Goal: Task Accomplishment & Management: Manage account settings

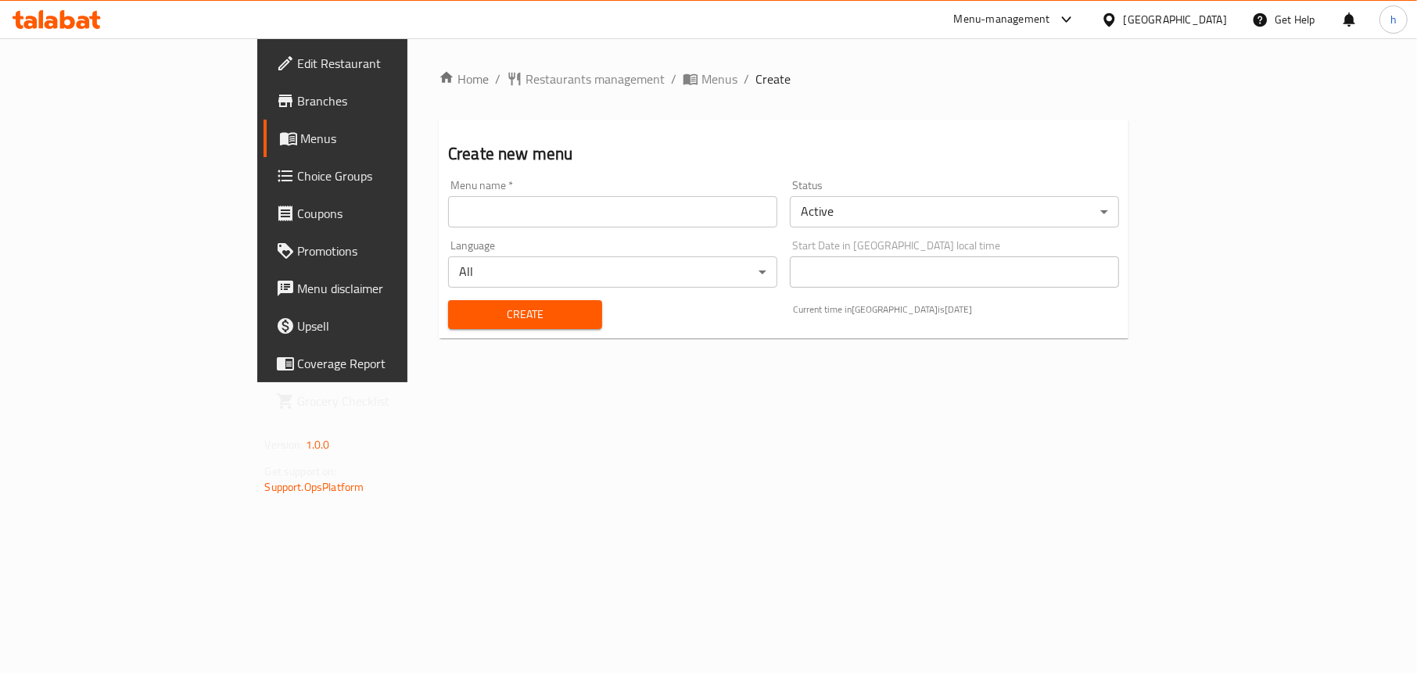
click at [448, 202] on input "text" at bounding box center [612, 211] width 329 height 31
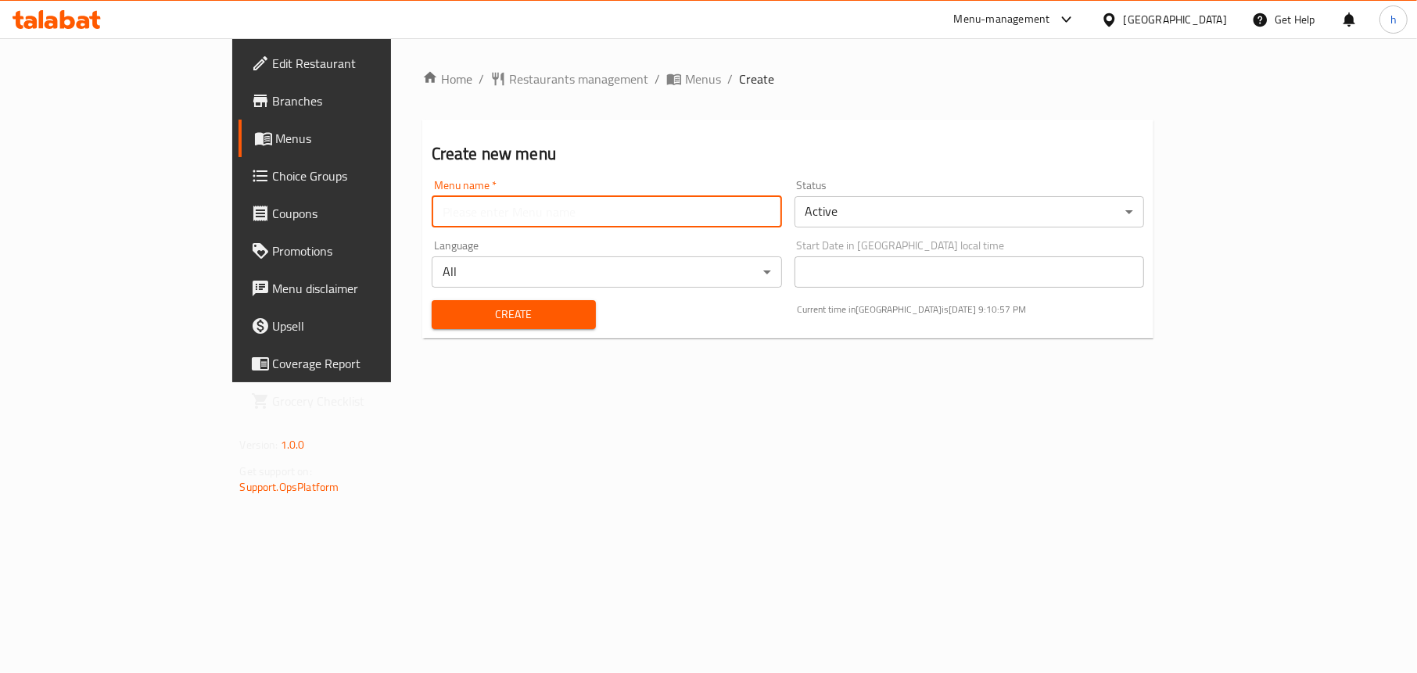
type input "Menu"
click at [422, 336] on div "Create" at bounding box center [513, 315] width 183 height 48
click at [444, 307] on span "Create" at bounding box center [513, 315] width 139 height 20
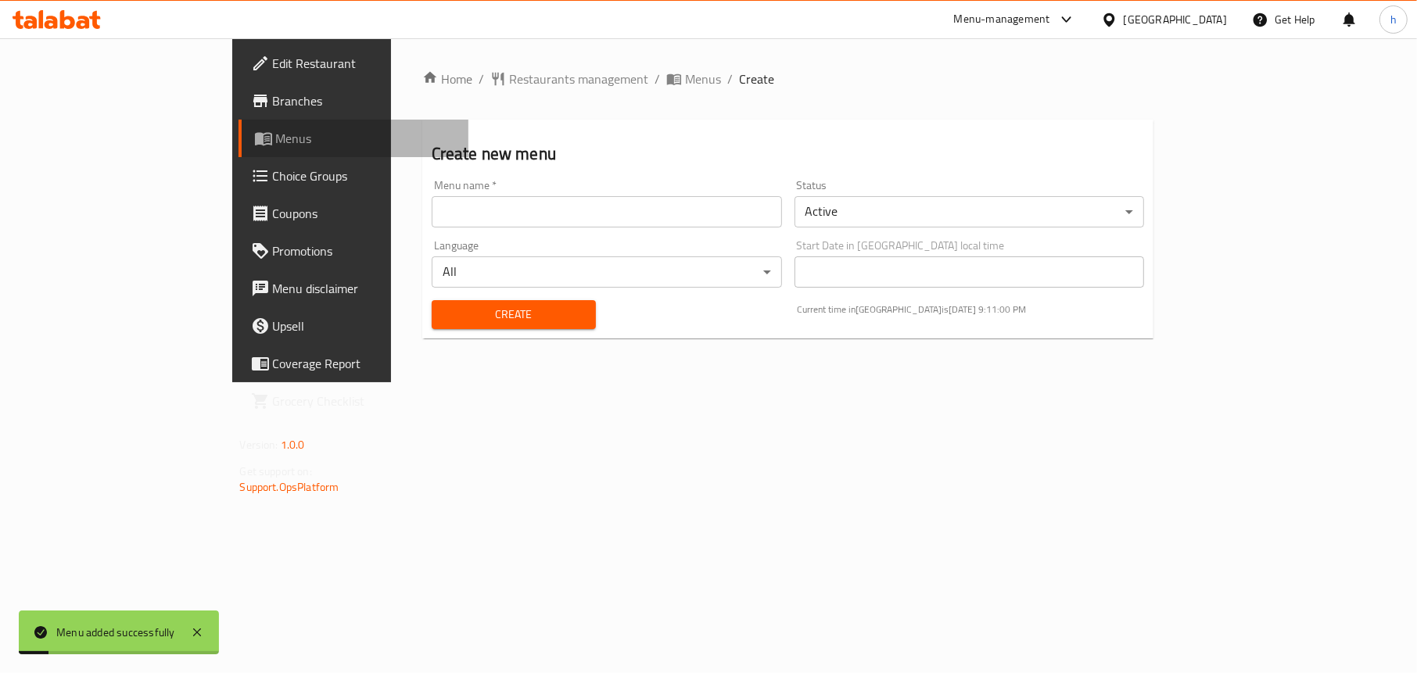
click at [276, 138] on span "Menus" at bounding box center [366, 138] width 181 height 19
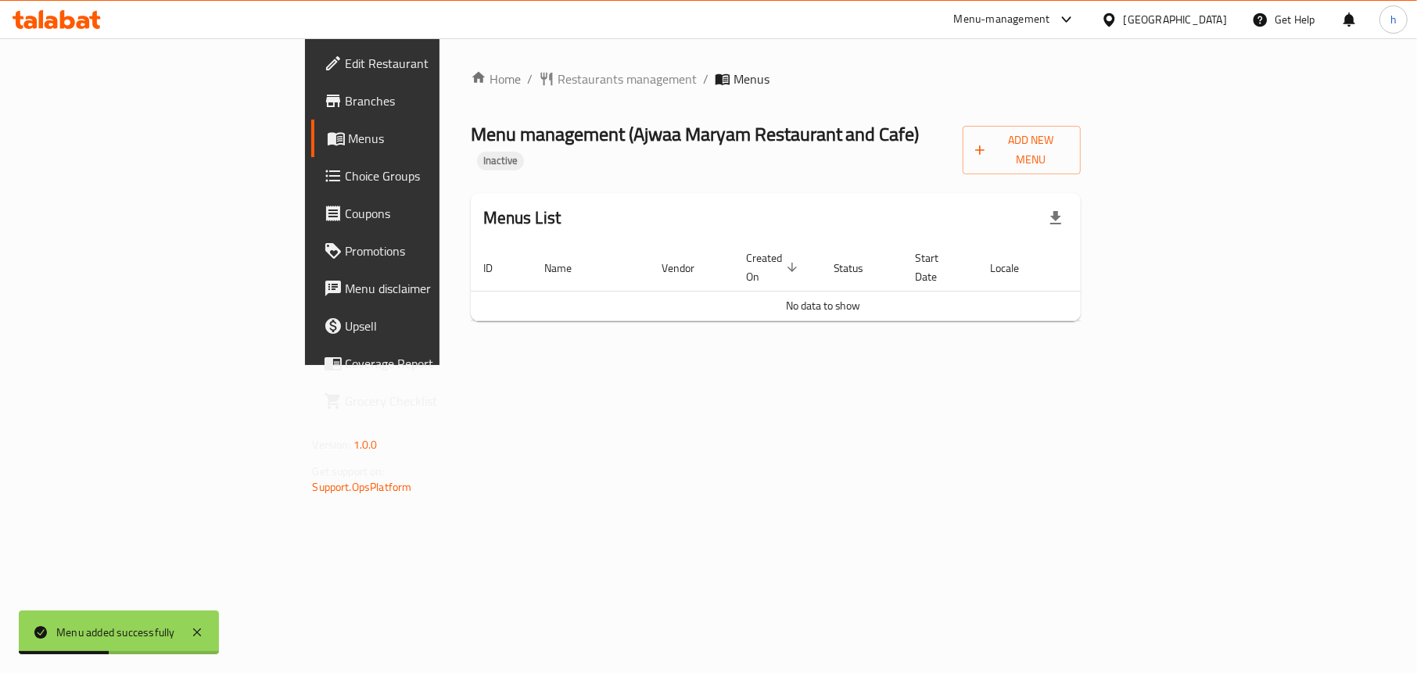
click at [918, 124] on div "Menu management ( Ajwaa Maryam Restaurant and Cafe ) Inactive Add New Menu" at bounding box center [776, 147] width 611 height 55
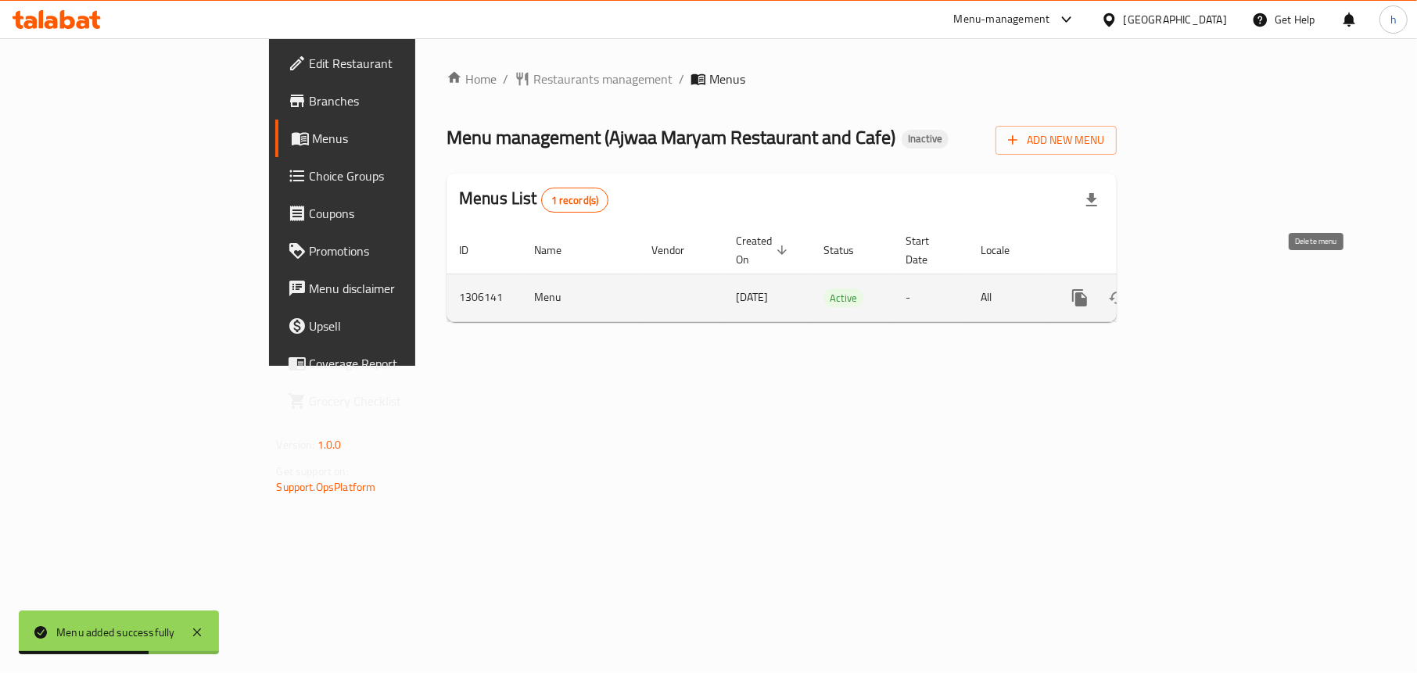
click at [1200, 291] on icon "enhanced table" at bounding box center [1193, 298] width 14 height 14
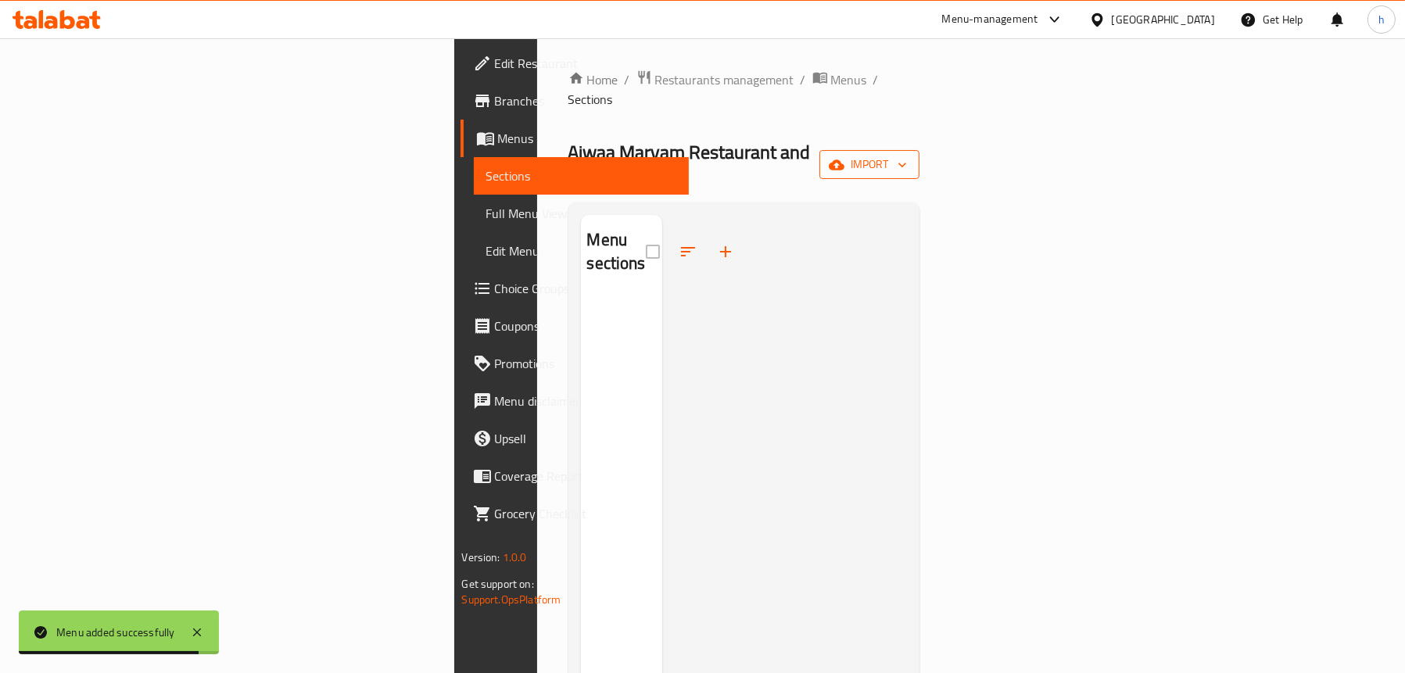
click at [907, 155] on span "import" at bounding box center [869, 165] width 75 height 20
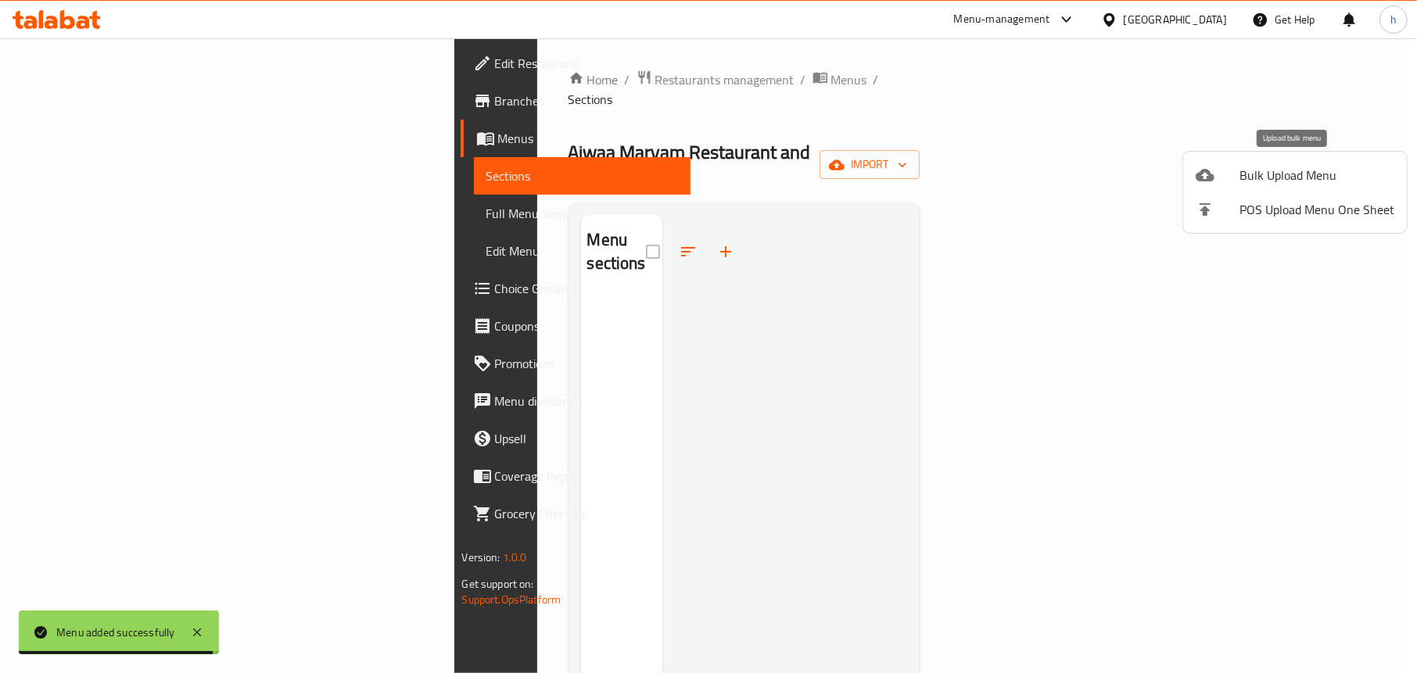
click at [1213, 180] on icon at bounding box center [1205, 175] width 19 height 19
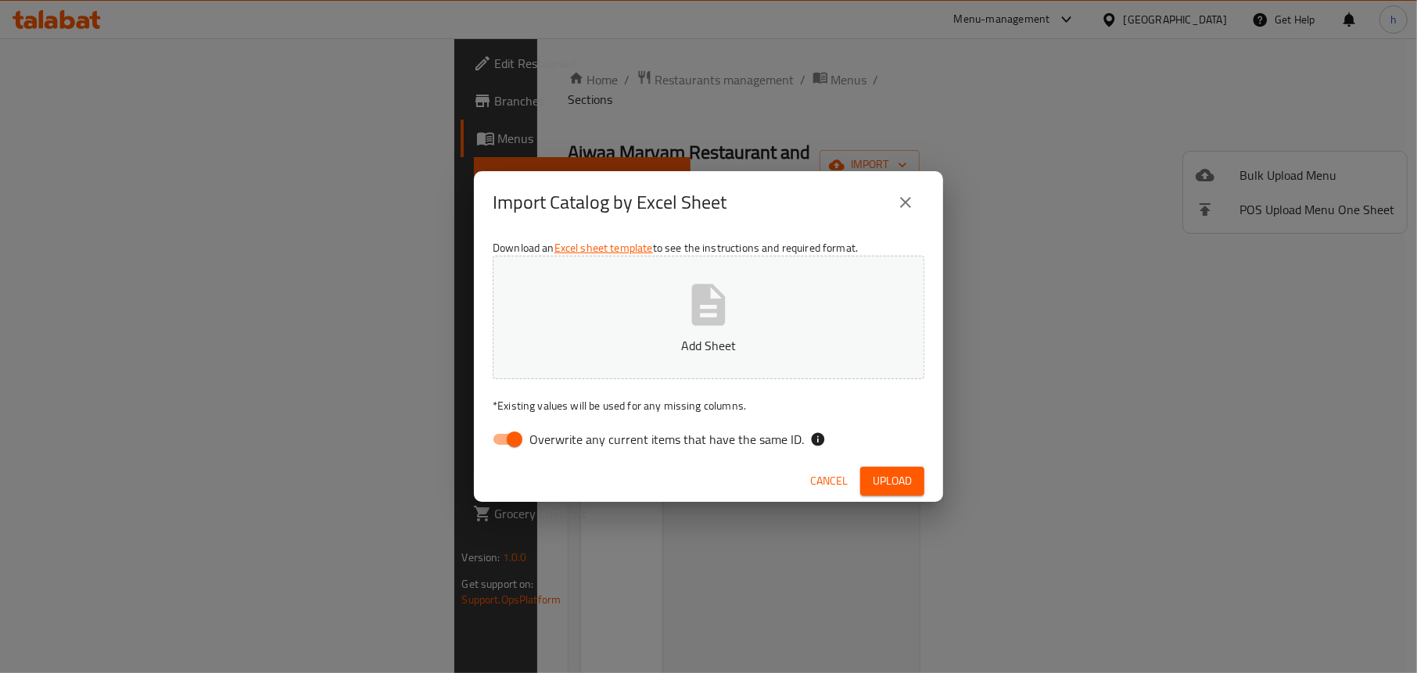
click at [510, 435] on input "Overwrite any current items that have the same ID." at bounding box center [514, 440] width 89 height 30
checkbox input "false"
click at [685, 314] on icon "button" at bounding box center [709, 305] width 50 height 50
click at [893, 472] on span "Upload" at bounding box center [892, 482] width 39 height 20
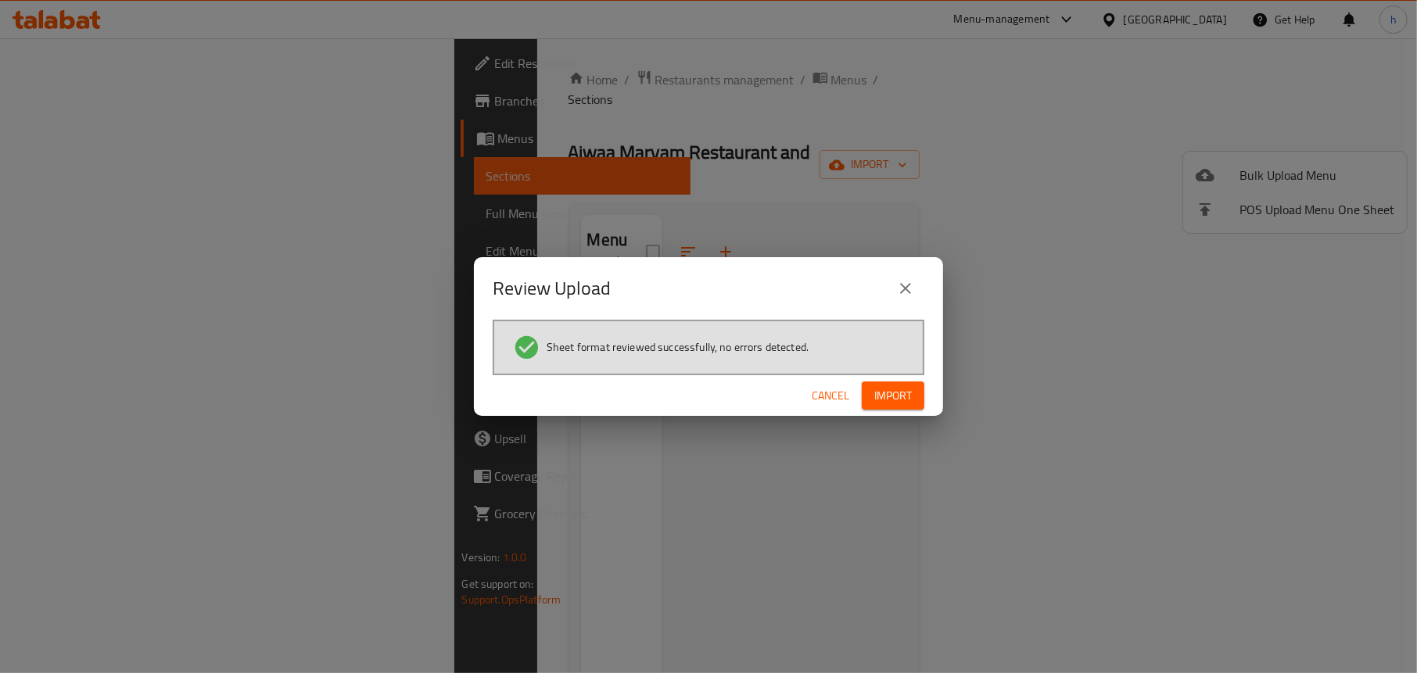
click at [908, 394] on span "Import" at bounding box center [893, 396] width 38 height 20
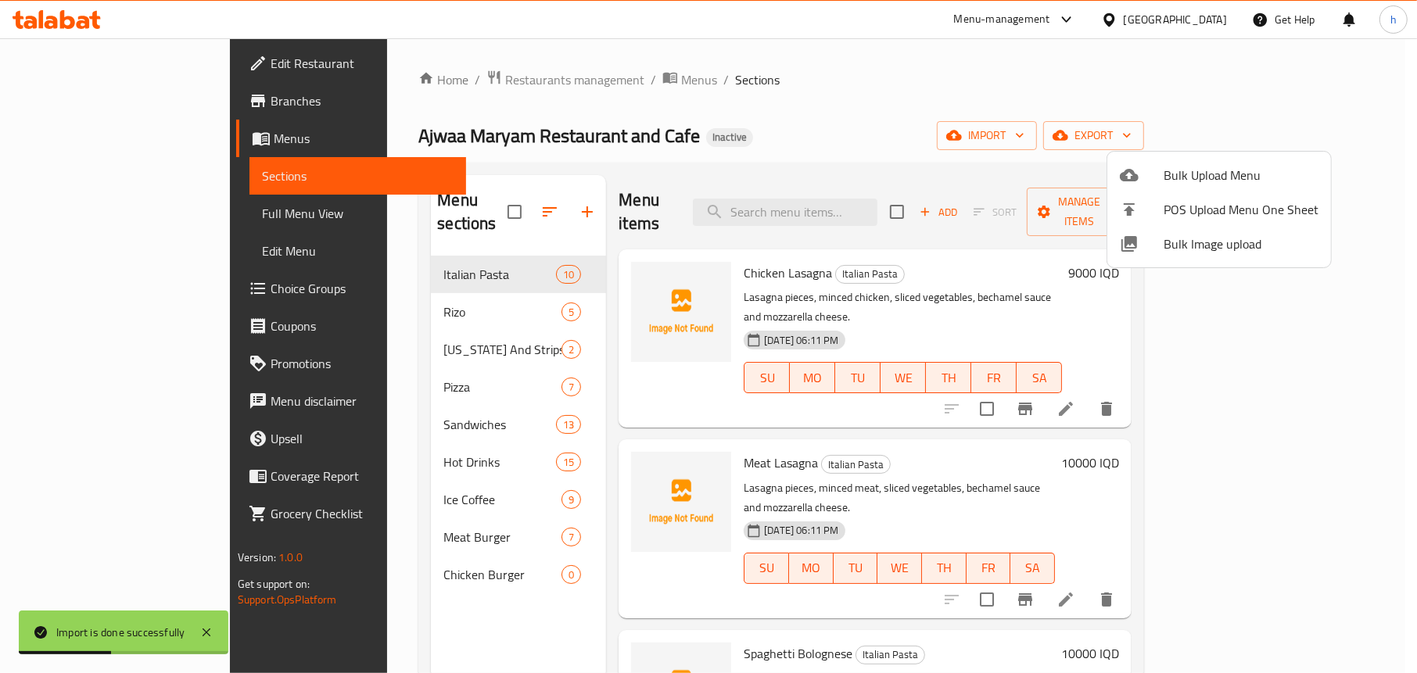
click at [661, 120] on div at bounding box center [708, 336] width 1417 height 673
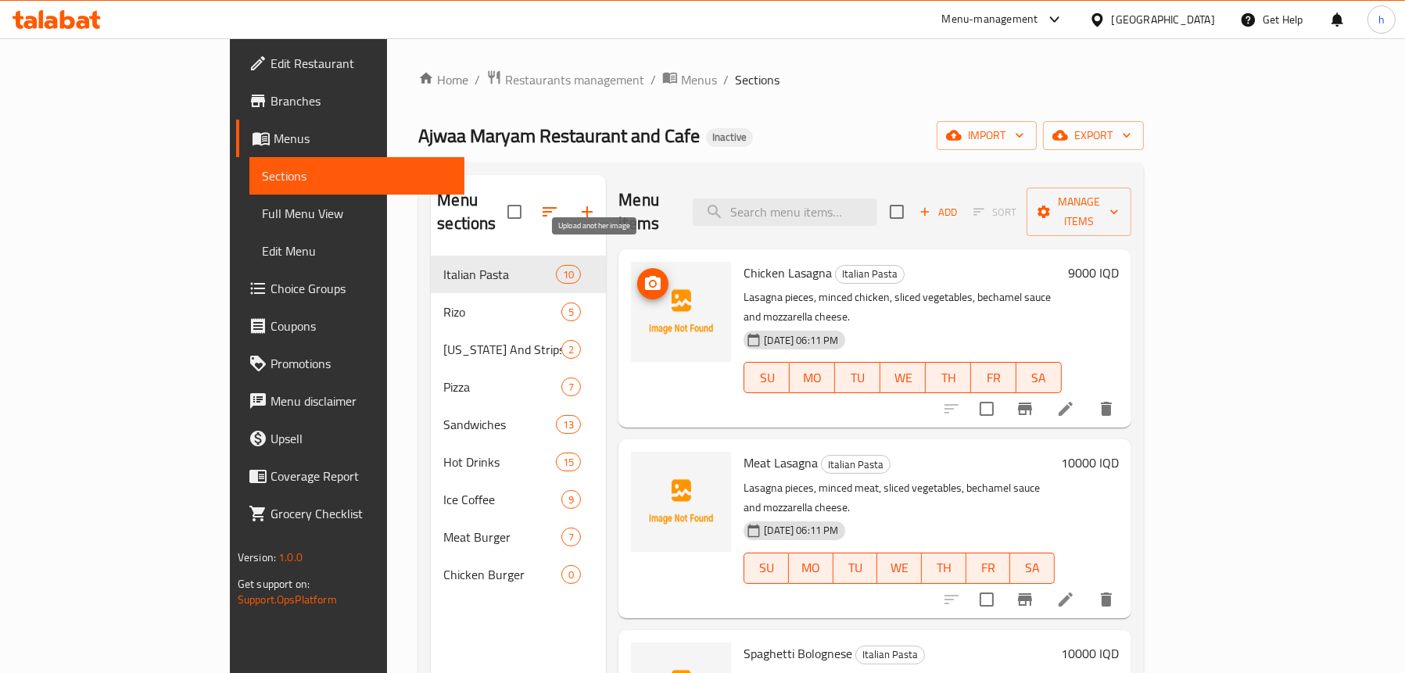
click at [644, 275] on icon "upload picture" at bounding box center [653, 284] width 19 height 19
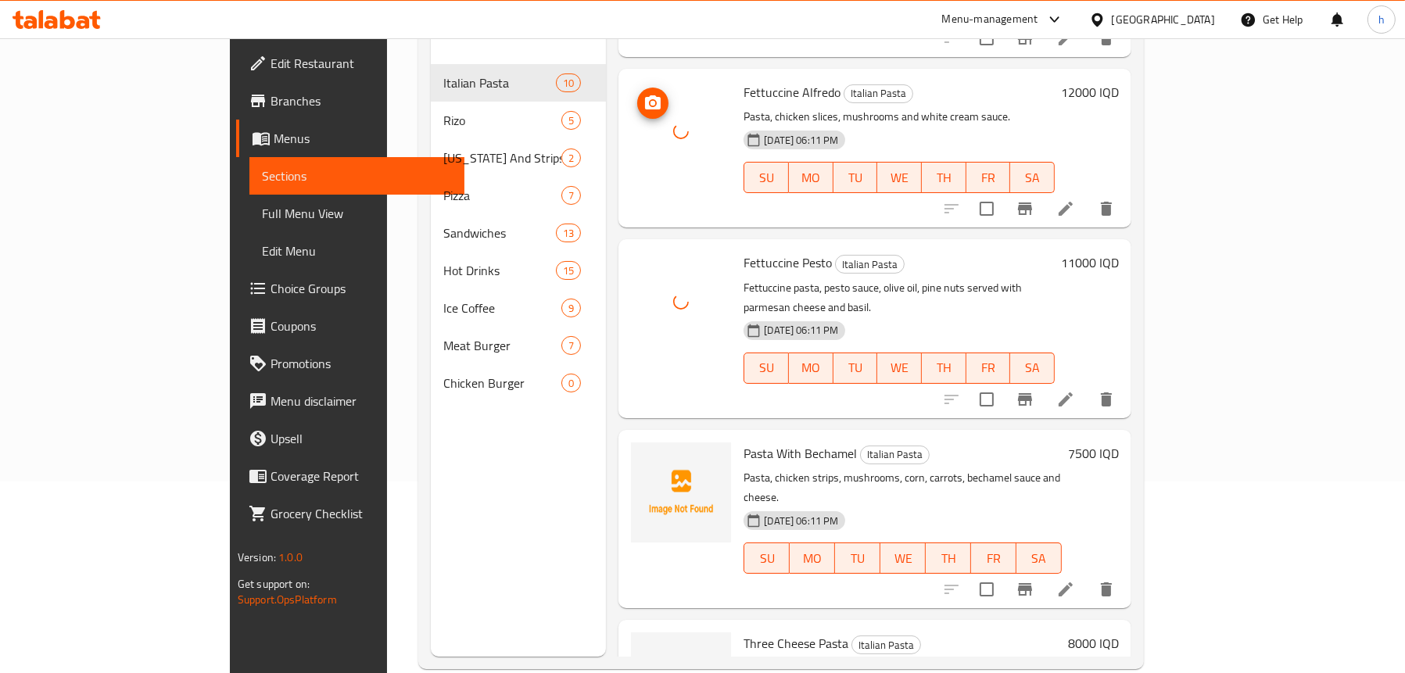
scroll to position [220, 0]
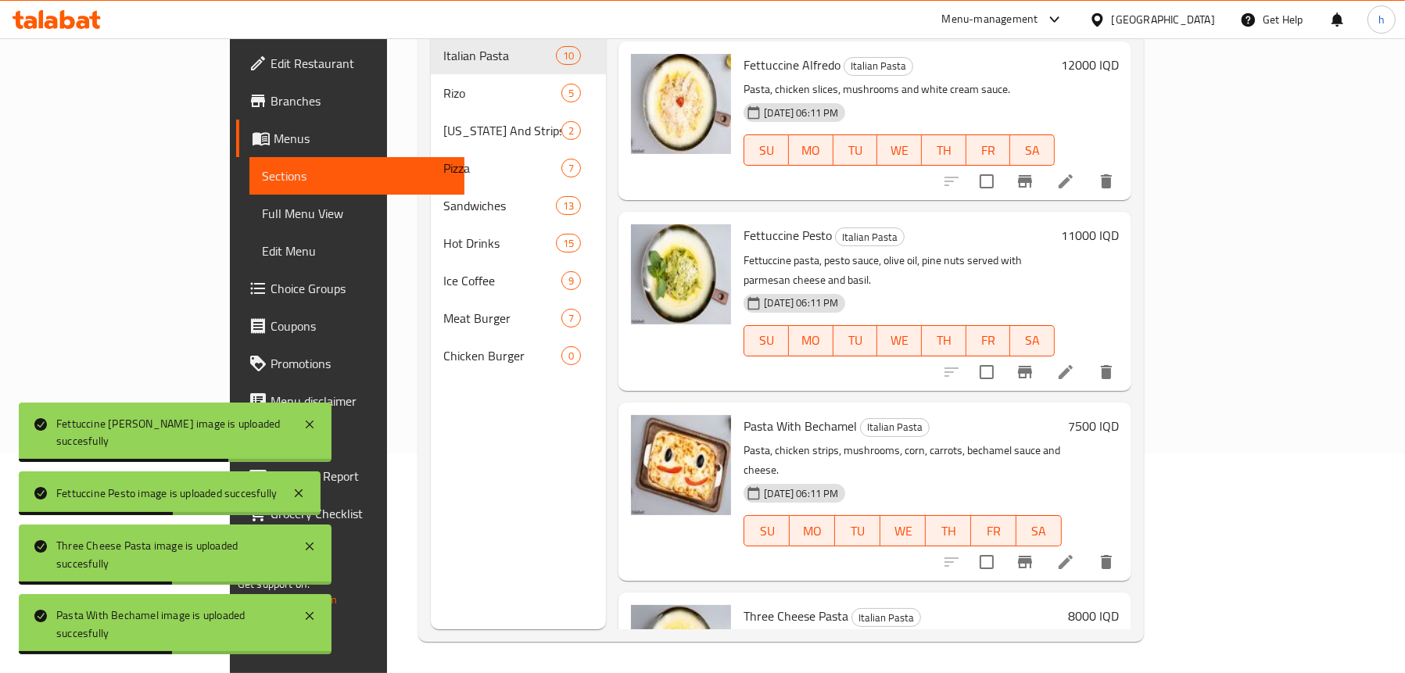
drag, startPoint x: 475, startPoint y: 454, endPoint x: 468, endPoint y: 461, distance: 10.5
click at [474, 454] on div "Menu sections Italian Pasta 10 Rizo 5 Kentucky And Strips 2 Pizza 7 Sandwiches …" at bounding box center [518, 292] width 175 height 673
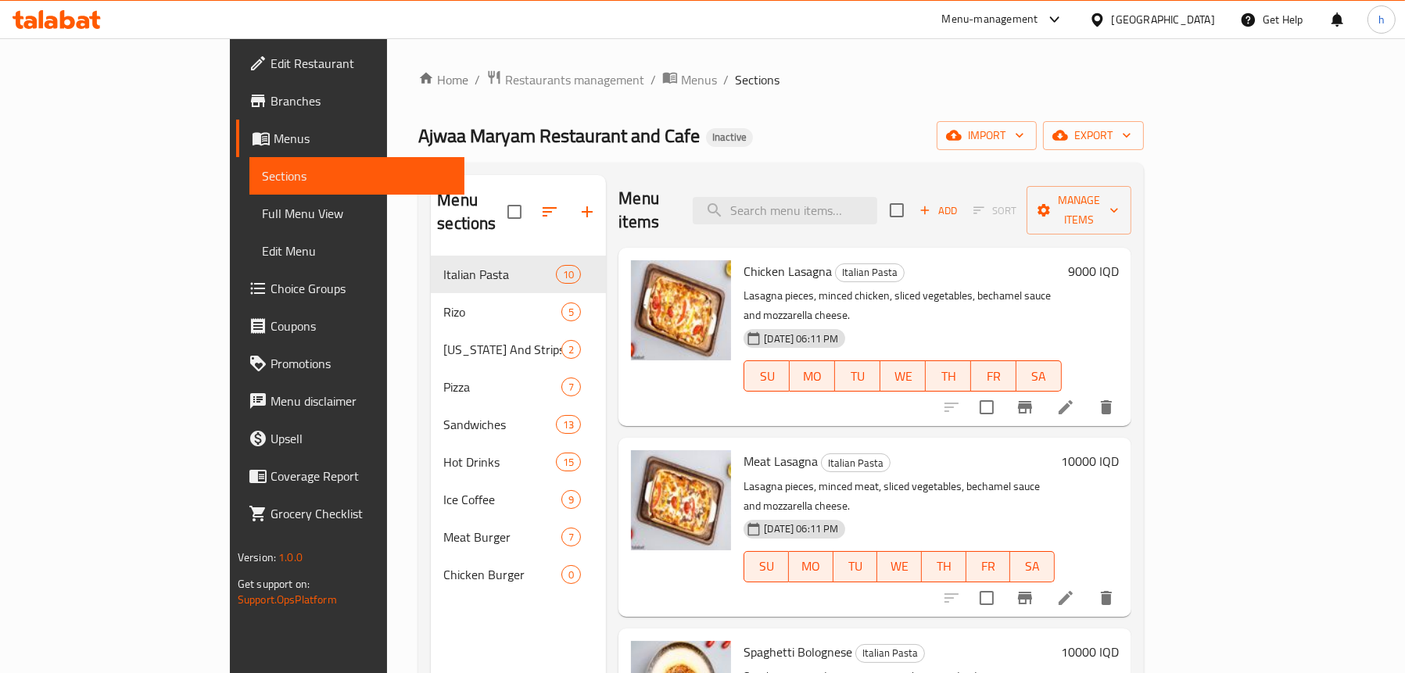
scroll to position [0, 0]
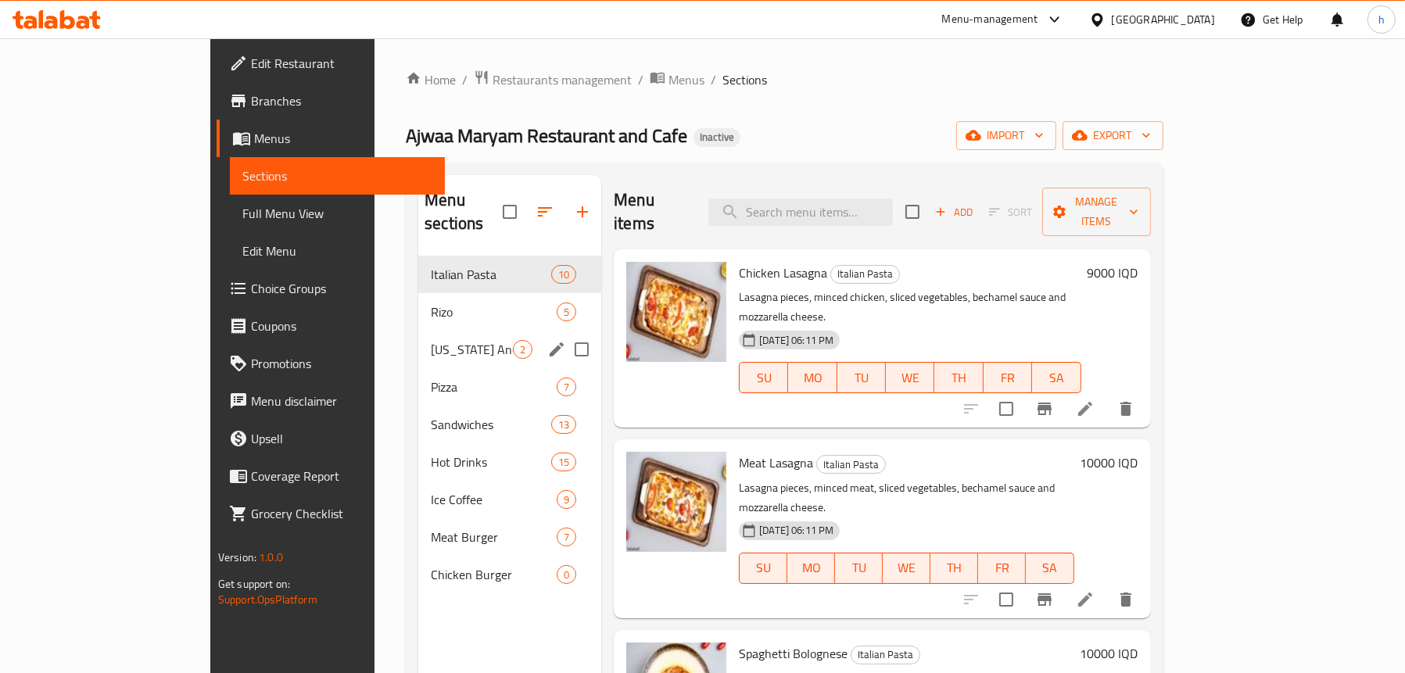
click at [418, 307] on div "Rizo 5" at bounding box center [509, 312] width 183 height 38
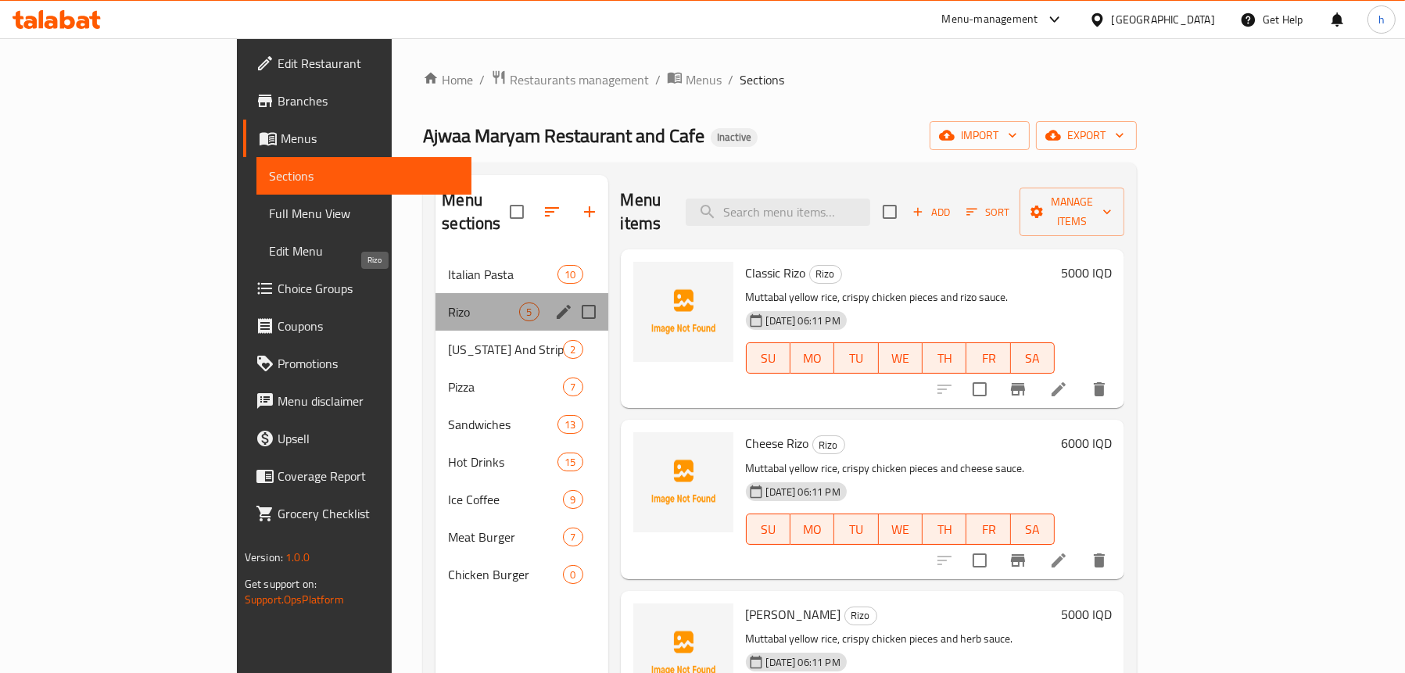
click at [448, 303] on span "Rizo" at bounding box center [483, 312] width 71 height 19
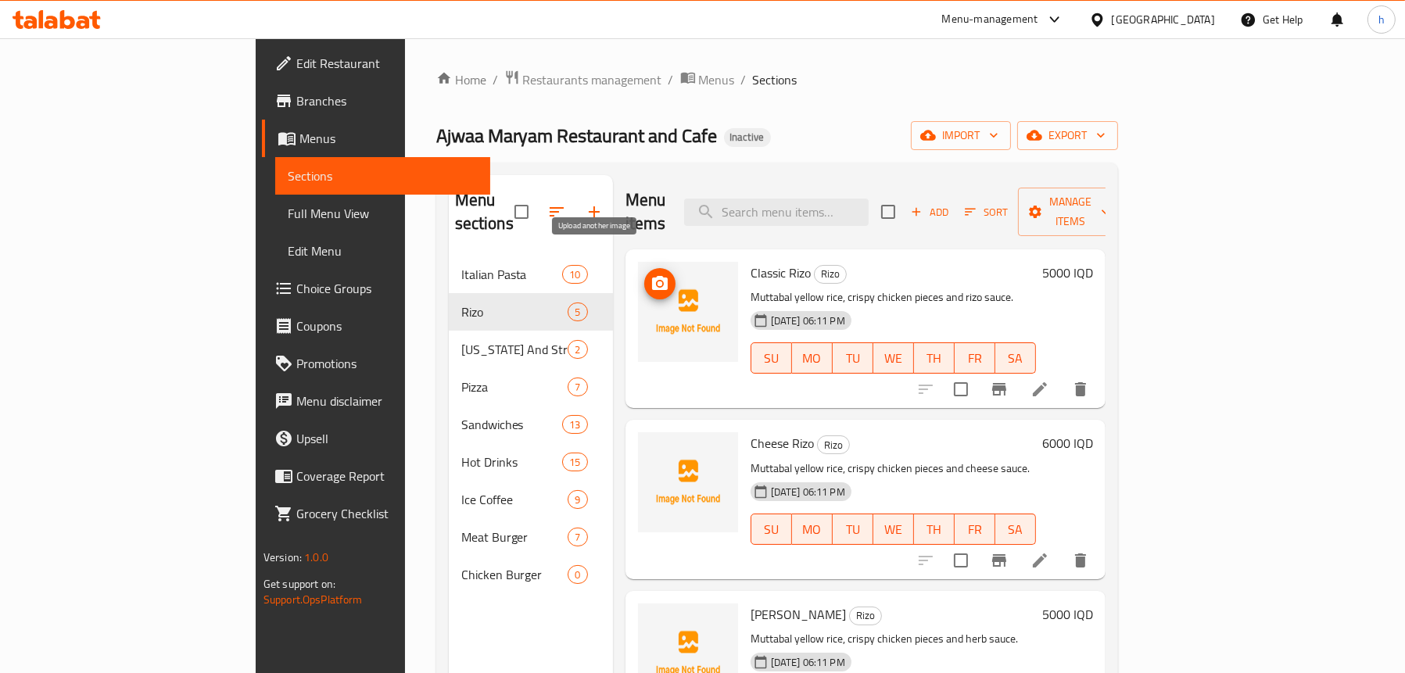
click at [651, 275] on icon "upload picture" at bounding box center [660, 284] width 19 height 19
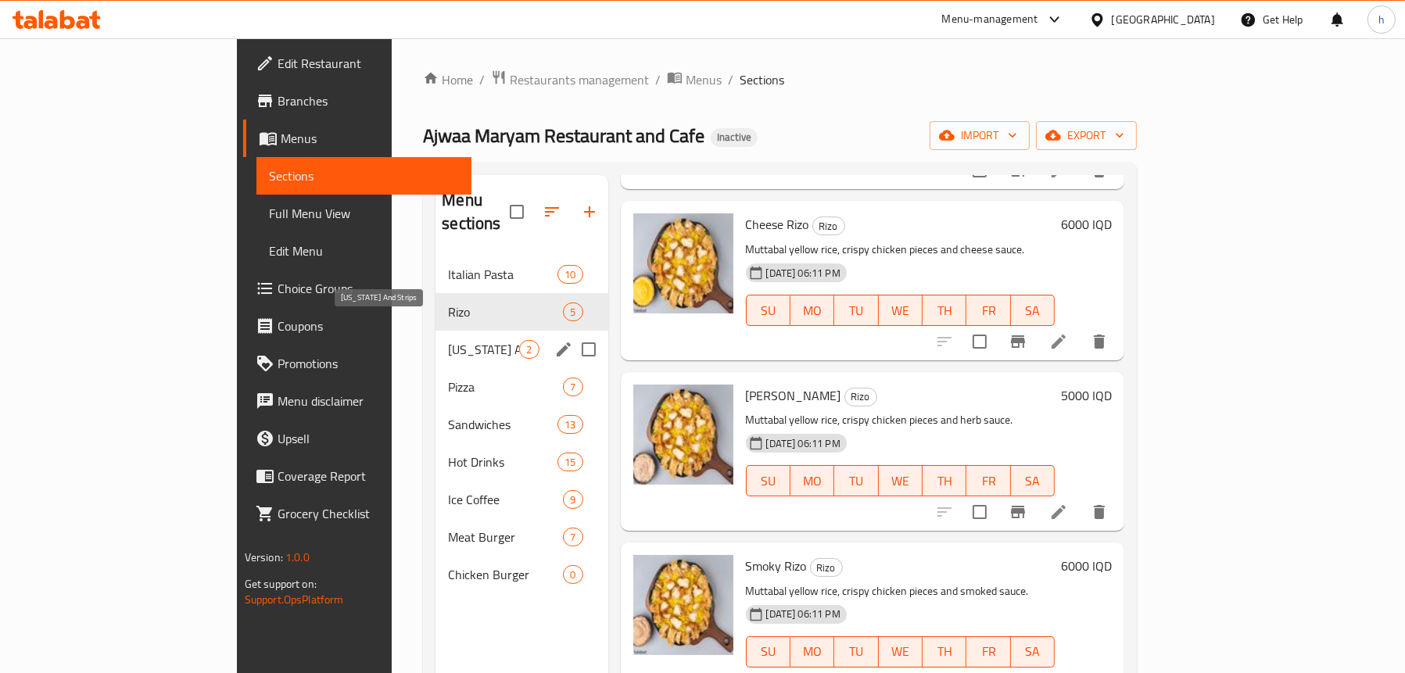
click at [448, 340] on span "[US_STATE] And Strips" at bounding box center [483, 349] width 71 height 19
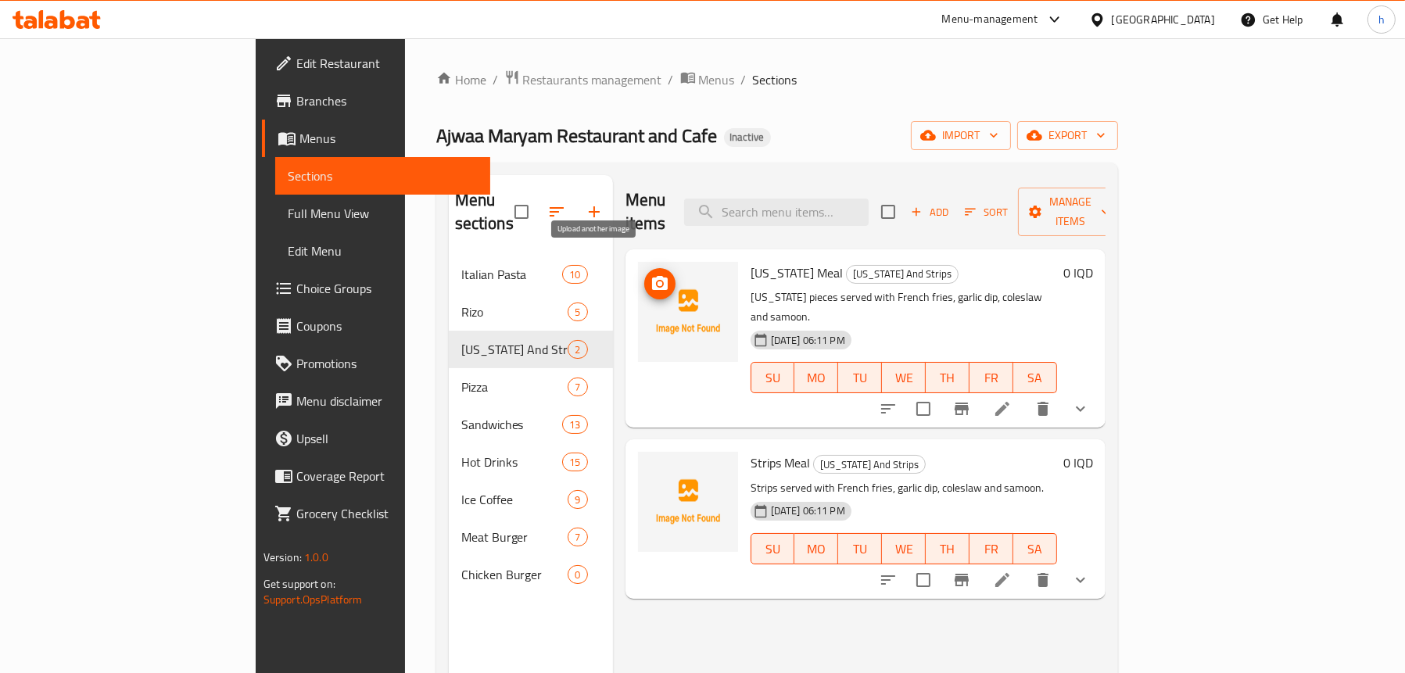
click at [651, 275] on icon "upload picture" at bounding box center [660, 284] width 19 height 19
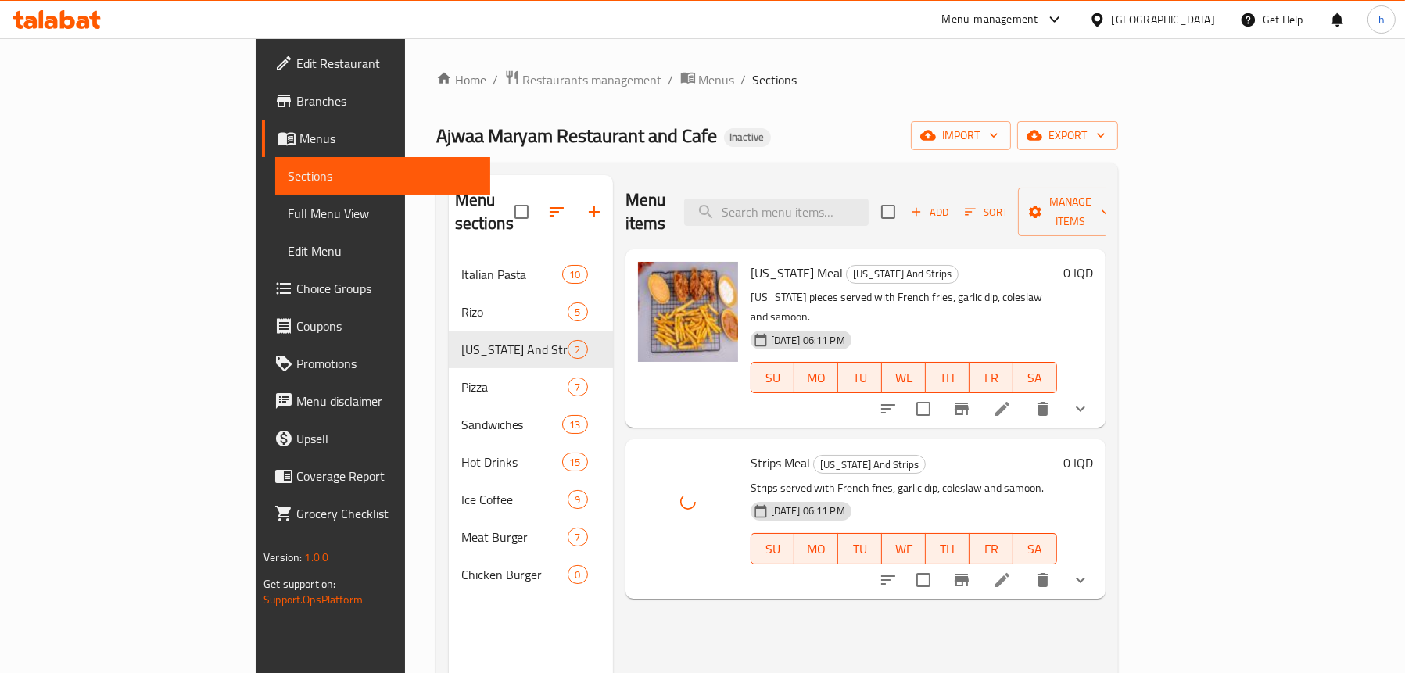
scroll to position [156, 0]
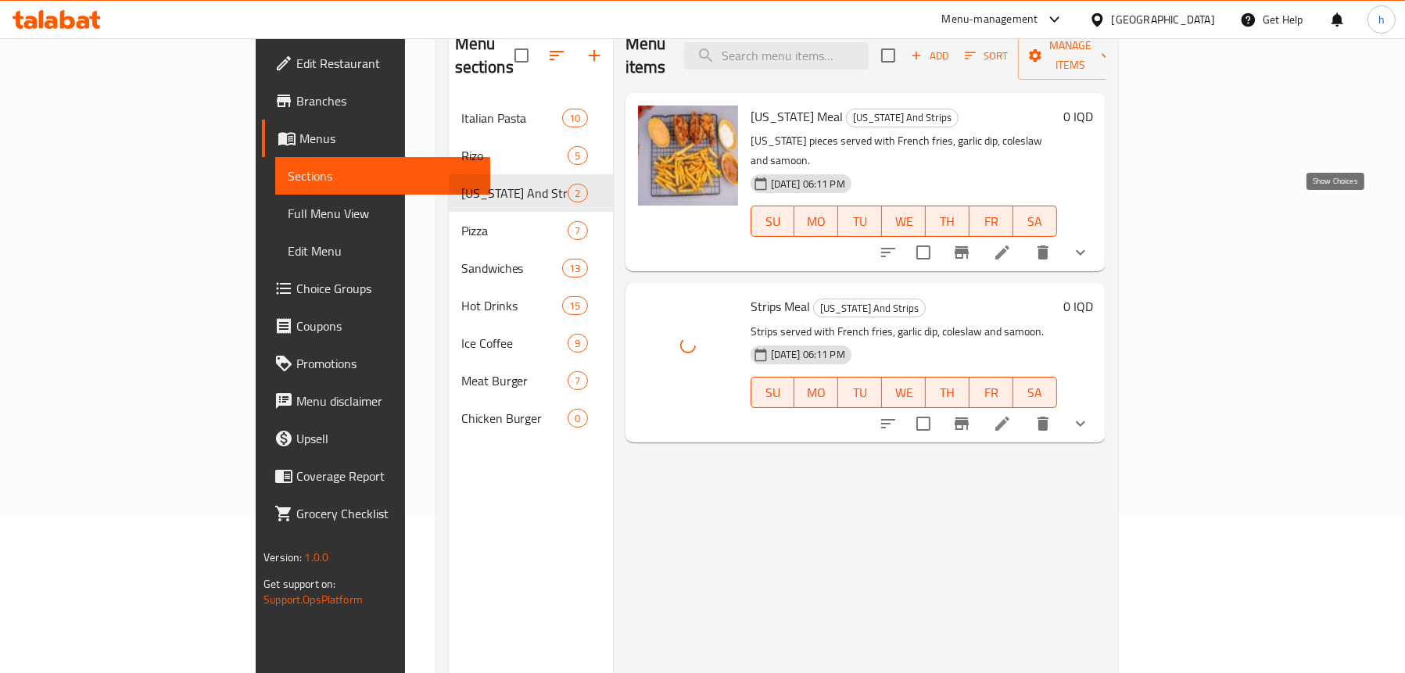
click at [1090, 243] on icon "show more" at bounding box center [1080, 252] width 19 height 19
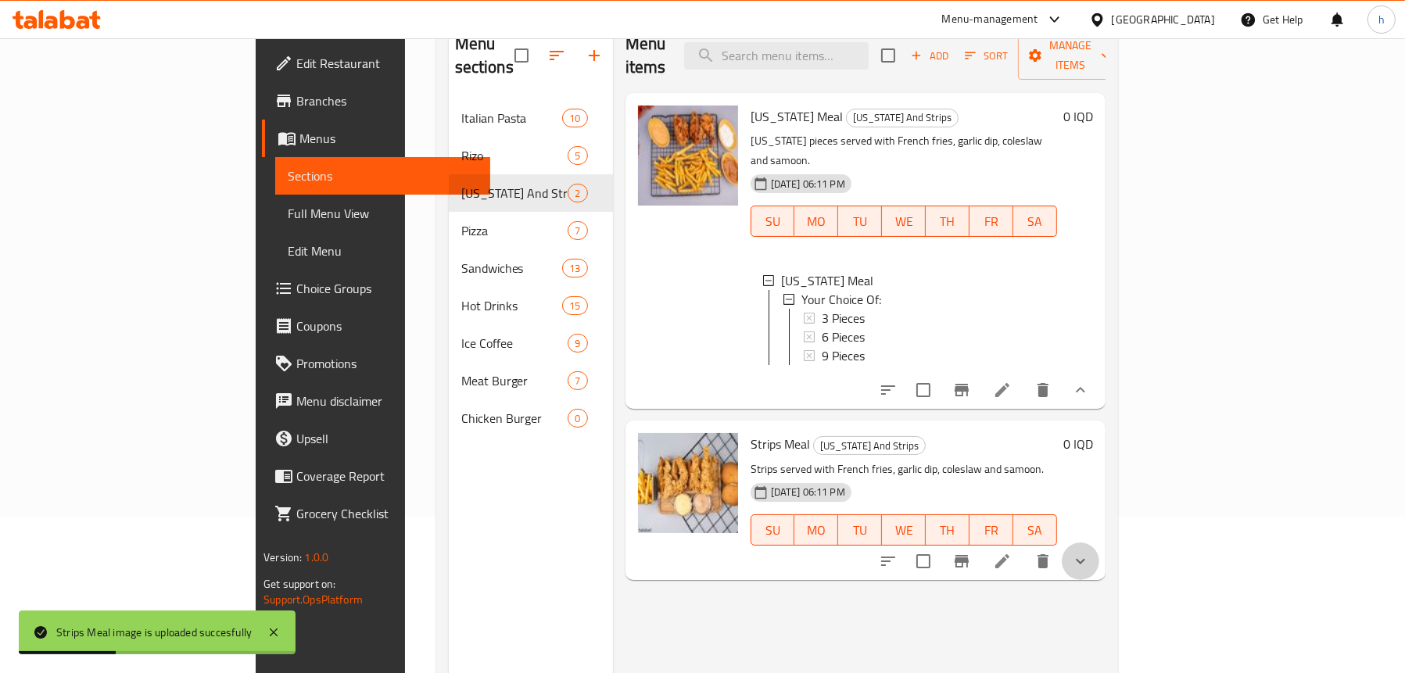
click at [1086, 558] on icon "show more" at bounding box center [1080, 560] width 9 height 5
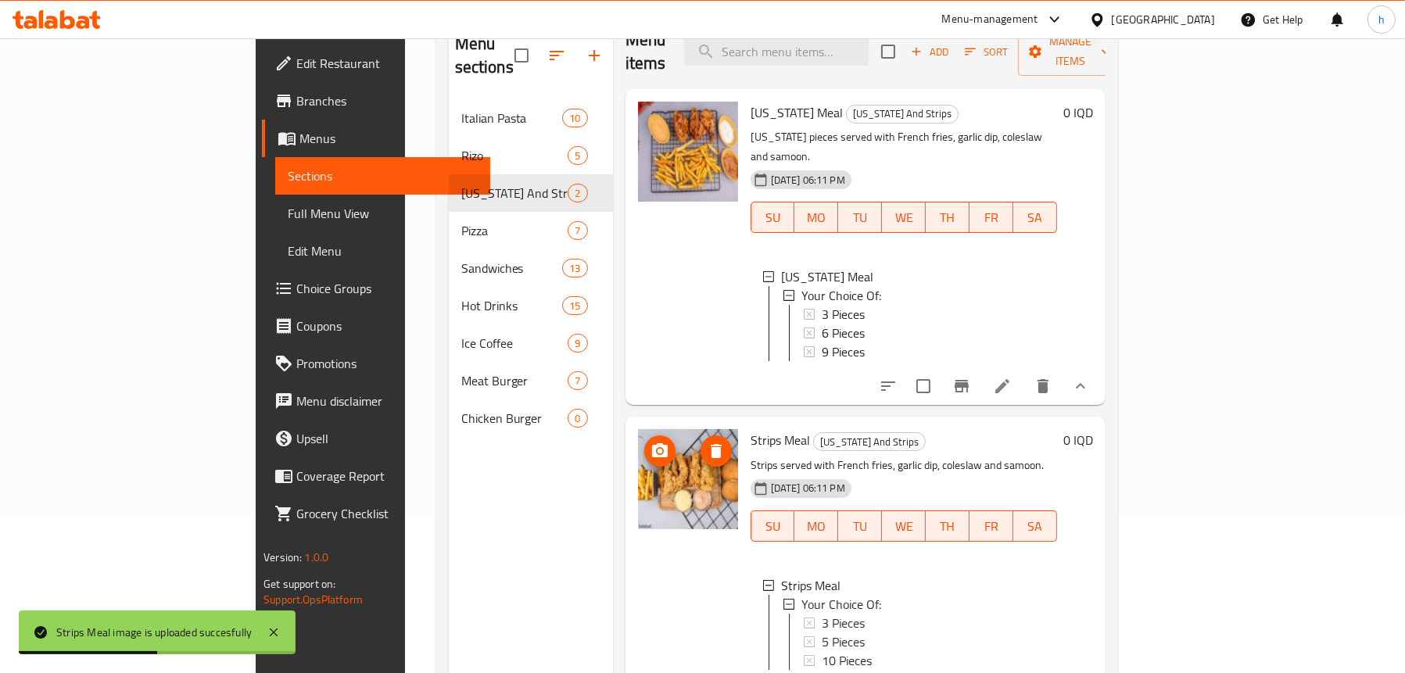
scroll to position [5, 0]
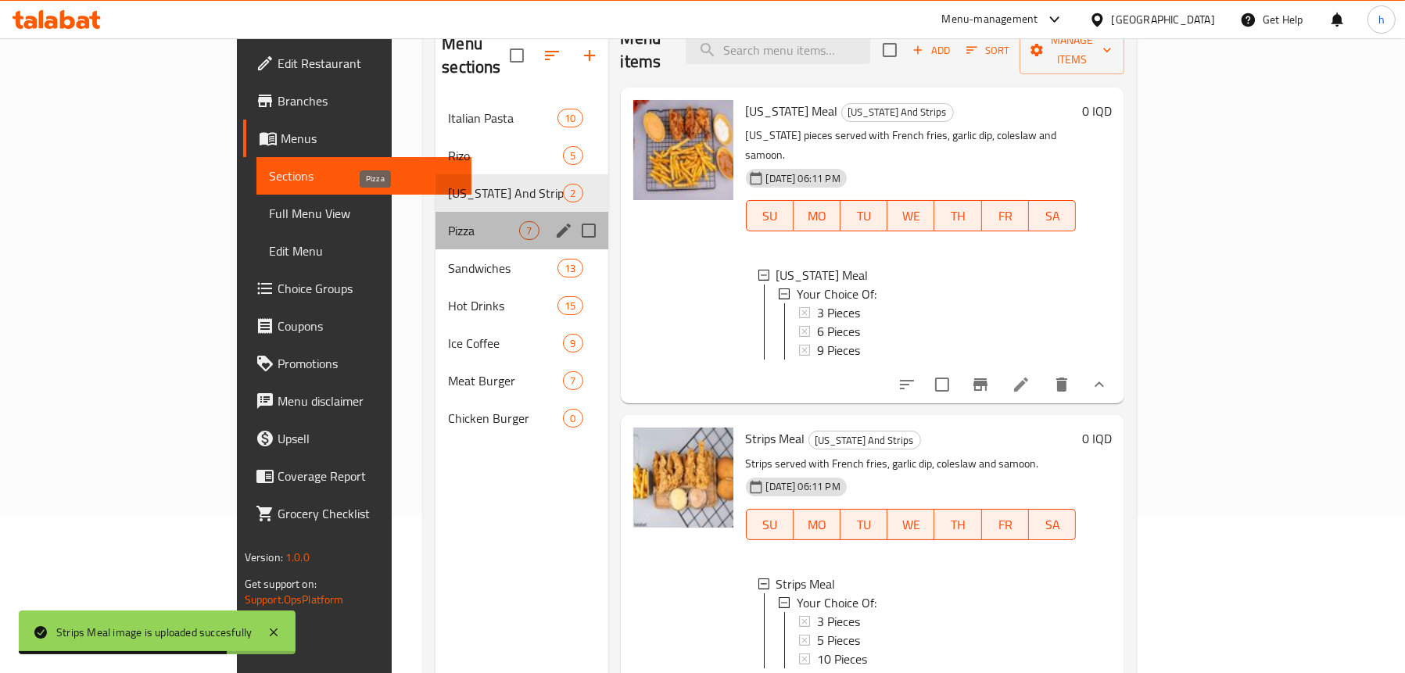
click at [448, 221] on span "Pizza" at bounding box center [483, 230] width 71 height 19
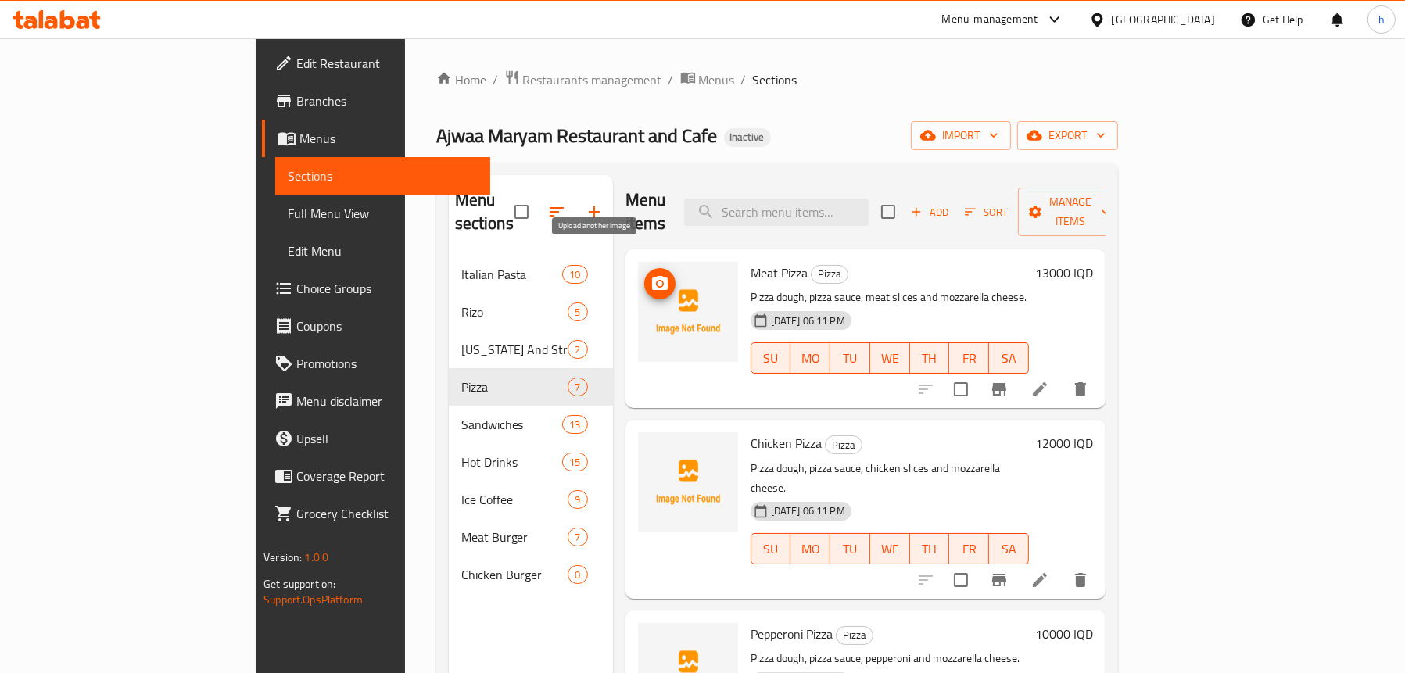
click at [657, 282] on circle "upload picture" at bounding box center [659, 284] width 5 height 5
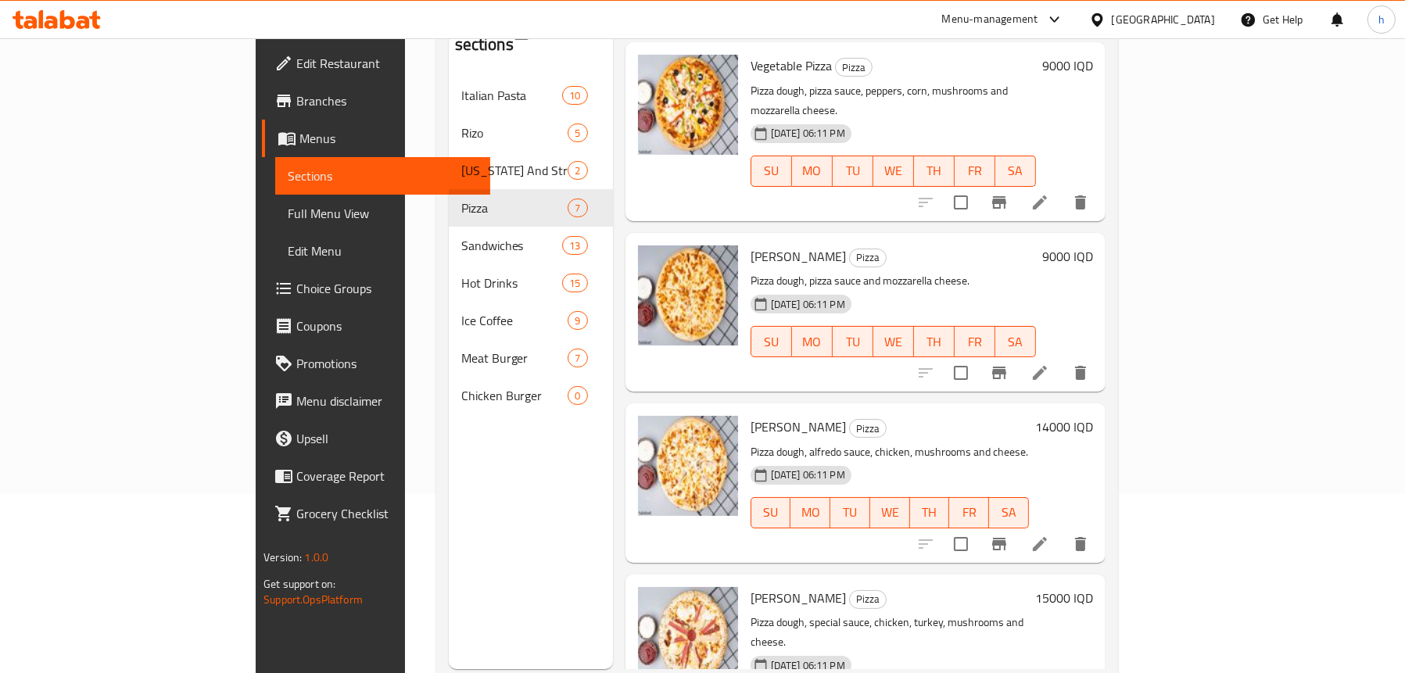
scroll to position [142, 0]
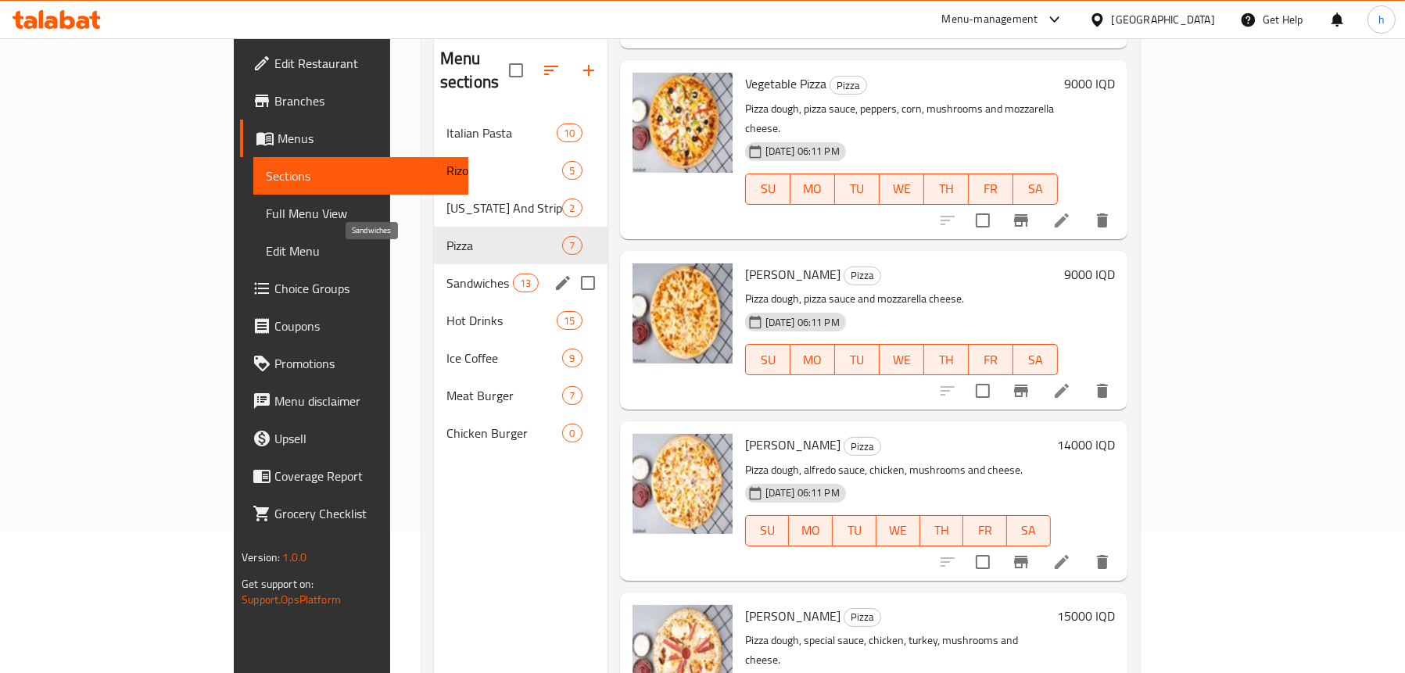
click at [447, 274] on span "Sandwiches" at bounding box center [480, 283] width 66 height 19
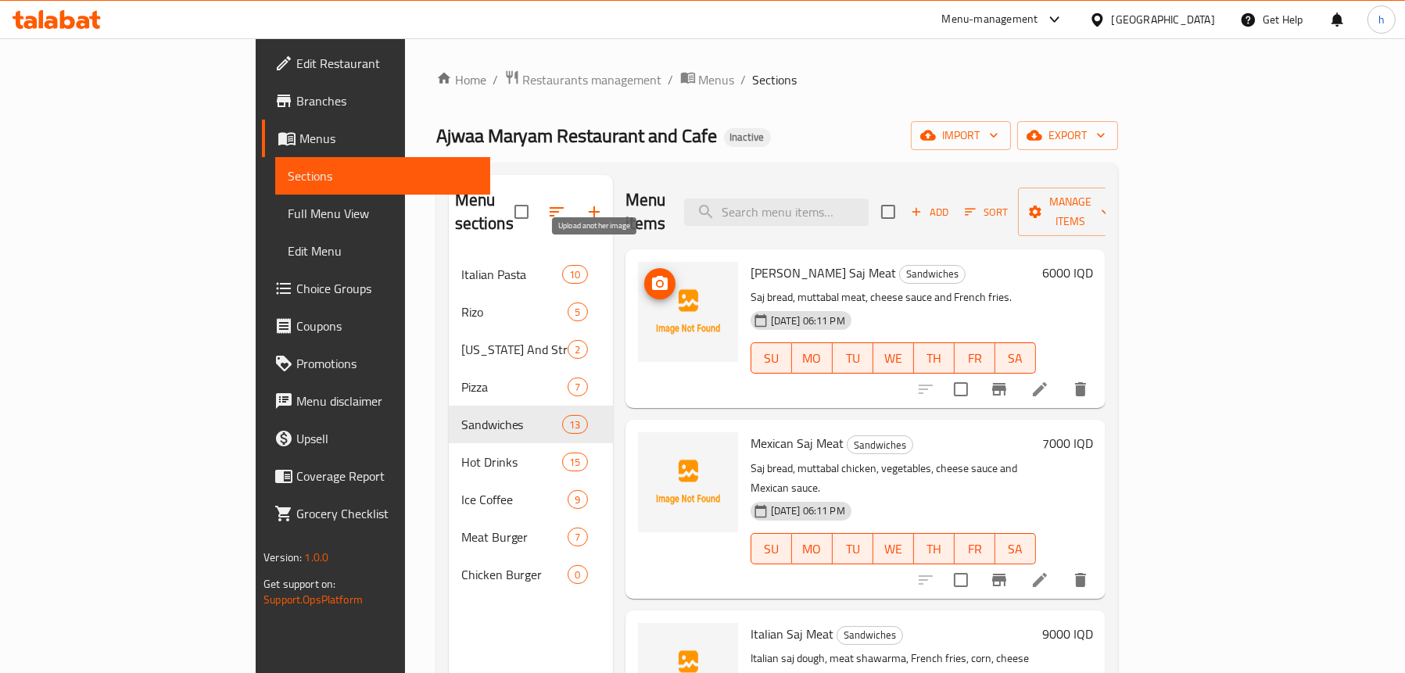
click at [652, 276] on icon "upload picture" at bounding box center [660, 283] width 16 height 14
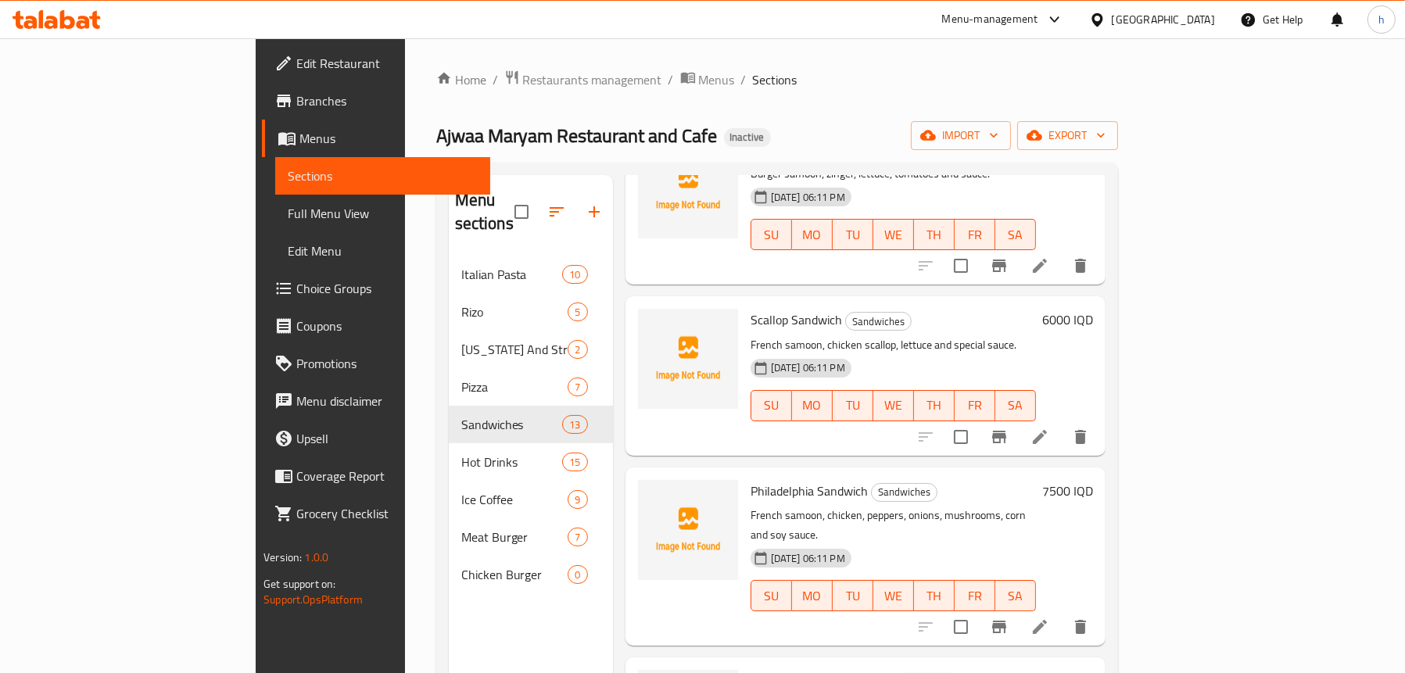
scroll to position [1095, 0]
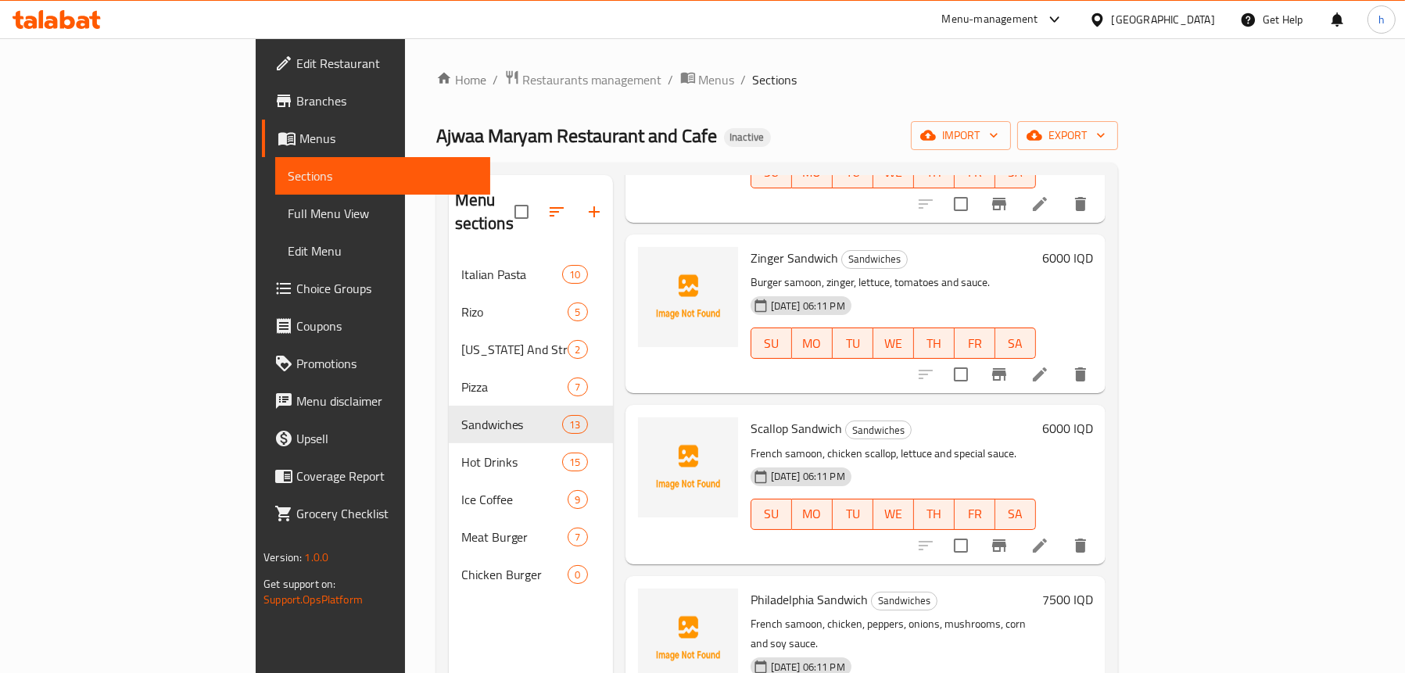
click at [751, 417] on span "Scallop Sandwich" at bounding box center [797, 428] width 92 height 23
copy h6 "Scallop Sandwich"
click at [449, 592] on div "Menu sections Italian Pasta 10 Rizo 5 Kentucky And Strips 2 Pizza 7 Sandwiches …" at bounding box center [531, 511] width 164 height 673
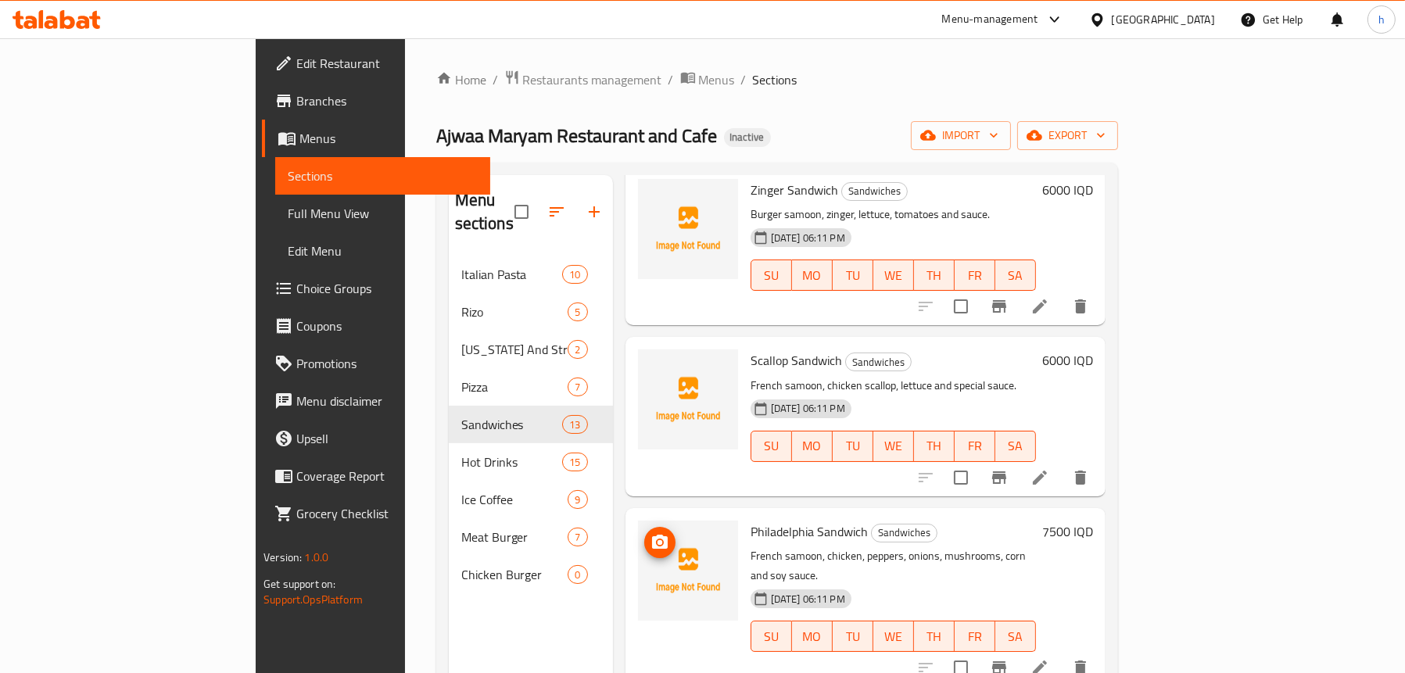
scroll to position [1251, 0]
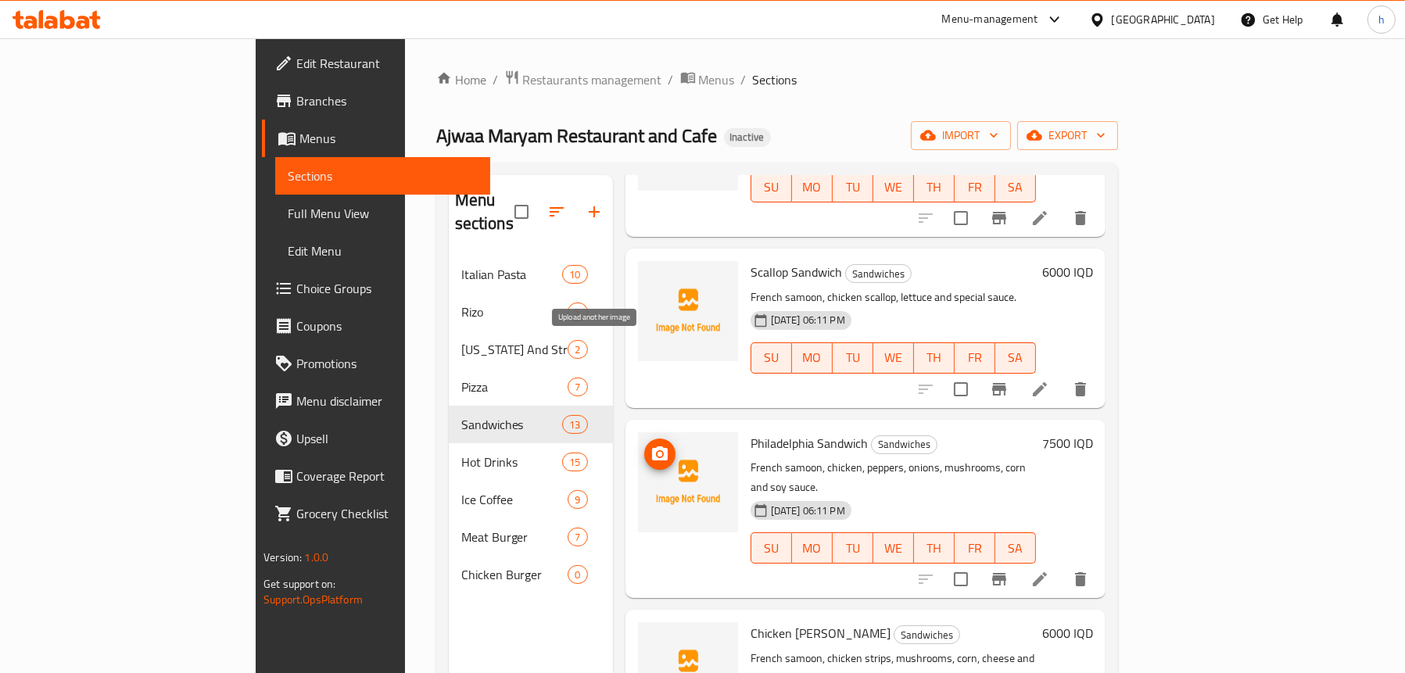
click at [644, 439] on button "upload picture" at bounding box center [659, 454] width 31 height 31
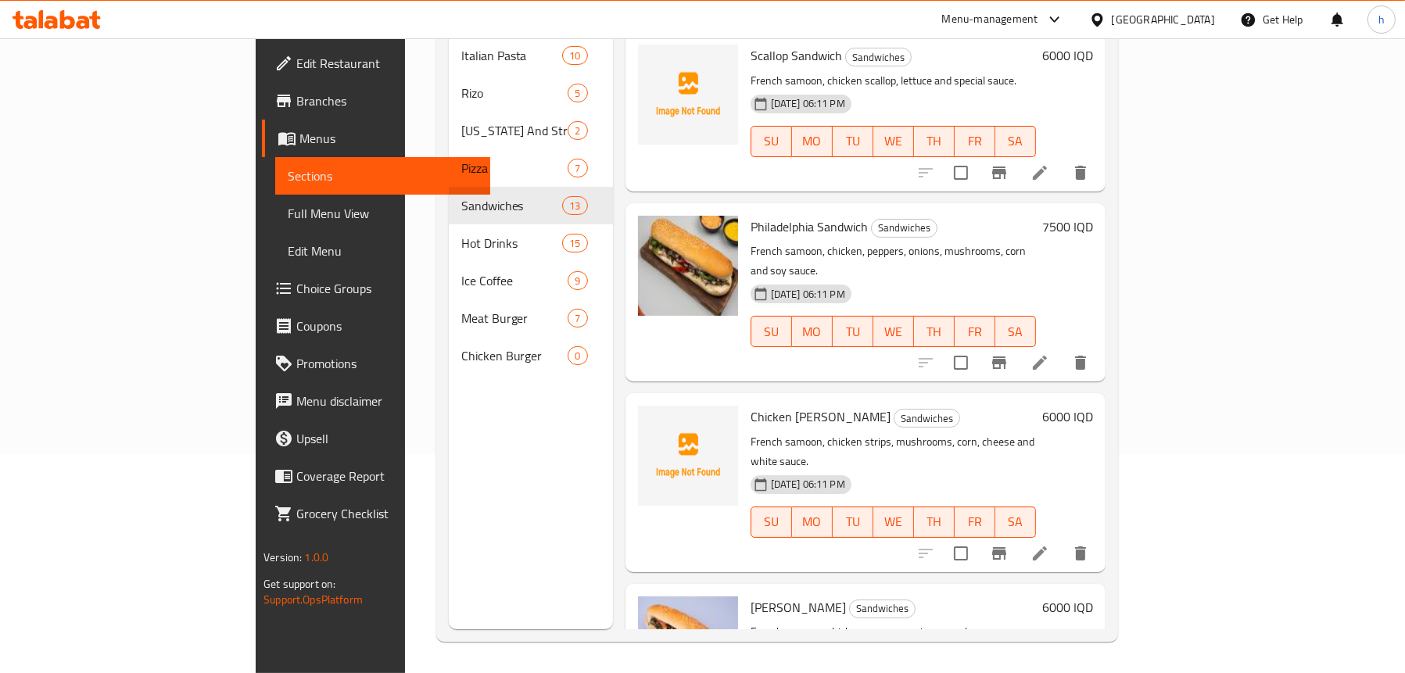
scroll to position [1562, 0]
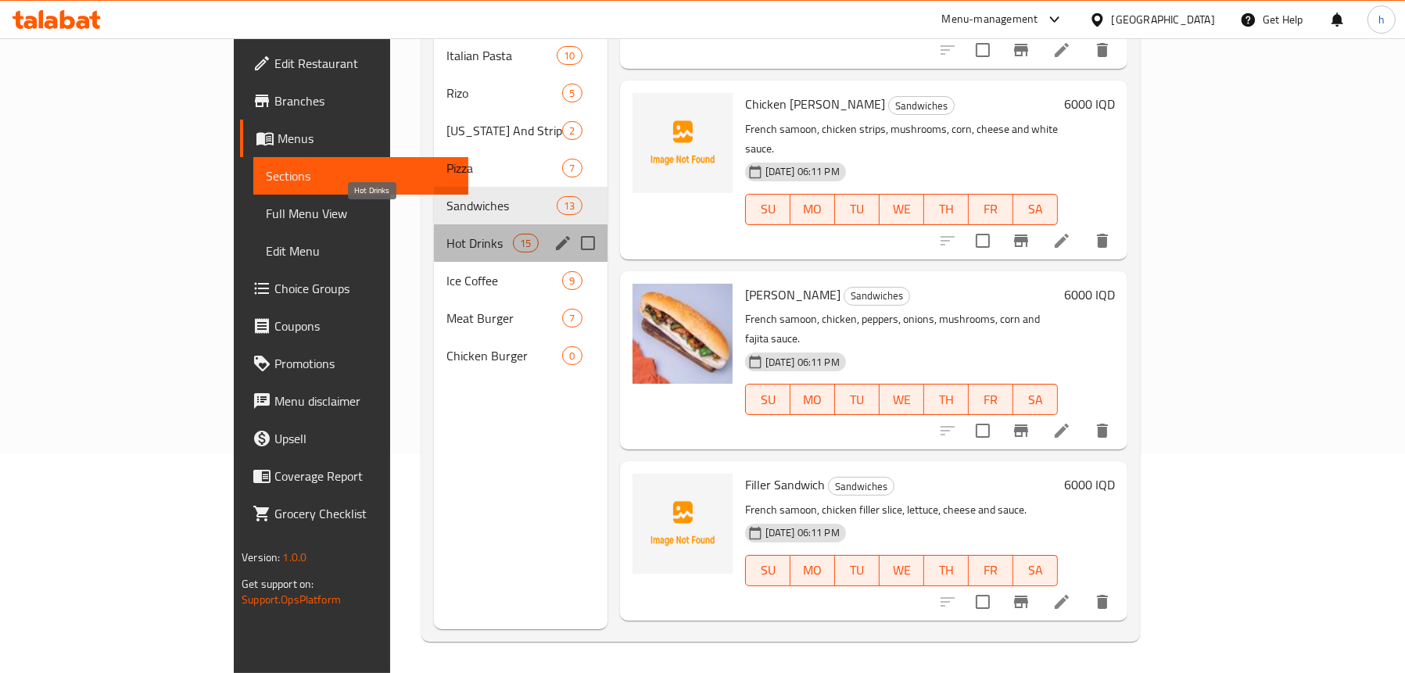
click at [447, 234] on span "Hot Drinks" at bounding box center [480, 243] width 66 height 19
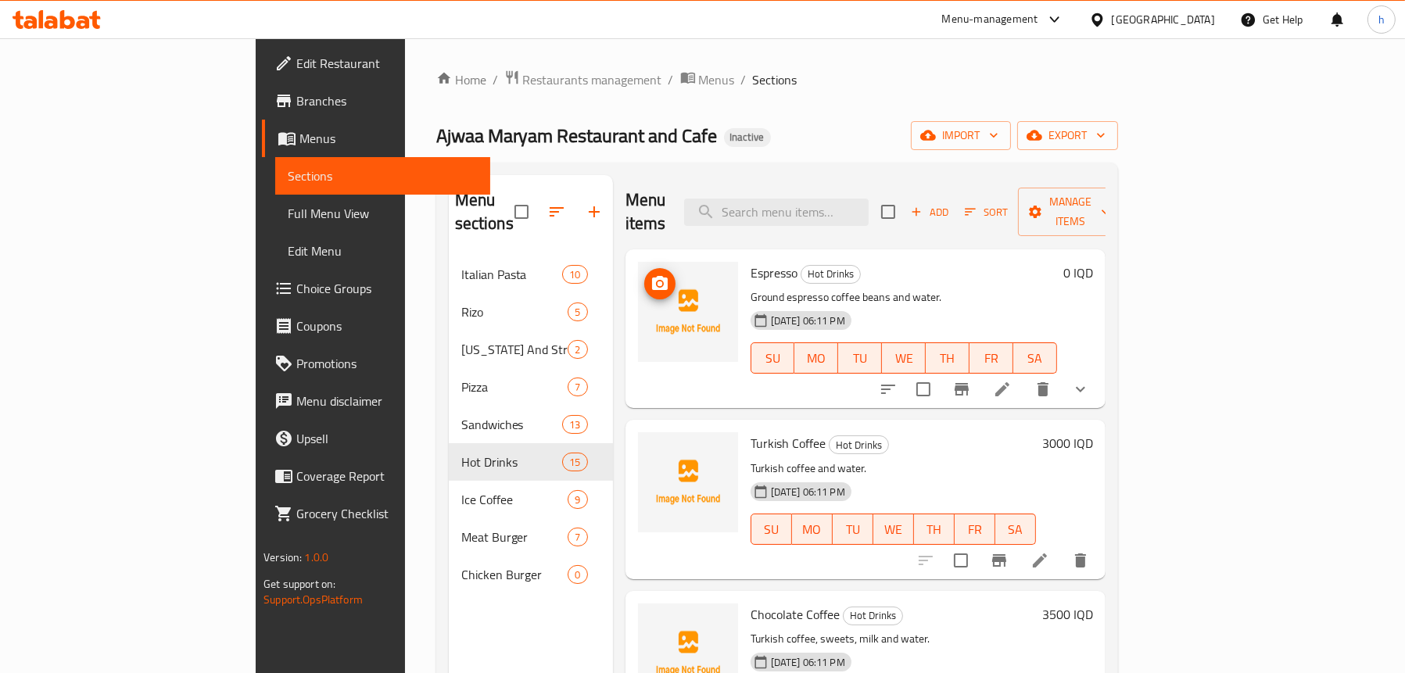
click at [638, 264] on img at bounding box center [688, 312] width 100 height 100
click at [657, 282] on circle "upload picture" at bounding box center [659, 284] width 5 height 5
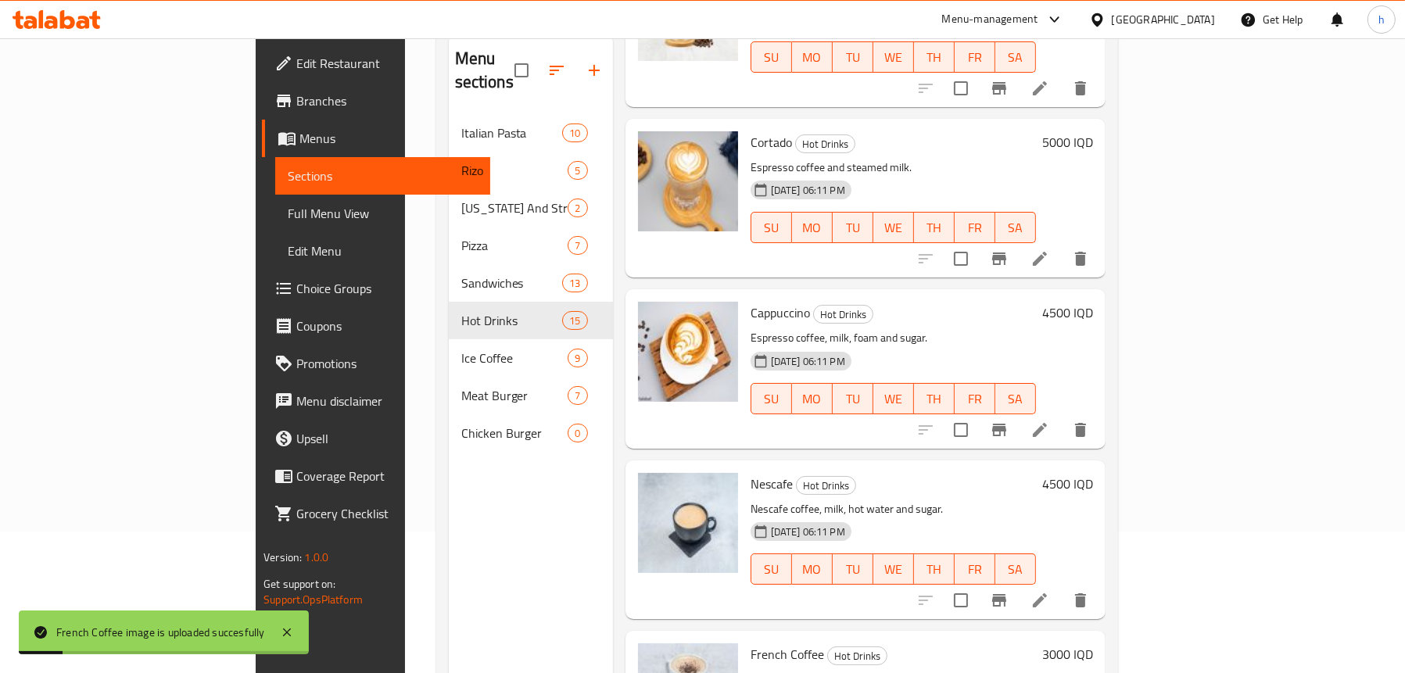
scroll to position [220, 0]
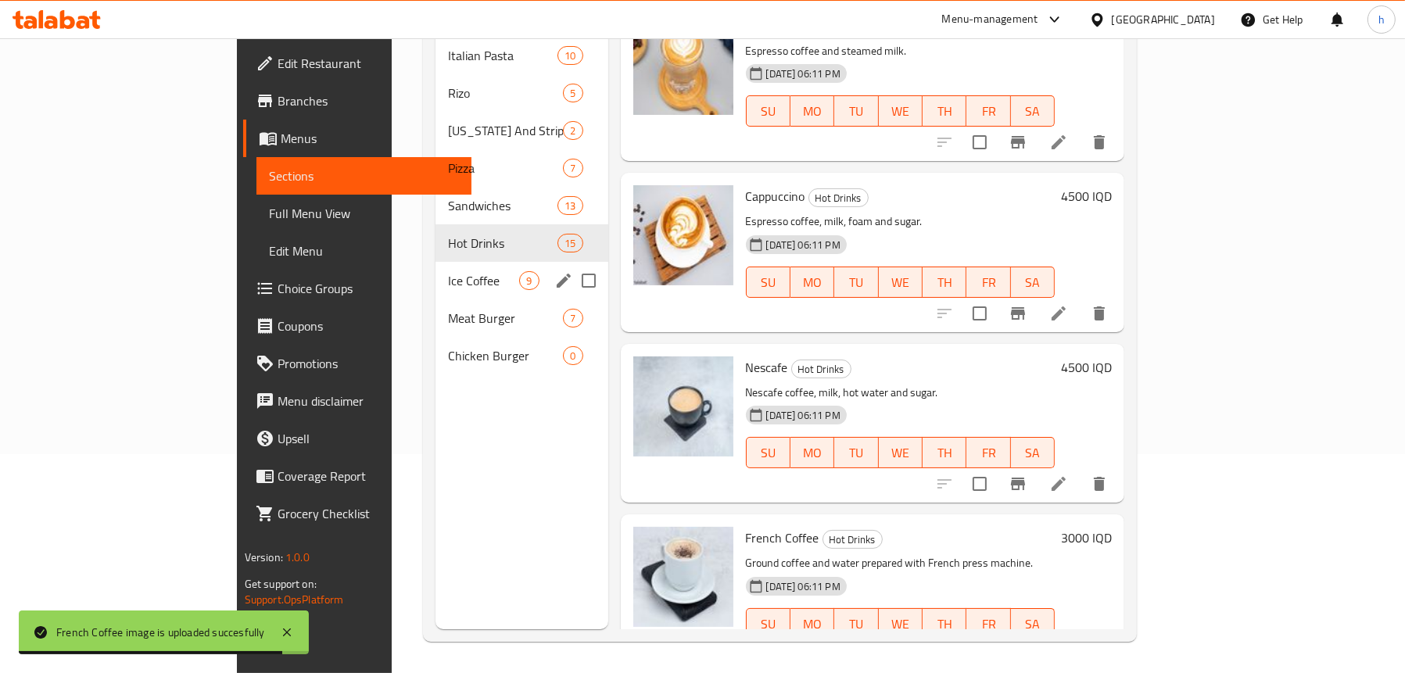
click at [448, 271] on span "Ice Coffee" at bounding box center [483, 280] width 71 height 19
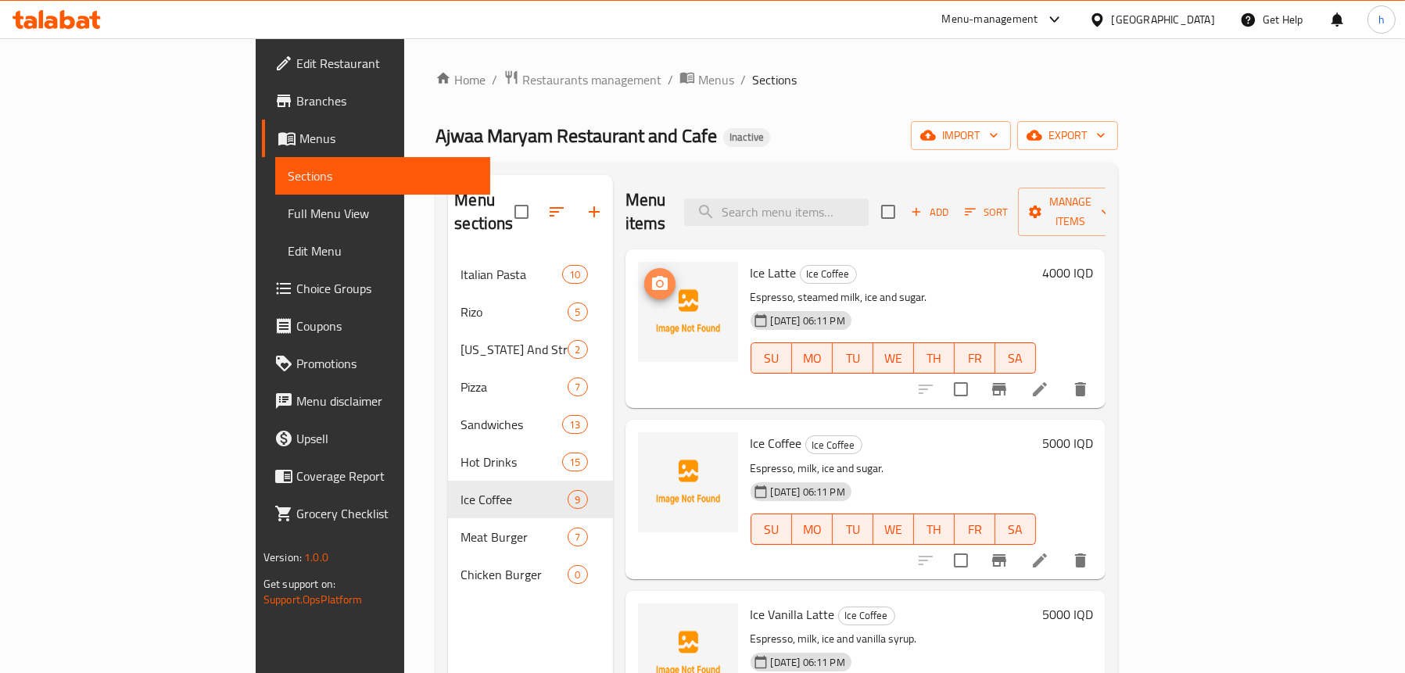
click at [651, 275] on icon "upload picture" at bounding box center [660, 284] width 19 height 19
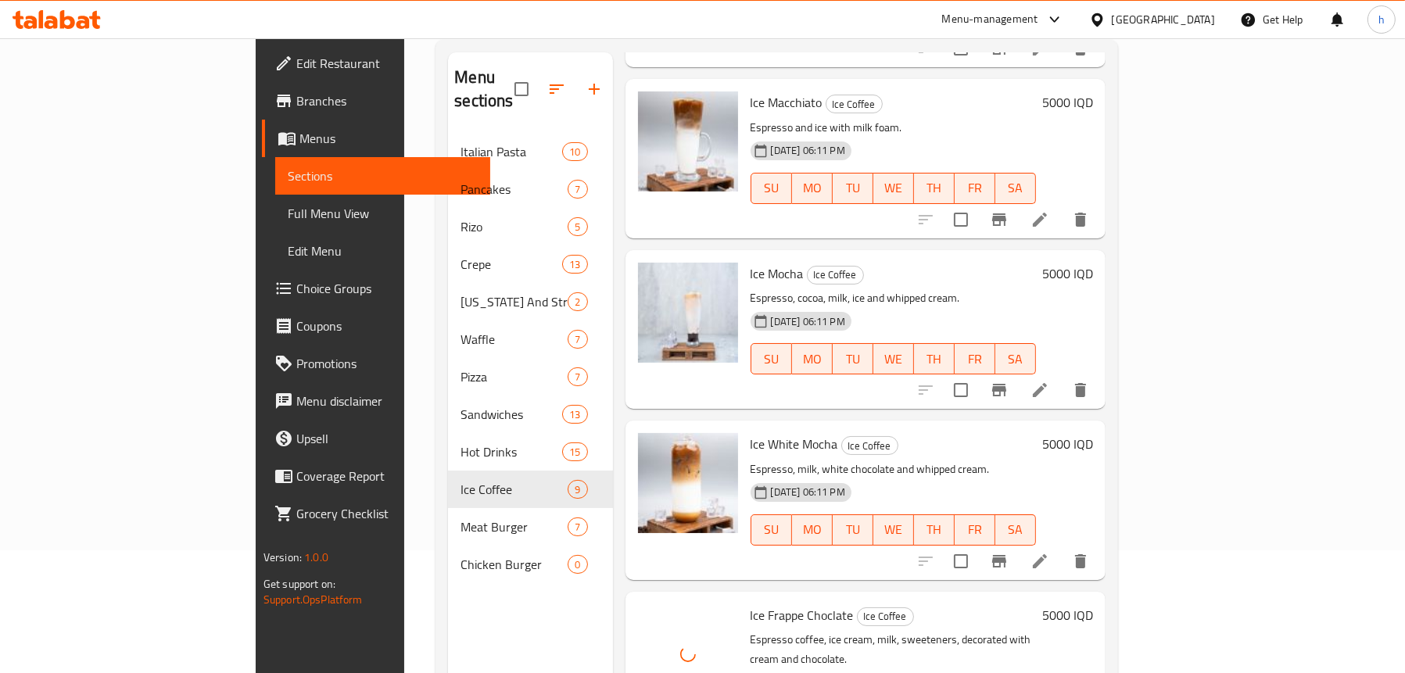
scroll to position [220, 0]
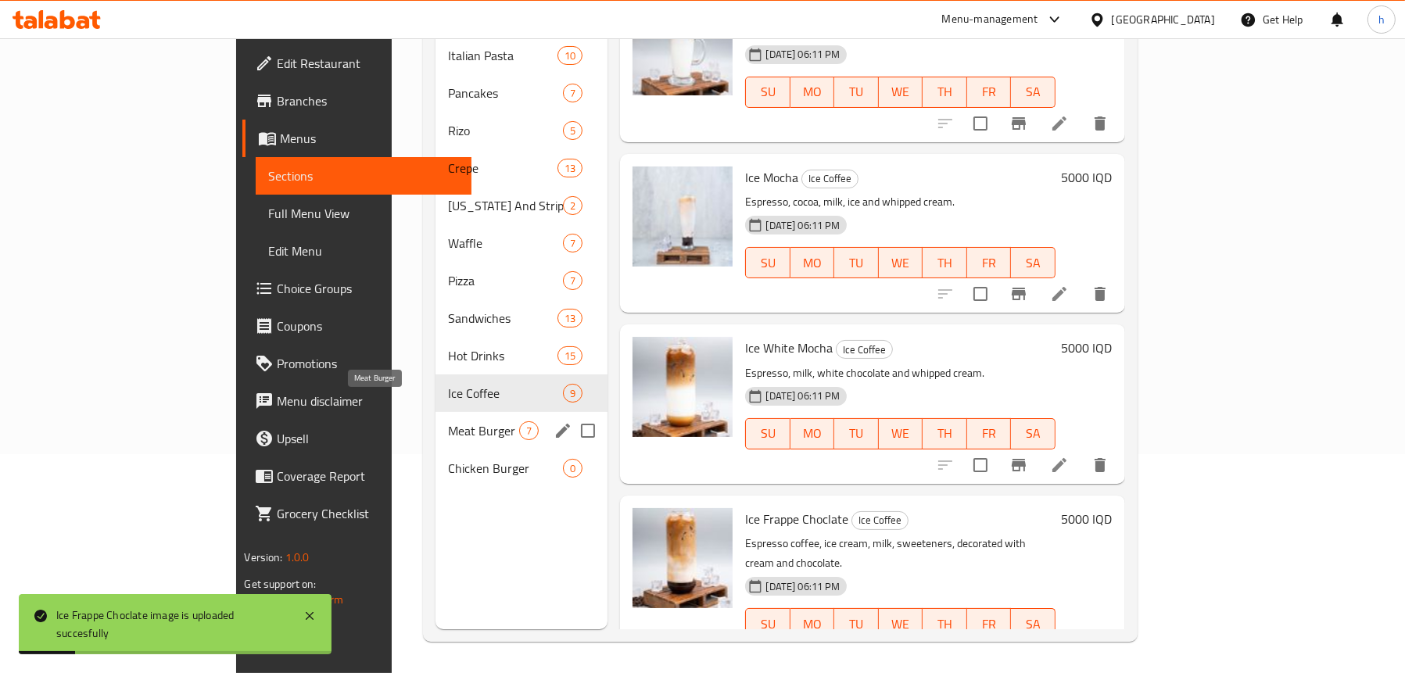
click at [448, 422] on span "Meat Burger" at bounding box center [483, 431] width 71 height 19
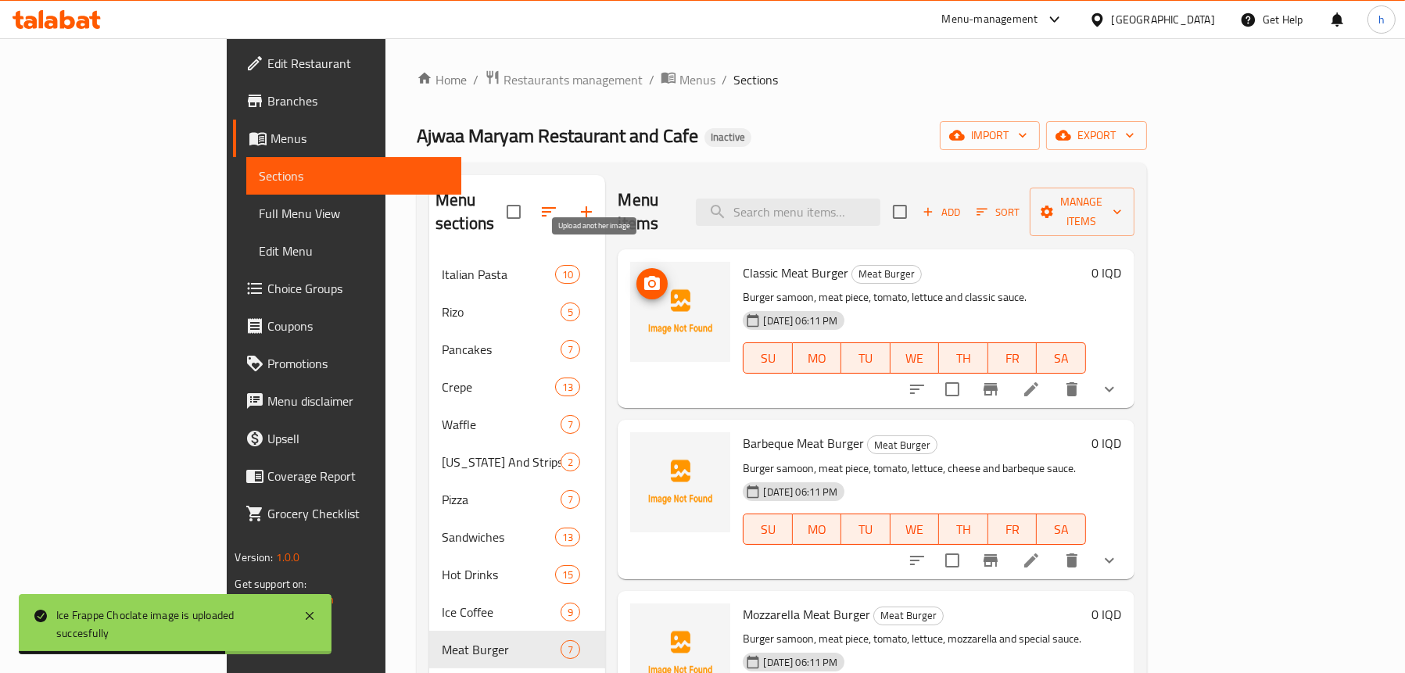
click at [644, 276] on icon "upload picture" at bounding box center [652, 283] width 16 height 14
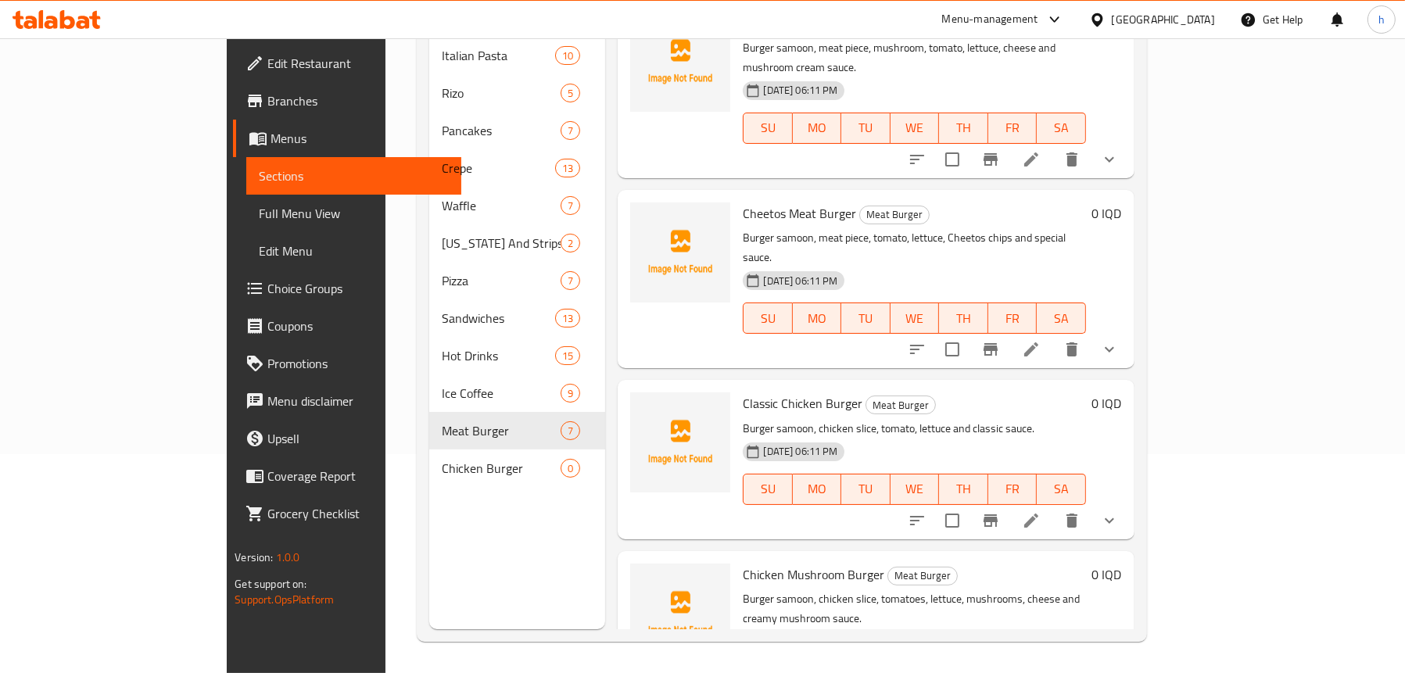
scroll to position [560, 0]
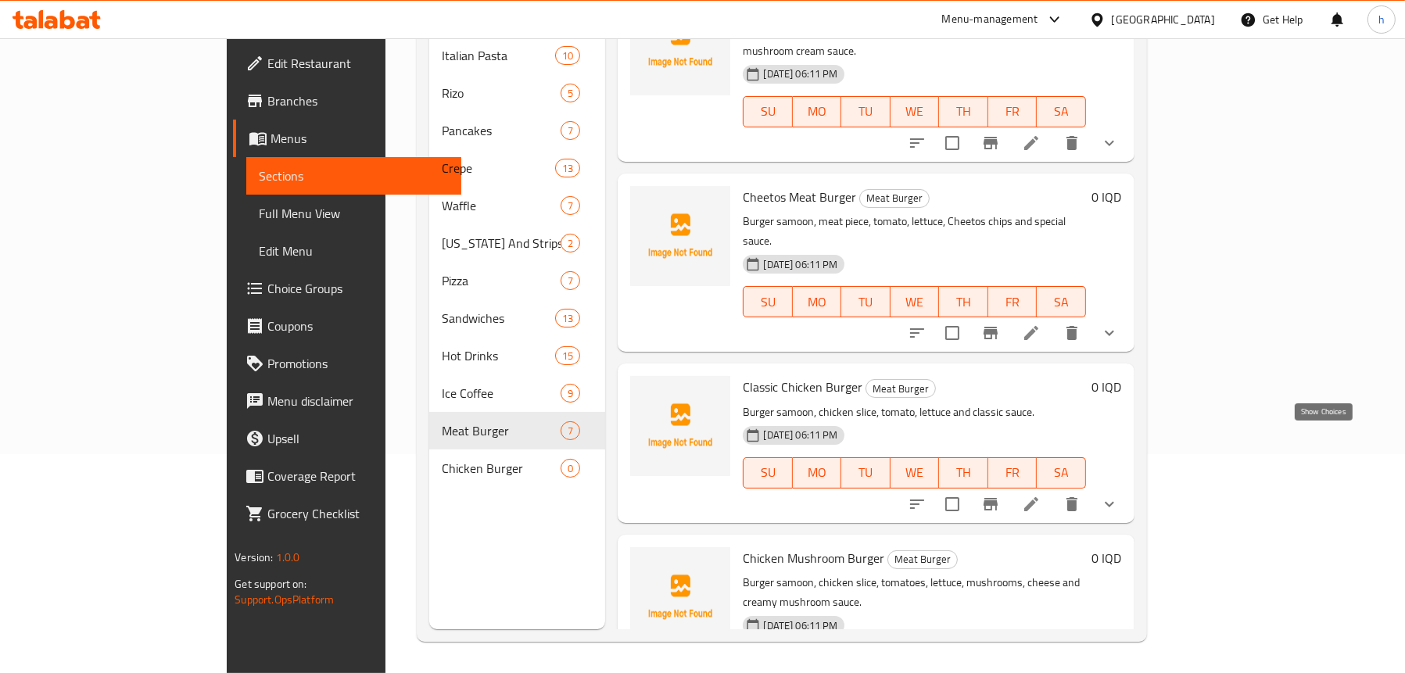
click at [1119, 495] on icon "show more" at bounding box center [1109, 504] width 19 height 19
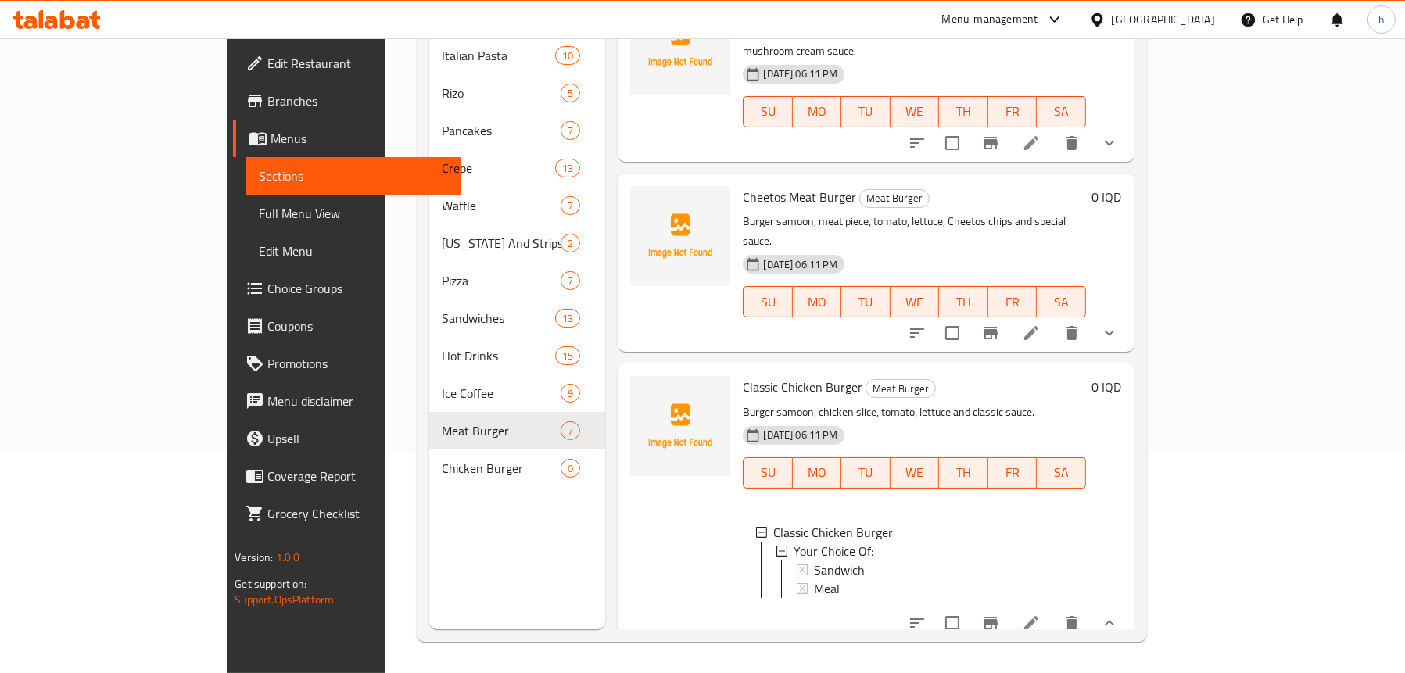
click at [1119, 614] on icon "show more" at bounding box center [1109, 623] width 19 height 19
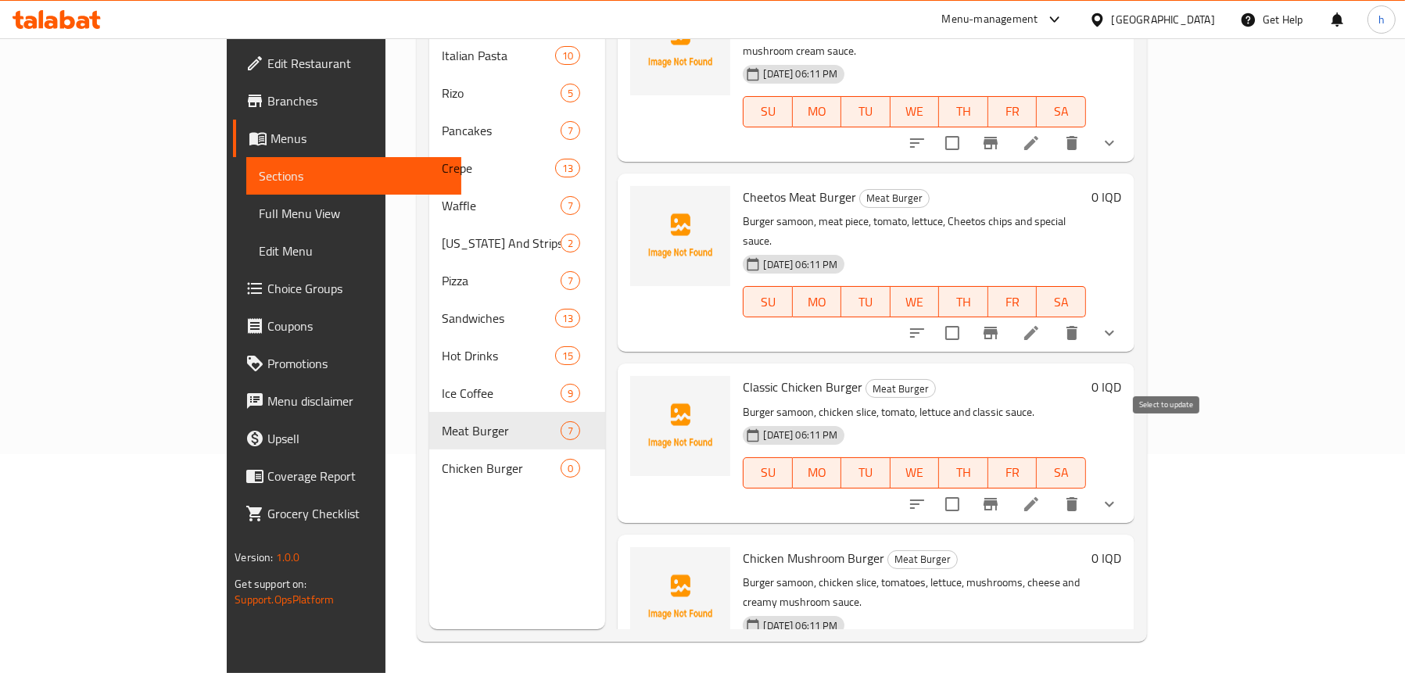
click at [969, 488] on input "checkbox" at bounding box center [952, 504] width 33 height 33
checkbox input "true"
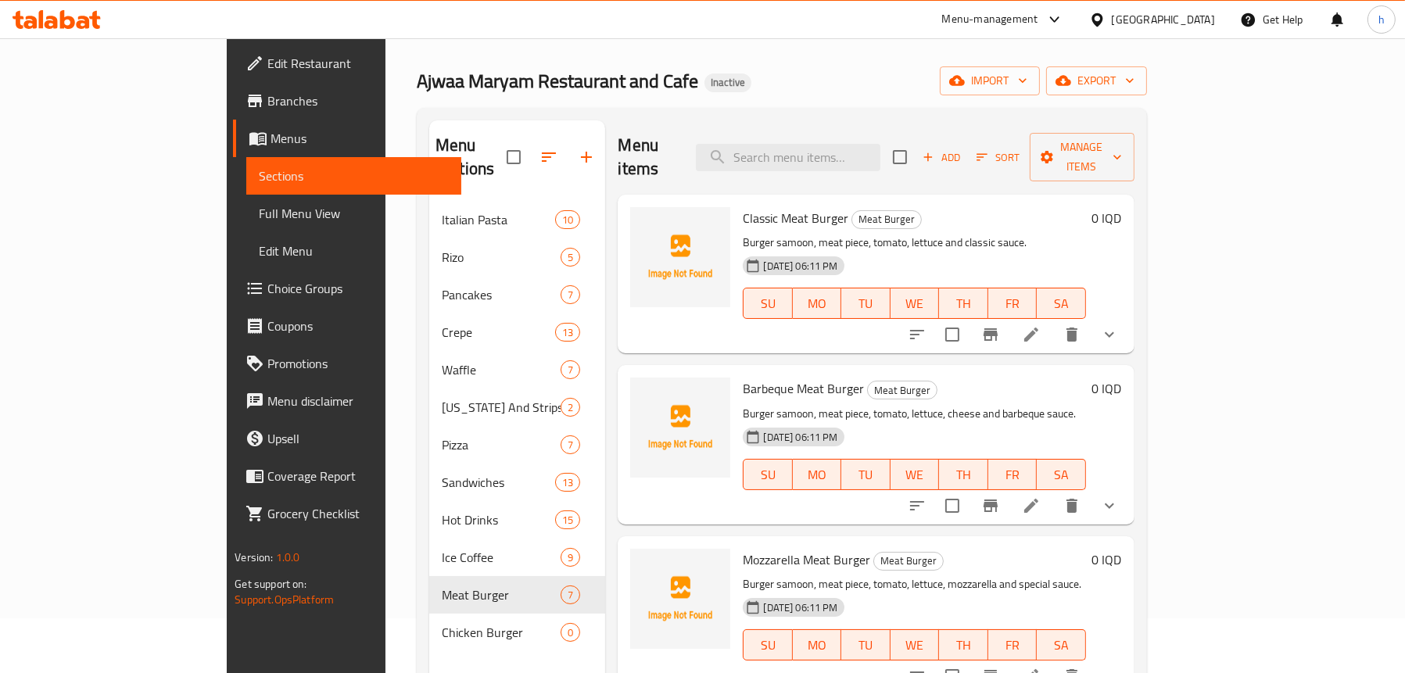
scroll to position [0, 0]
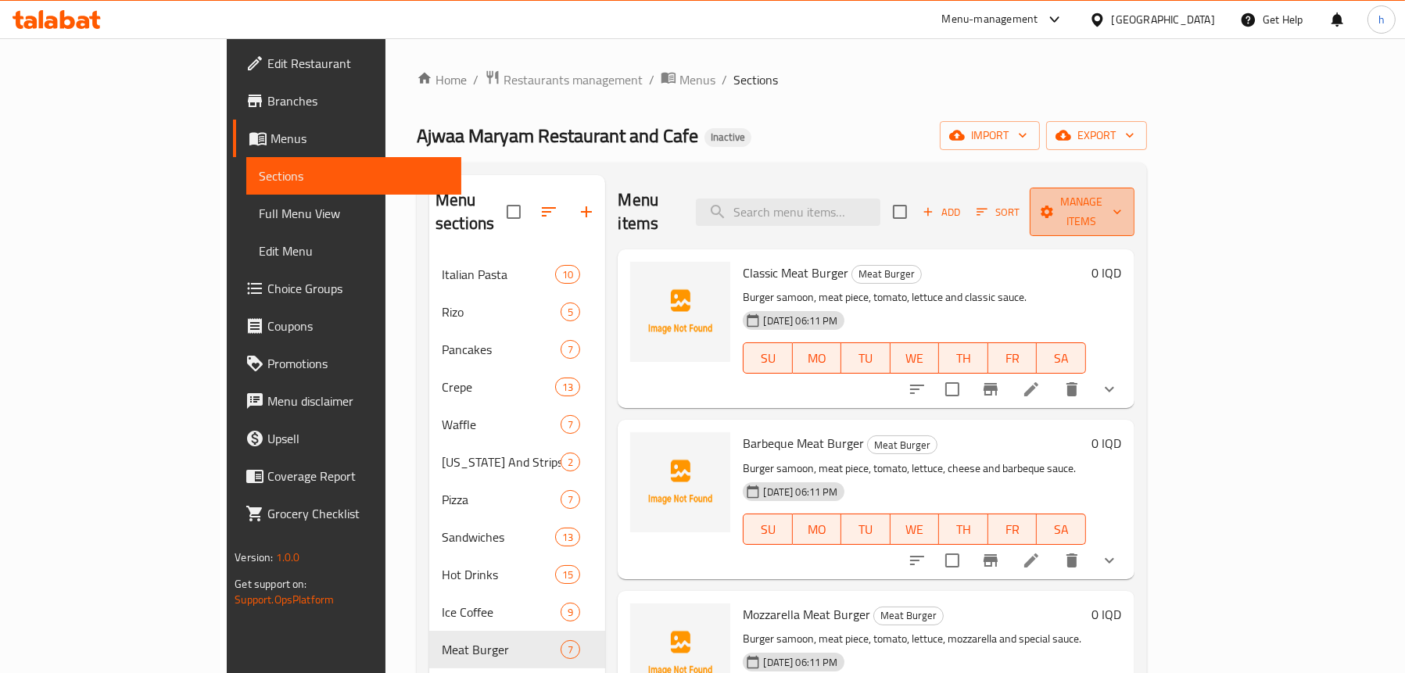
click at [1122, 199] on span "Manage items" at bounding box center [1083, 211] width 80 height 39
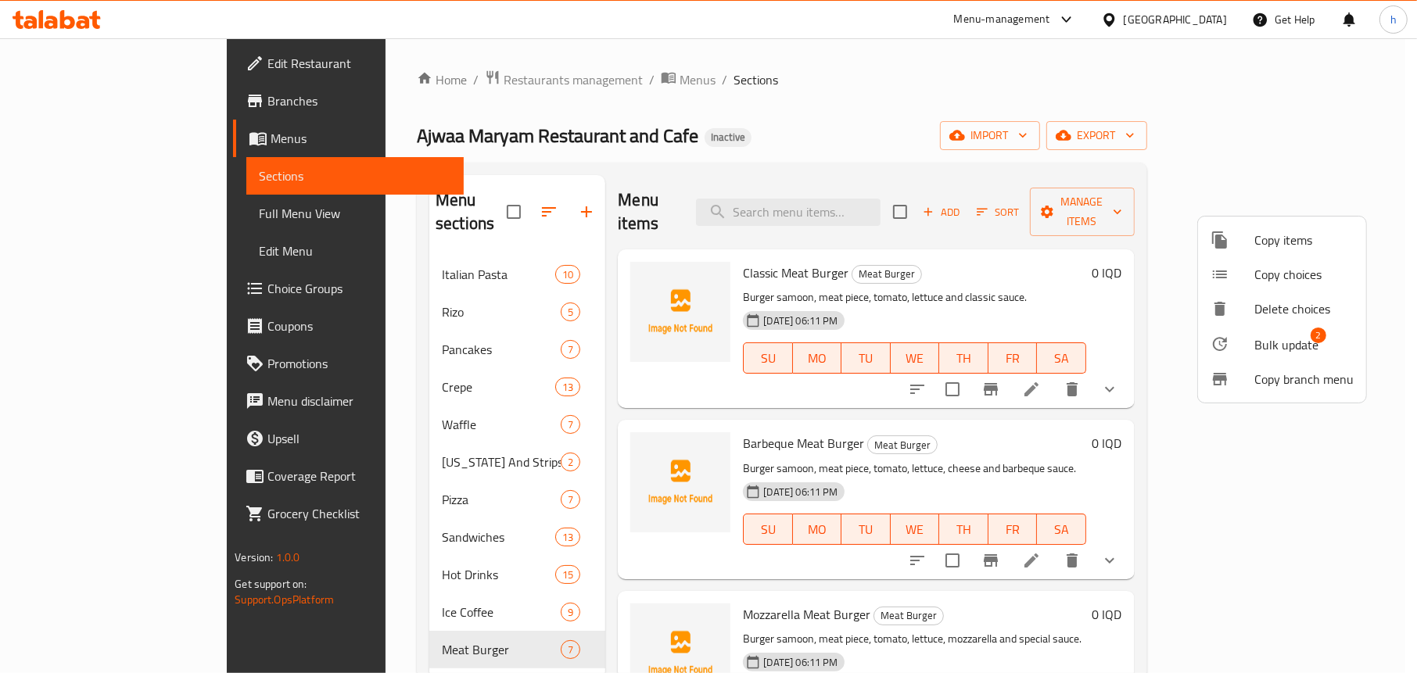
click at [1251, 338] on div at bounding box center [1233, 344] width 44 height 19
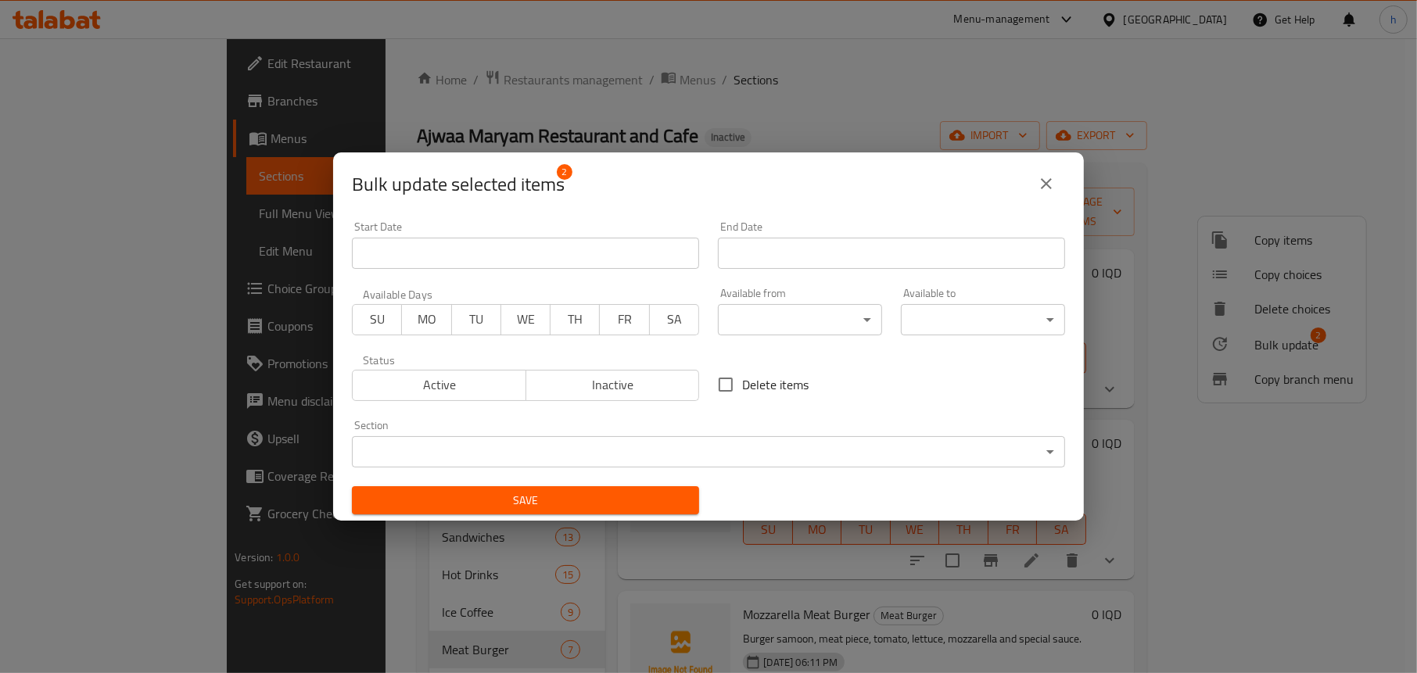
click at [596, 453] on body "​ Menu-management Iraq Get Help h Edit Restaurant Branches Menus Sections Full …" at bounding box center [708, 355] width 1417 height 635
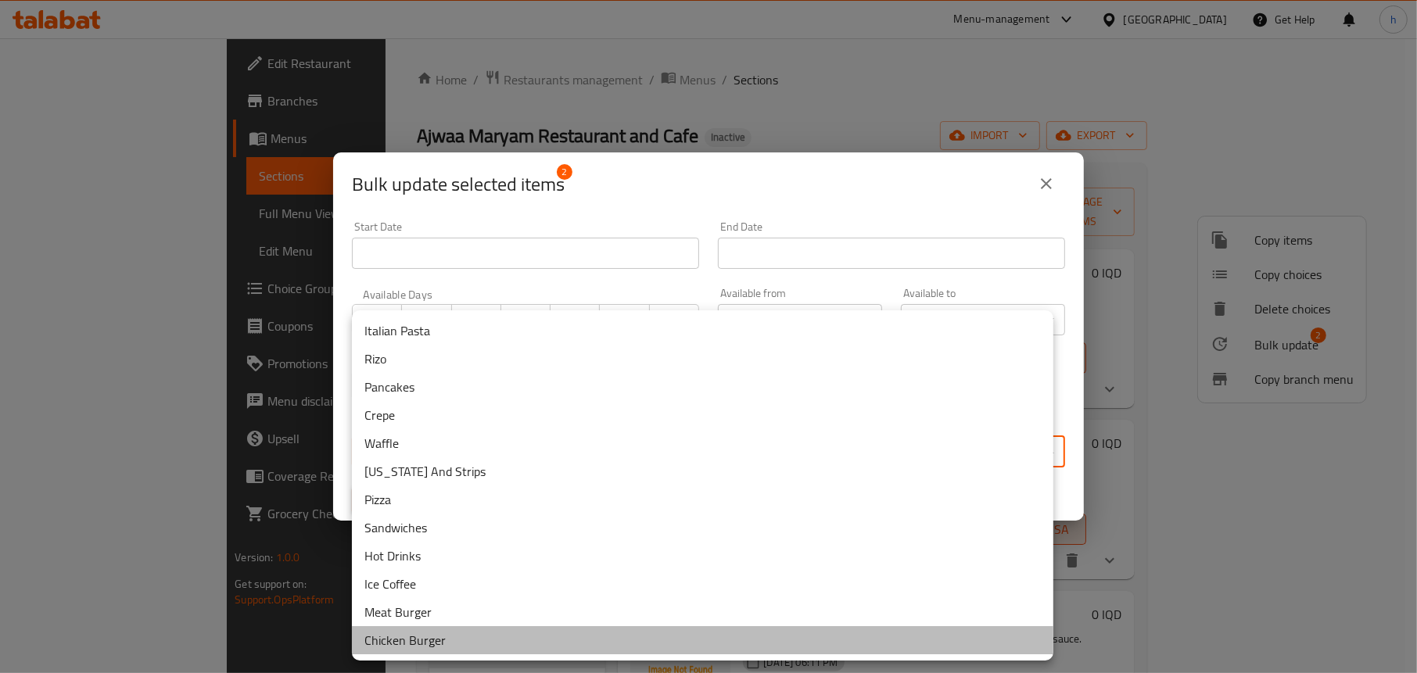
click at [447, 637] on li "Chicken Burger" at bounding box center [703, 640] width 702 height 28
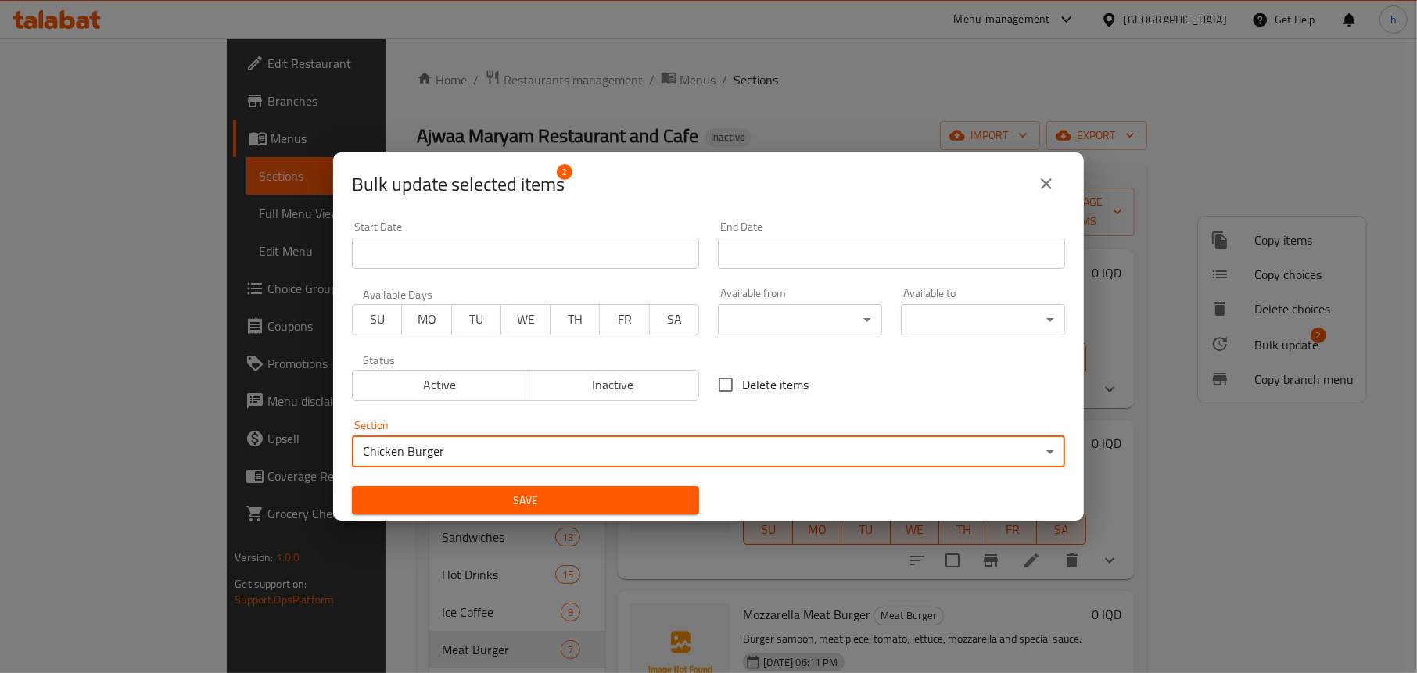
click at [599, 503] on span "Save" at bounding box center [525, 501] width 322 height 20
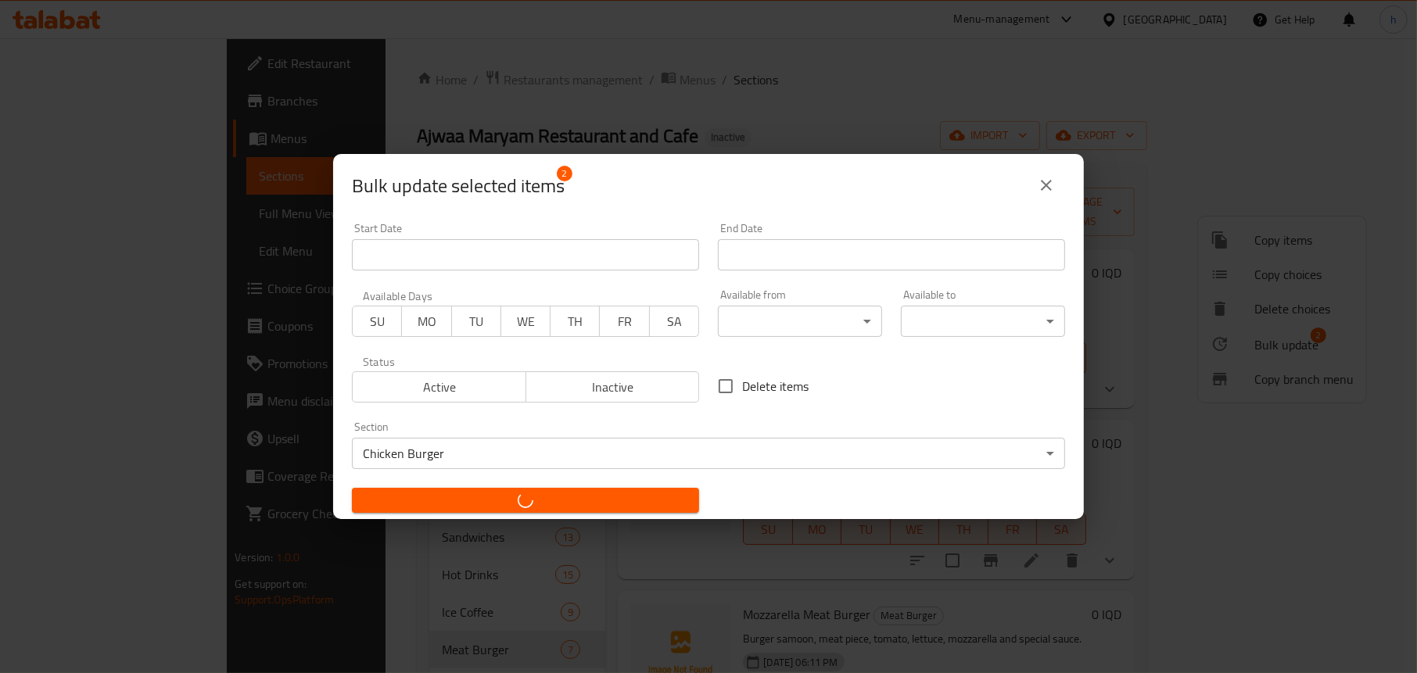
checkbox input "false"
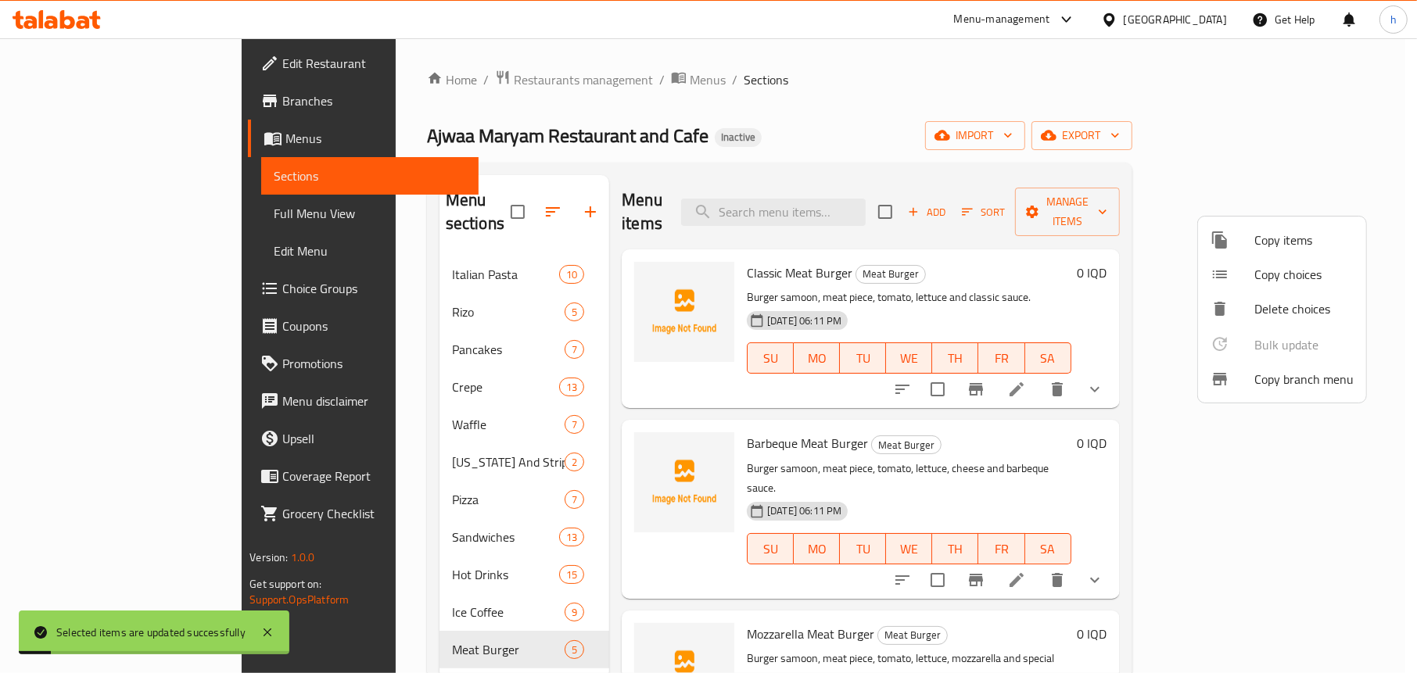
click at [253, 307] on div at bounding box center [708, 336] width 1417 height 673
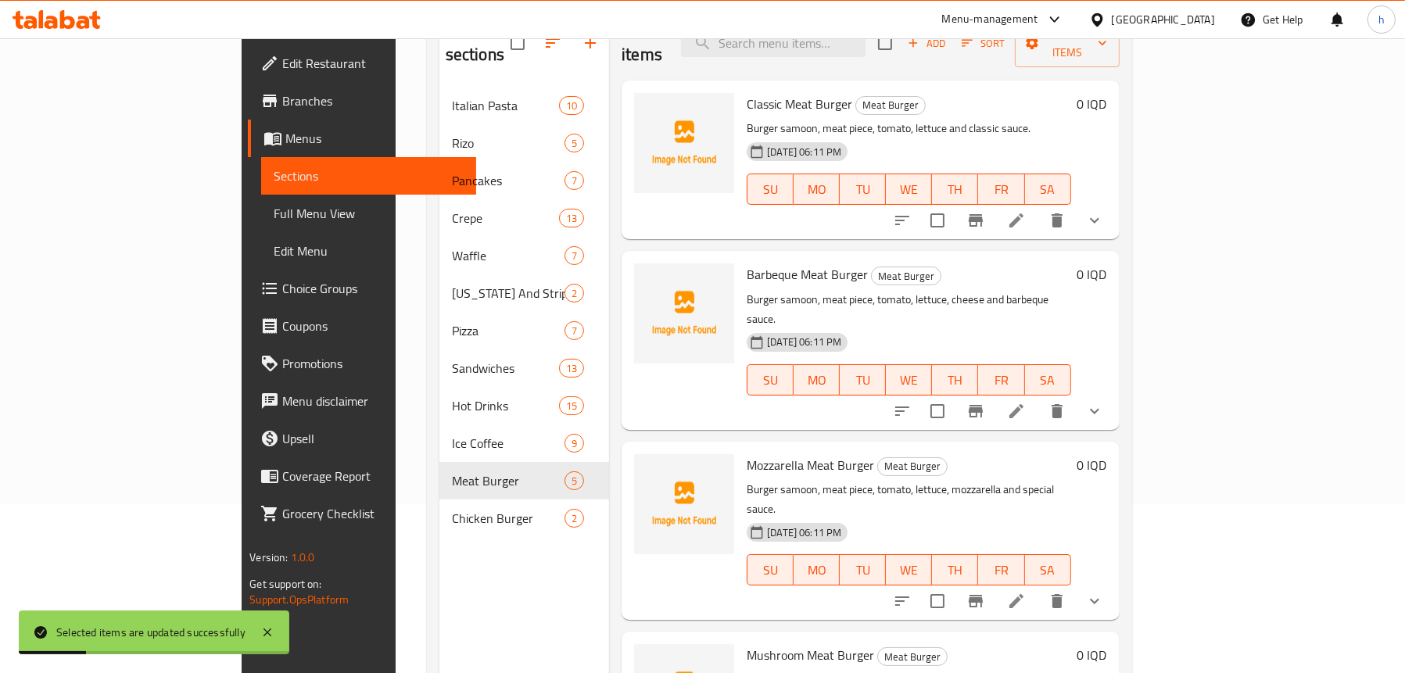
scroll to position [142, 0]
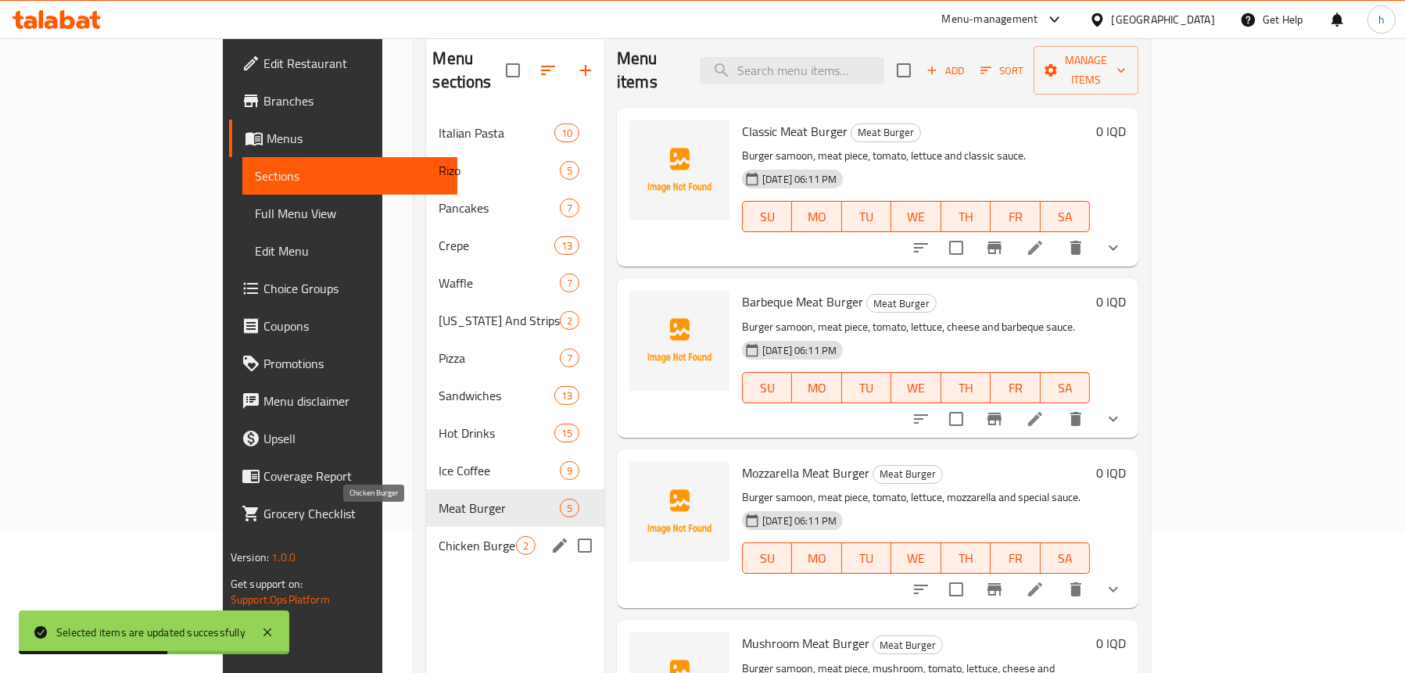
click at [439, 537] on span "Chicken Burger" at bounding box center [477, 546] width 77 height 19
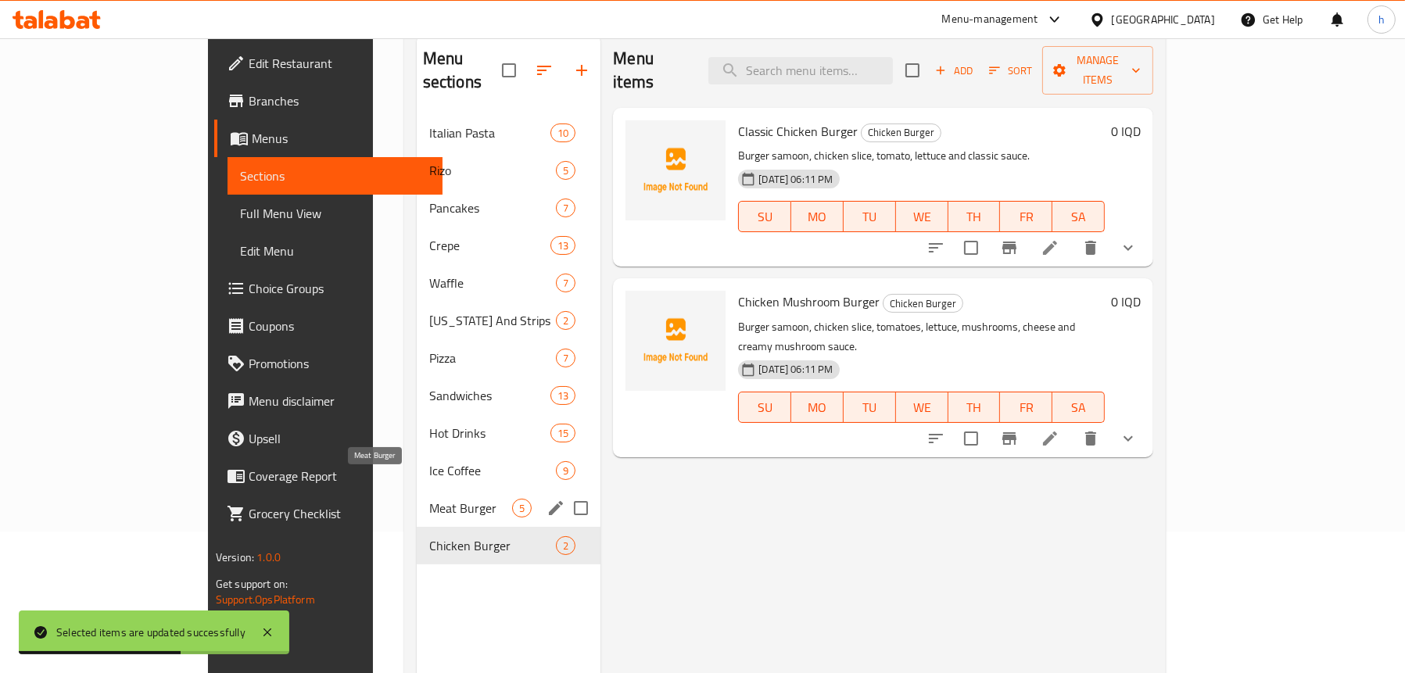
click at [429, 499] on span "Meat Burger" at bounding box center [470, 508] width 83 height 19
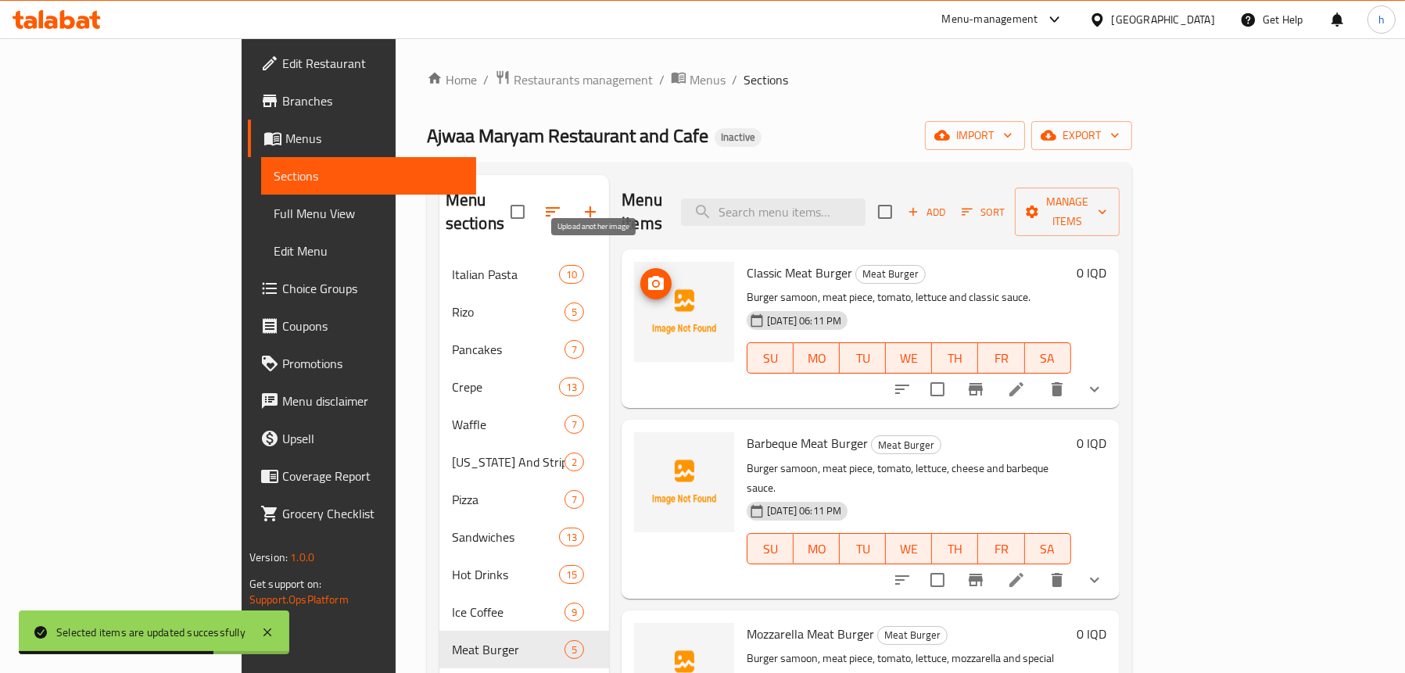
click at [648, 276] on icon "upload picture" at bounding box center [656, 283] width 16 height 14
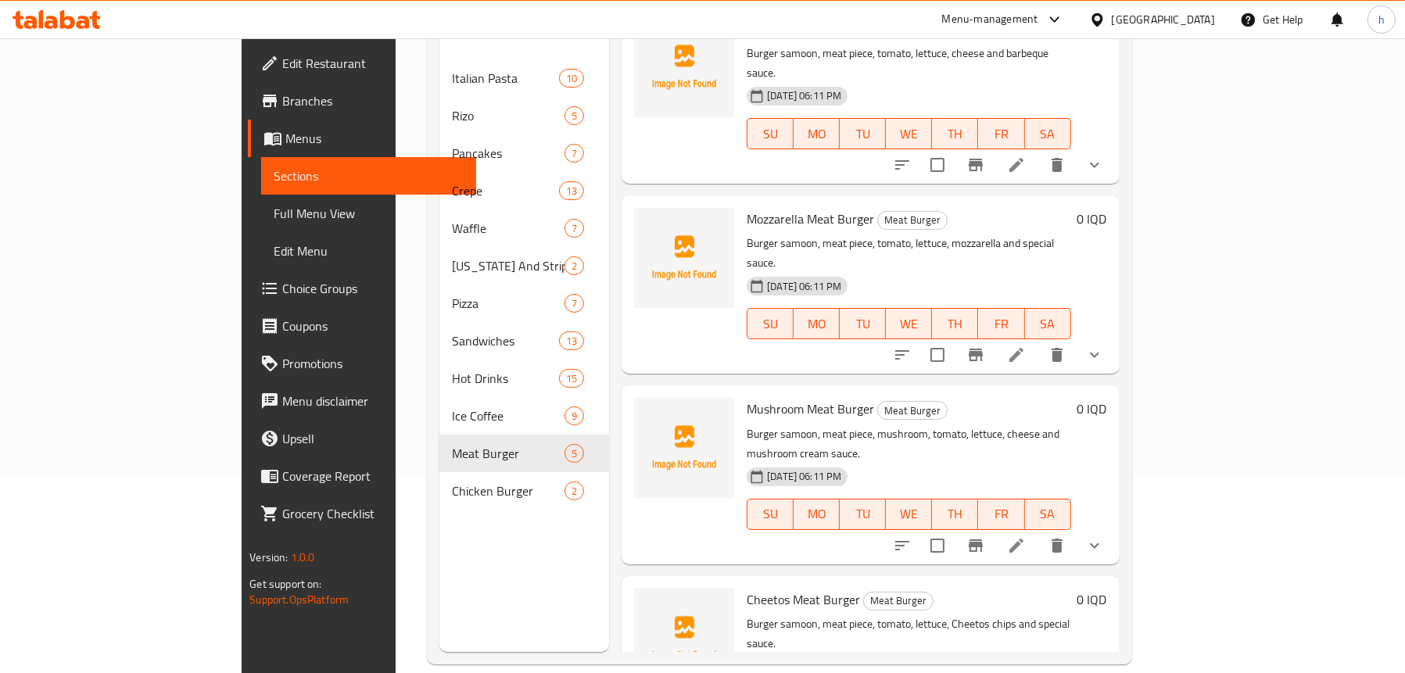
scroll to position [220, 0]
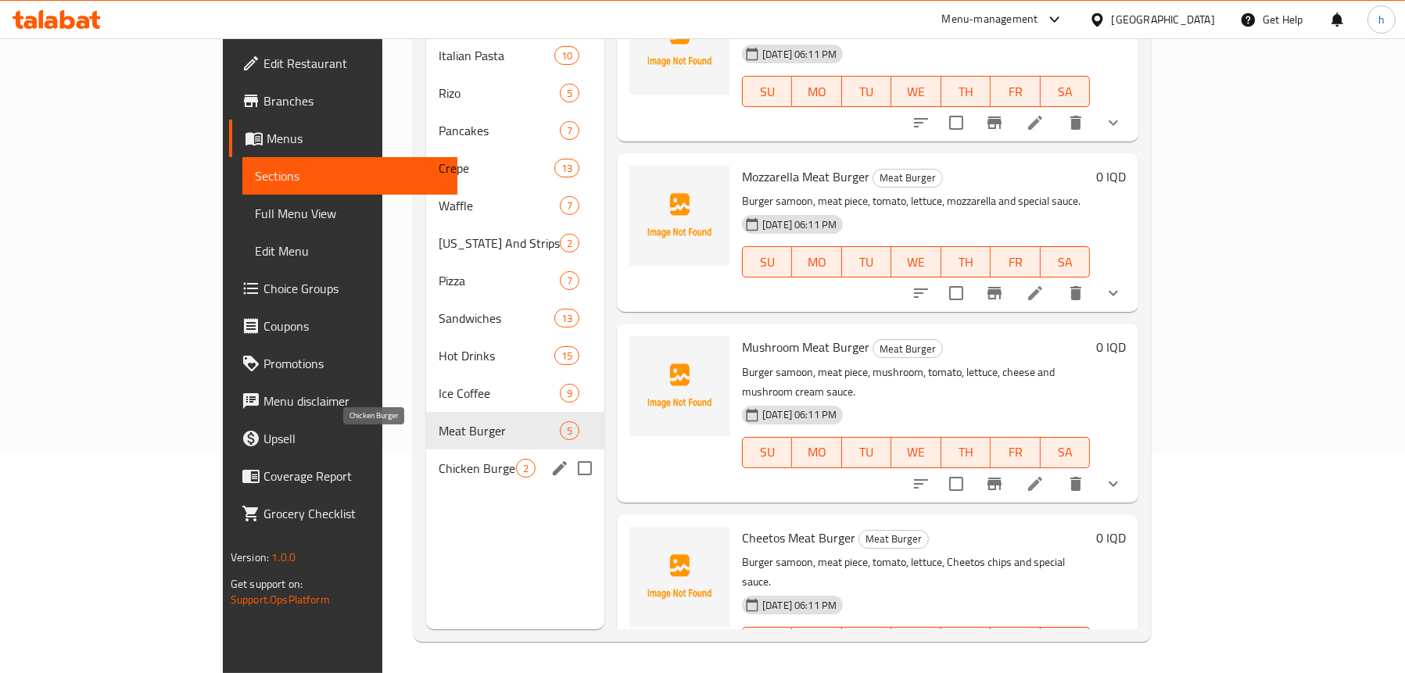
click at [439, 459] on span "Chicken Burger" at bounding box center [477, 468] width 77 height 19
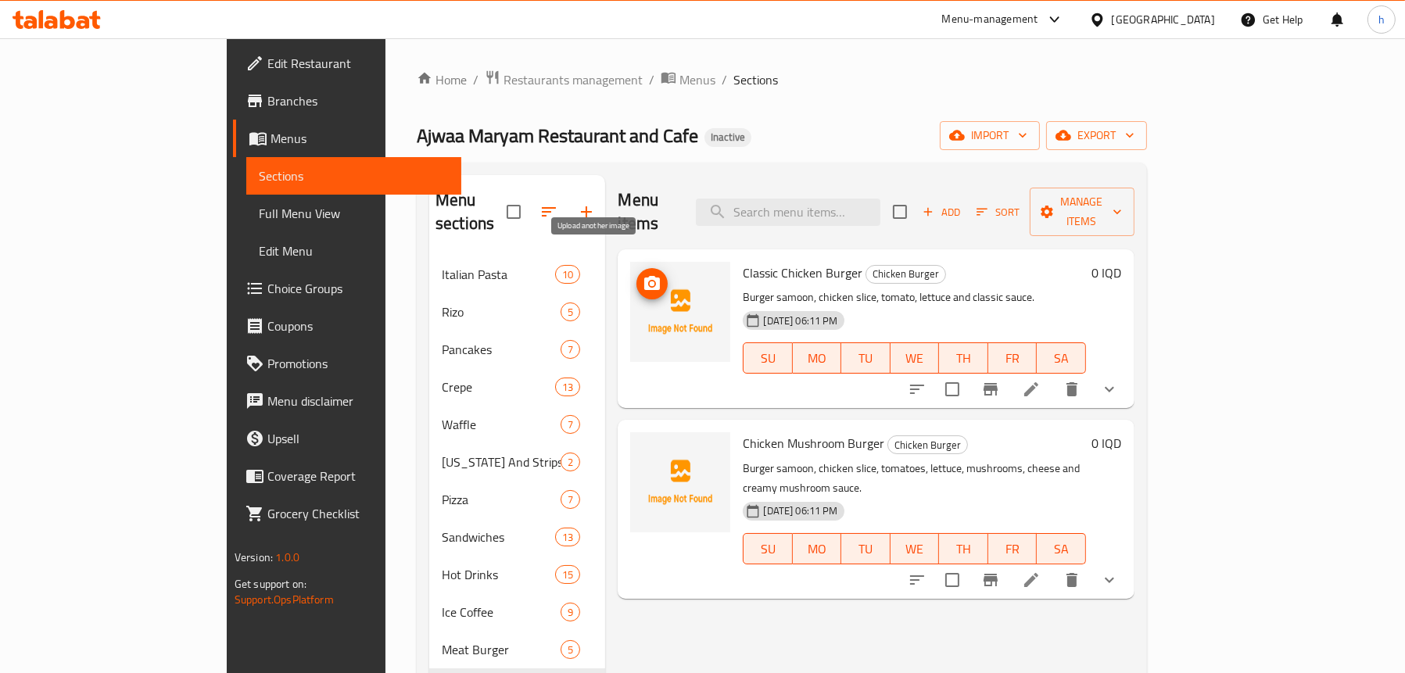
click at [643, 275] on icon "upload picture" at bounding box center [652, 284] width 19 height 19
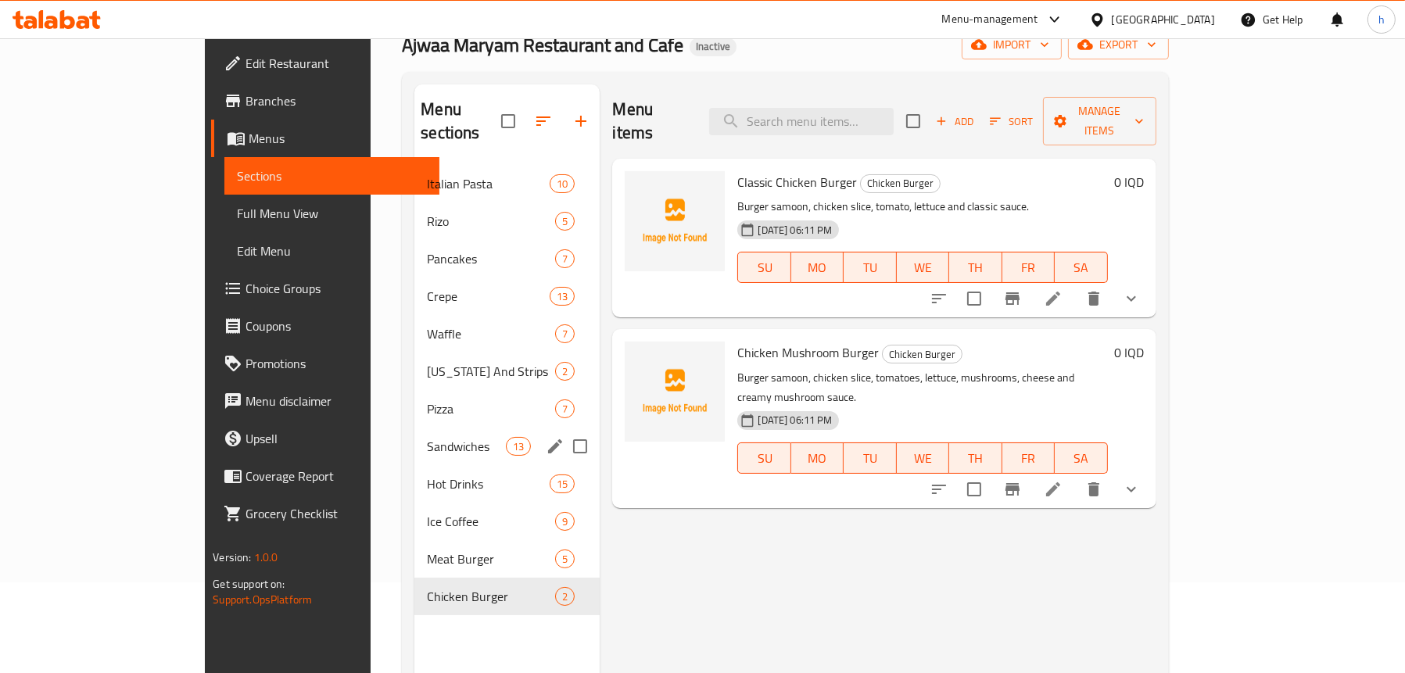
scroll to position [220, 0]
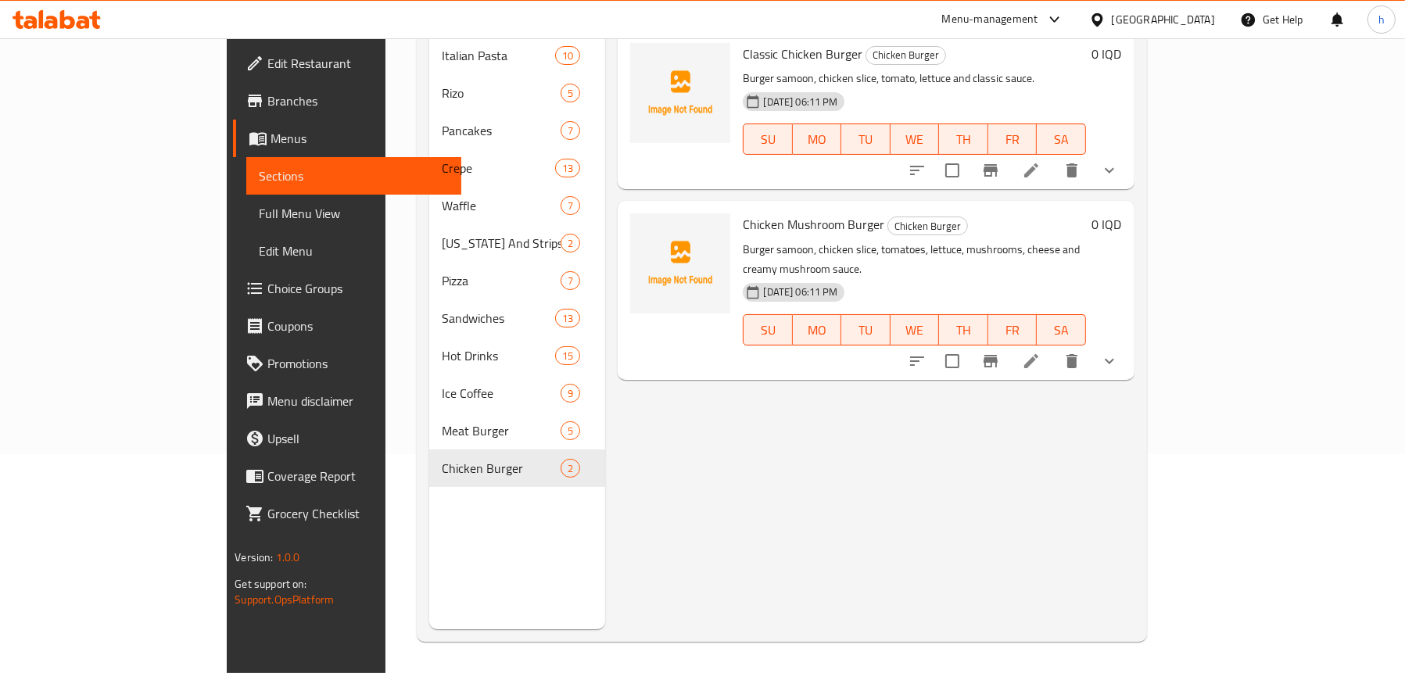
click at [429, 504] on div "Menu sections Italian Pasta 10 Rizo 5 Pancakes 7 Crepe 13 Waffle 7 Kentucky And…" at bounding box center [517, 292] width 176 height 673
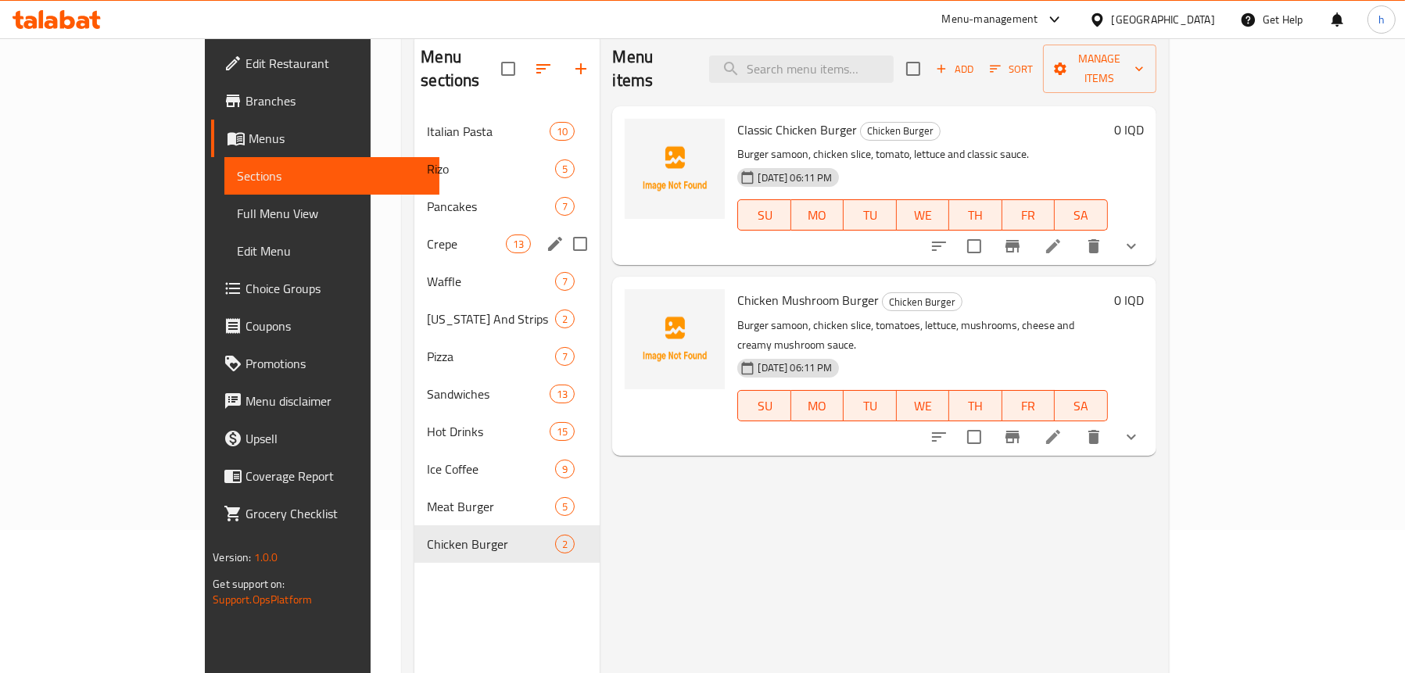
scroll to position [0, 0]
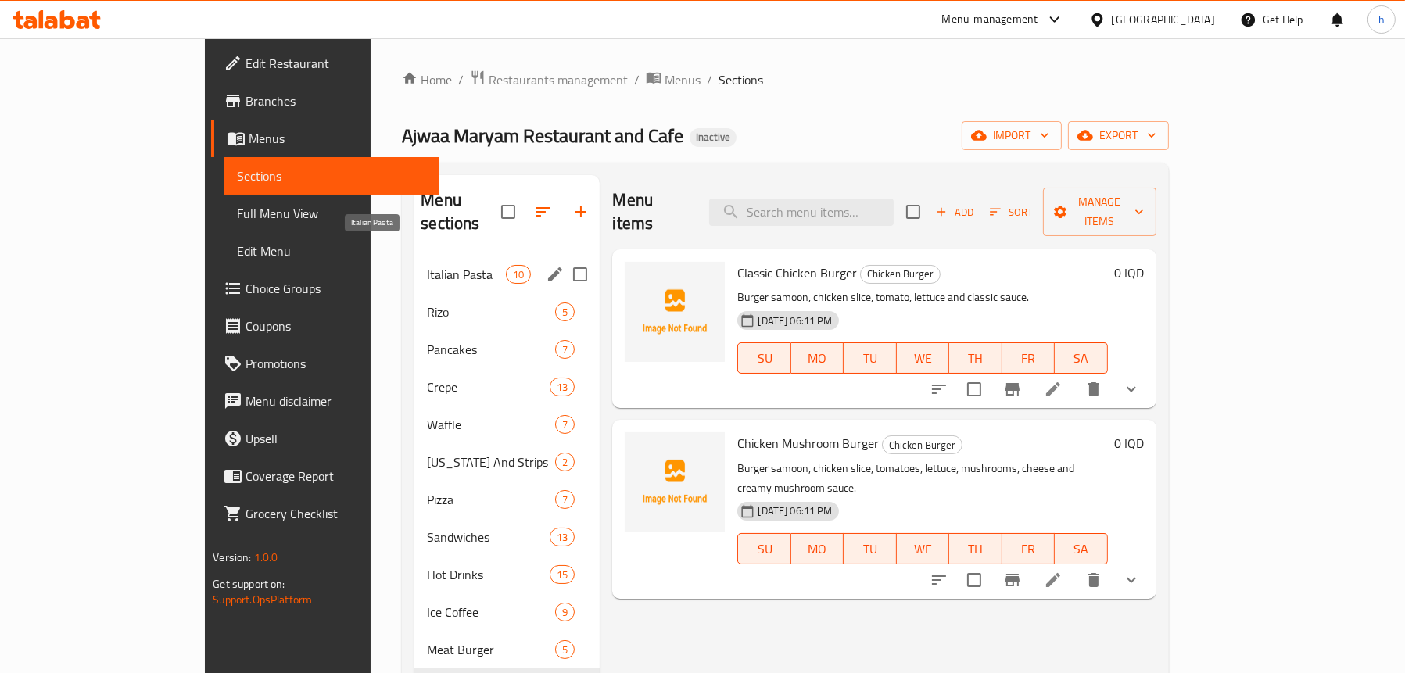
click at [427, 265] on span "Italian Pasta" at bounding box center [466, 274] width 79 height 19
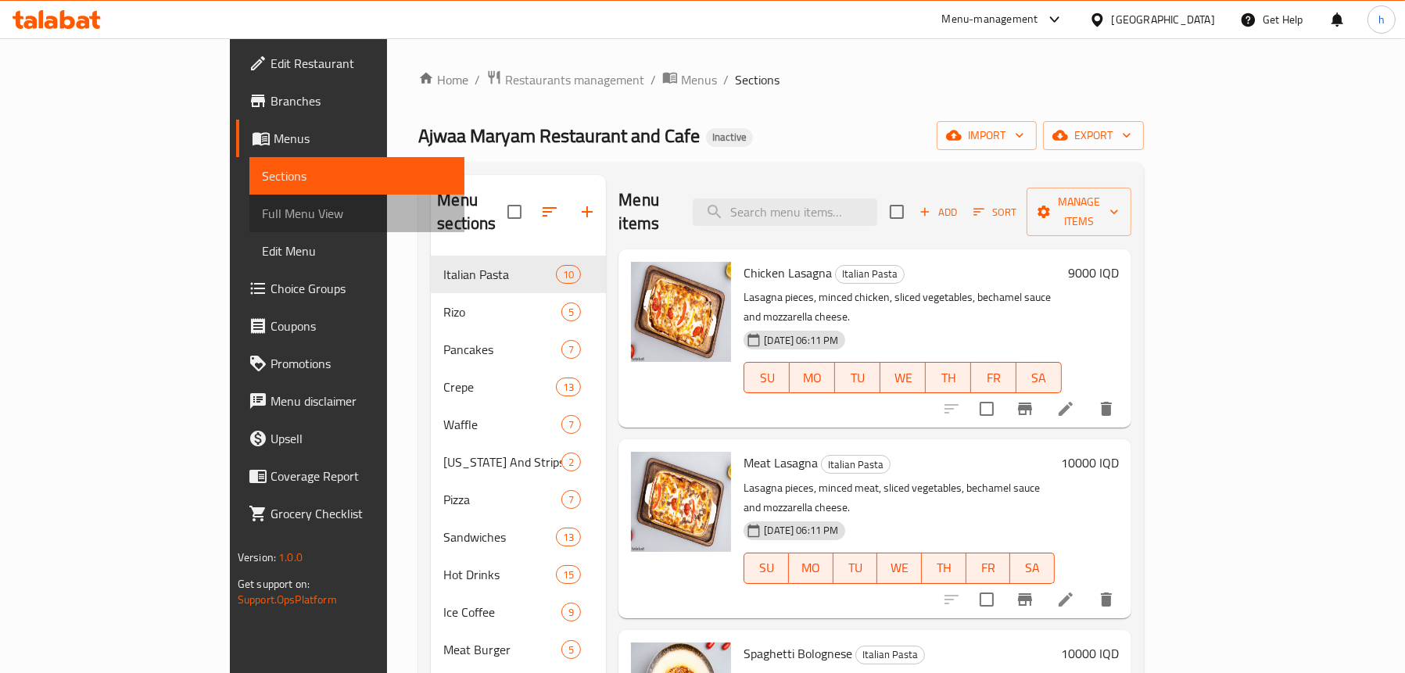
click at [262, 214] on span "Full Menu View" at bounding box center [357, 213] width 190 height 19
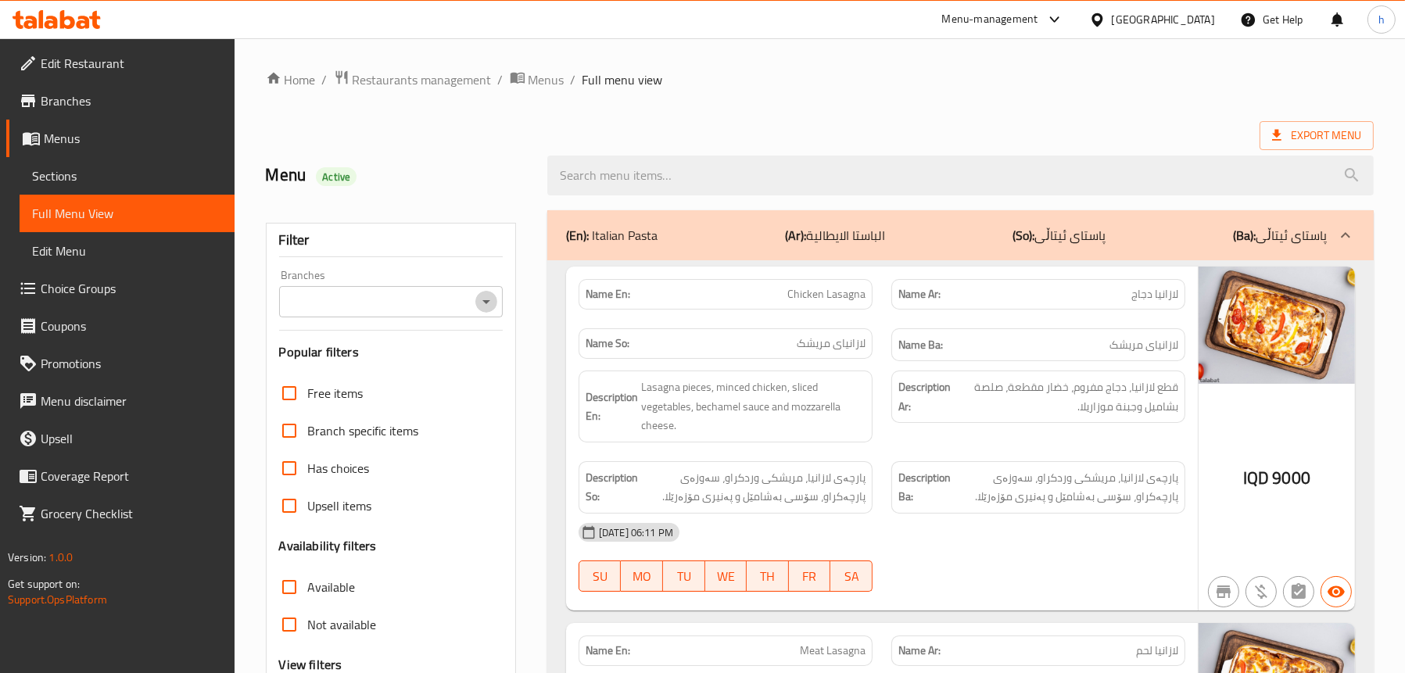
click at [483, 298] on icon "Open" at bounding box center [486, 302] width 19 height 19
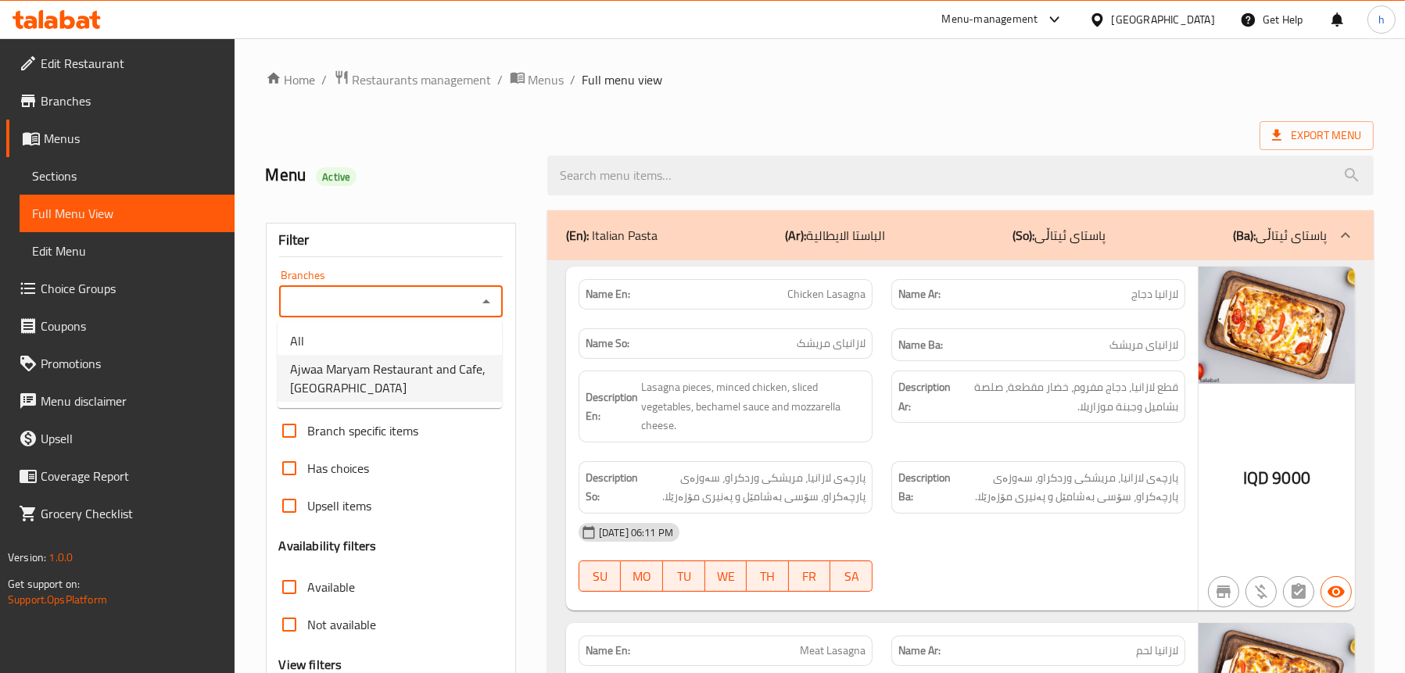
click at [399, 367] on span "Ajwaa Maryam Restaurant and Cafe,[GEOGRAPHIC_DATA]" at bounding box center [389, 379] width 199 height 38
type input "Ajwaa Maryam Restaurant and Cafe,[GEOGRAPHIC_DATA]"
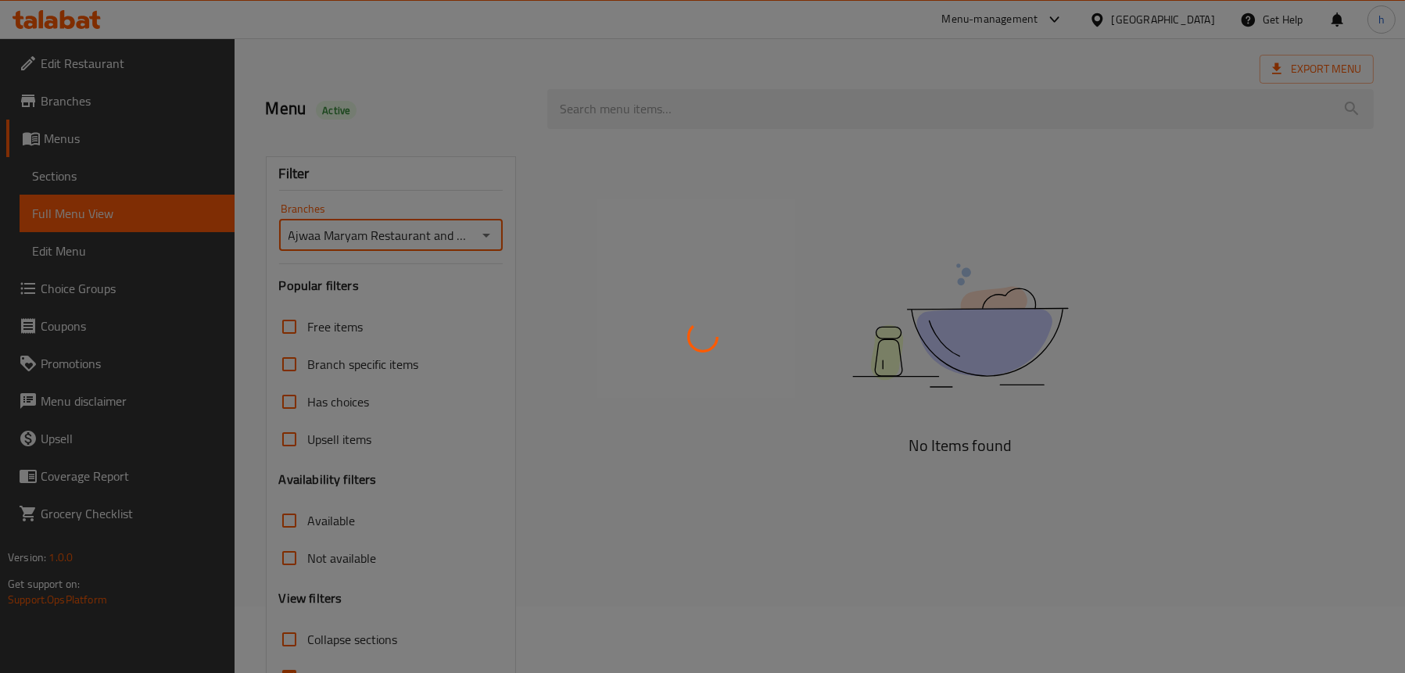
scroll to position [159, 0]
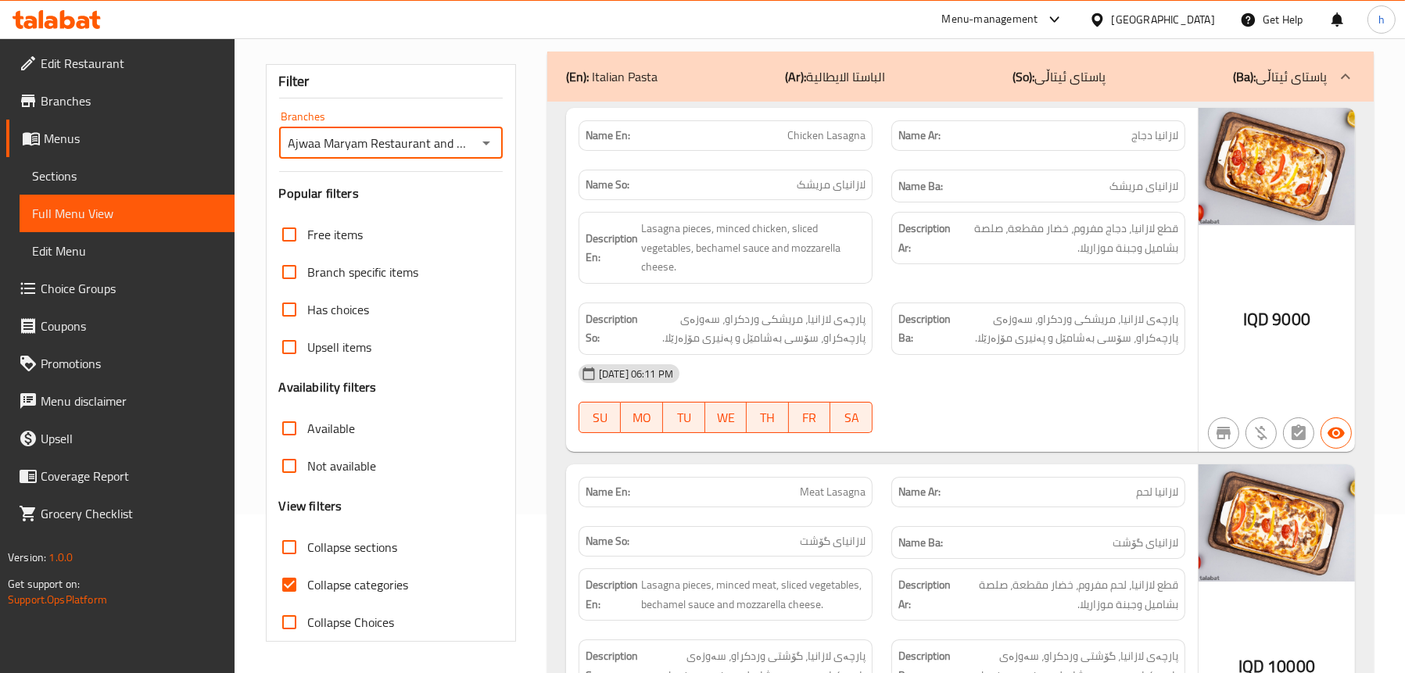
click at [336, 541] on span "Collapse sections" at bounding box center [353, 547] width 90 height 19
click at [308, 541] on input "Collapse sections" at bounding box center [290, 548] width 38 height 38
checkbox input "true"
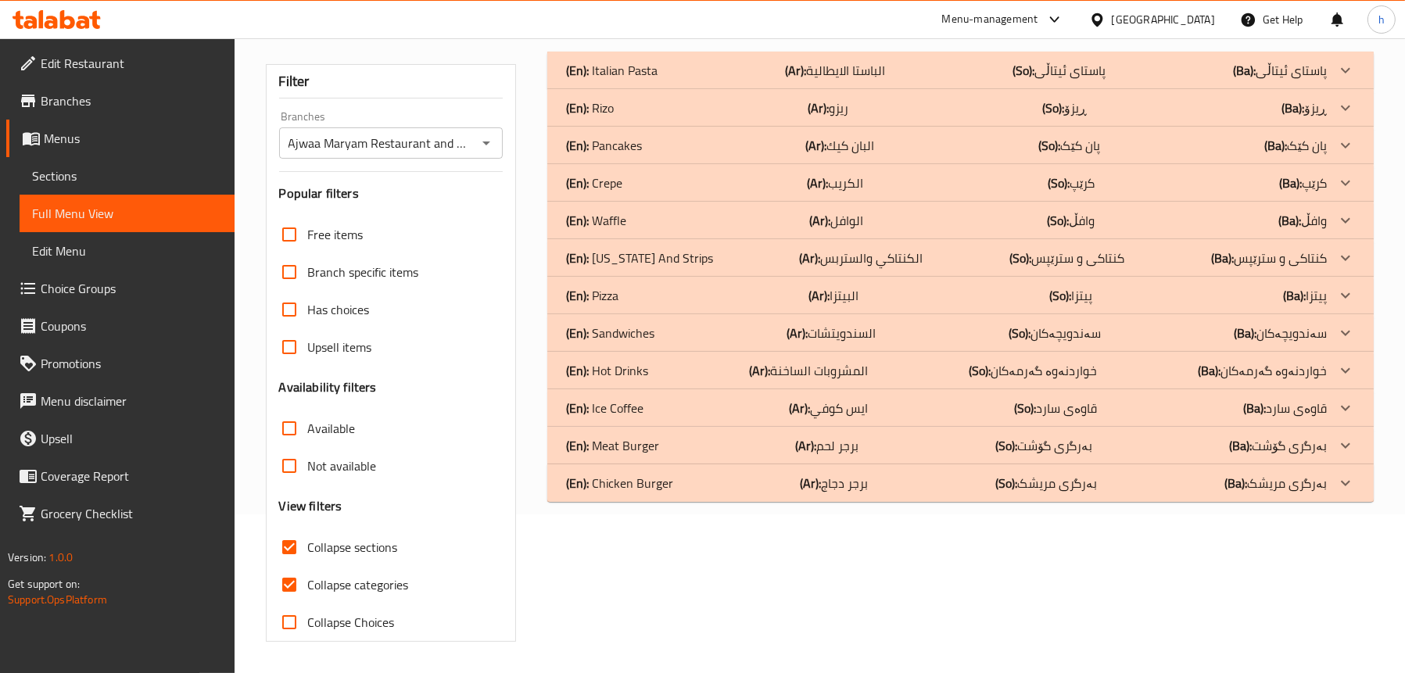
click at [639, 80] on p "(En): Chicken Burger" at bounding box center [612, 70] width 92 height 19
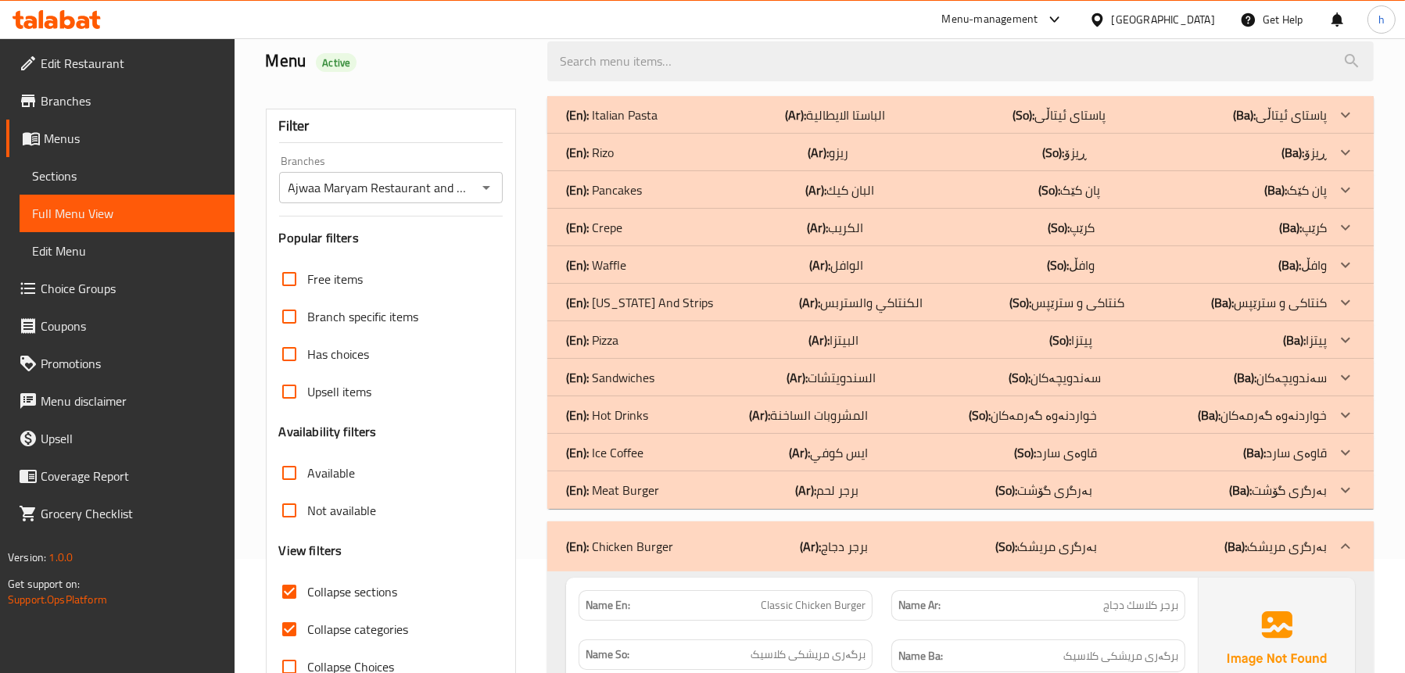
scroll to position [2, 0]
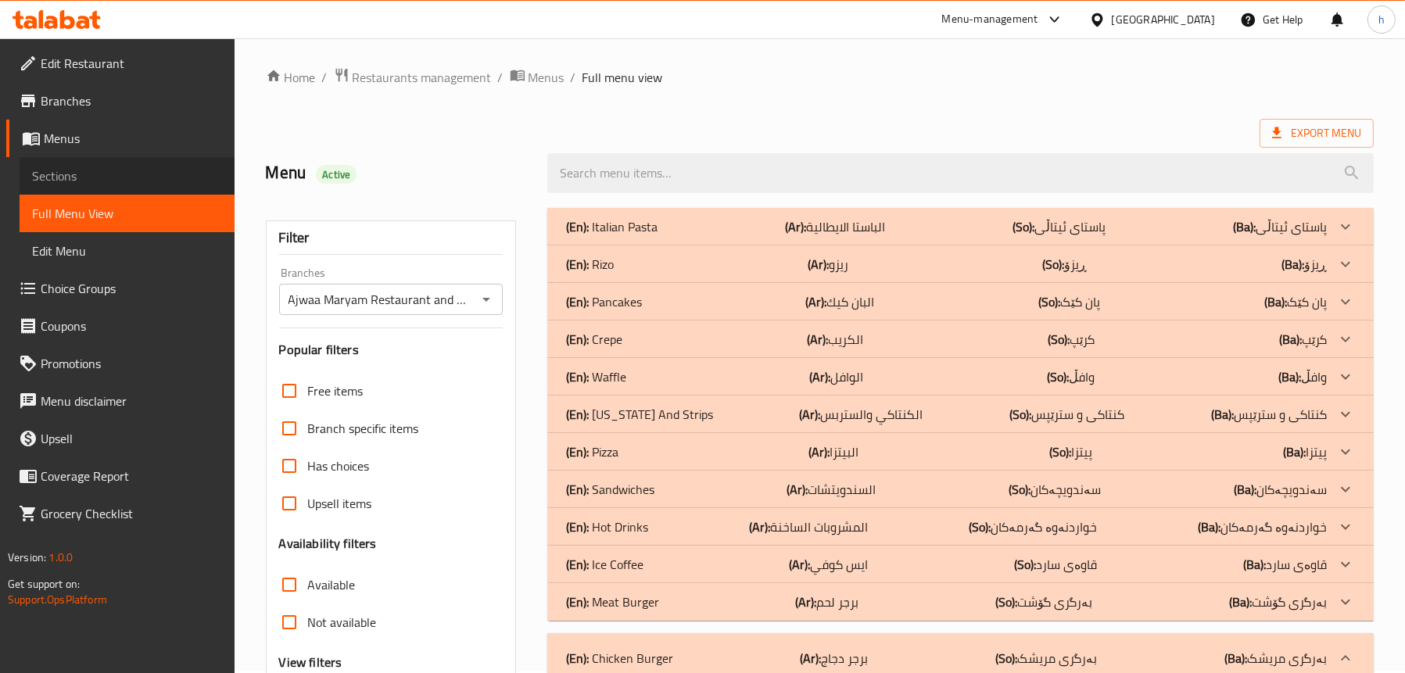
click at [82, 164] on link "Sections" at bounding box center [127, 176] width 215 height 38
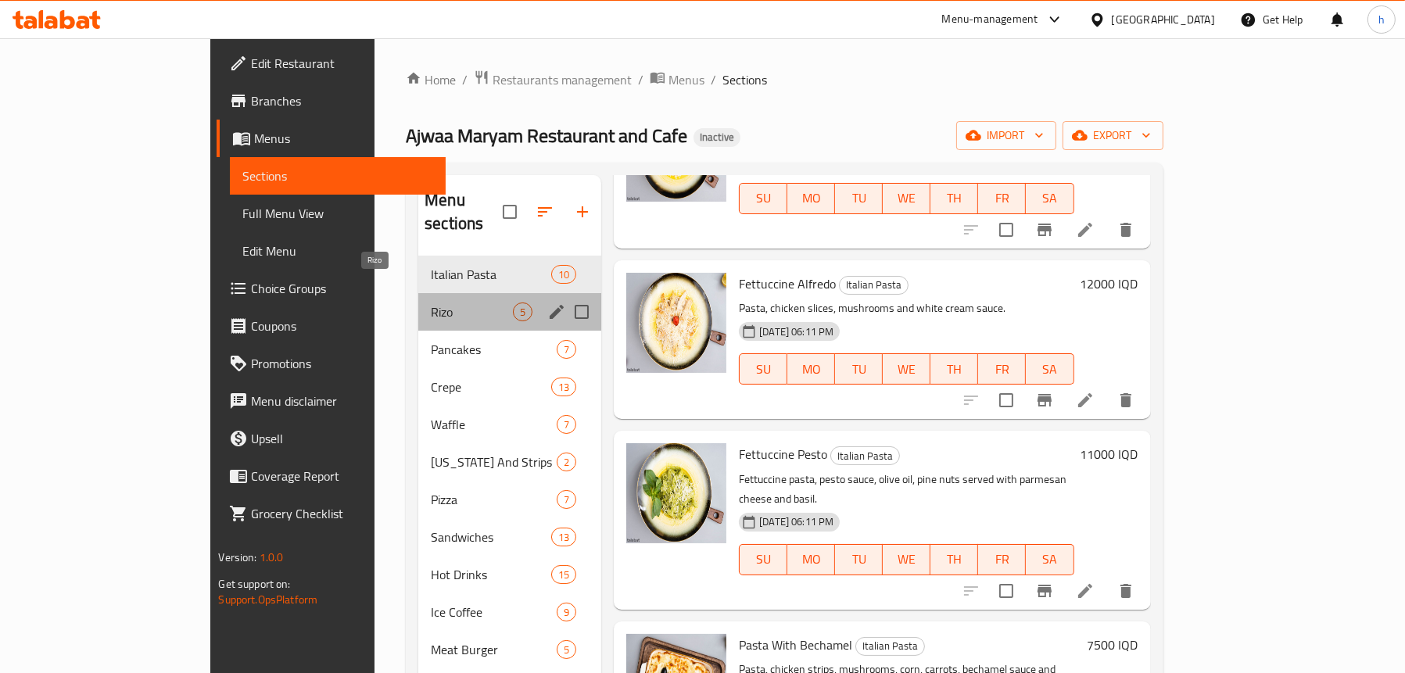
click at [431, 303] on span "Rizo" at bounding box center [472, 312] width 82 height 19
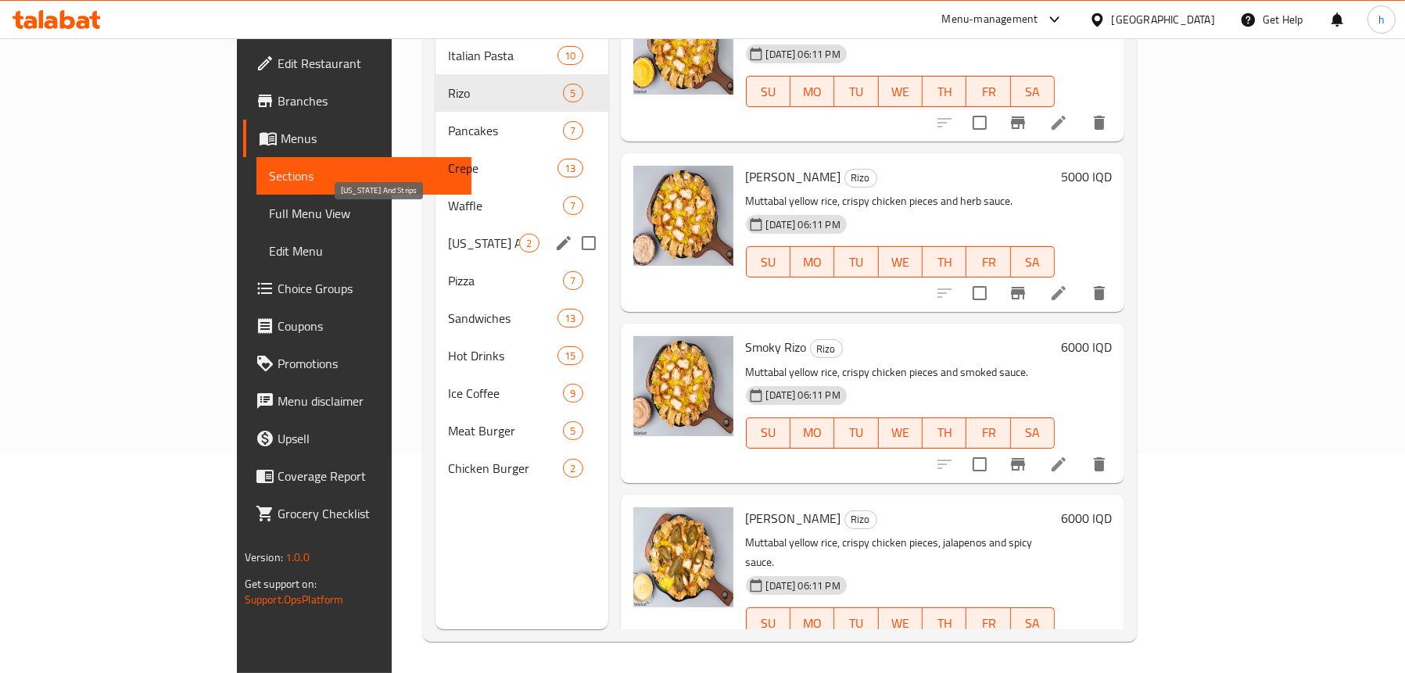
scroll to position [63, 0]
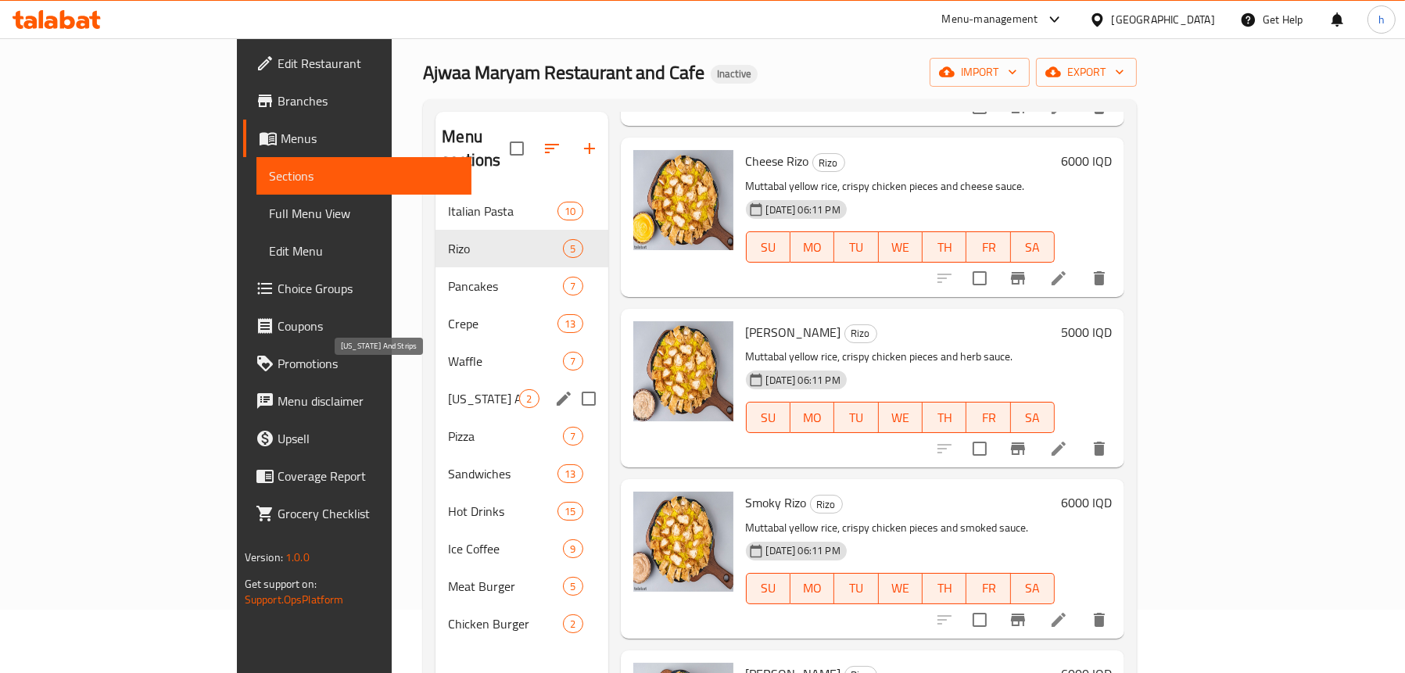
click at [448, 389] on span "[US_STATE] And Strips" at bounding box center [483, 398] width 71 height 19
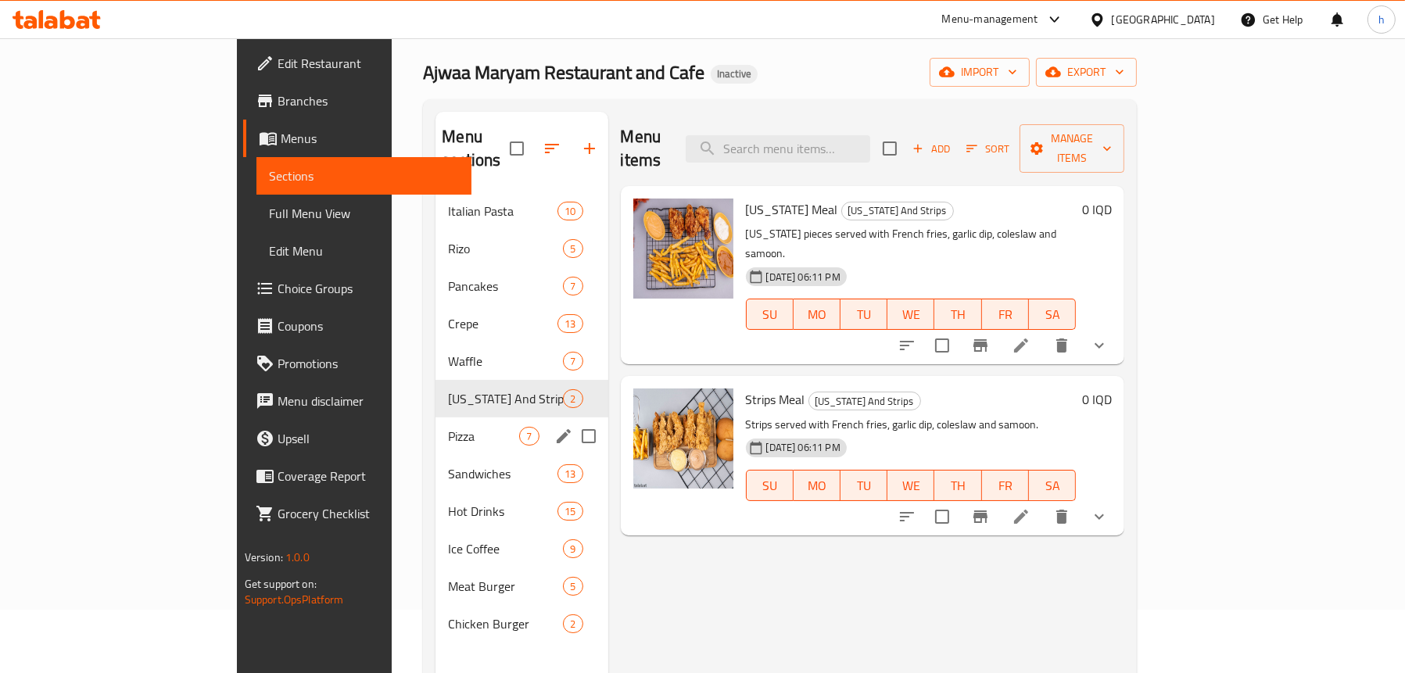
click at [448, 427] on span "Pizza" at bounding box center [483, 436] width 71 height 19
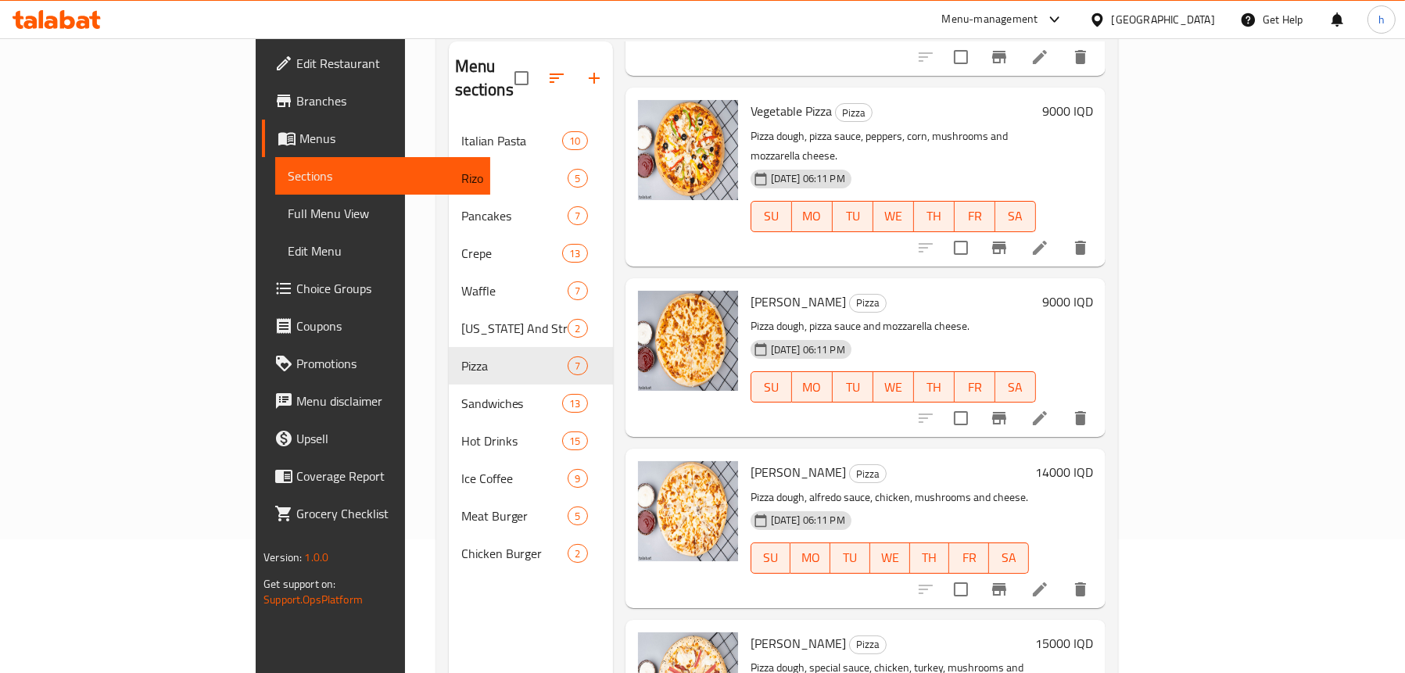
scroll to position [220, 0]
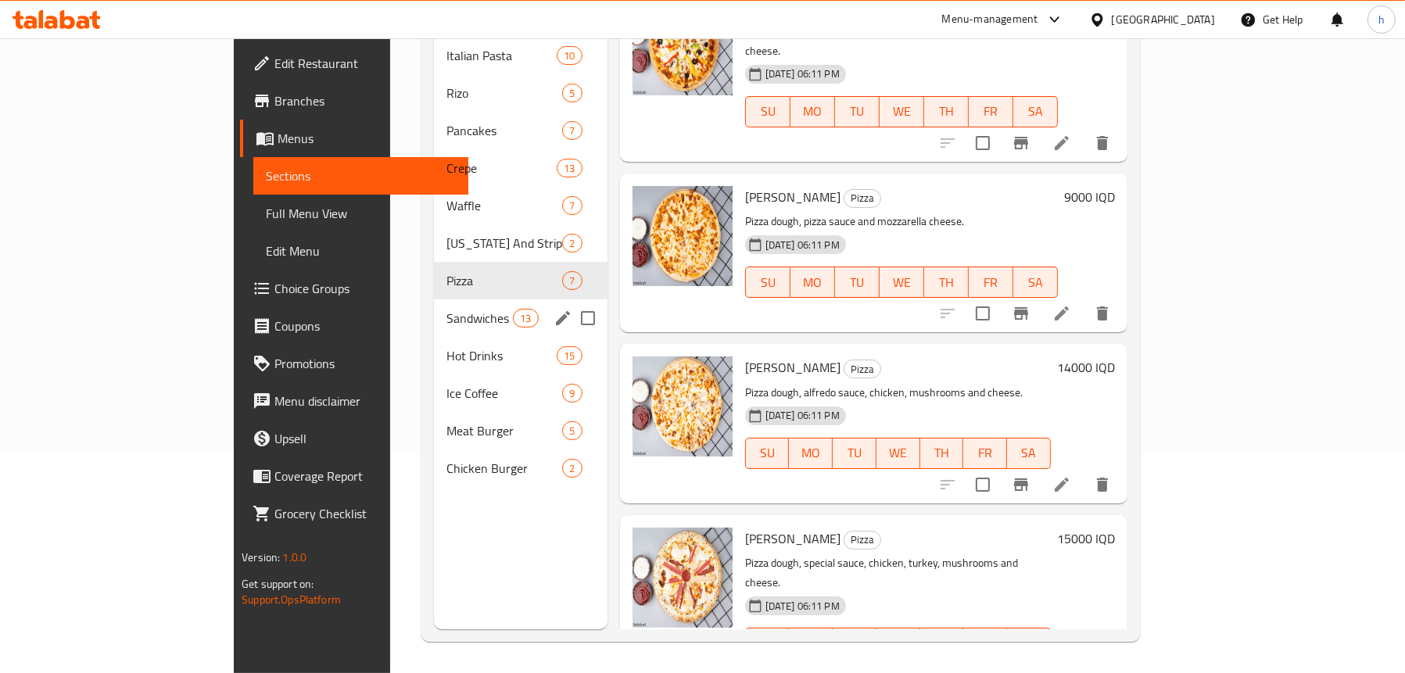
click at [447, 309] on span "Sandwiches" at bounding box center [480, 318] width 66 height 19
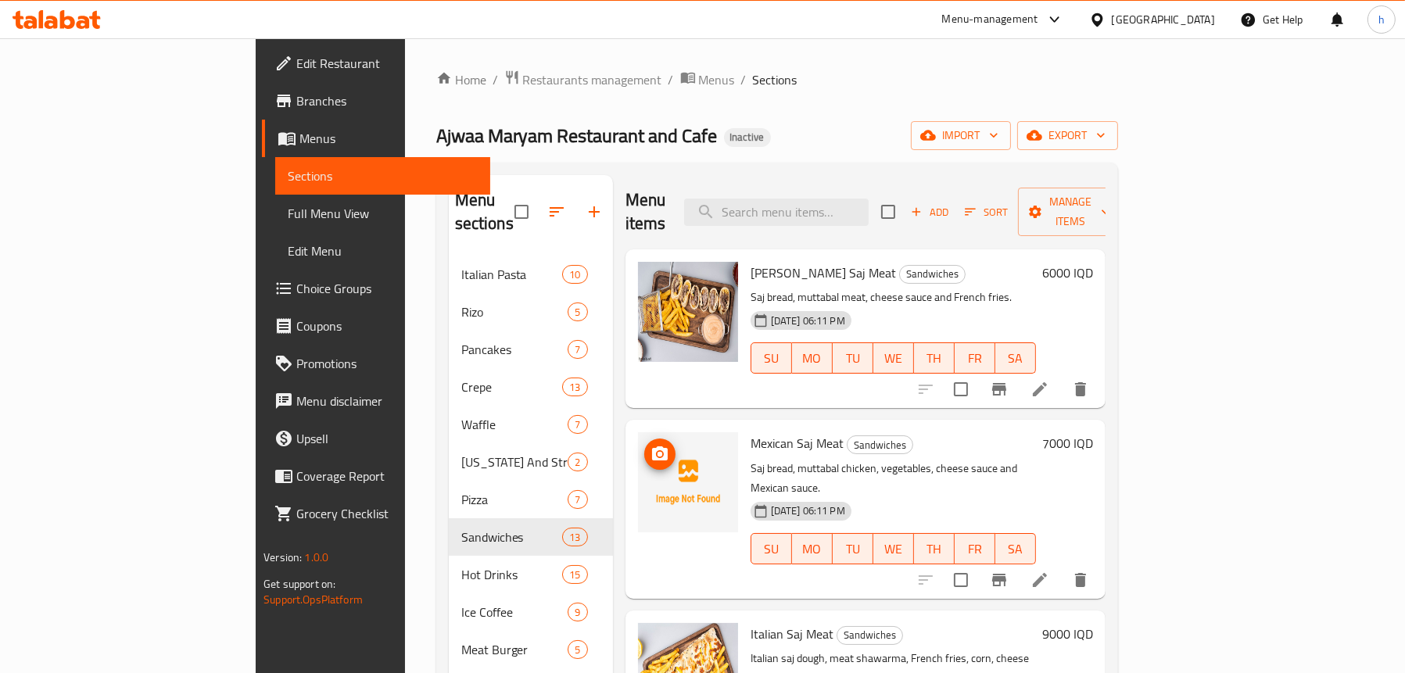
click at [651, 445] on icon "upload picture" at bounding box center [660, 454] width 19 height 19
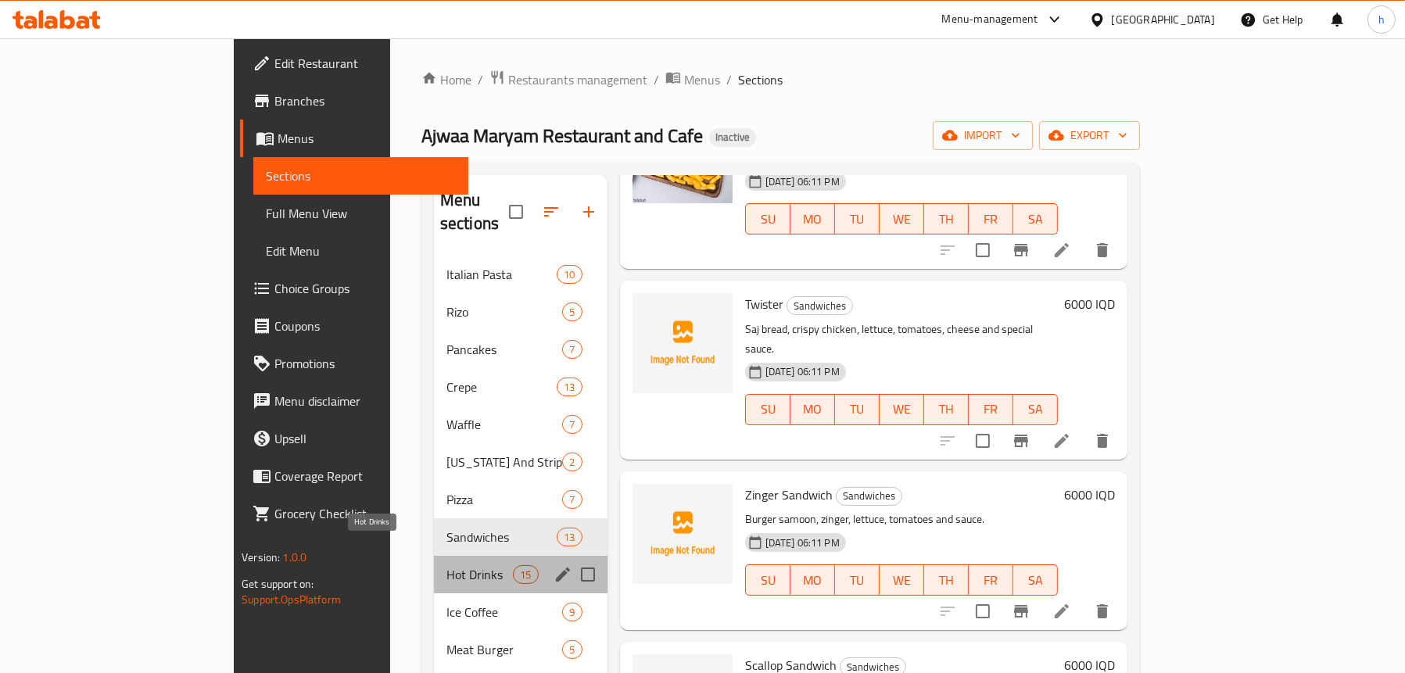
click at [447, 565] on span "Hot Drinks" at bounding box center [480, 574] width 66 height 19
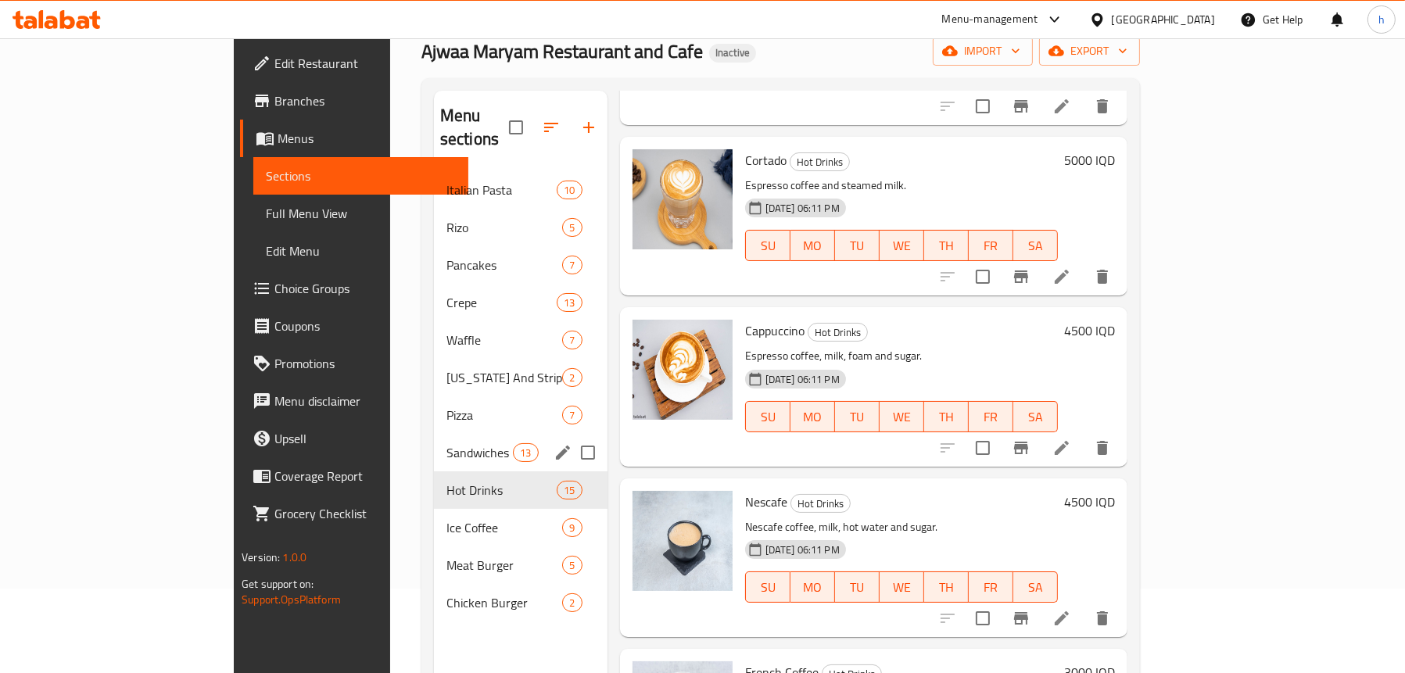
scroll to position [220, 0]
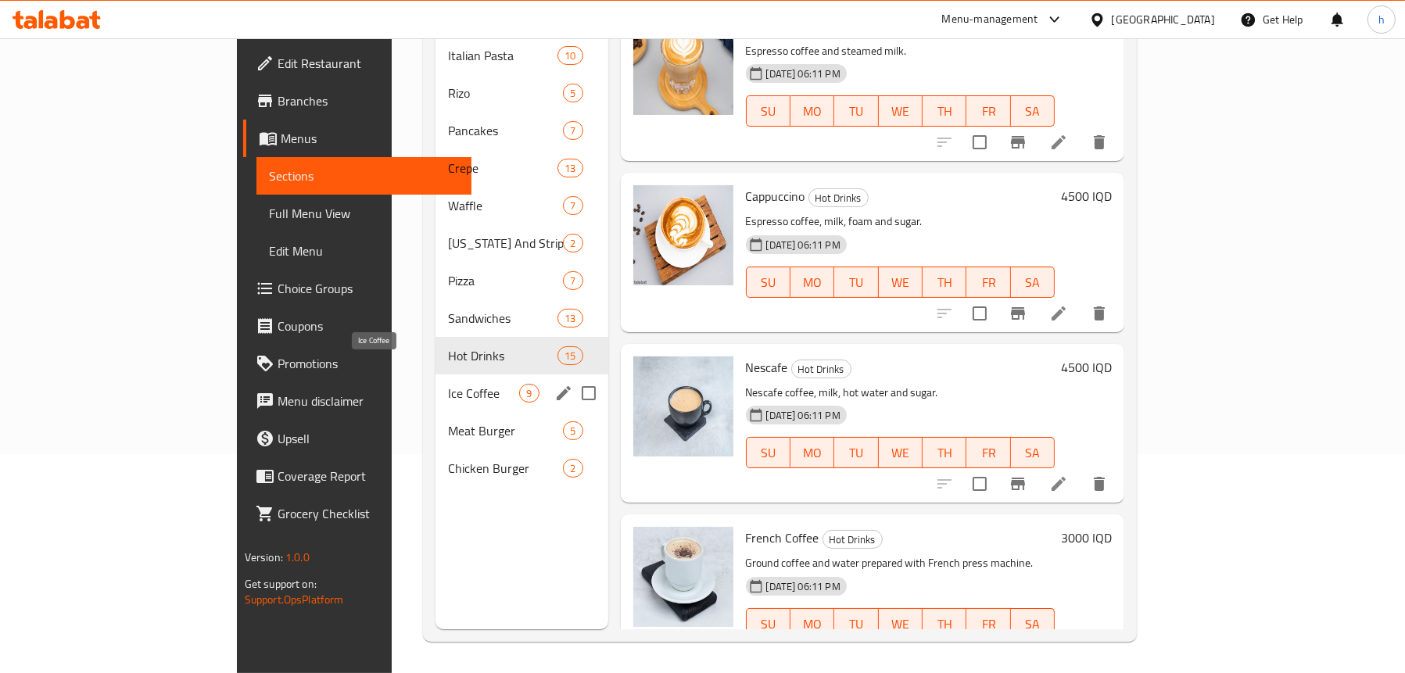
click at [448, 384] on span "Ice Coffee" at bounding box center [483, 393] width 71 height 19
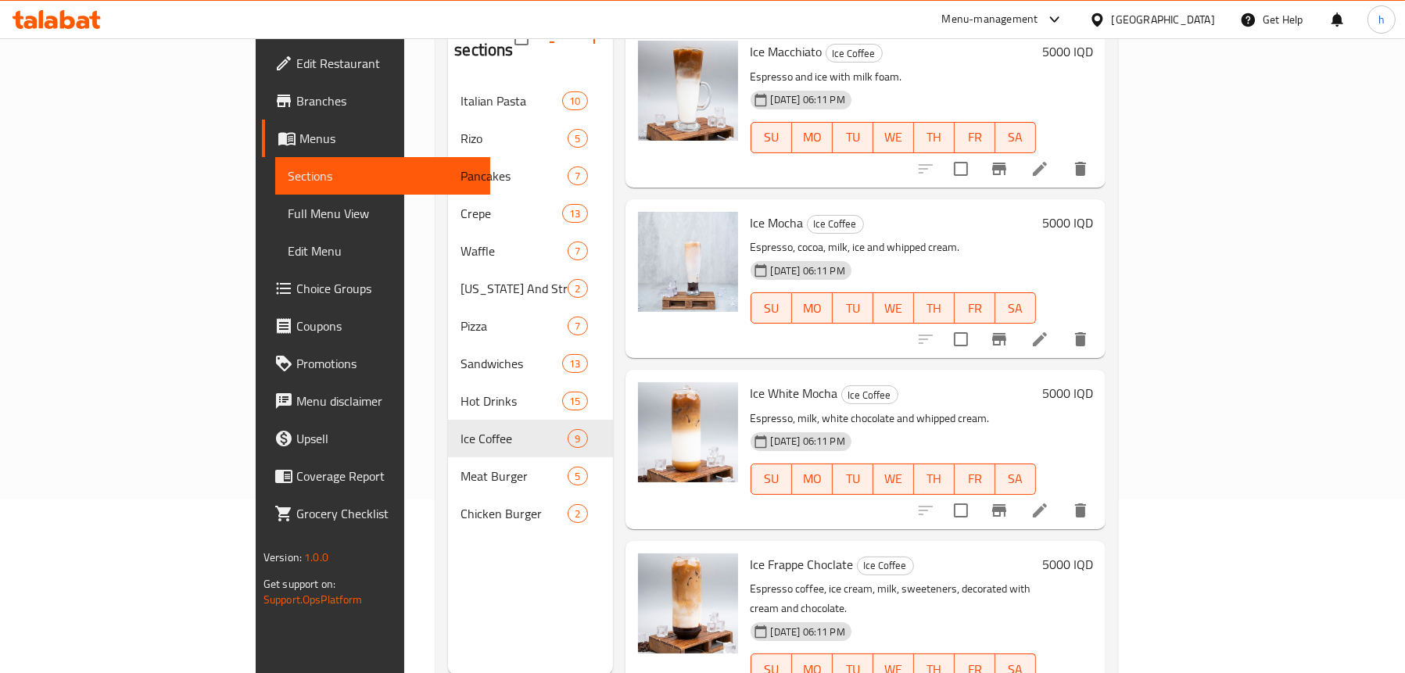
scroll to position [220, 0]
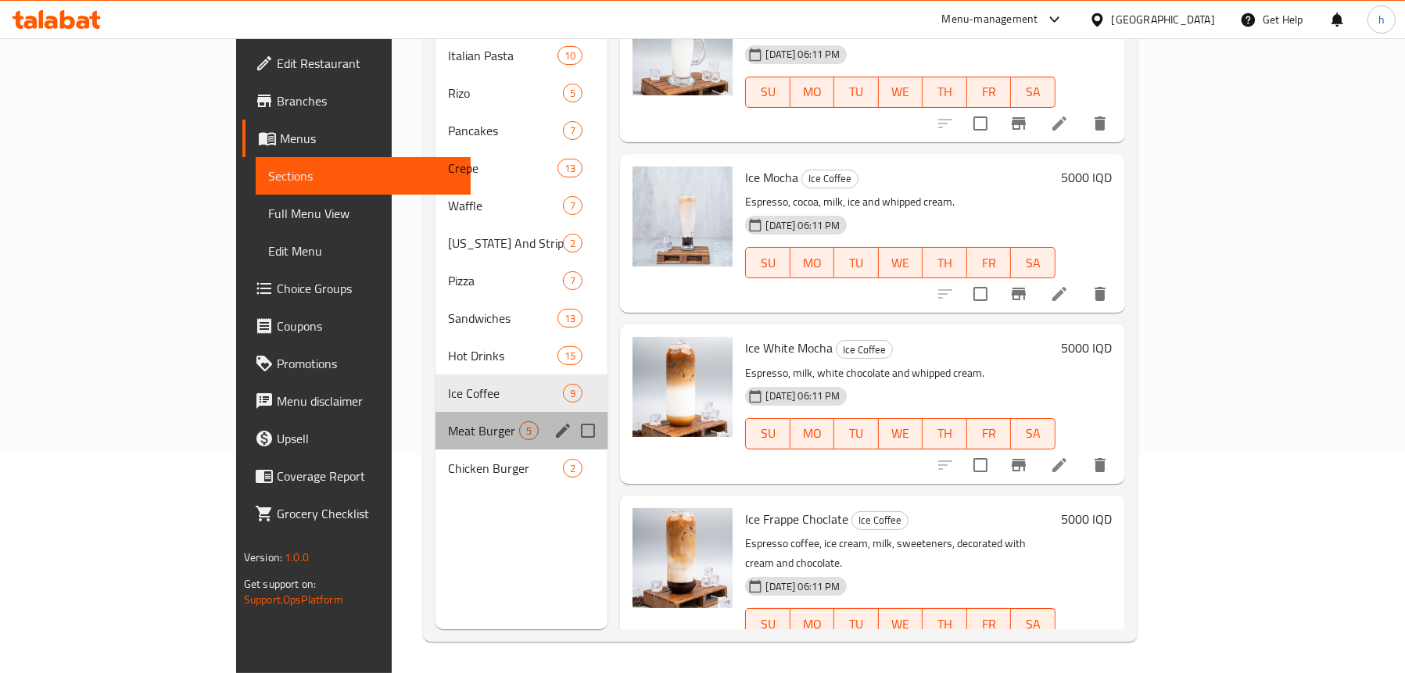
click at [436, 416] on div "Meat Burger 5" at bounding box center [522, 431] width 172 height 38
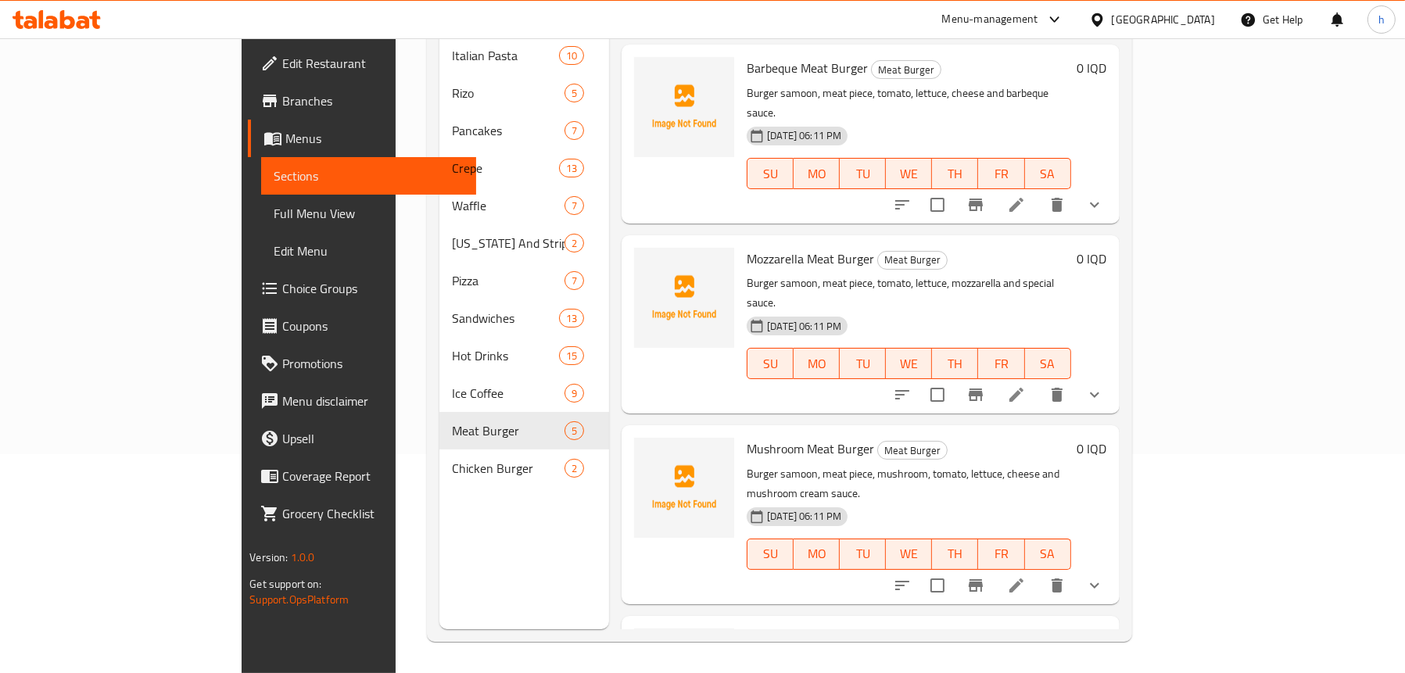
scroll to position [219, 0]
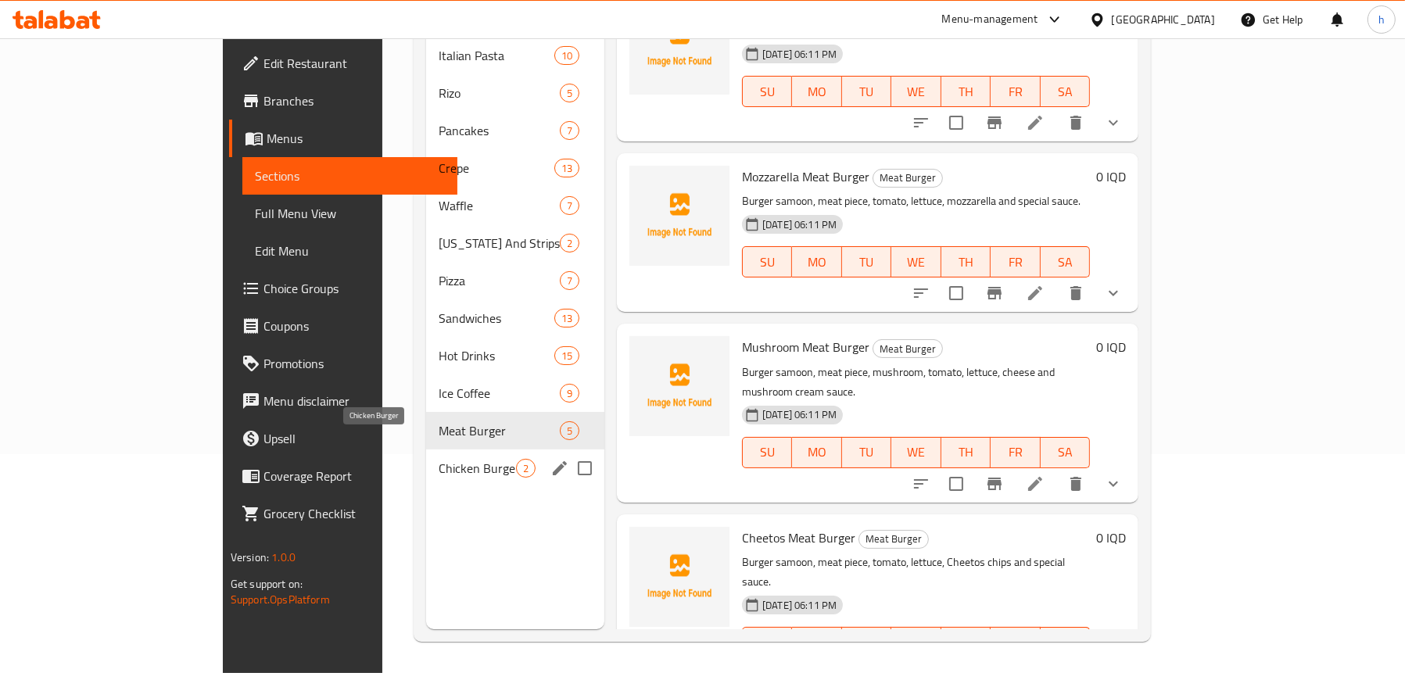
click at [439, 459] on span "Chicken Burger" at bounding box center [477, 468] width 77 height 19
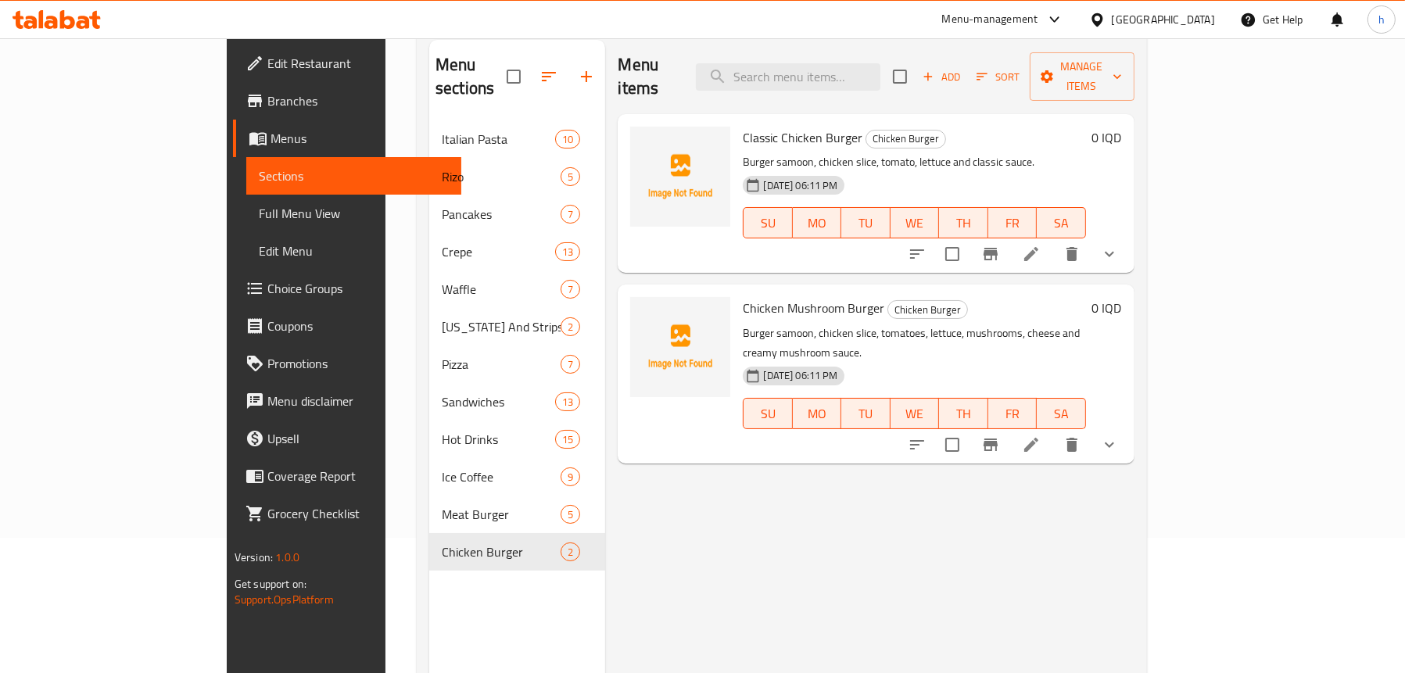
scroll to position [63, 0]
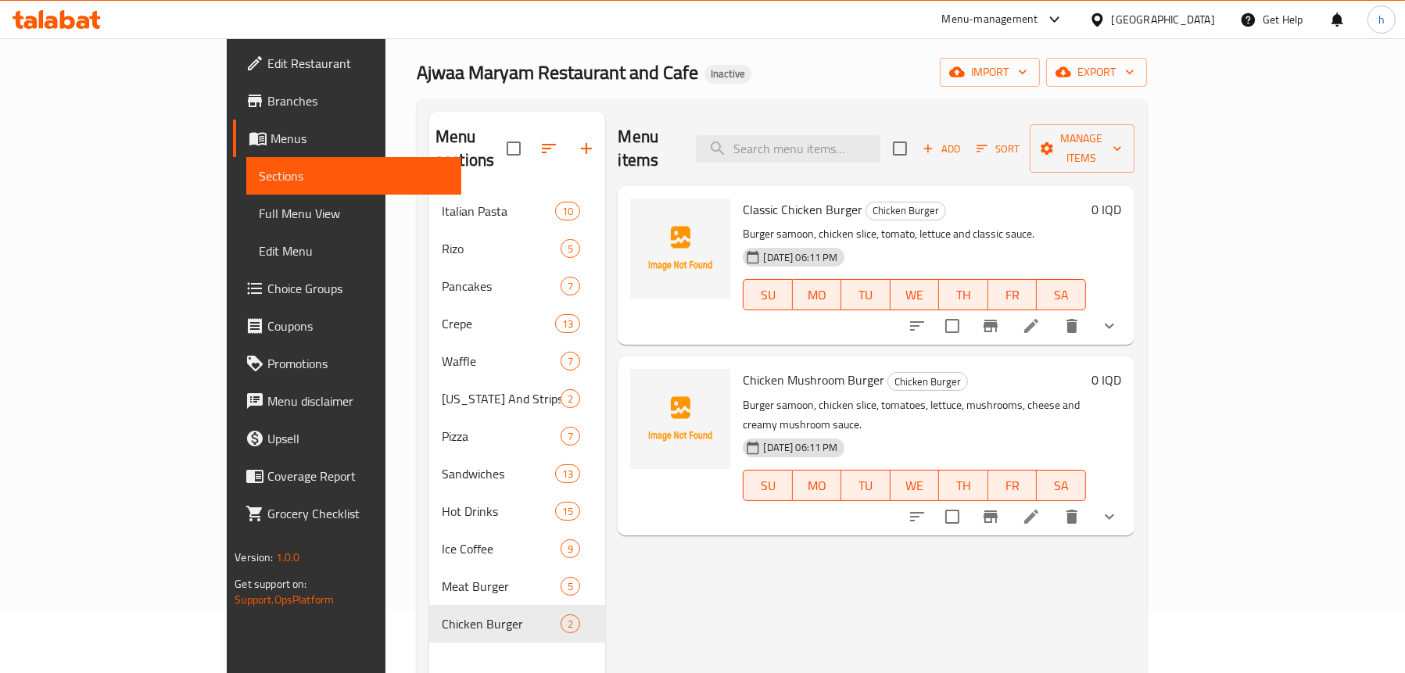
click at [259, 214] on span "Full Menu View" at bounding box center [354, 213] width 190 height 19
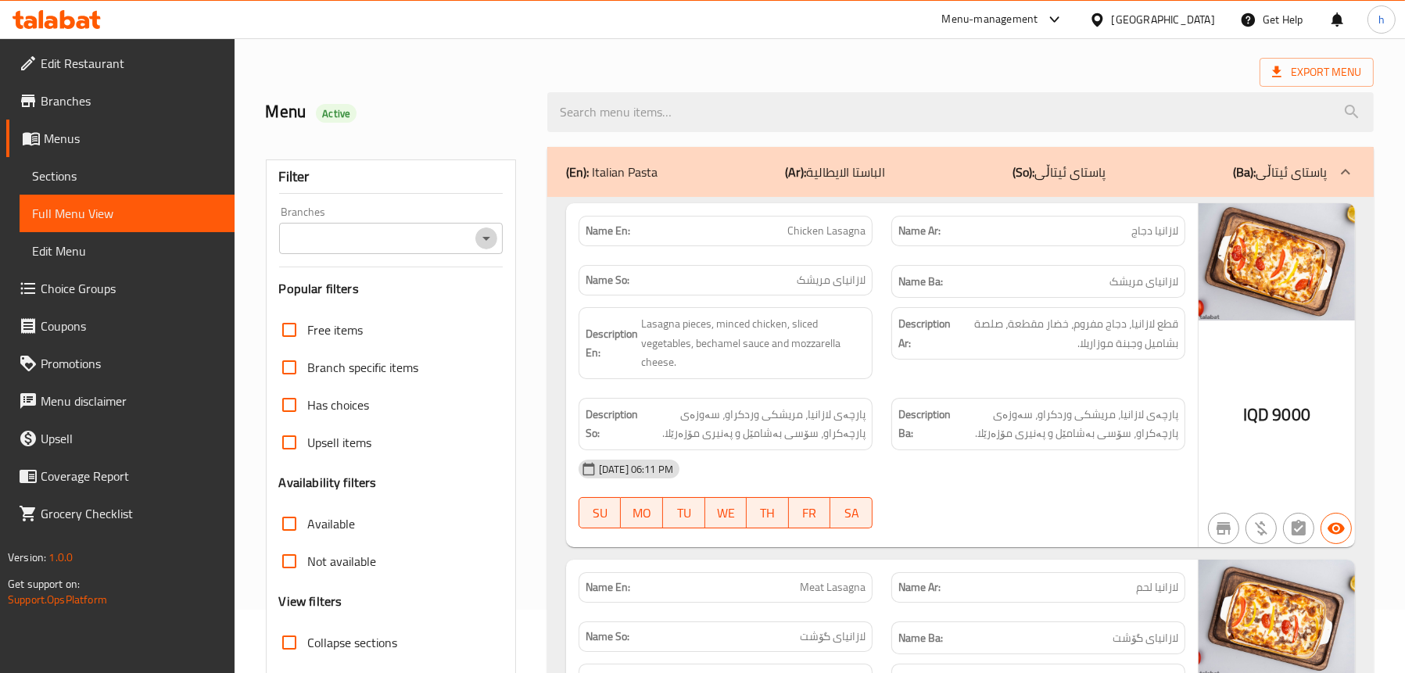
click at [486, 232] on icon "Open" at bounding box center [486, 238] width 19 height 19
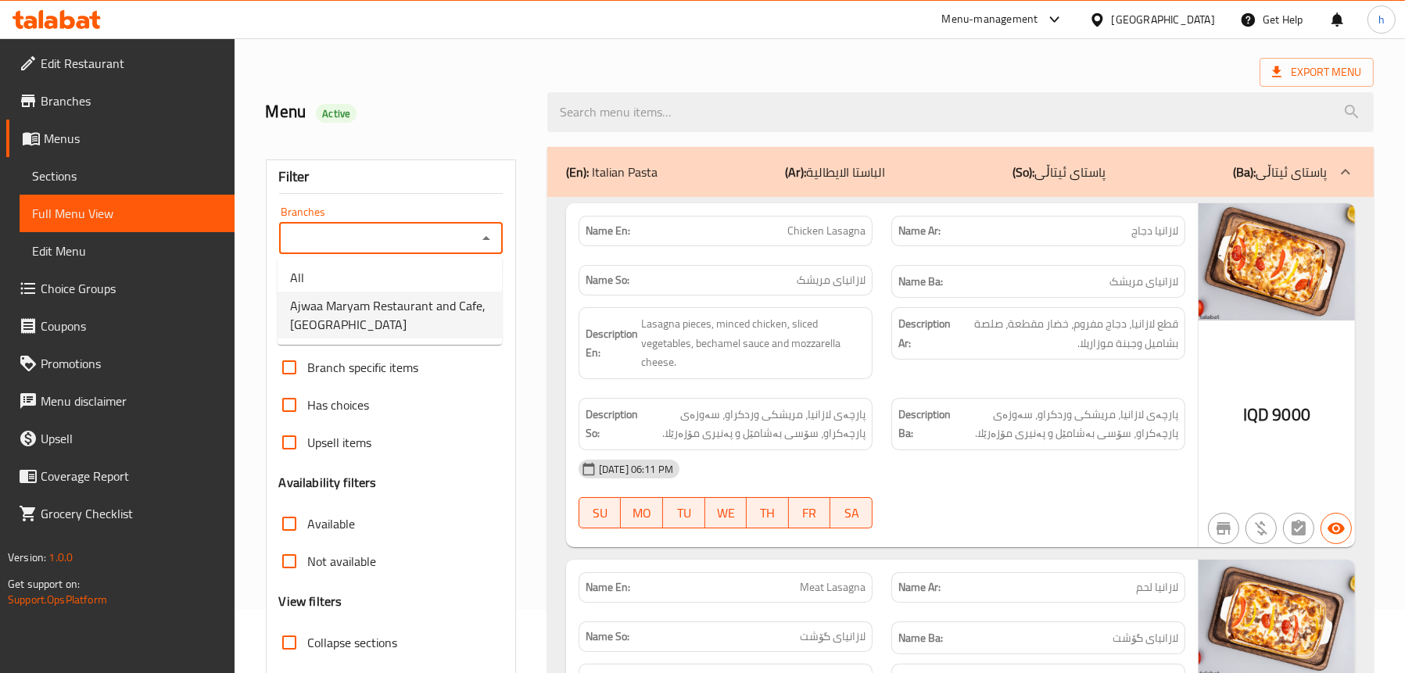
click at [346, 307] on span "Ajwaa Maryam Restaurant and Cafe,[GEOGRAPHIC_DATA]" at bounding box center [389, 315] width 199 height 38
type input "Ajwaa Maryam Restaurant and Cafe,[GEOGRAPHIC_DATA]"
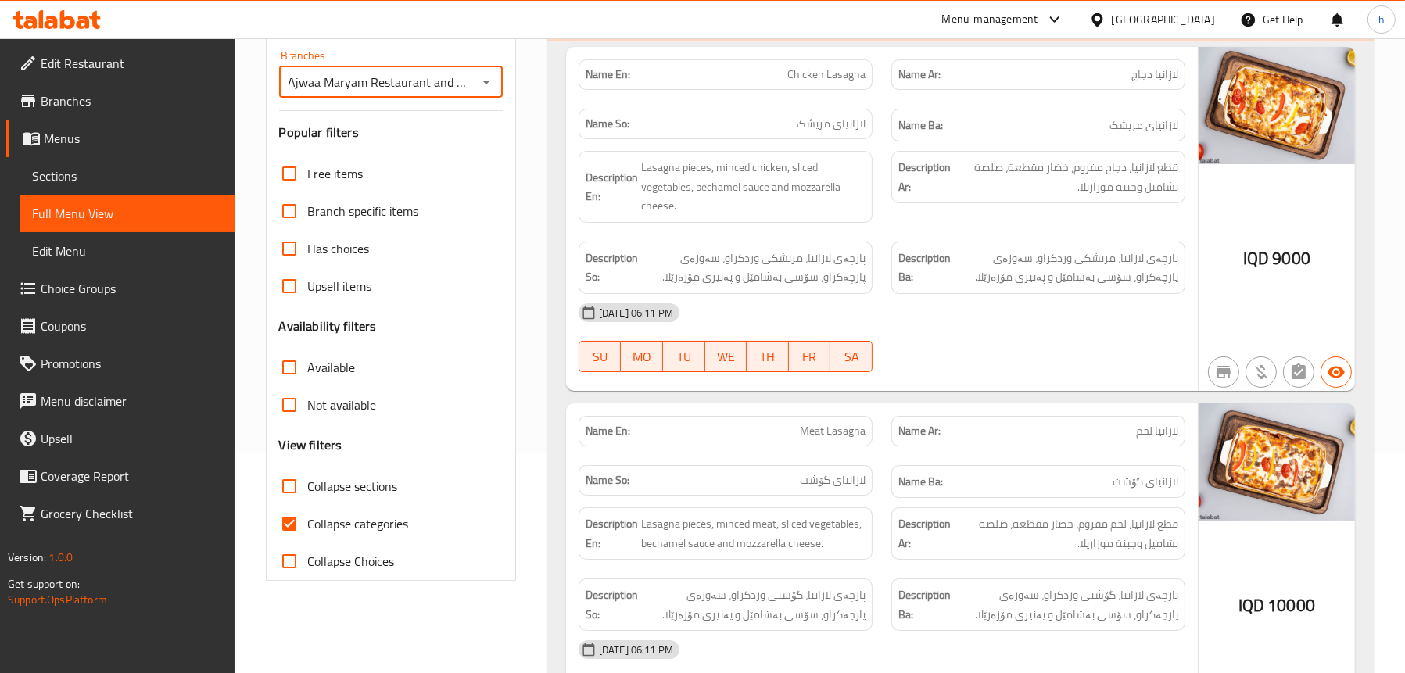
scroll to position [298, 0]
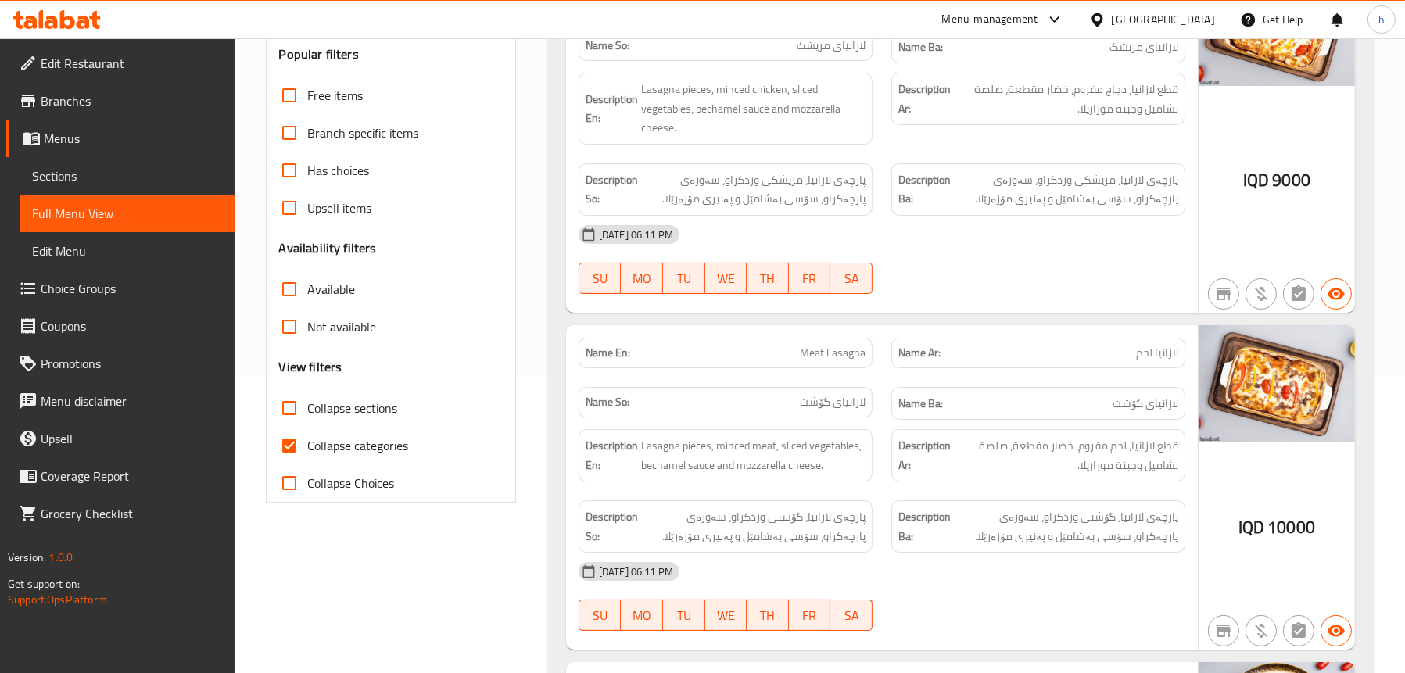
click at [317, 404] on span "Collapse sections" at bounding box center [353, 408] width 90 height 19
click at [308, 404] on input "Collapse sections" at bounding box center [290, 408] width 38 height 38
checkbox input "true"
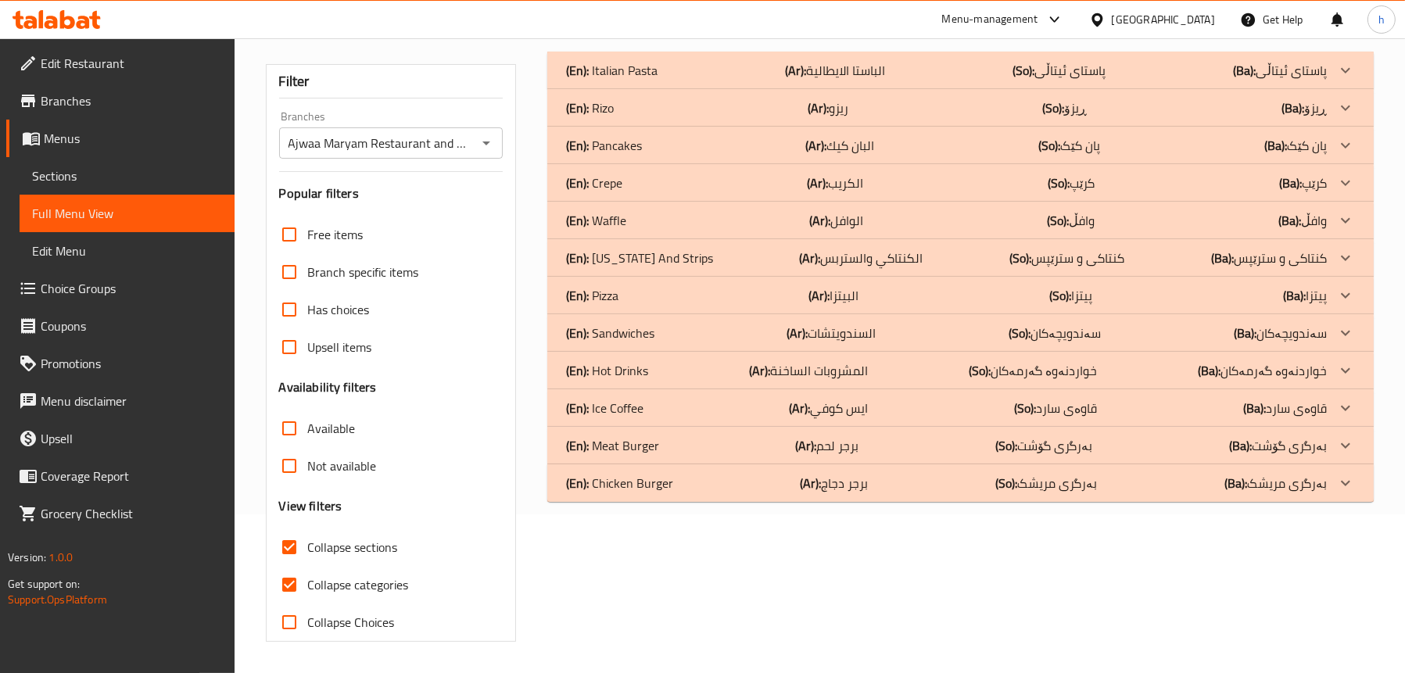
click at [321, 576] on span "Collapse categories" at bounding box center [358, 585] width 101 height 19
click at [308, 566] on input "Collapse categories" at bounding box center [290, 585] width 38 height 38
checkbox input "false"
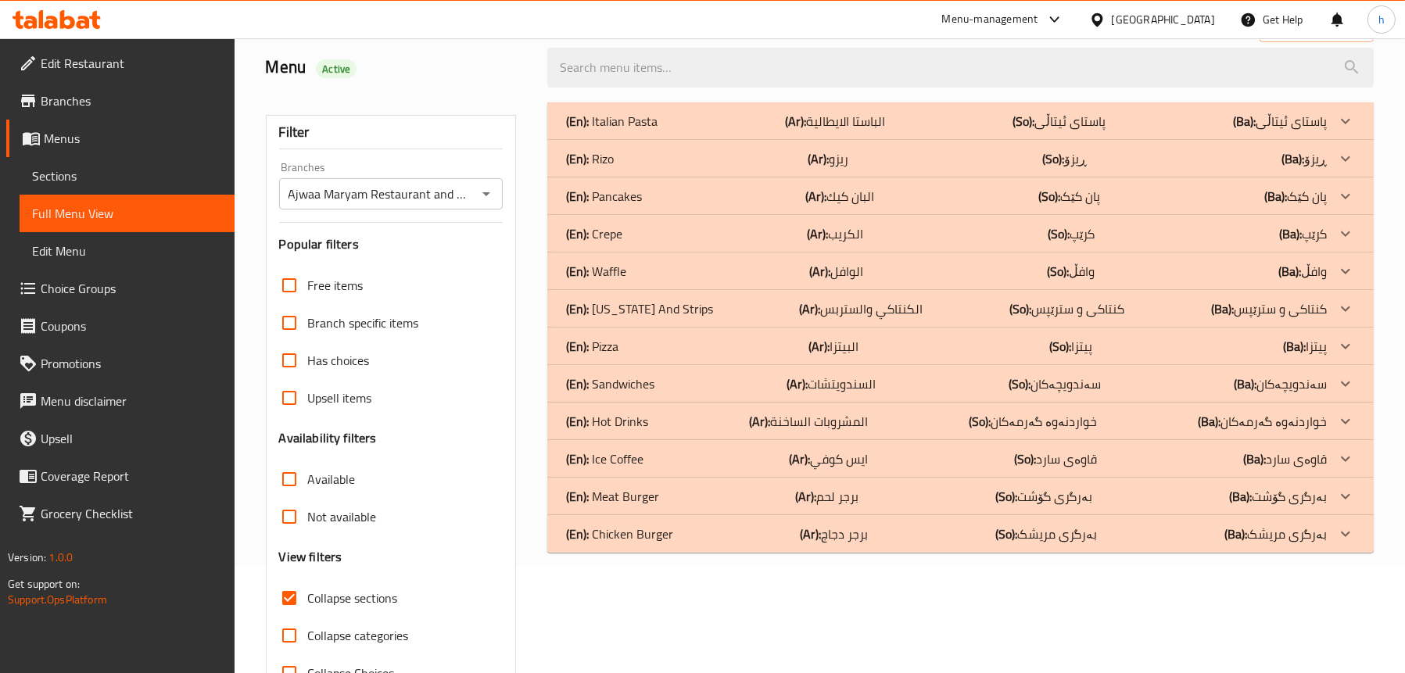
scroll to position [81, 0]
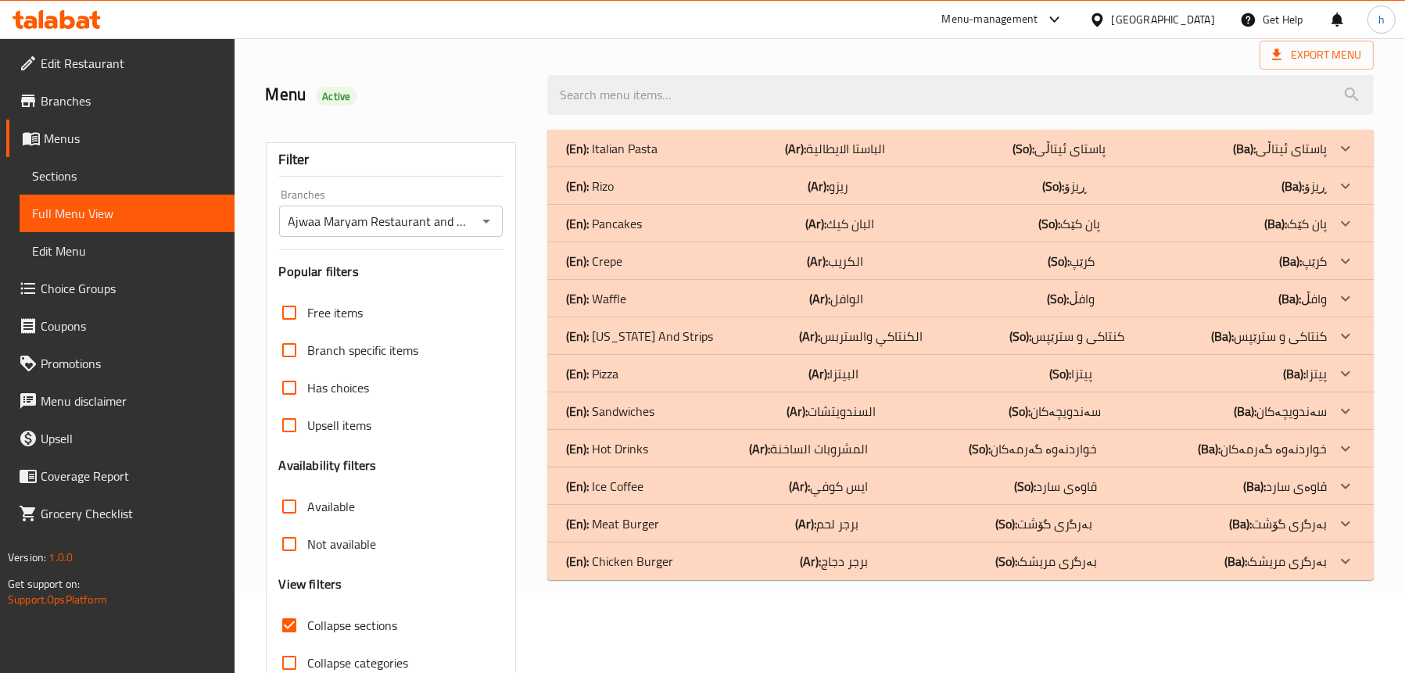
click at [691, 142] on div "(En): Italian Pasta (Ar): الباستا الايطالية (So): پاستای ئیتاڵی (Ba): پاستای ئی…" at bounding box center [946, 148] width 761 height 19
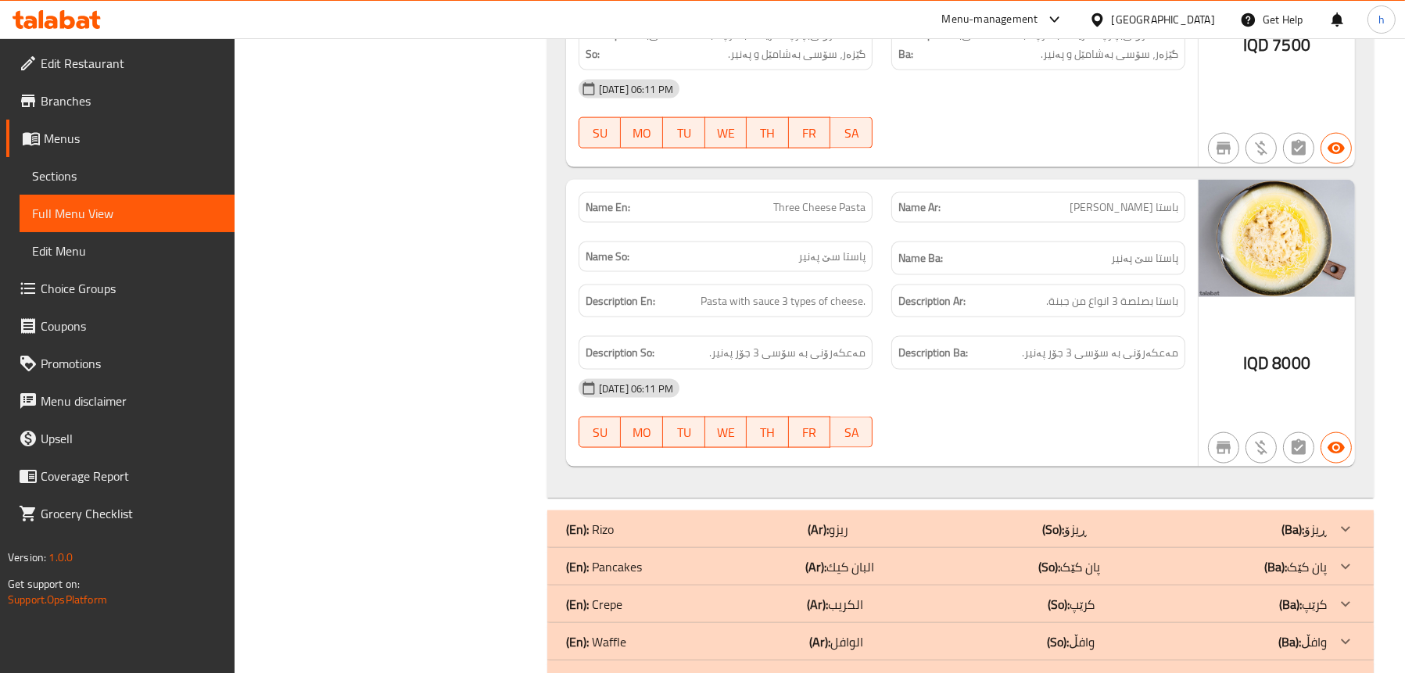
scroll to position [3207, 0]
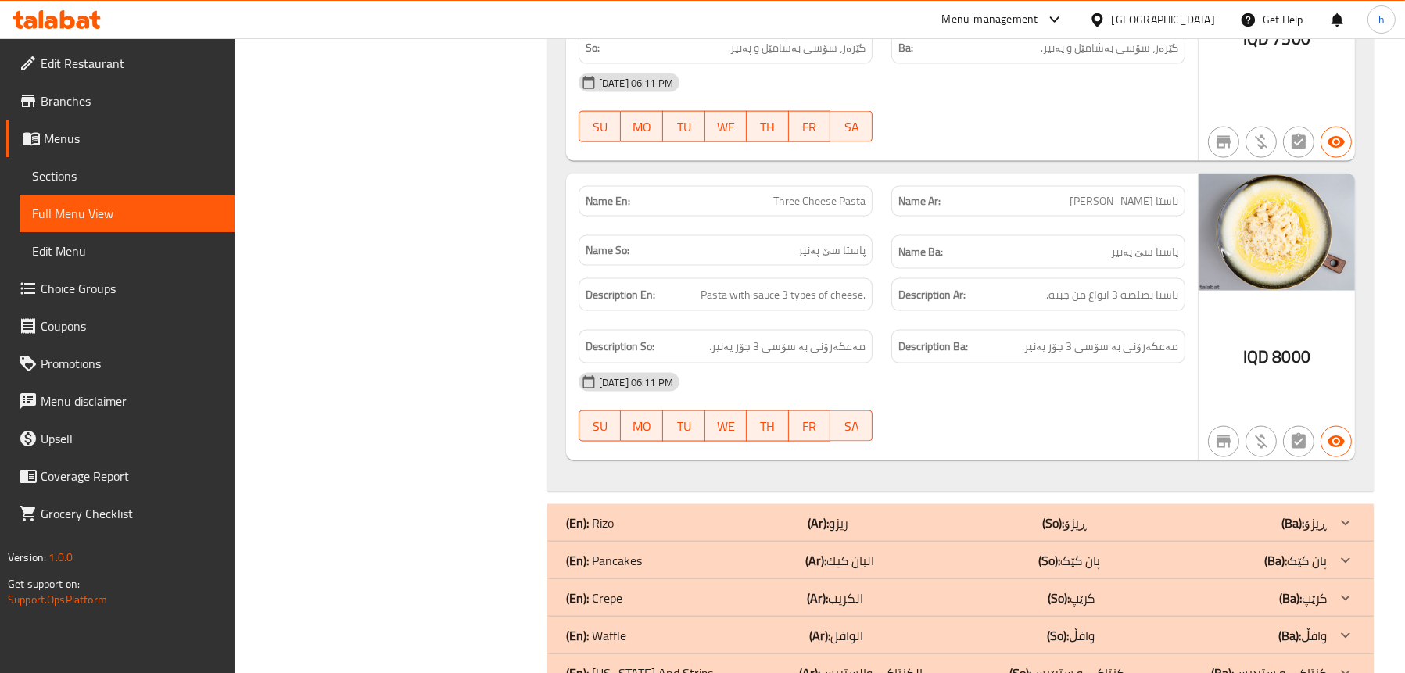
click at [81, 167] on span "Sections" at bounding box center [127, 176] width 190 height 19
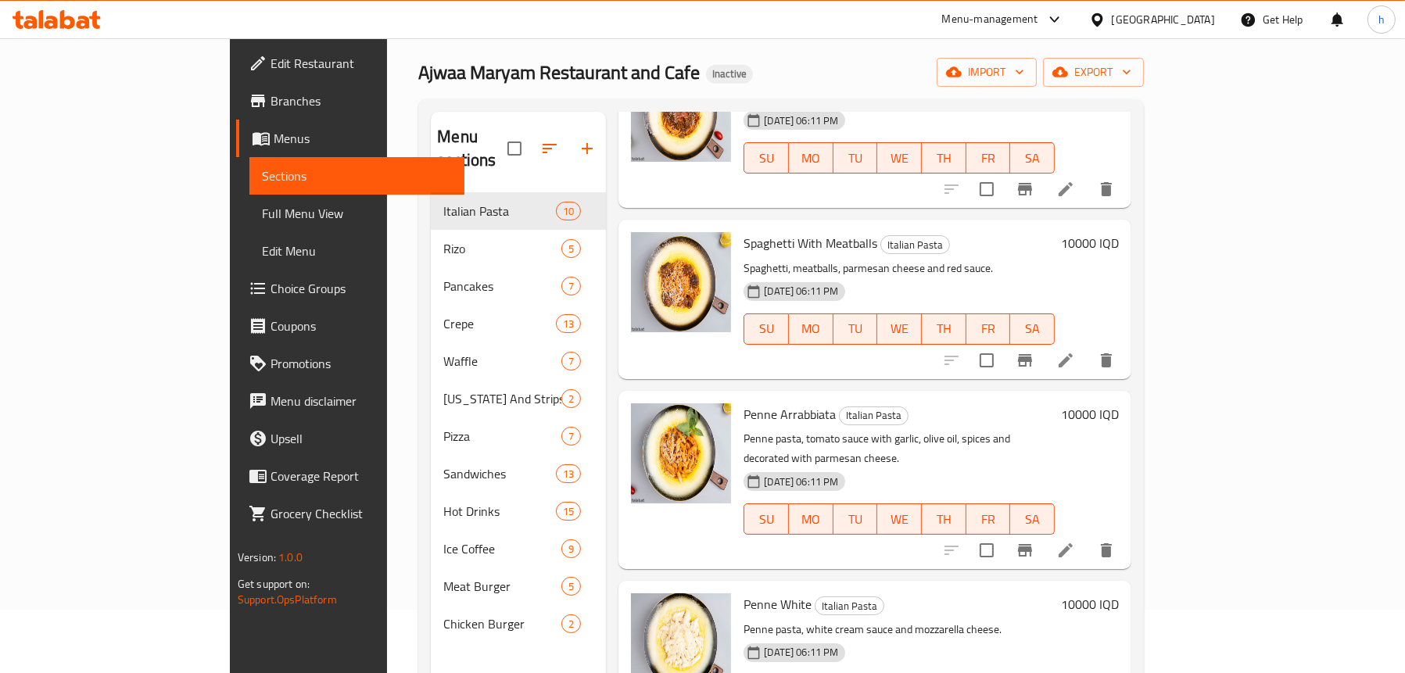
scroll to position [547, 0]
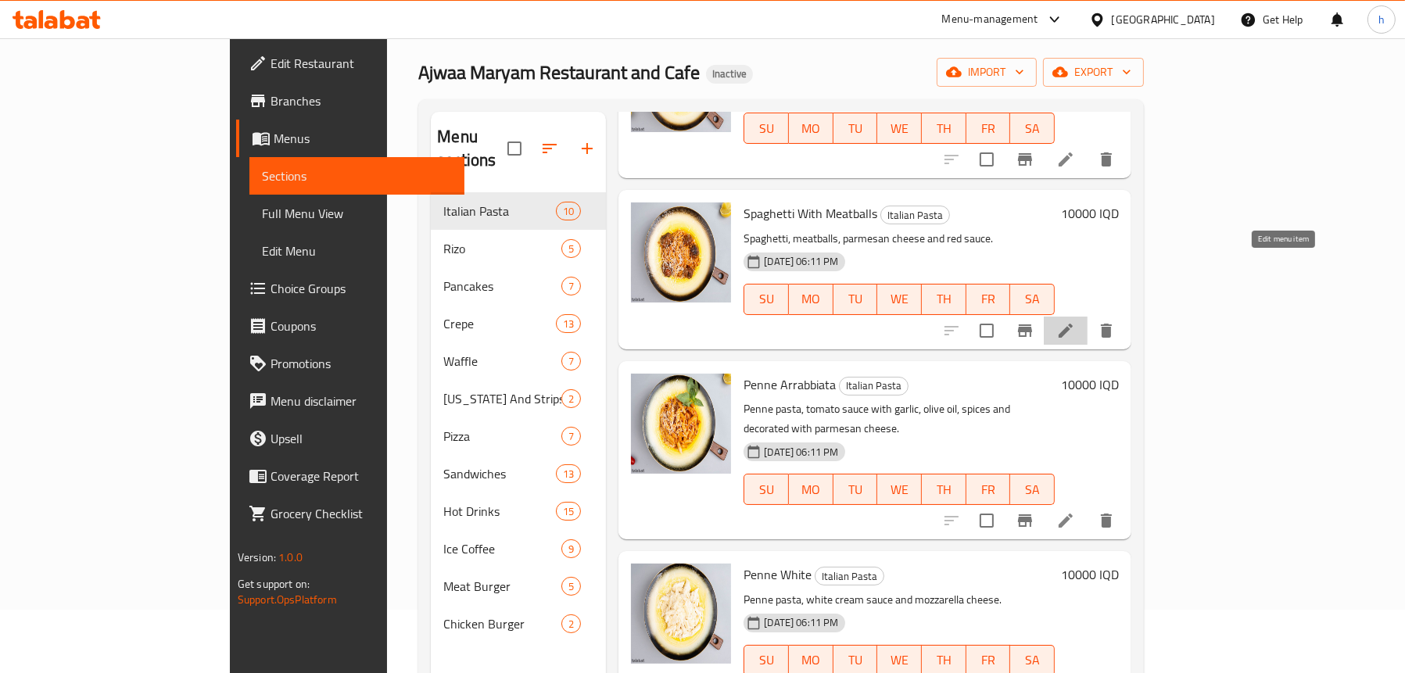
click at [1075, 321] on icon at bounding box center [1066, 330] width 19 height 19
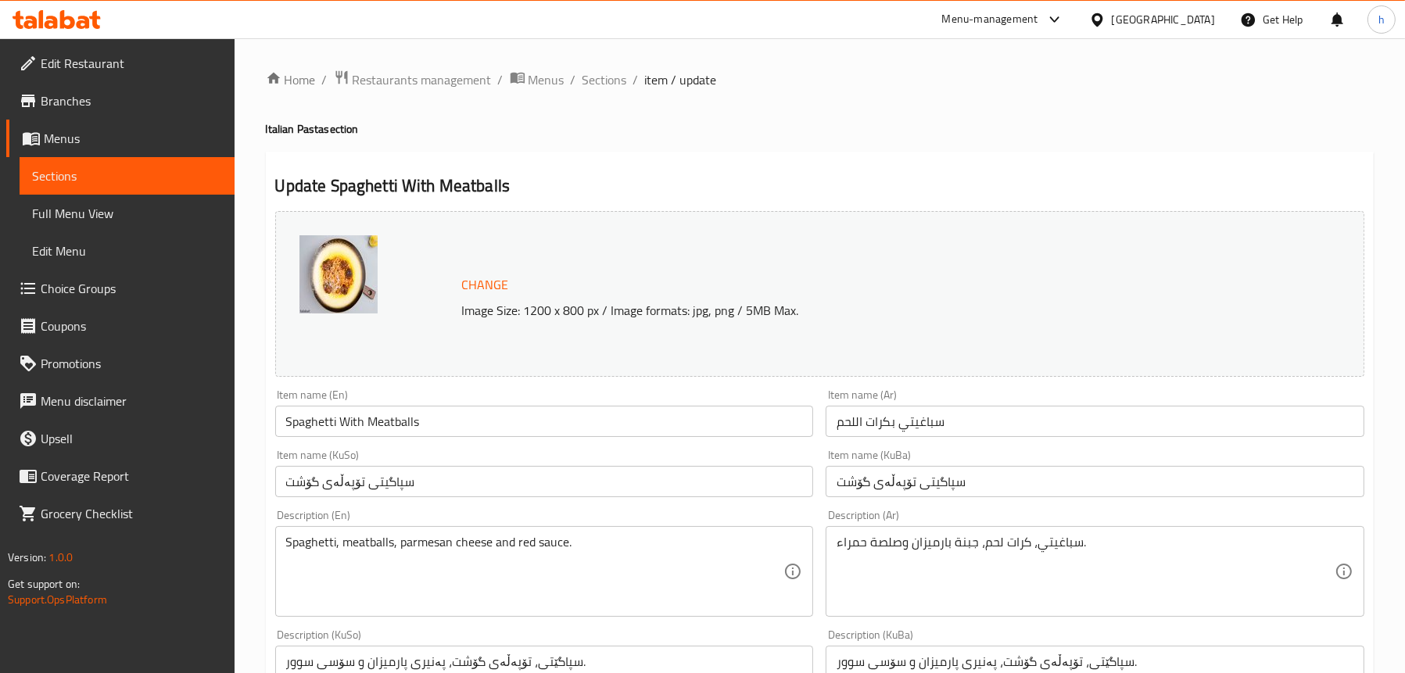
click at [363, 481] on input "سپاگیتی تۆپەڵەی گۆشت" at bounding box center [544, 481] width 539 height 31
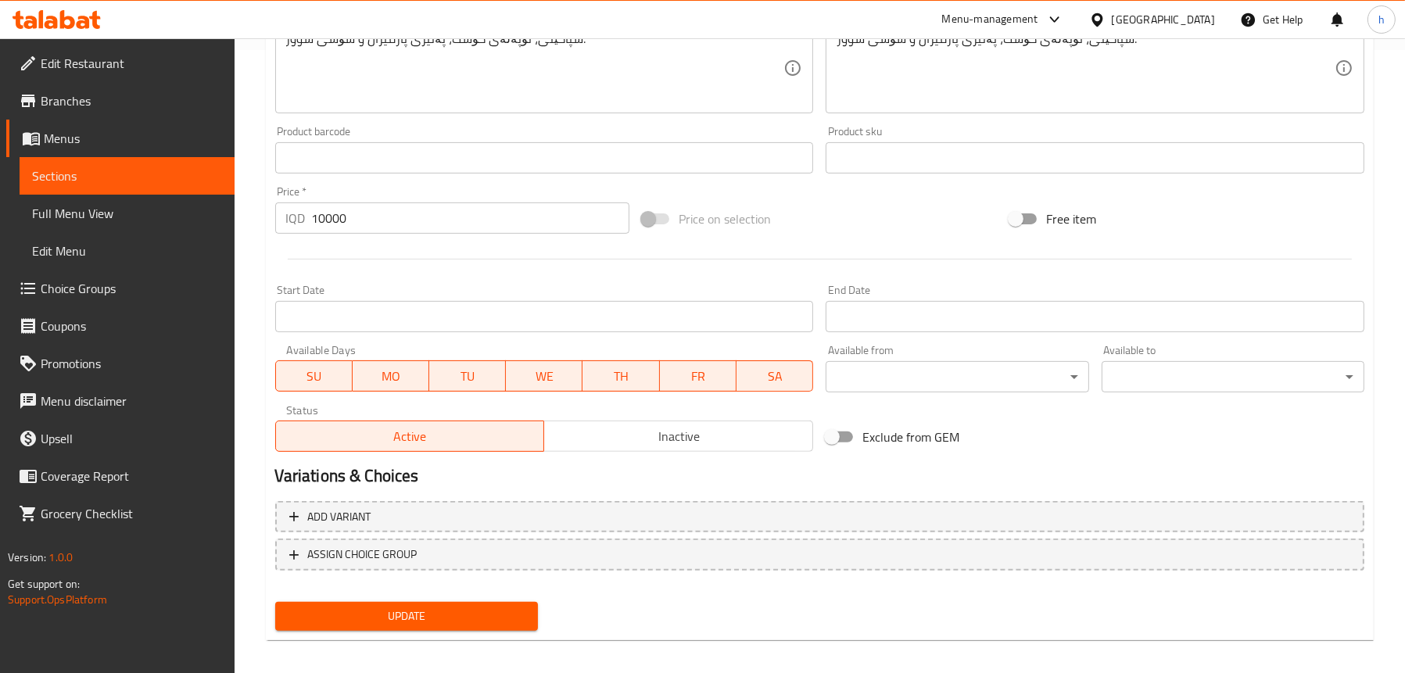
scroll to position [626, 0]
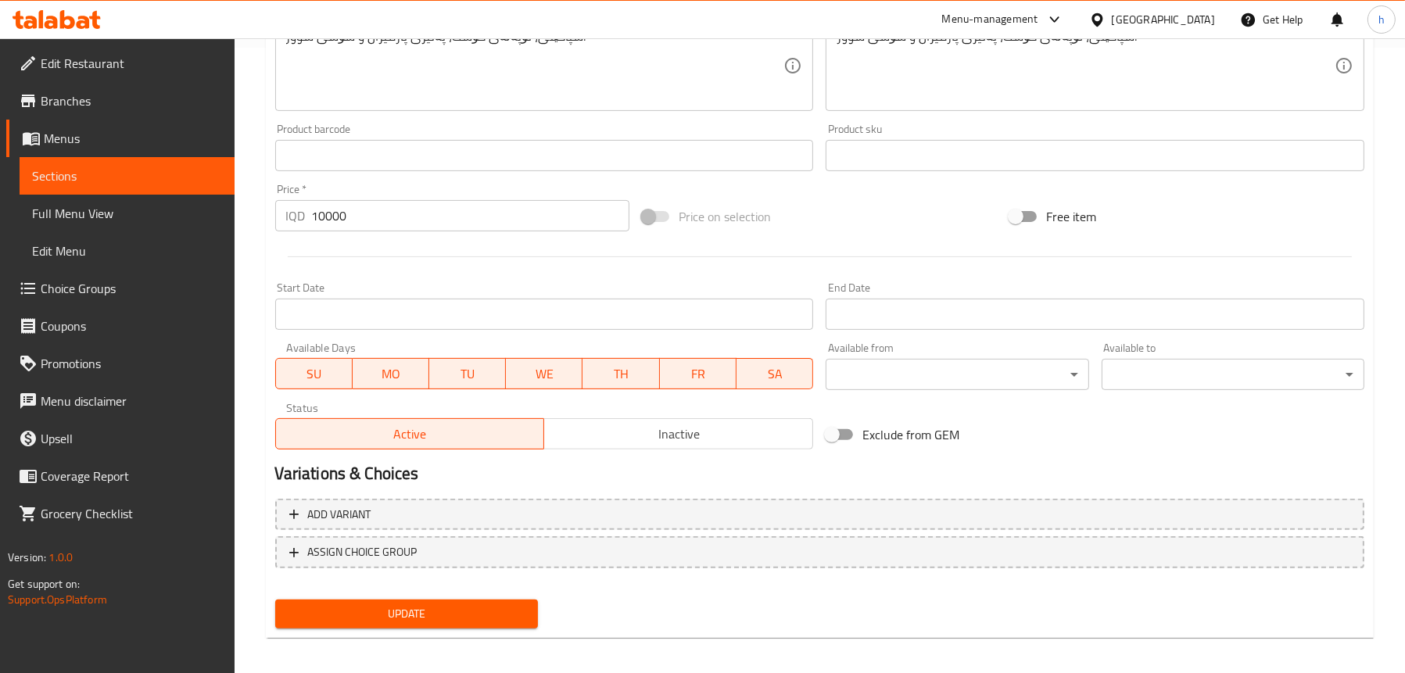
type input "سپاگیتی بە تۆپەڵەی گۆشت"
click at [422, 614] on span "Update" at bounding box center [407, 615] width 238 height 20
click at [98, 213] on span "Full Menu View" at bounding box center [127, 213] width 190 height 19
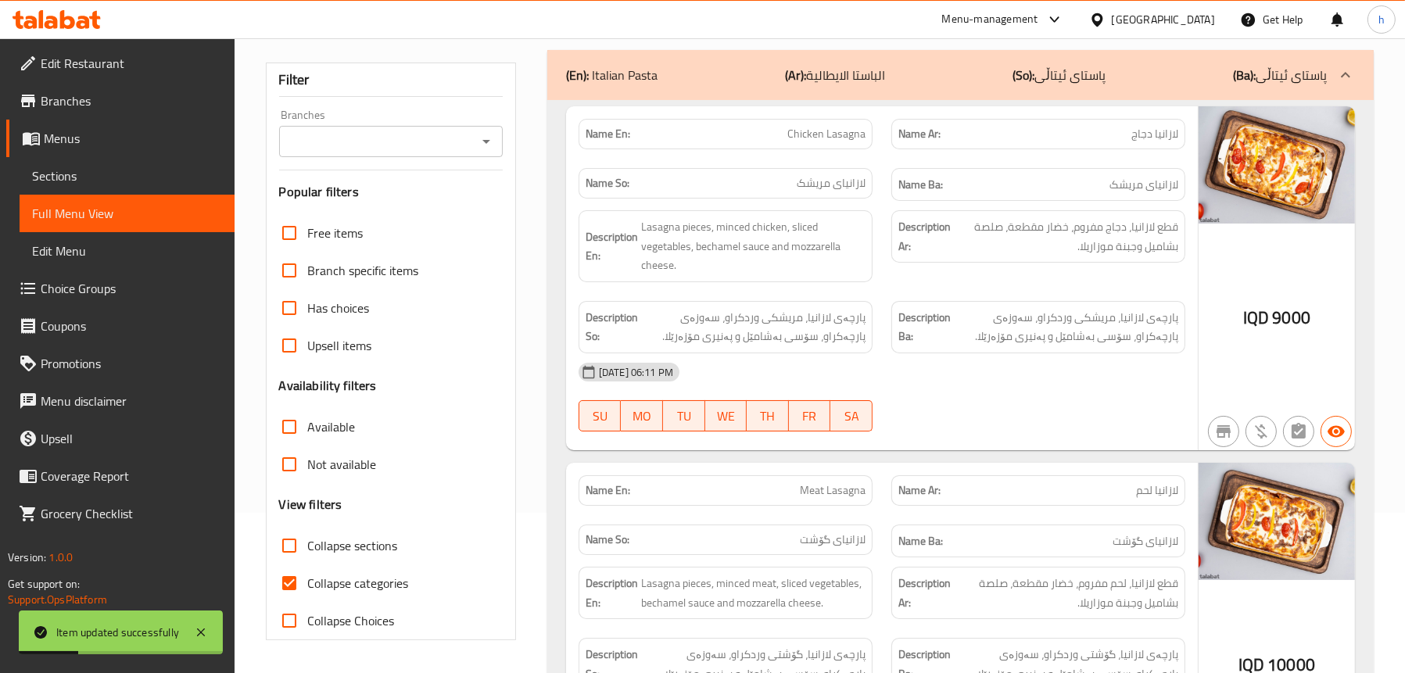
scroll to position [156, 0]
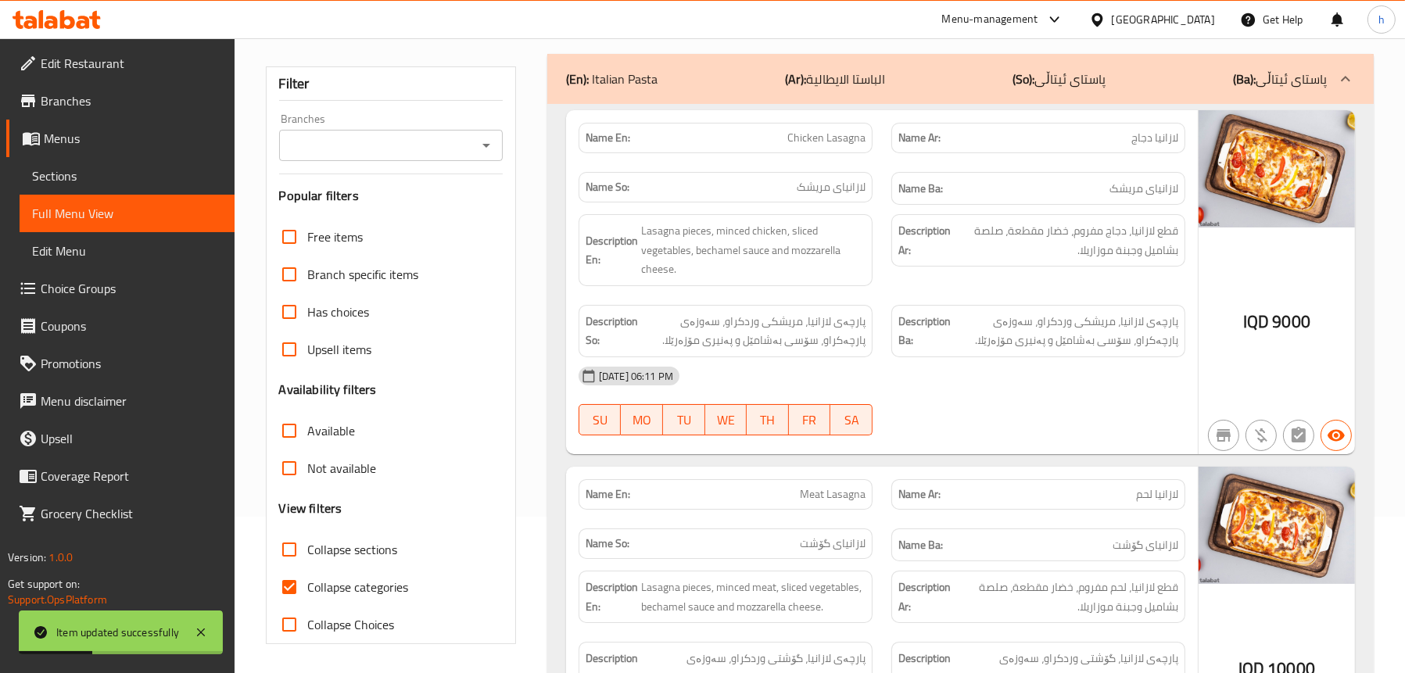
click at [482, 141] on icon "Open" at bounding box center [486, 145] width 19 height 19
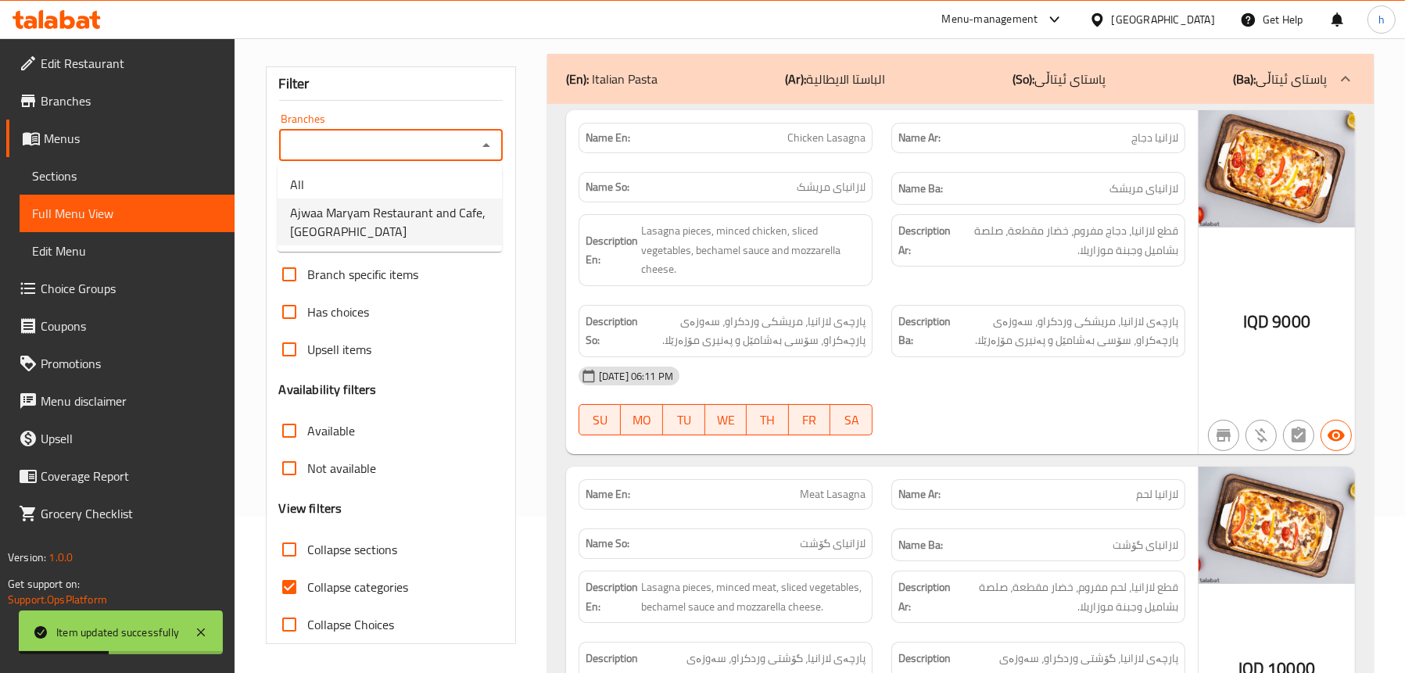
click at [379, 214] on span "Ajwaa Maryam Restaurant and Cafe,[GEOGRAPHIC_DATA]" at bounding box center [389, 222] width 199 height 38
type input "Ajwaa Maryam Restaurant and Cafe,[GEOGRAPHIC_DATA]"
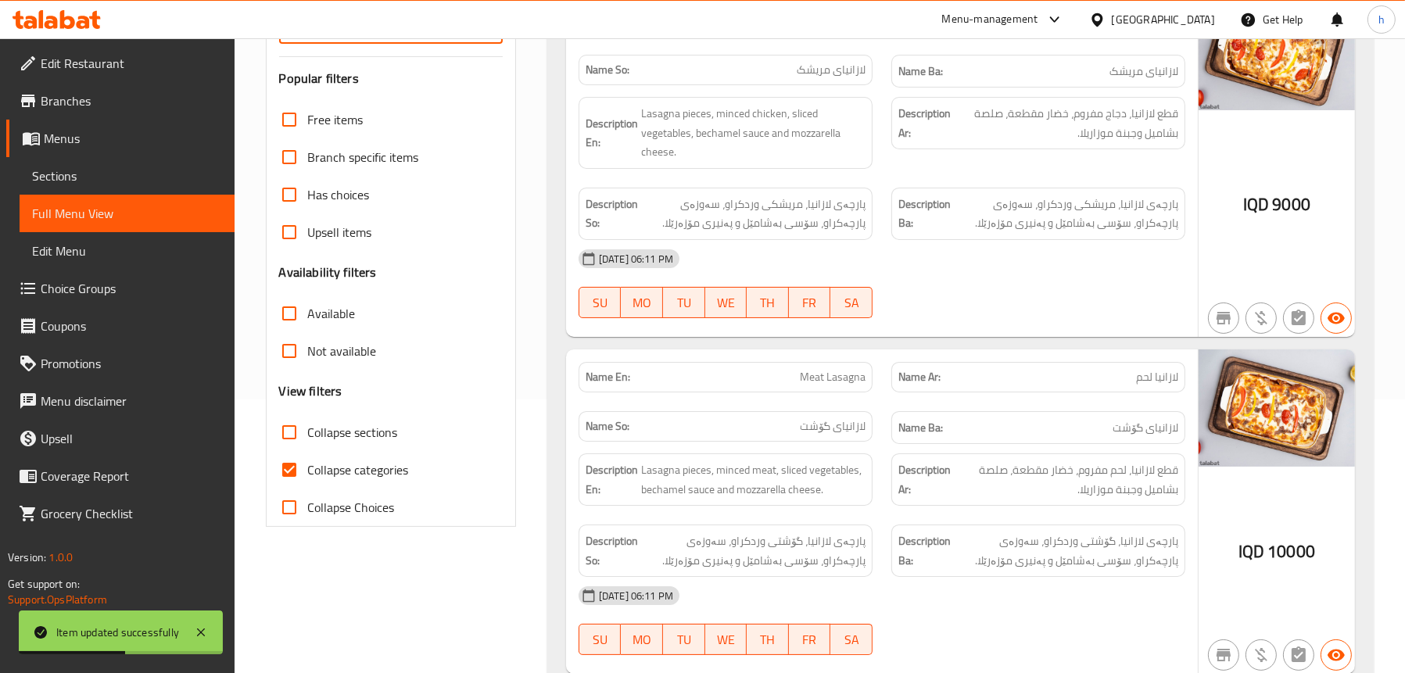
scroll to position [391, 0]
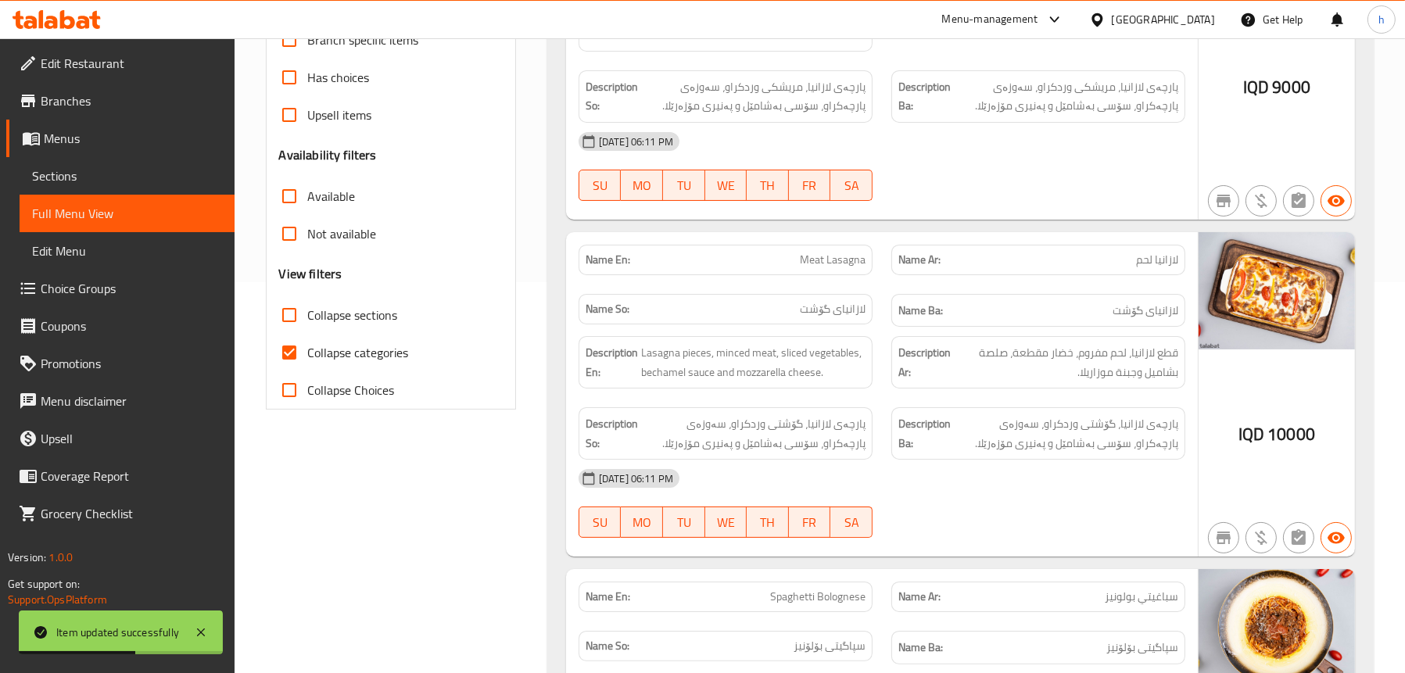
click at [350, 319] on span "Collapse sections" at bounding box center [353, 315] width 90 height 19
click at [308, 319] on input "Collapse sections" at bounding box center [290, 315] width 38 height 38
checkbox input "true"
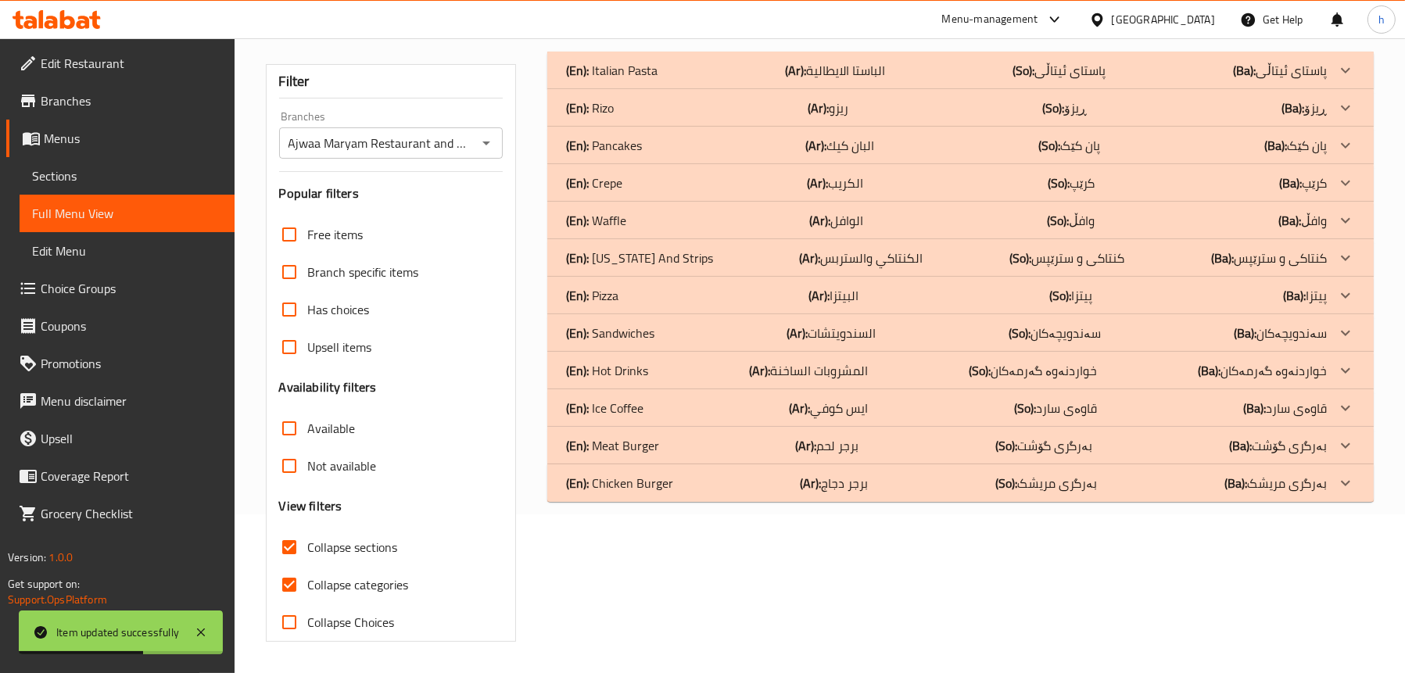
scroll to position [159, 0]
click at [342, 576] on span "Collapse categories" at bounding box center [358, 585] width 101 height 19
click at [308, 576] on input "Collapse categories" at bounding box center [290, 585] width 38 height 38
checkbox input "false"
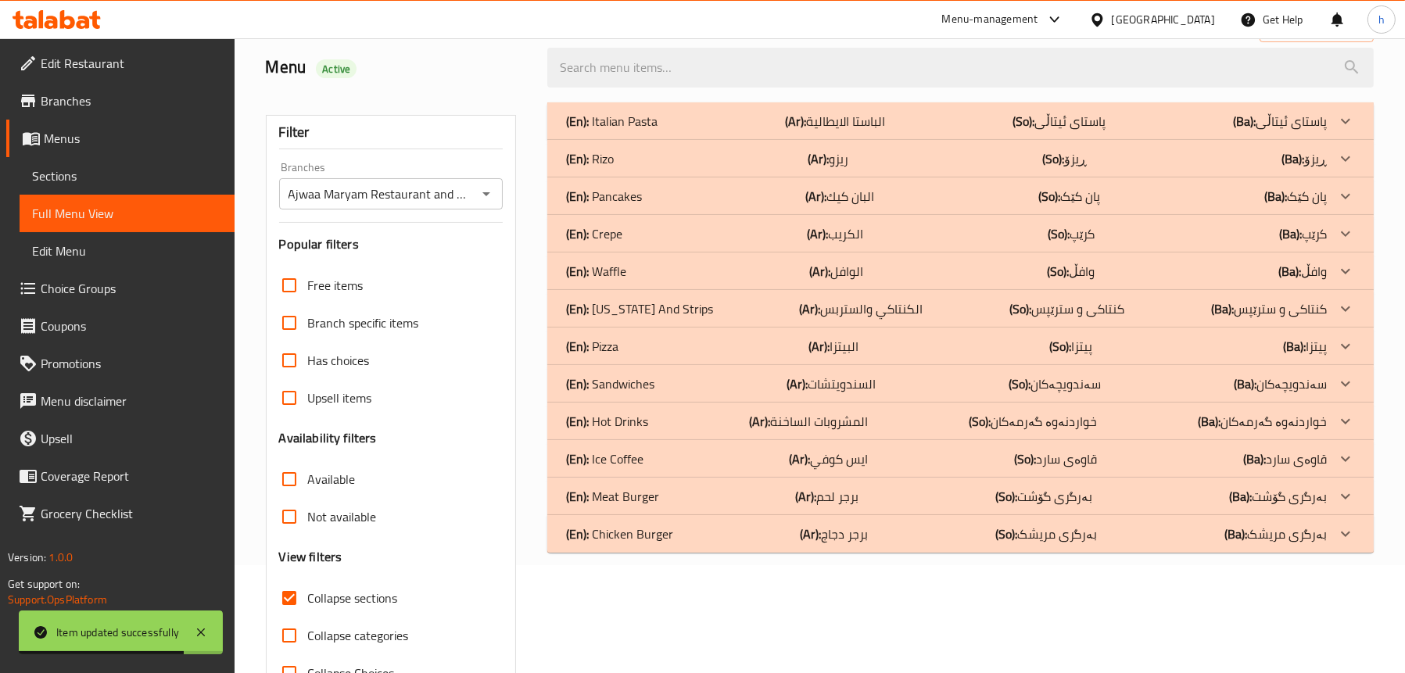
scroll to position [81, 0]
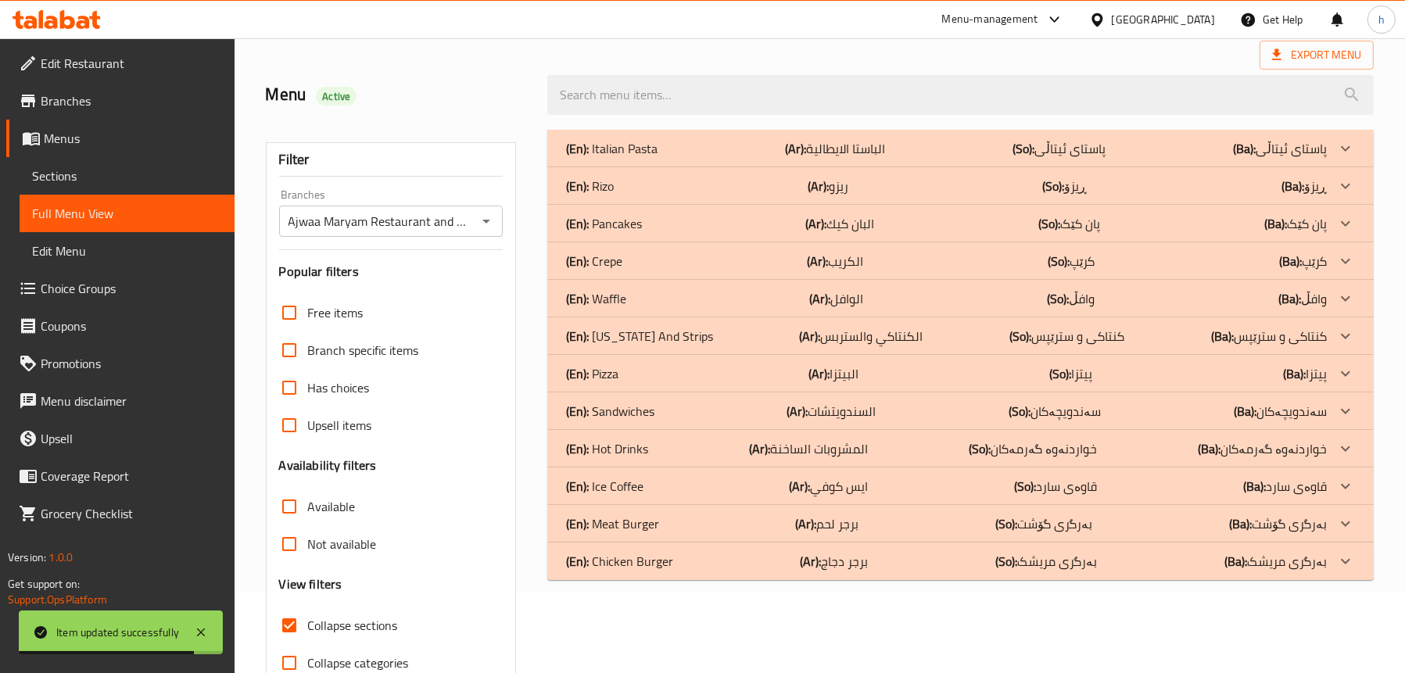
click at [654, 158] on div "(En): Rizo (Ar): ريزو (So): ڕیزۆ (Ba): ڕیزۆ" at bounding box center [946, 148] width 761 height 19
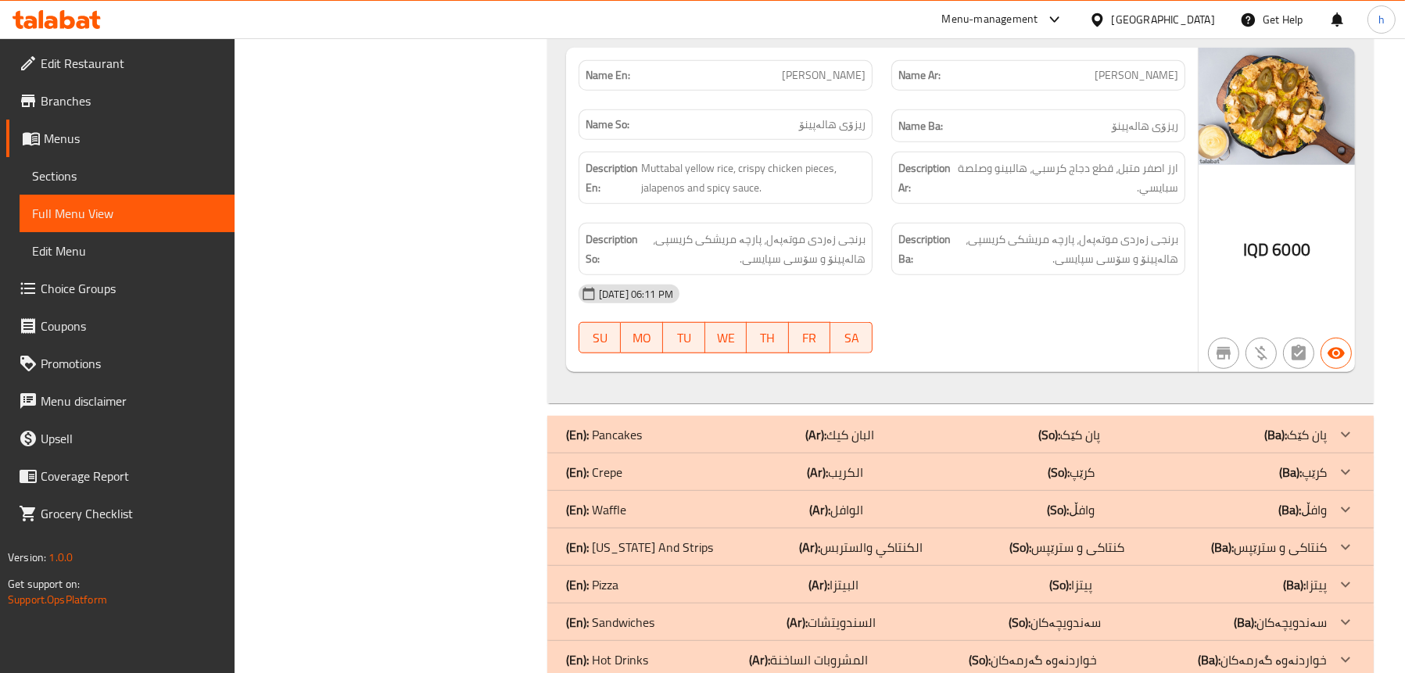
scroll to position [1723, 0]
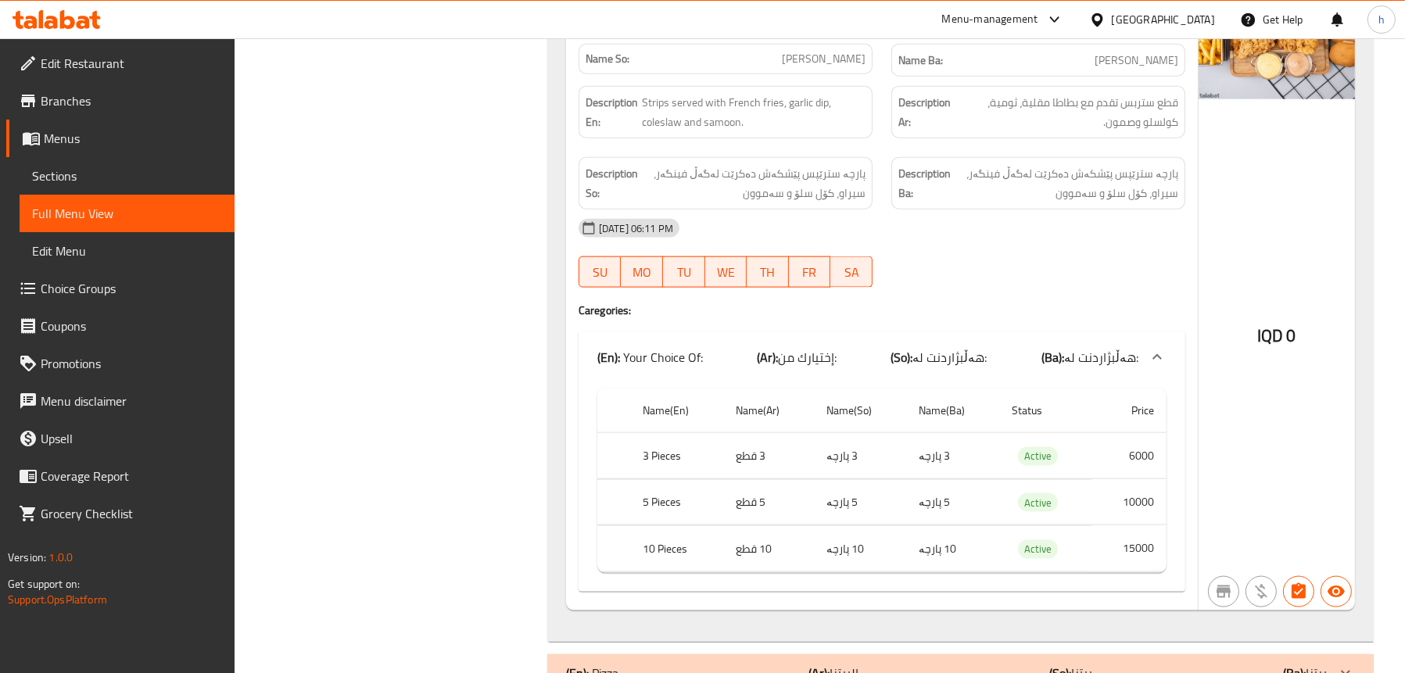
scroll to position [2896, 0]
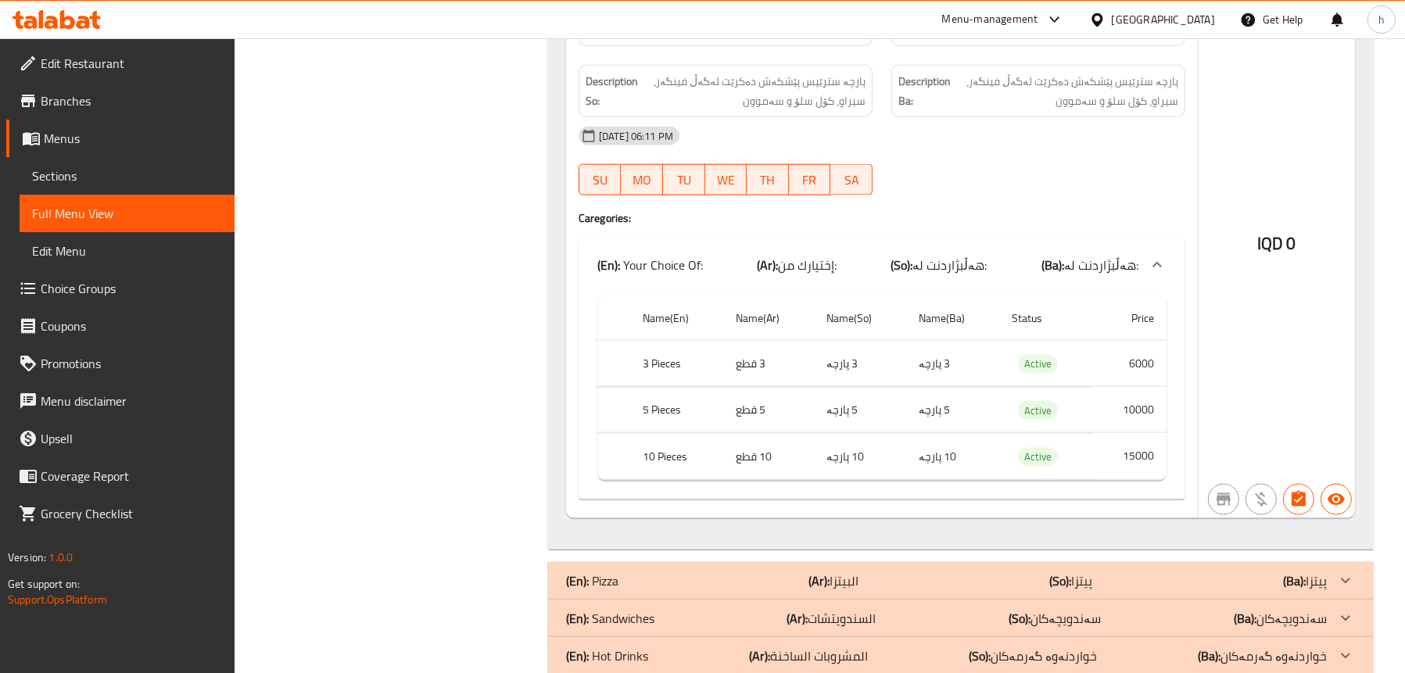
scroll to position [3110, 0]
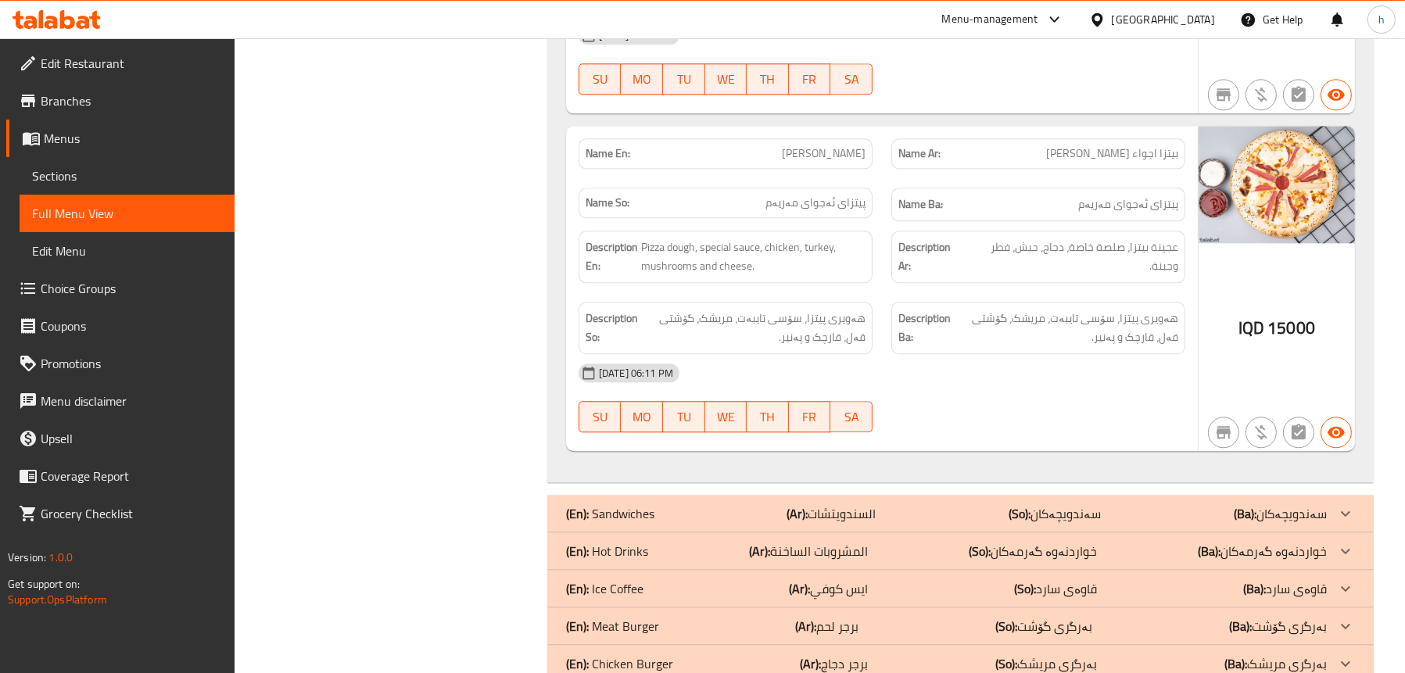
scroll to position [5500, 0]
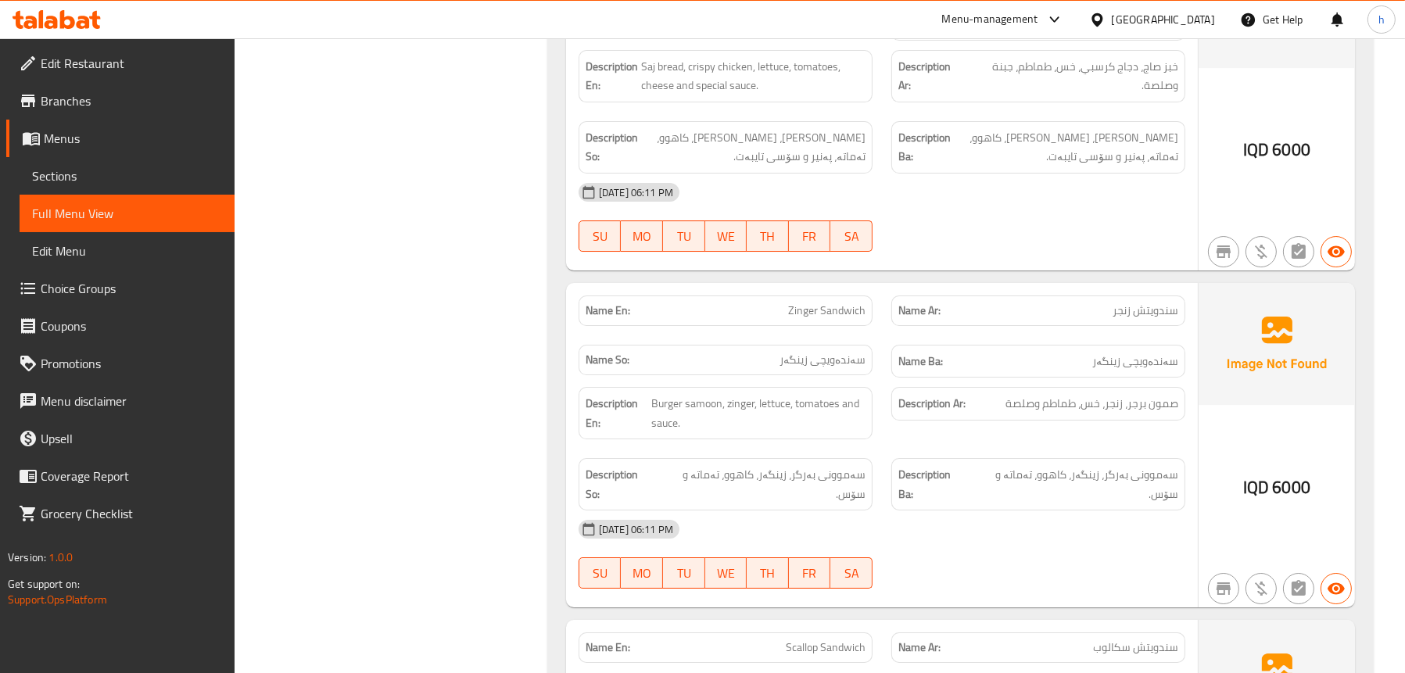
scroll to position [7616, 0]
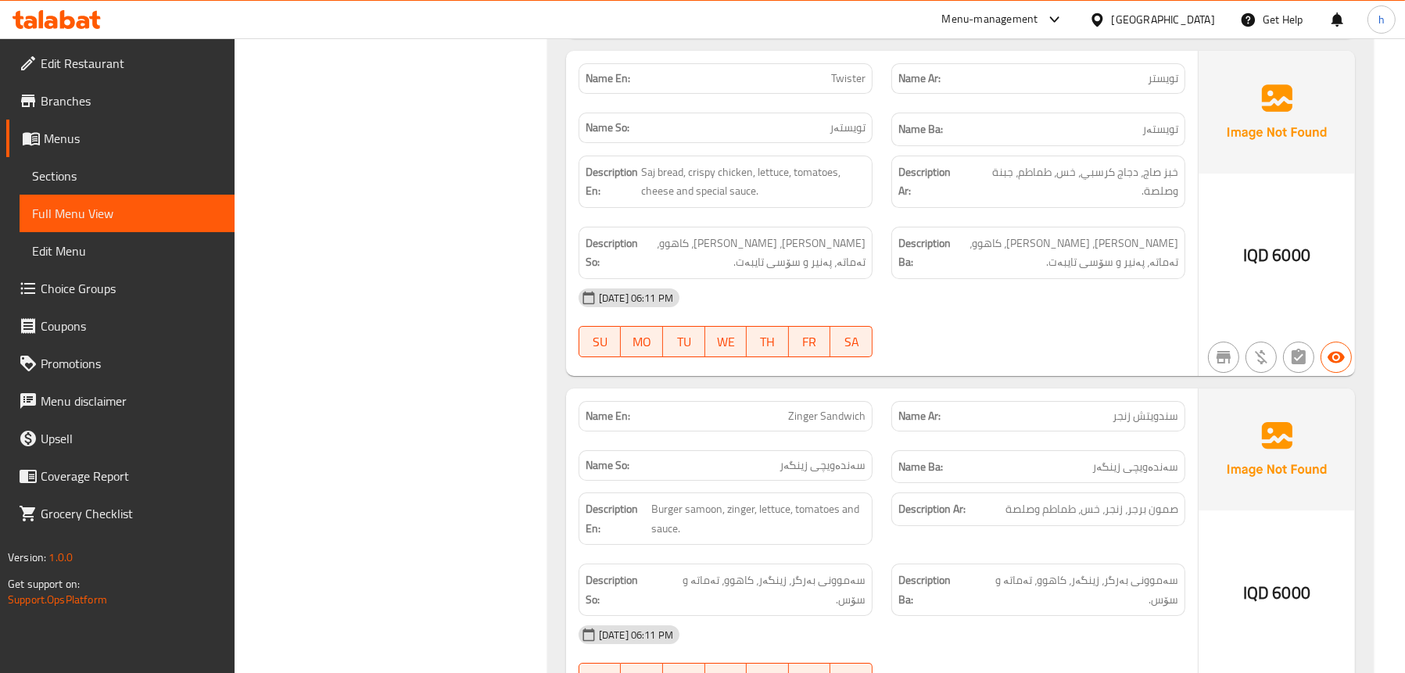
click at [86, 177] on span "Sections" at bounding box center [127, 176] width 190 height 19
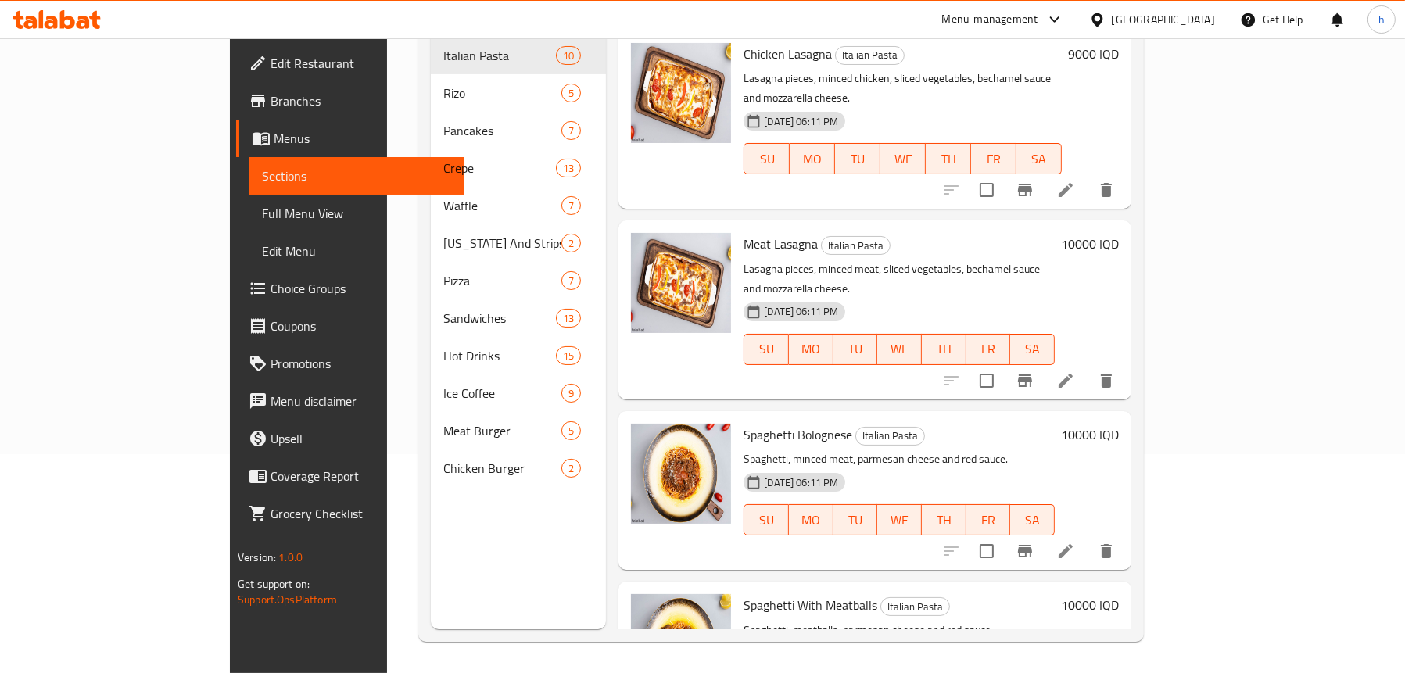
scroll to position [220, 0]
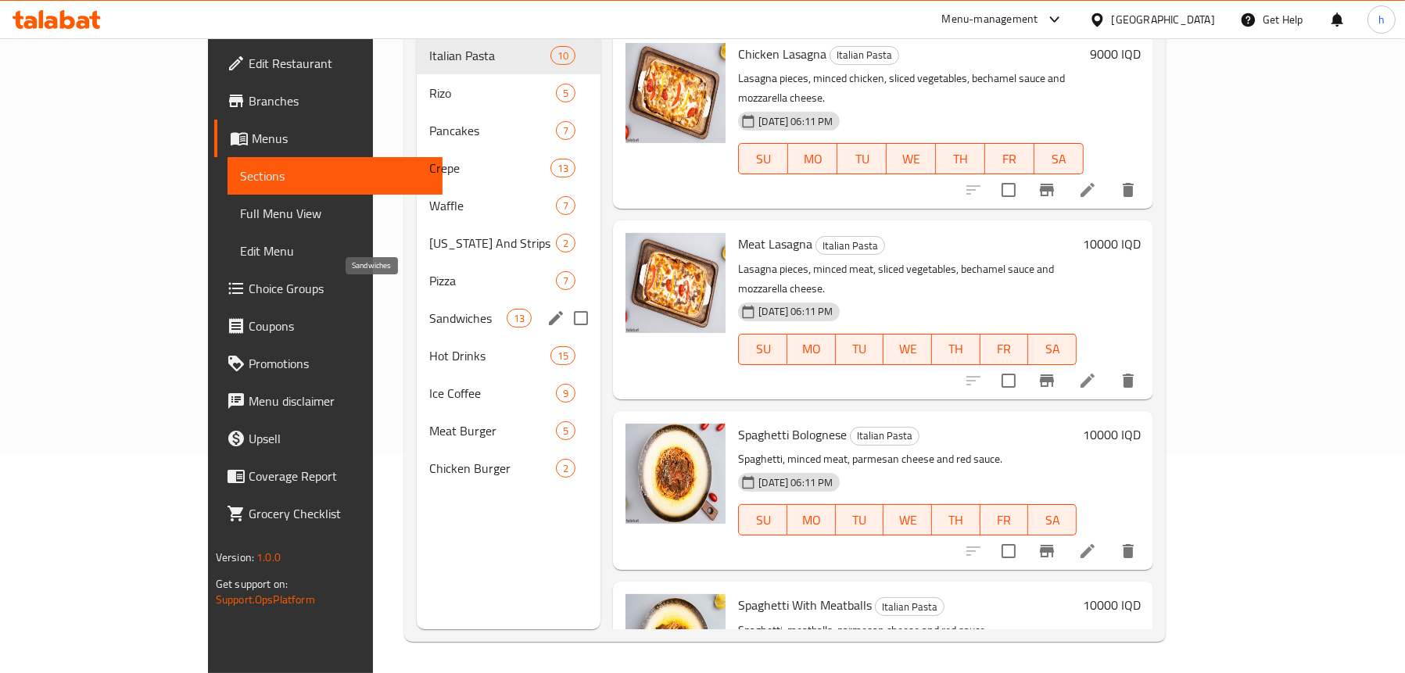
click at [429, 309] on span "Sandwiches" at bounding box center [467, 318] width 77 height 19
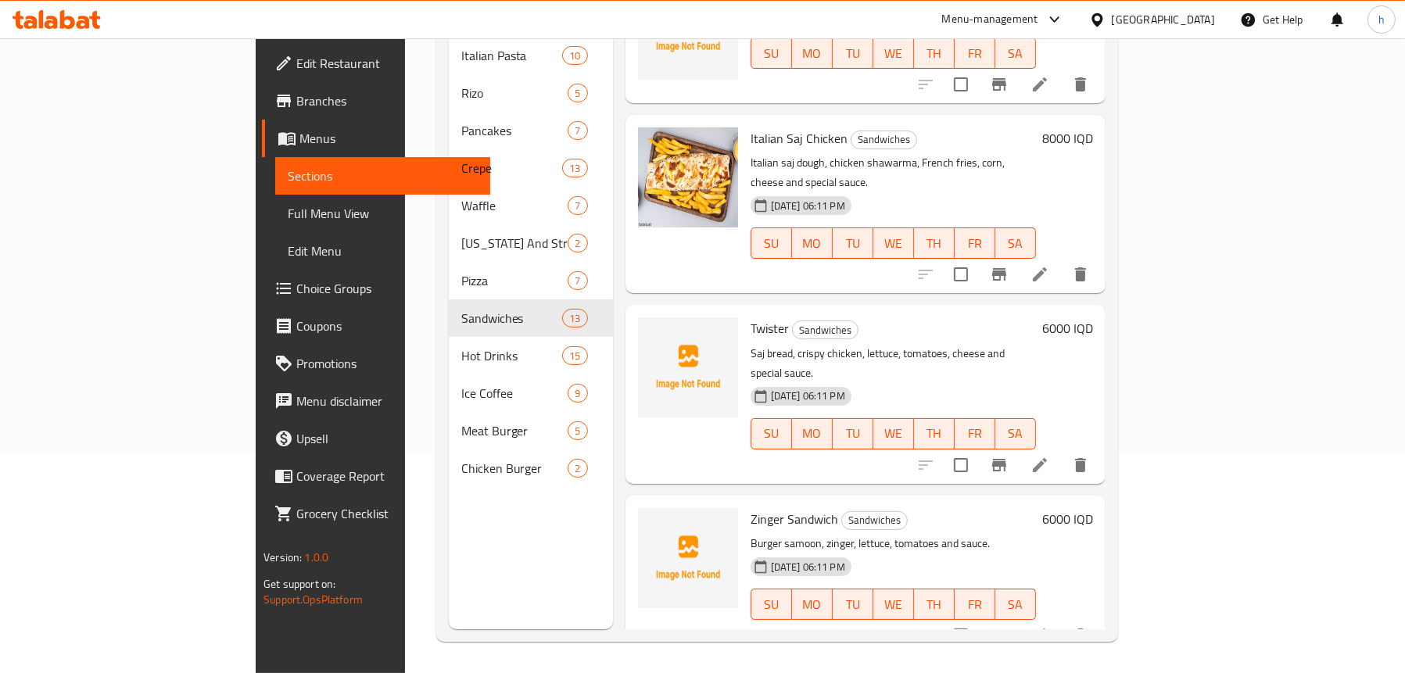
scroll to position [626, 0]
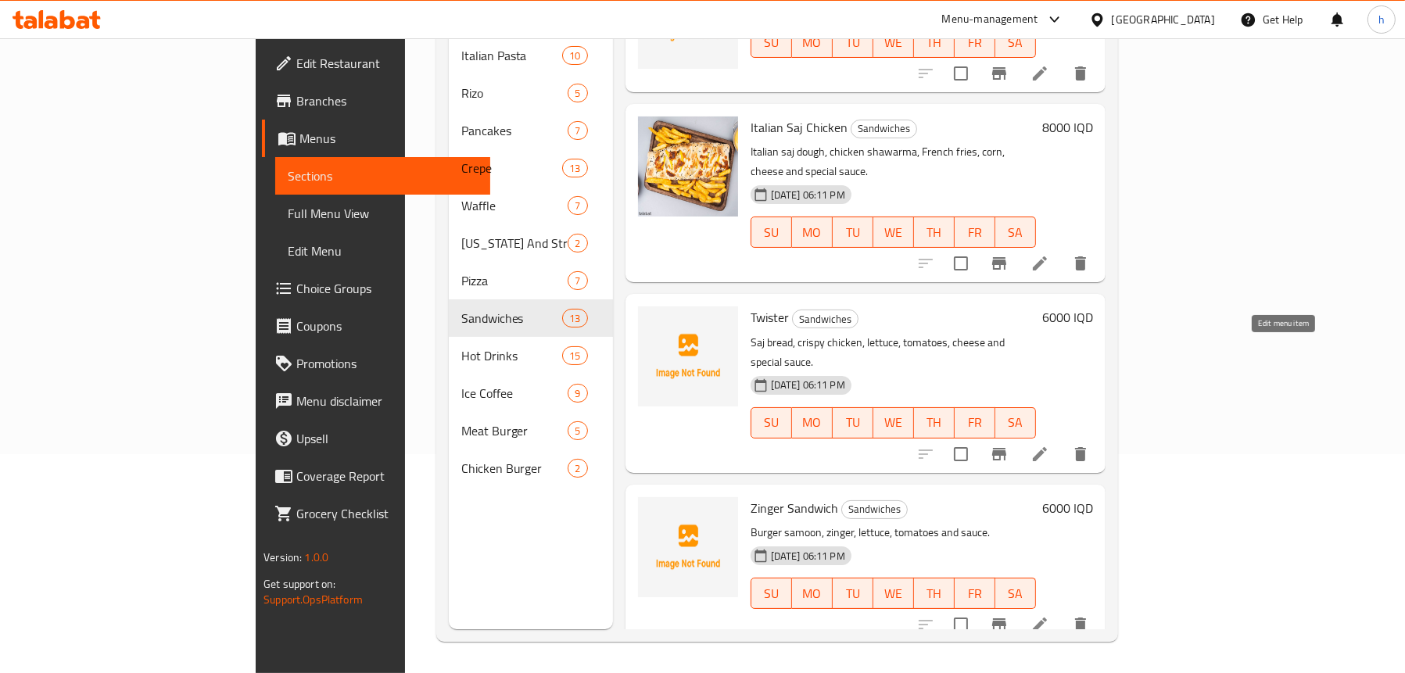
click at [1050, 445] on icon at bounding box center [1040, 454] width 19 height 19
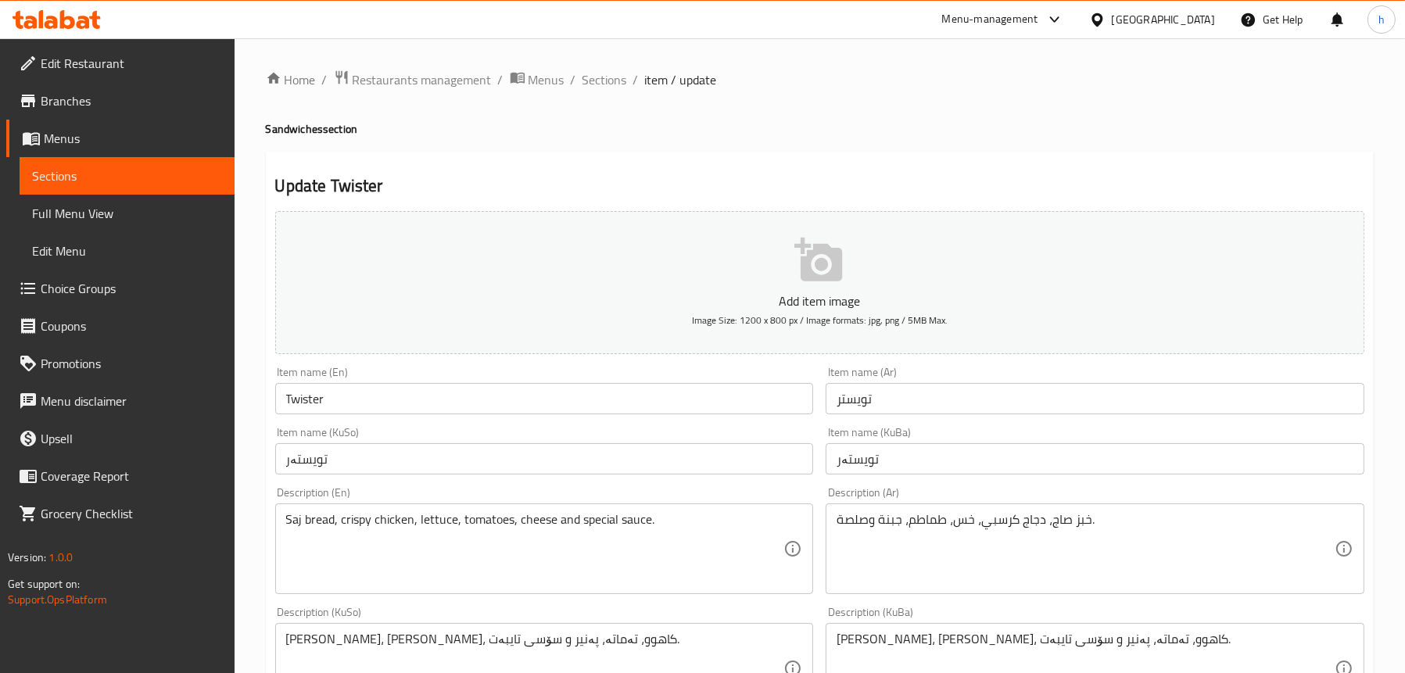
click at [593, 524] on textarea "Saj bread, crispy chicken, lettuce, tomatoes, cheese and special sauce." at bounding box center [535, 549] width 498 height 74
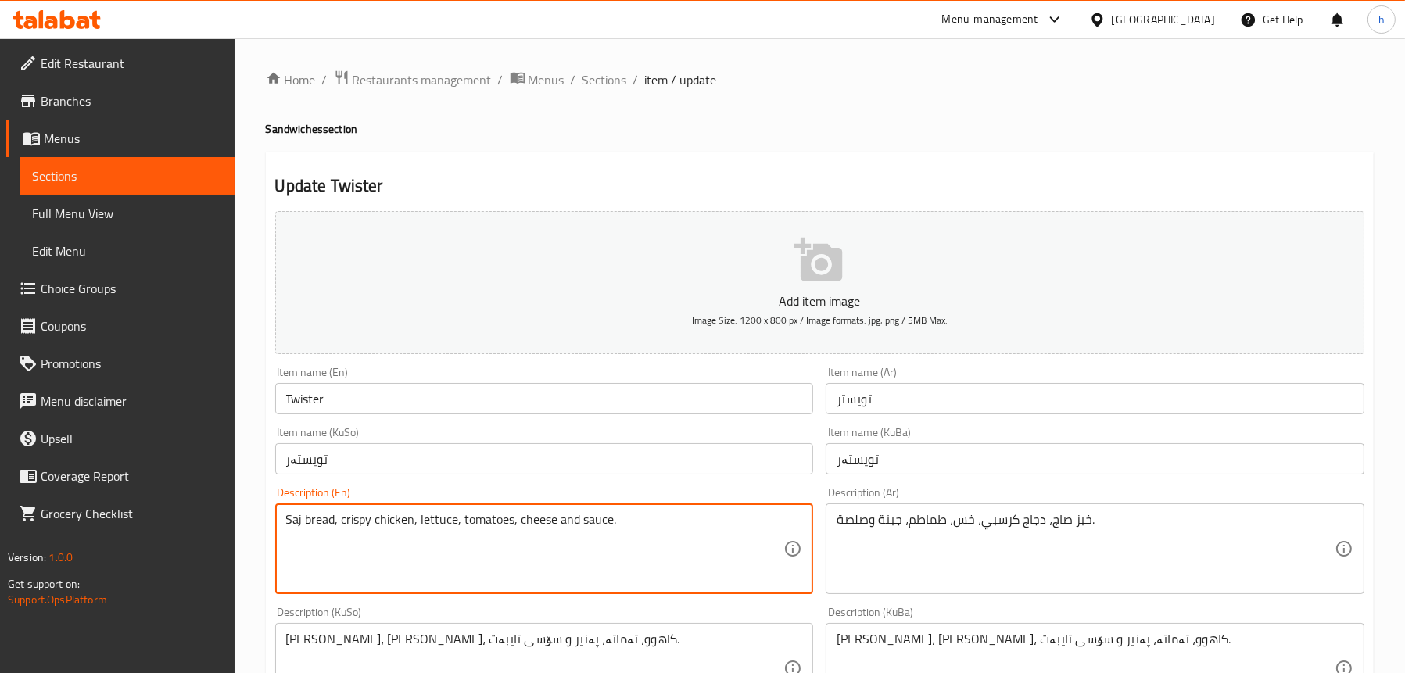
scroll to position [78, 0]
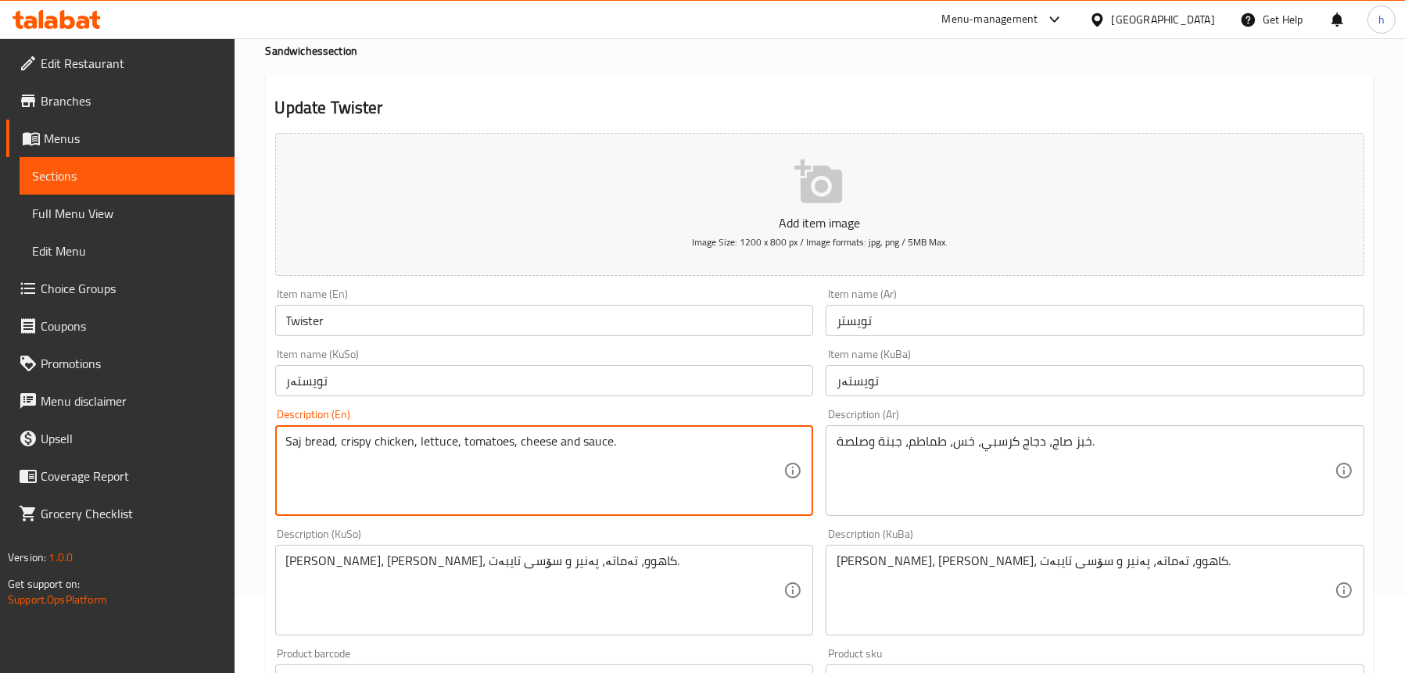
type textarea "Saj bread, crispy chicken, lettuce, tomatoes, cheese and sauce."
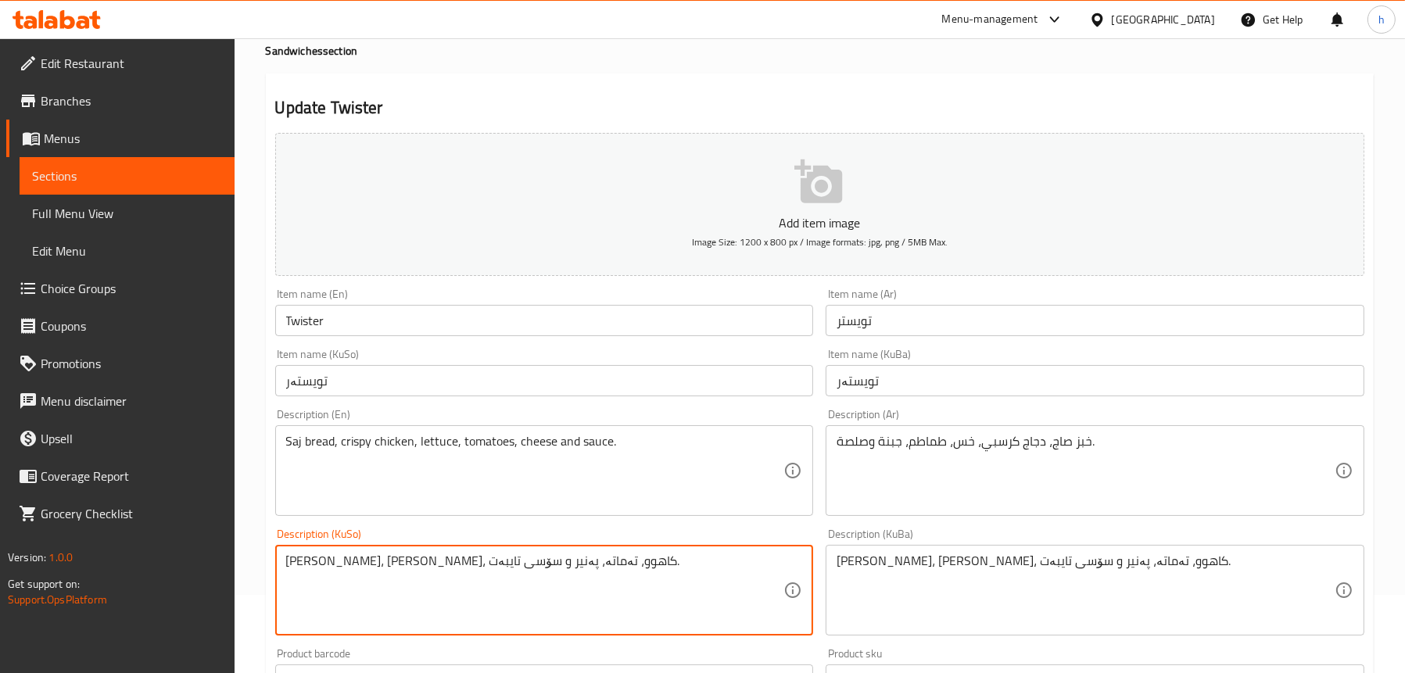
click at [299, 563] on textarea "نانی ساج، مریشکی کریسپی، کاهوو، تەماتە، پەنیر و سۆسی تایبەت." at bounding box center [535, 591] width 498 height 74
type textarea "[PERSON_NAME]، [PERSON_NAME]، کاهوو، تەماتە، پەنیر و سۆسی ."
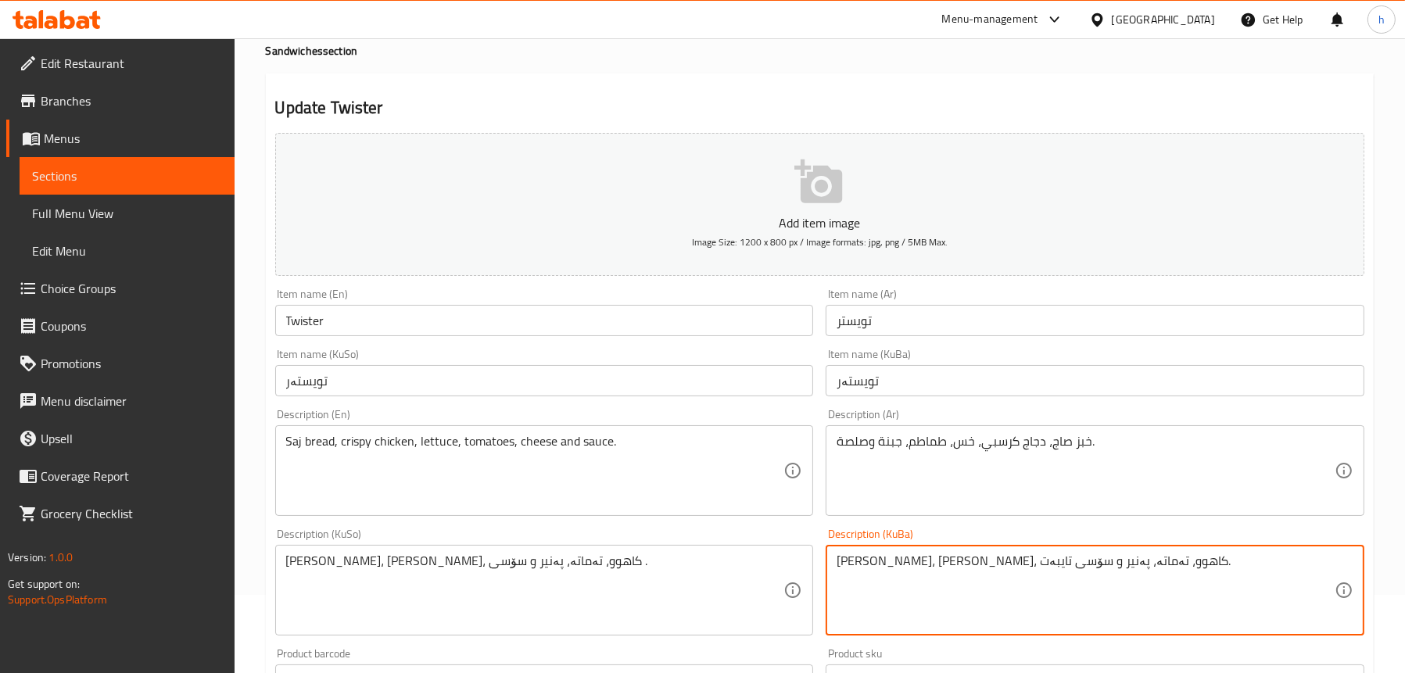
click at [854, 561] on textarea "نانی ساج، مریشکی کریسپی، کاهوو، تەماتە، پەنیر و سۆسی تایبەت." at bounding box center [1086, 591] width 498 height 74
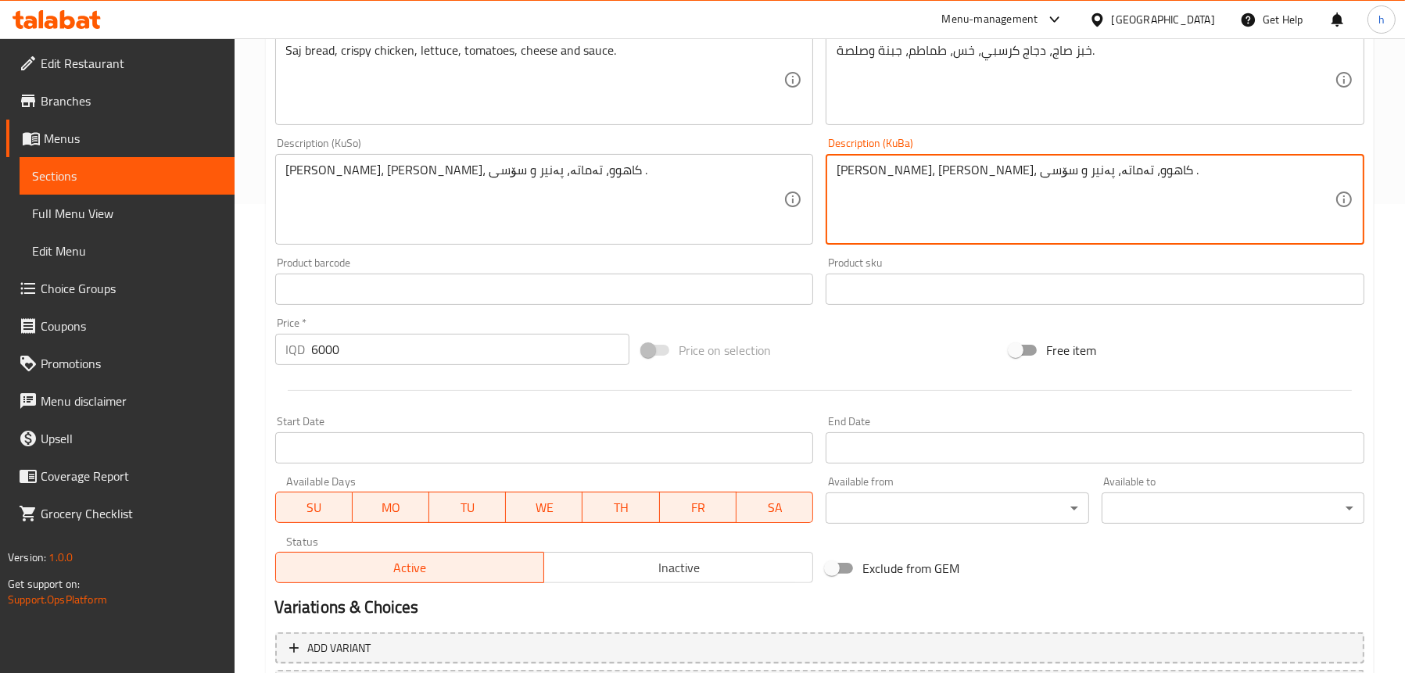
scroll to position [611, 0]
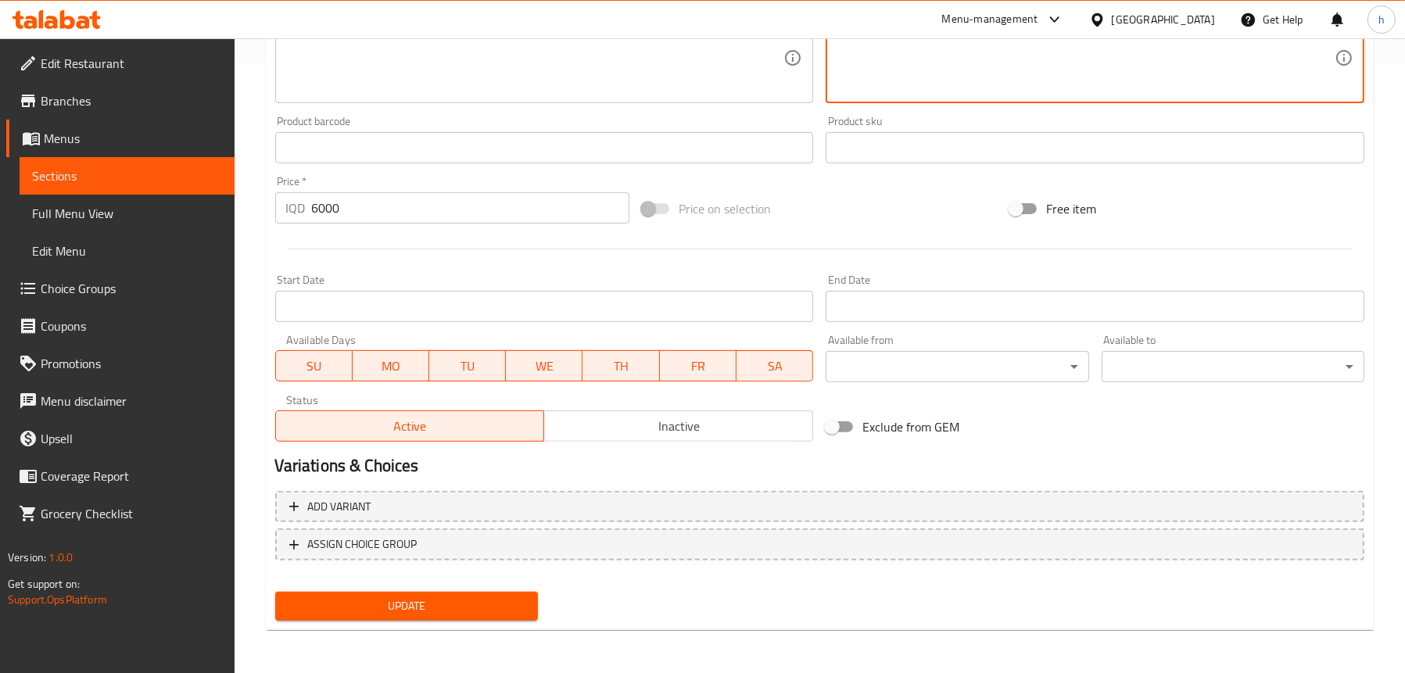
type textarea "[PERSON_NAME]، [PERSON_NAME]، کاهوو، تەماتە، پەنیر و سۆسی ."
click at [379, 607] on span "Update" at bounding box center [407, 607] width 238 height 20
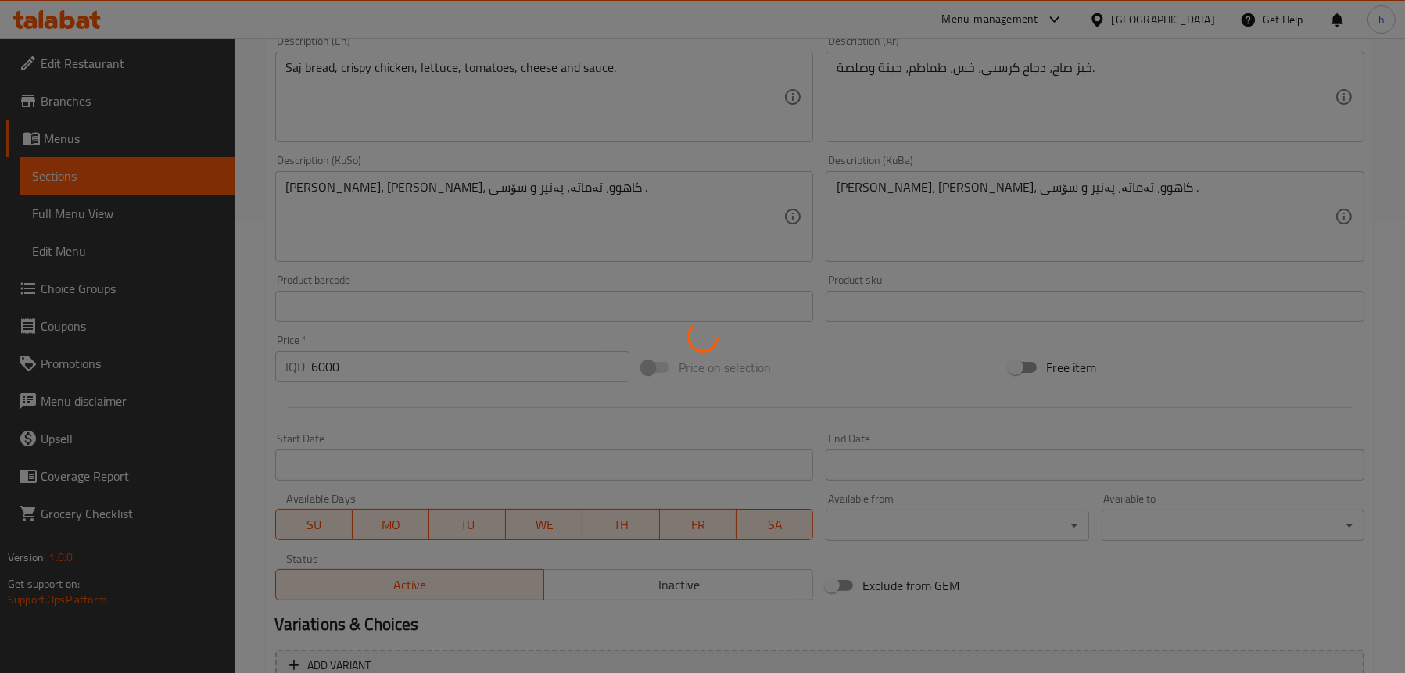
scroll to position [298, 0]
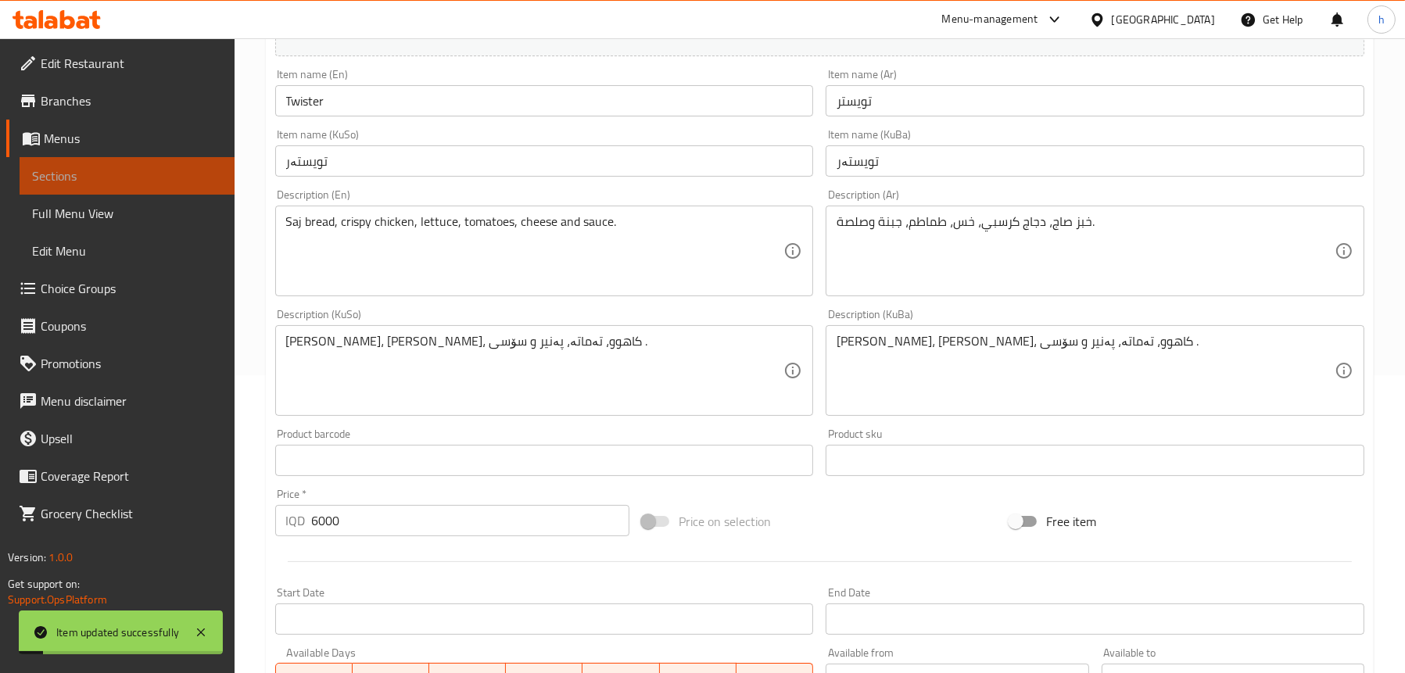
click at [91, 180] on span "Sections" at bounding box center [127, 176] width 190 height 19
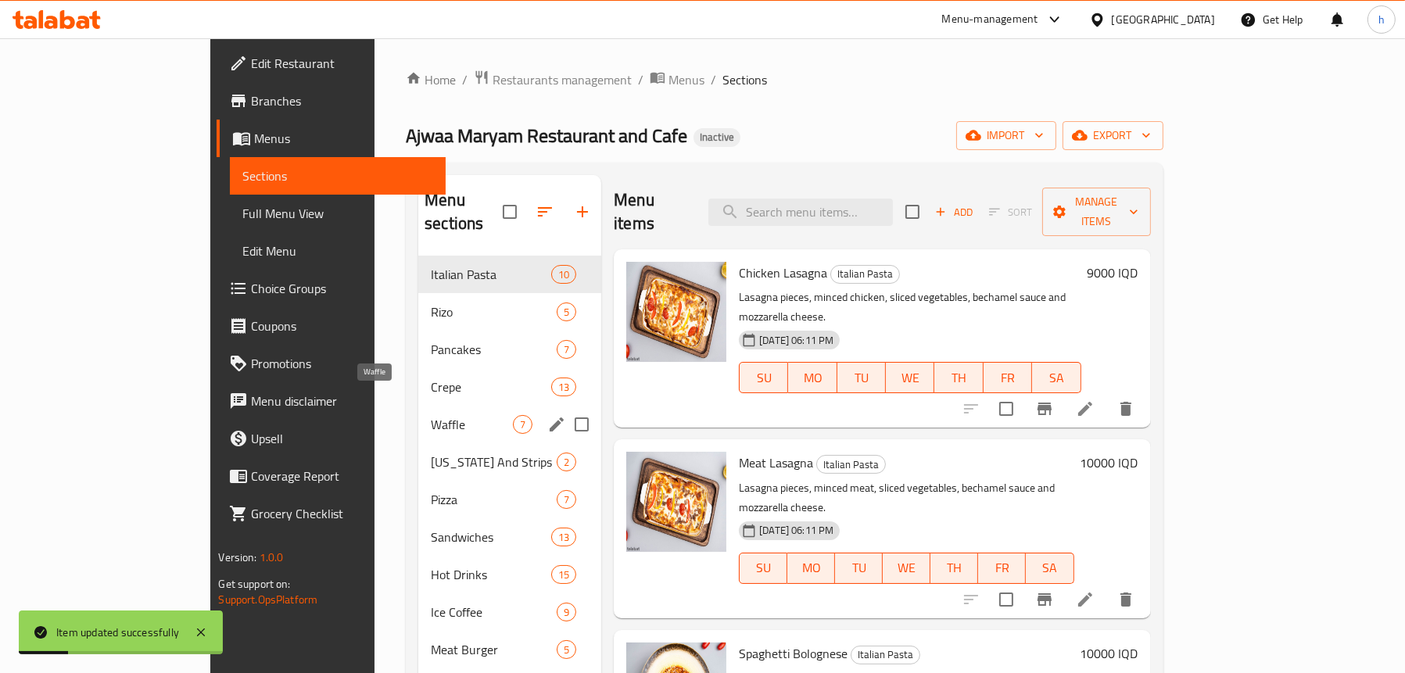
scroll to position [156, 0]
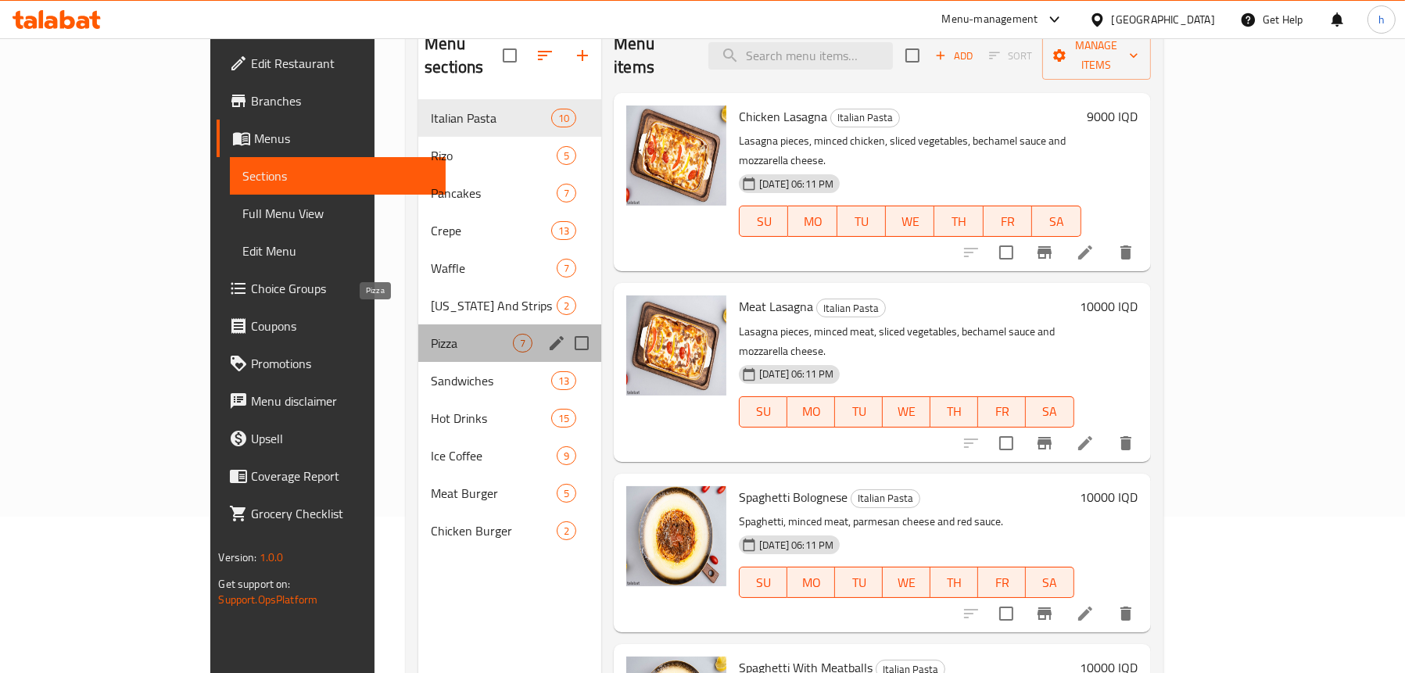
click at [431, 334] on span "Pizza" at bounding box center [472, 343] width 82 height 19
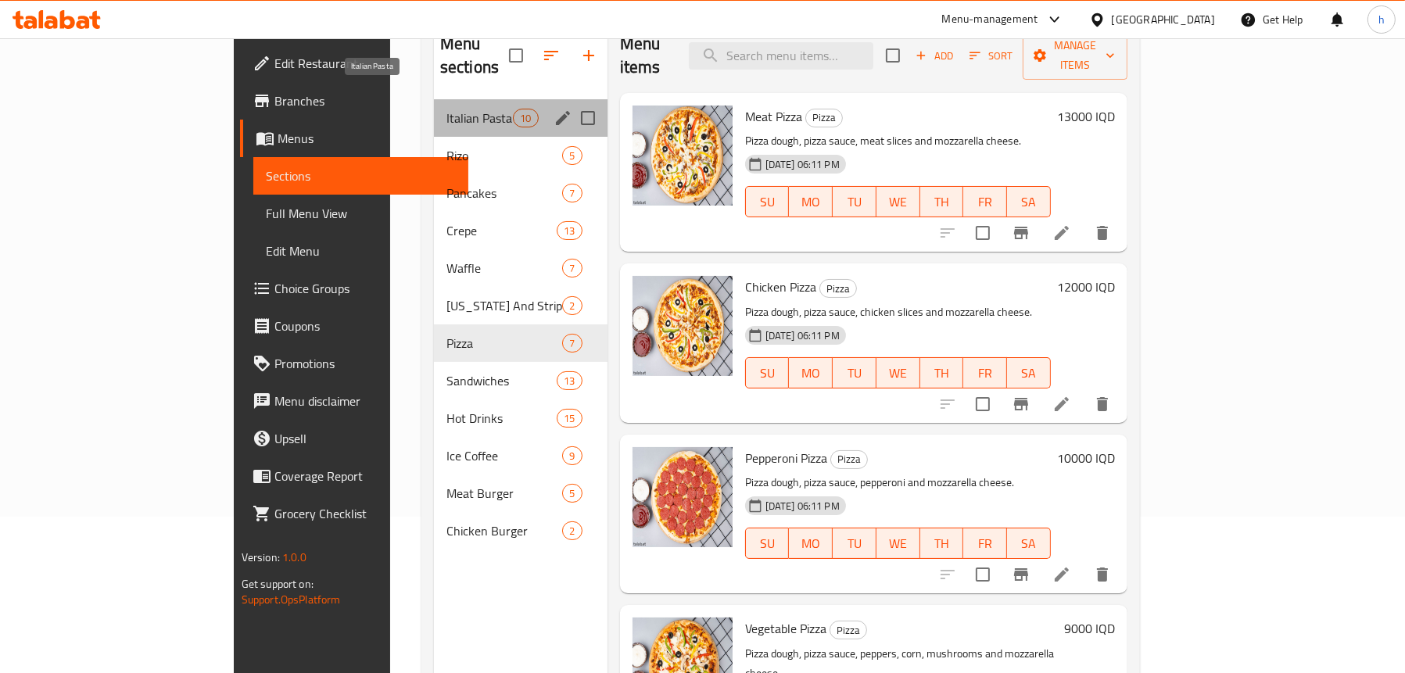
click at [447, 109] on span "Italian Pasta" at bounding box center [480, 118] width 66 height 19
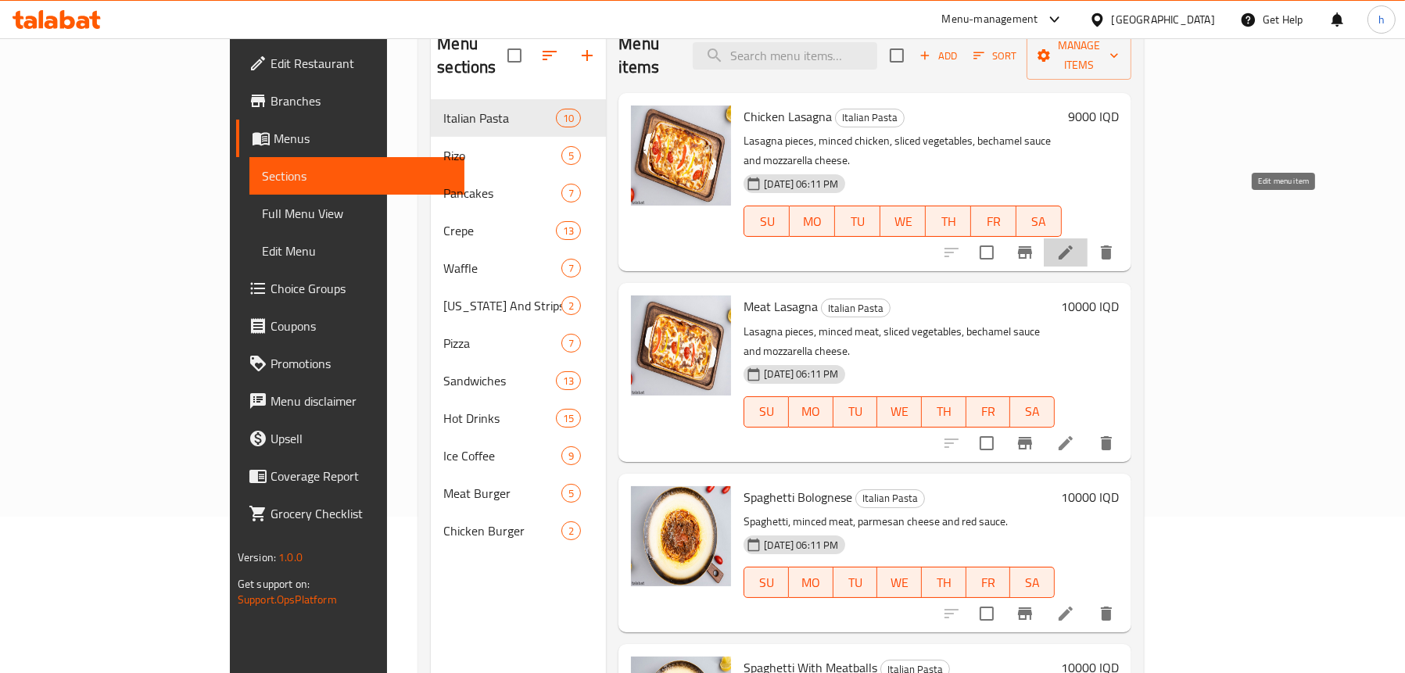
click at [1075, 243] on icon at bounding box center [1066, 252] width 19 height 19
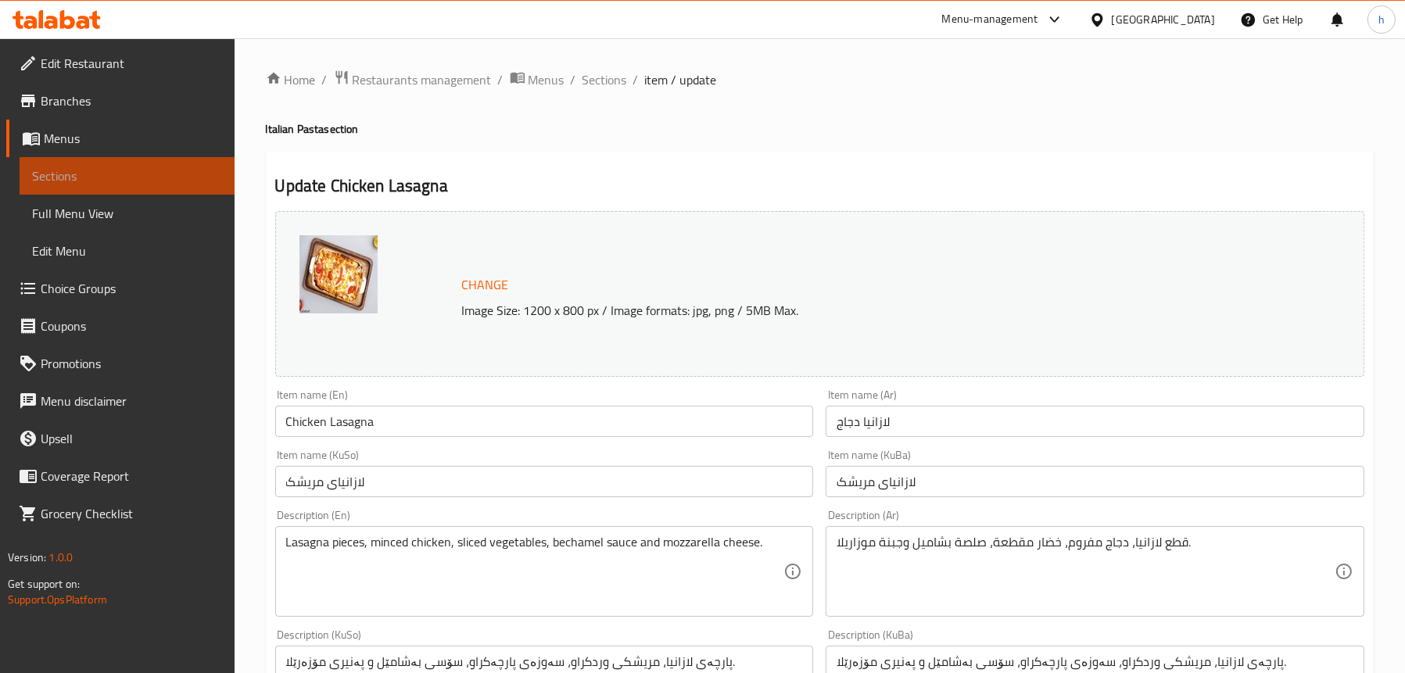
click at [61, 176] on span "Sections" at bounding box center [127, 176] width 190 height 19
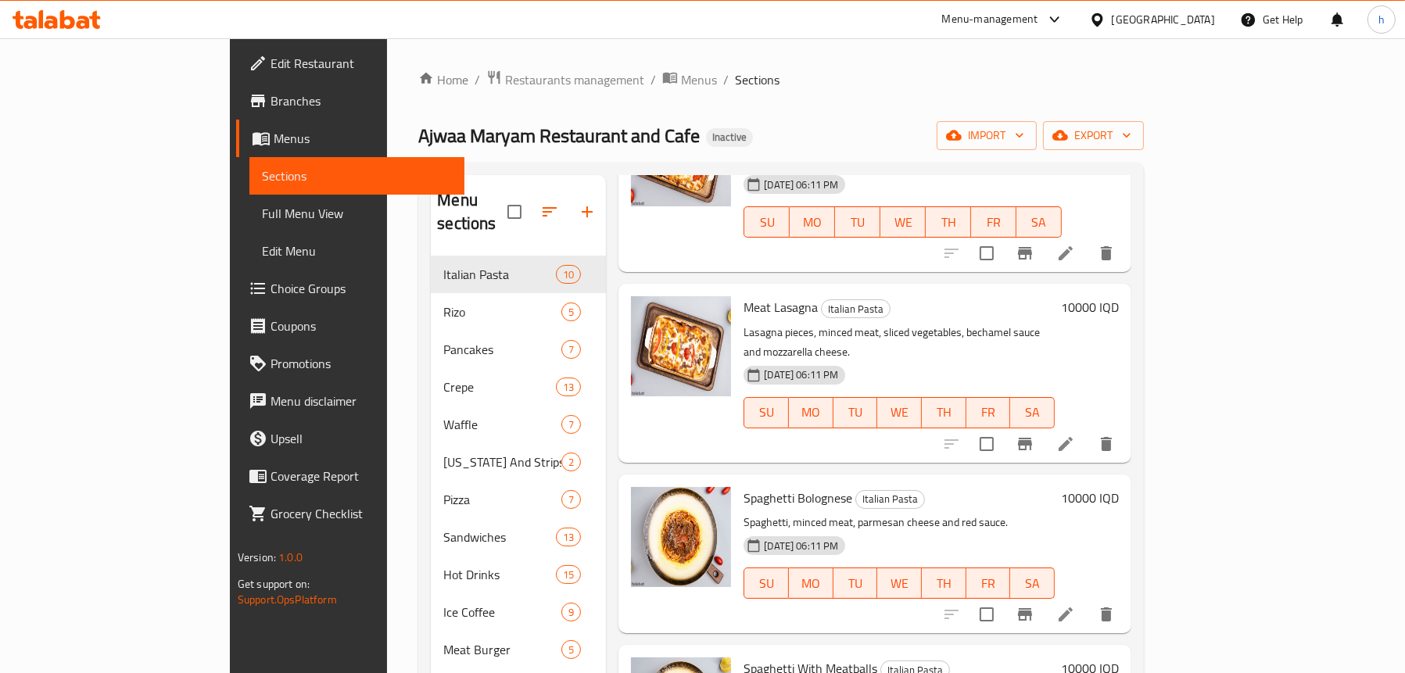
scroll to position [156, 0]
click at [1075, 434] on icon at bounding box center [1066, 443] width 19 height 19
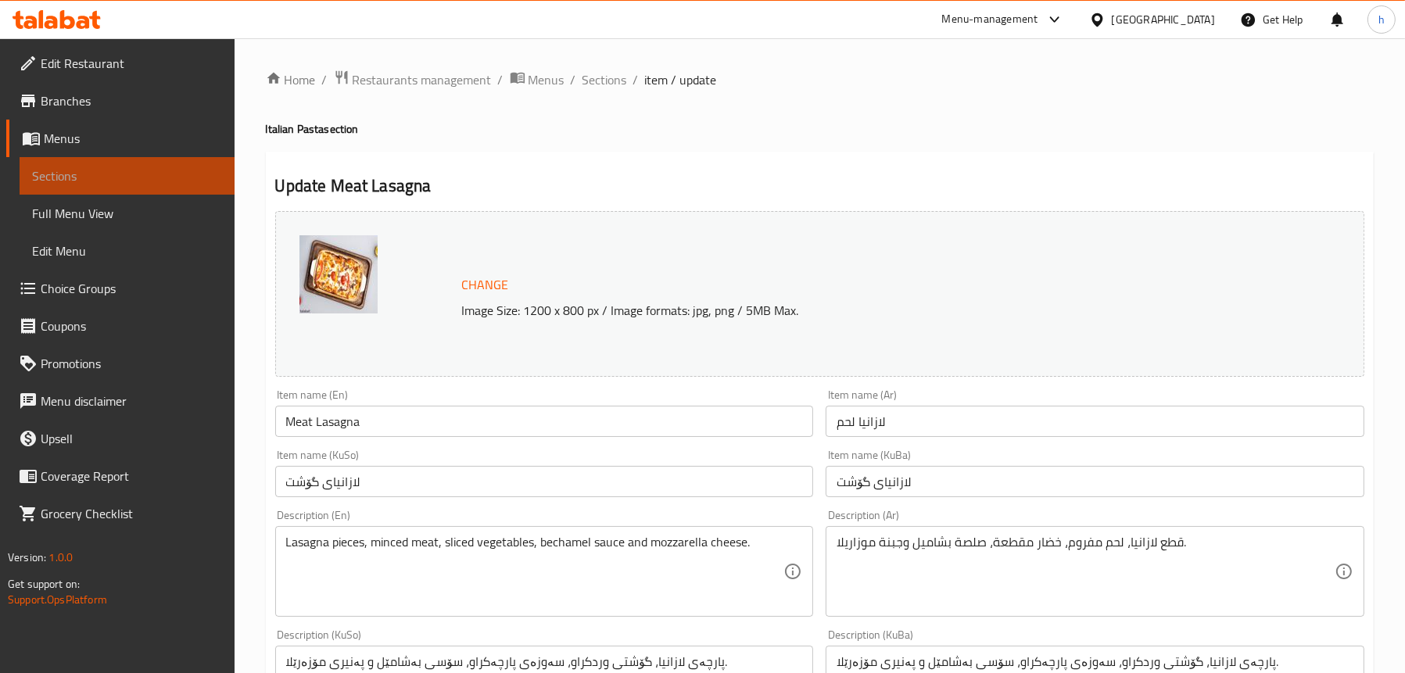
click at [74, 174] on span "Sections" at bounding box center [127, 176] width 190 height 19
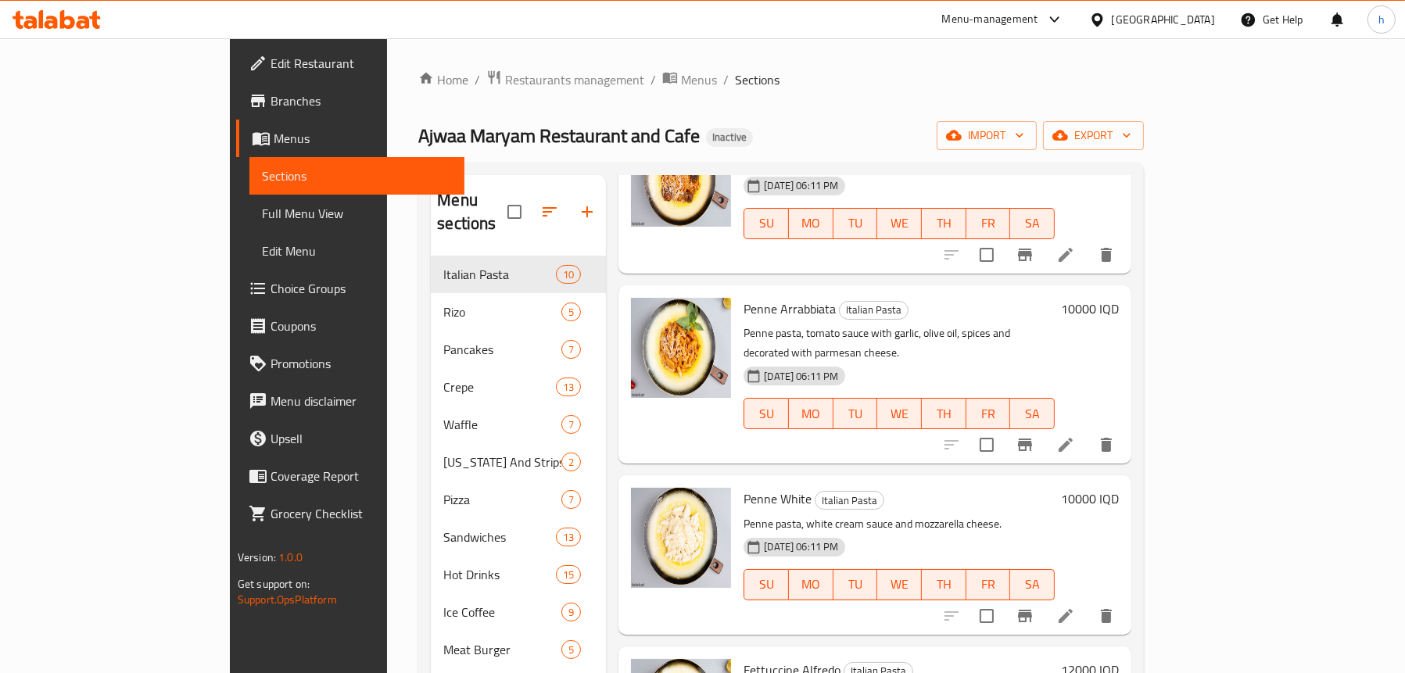
scroll to position [782, 0]
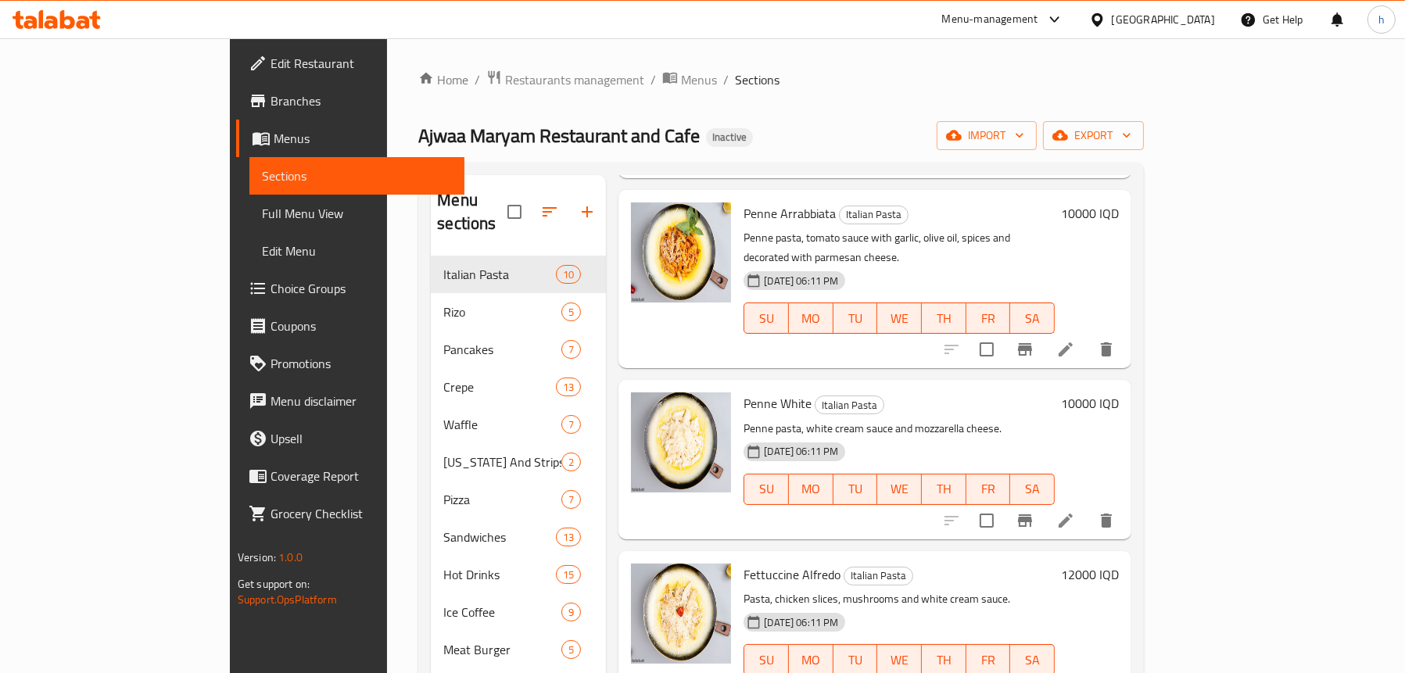
click at [1088, 507] on li at bounding box center [1066, 521] width 44 height 28
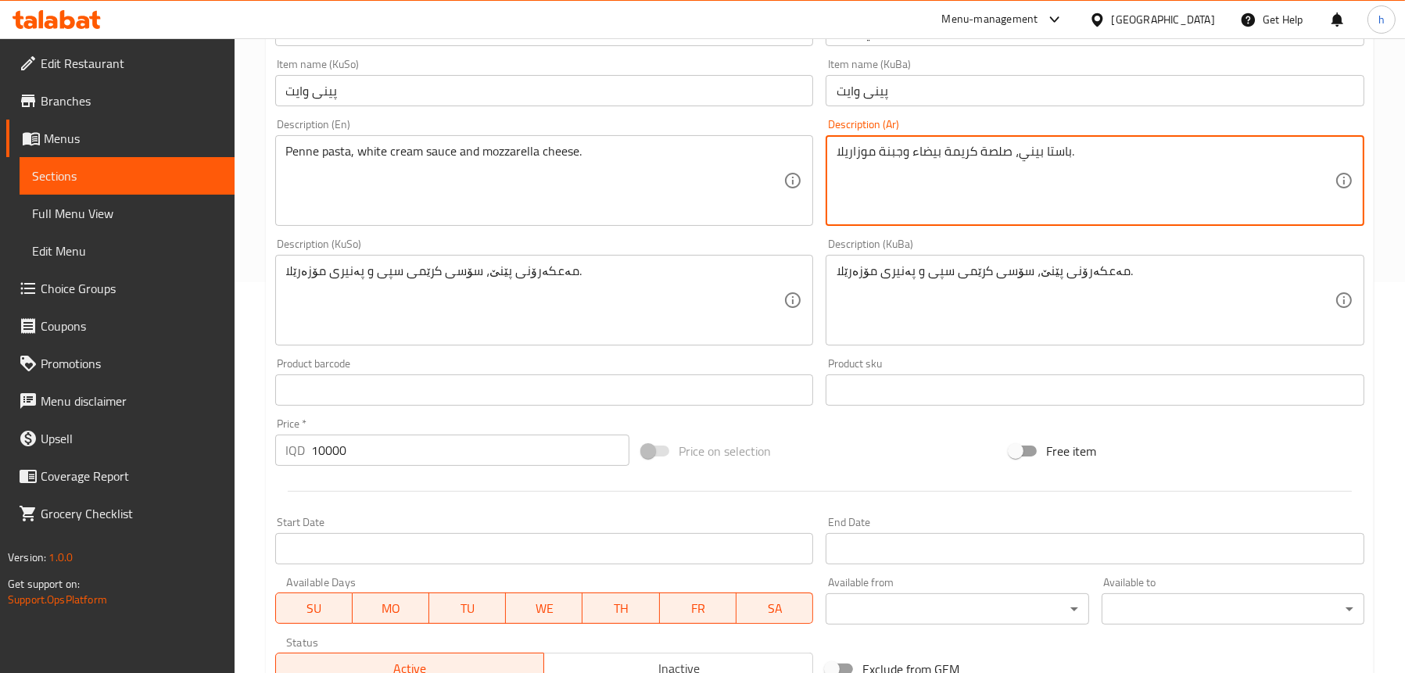
scroll to position [634, 0]
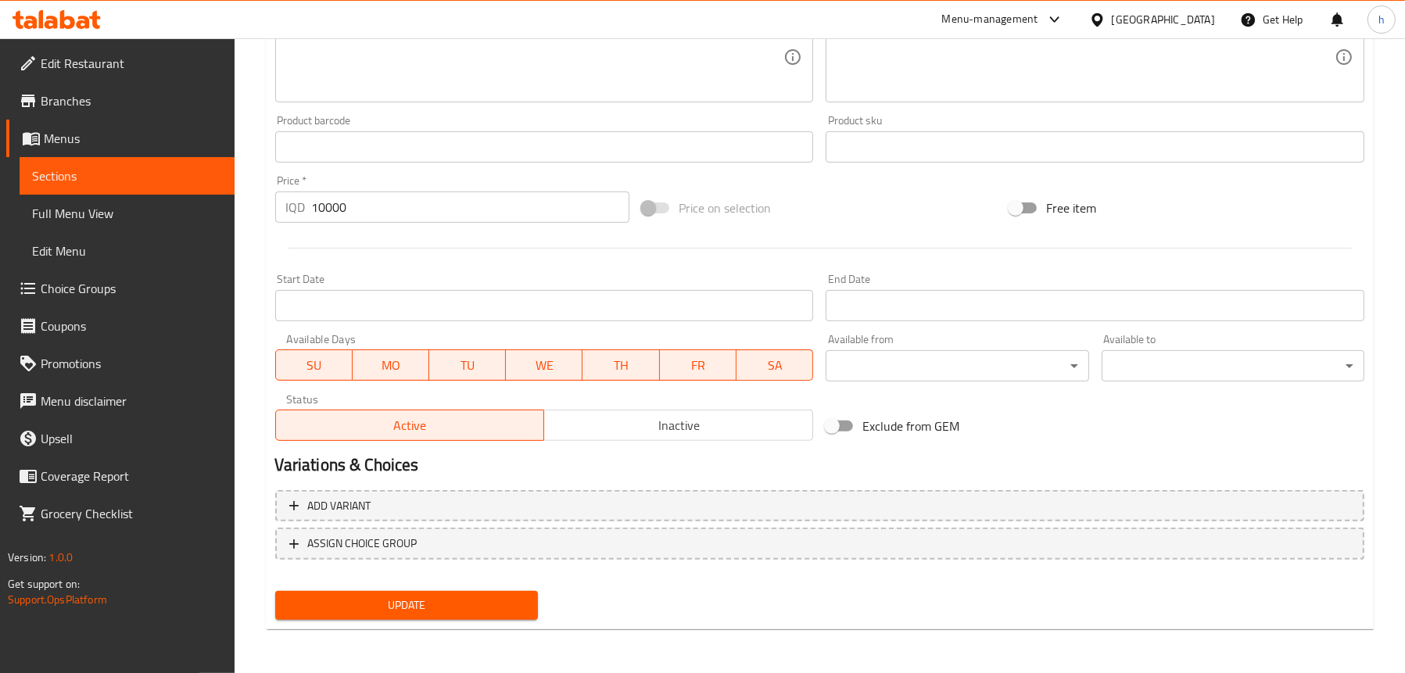
type textarea "باستا بيني، صلصة كريمة بيضاء وجبنة موزاريلا."
click at [335, 603] on span "Update" at bounding box center [407, 606] width 238 height 20
click at [51, 205] on span "Full Menu View" at bounding box center [127, 213] width 190 height 19
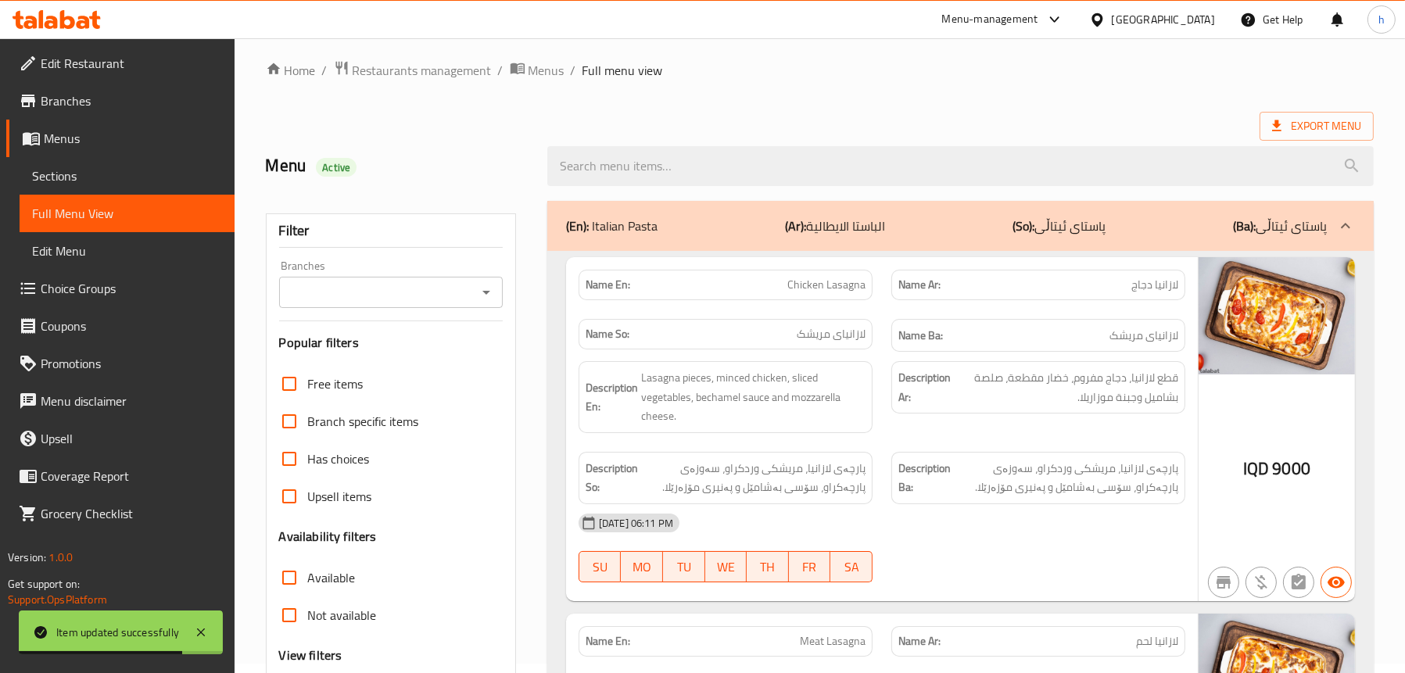
scroll to position [9, 0]
click at [486, 285] on icon "Open" at bounding box center [486, 293] width 19 height 19
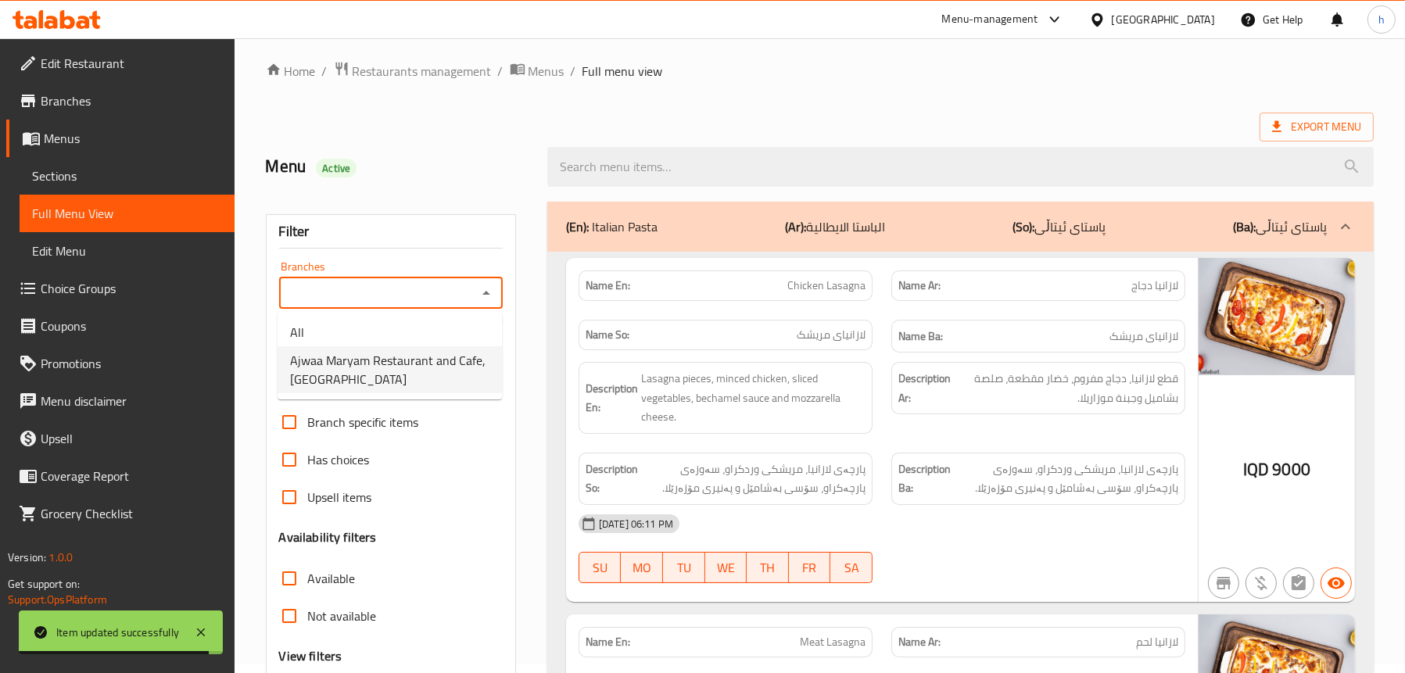
click at [362, 372] on span "Ajwaa Maryam Restaurant and Cafe,[GEOGRAPHIC_DATA]" at bounding box center [389, 370] width 199 height 38
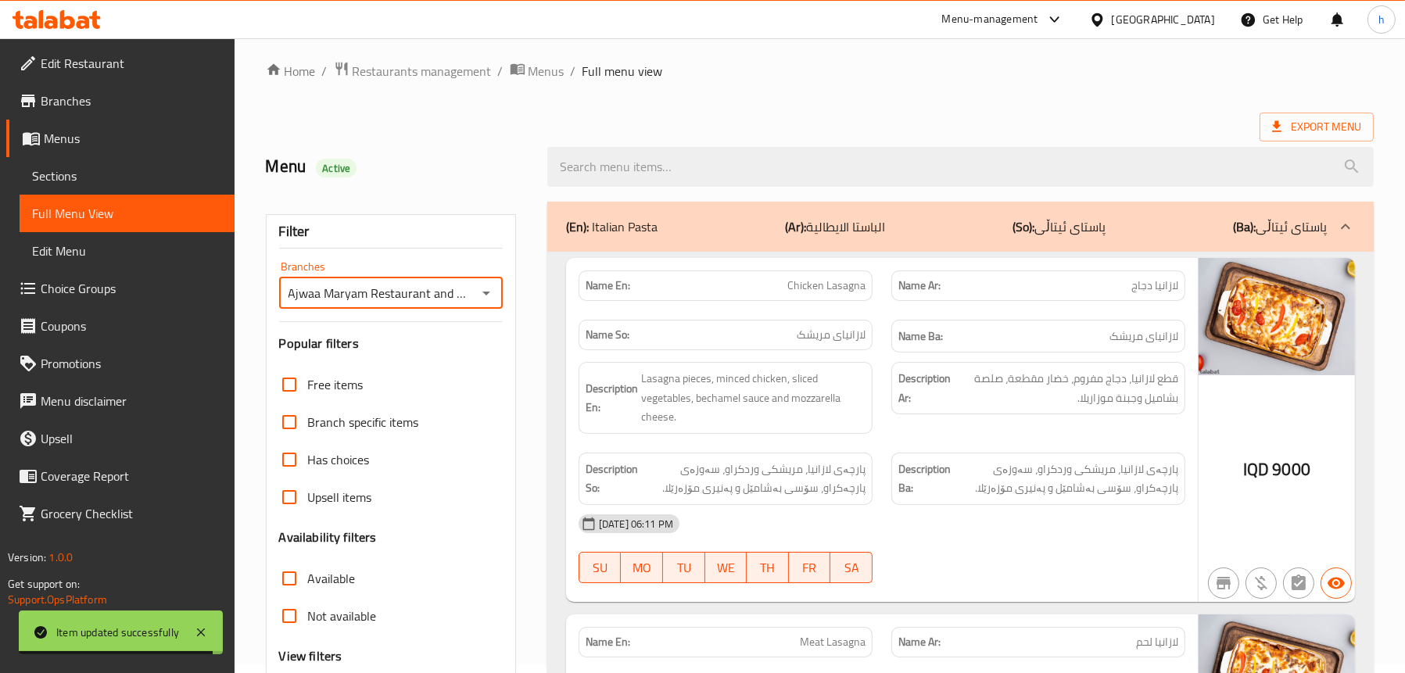
type input "Ajwaa Maryam Restaurant and Cafe,[GEOGRAPHIC_DATA]"
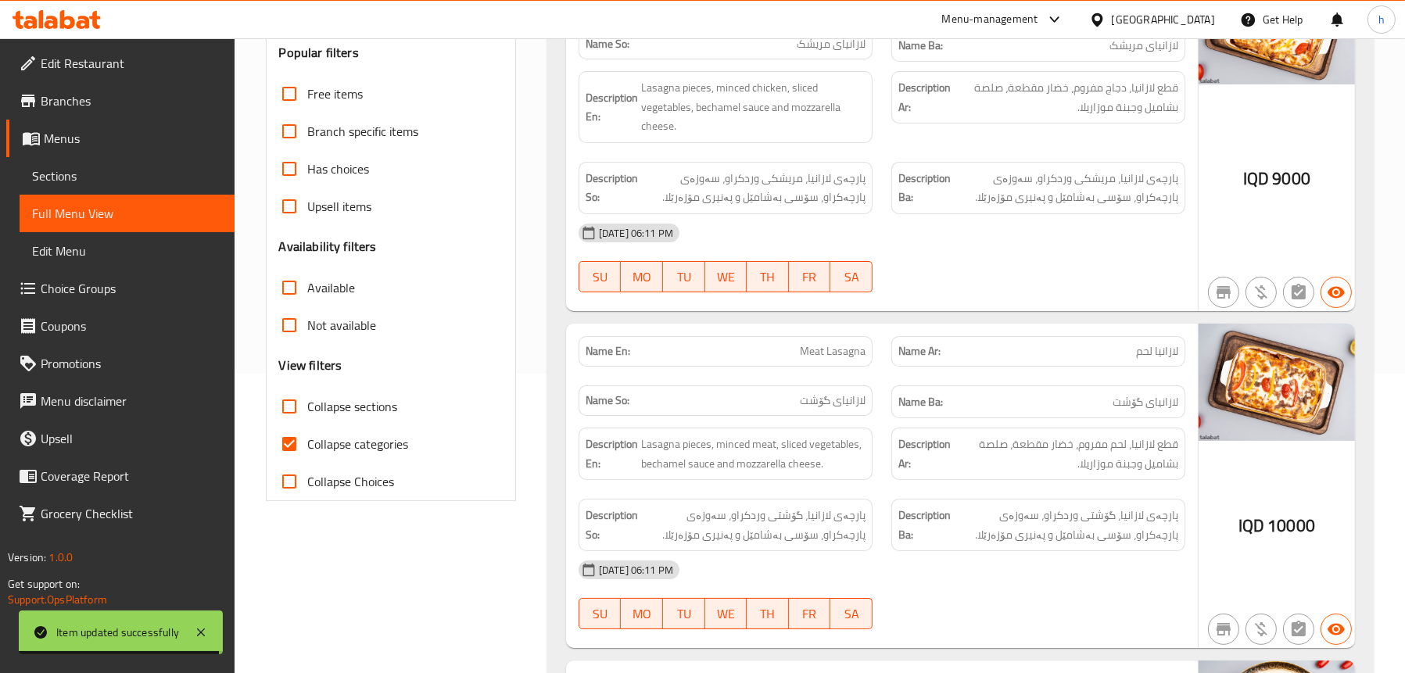
scroll to position [321, 0]
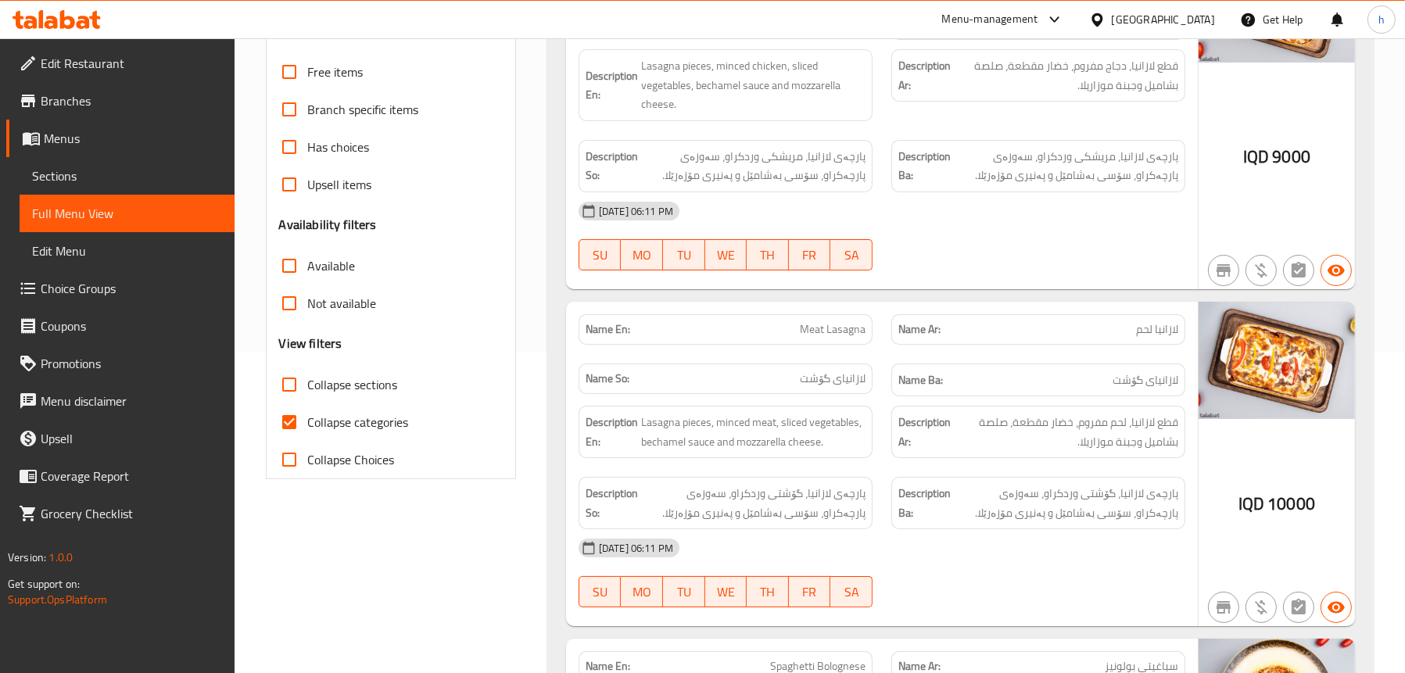
click at [339, 375] on span "Collapse sections" at bounding box center [353, 384] width 90 height 19
click at [308, 372] on input "Collapse sections" at bounding box center [290, 385] width 38 height 38
checkbox input "true"
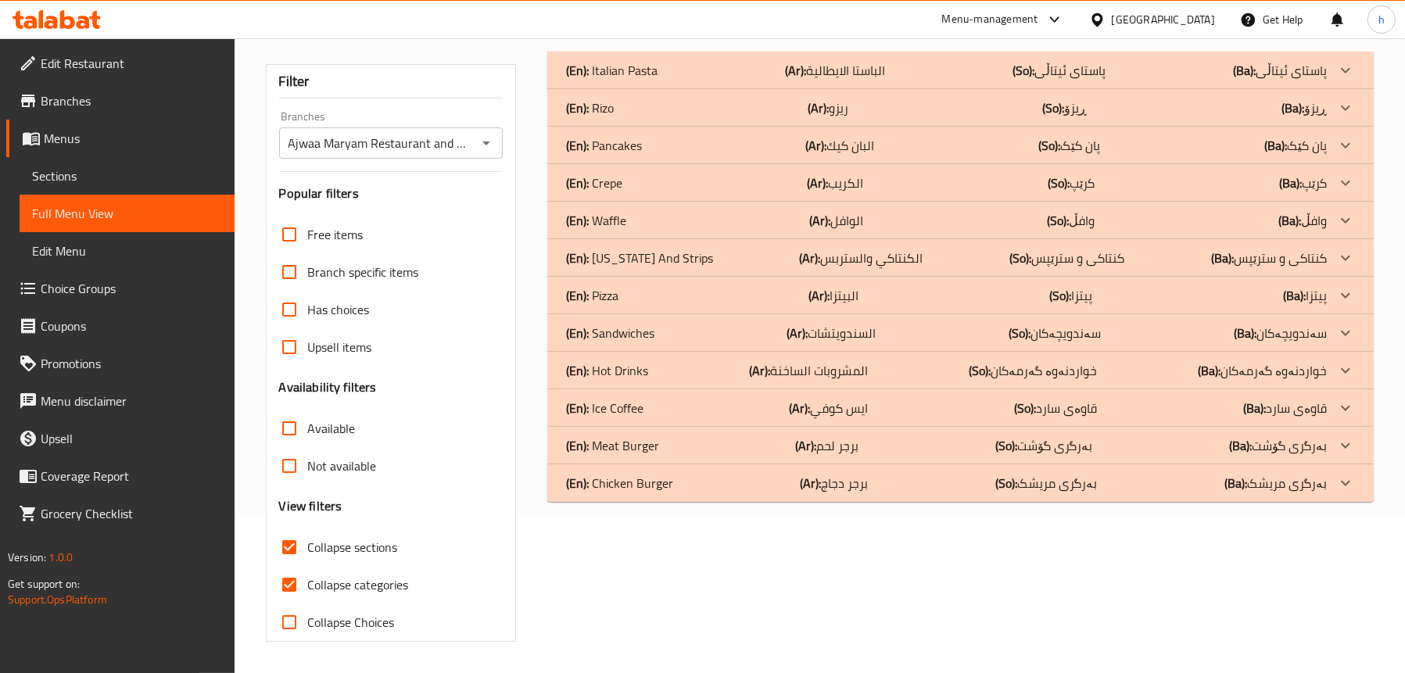
click at [331, 576] on span "Collapse categories" at bounding box center [358, 585] width 101 height 19
click at [308, 566] on input "Collapse categories" at bounding box center [290, 585] width 38 height 38
checkbox input "false"
click at [630, 80] on p "(En): Sandwiches" at bounding box center [612, 70] width 92 height 19
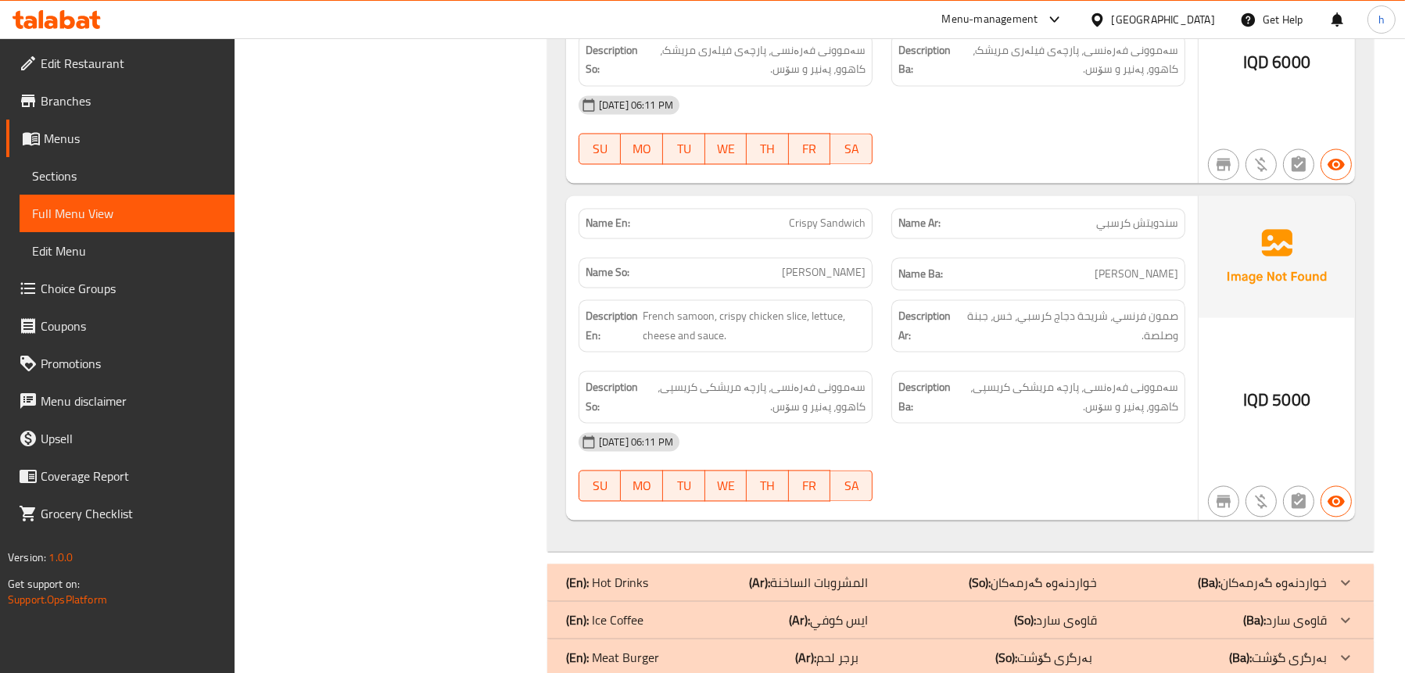
scroll to position [4406, 0]
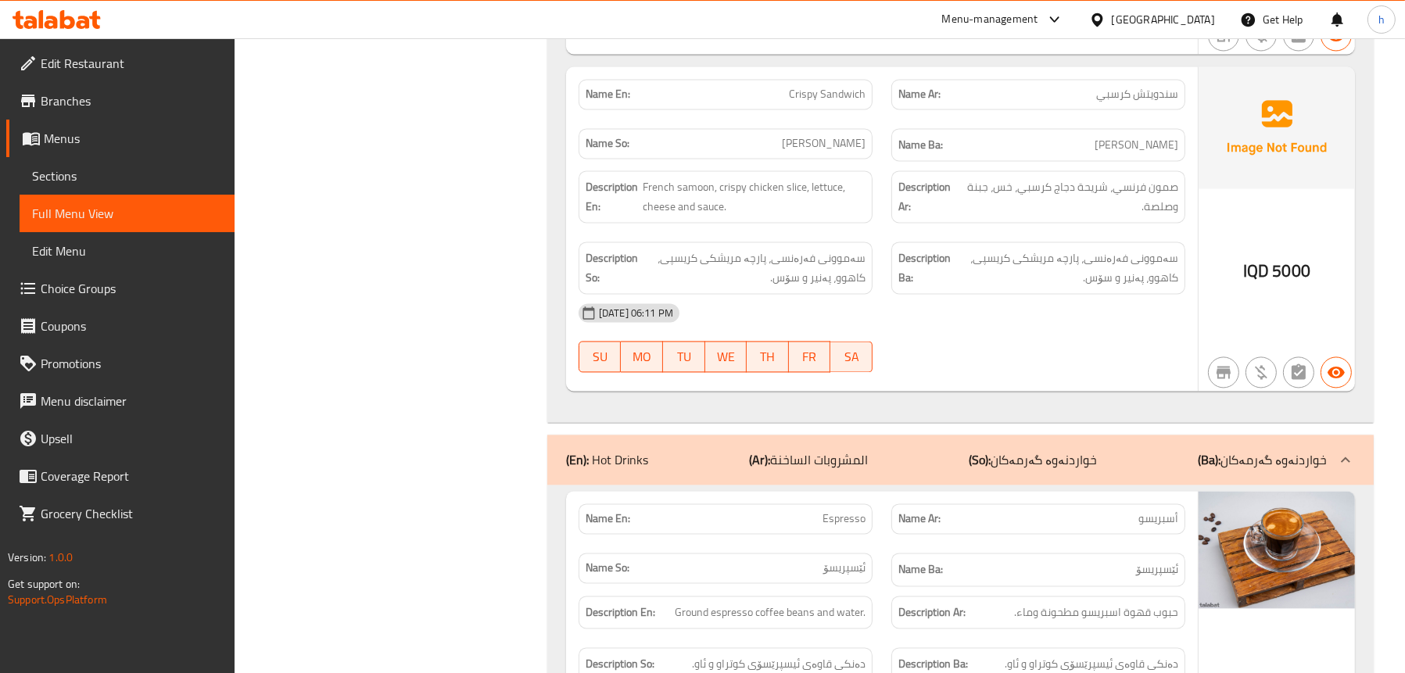
scroll to position [4096, 0]
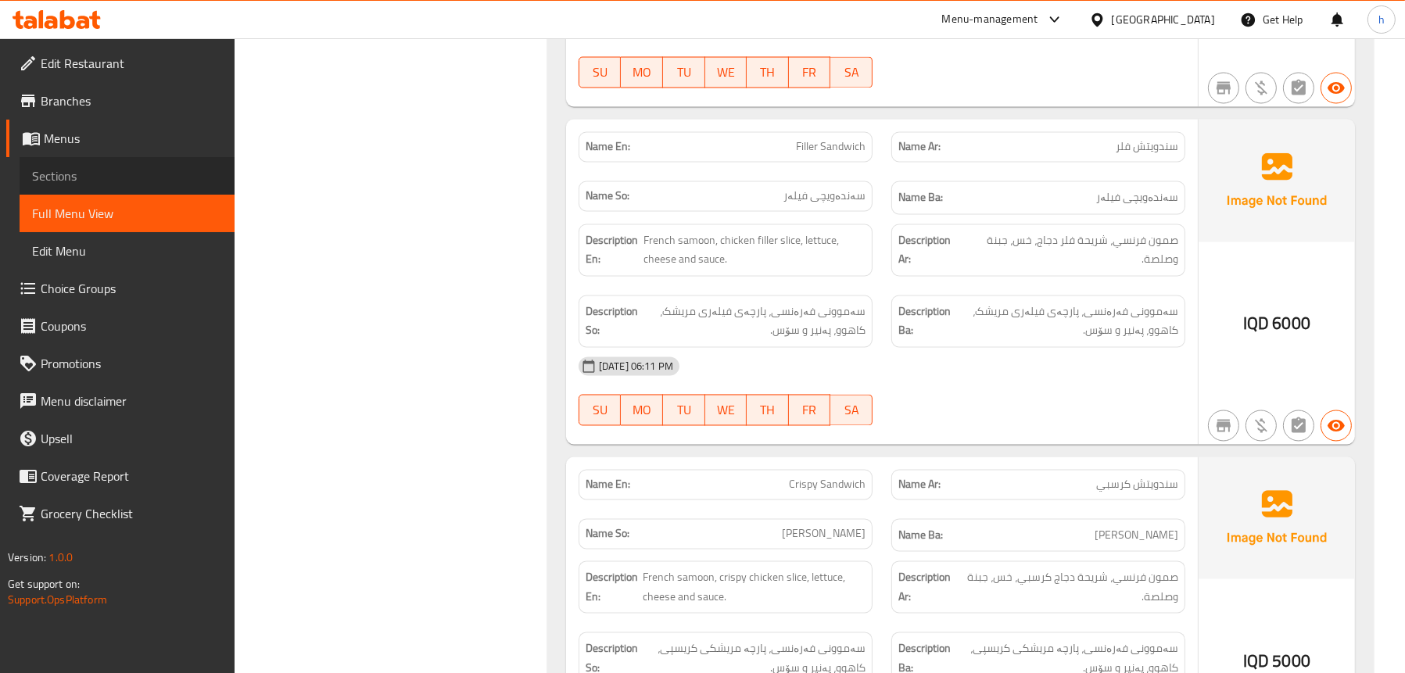
click at [49, 179] on span "Sections" at bounding box center [127, 176] width 190 height 19
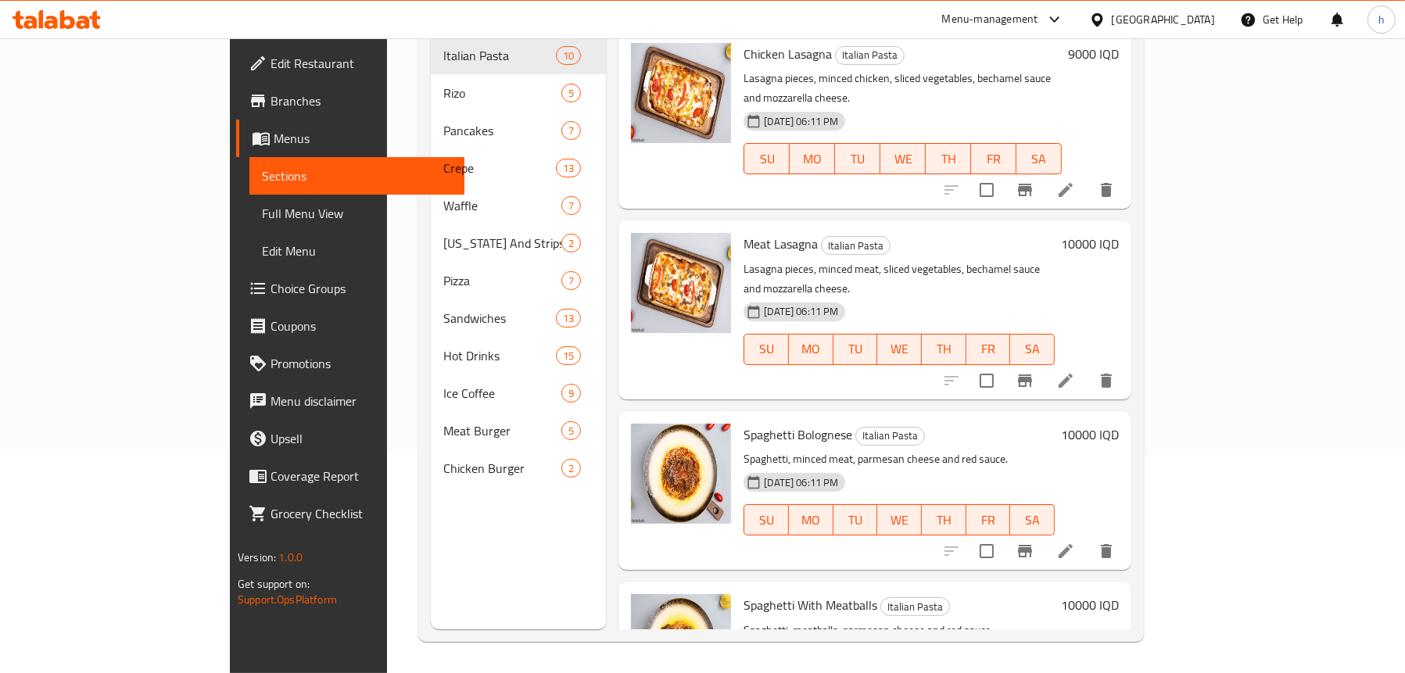
scroll to position [220, 0]
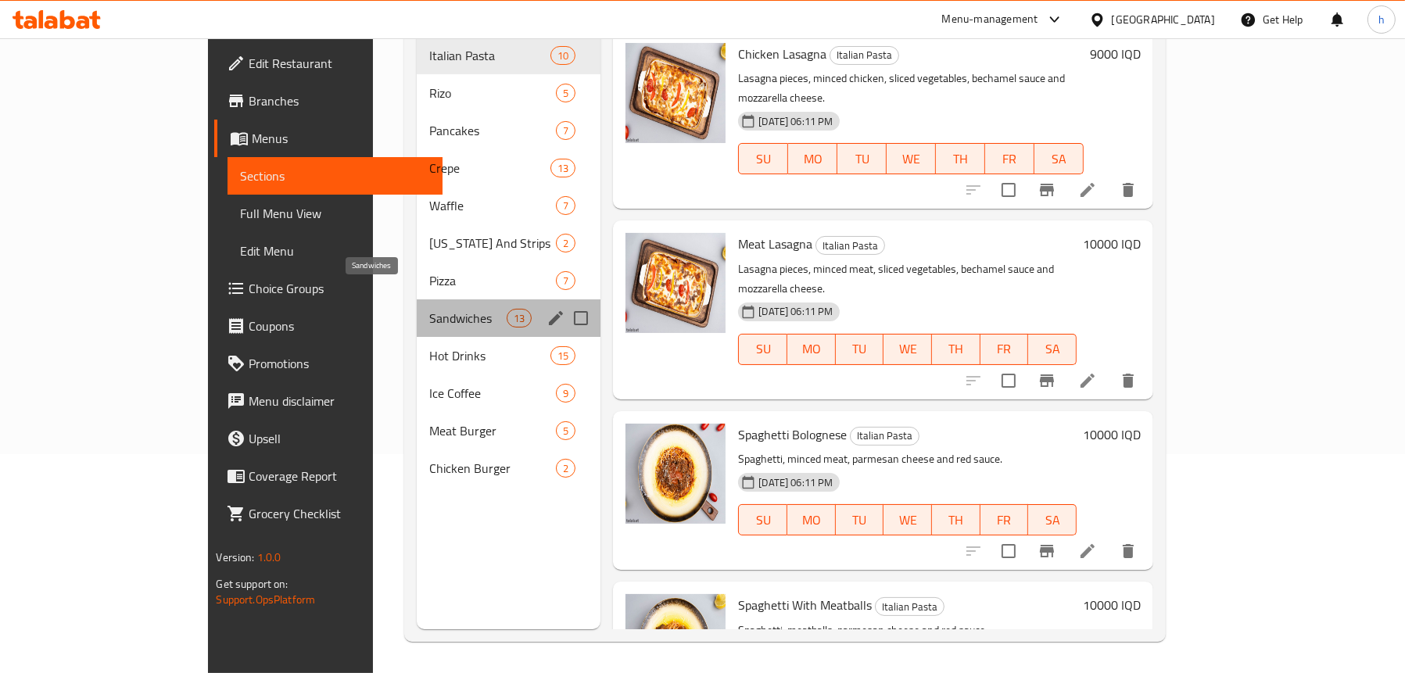
click at [429, 309] on span "Sandwiches" at bounding box center [467, 318] width 77 height 19
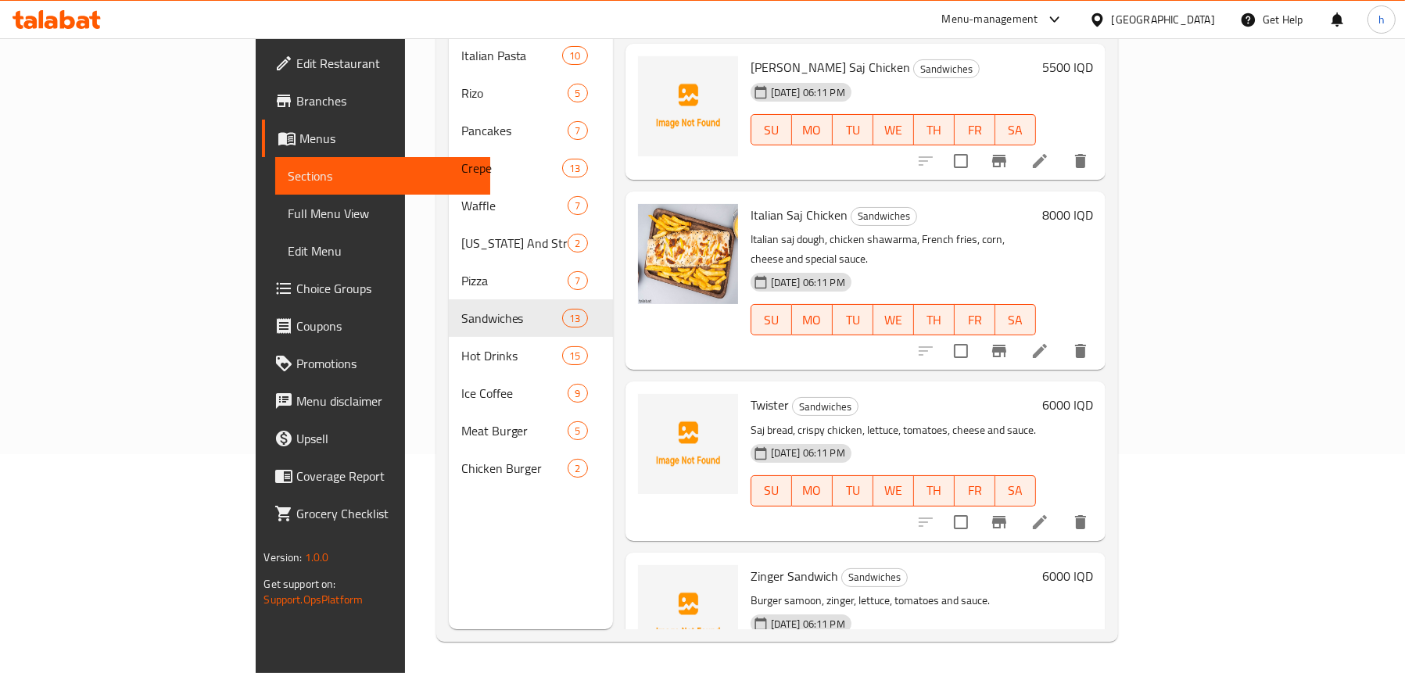
scroll to position [704, 0]
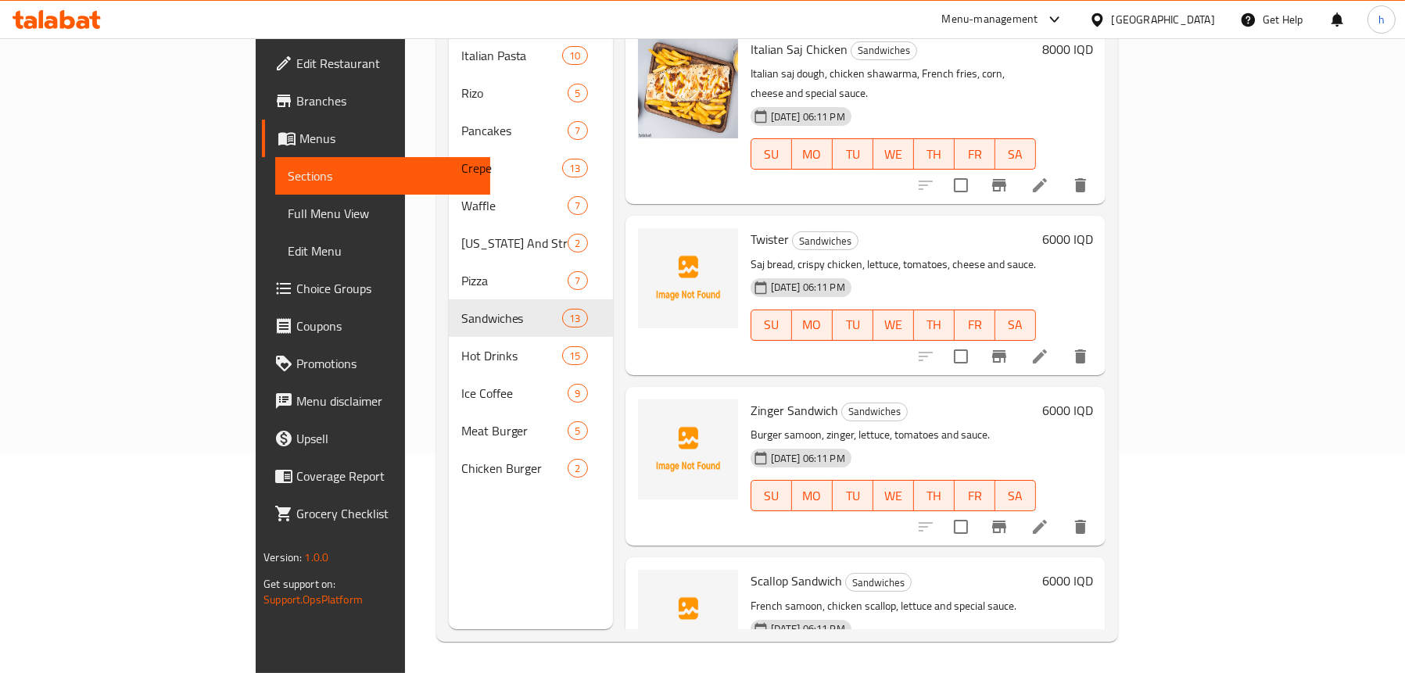
click at [1062, 343] on li at bounding box center [1040, 357] width 44 height 28
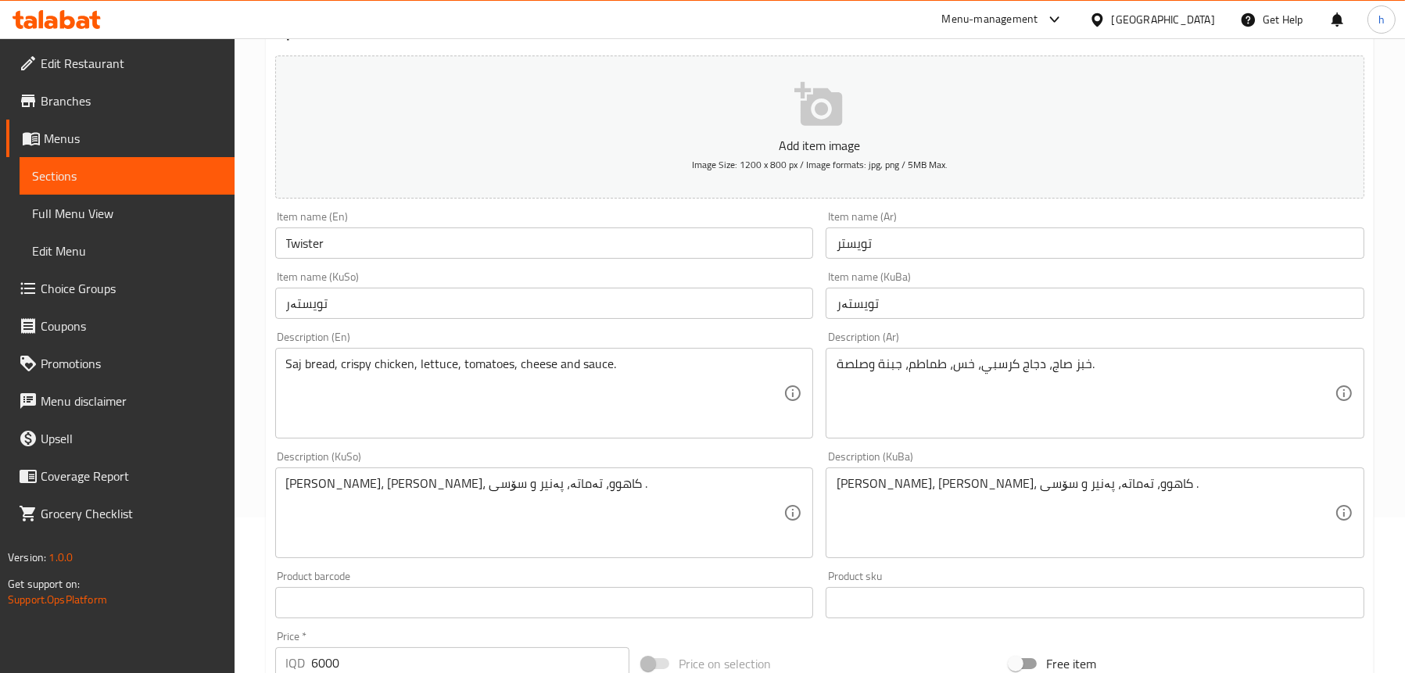
scroll to position [156, 0]
click at [629, 471] on div "نانی ساج، مریشکی کریسپی، کاهوو، تەماتە، پەنیر و سۆسی . Description (KuSo)" at bounding box center [544, 512] width 539 height 91
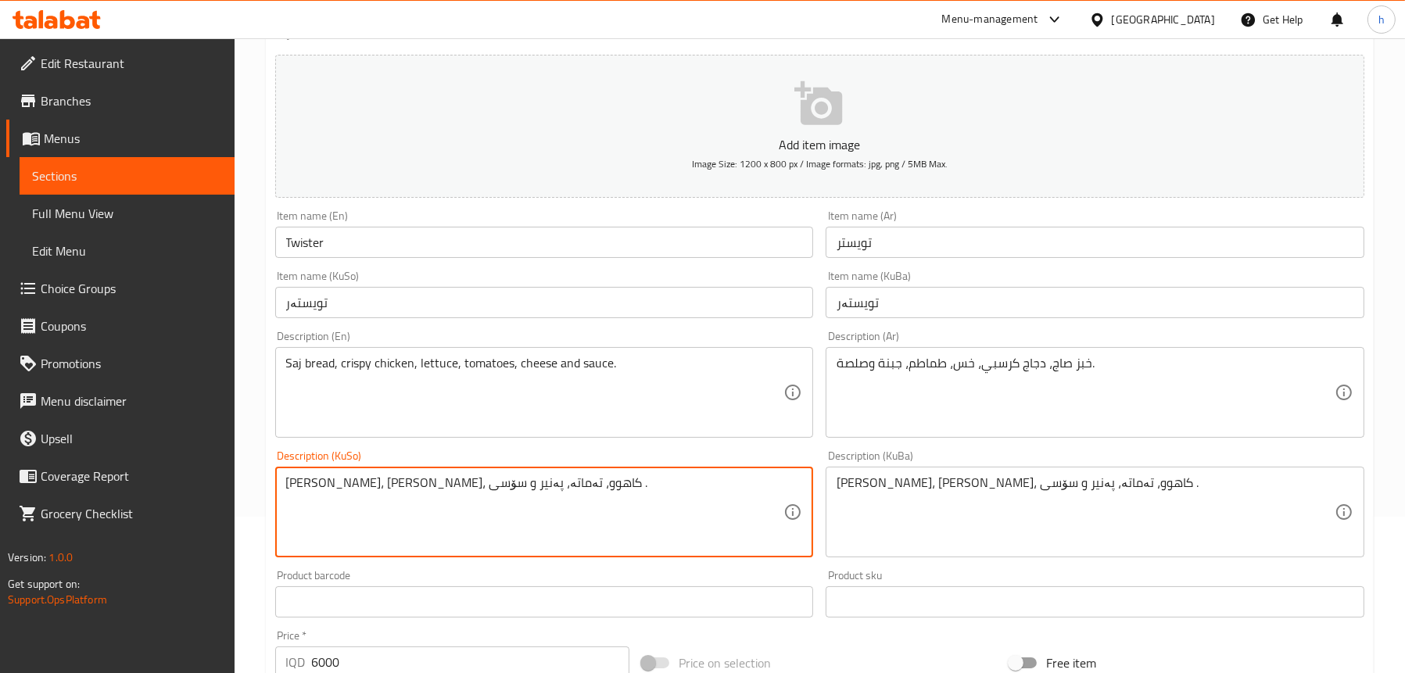
click at [603, 486] on textarea "[PERSON_NAME]، [PERSON_NAME]، کاهوو، تەماتە، پەنیر و سۆسی ." at bounding box center [535, 513] width 498 height 74
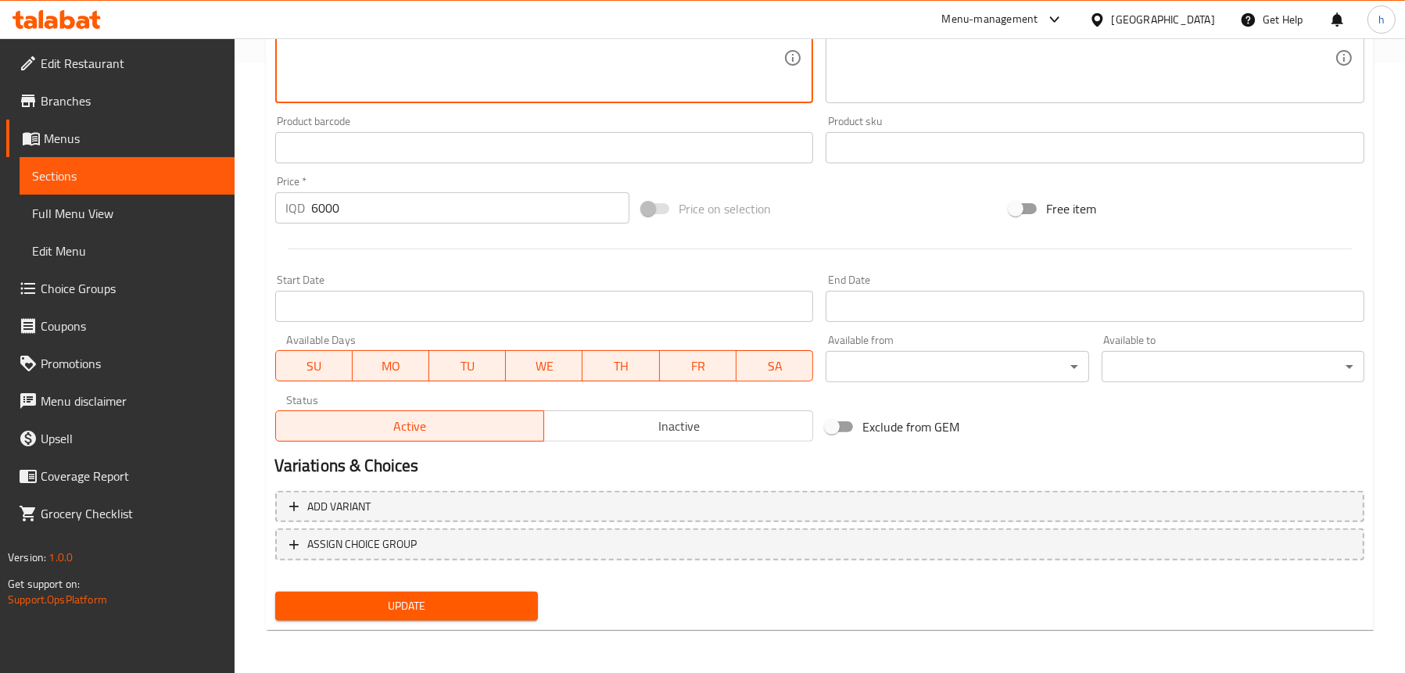
type textarea "[PERSON_NAME]، [PERSON_NAME]، کاهوو، تەماتە، پەنیر و سۆس"
click at [433, 598] on span "Update" at bounding box center [407, 607] width 238 height 20
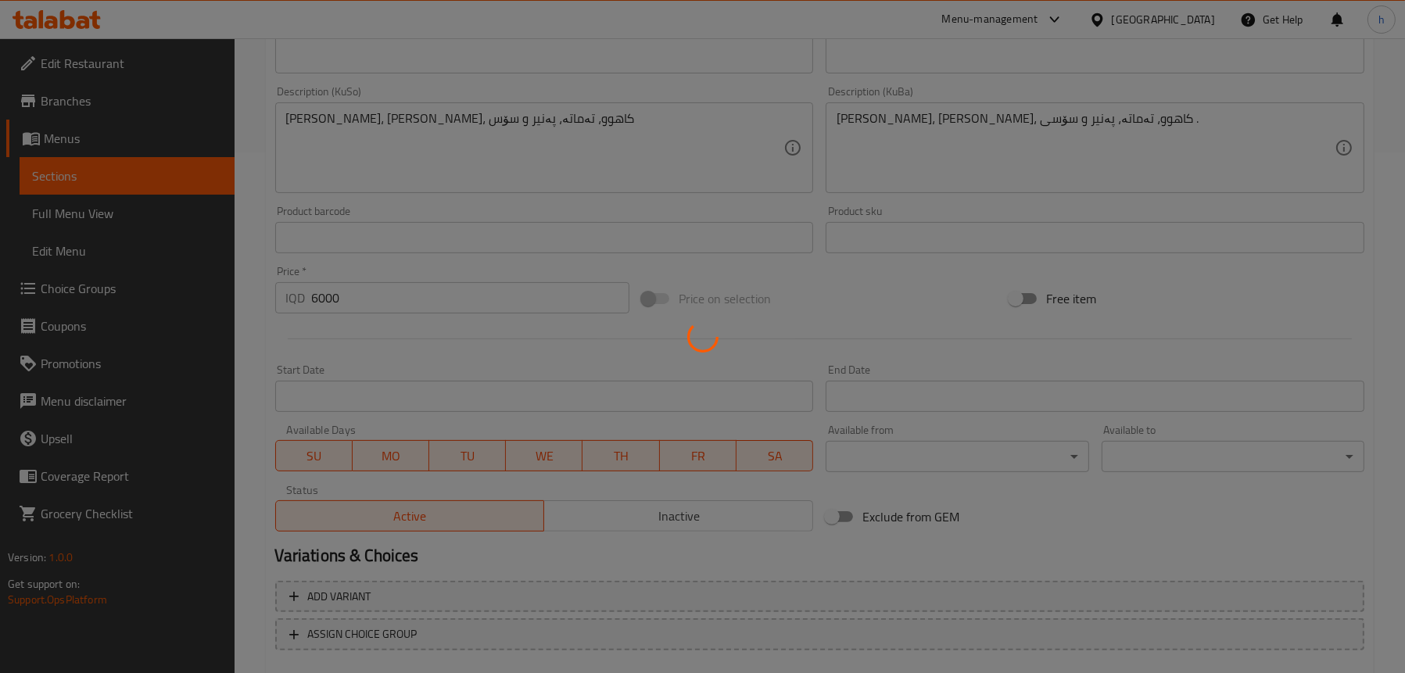
scroll to position [376, 0]
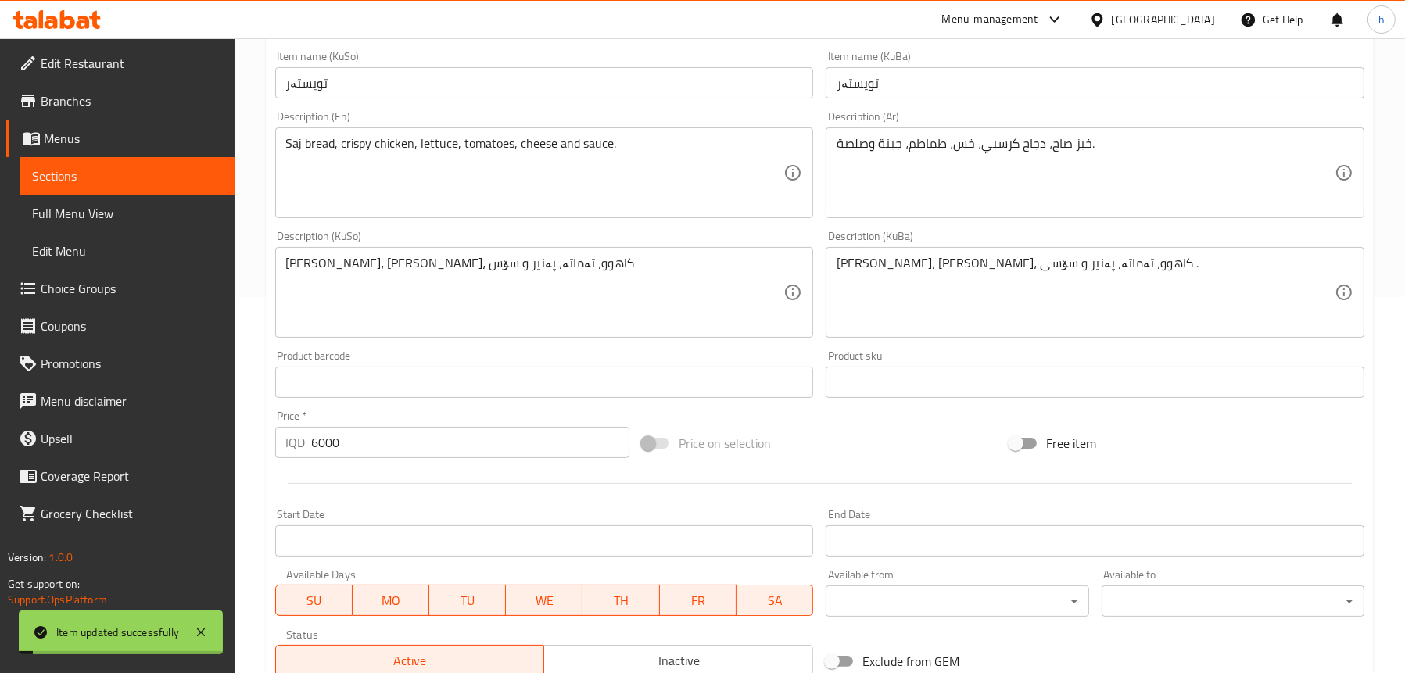
click at [99, 206] on span "Full Menu View" at bounding box center [127, 213] width 190 height 19
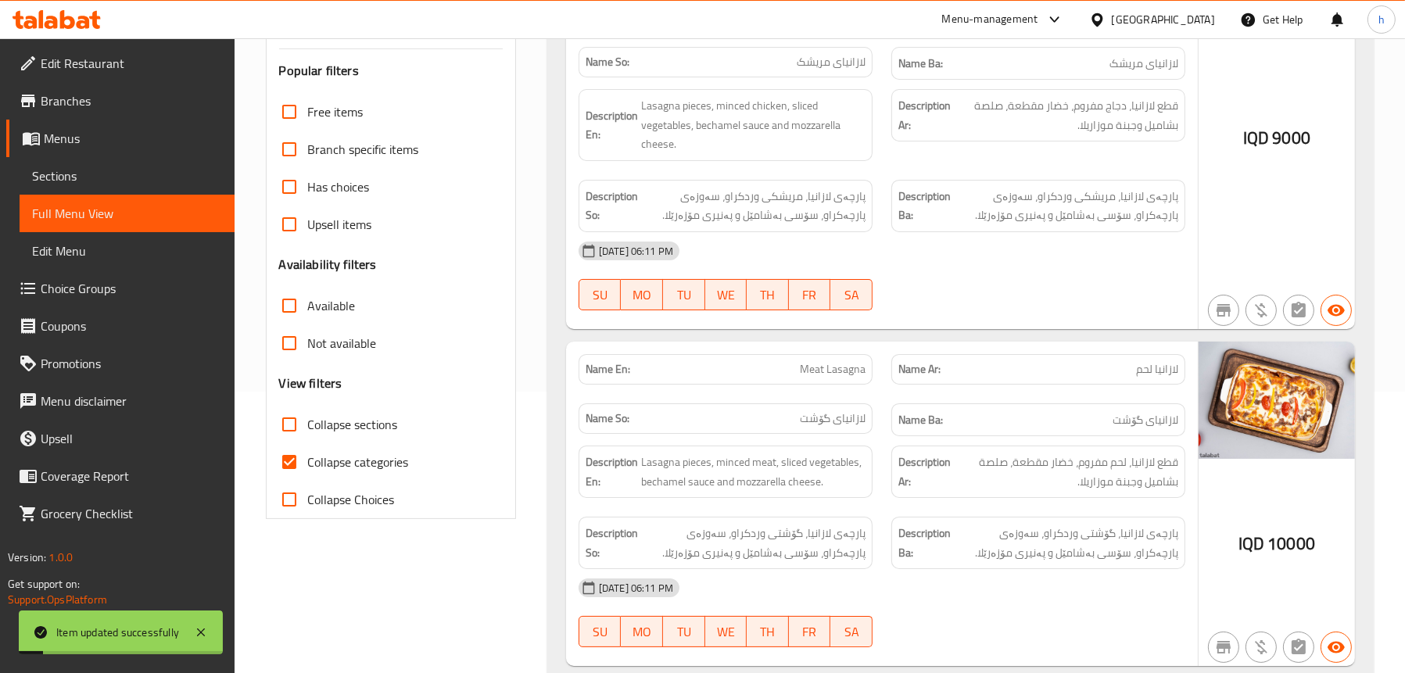
scroll to position [142, 0]
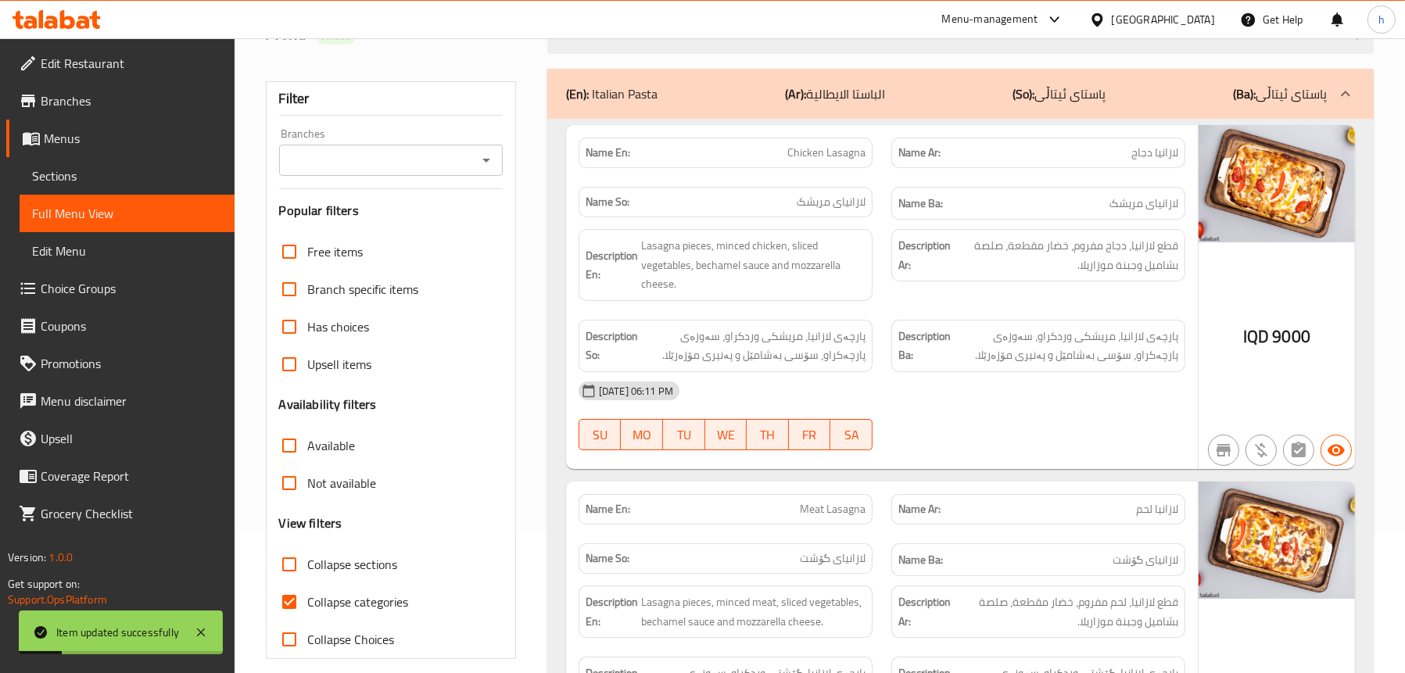
click at [482, 167] on icon "Open" at bounding box center [486, 160] width 19 height 19
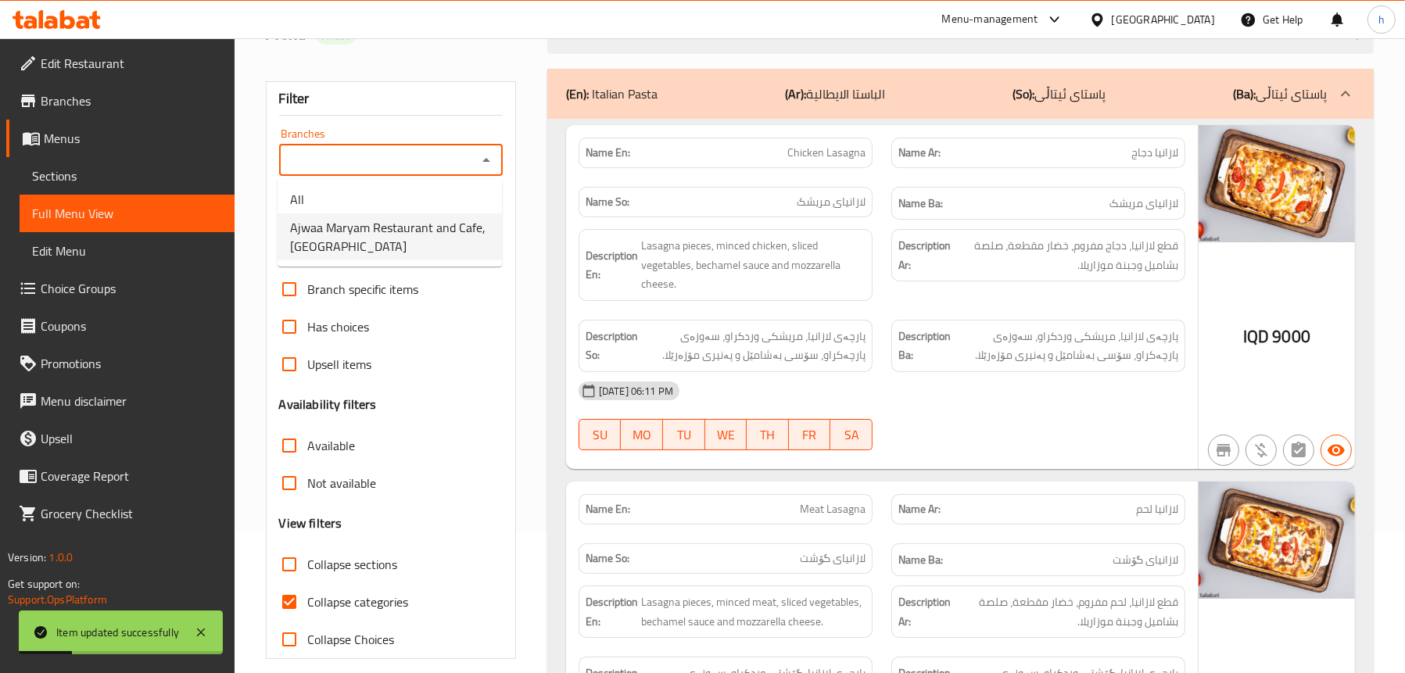
click at [348, 226] on span "Ajwaa Maryam Restaurant and Cafe,[GEOGRAPHIC_DATA]" at bounding box center [389, 237] width 199 height 38
type input "Ajwaa Maryam Restaurant and Cafe,[GEOGRAPHIC_DATA]"
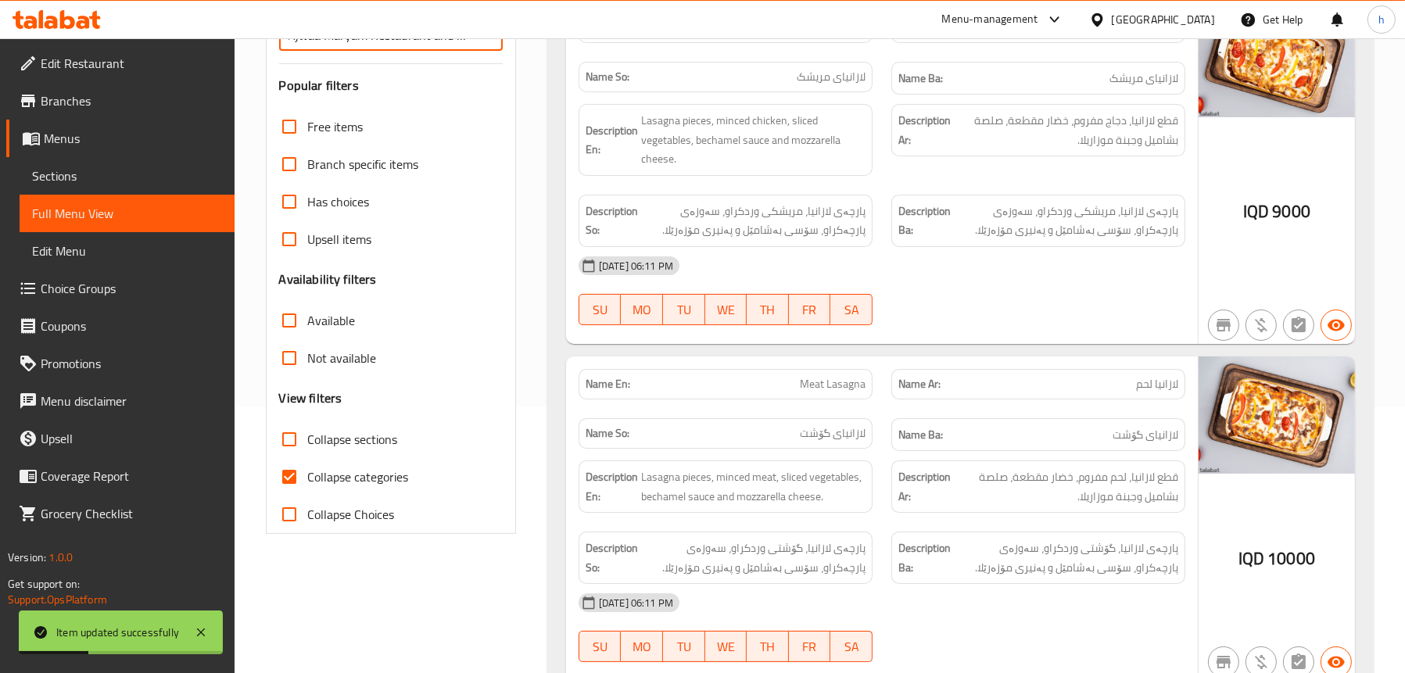
scroll to position [376, 0]
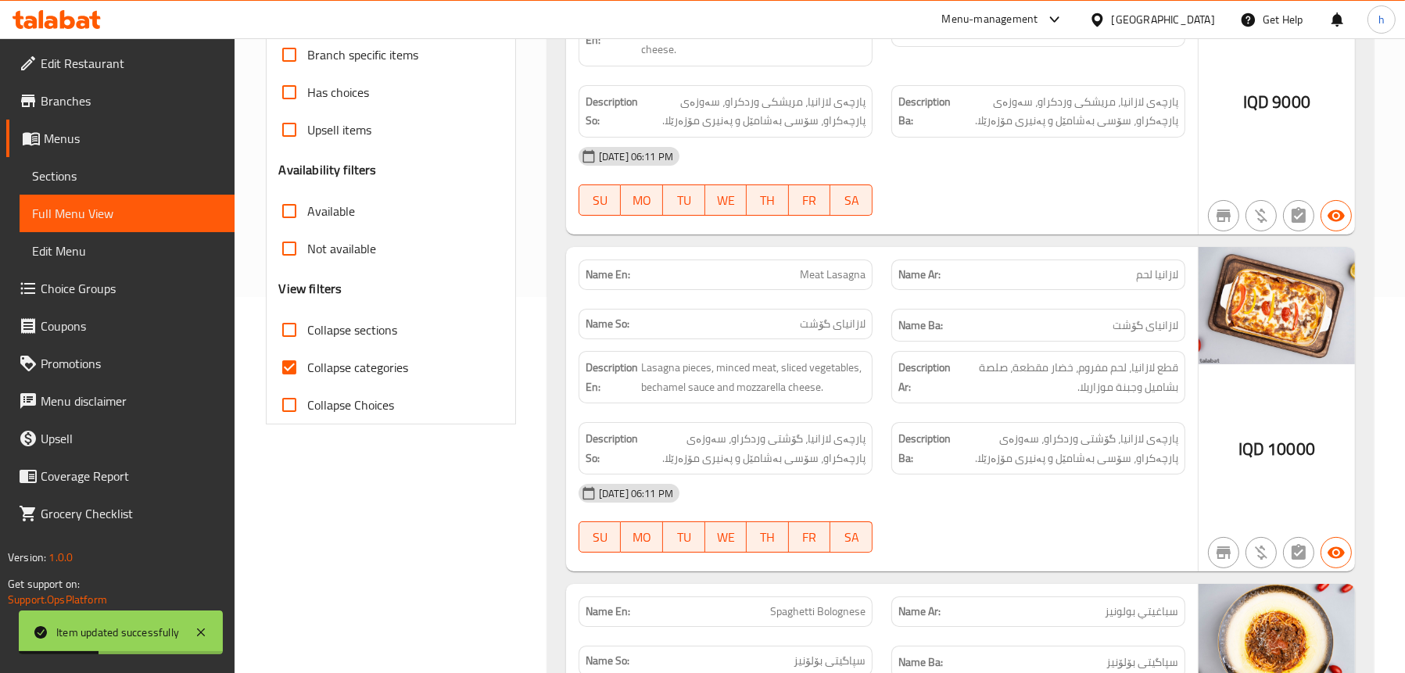
click at [357, 325] on span "Collapse sections" at bounding box center [353, 330] width 90 height 19
click at [308, 325] on input "Collapse sections" at bounding box center [290, 330] width 38 height 38
checkbox input "true"
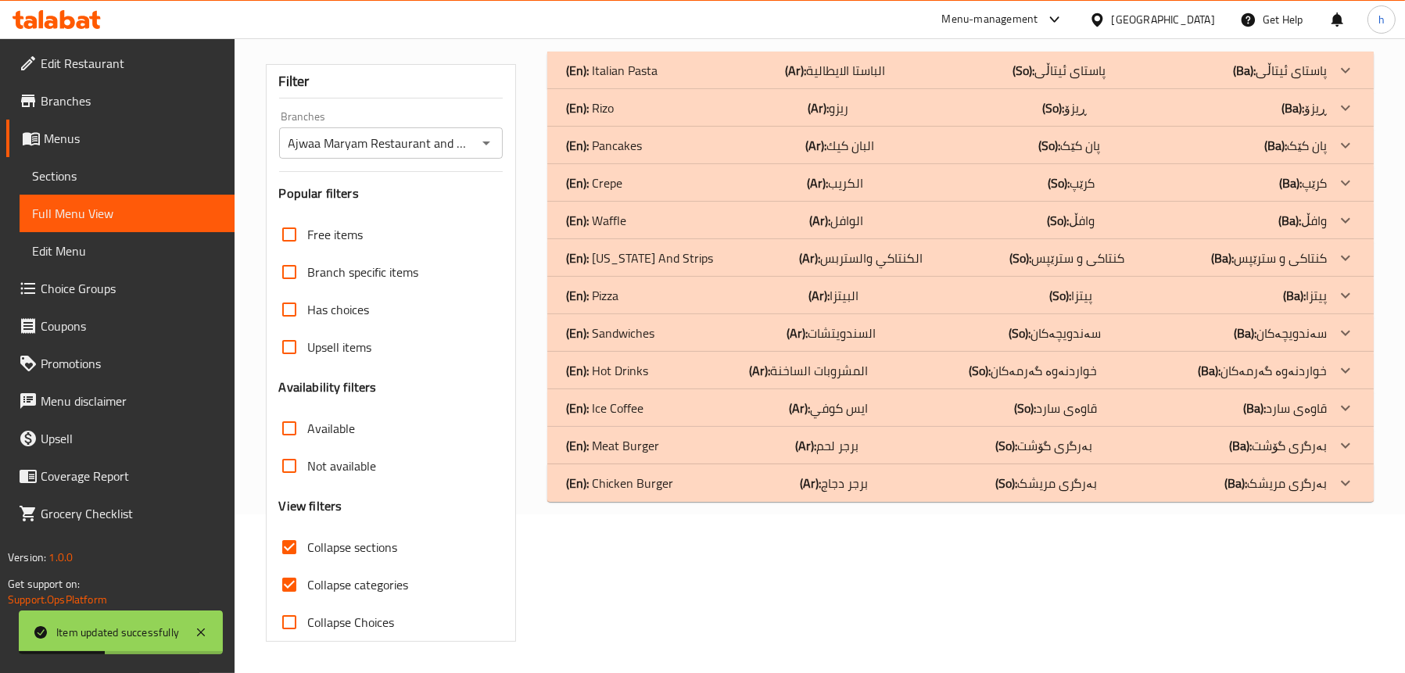
click at [340, 576] on span "Collapse categories" at bounding box center [358, 585] width 101 height 19
click at [308, 566] on input "Collapse categories" at bounding box center [290, 585] width 38 height 38
checkbox input "false"
click at [647, 80] on p "(En): Hot Drinks" at bounding box center [612, 70] width 92 height 19
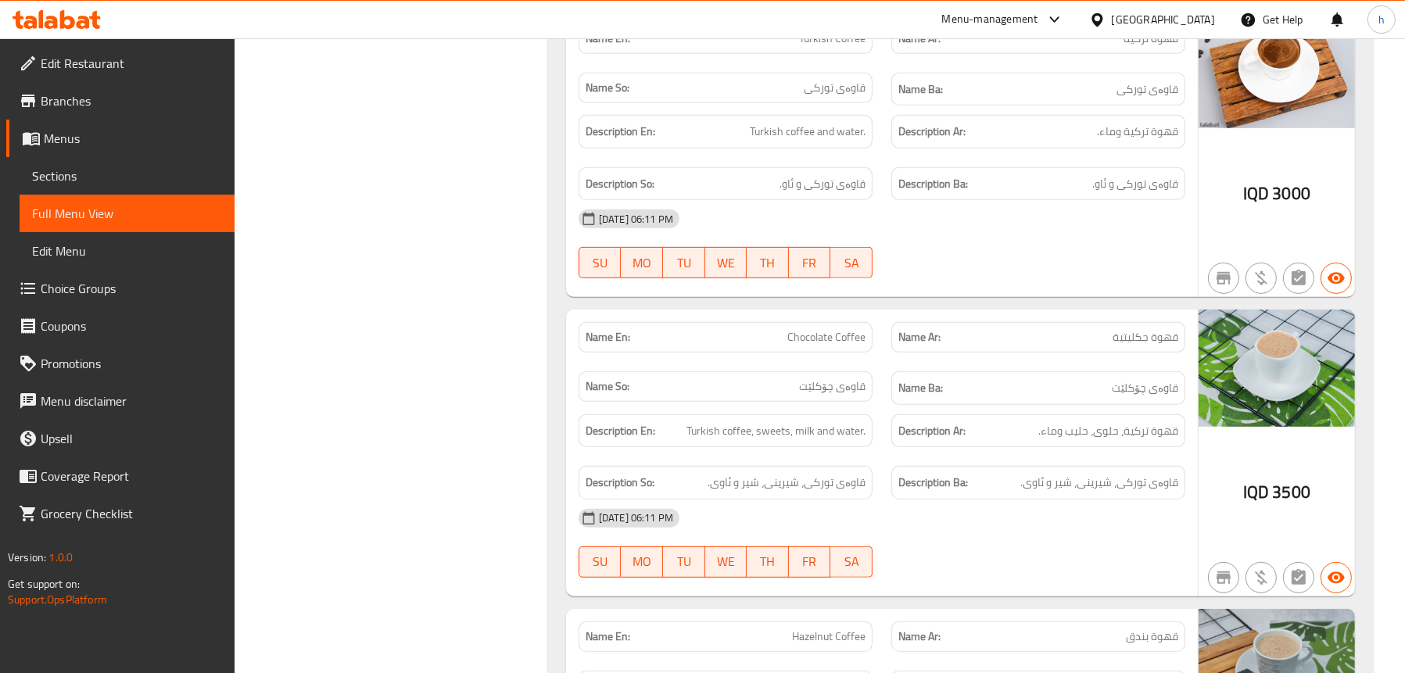
scroll to position [1175, 0]
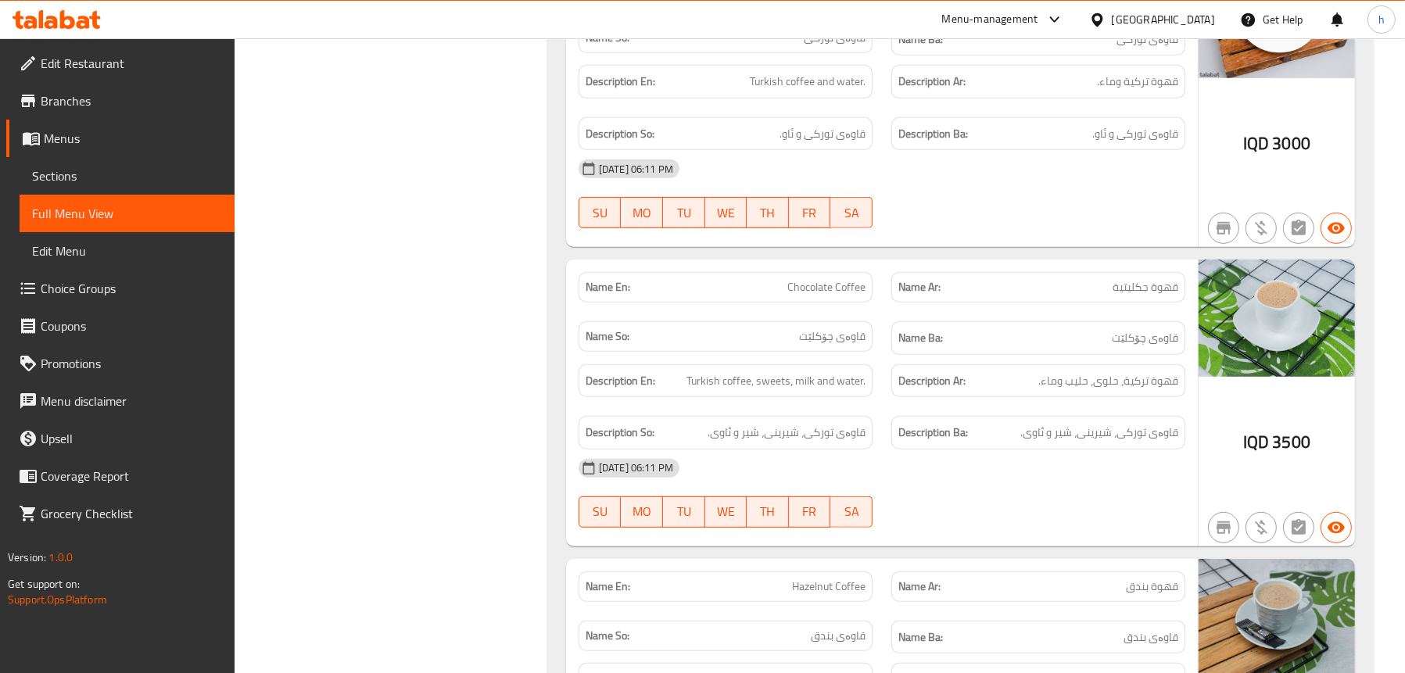
click at [79, 176] on span "Sections" at bounding box center [127, 176] width 190 height 19
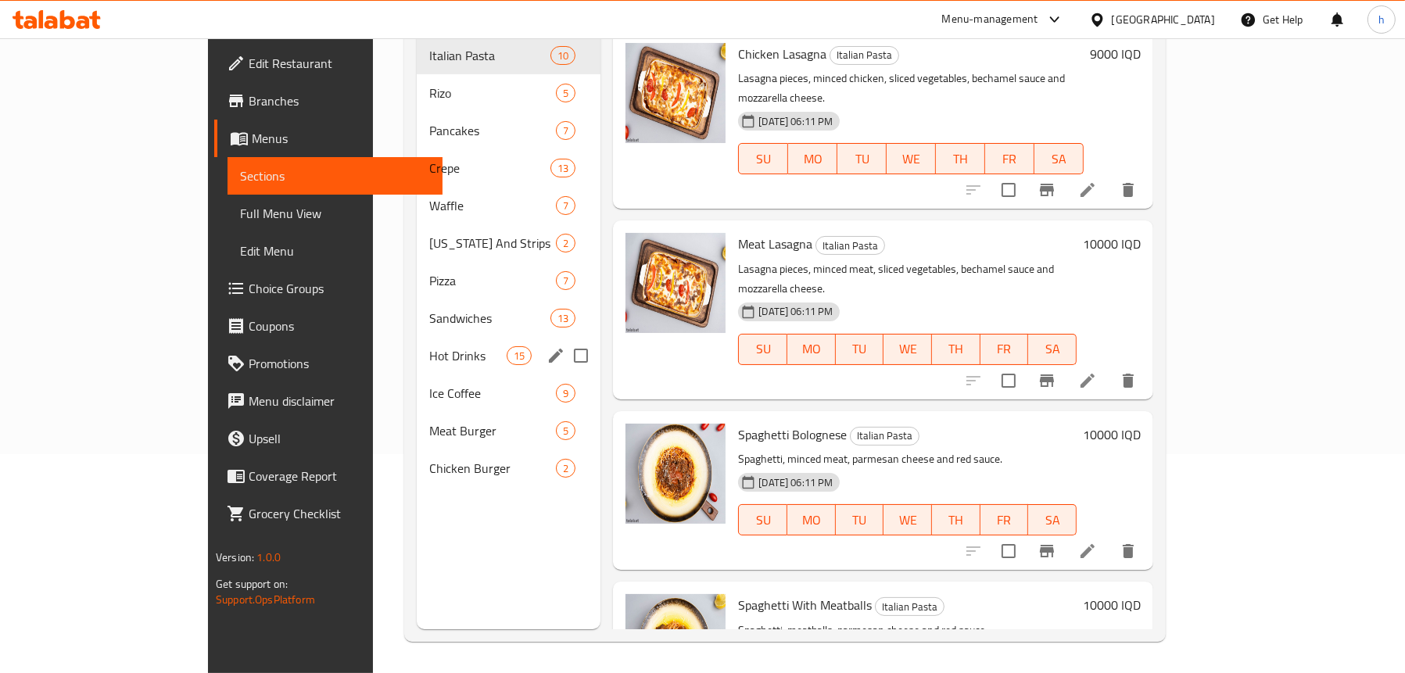
scroll to position [220, 0]
click at [429, 346] on span "Hot Drinks" at bounding box center [467, 355] width 77 height 19
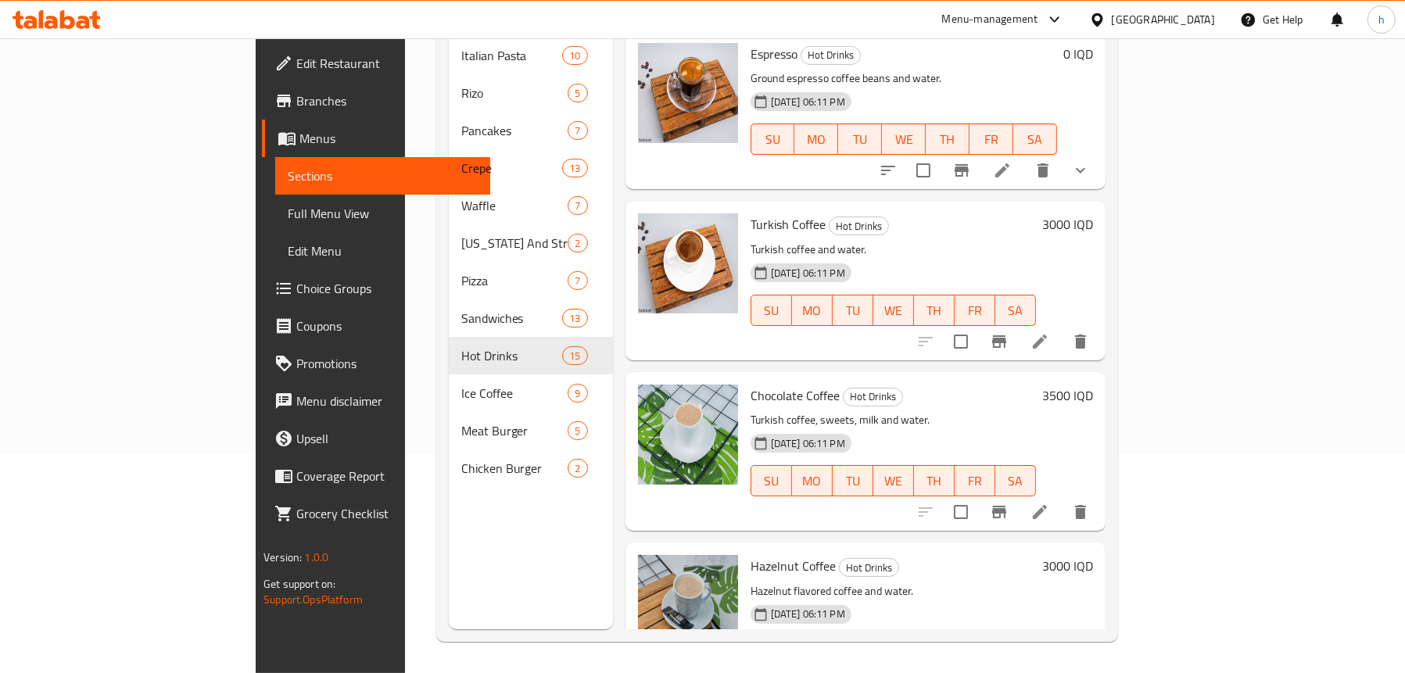
click at [1062, 498] on li at bounding box center [1040, 512] width 44 height 28
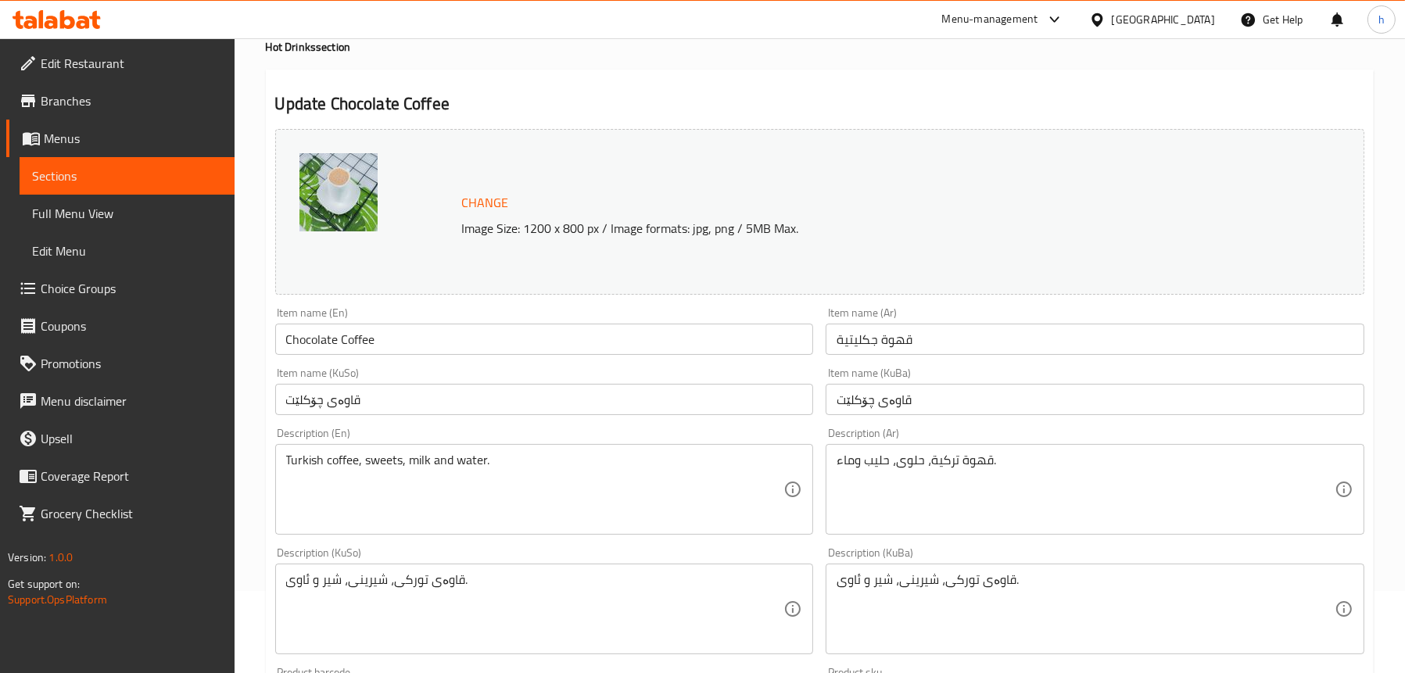
scroll to position [156, 0]
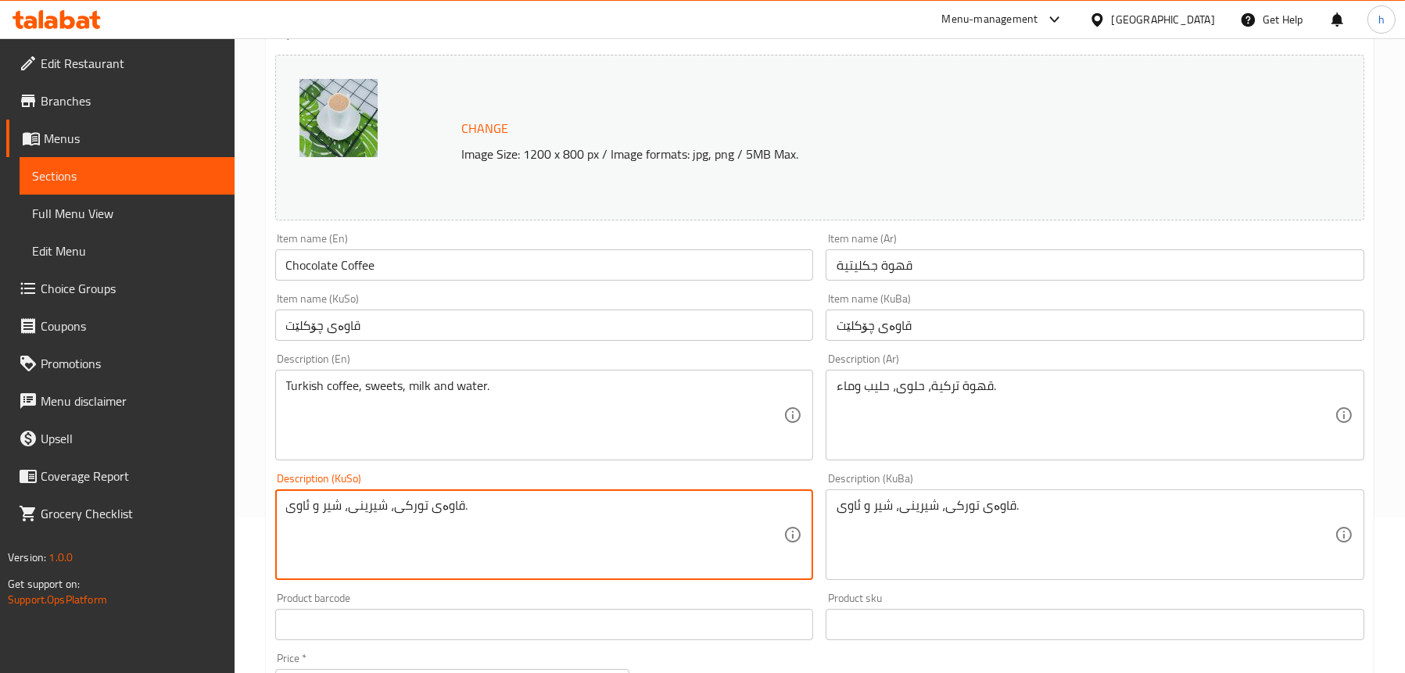
click at [486, 509] on textarea "قاوەی تورکی، شیرینی، شیر و ئاوی." at bounding box center [535, 535] width 498 height 74
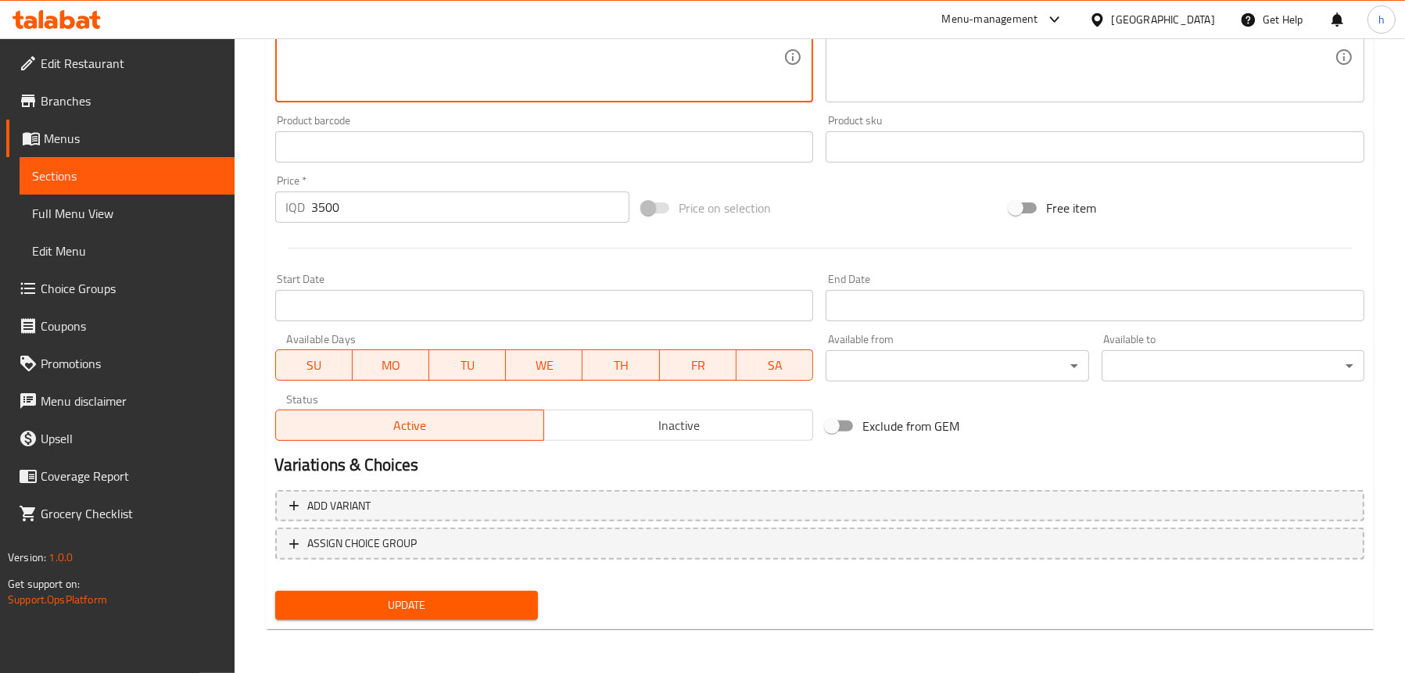
type textarea "قاوەی تورکی، شیرینی، شیر و ئاو"
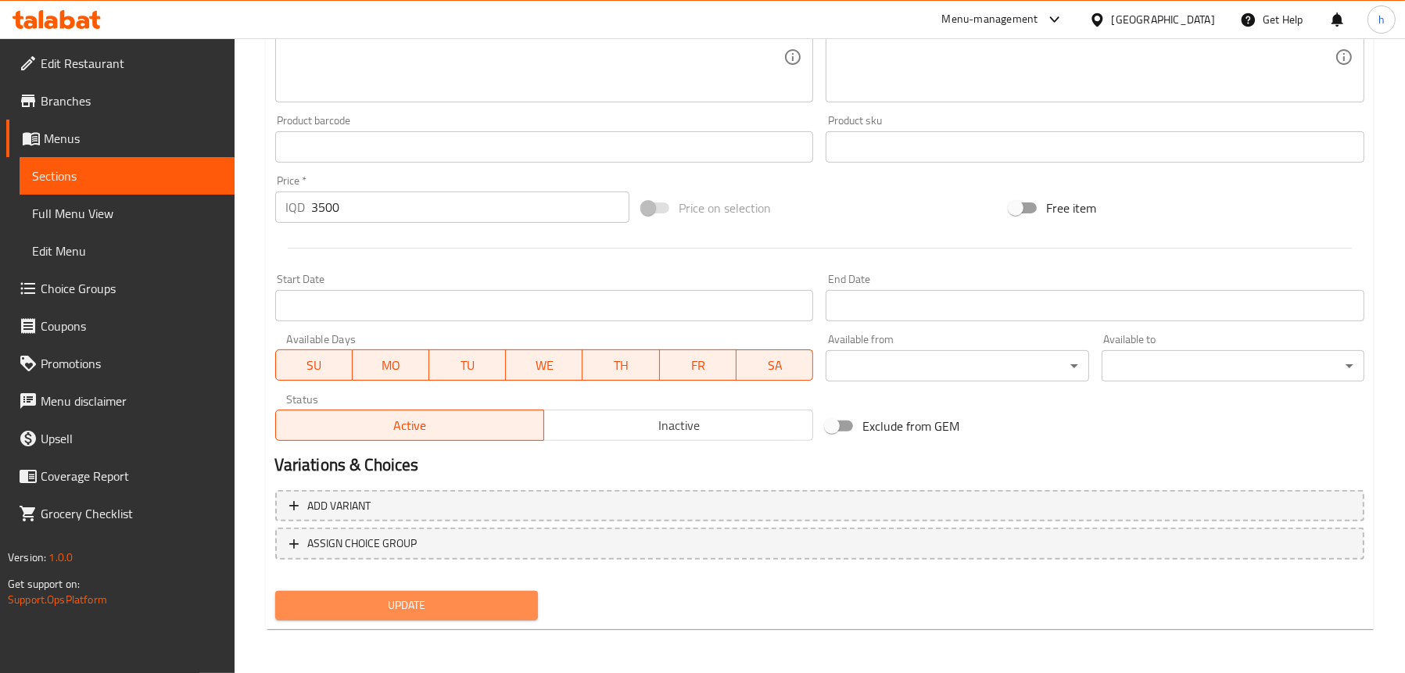
click at [388, 594] on button "Update" at bounding box center [406, 605] width 263 height 29
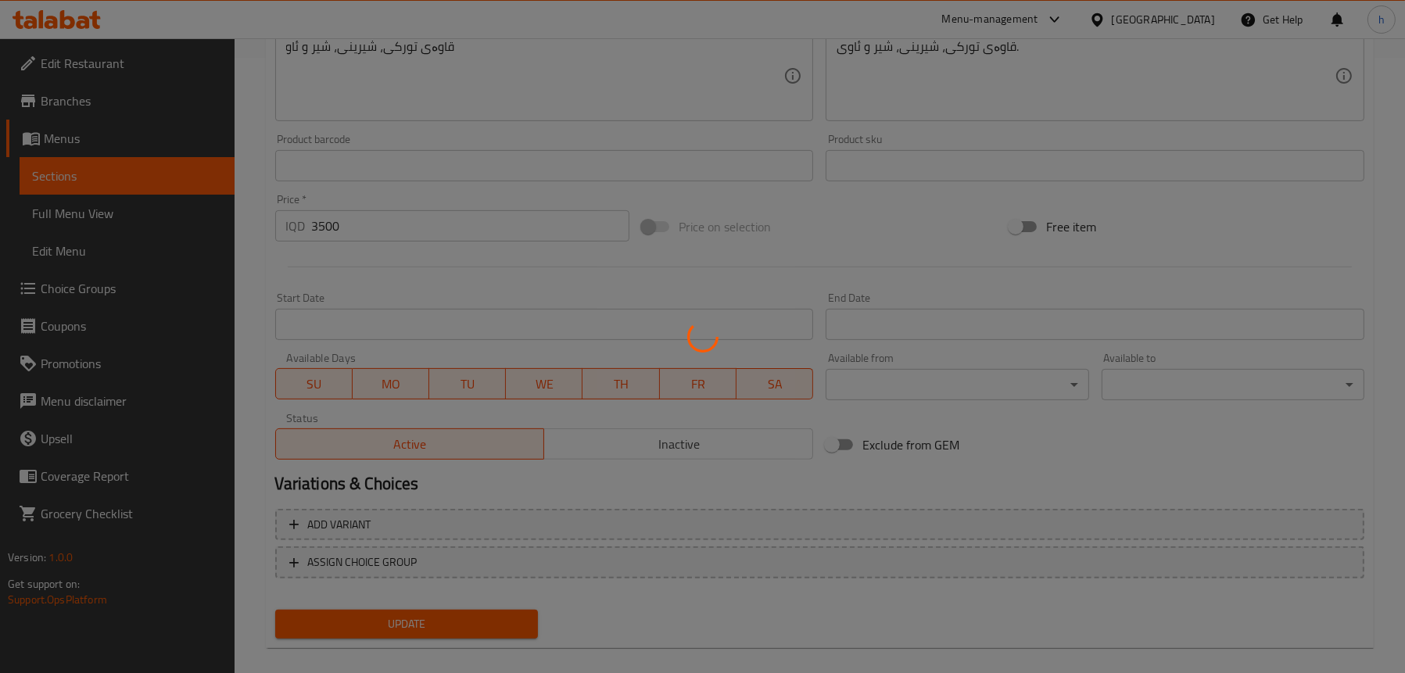
scroll to position [400, 0]
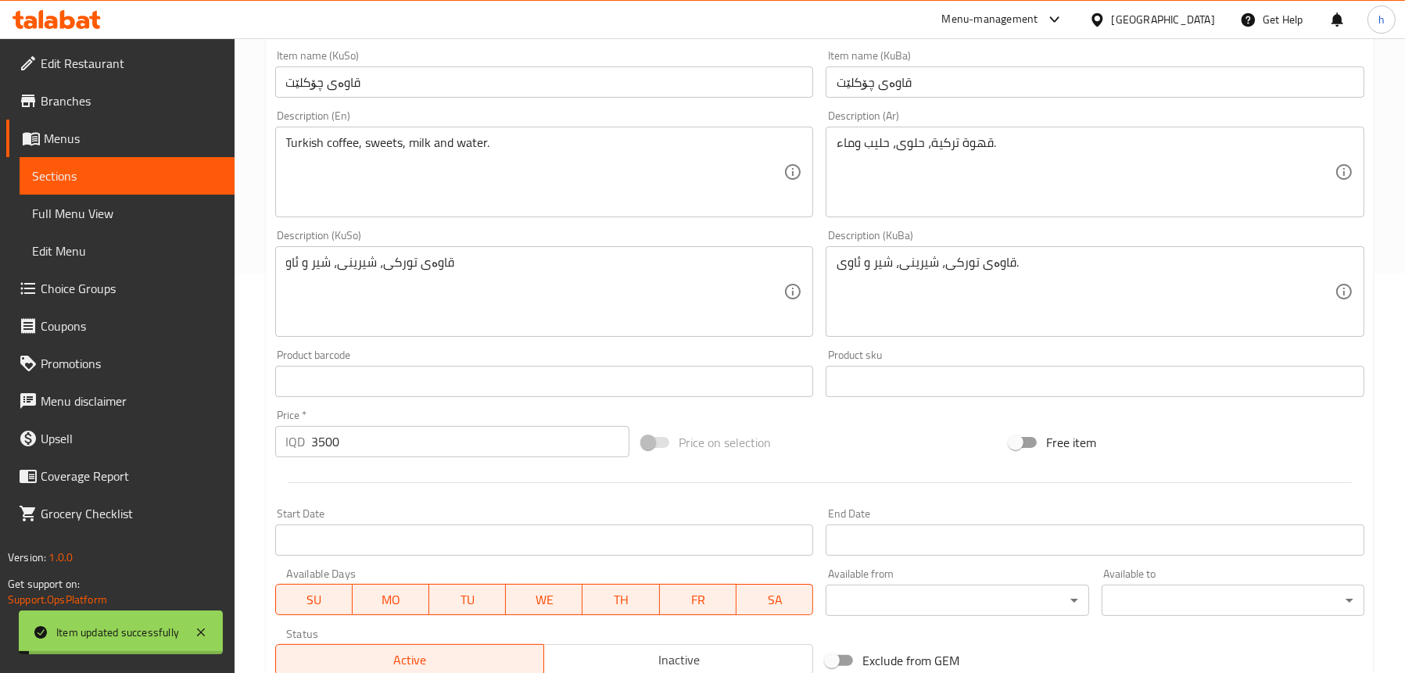
click at [94, 196] on link "Full Menu View" at bounding box center [127, 214] width 215 height 38
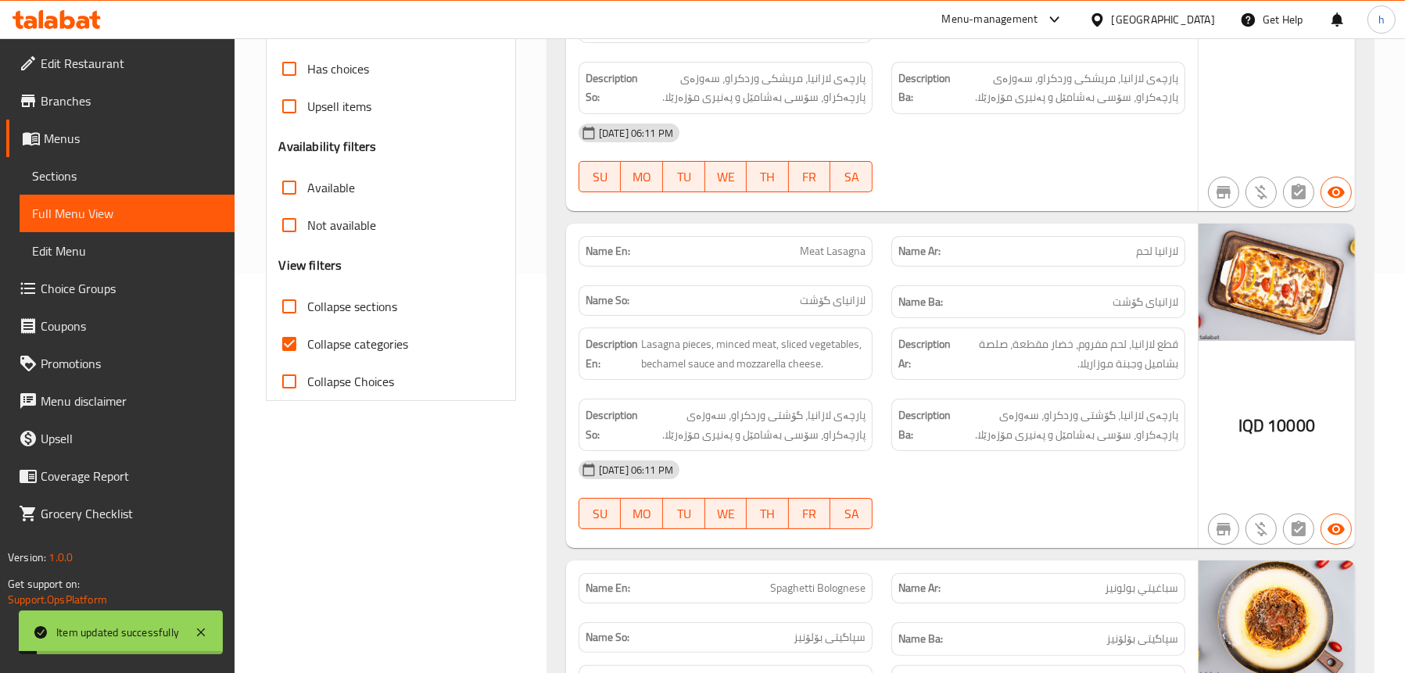
scroll to position [165, 0]
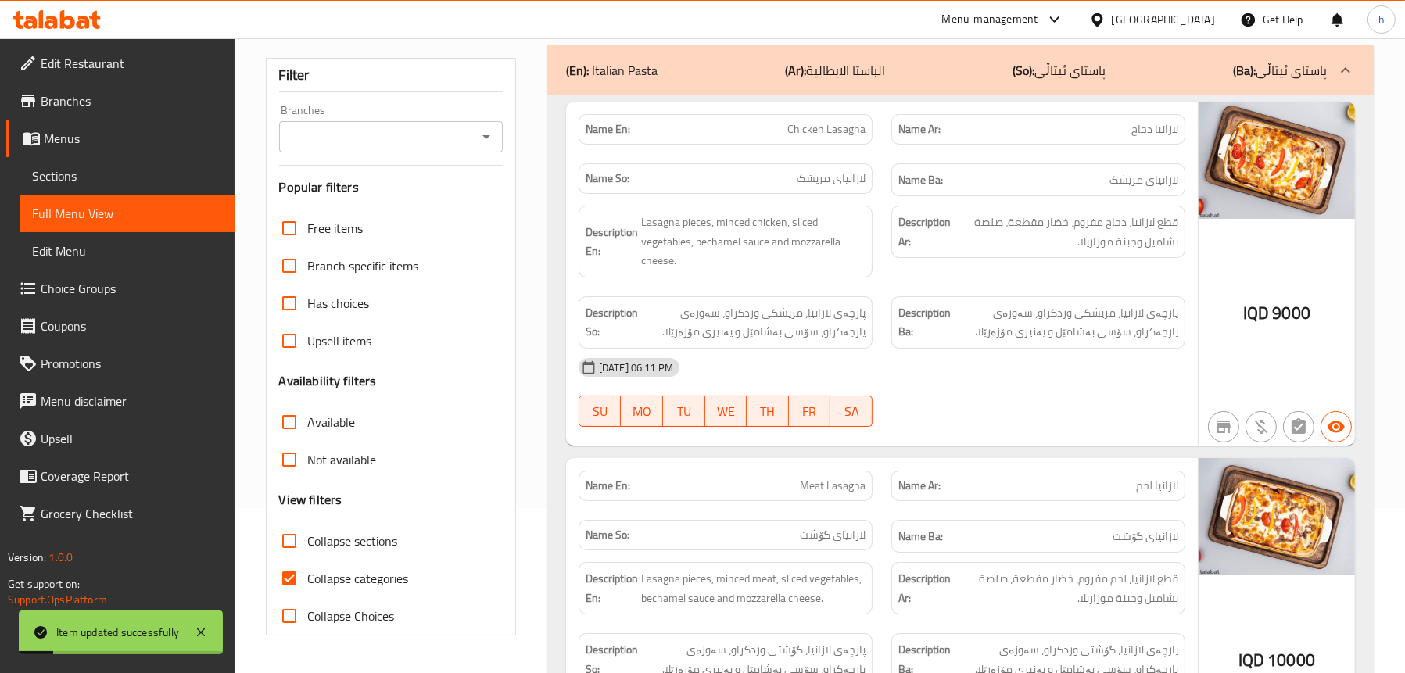
click at [489, 138] on icon "Open" at bounding box center [486, 136] width 19 height 19
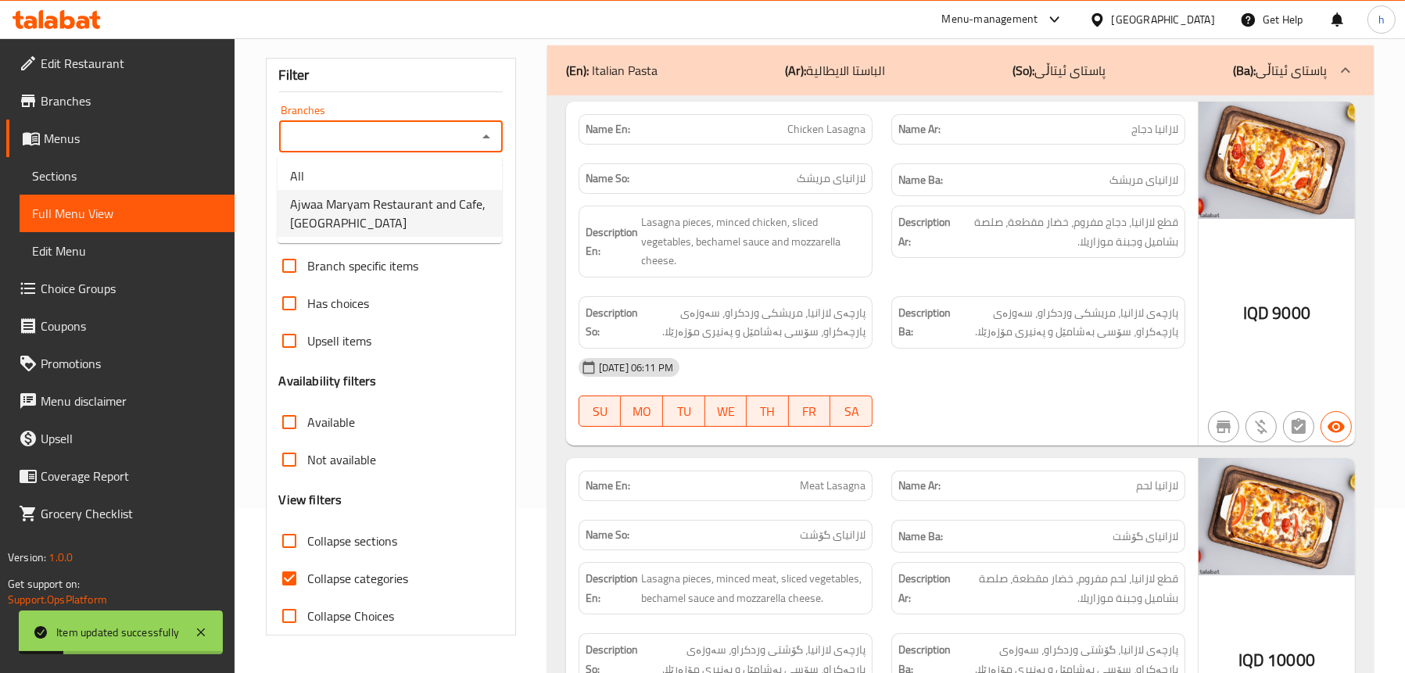
click at [364, 215] on span "Ajwaa Maryam Restaurant and Cafe,[GEOGRAPHIC_DATA]" at bounding box center [389, 214] width 199 height 38
type input "Ajwaa Maryam Restaurant and Cafe,[GEOGRAPHIC_DATA]"
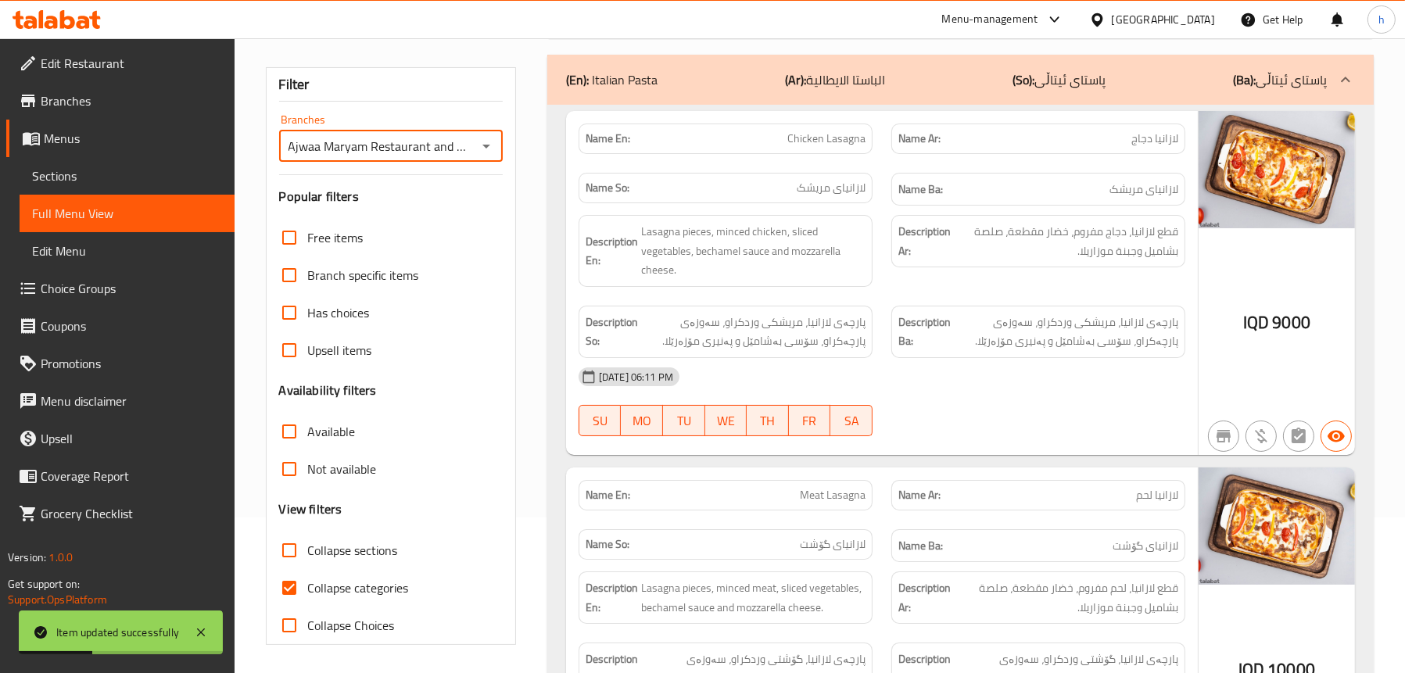
scroll to position [156, 0]
click at [339, 545] on span "Collapse sections" at bounding box center [353, 549] width 90 height 19
click at [308, 545] on input "Collapse sections" at bounding box center [290, 550] width 38 height 38
checkbox input "true"
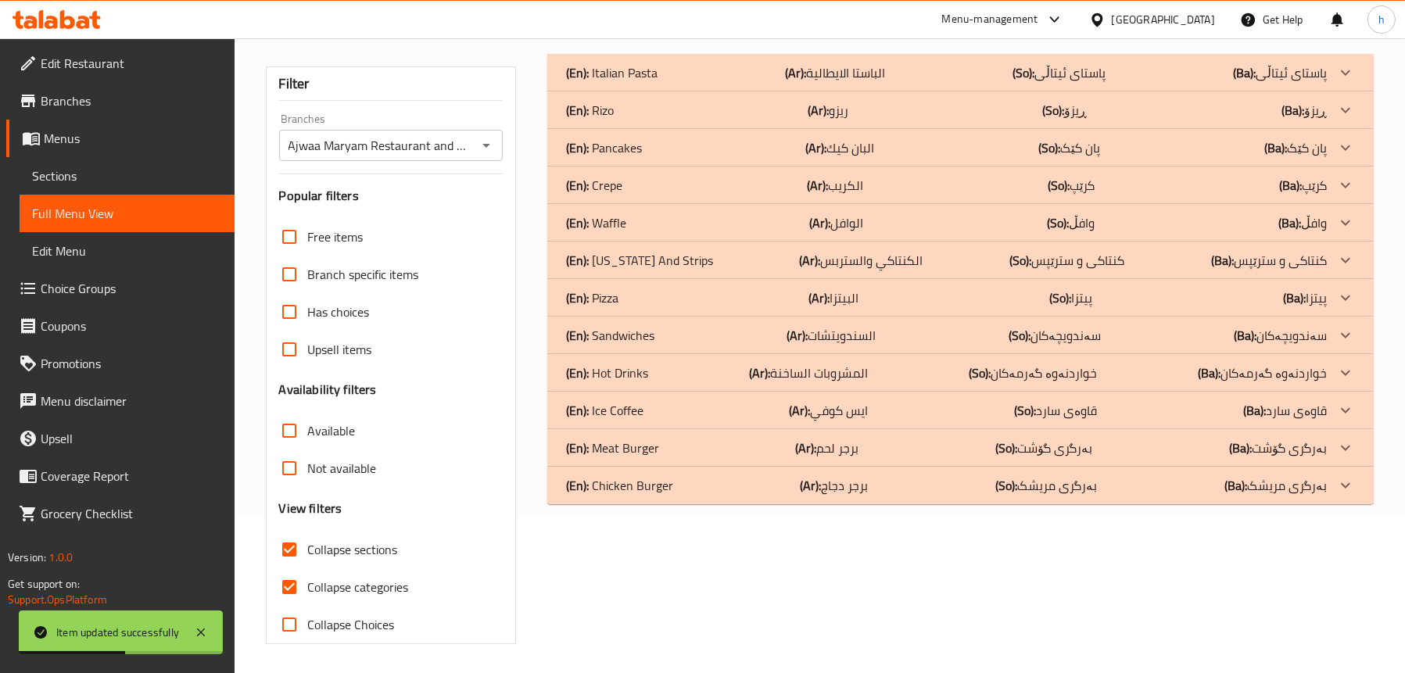
click at [648, 82] on div "(En): Ice Coffee (Ar): ايس كوفي (So): قاوەی سارد (Ba): قاوەی سارد" at bounding box center [946, 72] width 761 height 19
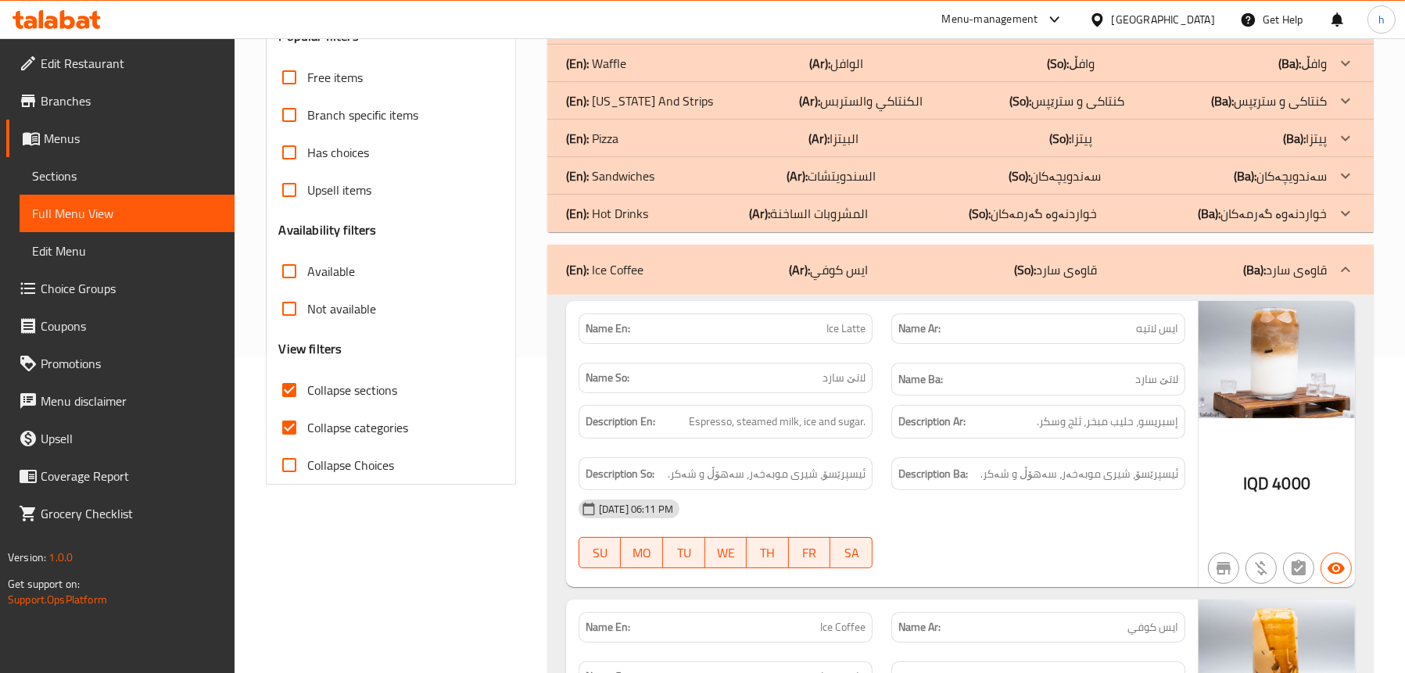
scroll to position [313, 0]
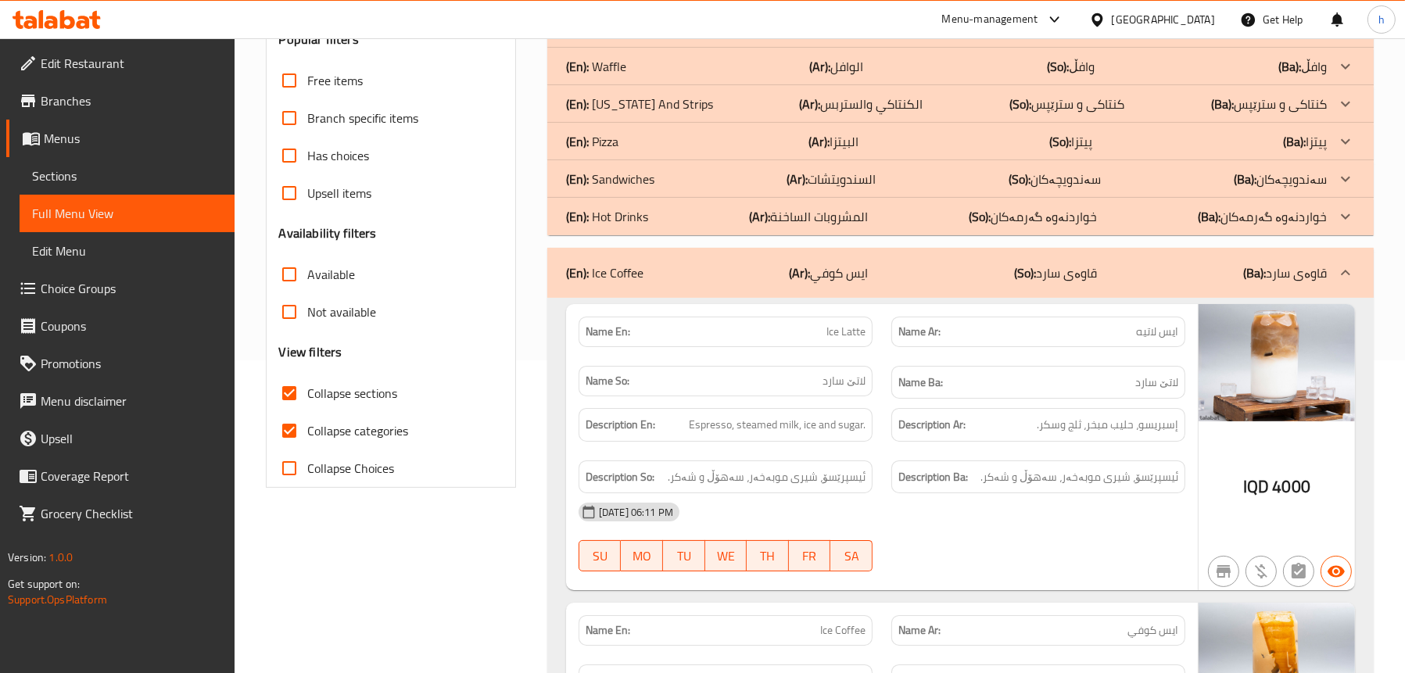
click at [646, 271] on div "(En): Ice Coffee (Ar): ايس كوفي (So): قاوەی سارد (Ba): قاوەی سارد" at bounding box center [946, 273] width 761 height 19
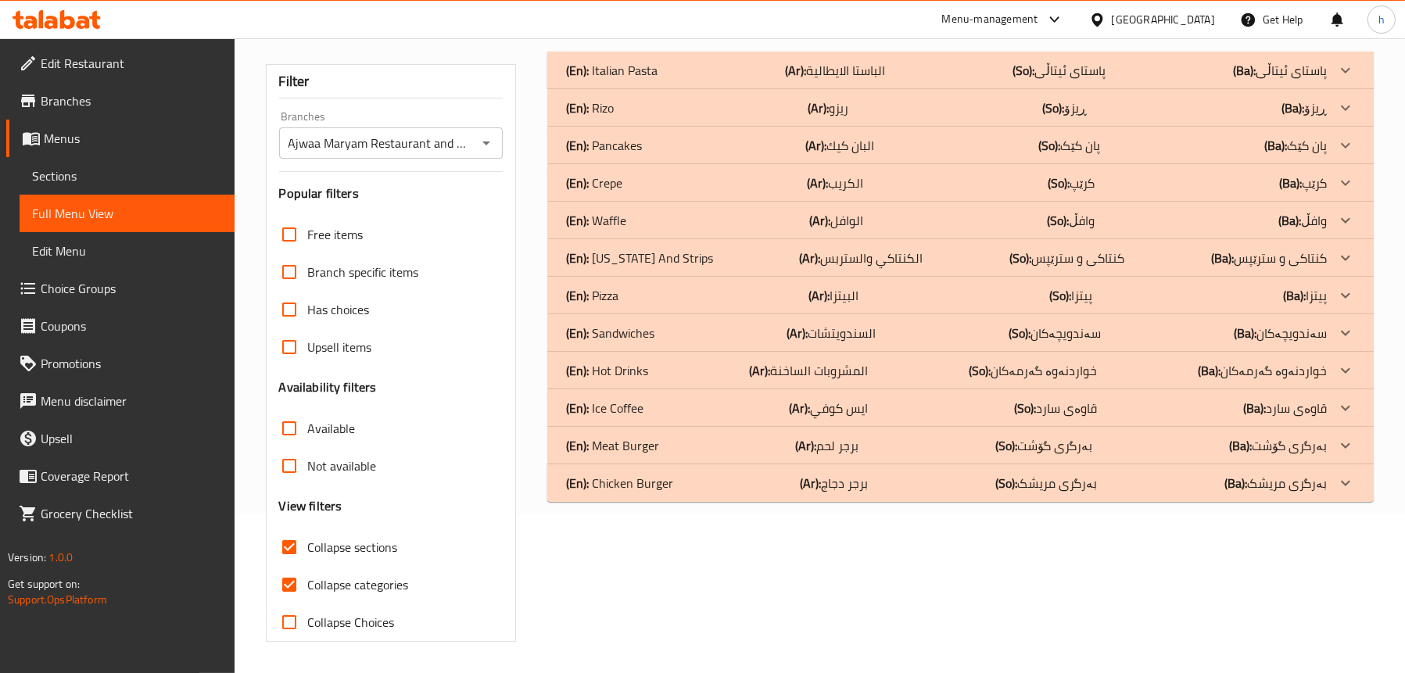
scroll to position [159, 0]
click at [632, 80] on p "(En): Ice Coffee" at bounding box center [612, 70] width 92 height 19
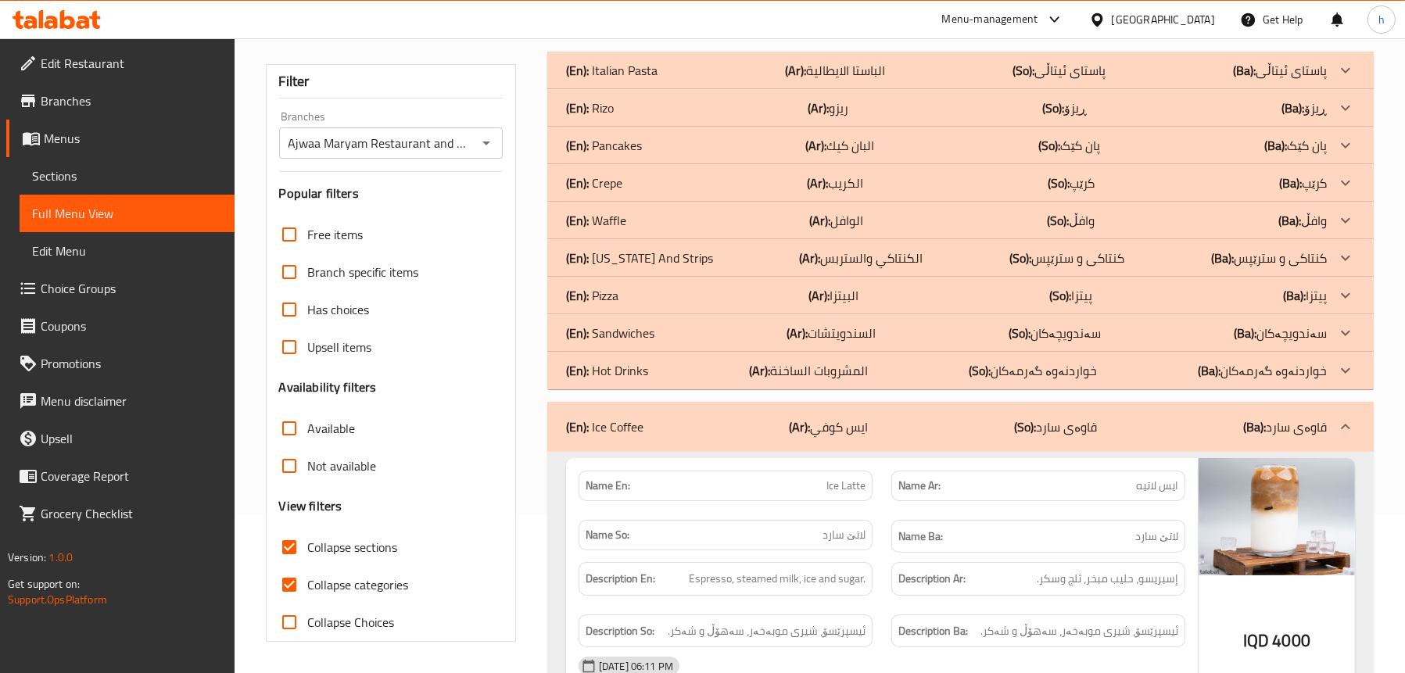
scroll to position [313, 0]
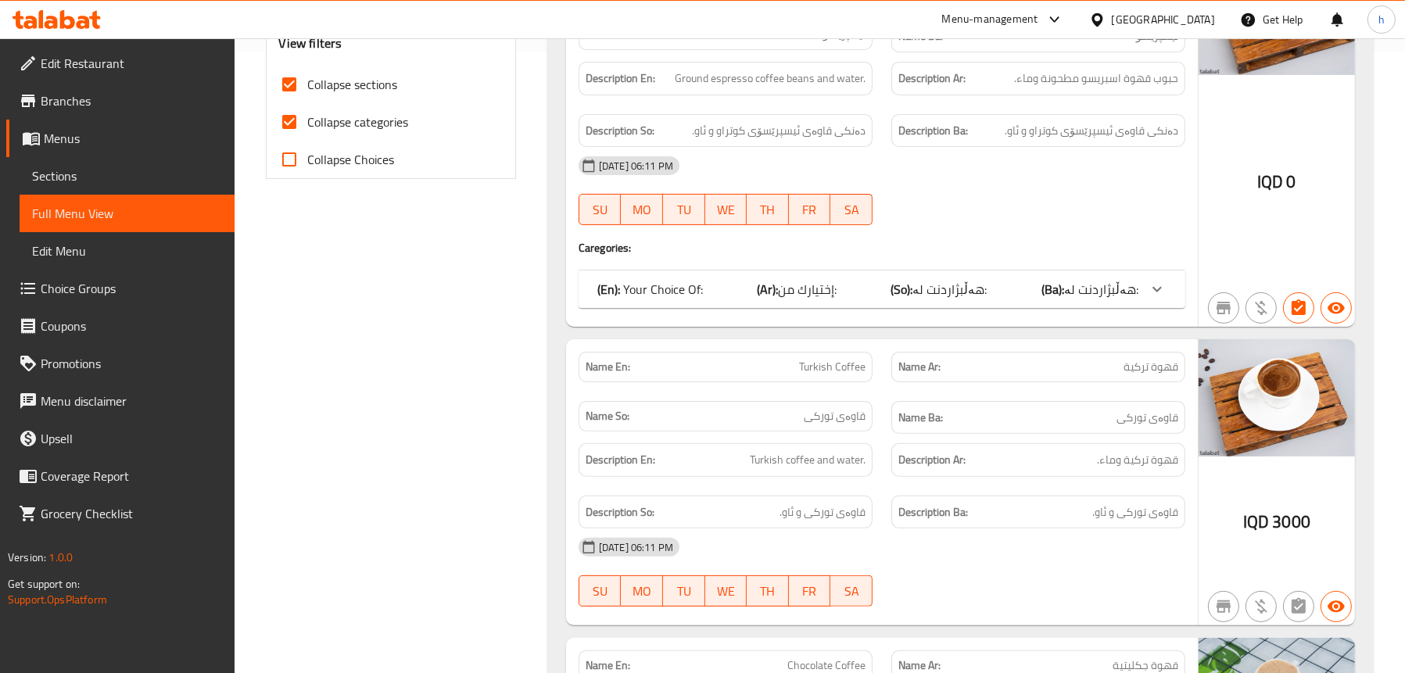
scroll to position [626, 0]
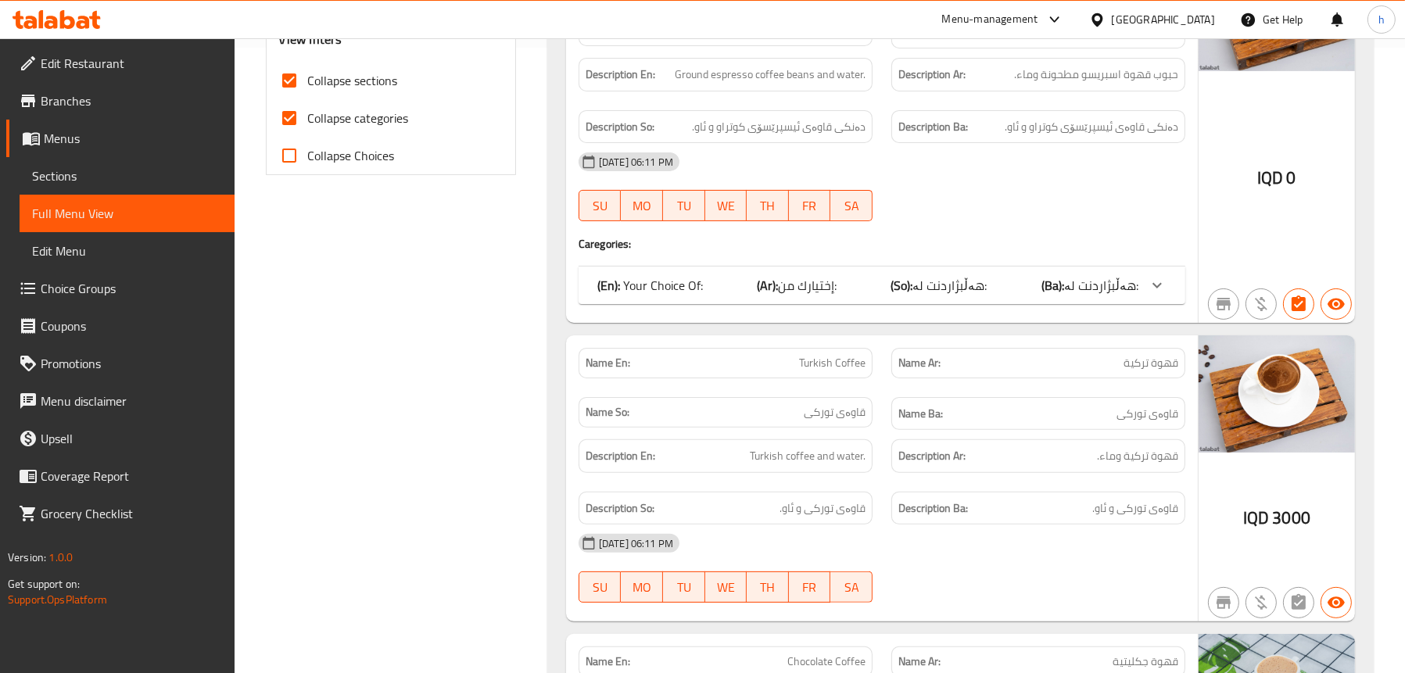
click at [737, 274] on div "(En): Your Choice Of: (Ar): إختيارك من: (So): هەڵبژاردنت لە: (Ba): هەڵبژاردنت ل…" at bounding box center [882, 286] width 607 height 38
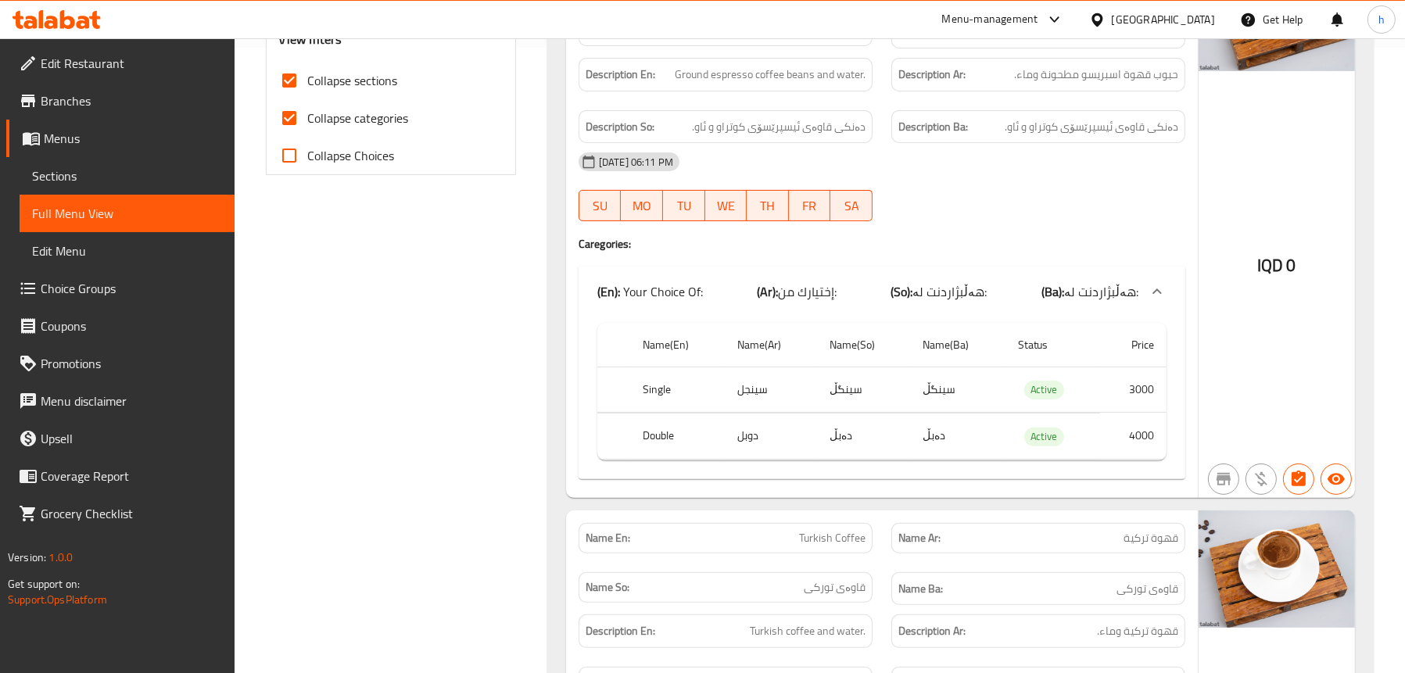
click at [736, 282] on div "(En): Your Choice Of: (Ar): إختيارك من: (So): هەڵبژاردنت لە: (Ba): هەڵبژاردنت ل…" at bounding box center [868, 291] width 541 height 19
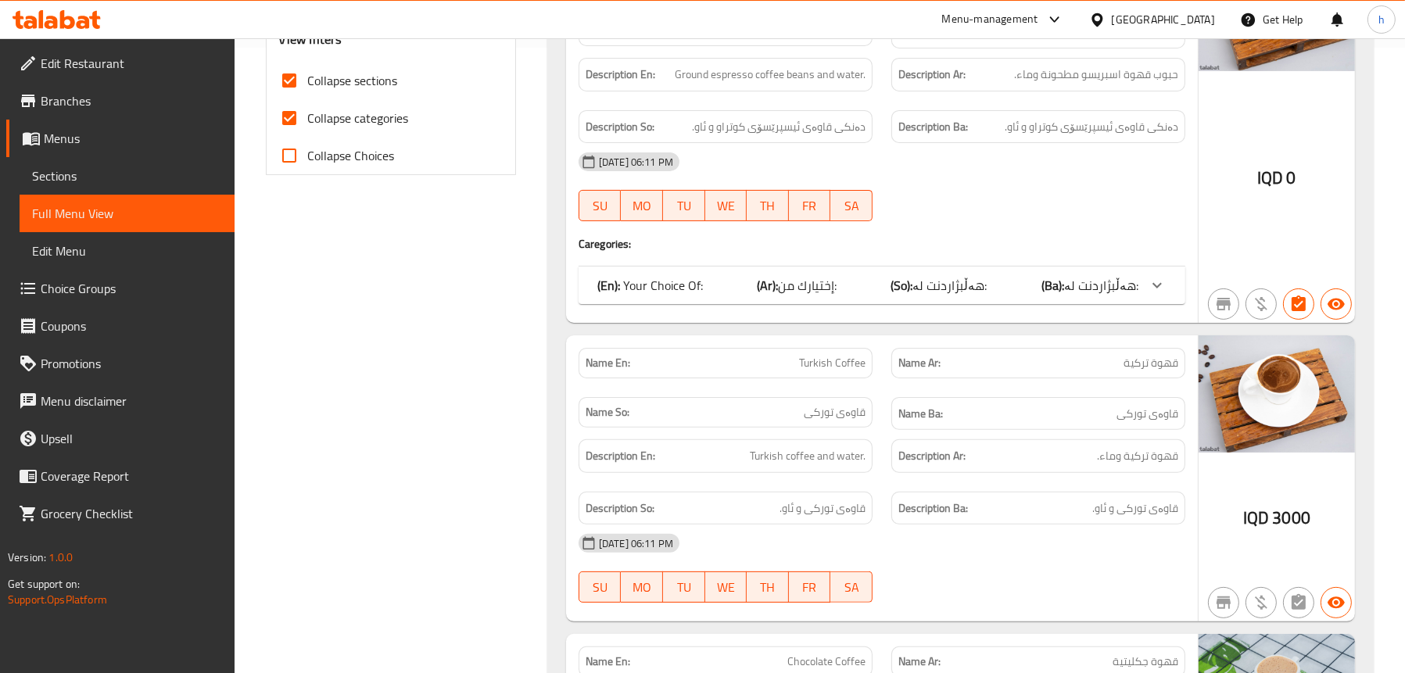
click at [734, 287] on div "(En): Your Choice Of: (Ar): إختيارك من: (So): هەڵبژاردنت لە: (Ba): هەڵبژاردنت ل…" at bounding box center [868, 285] width 541 height 19
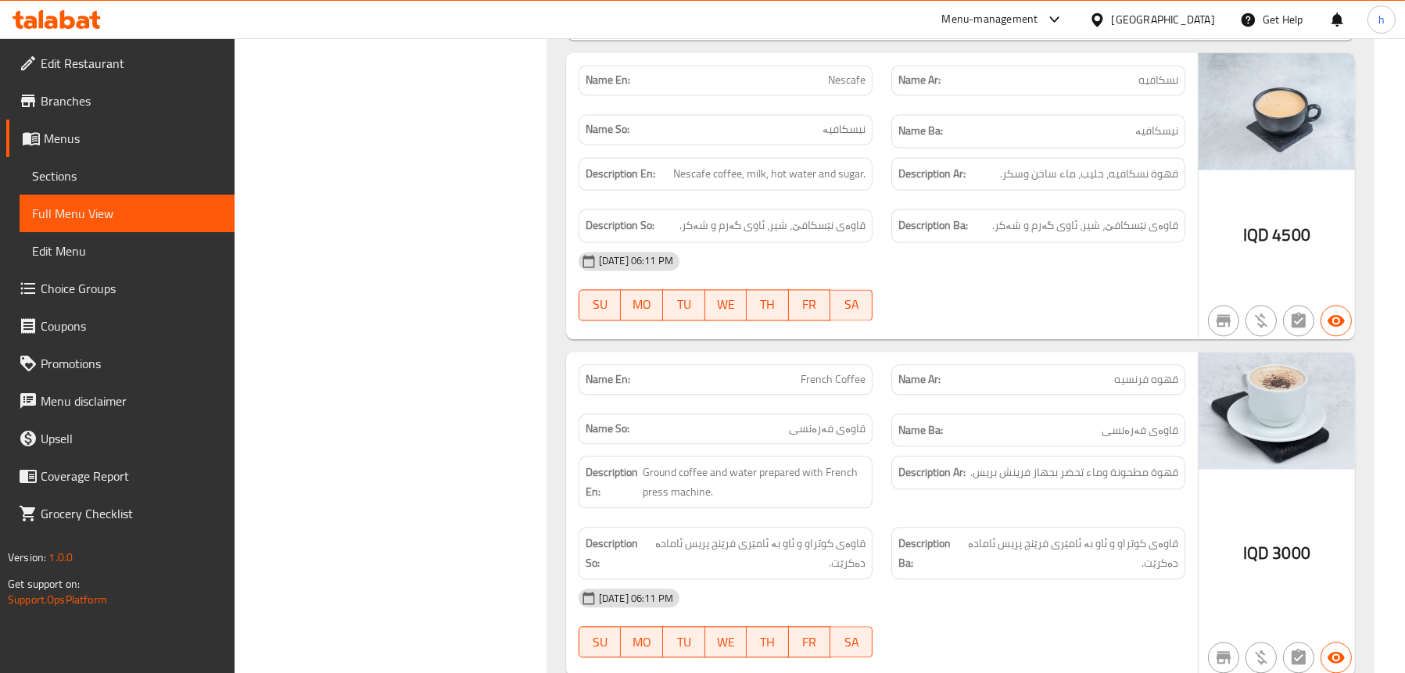
scroll to position [4718, 0]
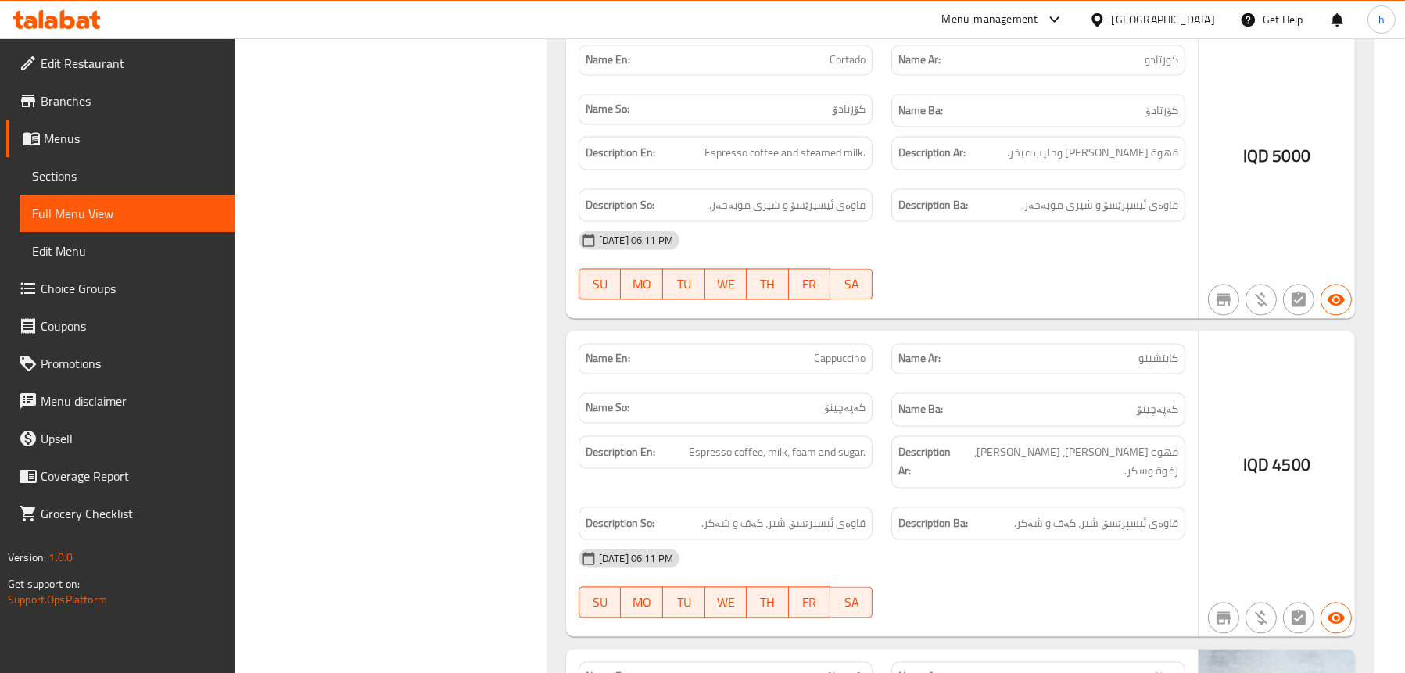
drag, startPoint x: 310, startPoint y: 289, endPoint x: 430, endPoint y: 299, distance: 120.1
click at [310, 289] on div "Filter Branches Ajwaa Maryam Restaurant and Cafe,Salheya Branches Popular filte…" at bounding box center [398, 134] width 282 height 8364
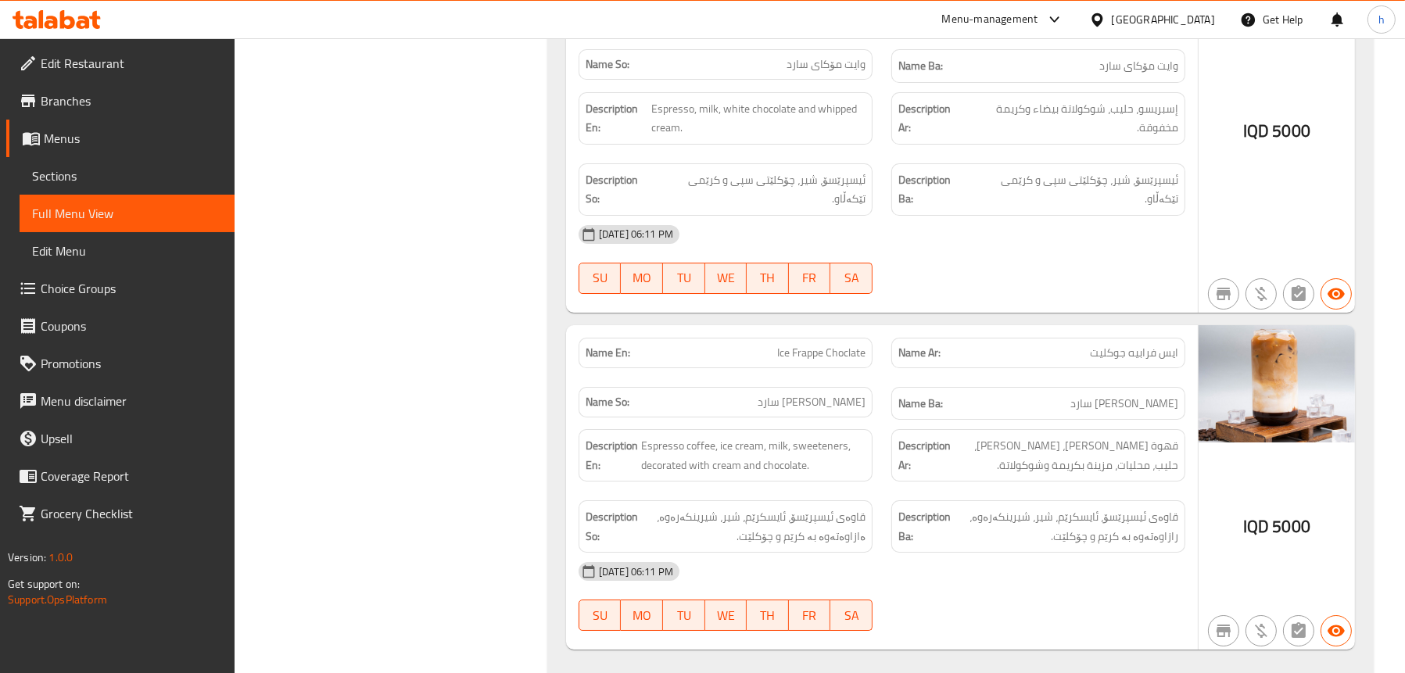
scroll to position [7787, 0]
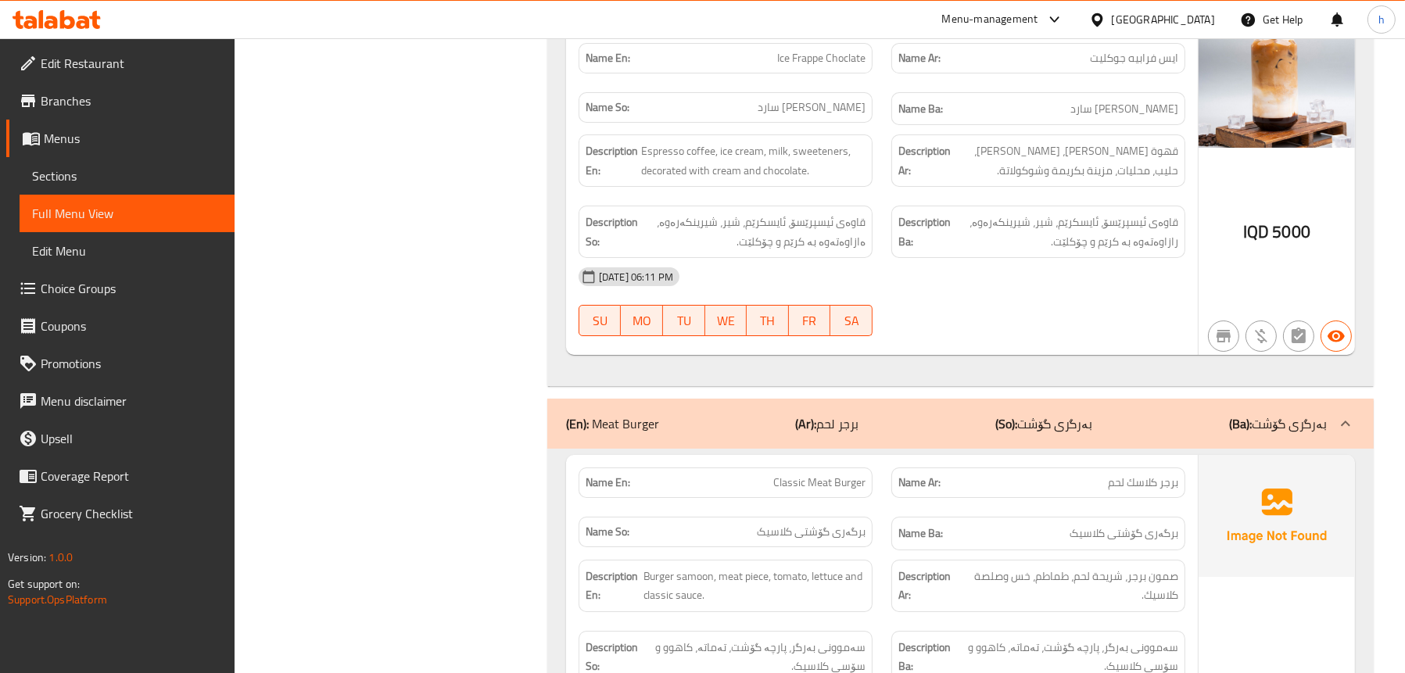
scroll to position [8261, 0]
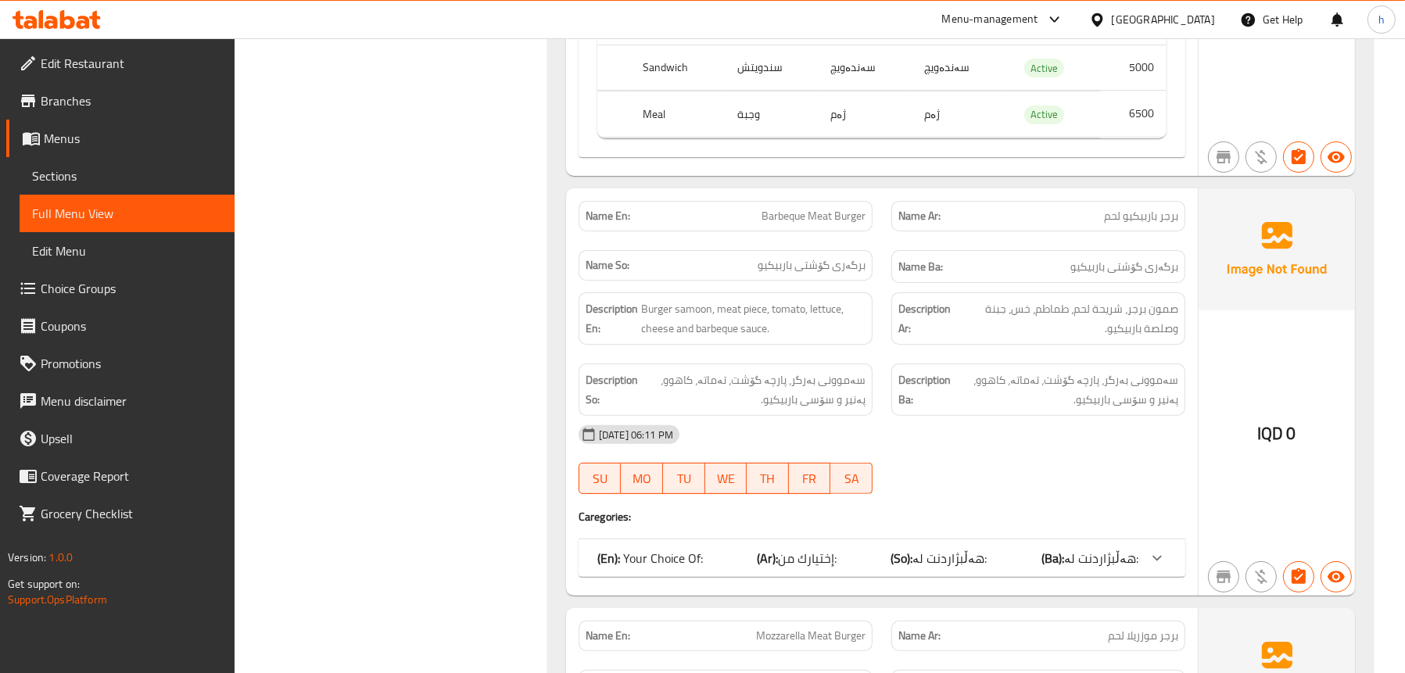
scroll to position [8964, 0]
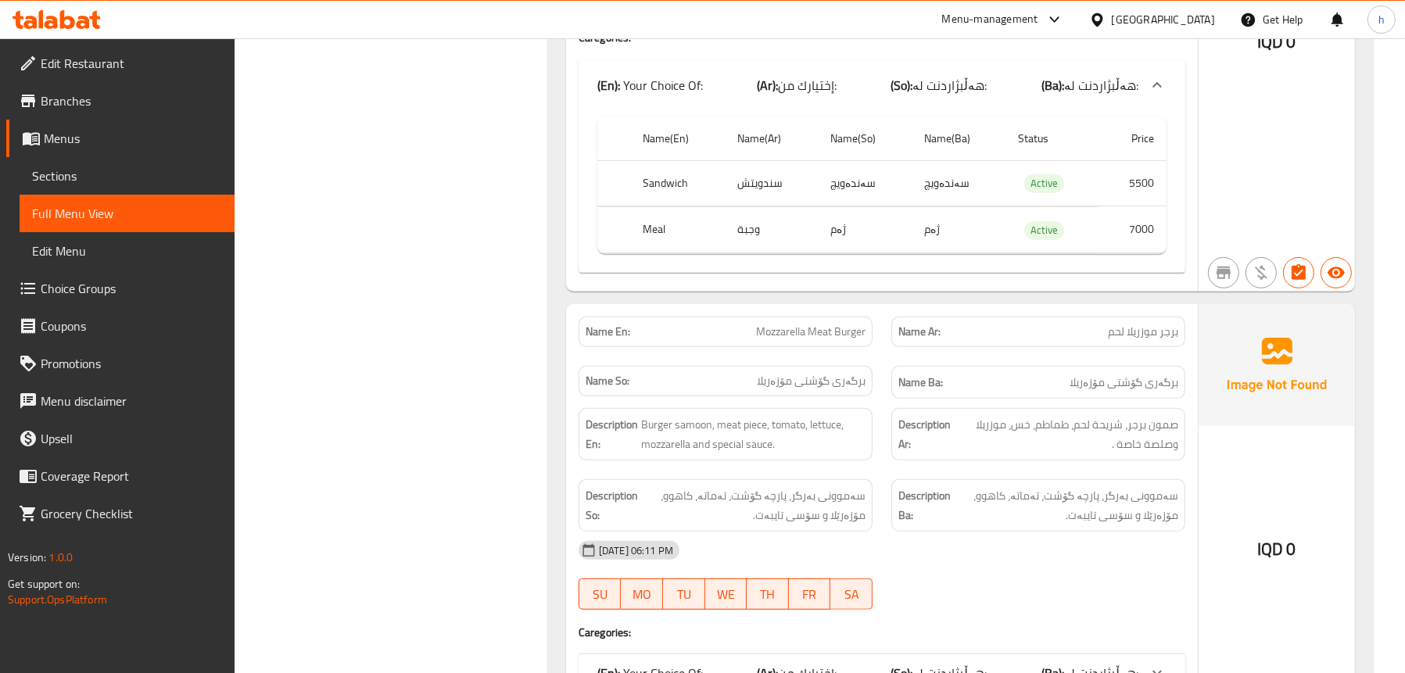
scroll to position [9424, 0]
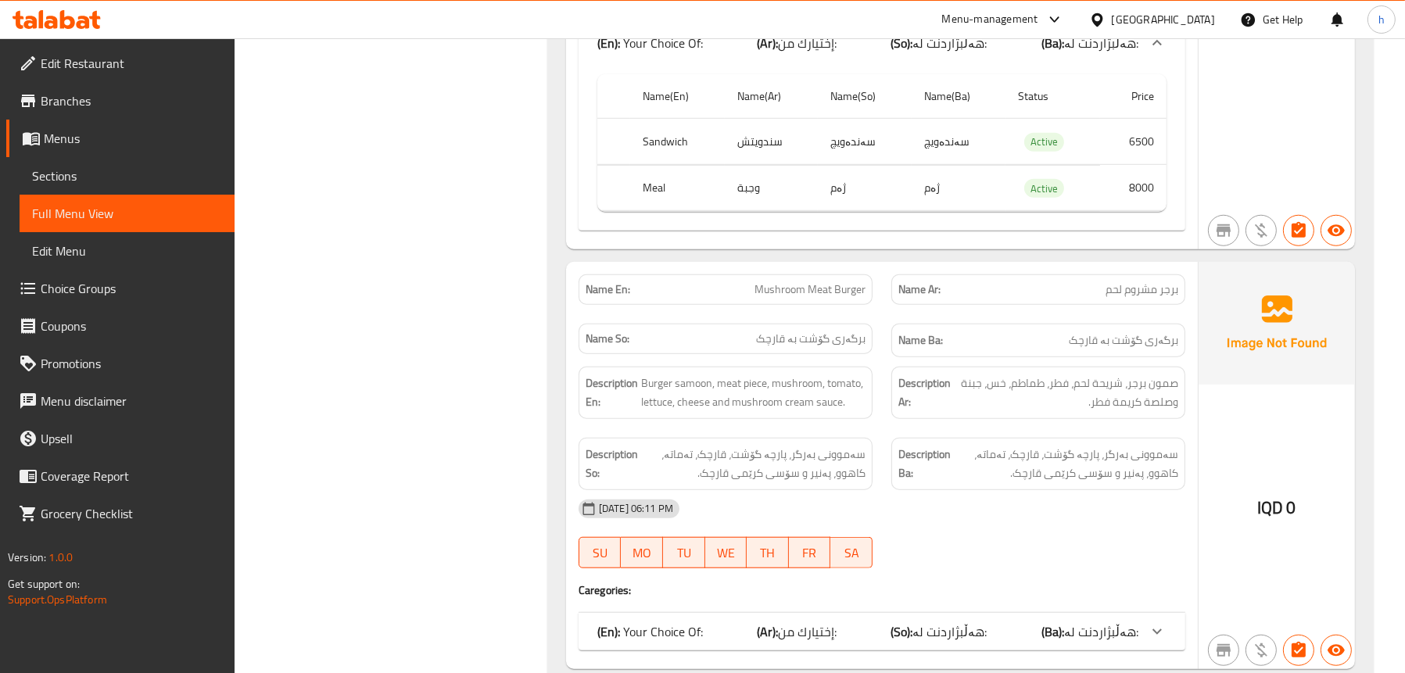
scroll to position [10206, 0]
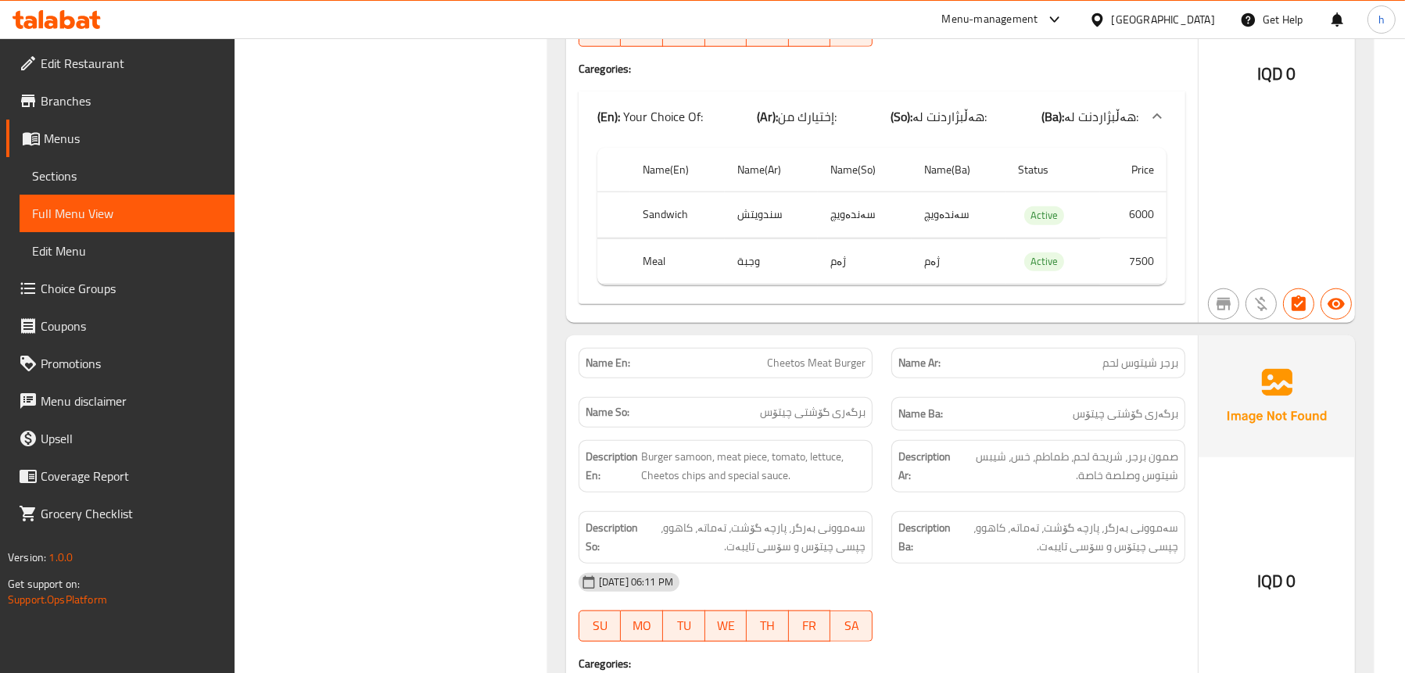
scroll to position [10634, 0]
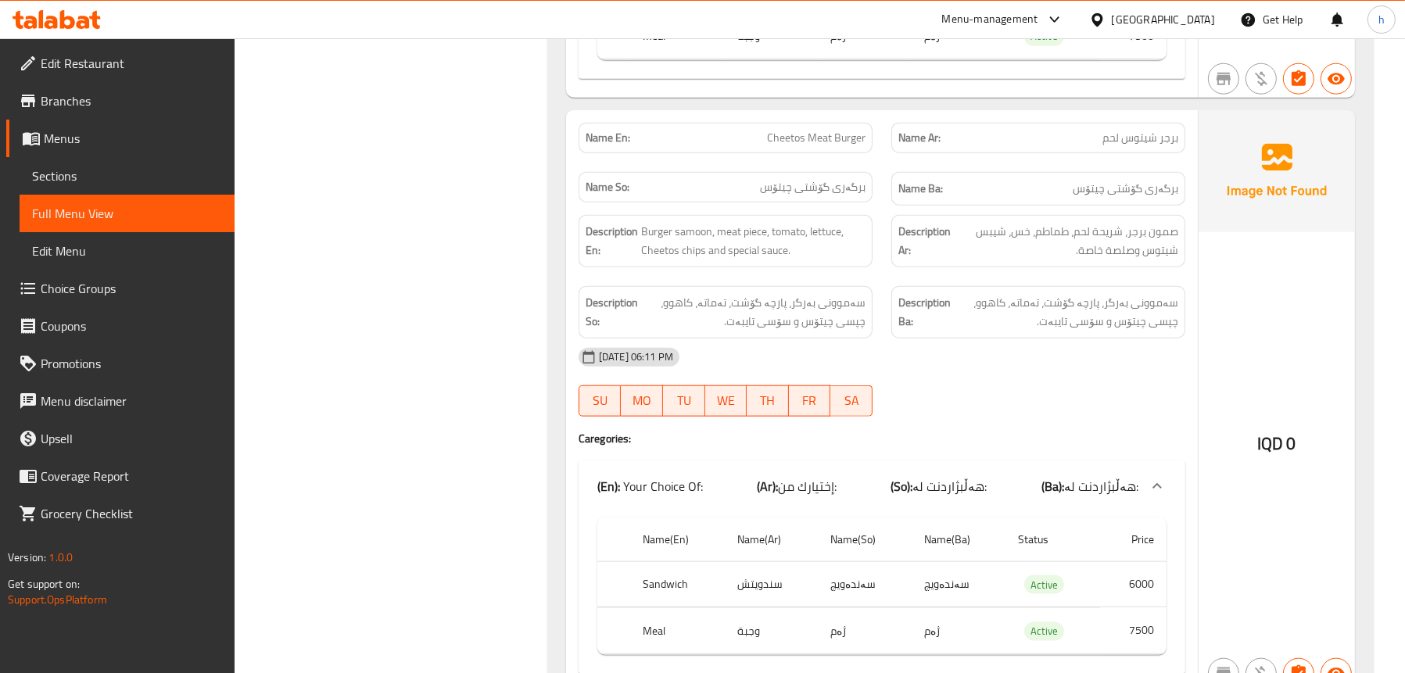
scroll to position [10809, 0]
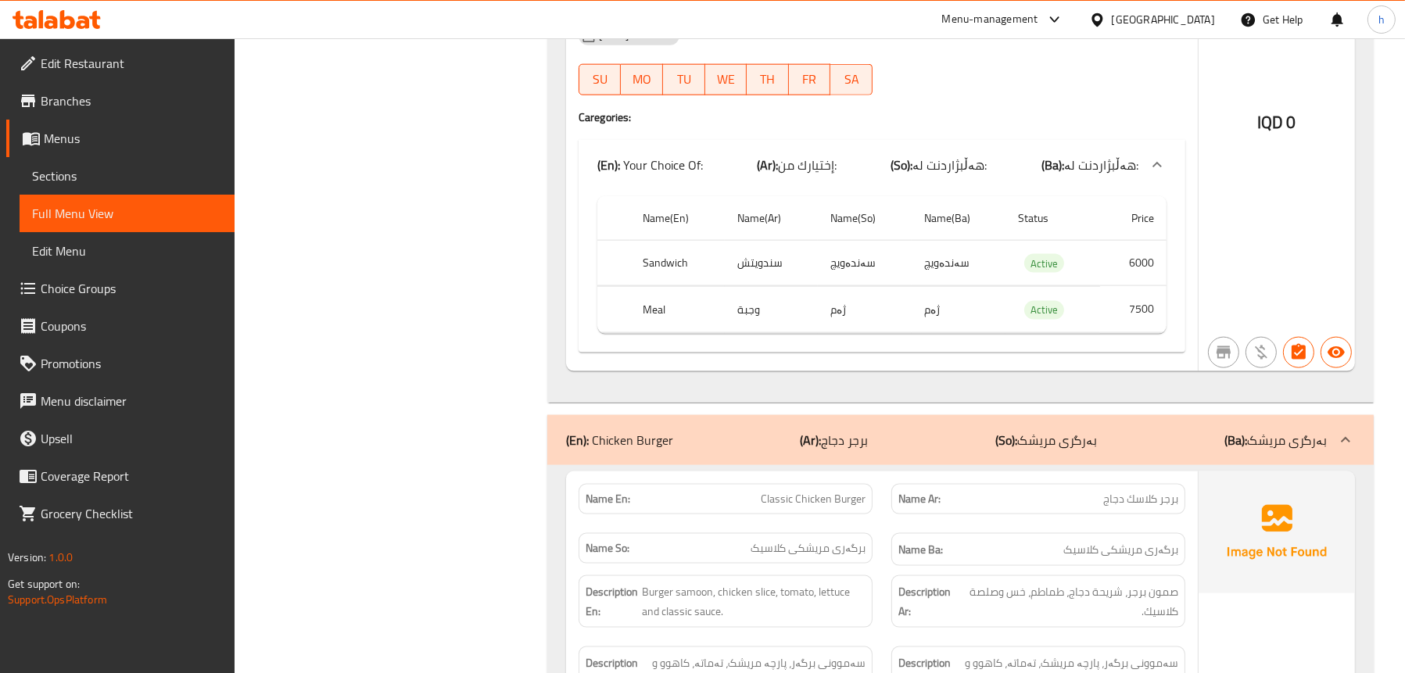
scroll to position [11353, 0]
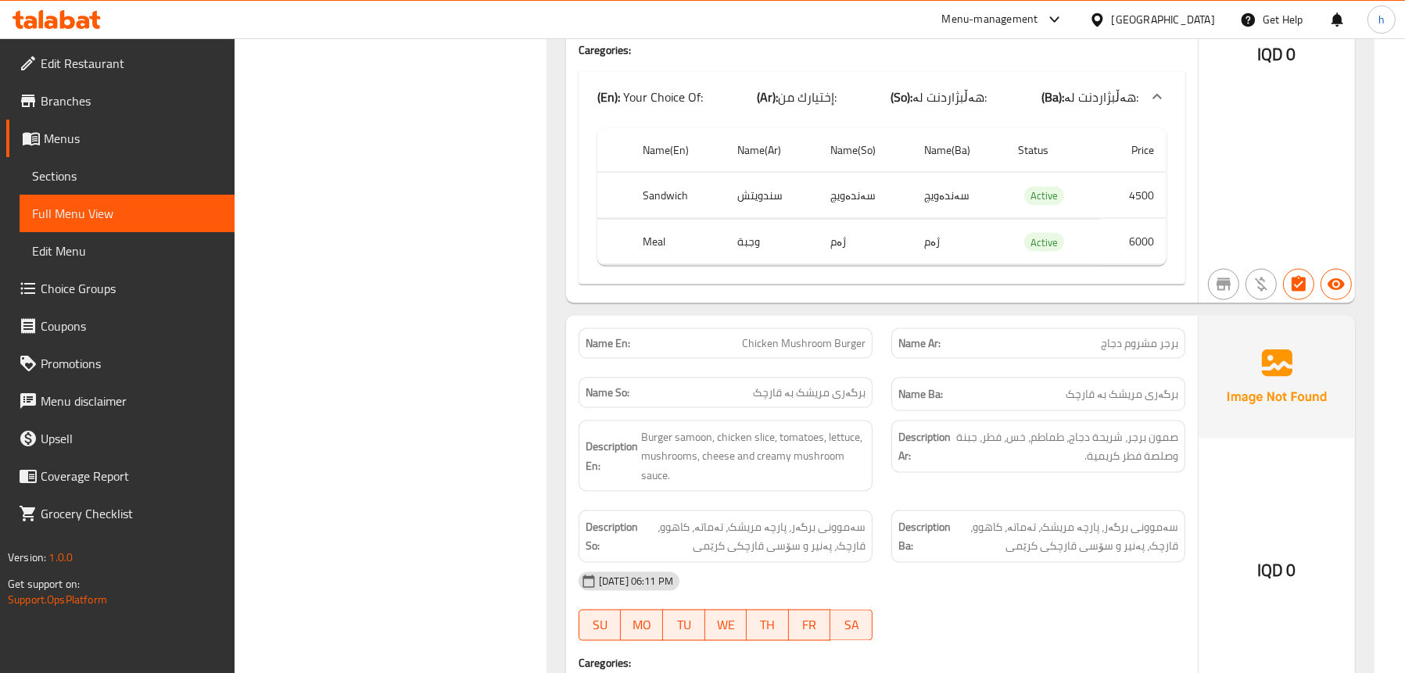
scroll to position [11879, 0]
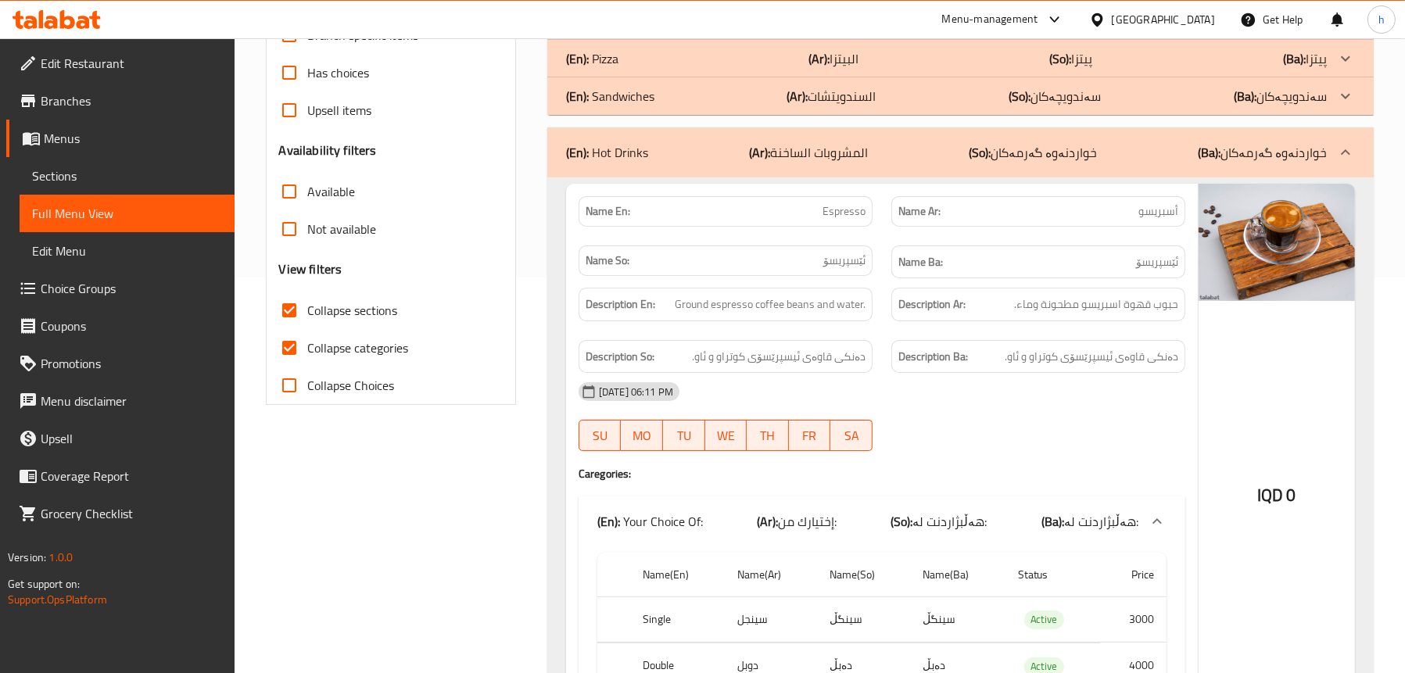
scroll to position [250, 0]
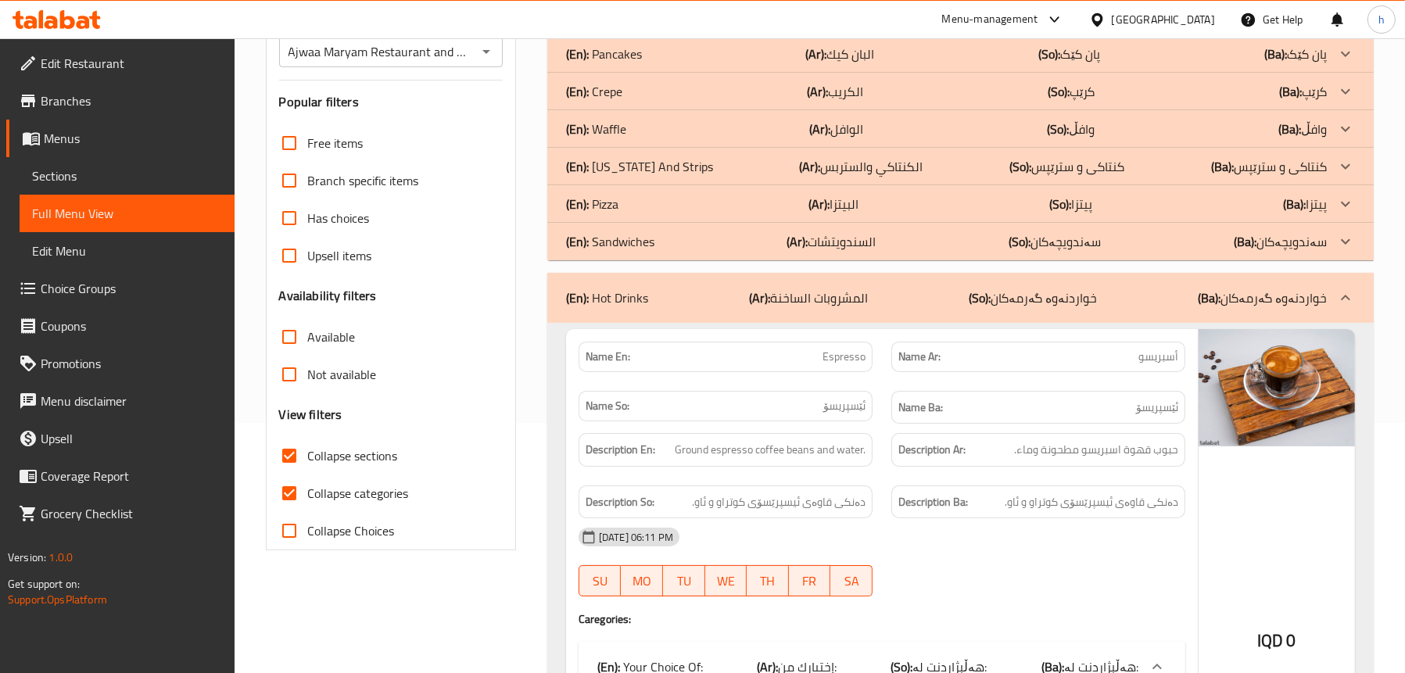
click at [333, 486] on span "Collapse categories" at bounding box center [358, 493] width 101 height 19
click at [308, 486] on input "Collapse categories" at bounding box center [290, 494] width 38 height 38
checkbox input "false"
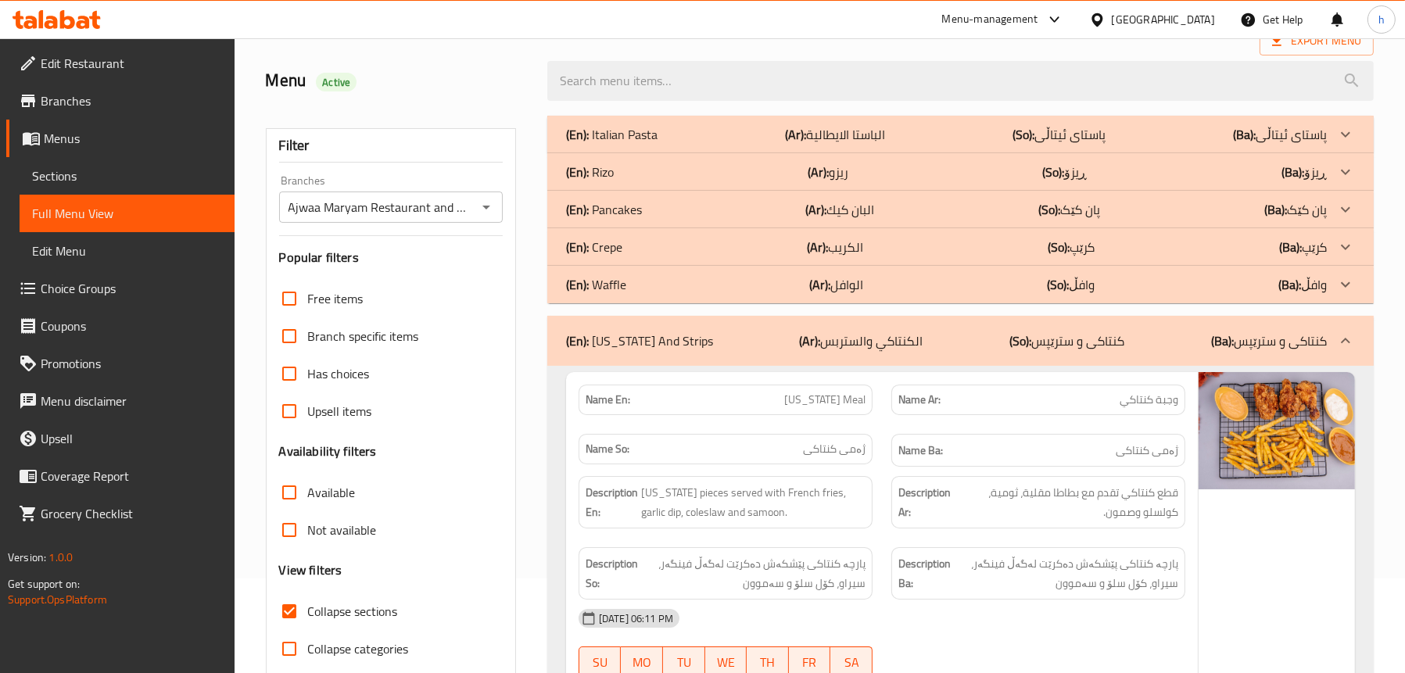
scroll to position [94, 0]
click at [622, 145] on div "(En): Rizo (Ar): ريزو (So): ڕیزۆ (Ba): ڕیزۆ" at bounding box center [946, 135] width 761 height 19
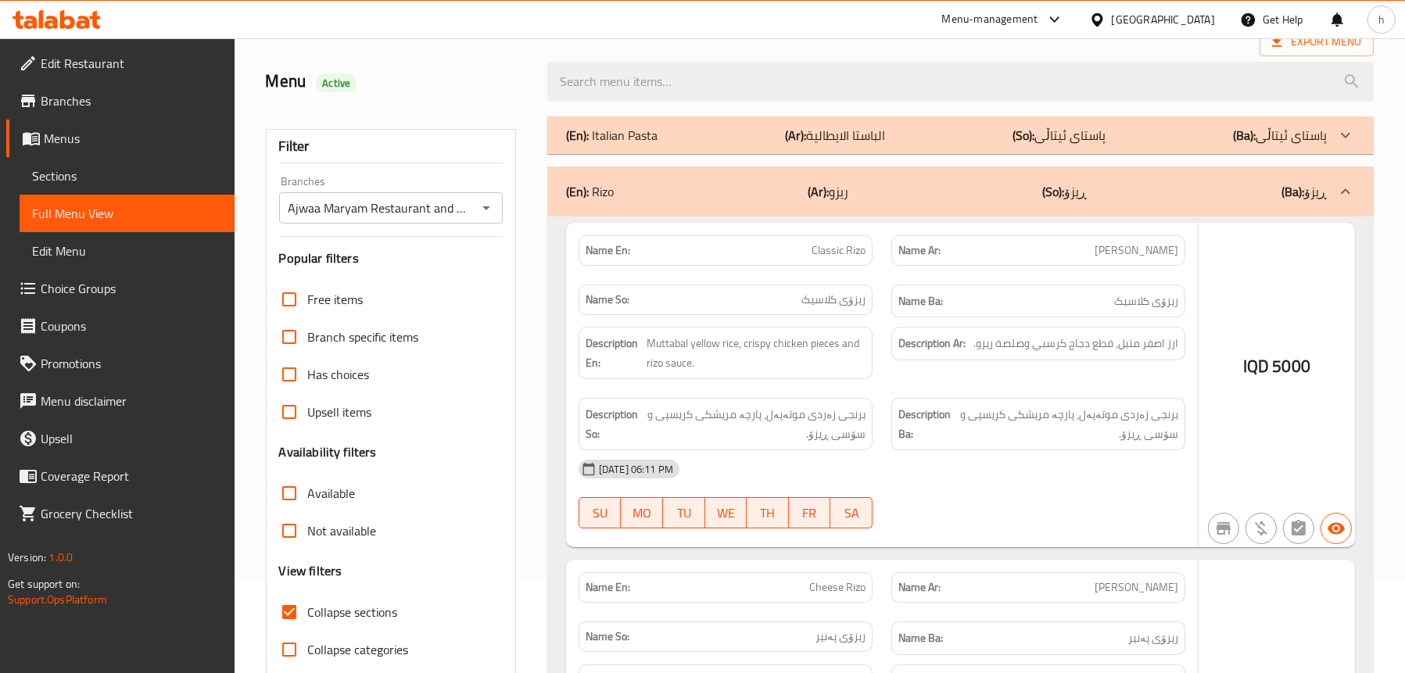
click at [626, 136] on p "(En): Italian Pasta" at bounding box center [612, 135] width 92 height 19
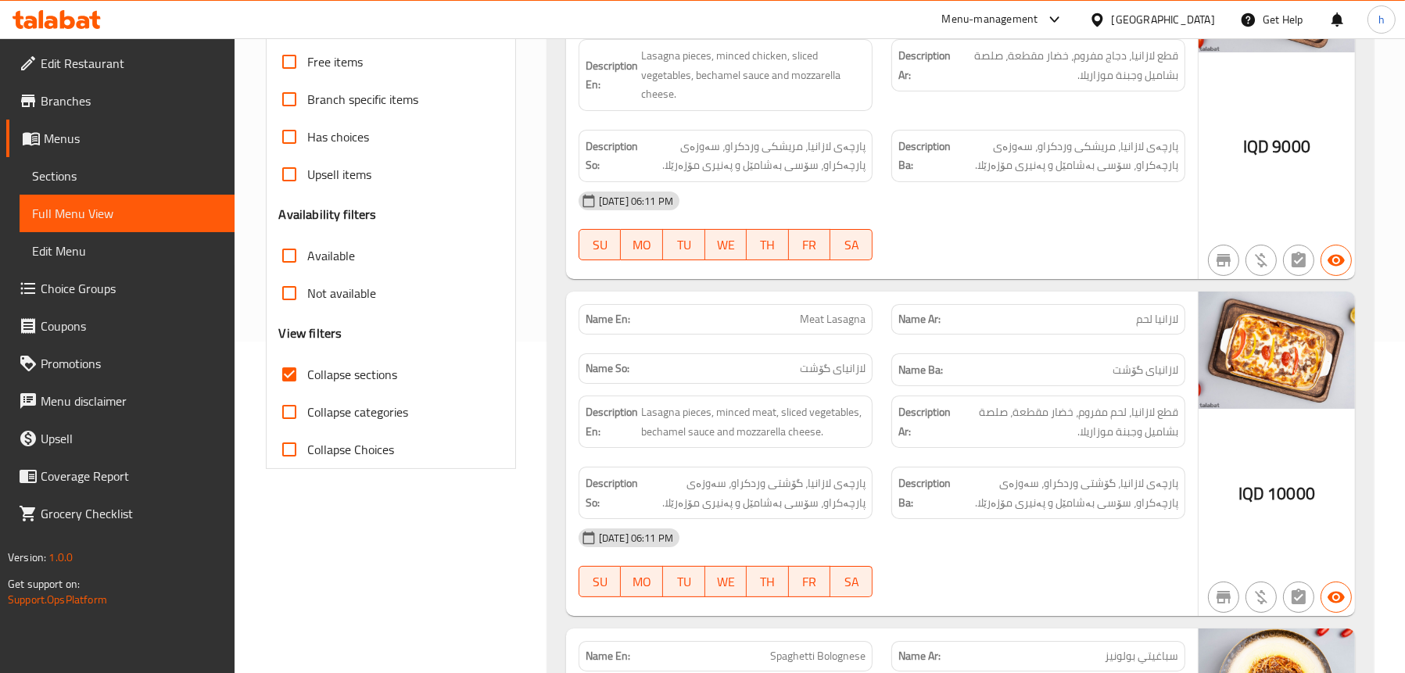
scroll to position [19, 0]
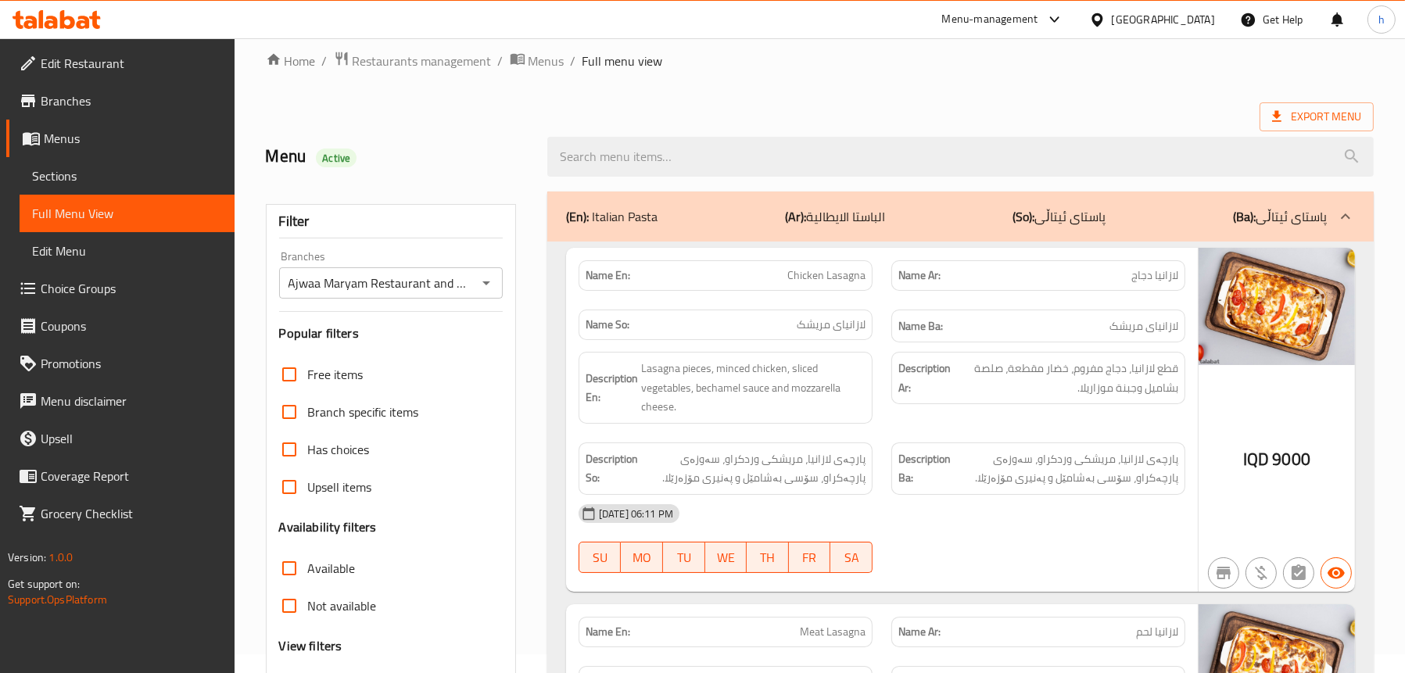
click at [655, 201] on div "(En): Italian Pasta (Ar): الباستا الايطالية (So): پاستای ئیتاڵی (Ba): پاستای ئی…" at bounding box center [960, 217] width 827 height 50
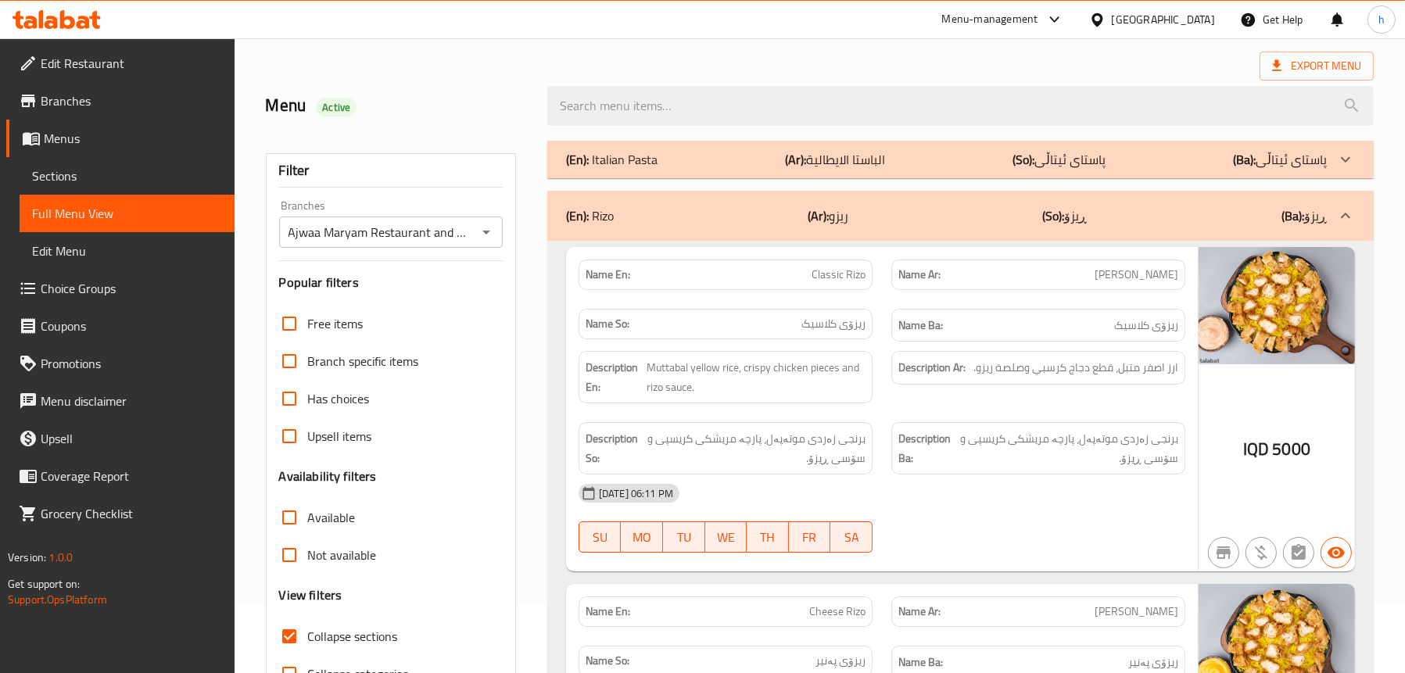
scroll to position [97, 0]
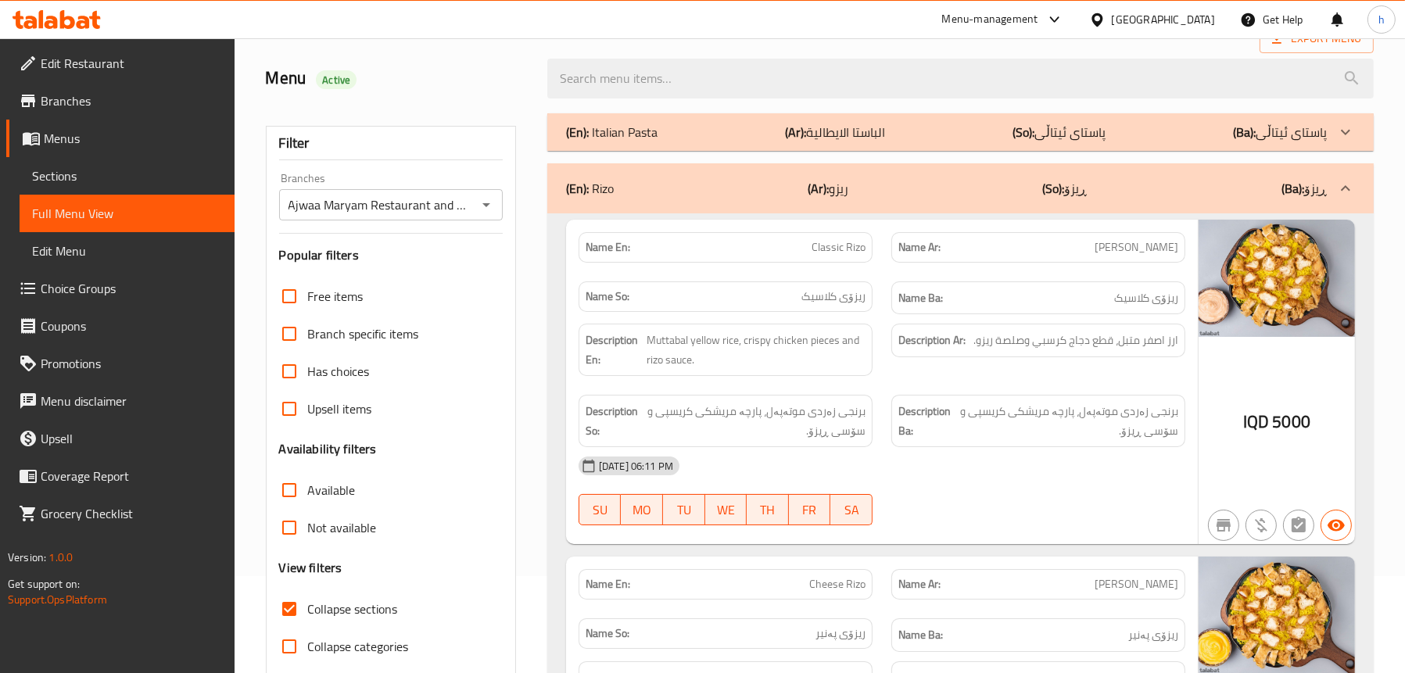
click at [683, 194] on div "(En): Rizo (Ar): ريزو (So): ڕیزۆ (Ba): ڕیزۆ" at bounding box center [946, 188] width 761 height 19
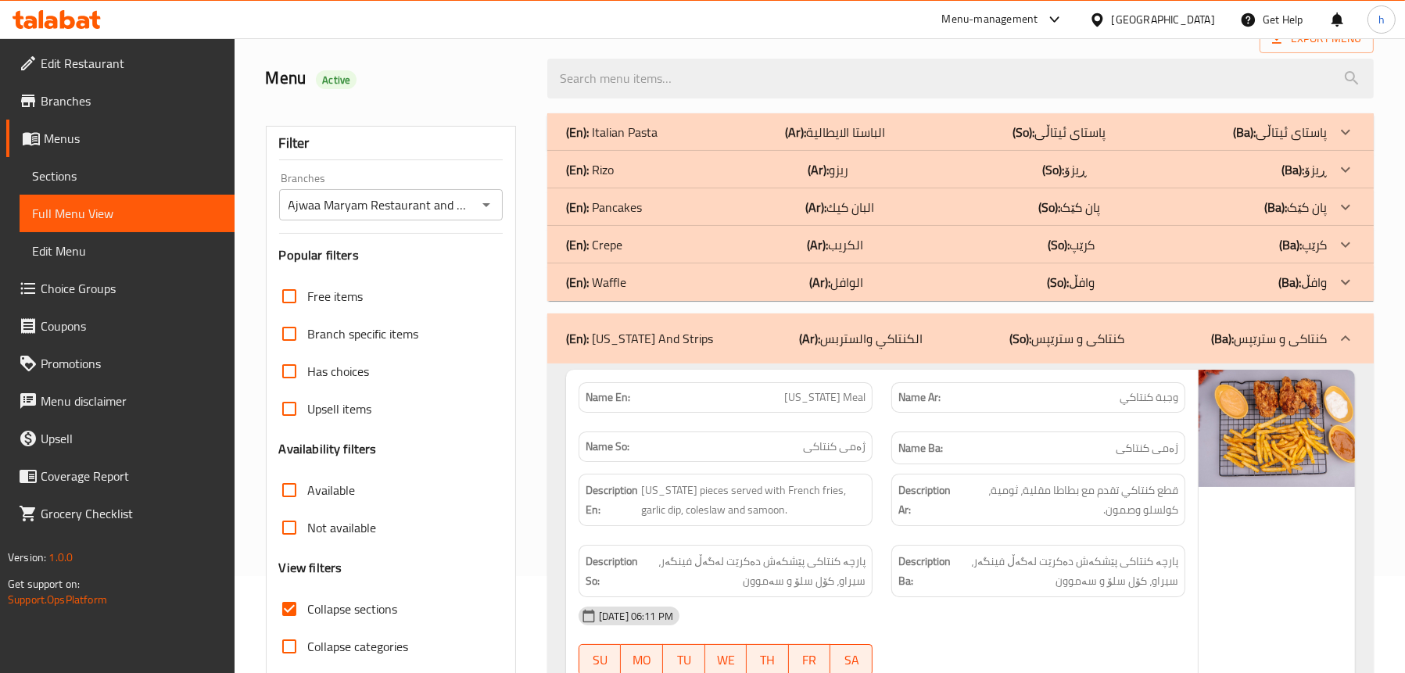
click at [653, 340] on p "(En): Kentucky And Strips" at bounding box center [639, 338] width 147 height 19
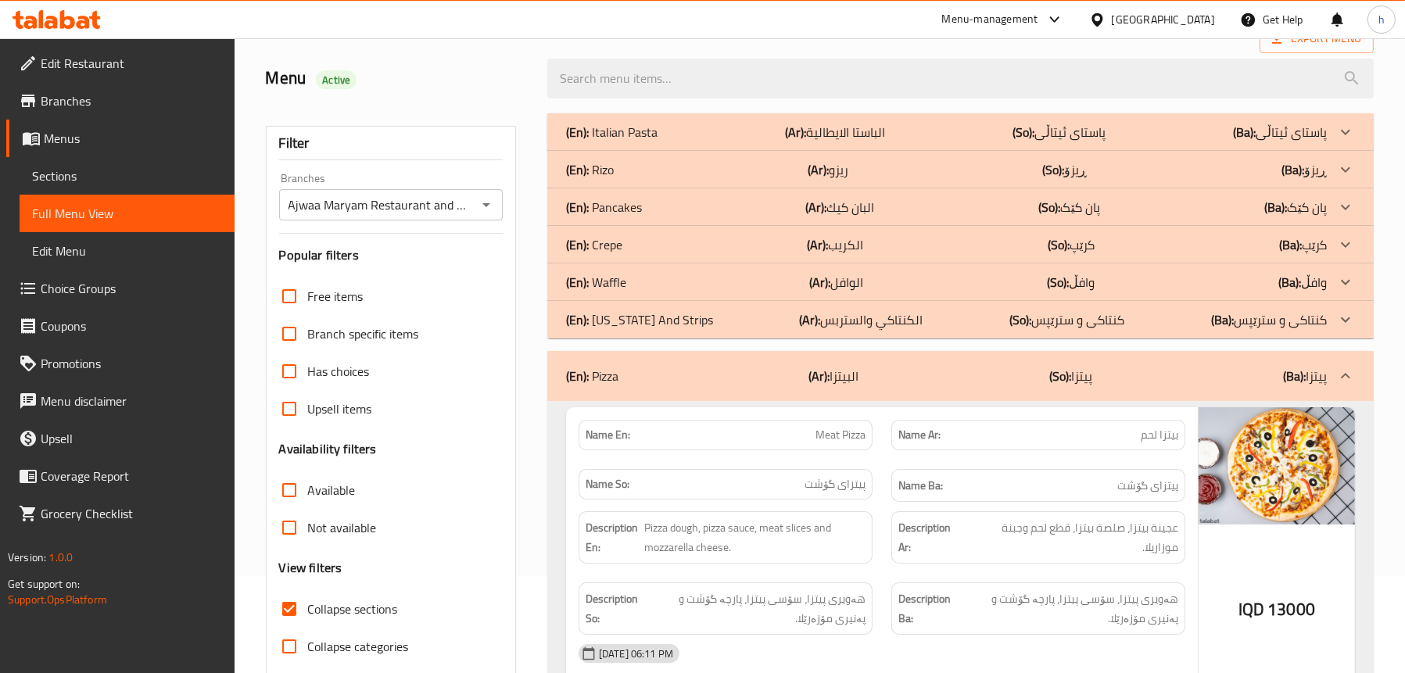
click at [644, 374] on div "(En): Pizza (Ar): البيتزا (So): پیتزا (Ba): پیتزا" at bounding box center [946, 376] width 761 height 19
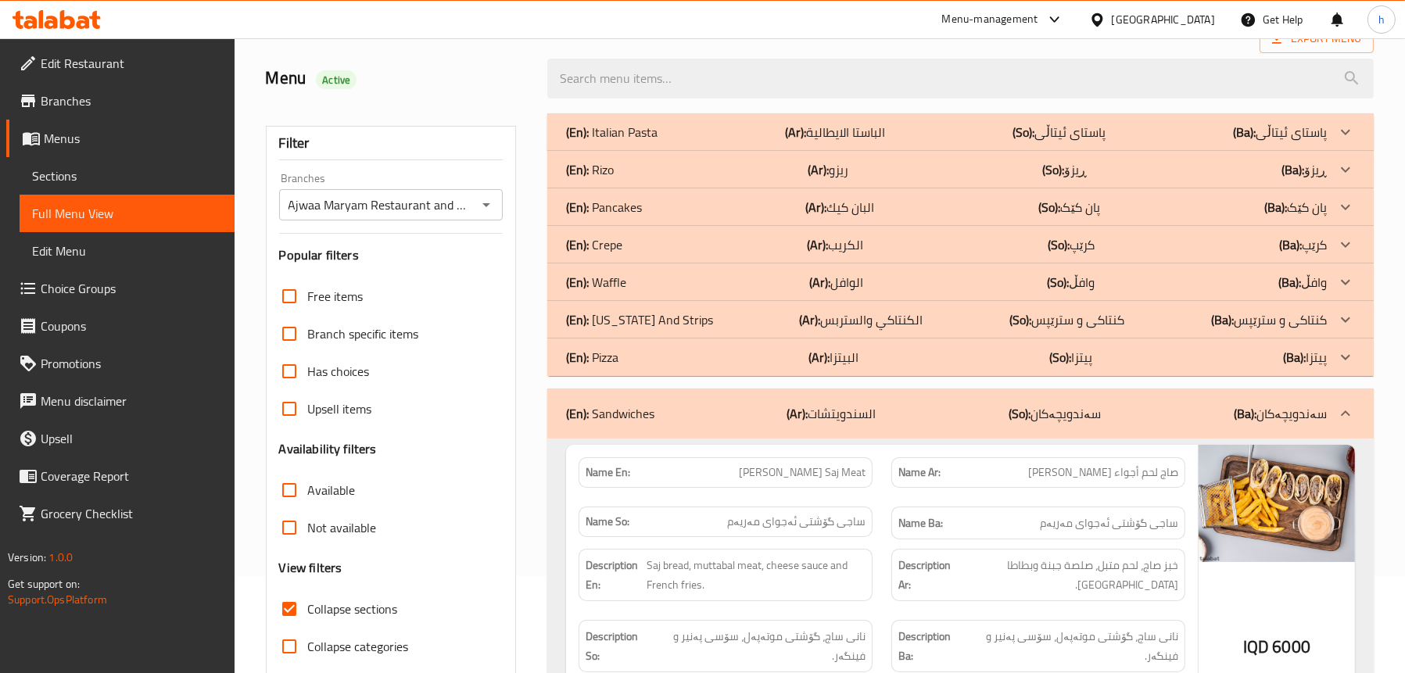
scroll to position [253, 0]
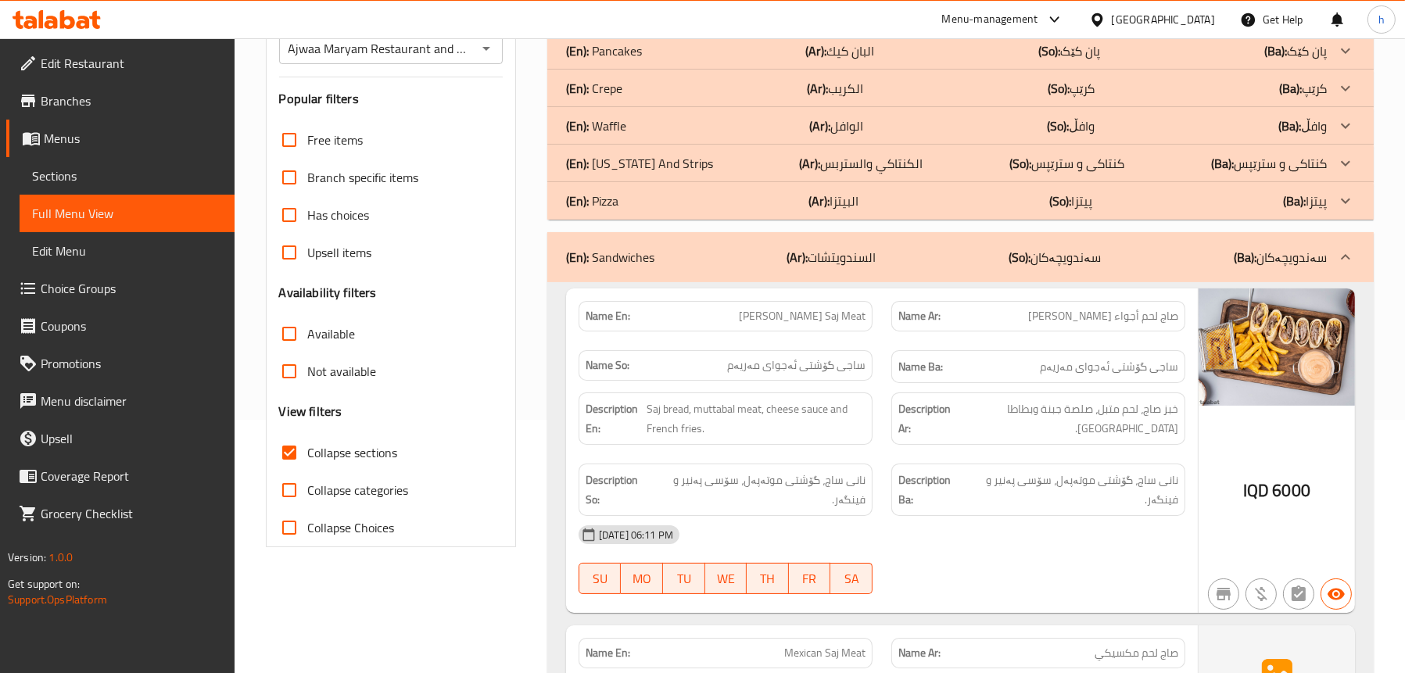
click at [673, 251] on div "(En): Sandwiches (Ar): السندويتشات (So): سەندویچەکان (Ba): سەندویچەکان" at bounding box center [946, 257] width 761 height 19
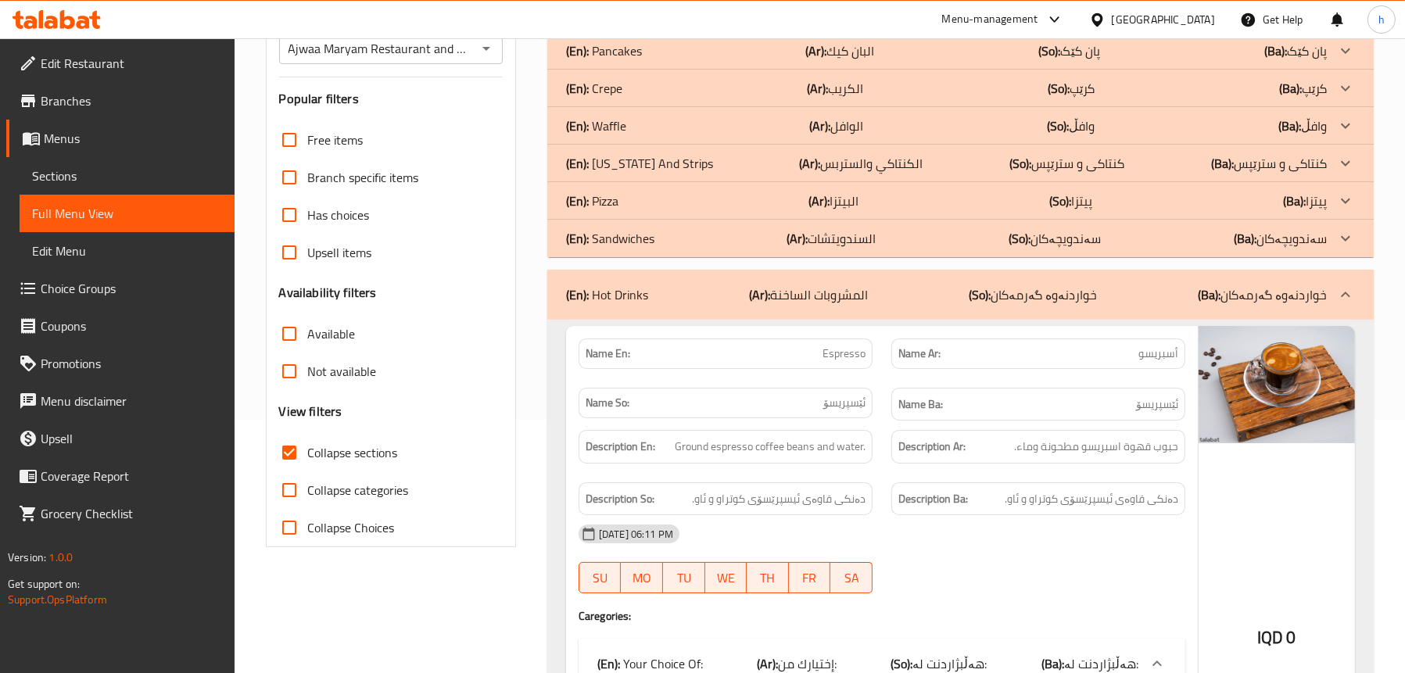
click at [655, 282] on div "(En): Hot Drinks (Ar): المشروبات الساخنة (So): خواردنەوە گەرمەکان (Ba): خواردنە…" at bounding box center [960, 295] width 827 height 50
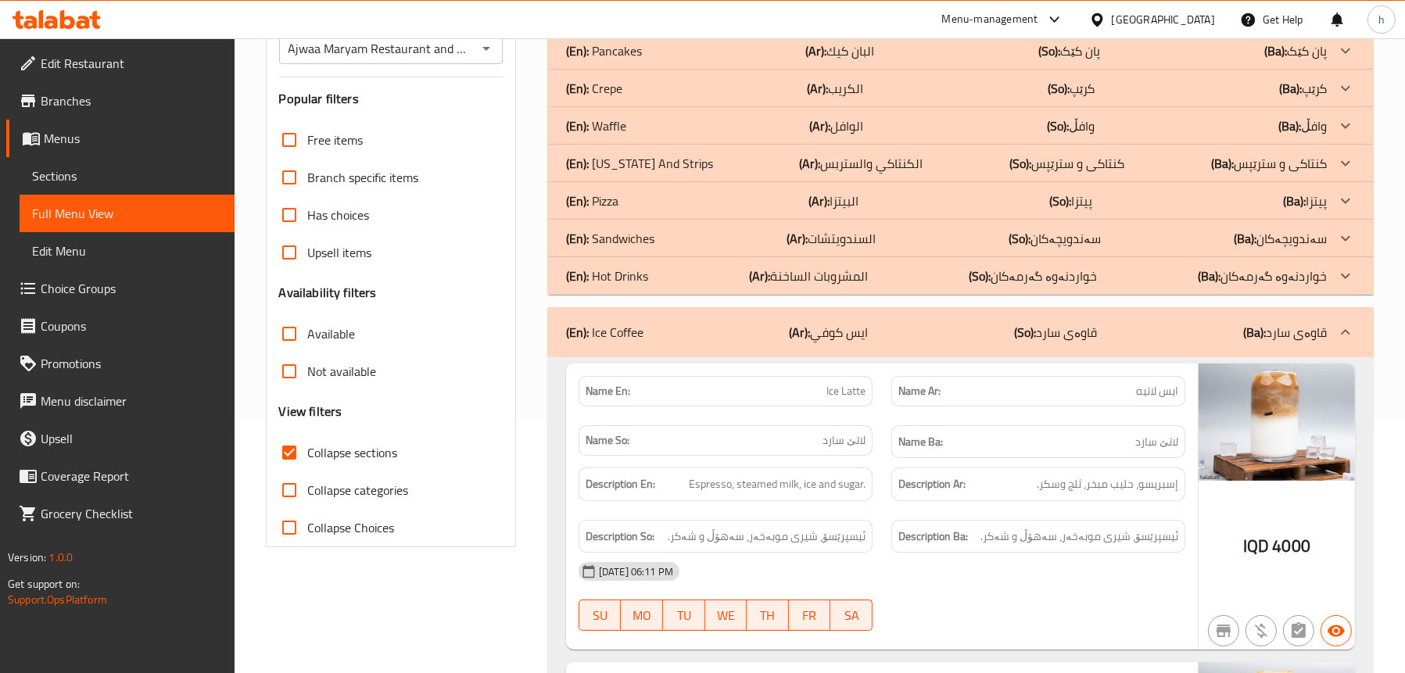
click at [647, 316] on div "(En): Ice Coffee (Ar): ايس كوفي (So): قاوەی سارد (Ba): قاوەی سارد" at bounding box center [960, 332] width 827 height 50
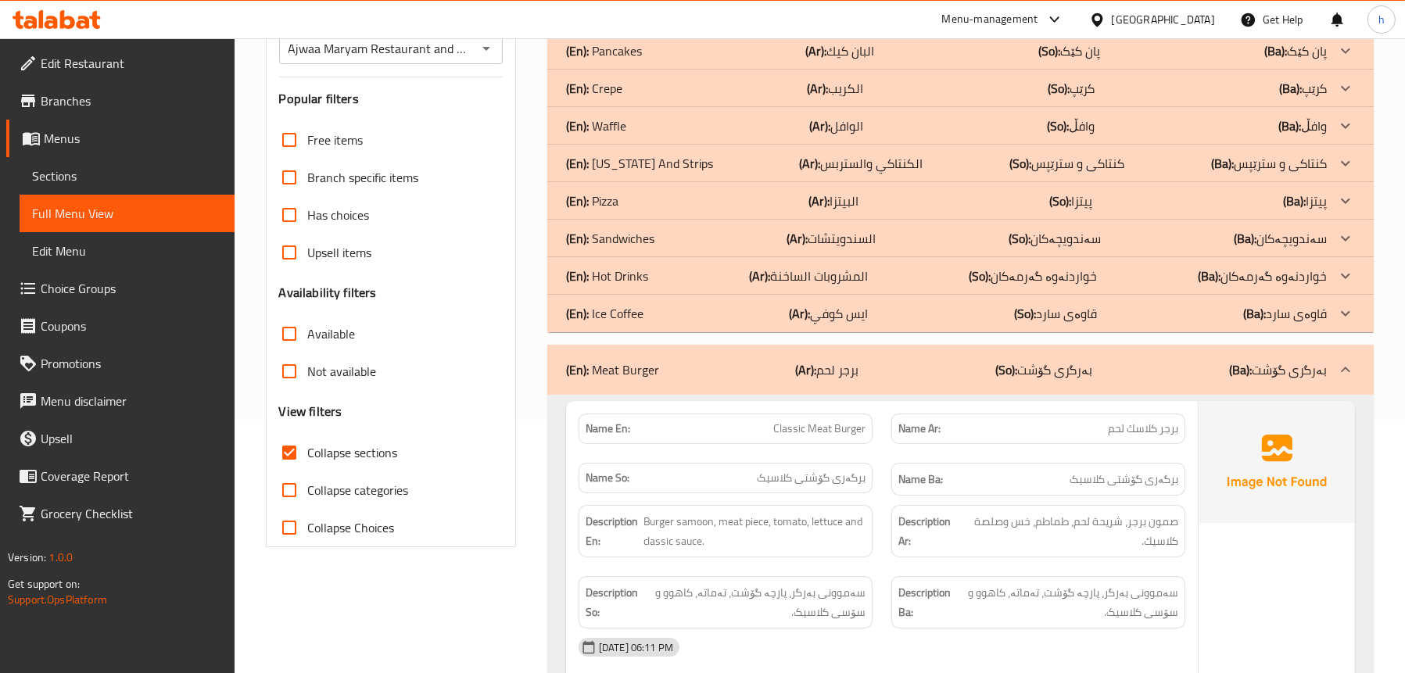
click at [667, 361] on div "(En): Meat Burger (Ar): برجر لحم (So): بەرگری گۆشت (Ba): بەرگری گۆشت" at bounding box center [946, 370] width 761 height 19
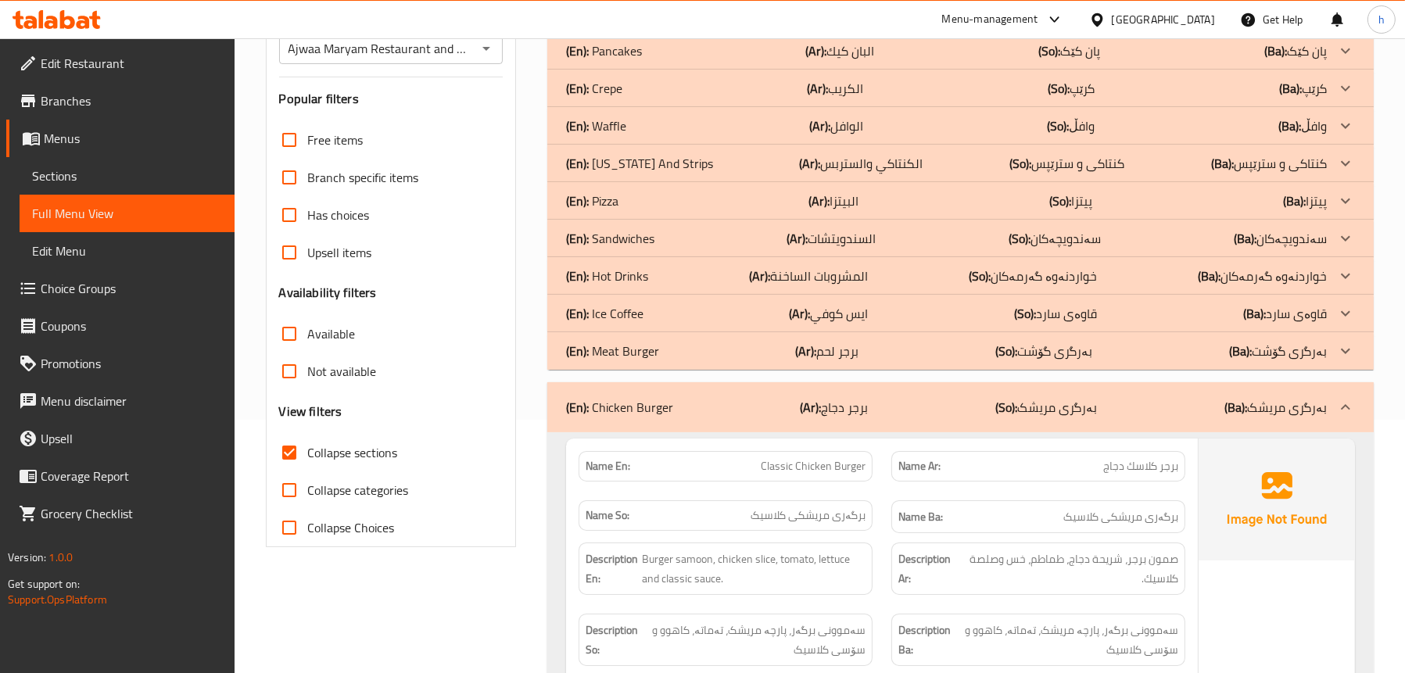
click at [655, 391] on div "(En): Chicken Burger (Ar): برجر دجاج (So): بەرگری مریشک (Ba): بەرگری مریشک" at bounding box center [960, 407] width 827 height 50
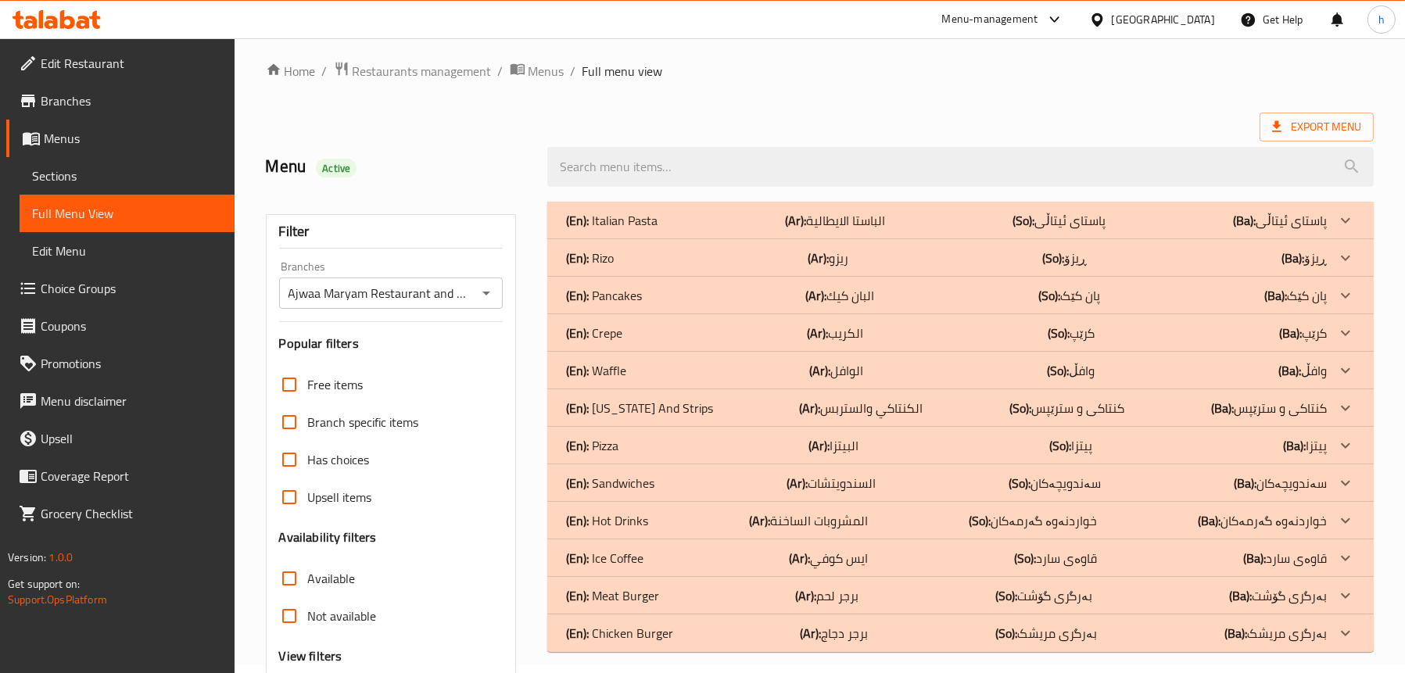
scroll to position [2, 0]
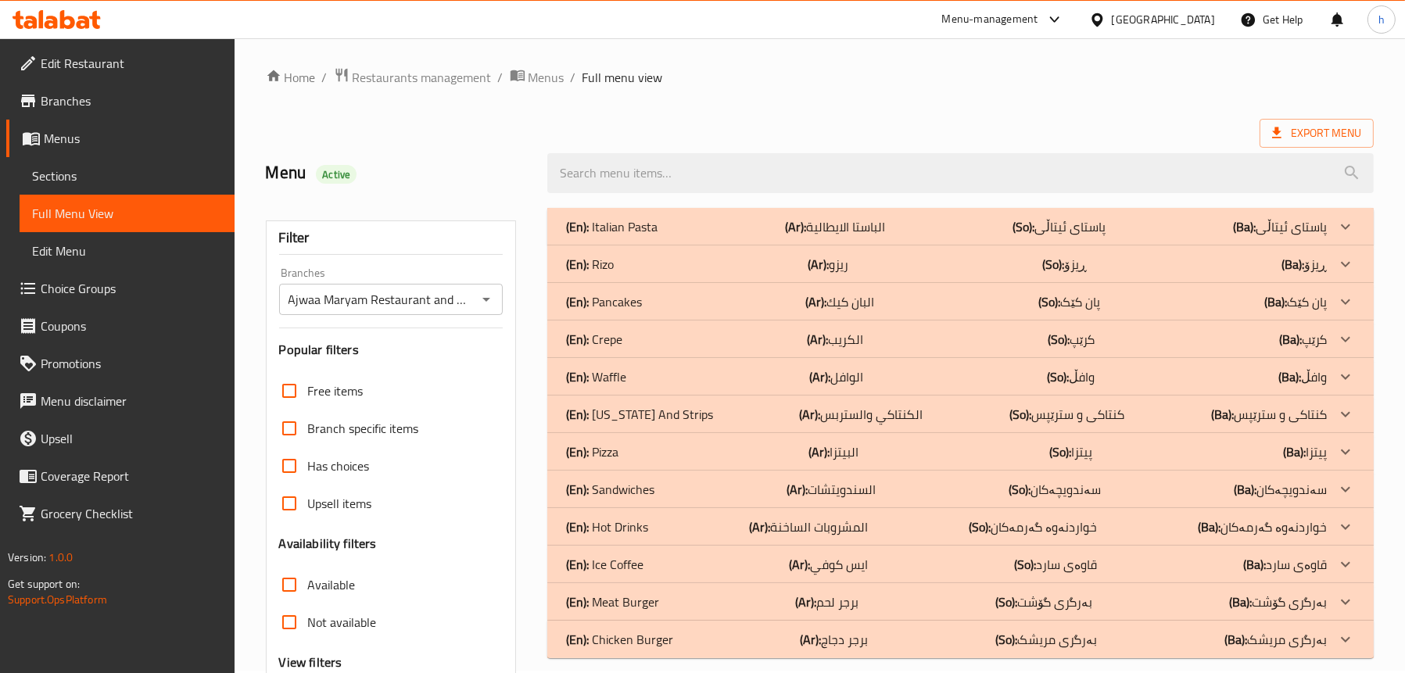
click at [635, 228] on p "(En): Italian Pasta" at bounding box center [612, 226] width 92 height 19
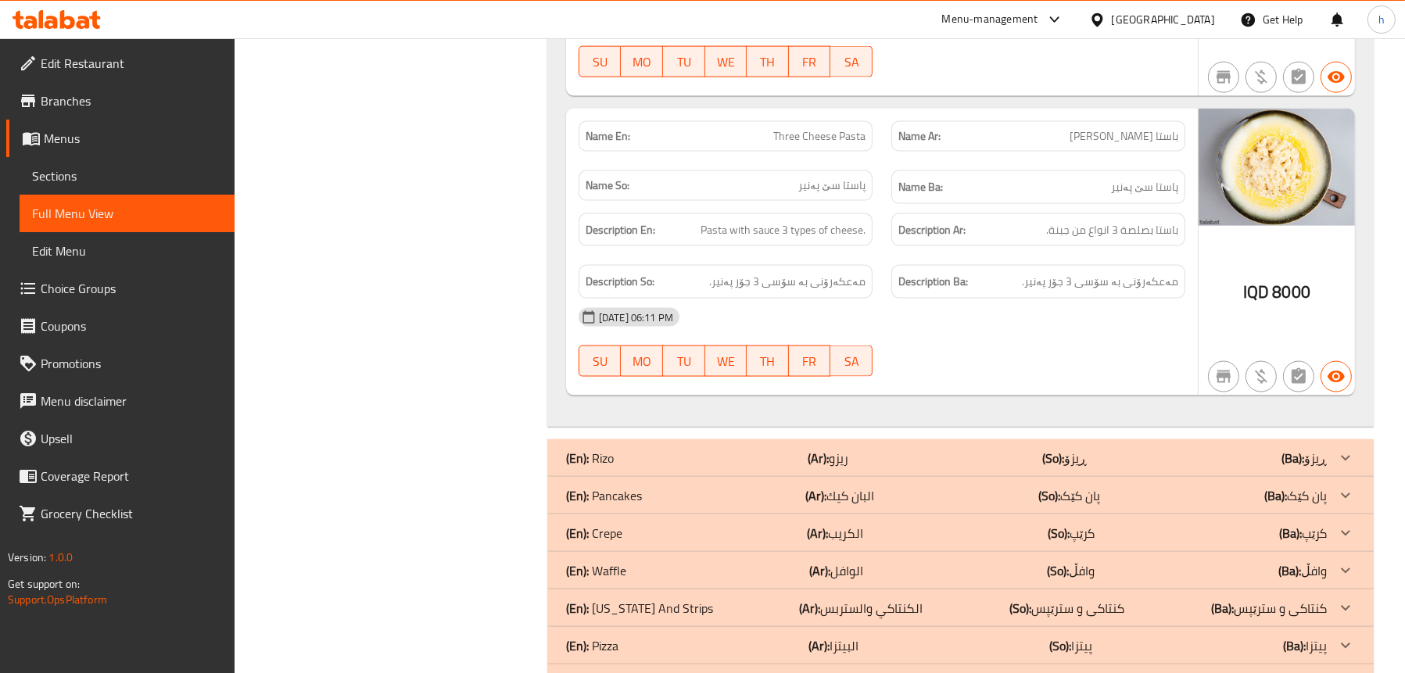
scroll to position [3439, 0]
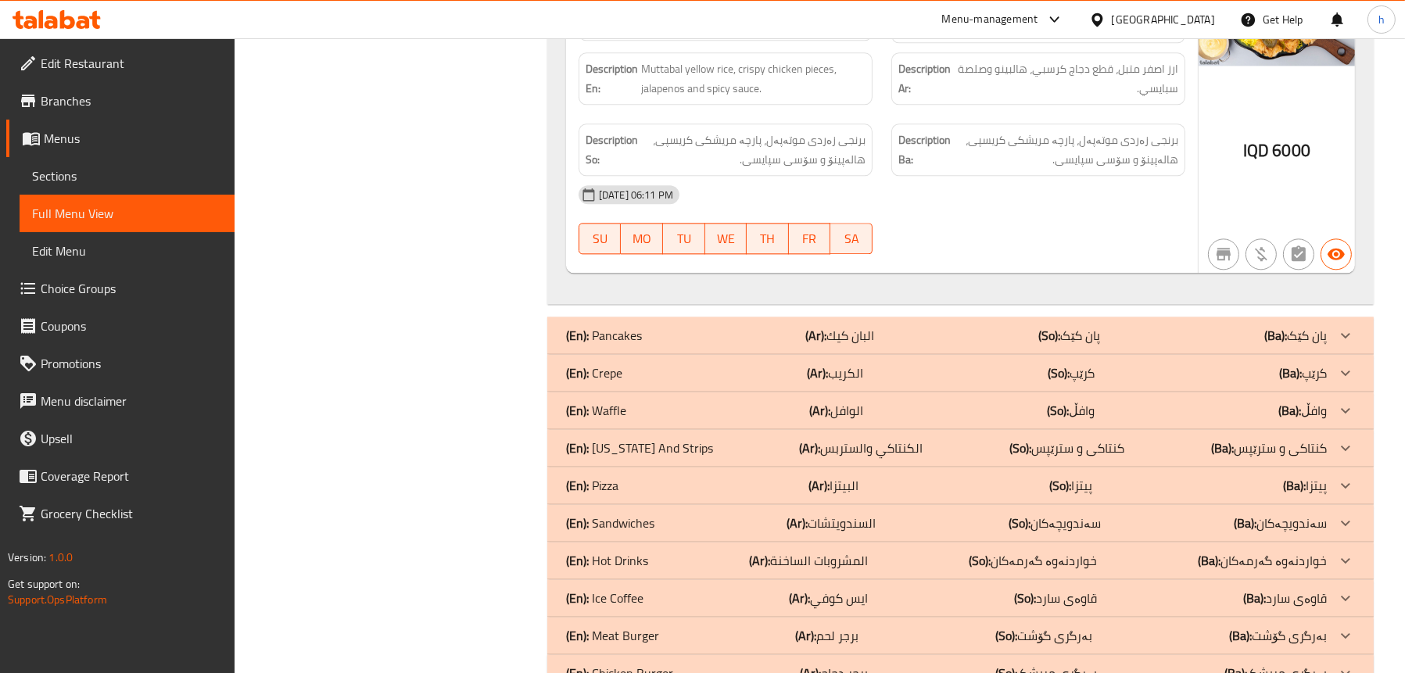
scroll to position [5174, 0]
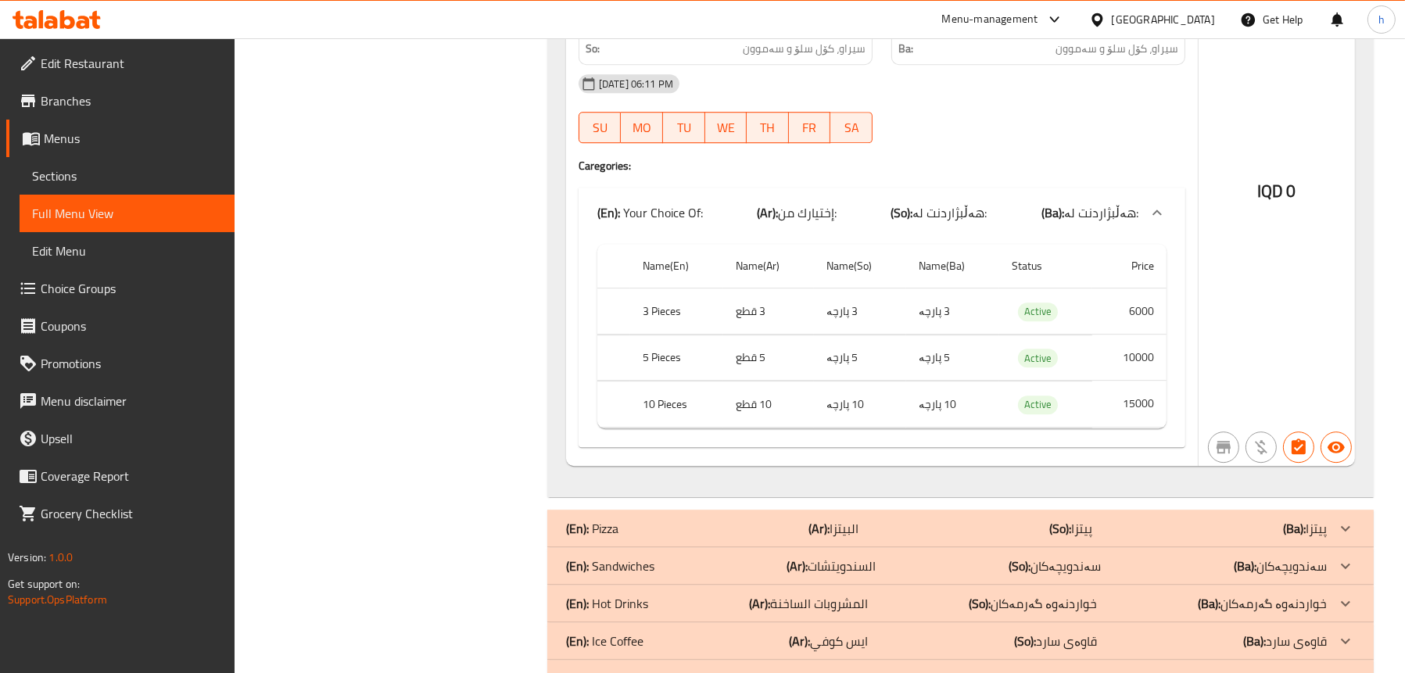
scroll to position [6518, 0]
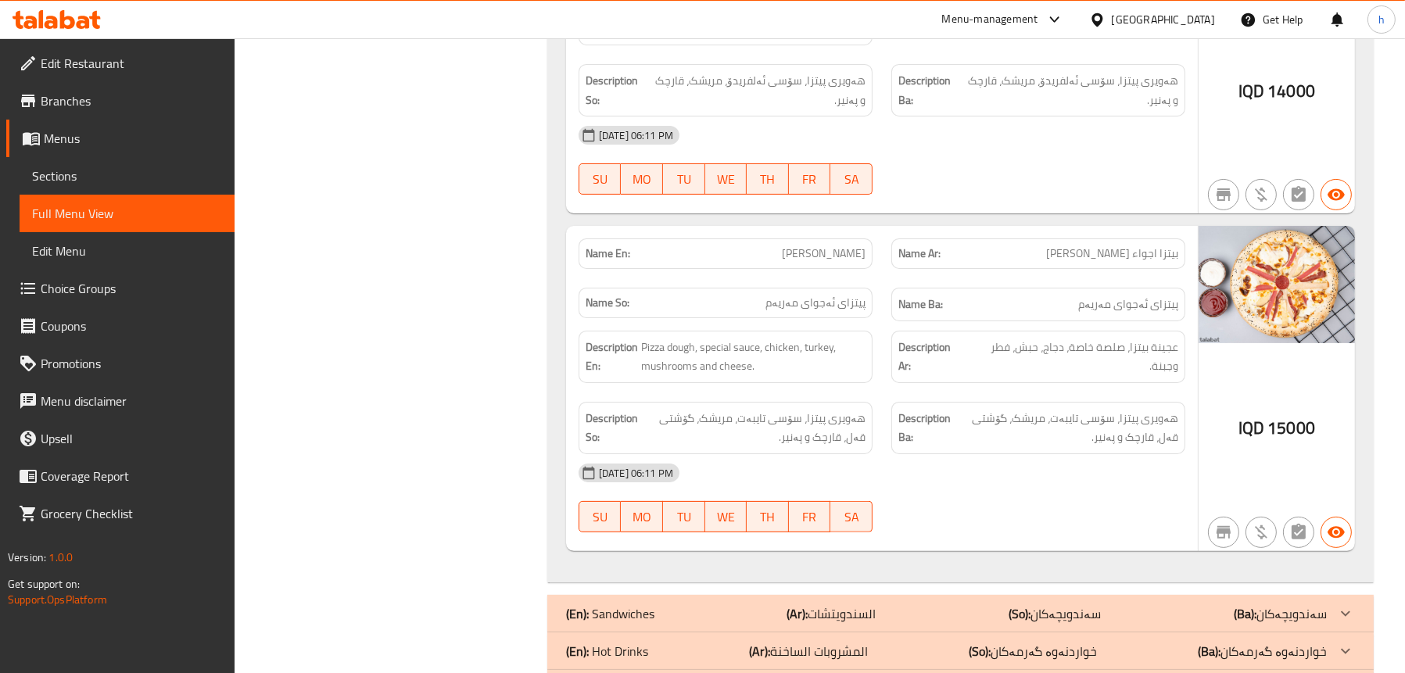
scroll to position [8908, 0]
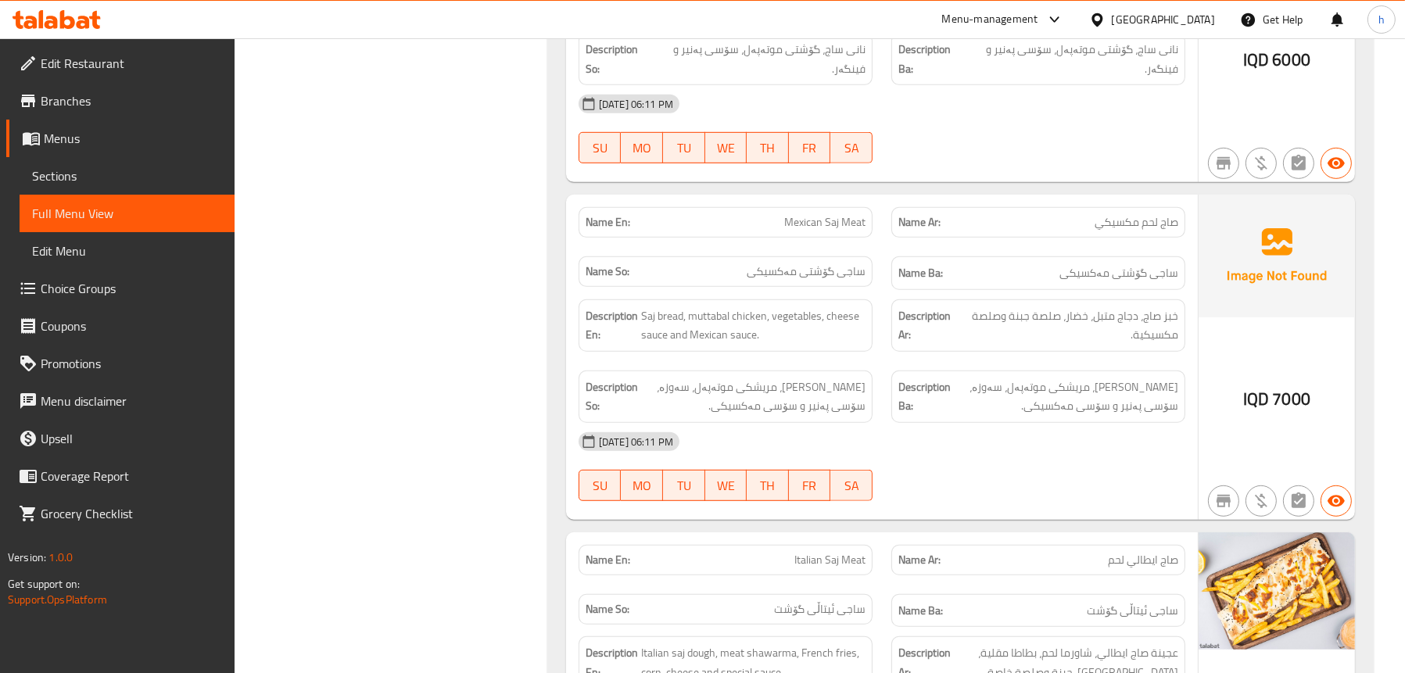
scroll to position [9612, 0]
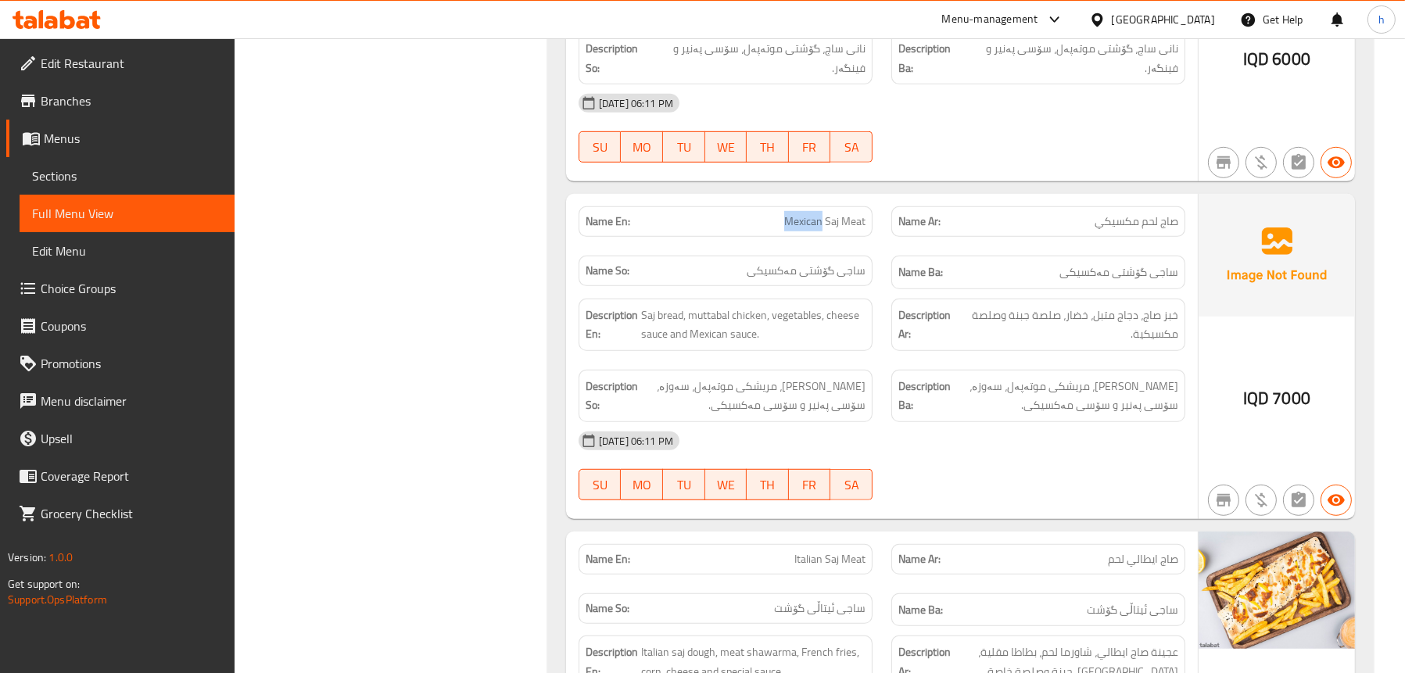
copy span "Mexican Saj Meat"
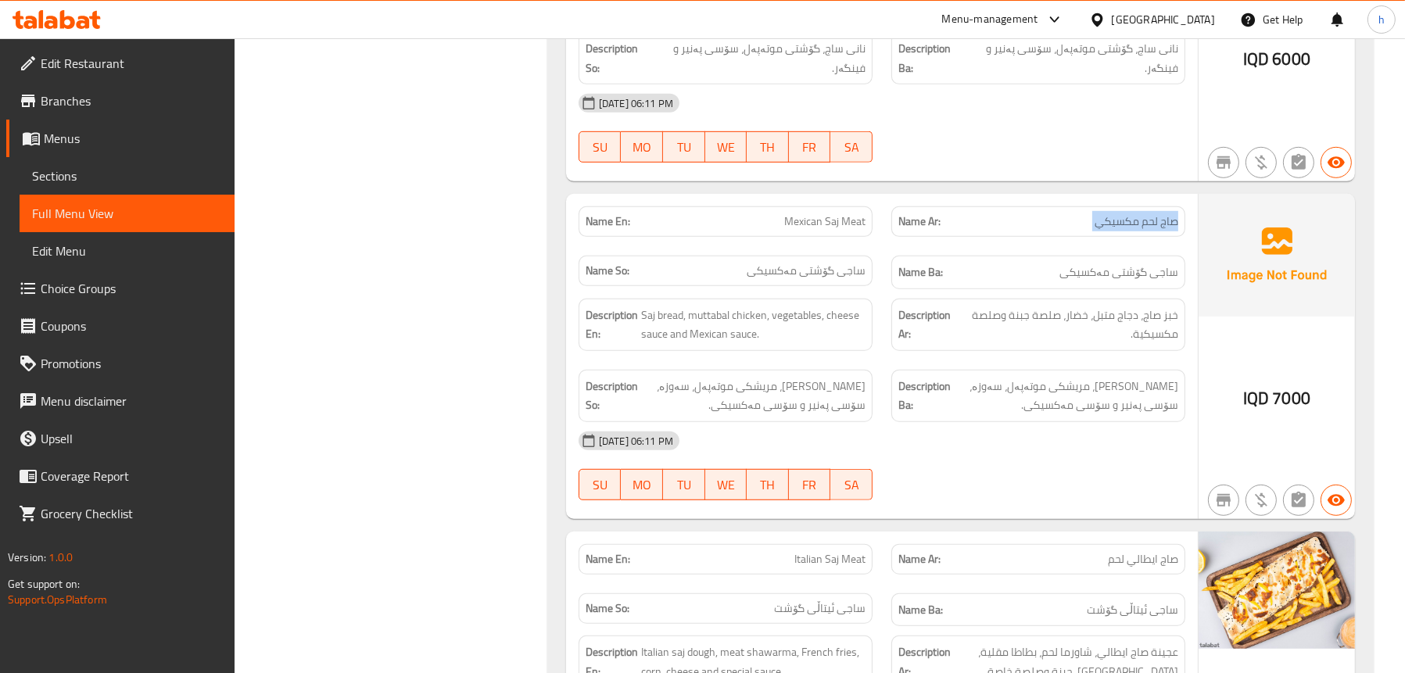
copy span "صاج لحم مكسيكي"
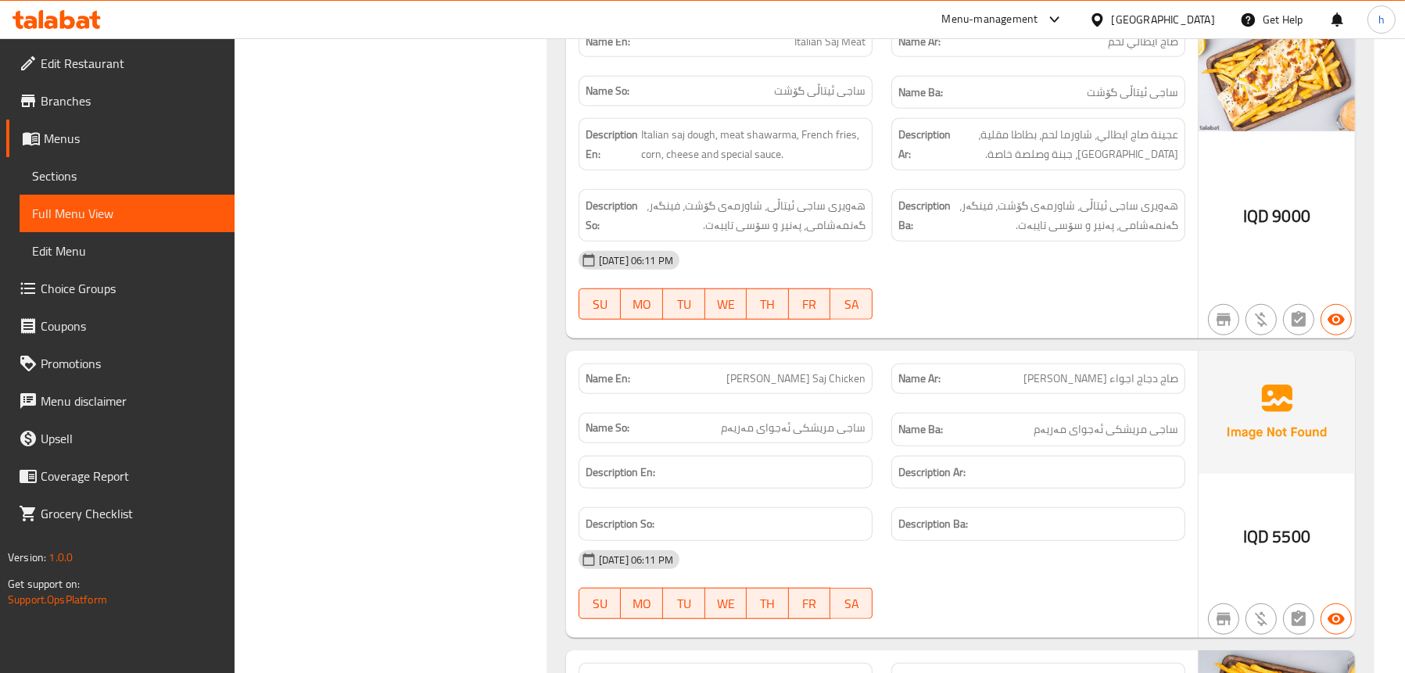
scroll to position [10159, 0]
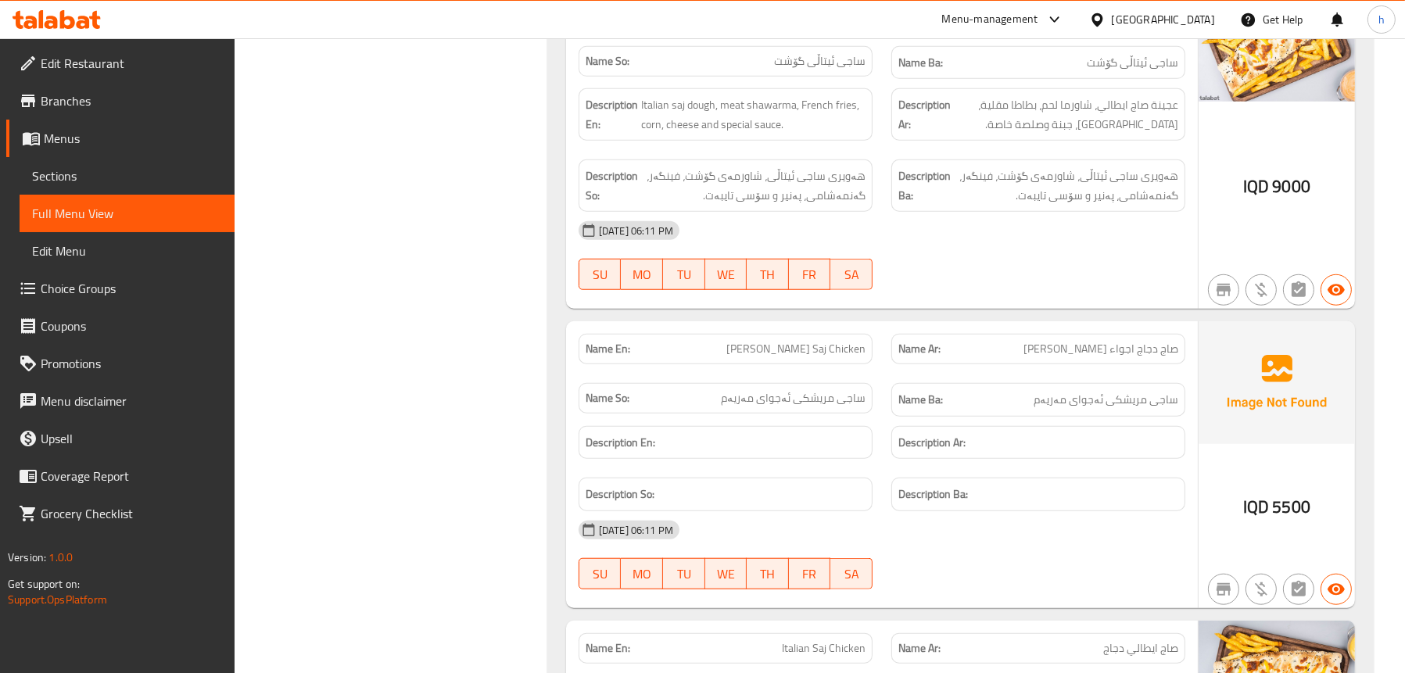
copy span "صاج دجاج اجواء [PERSON_NAME]"
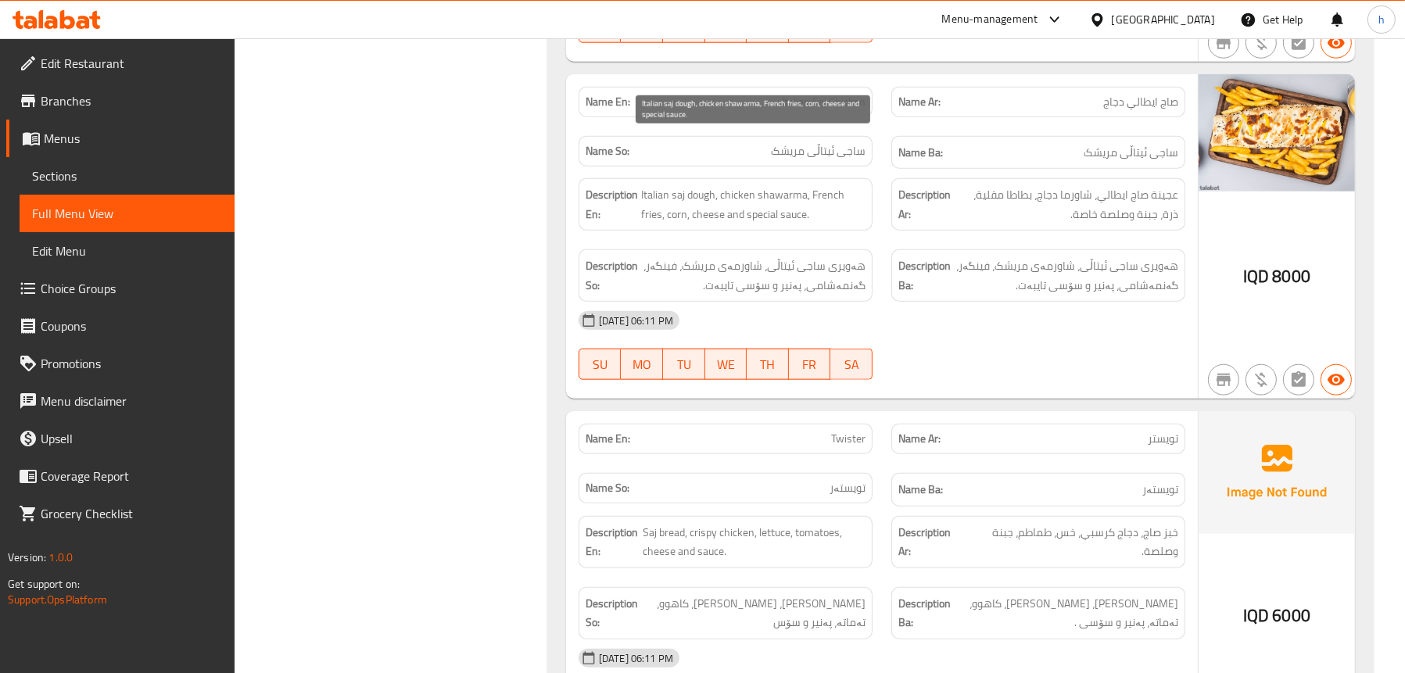
scroll to position [10707, 0]
copy span "تويستر"
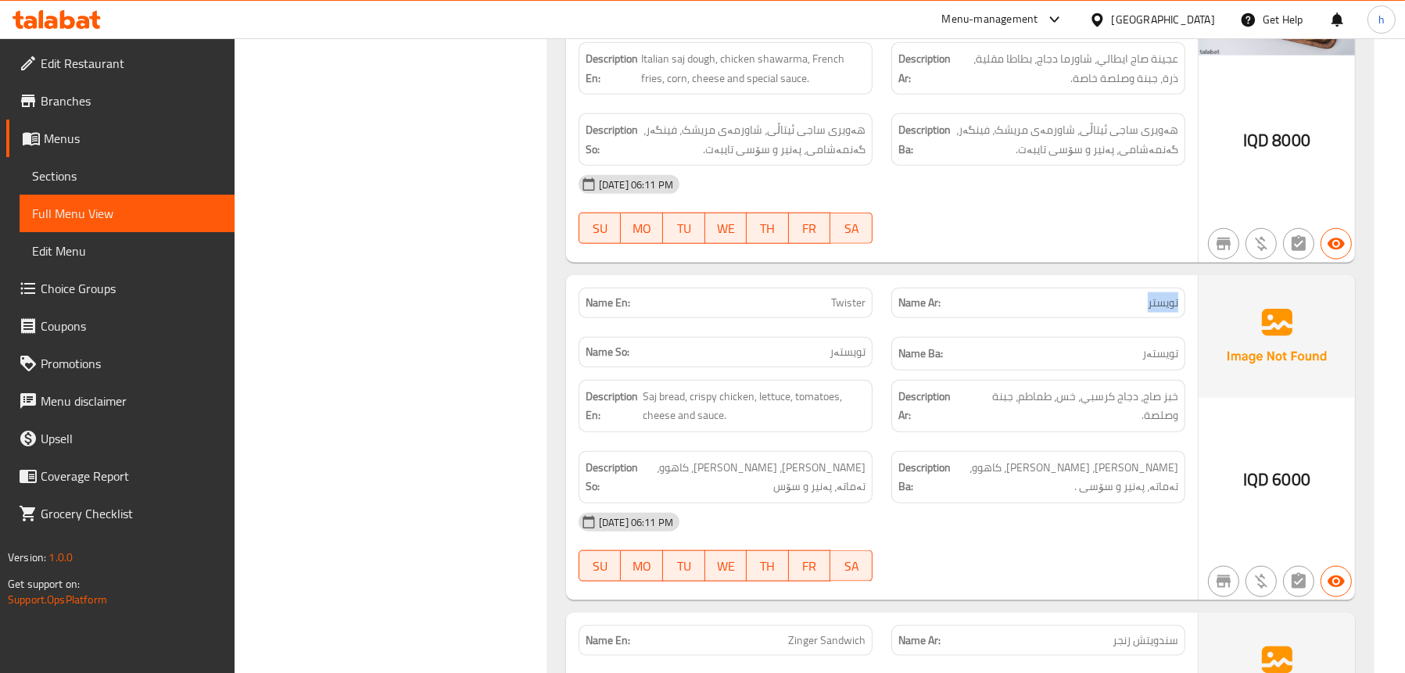
scroll to position [11176, 0]
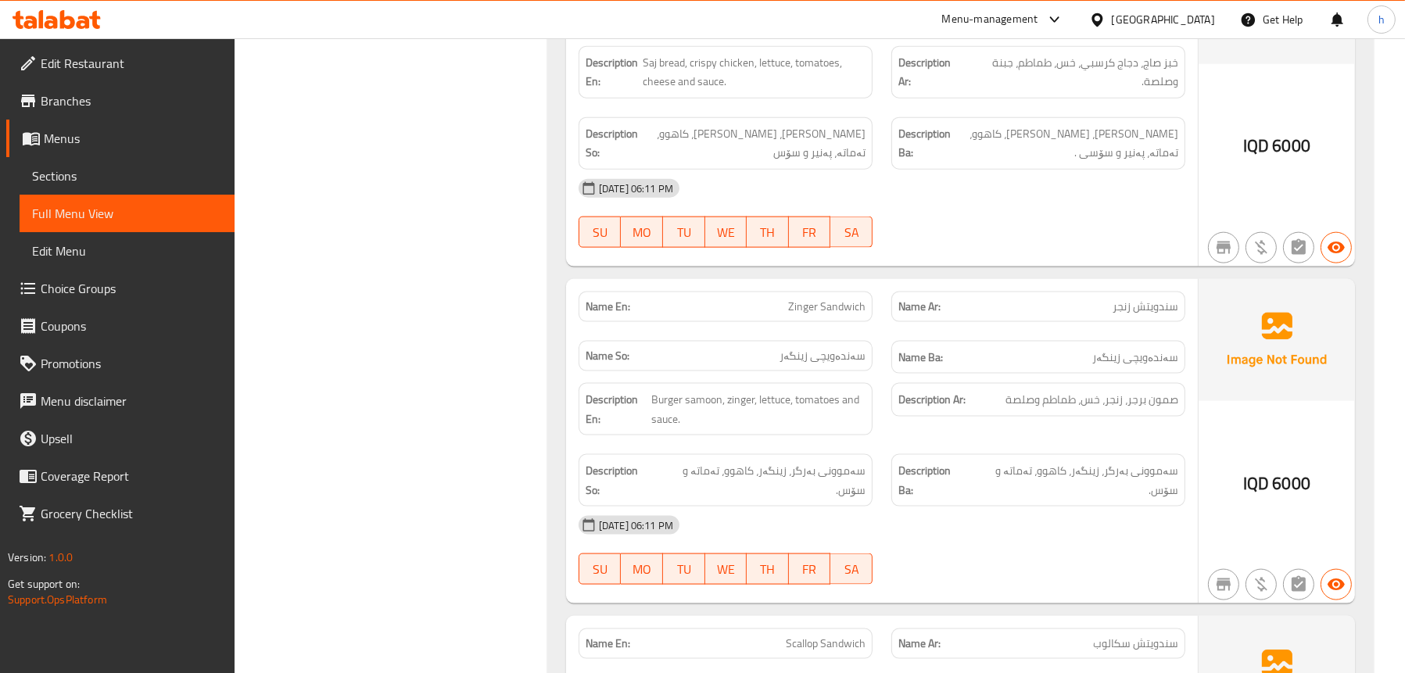
copy span "سندويتش زنجر"
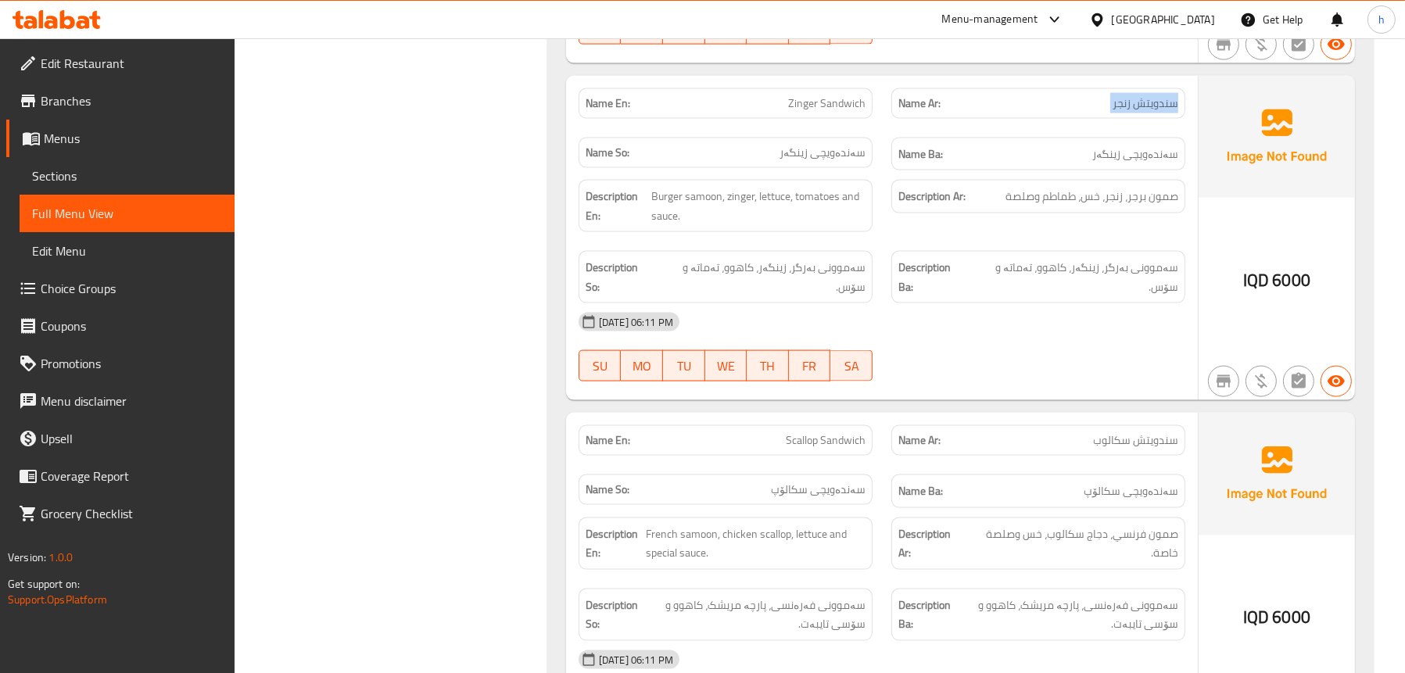
scroll to position [11489, 0]
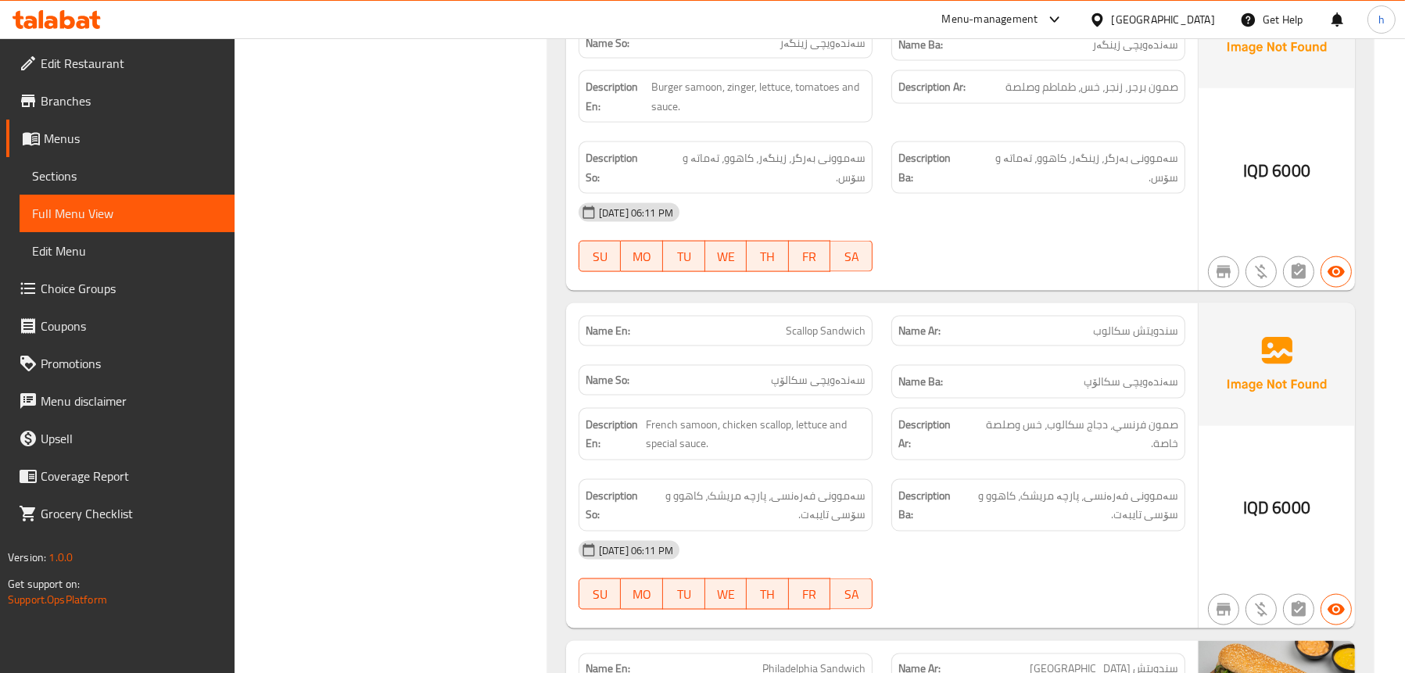
copy span "سندويتش سكالوب"
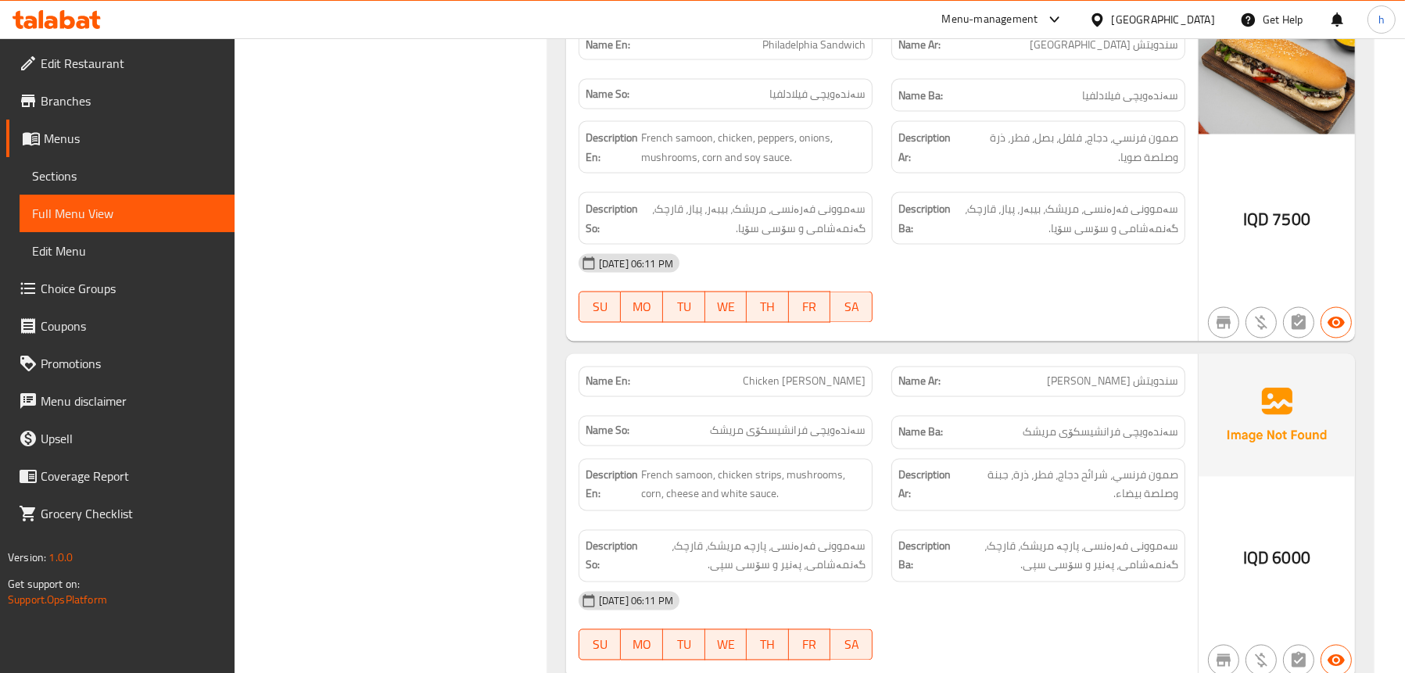
scroll to position [12115, 0]
copy span "سندويتش [PERSON_NAME]"
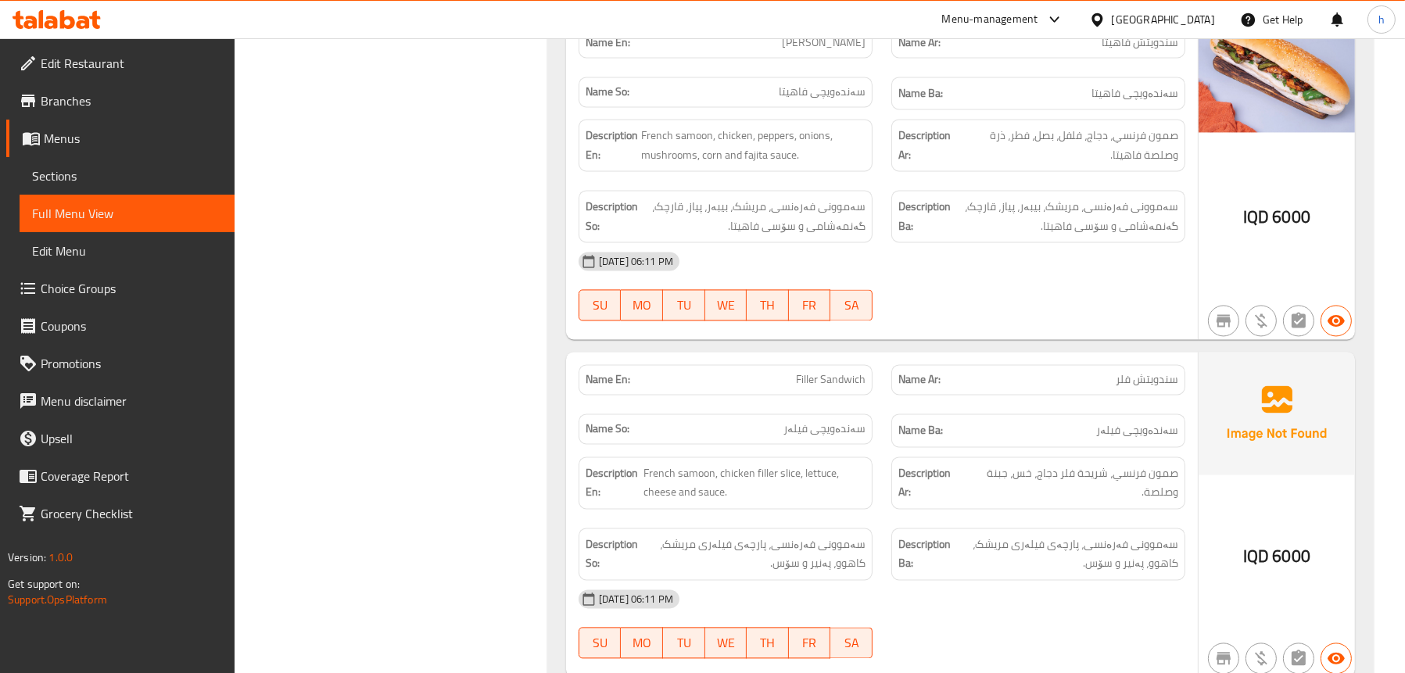
scroll to position [12819, 0]
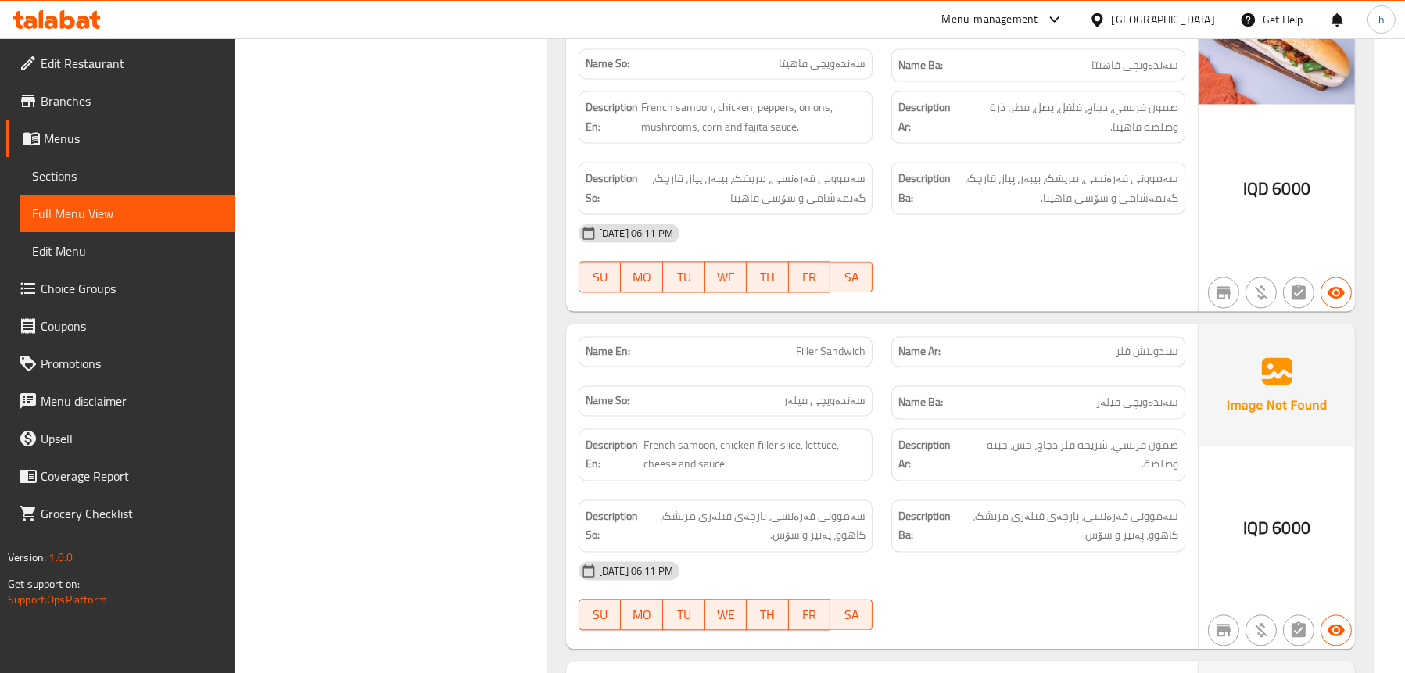
click at [1121, 343] on span "سندويتش فلر" at bounding box center [1147, 351] width 63 height 16
click at [1126, 343] on span "سندويتش فلر" at bounding box center [1147, 351] width 63 height 16
click at [1130, 343] on span "سندويتش فلر" at bounding box center [1147, 351] width 63 height 16
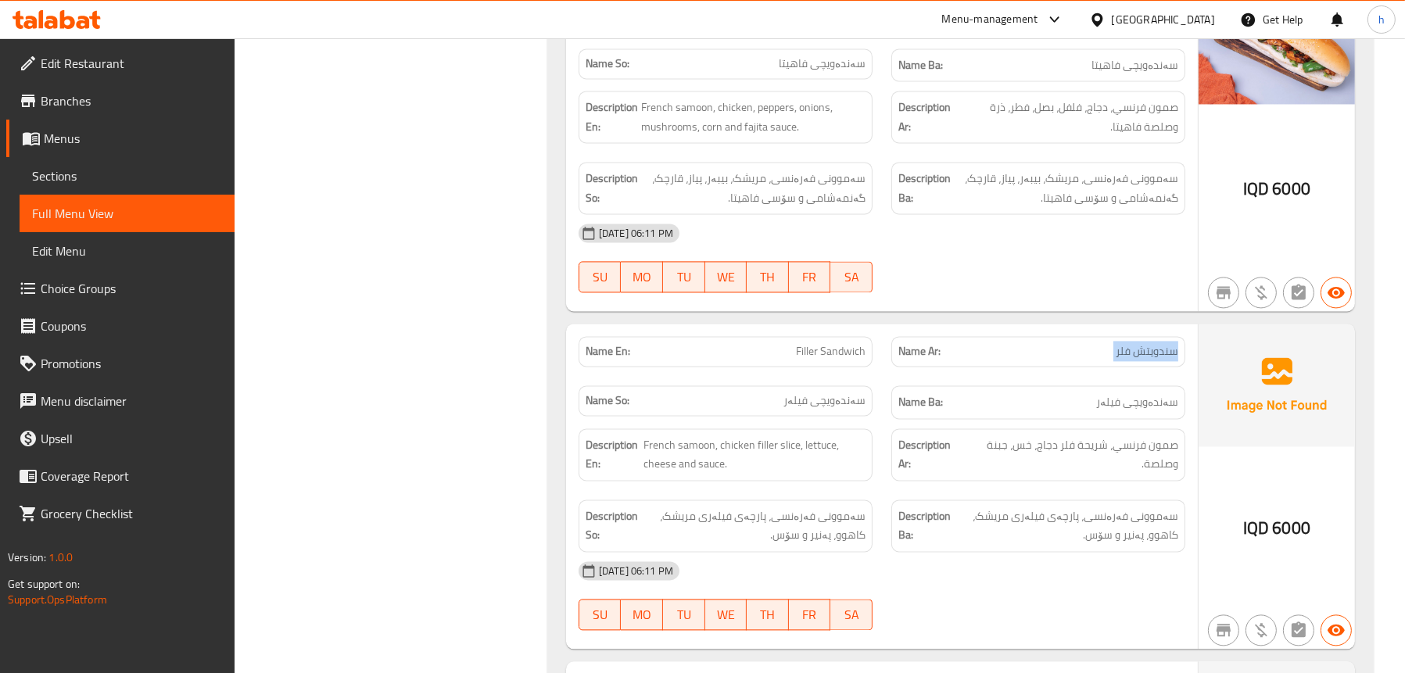
click at [1130, 343] on span "سندويتش فلر" at bounding box center [1147, 351] width 63 height 16
copy span "سندويتش فلر"
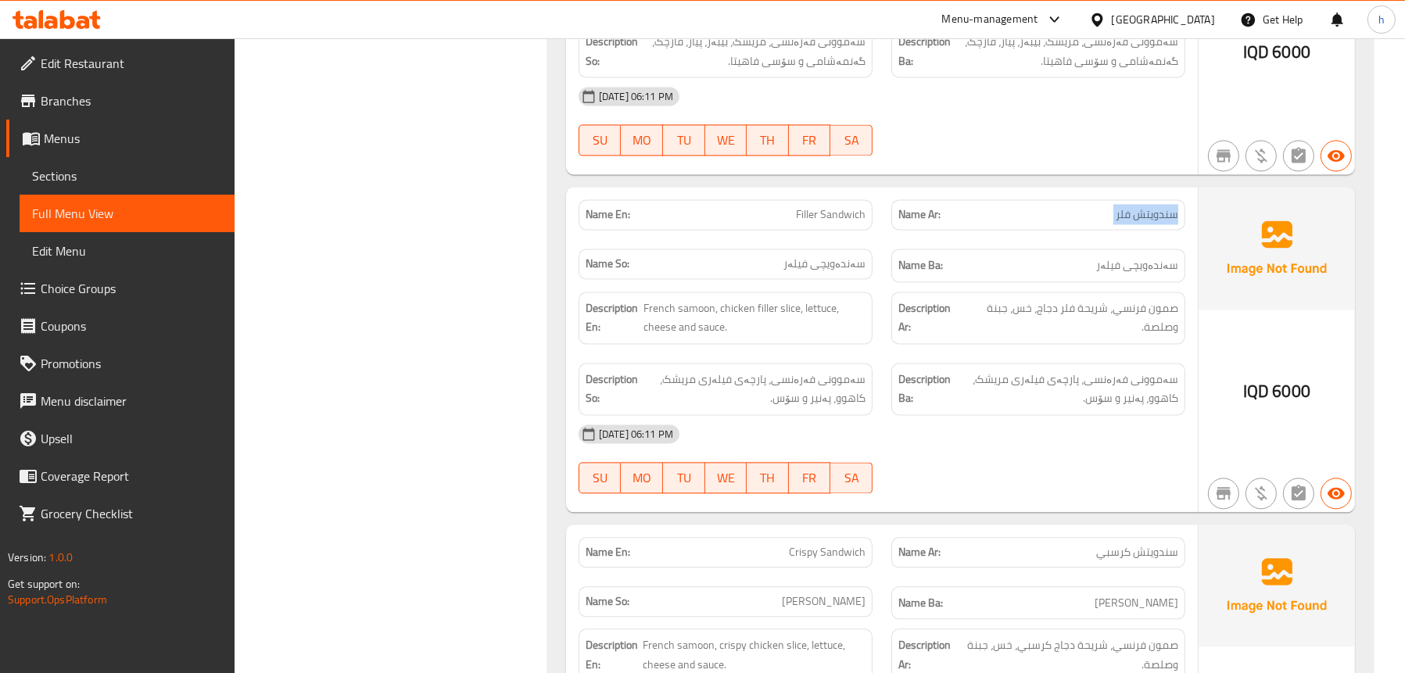
scroll to position [13131, 0]
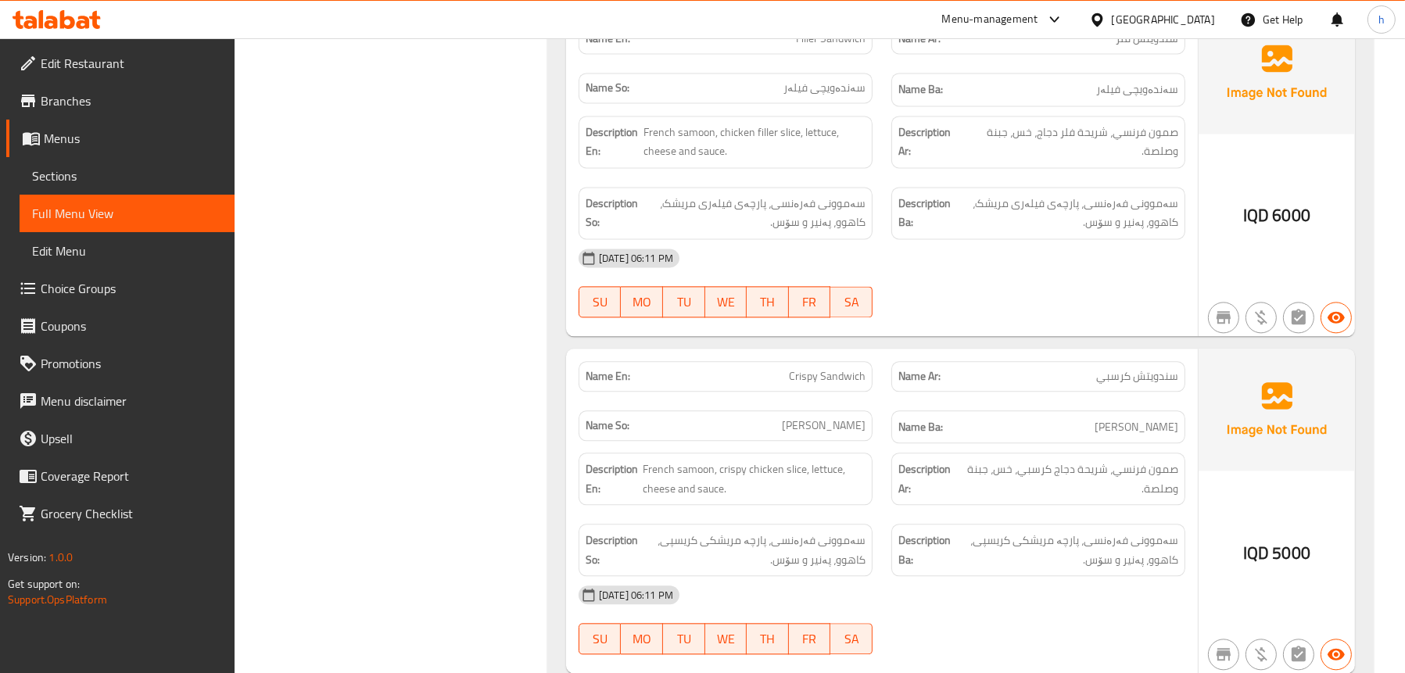
click at [1121, 368] on span "سندويتش كرسبي" at bounding box center [1138, 376] width 82 height 16
copy span "سندويتش كرسبي"
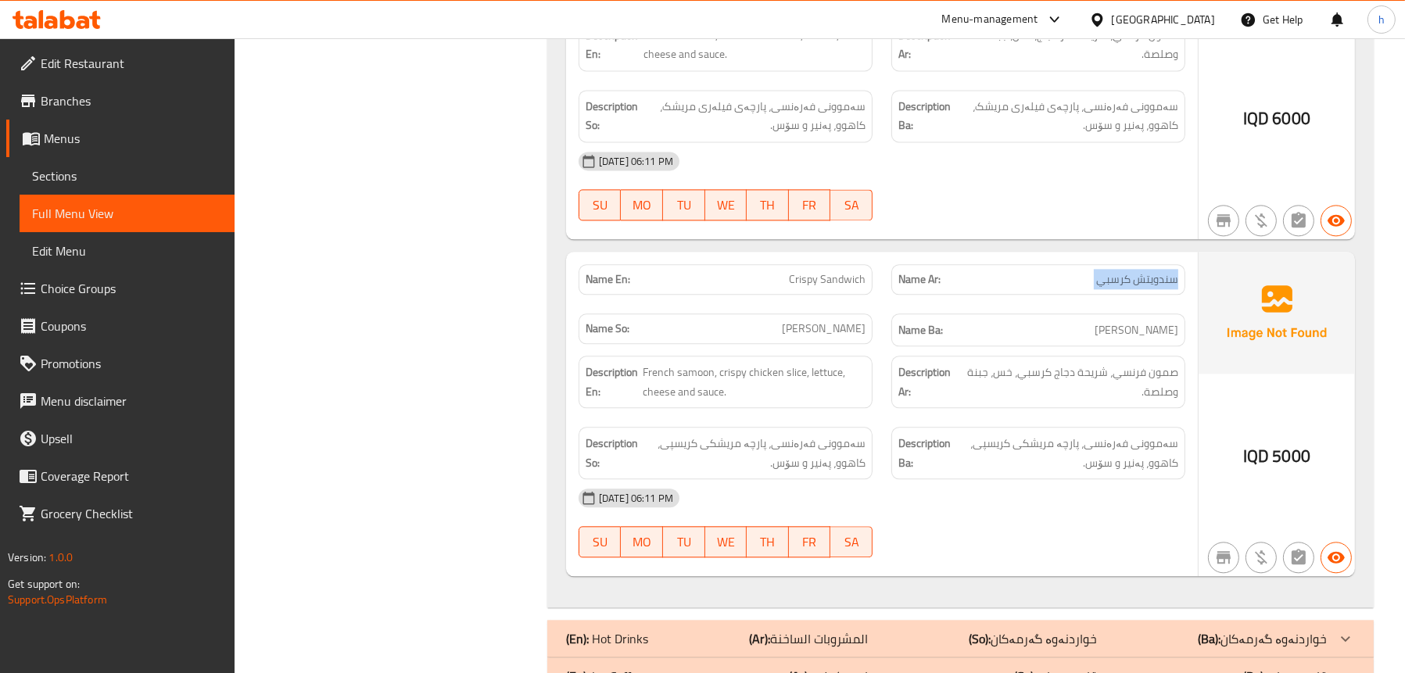
scroll to position [13282, 0]
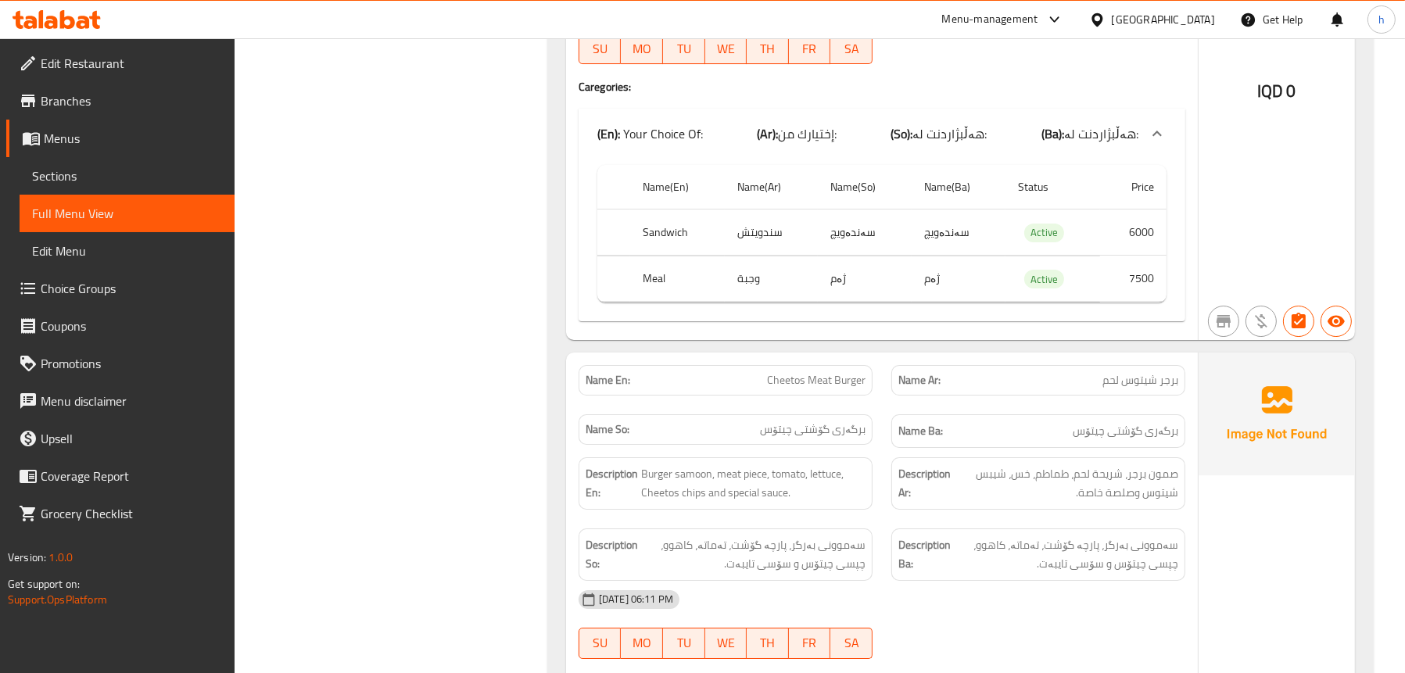
scroll to position [16316, 0]
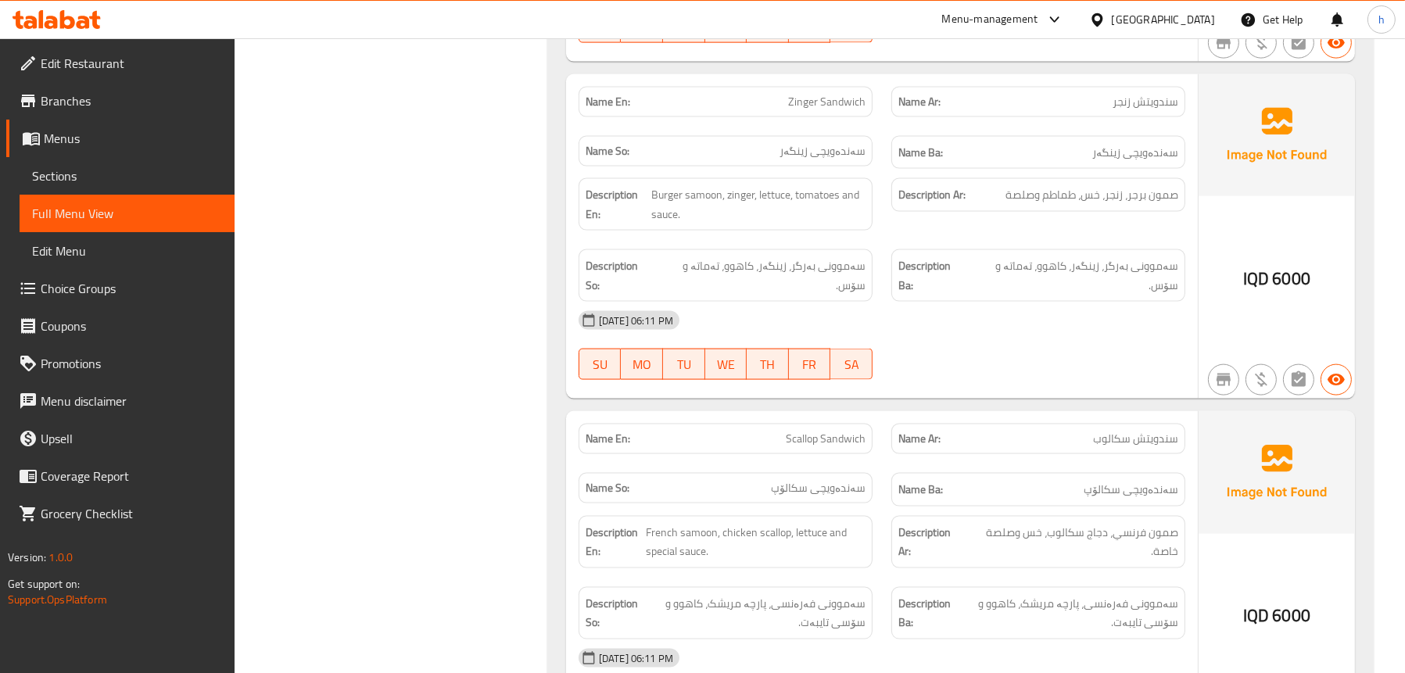
scroll to position [11419, 0]
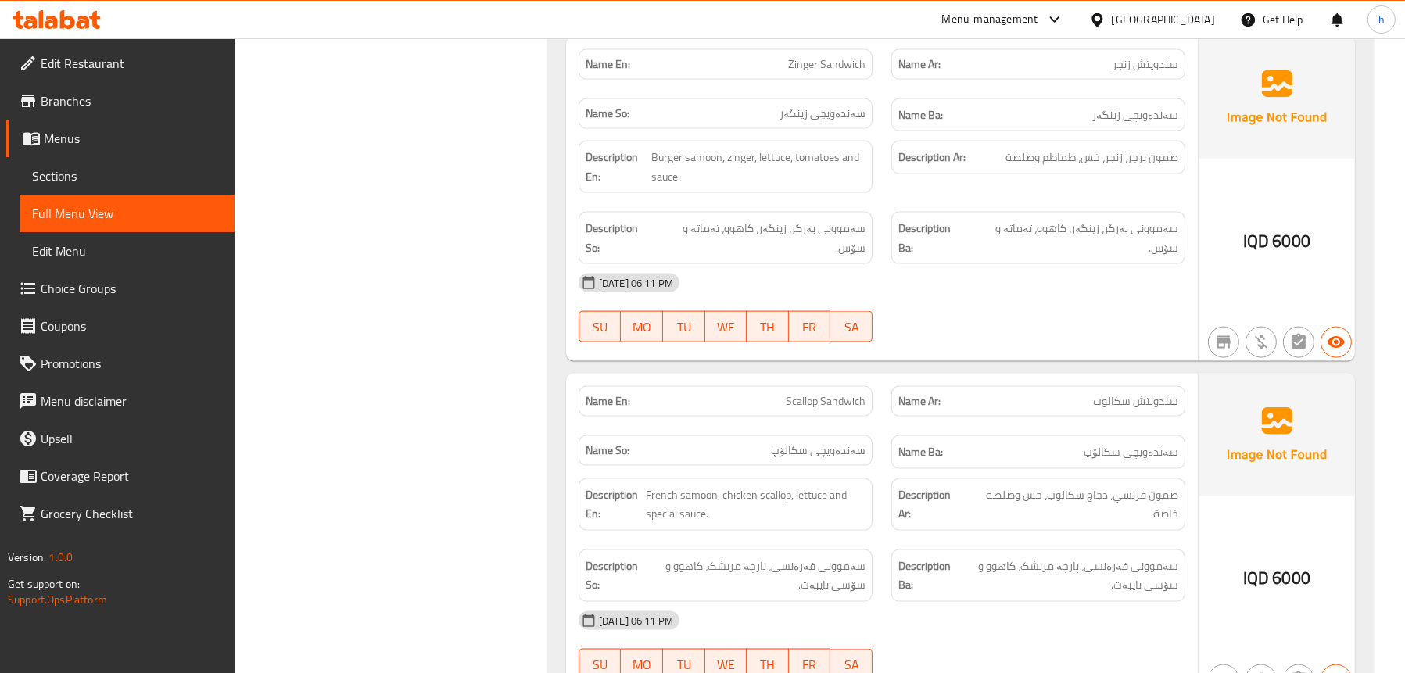
click at [59, 167] on span "Sections" at bounding box center [127, 176] width 190 height 19
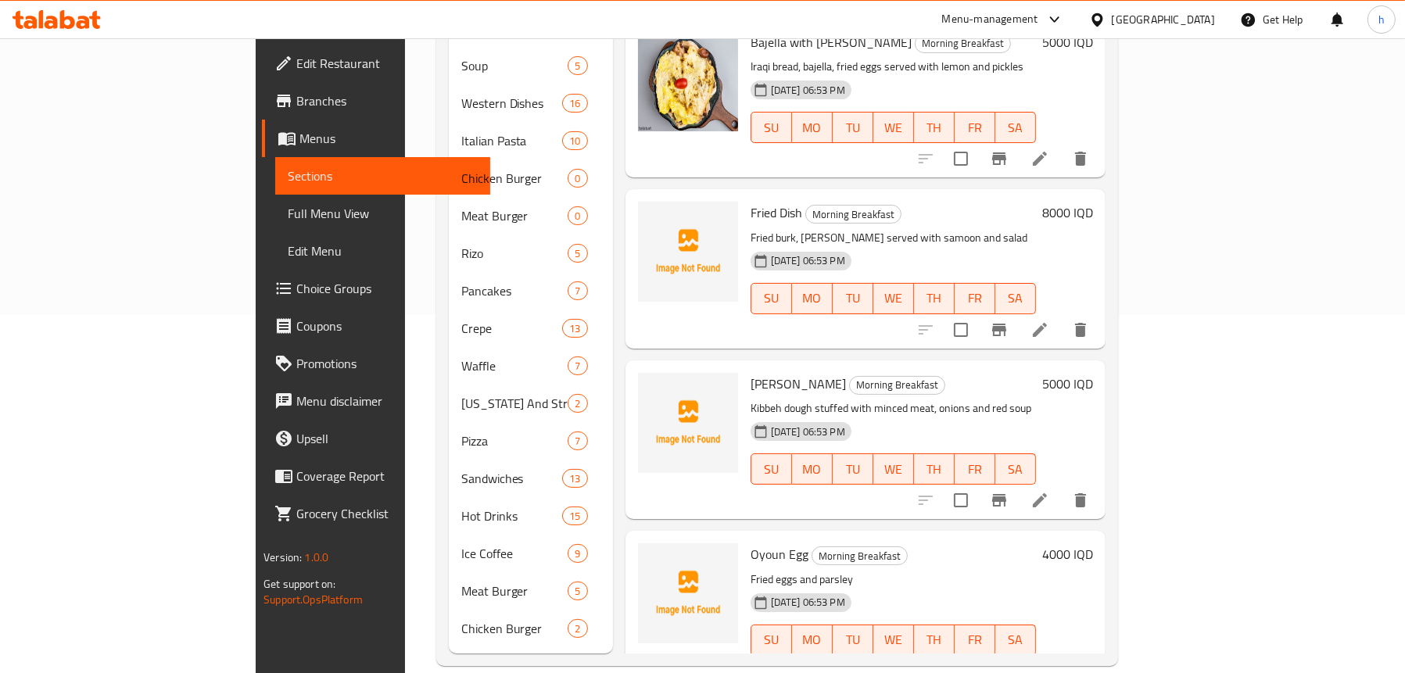
scroll to position [249, 0]
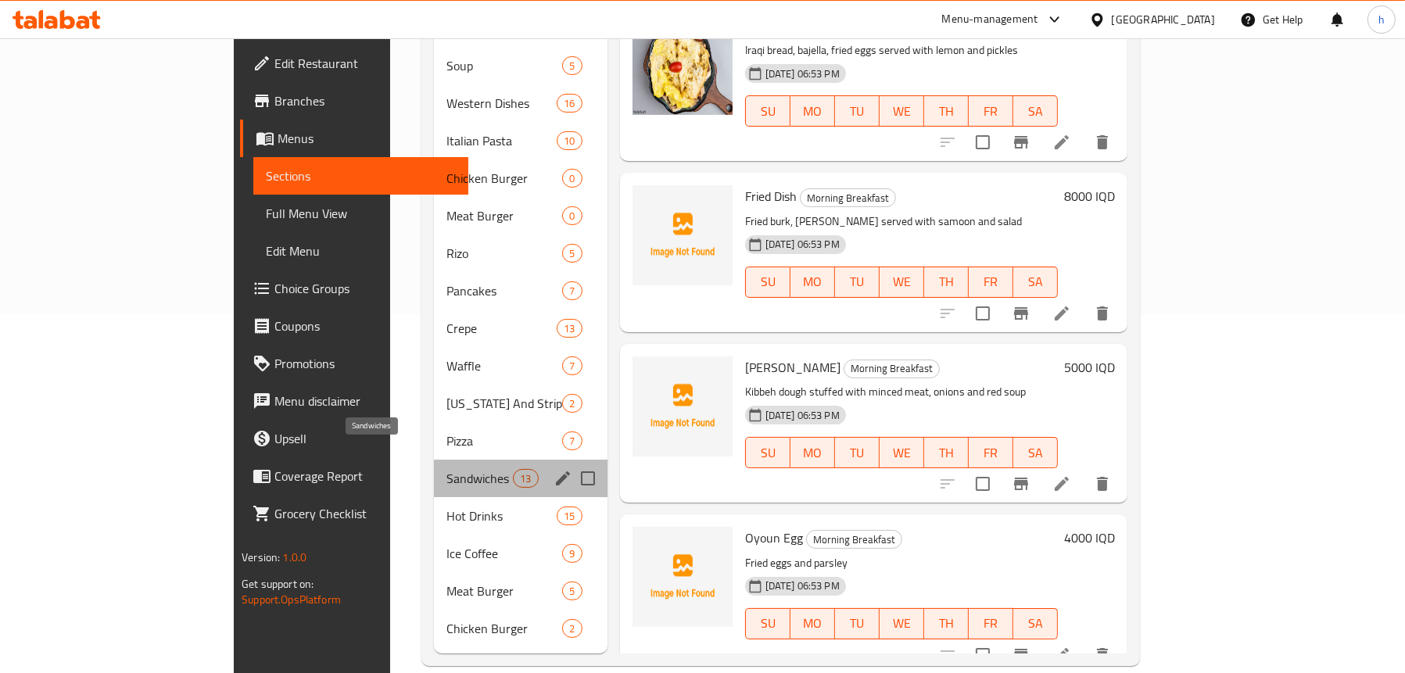
click at [447, 469] on span "Sandwiches" at bounding box center [480, 478] width 66 height 19
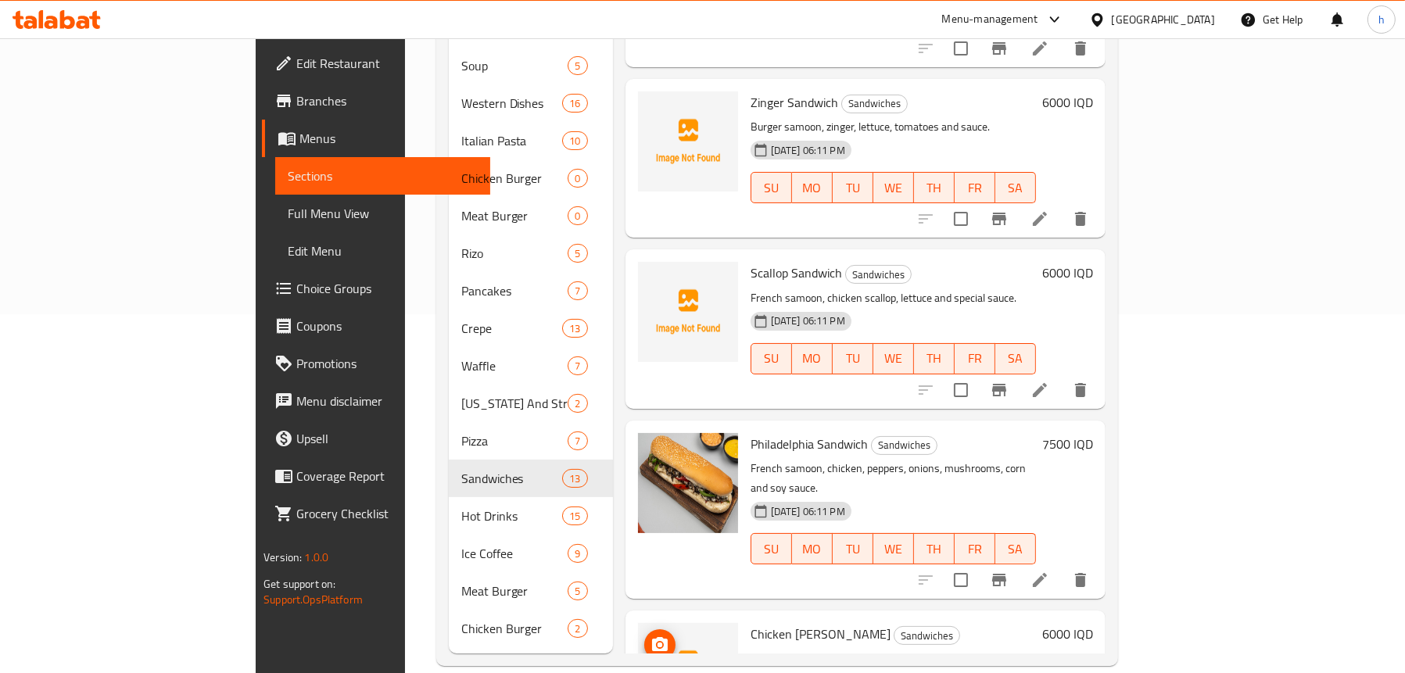
scroll to position [1095, 0]
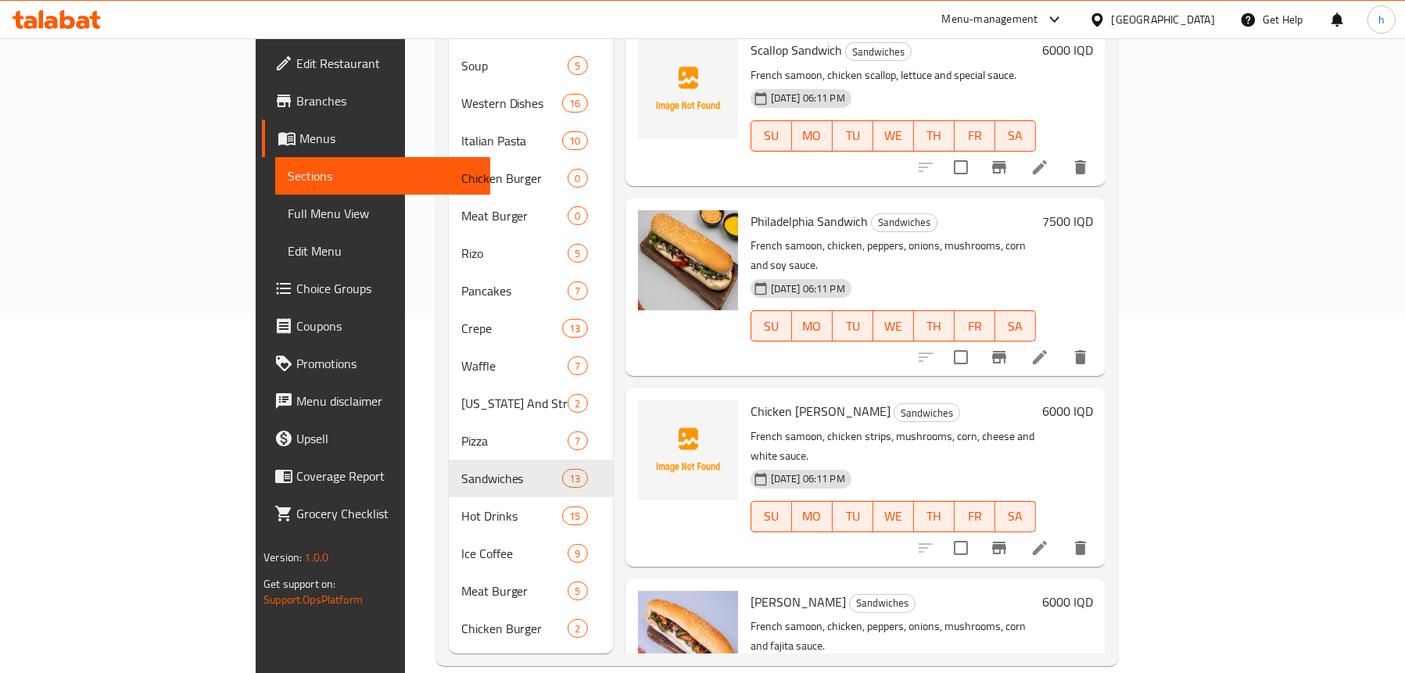
click at [288, 213] on span "Full Menu View" at bounding box center [383, 213] width 190 height 19
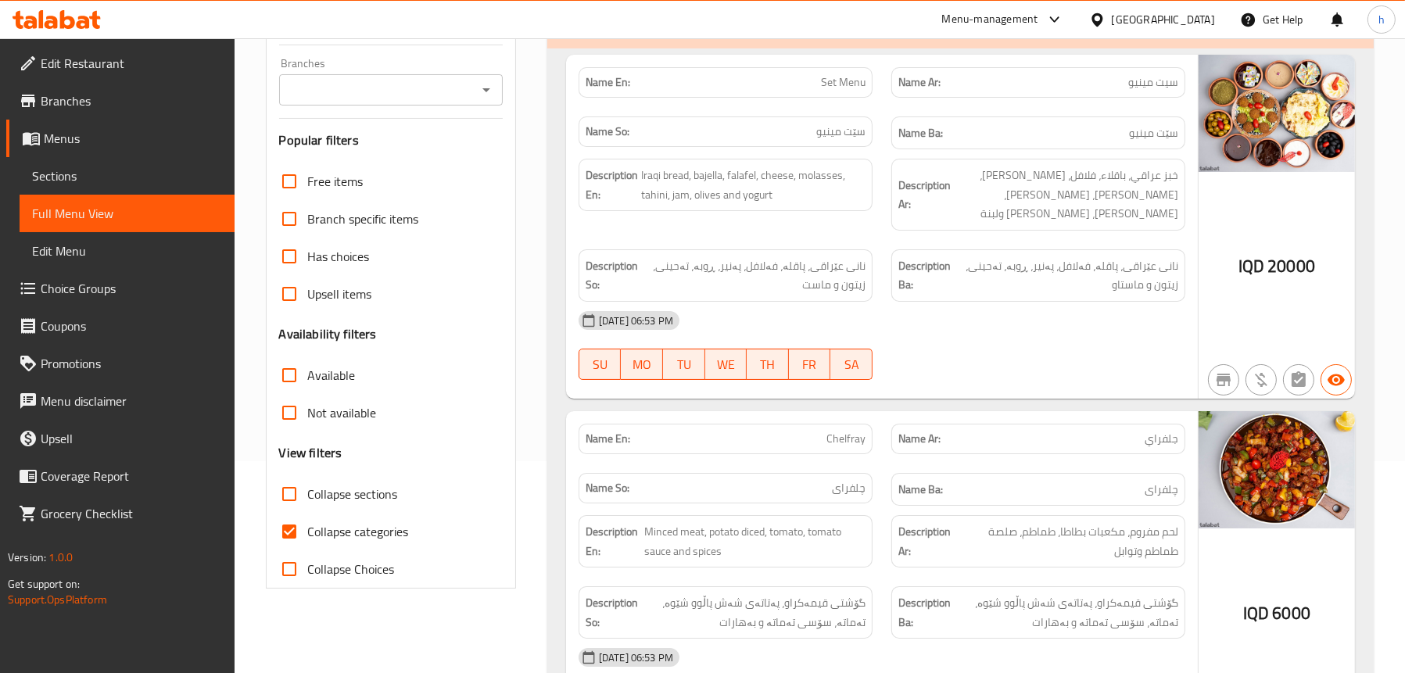
scroll to position [46, 0]
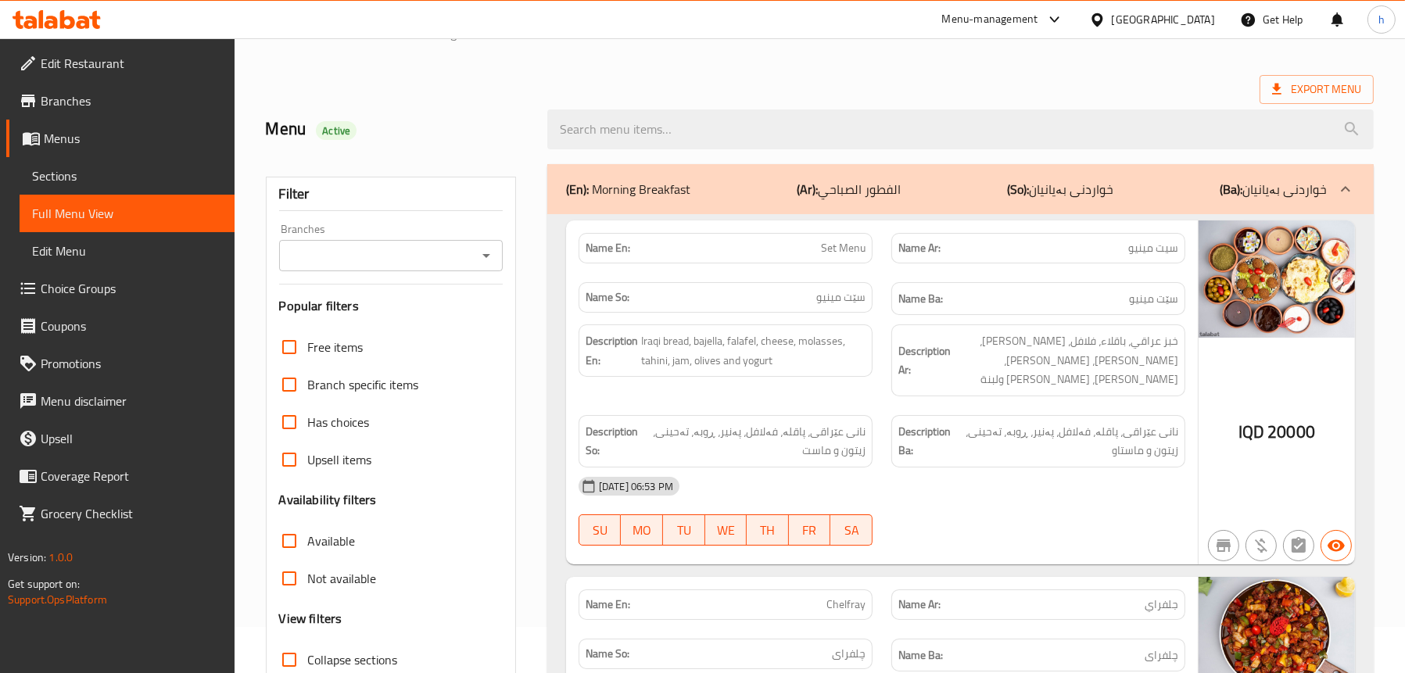
click at [479, 258] on icon "Open" at bounding box center [486, 255] width 19 height 19
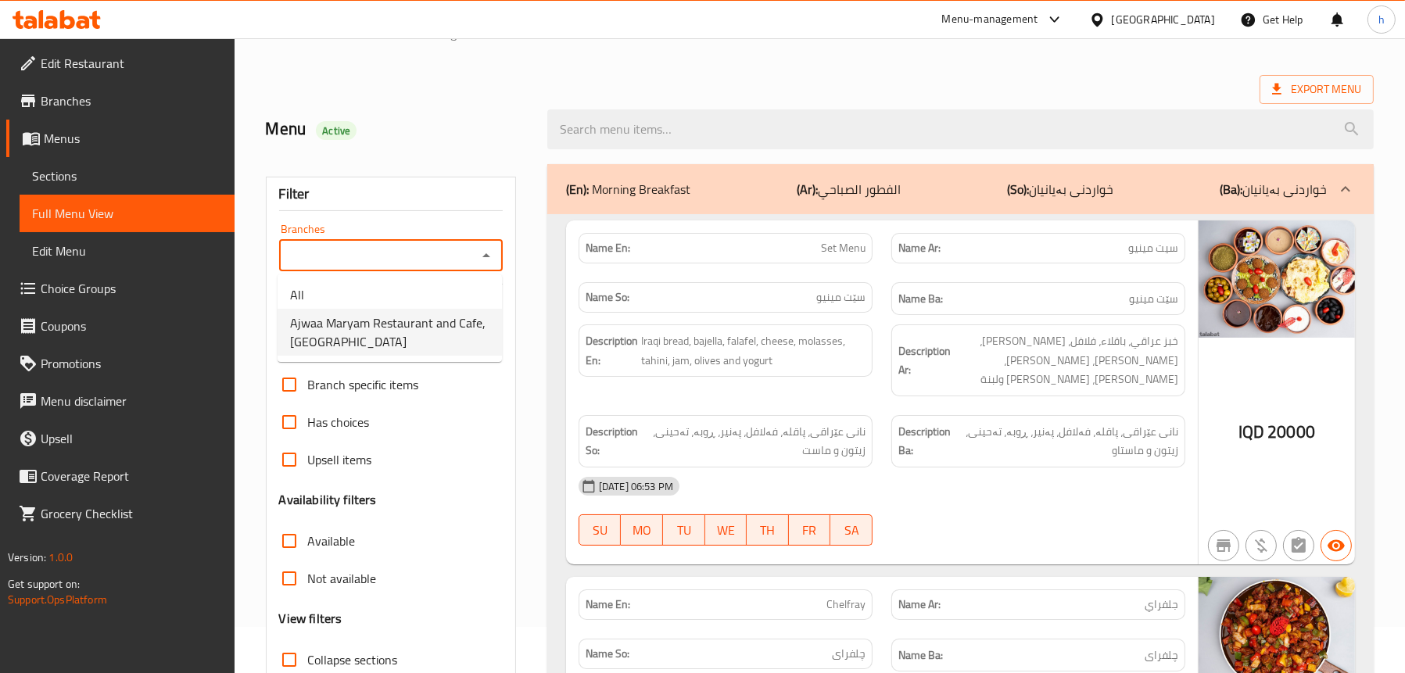
click at [320, 333] on span "Ajwaa Maryam Restaurant and Cafe,[GEOGRAPHIC_DATA]" at bounding box center [389, 333] width 199 height 38
type input "Ajwaa Maryam Restaurant and Cafe,[GEOGRAPHIC_DATA]"
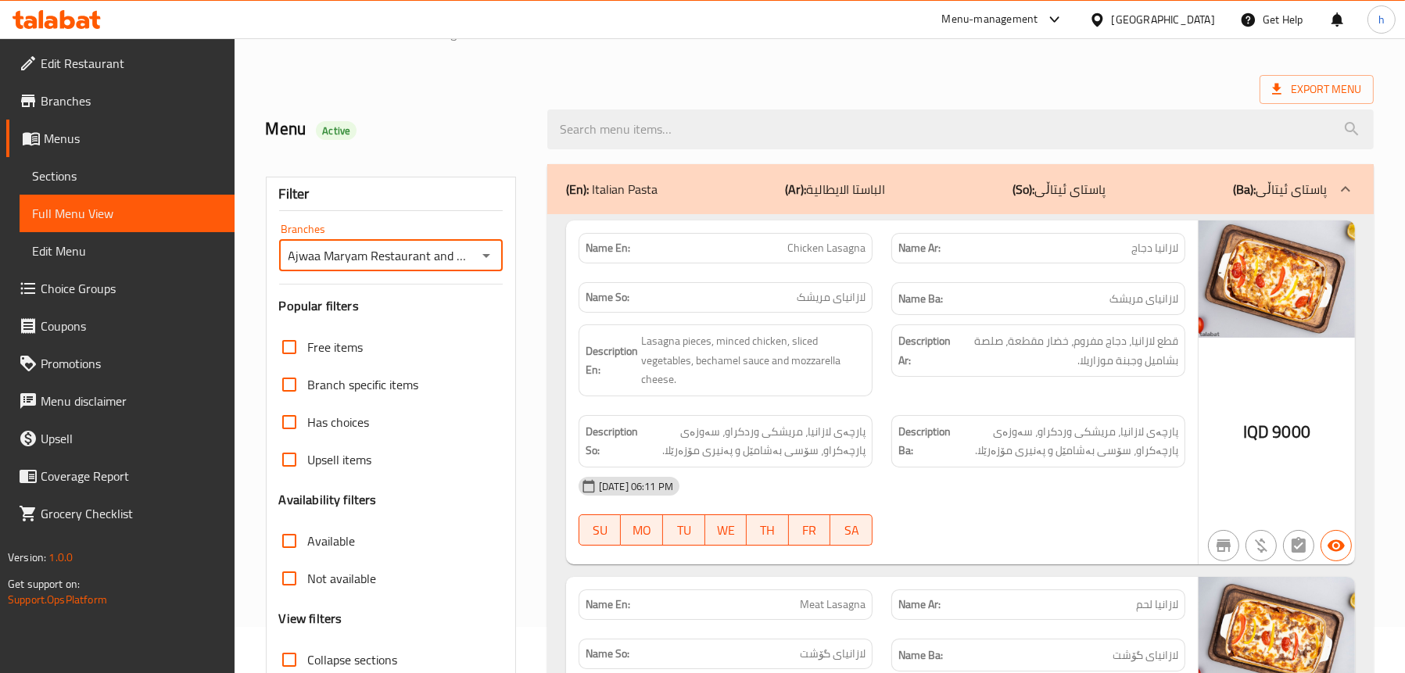
scroll to position [281, 0]
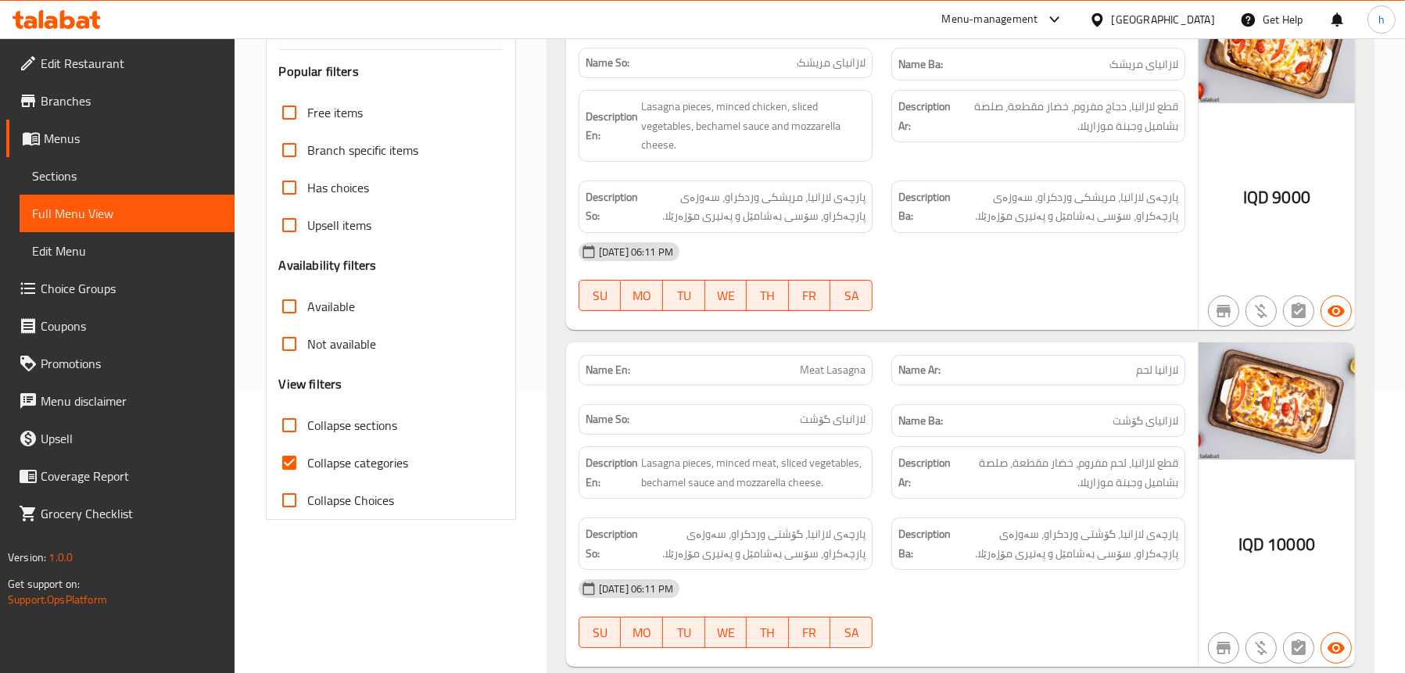
click at [340, 419] on span "Collapse sections" at bounding box center [353, 425] width 90 height 19
click at [308, 419] on input "Collapse sections" at bounding box center [290, 426] width 38 height 38
checkbox input "true"
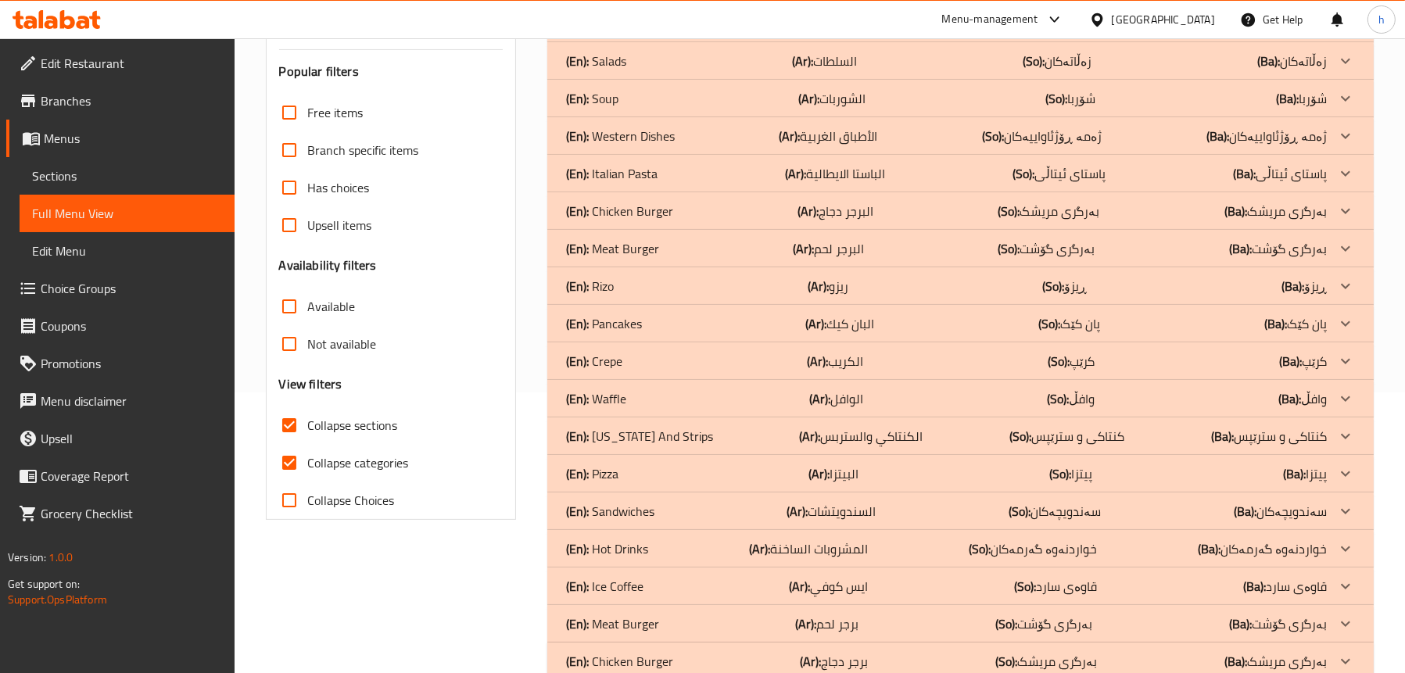
scroll to position [319, 0]
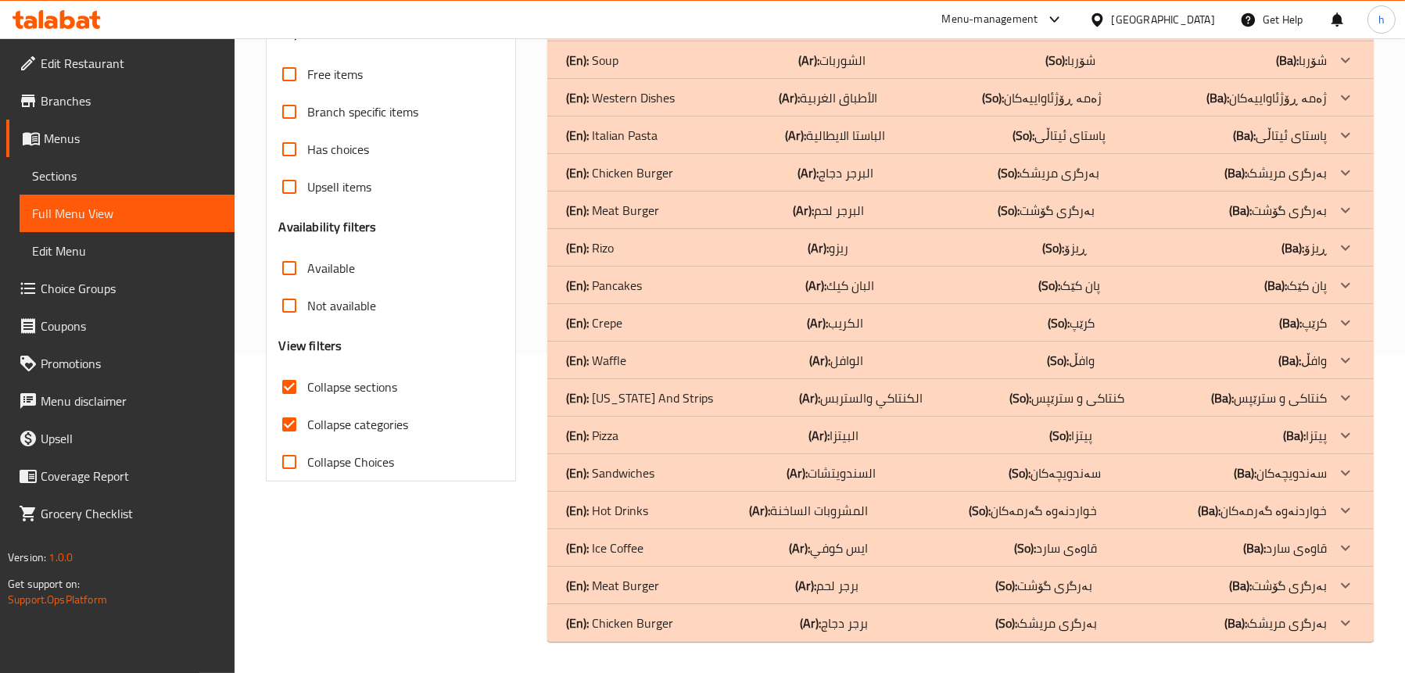
drag, startPoint x: 623, startPoint y: 465, endPoint x: 632, endPoint y: 465, distance: 8.6
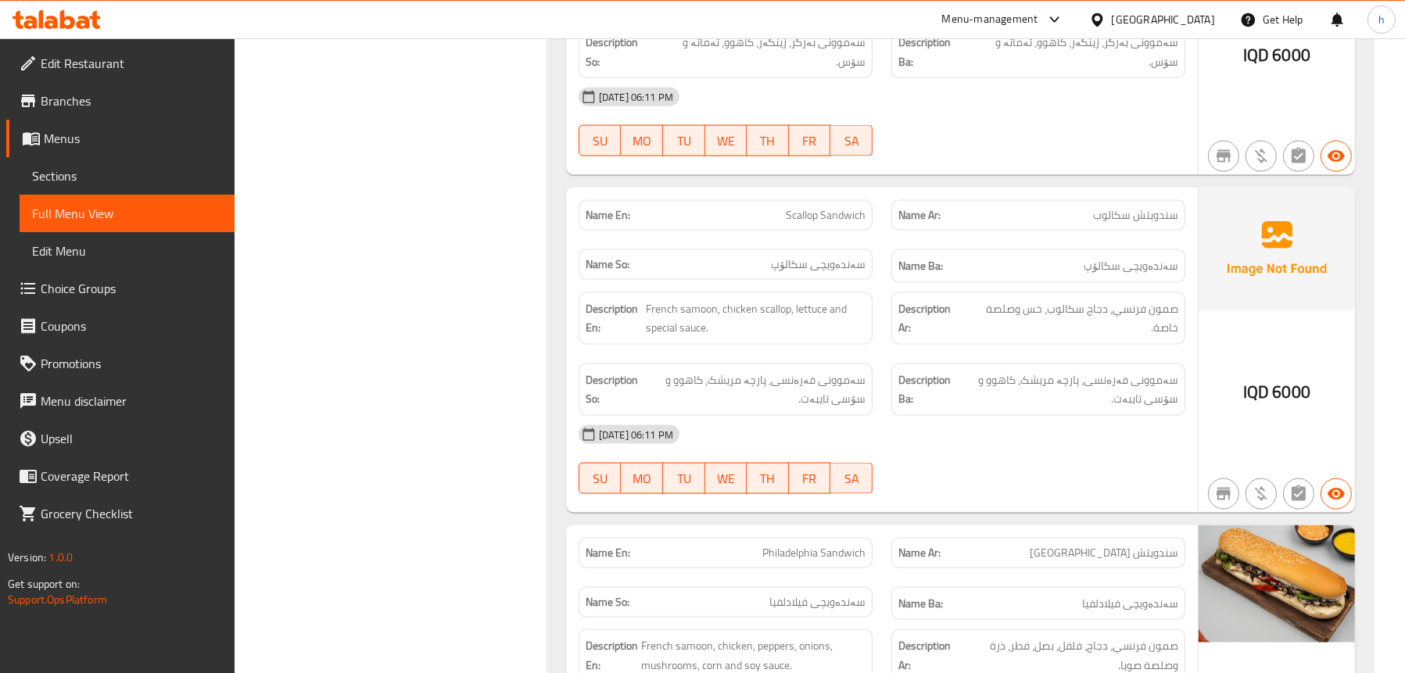
scroll to position [3056, 0]
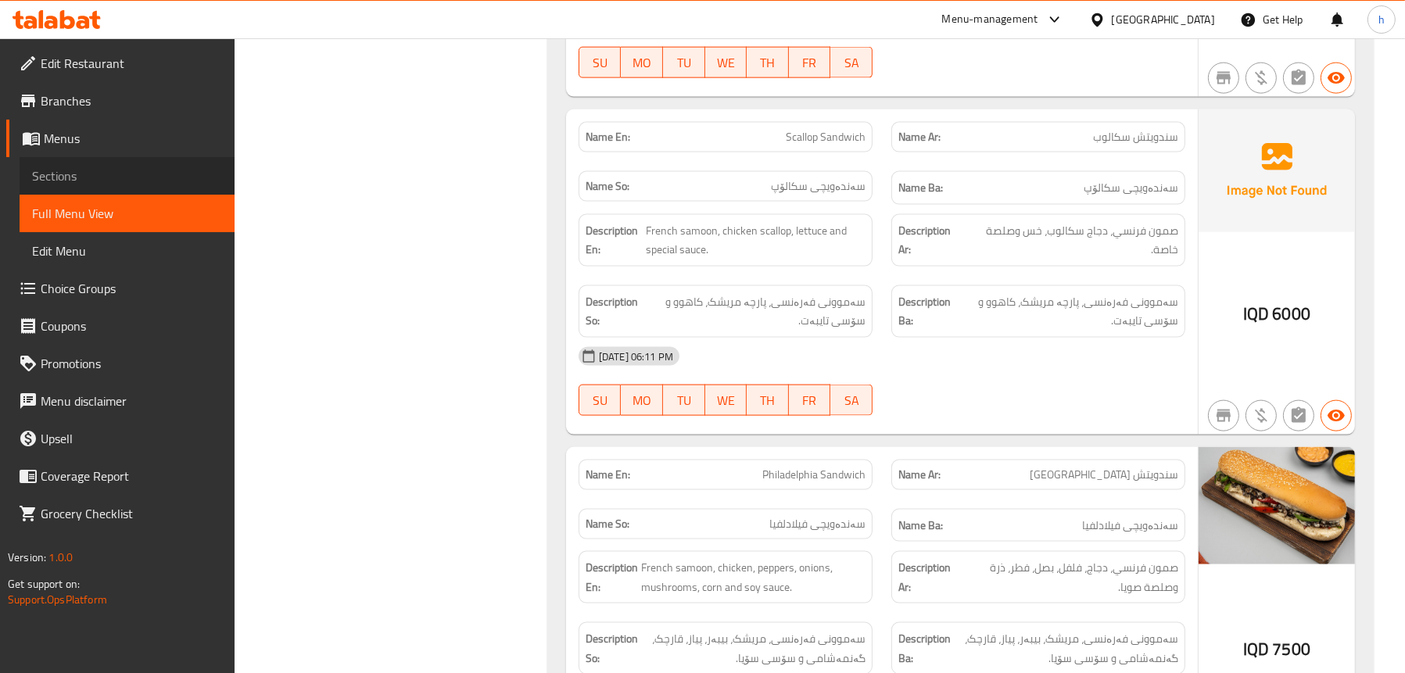
click at [92, 174] on span "Sections" at bounding box center [127, 176] width 190 height 19
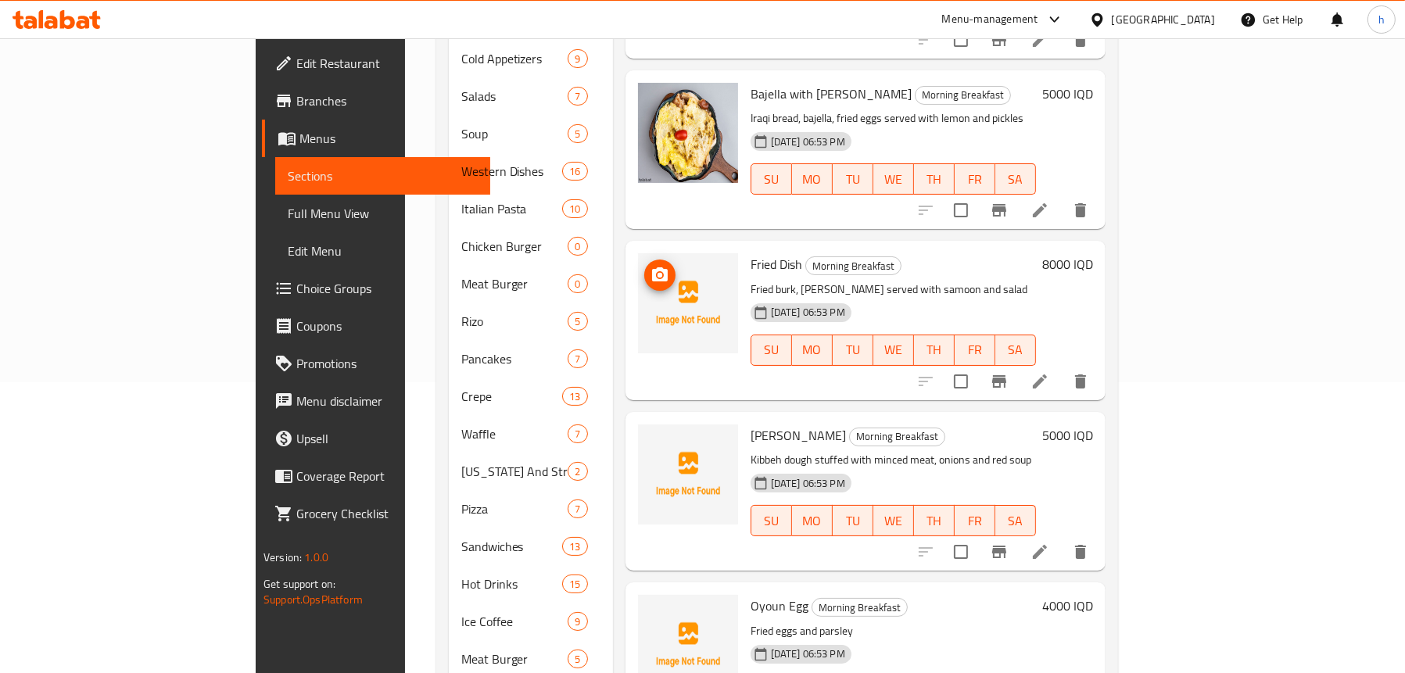
scroll to position [359, 0]
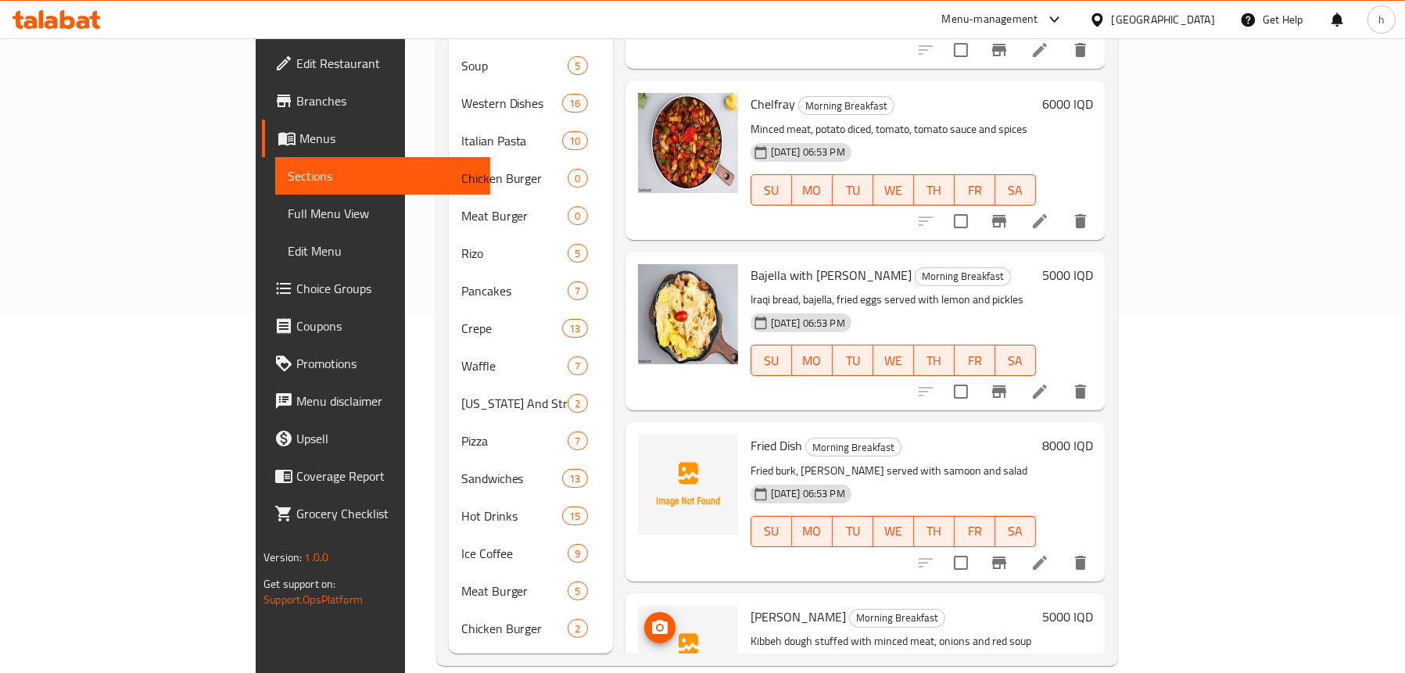
scroll to position [249, 0]
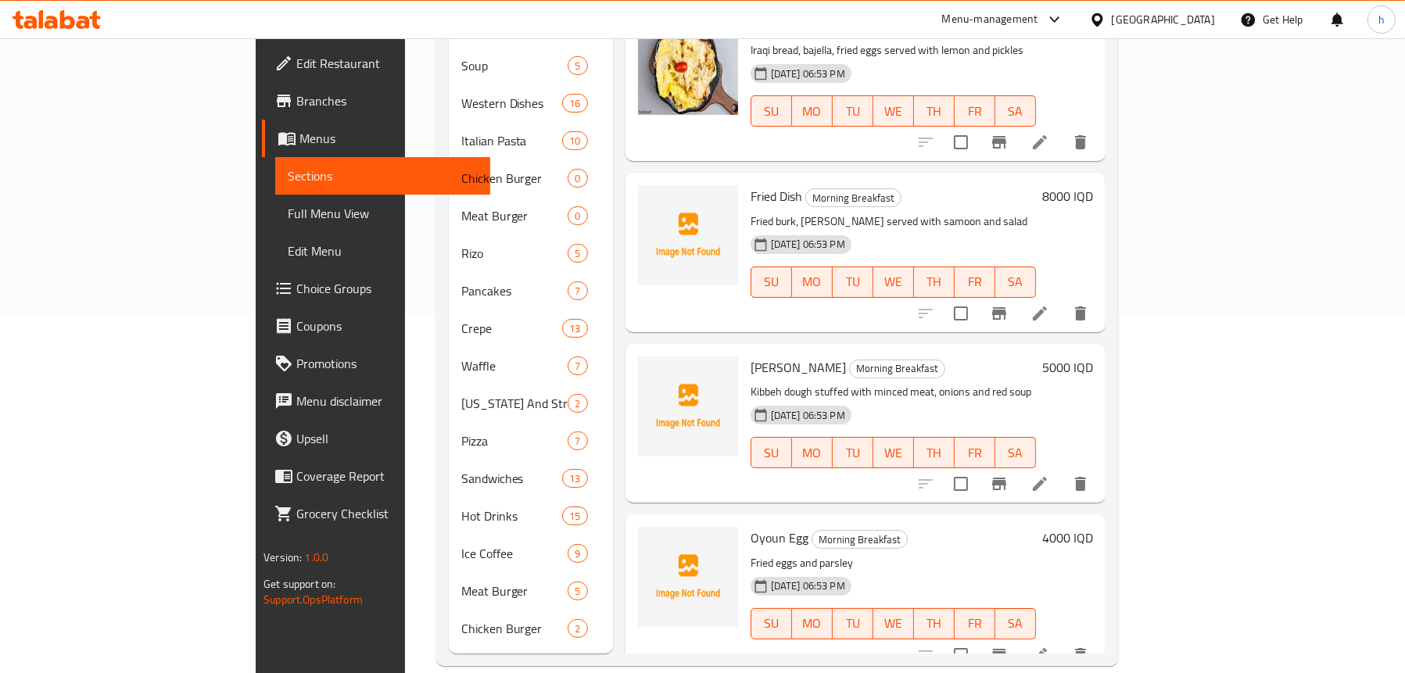
click at [288, 210] on span "Full Menu View" at bounding box center [383, 213] width 190 height 19
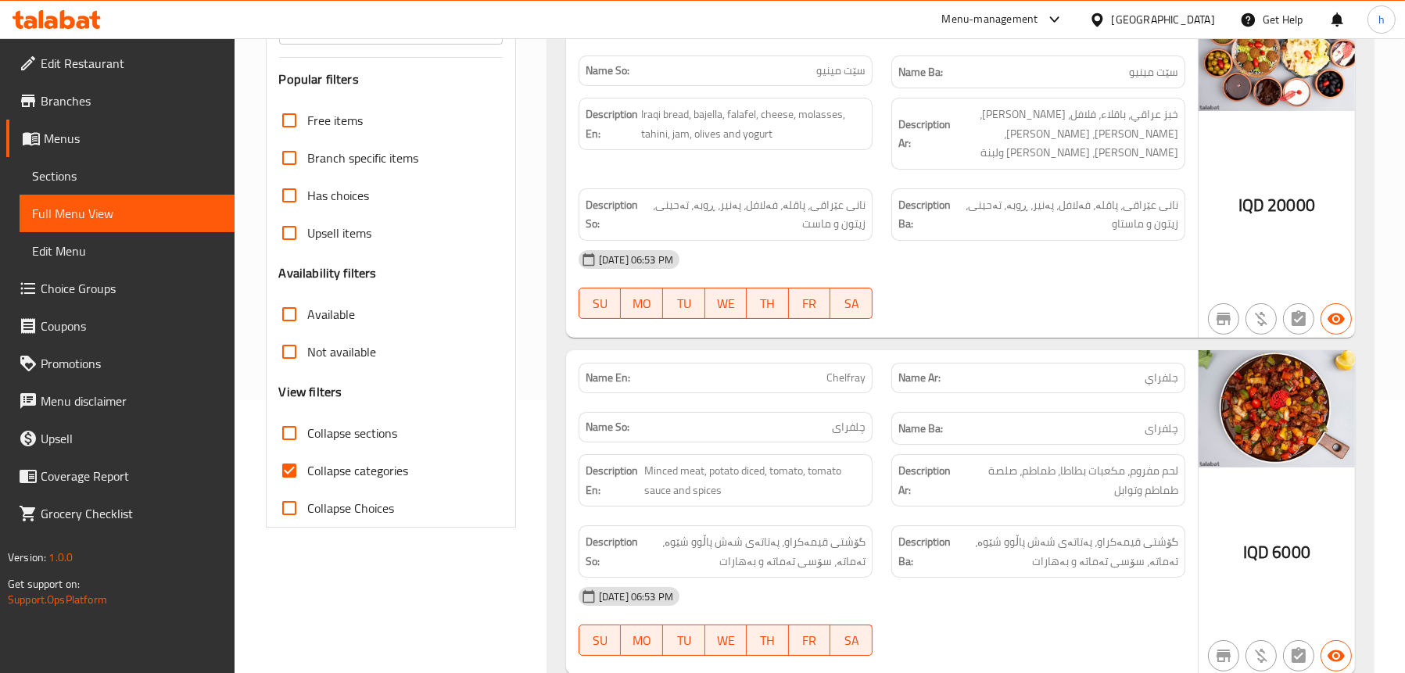
scroll to position [124, 0]
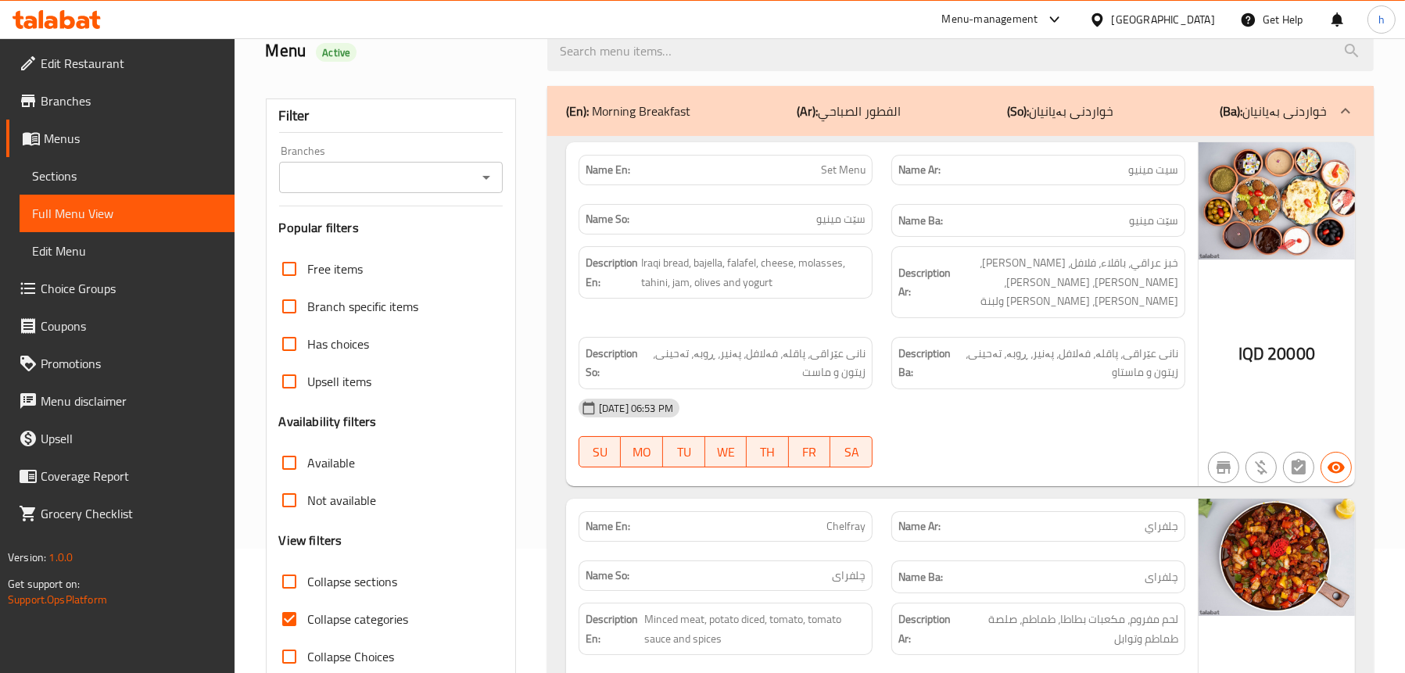
click at [483, 177] on icon "Open" at bounding box center [487, 178] width 8 height 4
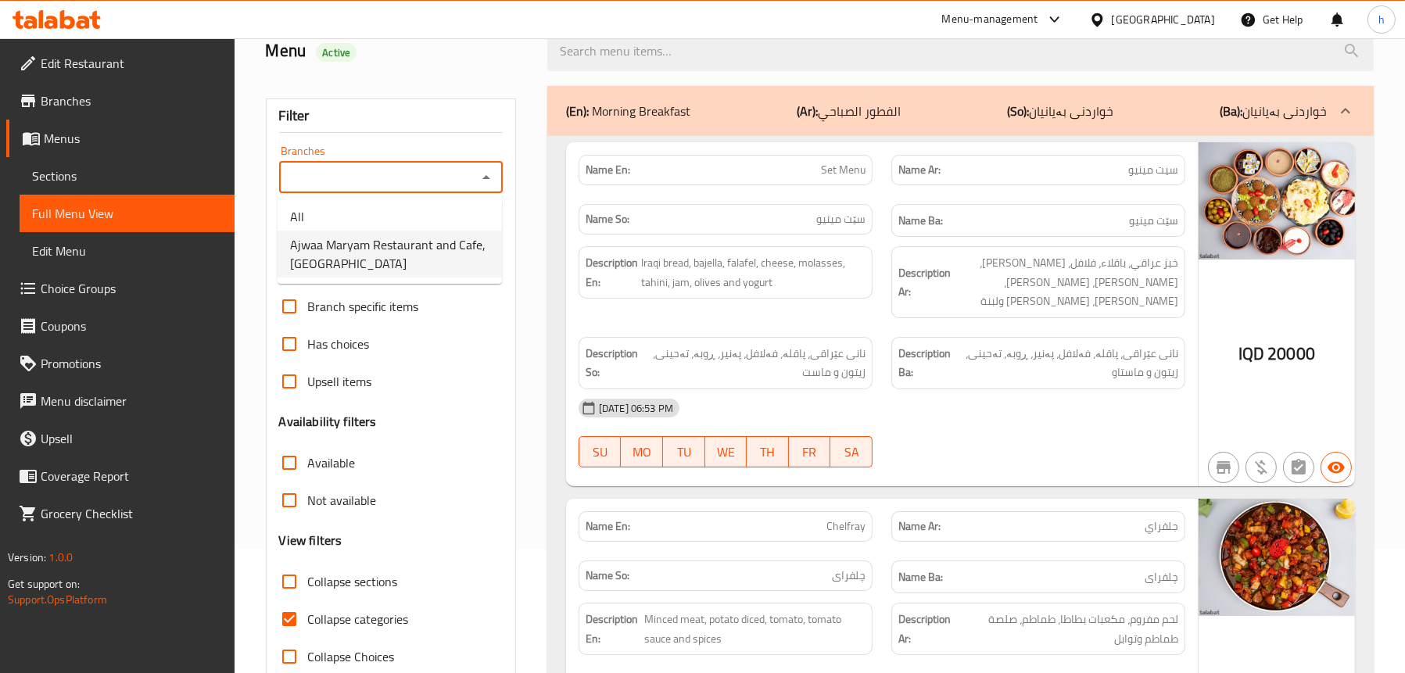
drag, startPoint x: 297, startPoint y: 257, endPoint x: 283, endPoint y: 67, distance: 190.6
click at [298, 257] on span "Ajwaa Maryam Restaurant and Cafe,[GEOGRAPHIC_DATA]" at bounding box center [389, 254] width 199 height 38
type input "Ajwaa Maryam Restaurant and Cafe,[GEOGRAPHIC_DATA]"
click at [382, 584] on span "Collapse sections" at bounding box center [353, 581] width 90 height 19
click at [308, 584] on input "Collapse sections" at bounding box center [290, 582] width 38 height 38
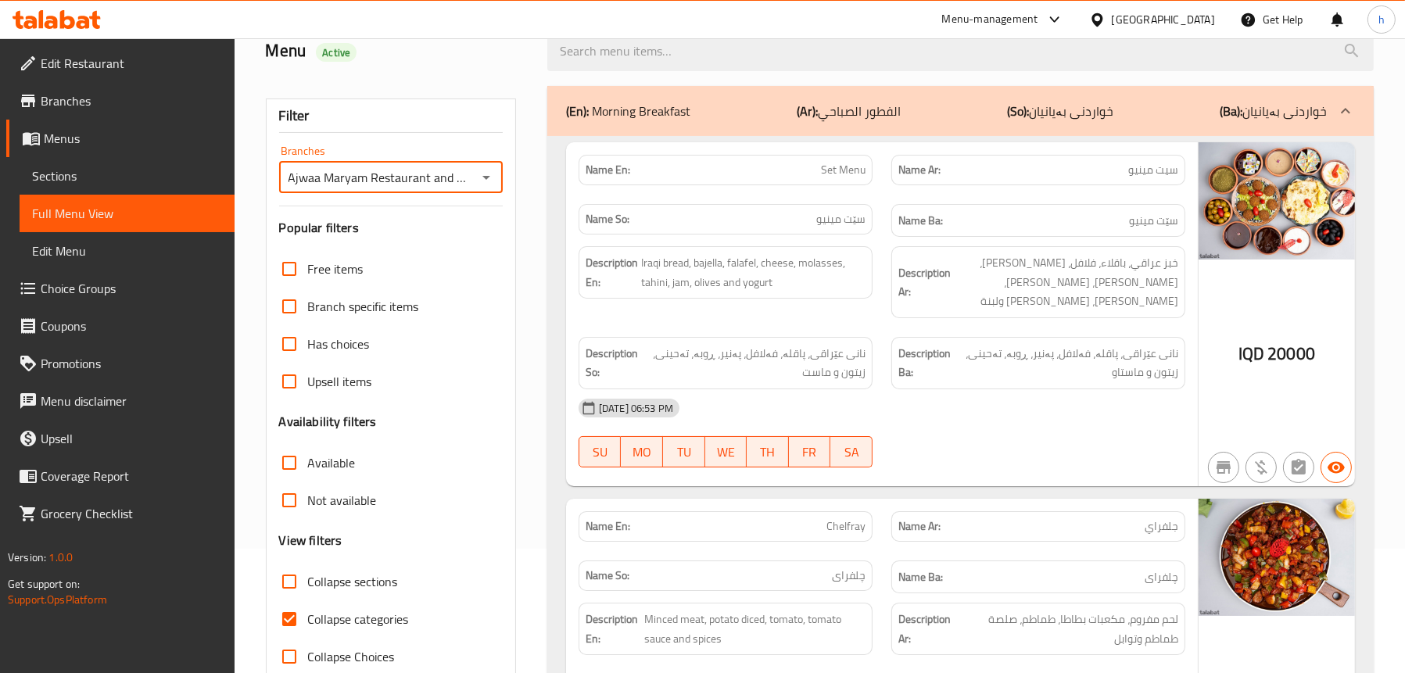
checkbox input "true"
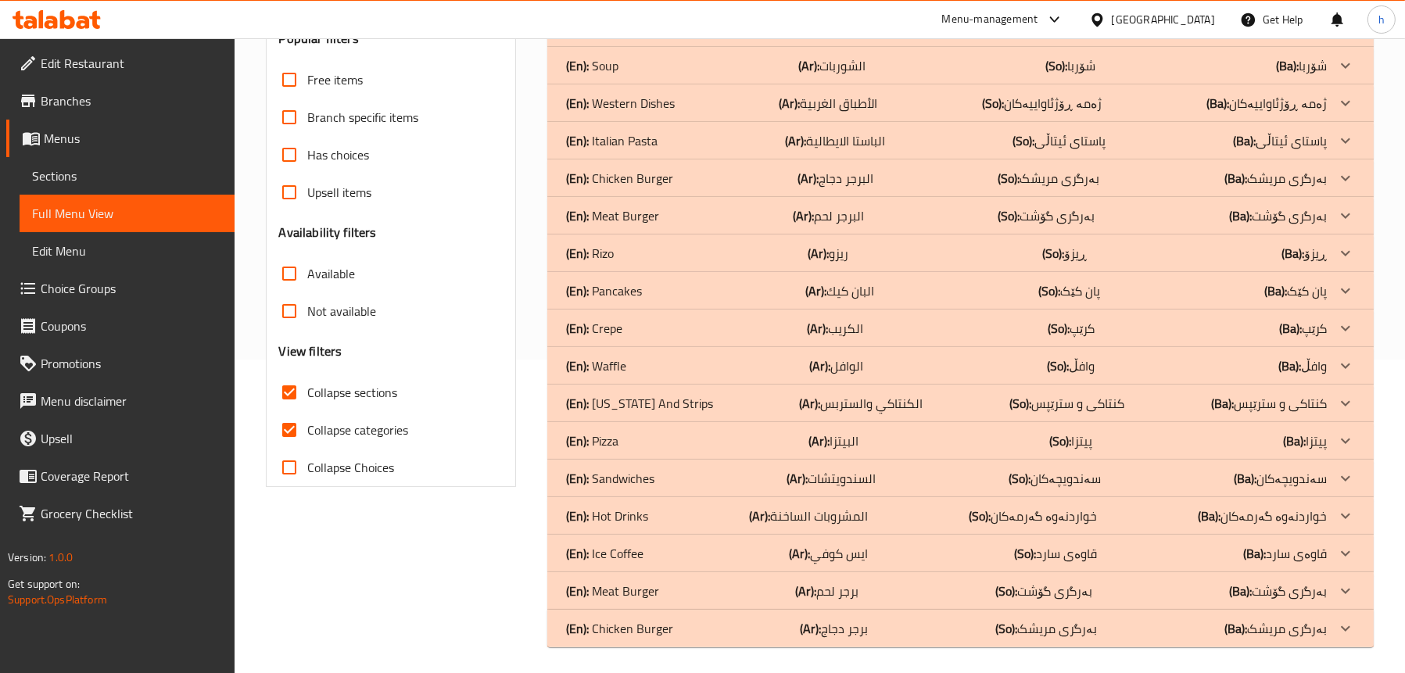
scroll to position [319, 0]
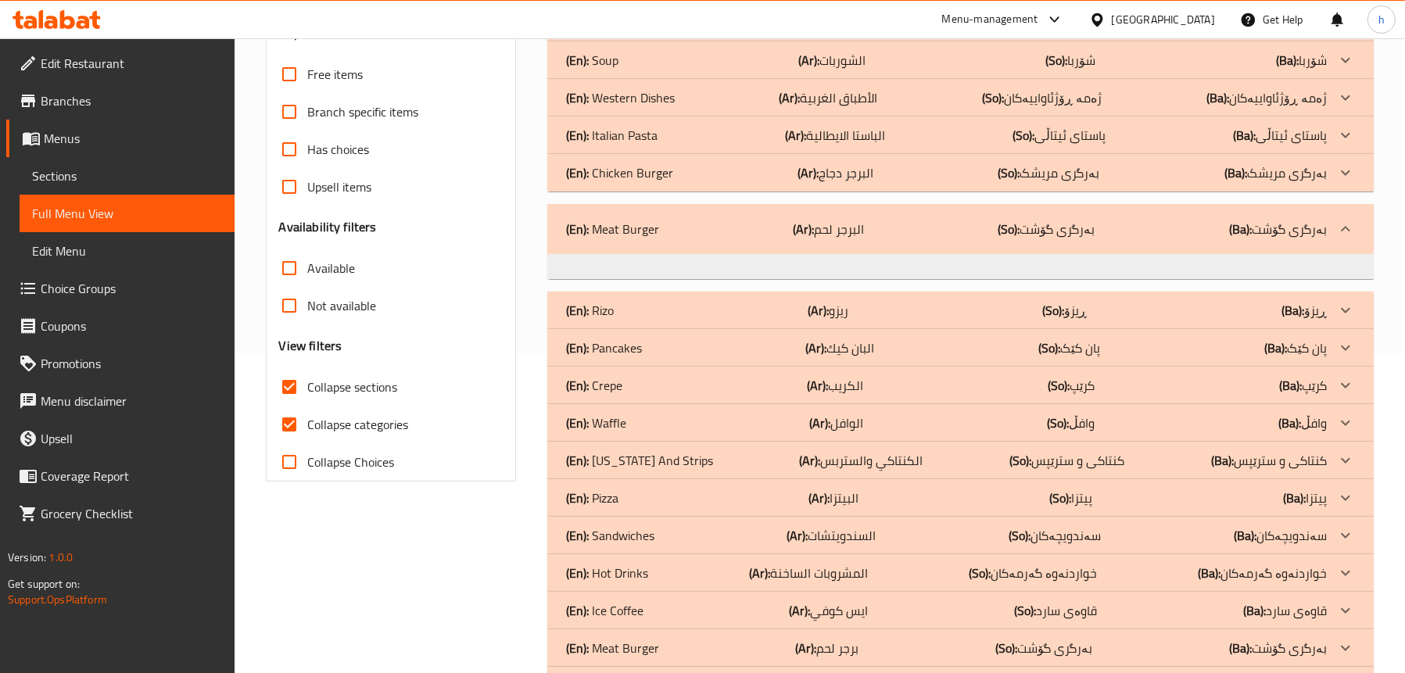
click at [624, 221] on p "(En): Meat Burger" at bounding box center [612, 229] width 93 height 19
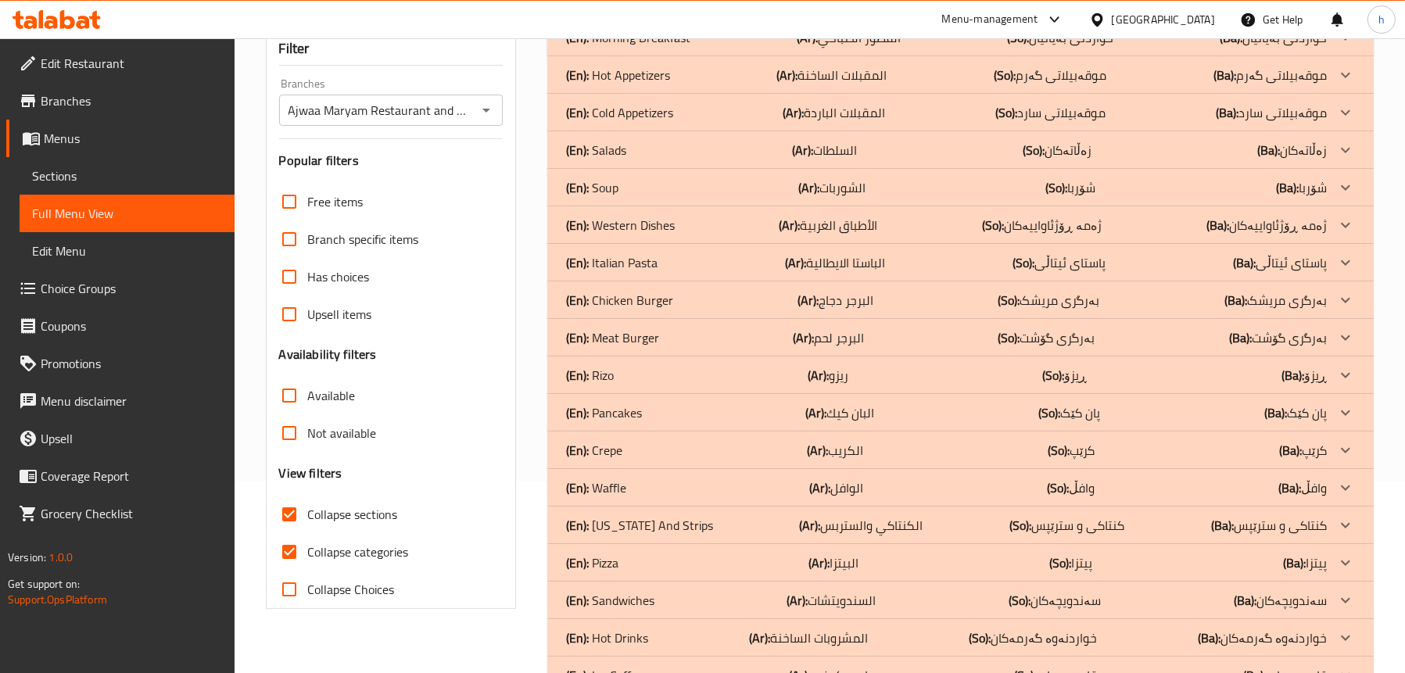
scroll to position [241, 0]
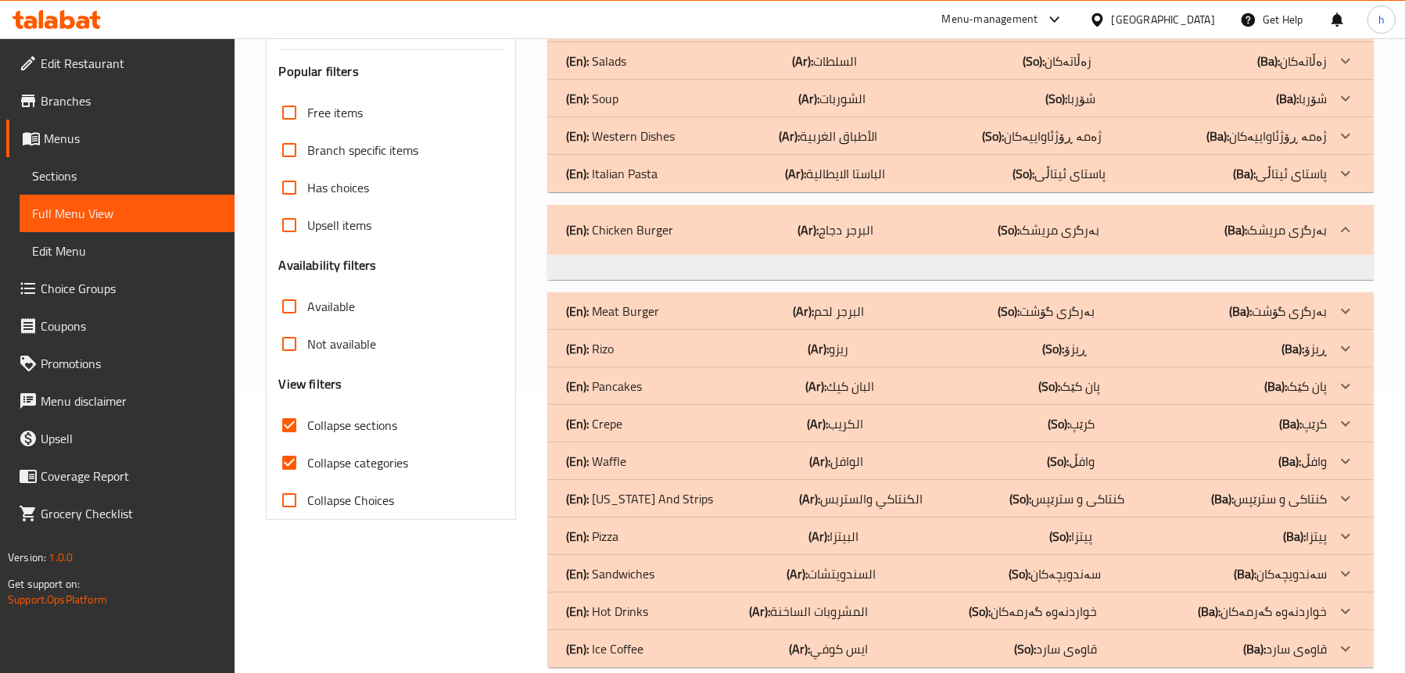
scroll to position [319, 0]
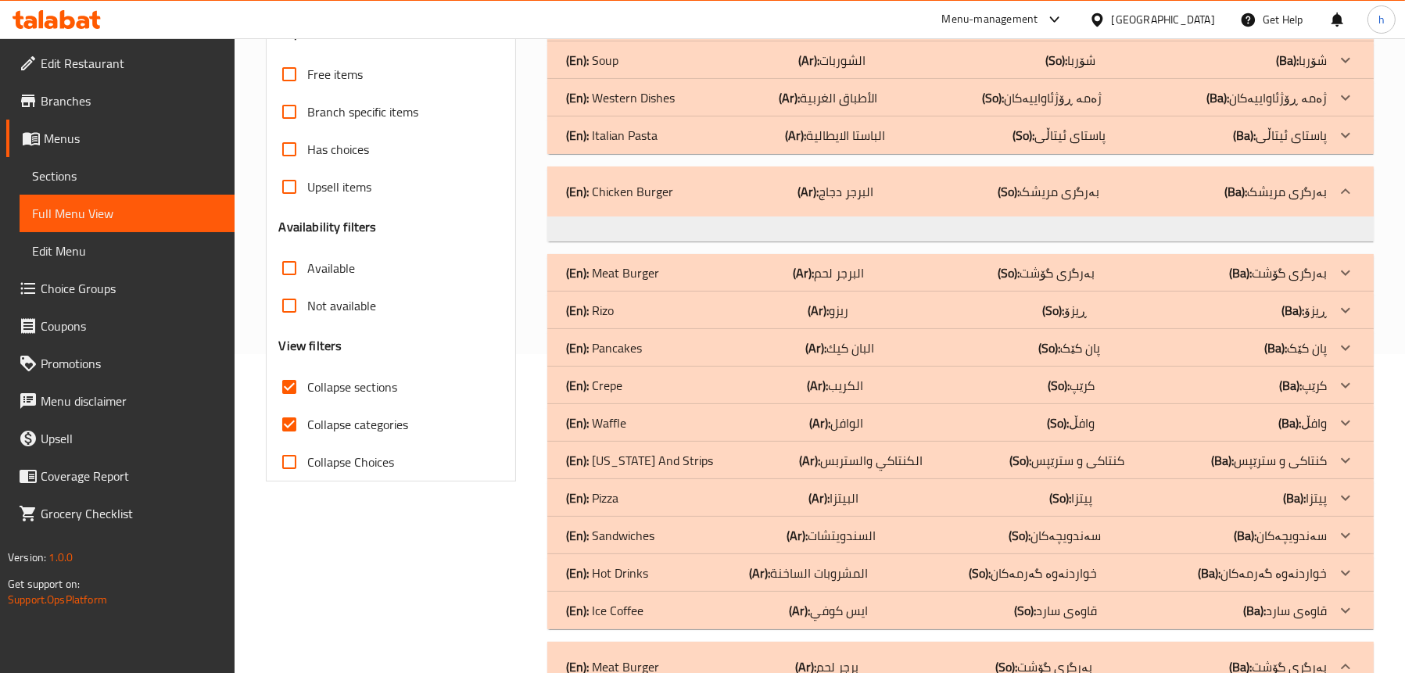
click at [673, 194] on div "(En): Chicken Burger (Ar): البرجر دجاج (So): بەرگری مریشک (Ba): بەرگری مریشک" at bounding box center [946, 191] width 761 height 19
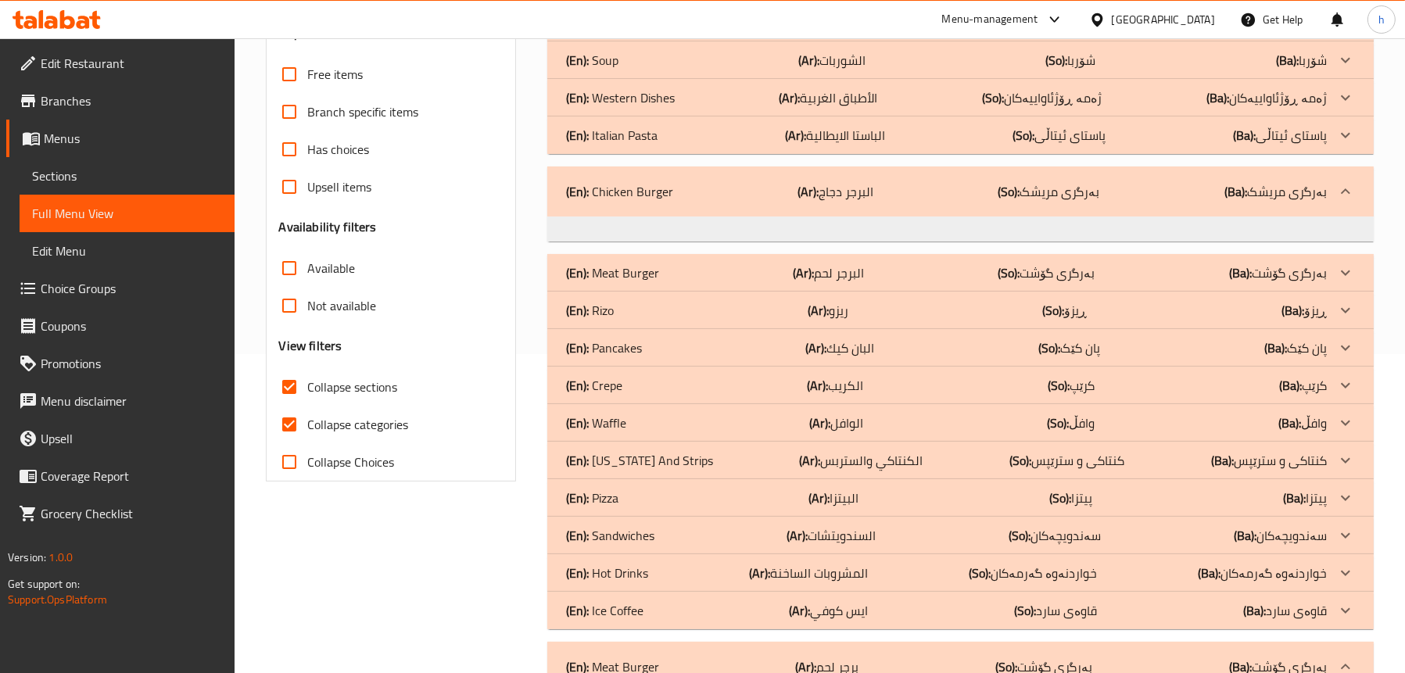
click at [647, 201] on p "(En): Chicken Burger" at bounding box center [619, 191] width 107 height 19
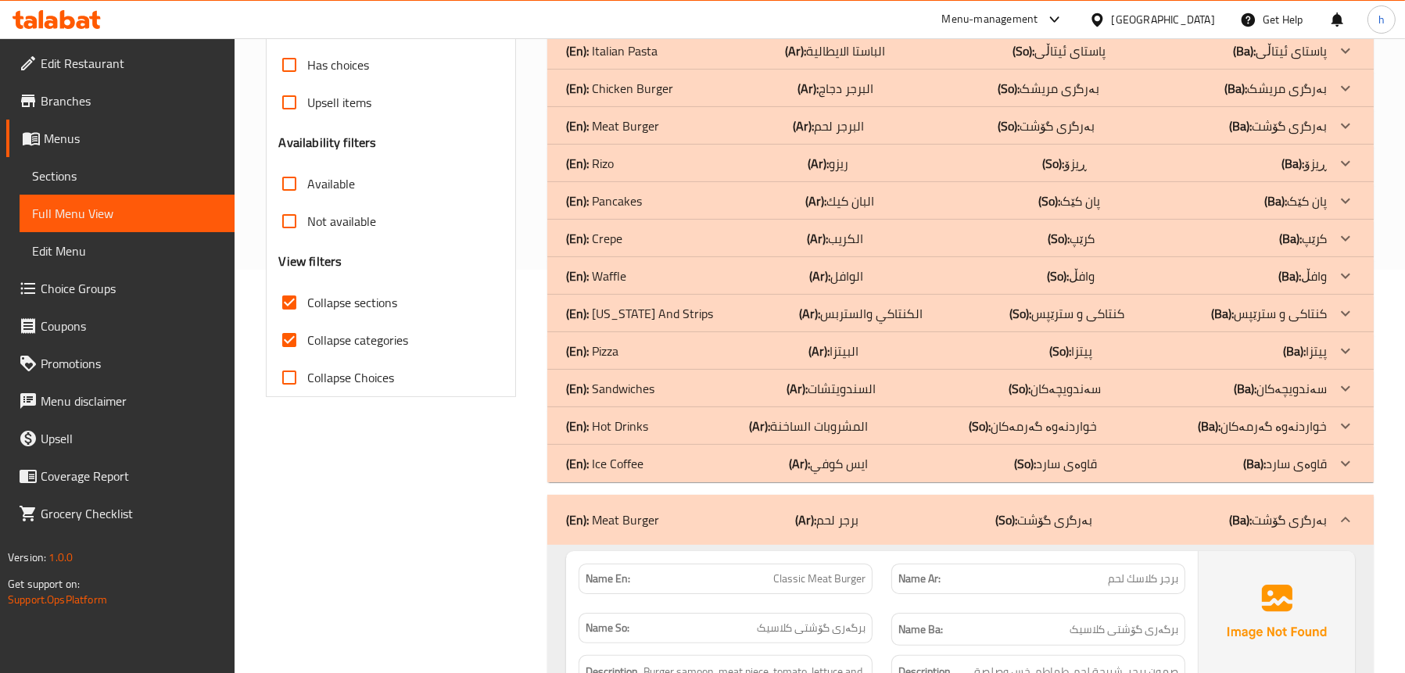
scroll to position [632, 0]
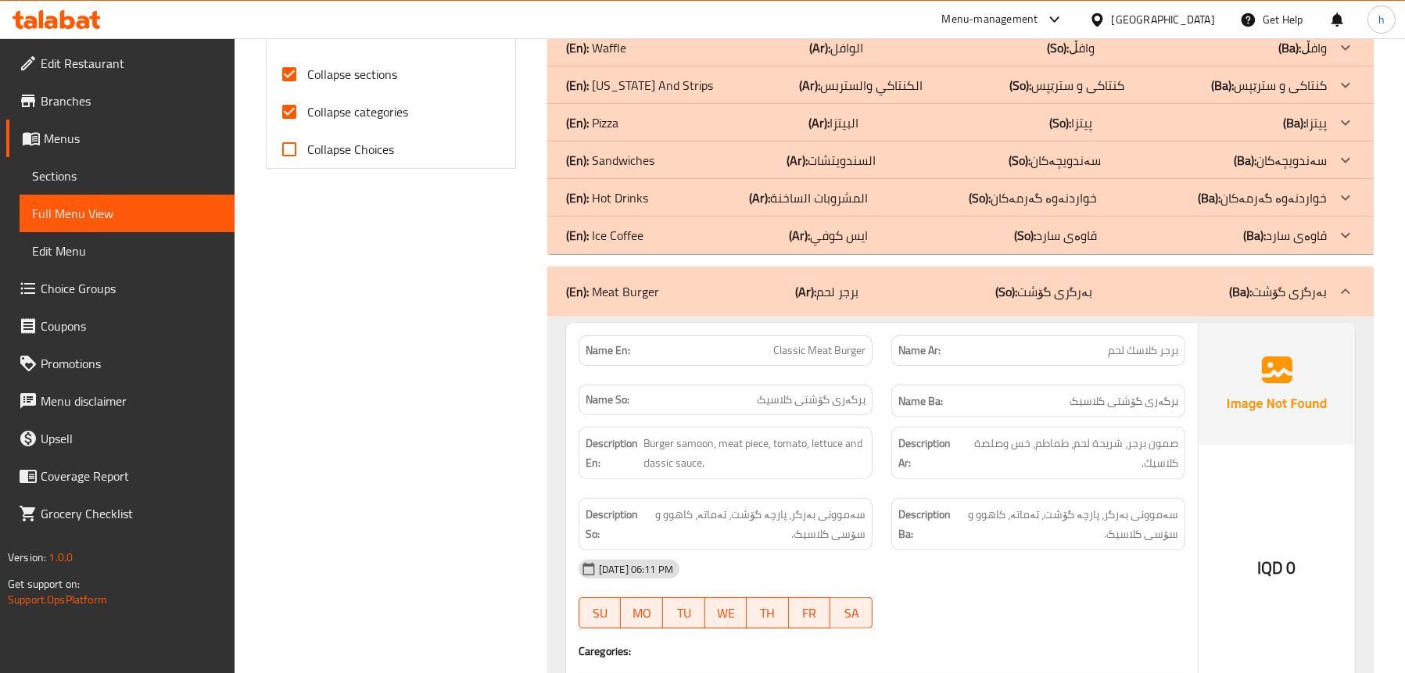
click at [648, 291] on p "(En): Meat Burger" at bounding box center [612, 291] width 93 height 19
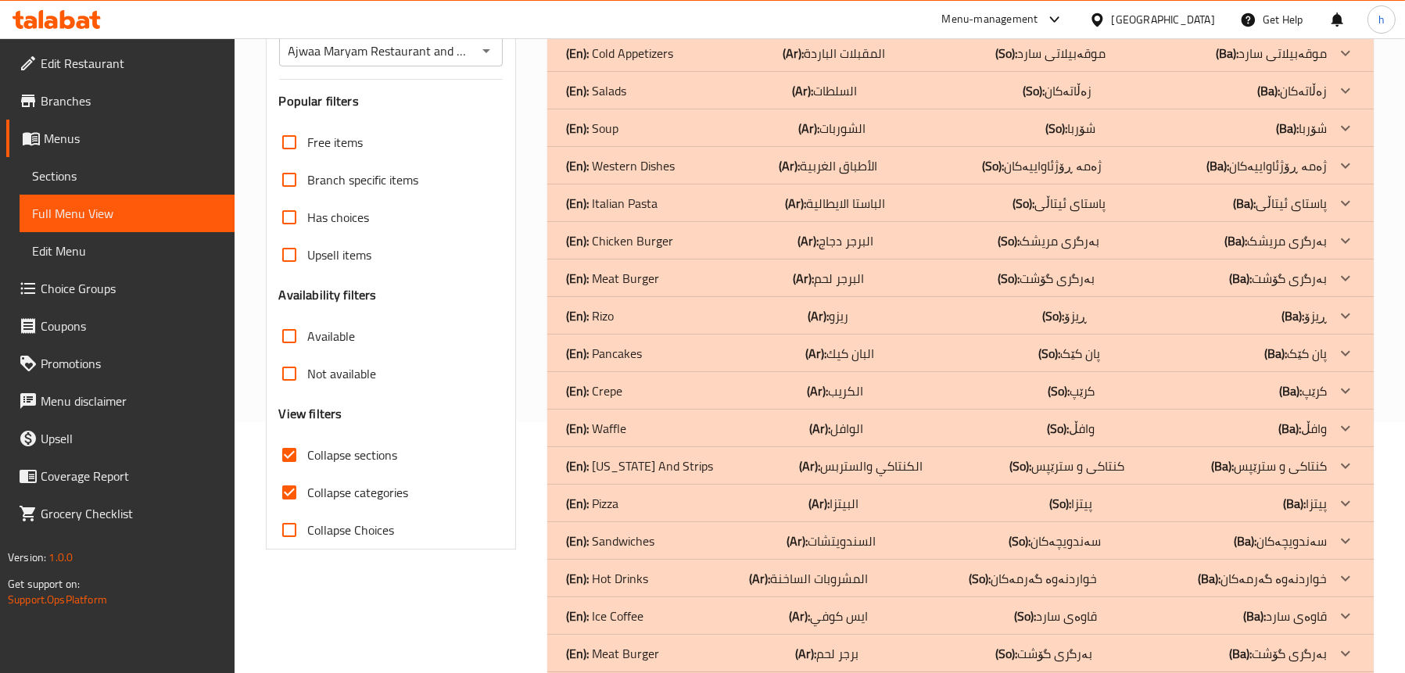
scroll to position [319, 0]
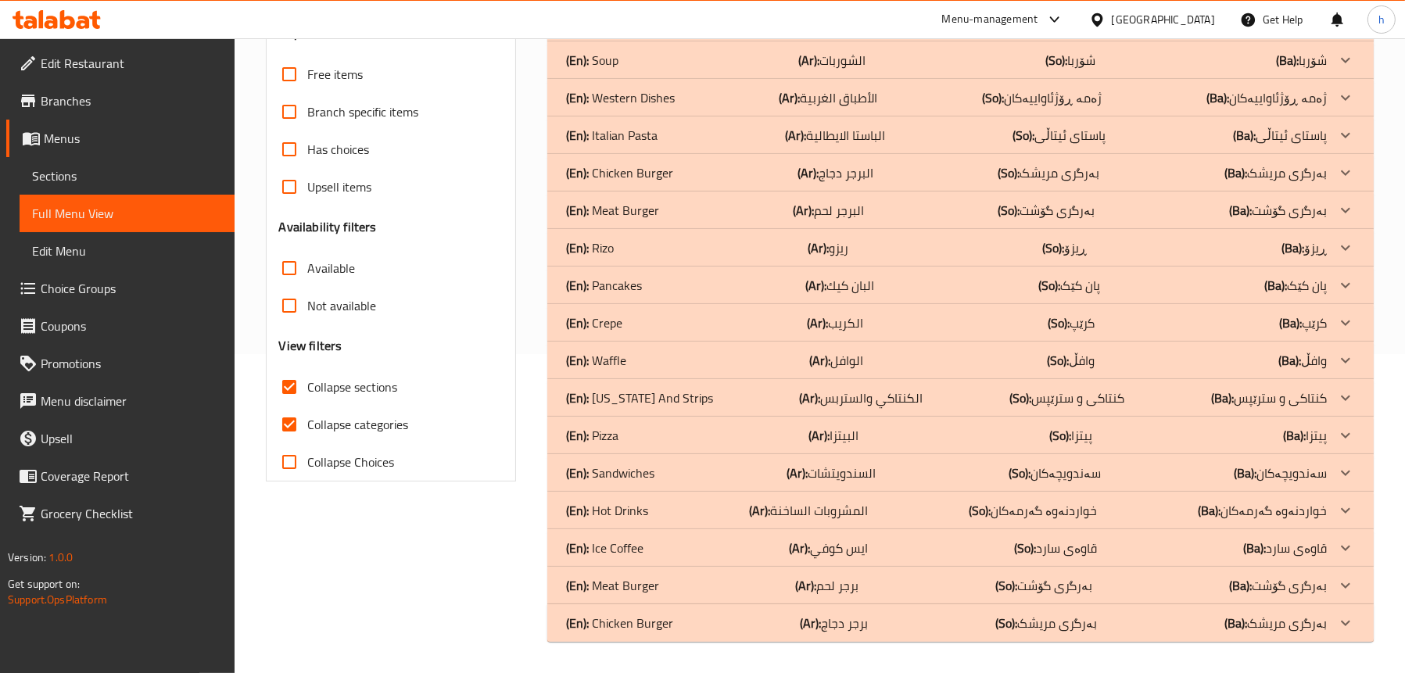
click at [98, 170] on span "Sections" at bounding box center [127, 176] width 190 height 19
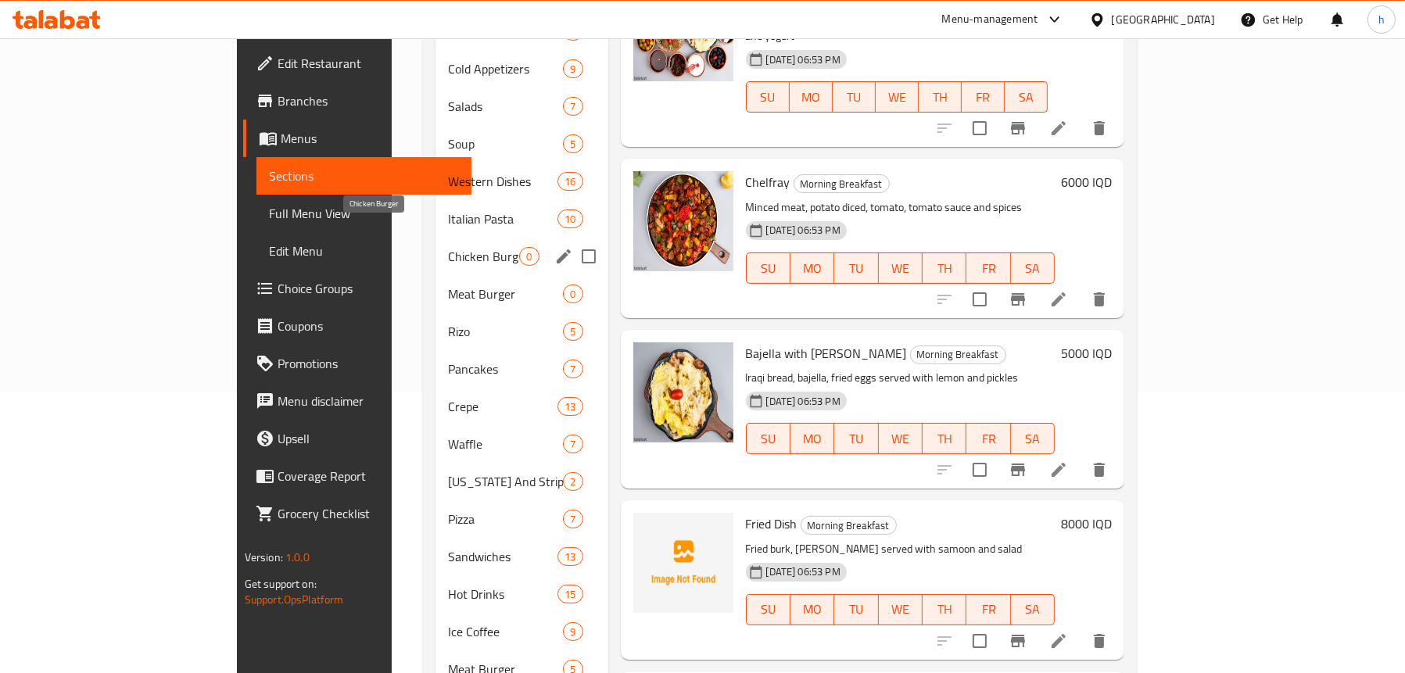
scroll to position [359, 0]
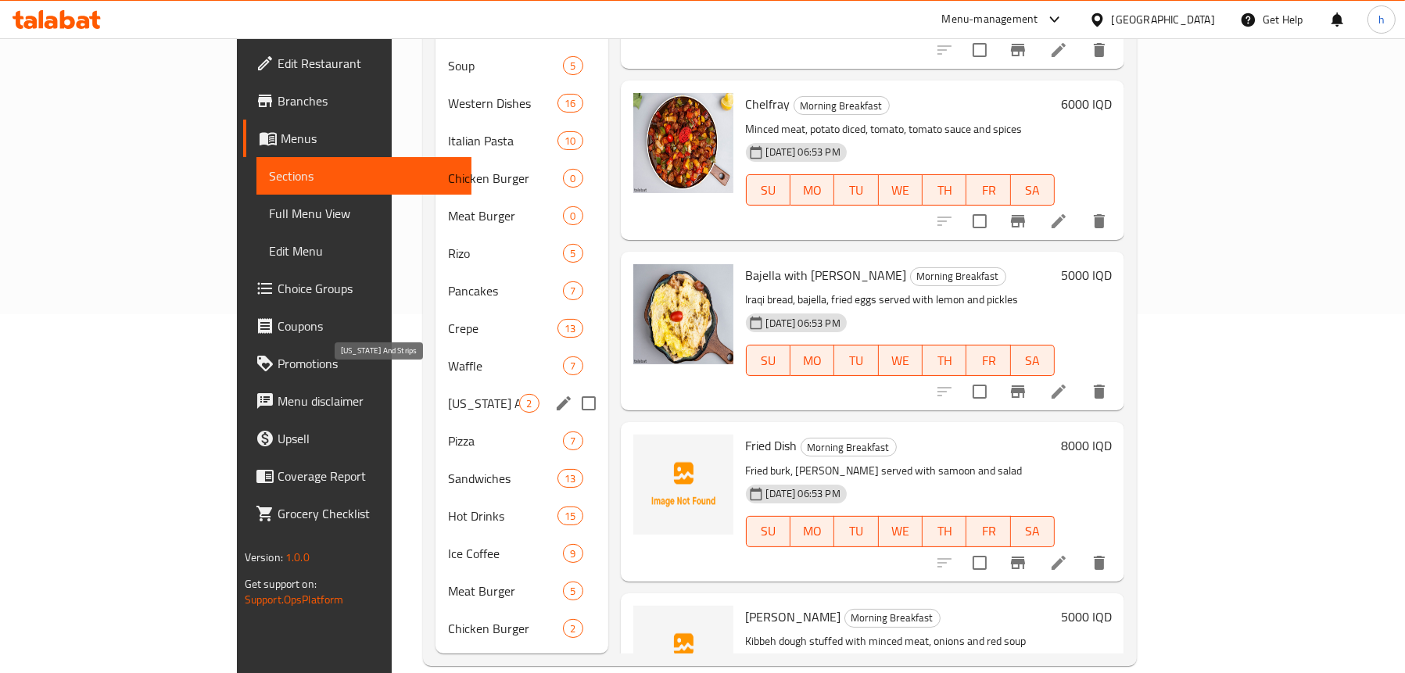
click at [448, 394] on span "[US_STATE] And Strips" at bounding box center [483, 403] width 71 height 19
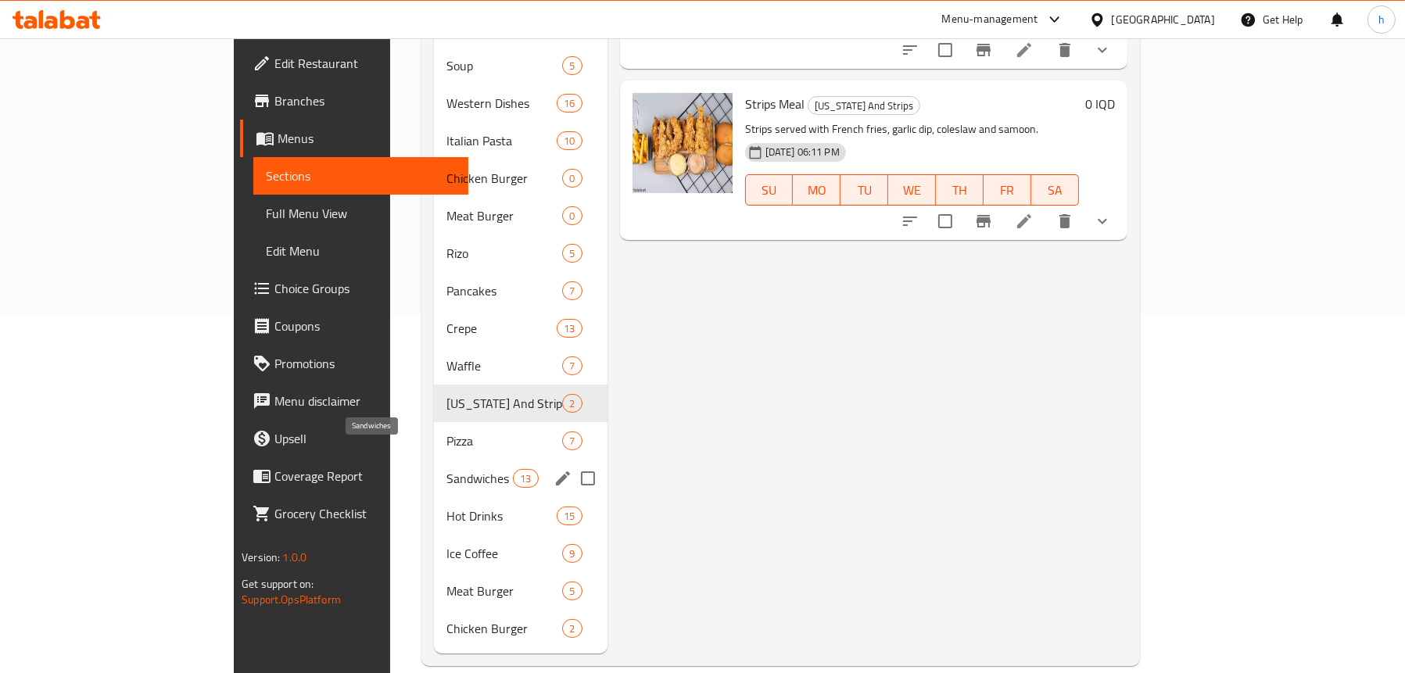
click at [447, 469] on span "Sandwiches" at bounding box center [480, 478] width 66 height 19
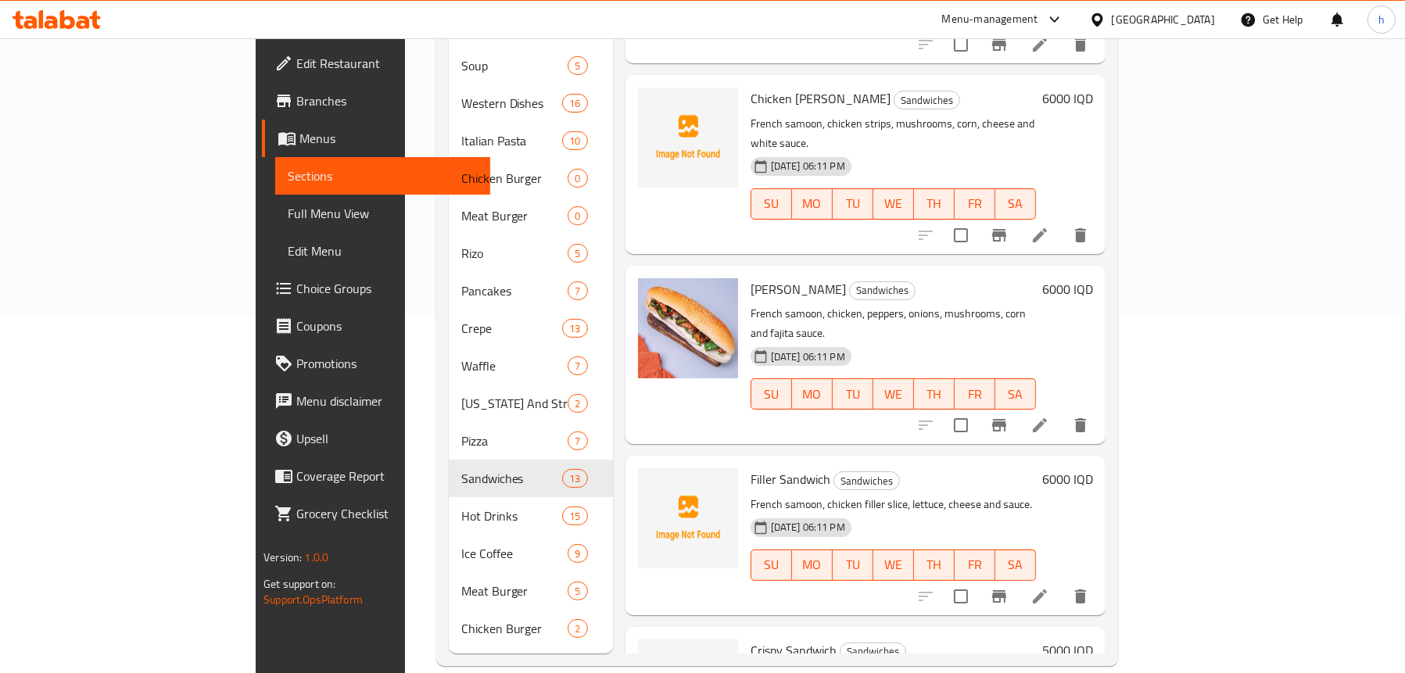
scroll to position [1422, 0]
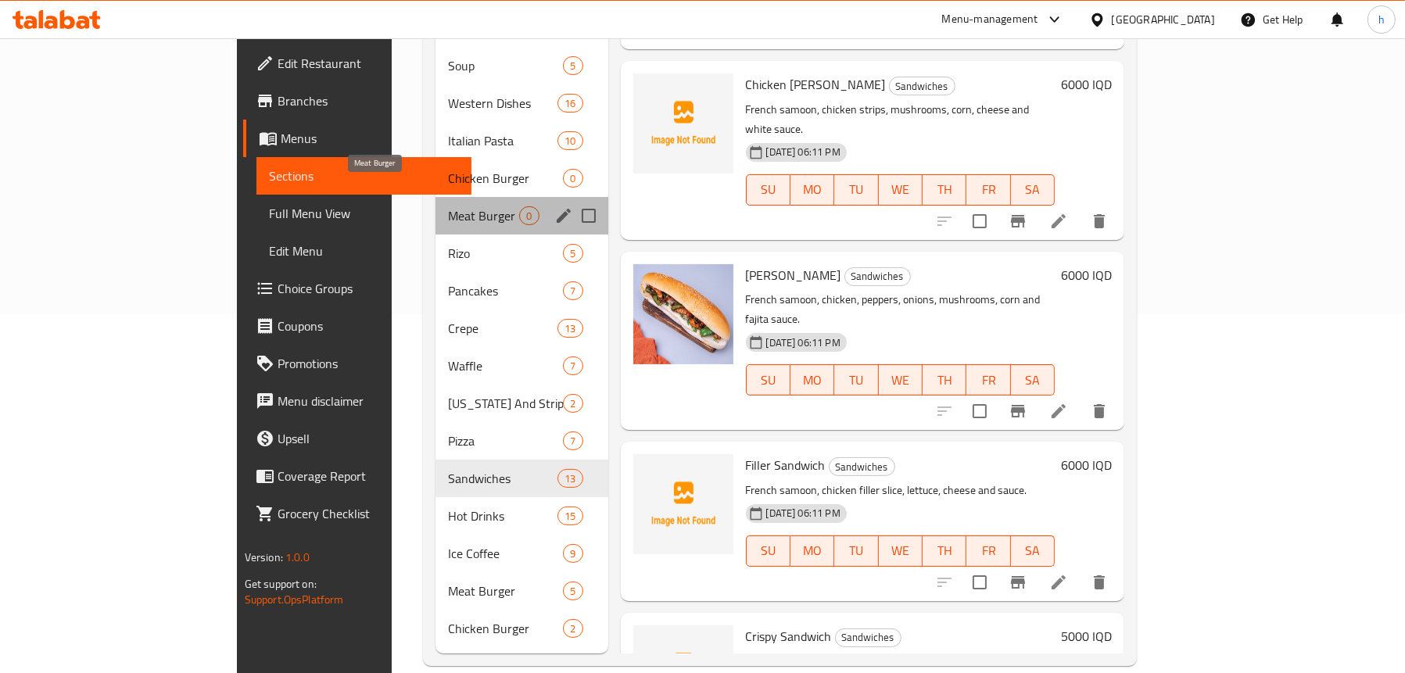
click at [448, 206] on span "Meat Burger" at bounding box center [483, 215] width 71 height 19
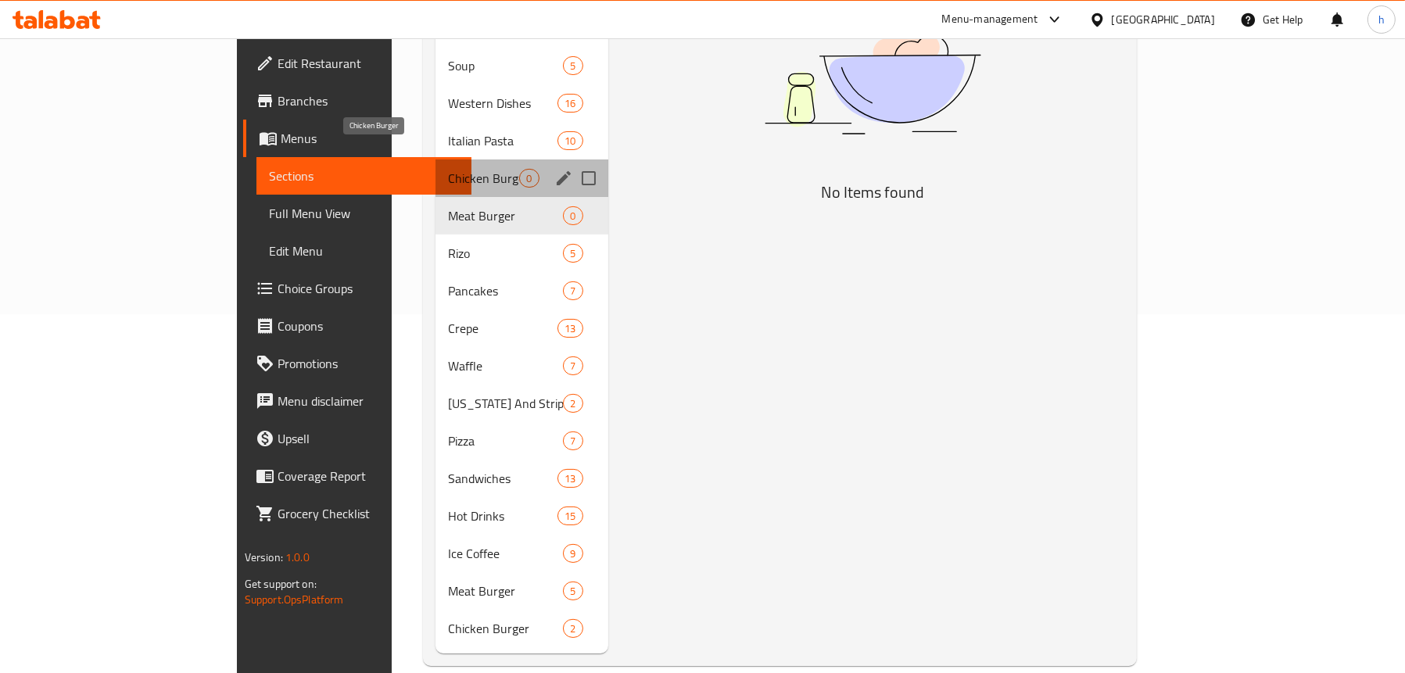
click at [448, 169] on span "Chicken Burger" at bounding box center [483, 178] width 71 height 19
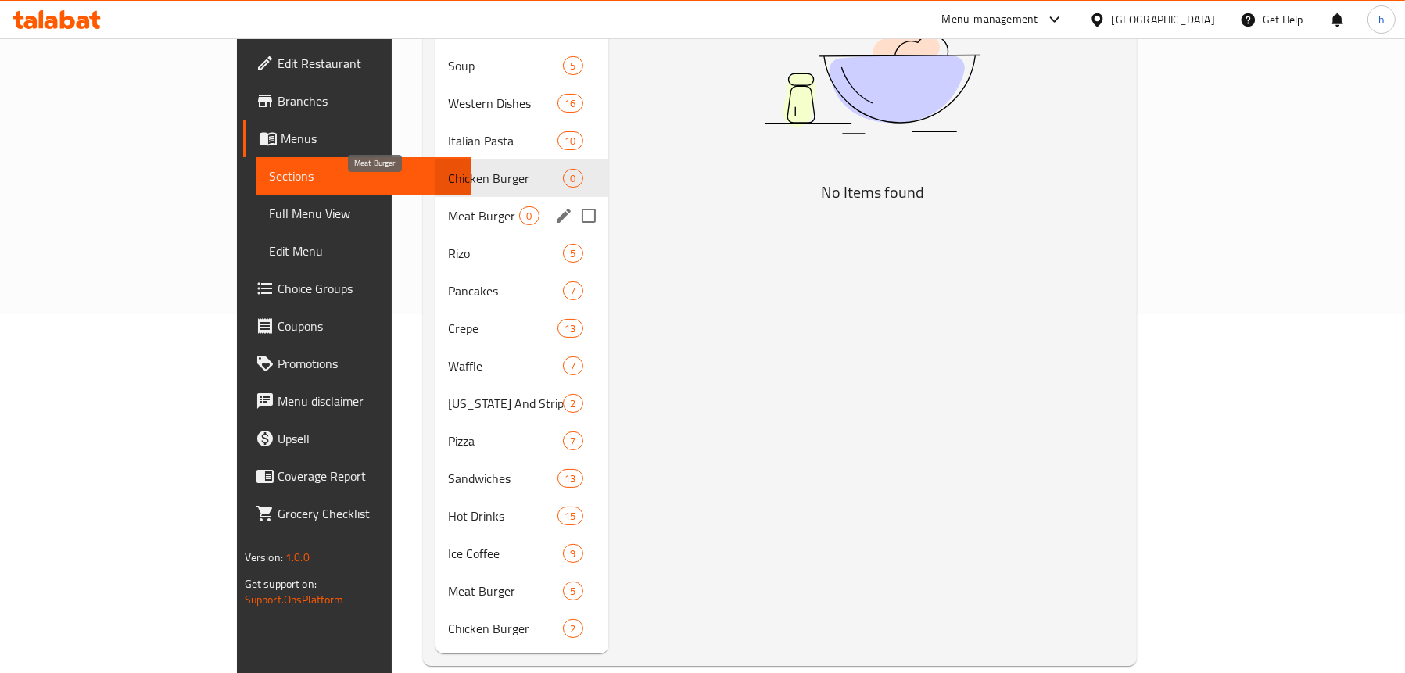
click at [448, 206] on span "Meat Burger" at bounding box center [483, 215] width 71 height 19
click at [448, 582] on span "Meat Burger" at bounding box center [483, 591] width 71 height 19
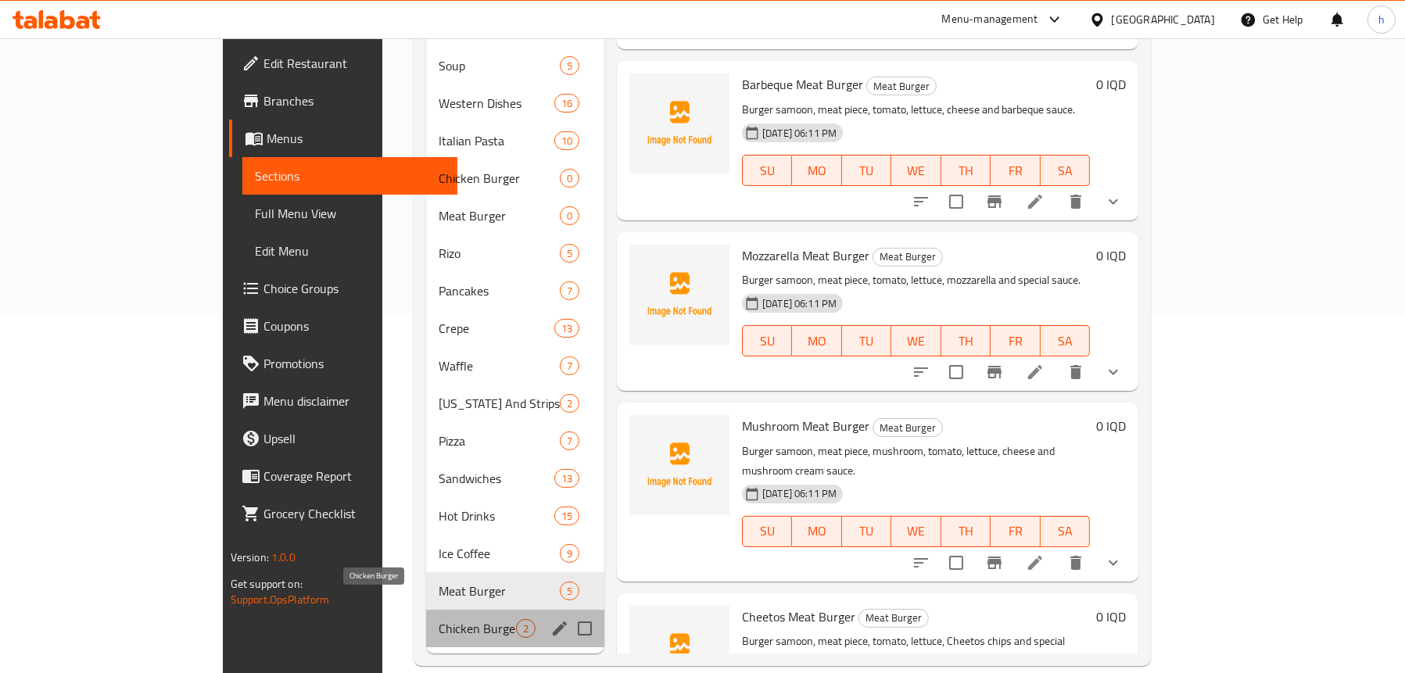
click at [439, 619] on span "Chicken Burger" at bounding box center [477, 628] width 77 height 19
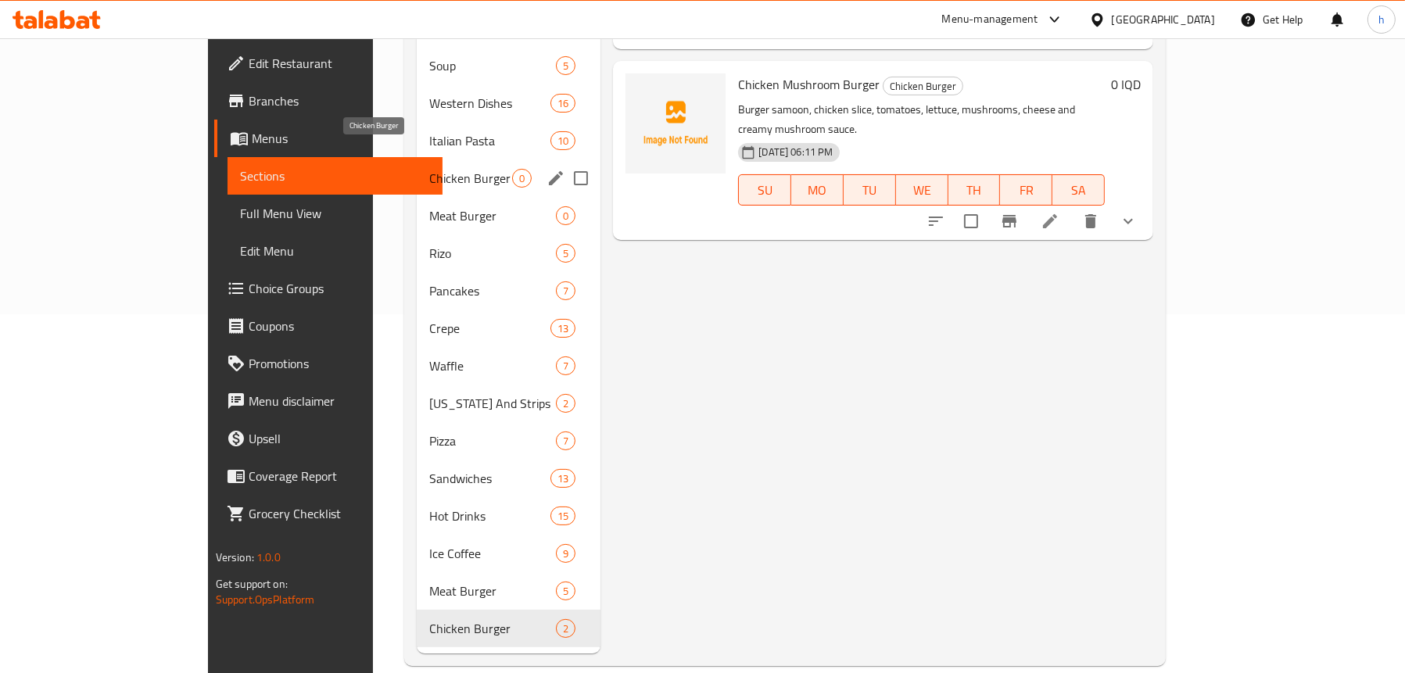
click at [429, 169] on span "Chicken Burger" at bounding box center [470, 178] width 83 height 19
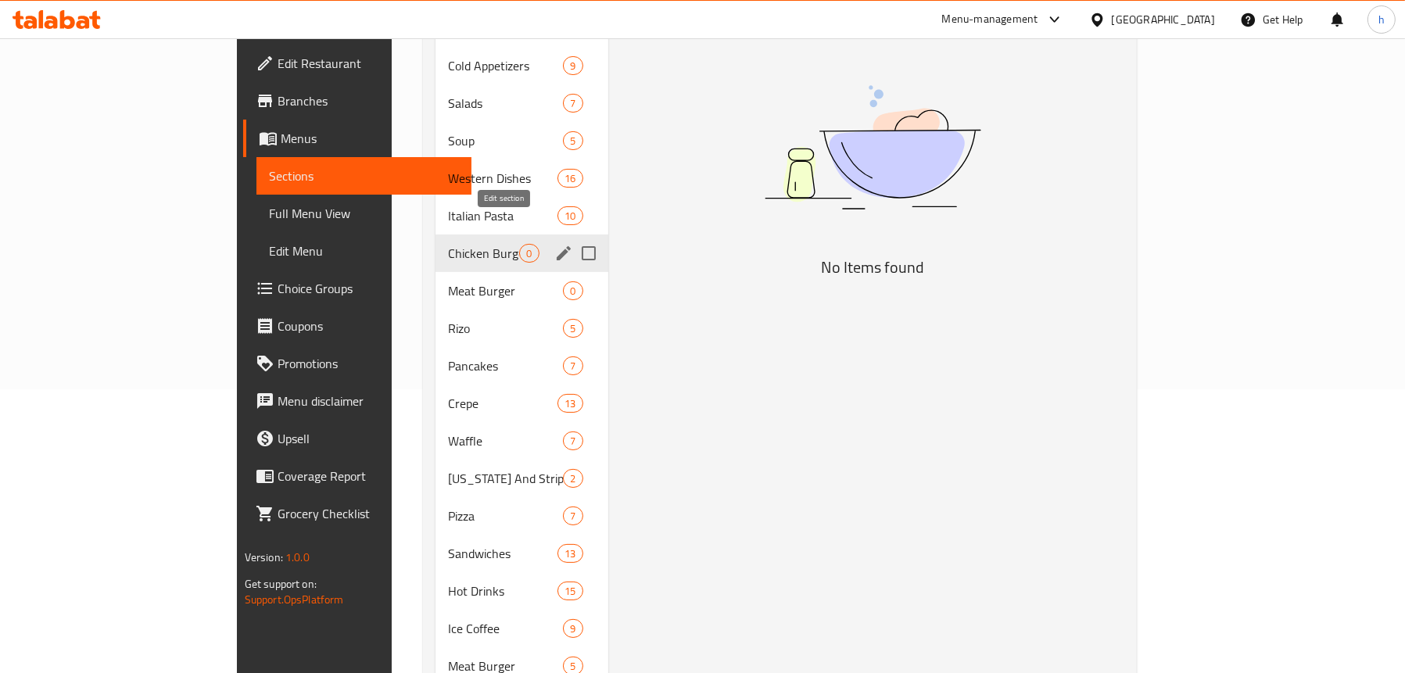
scroll to position [124, 0]
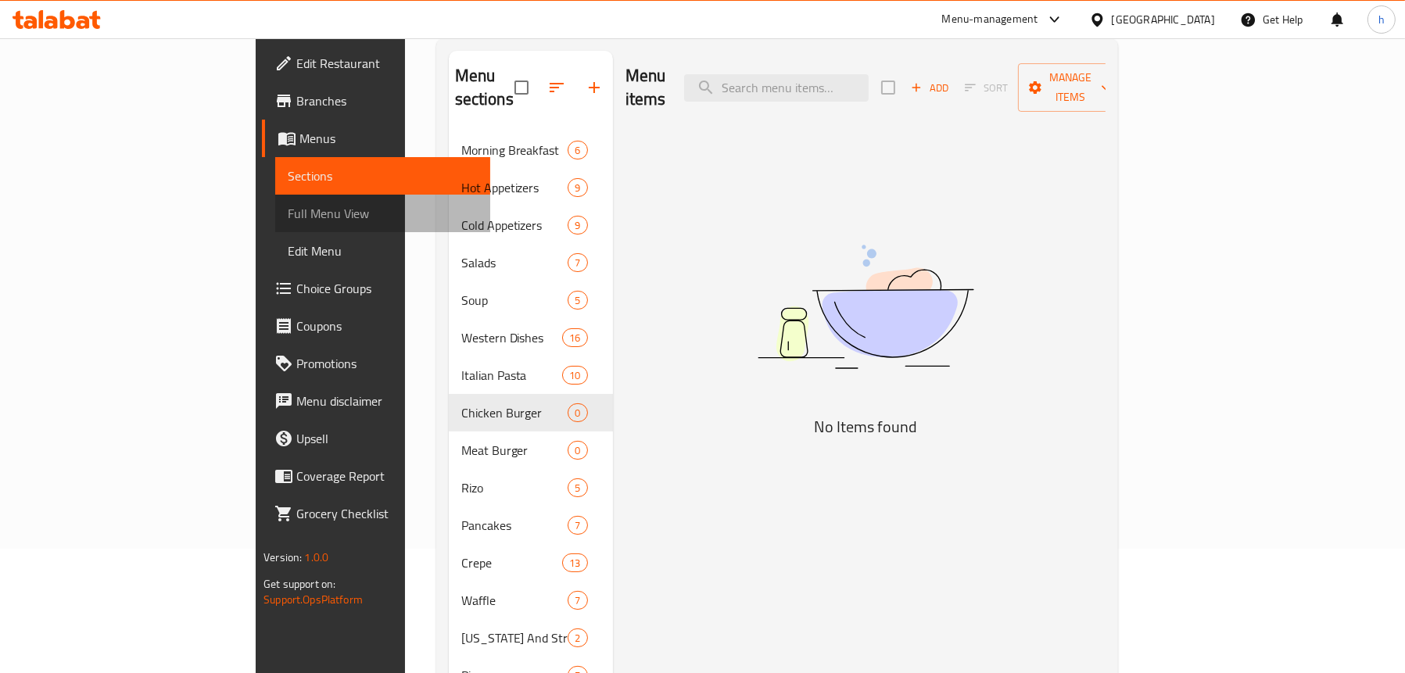
click at [288, 216] on span "Full Menu View" at bounding box center [383, 213] width 190 height 19
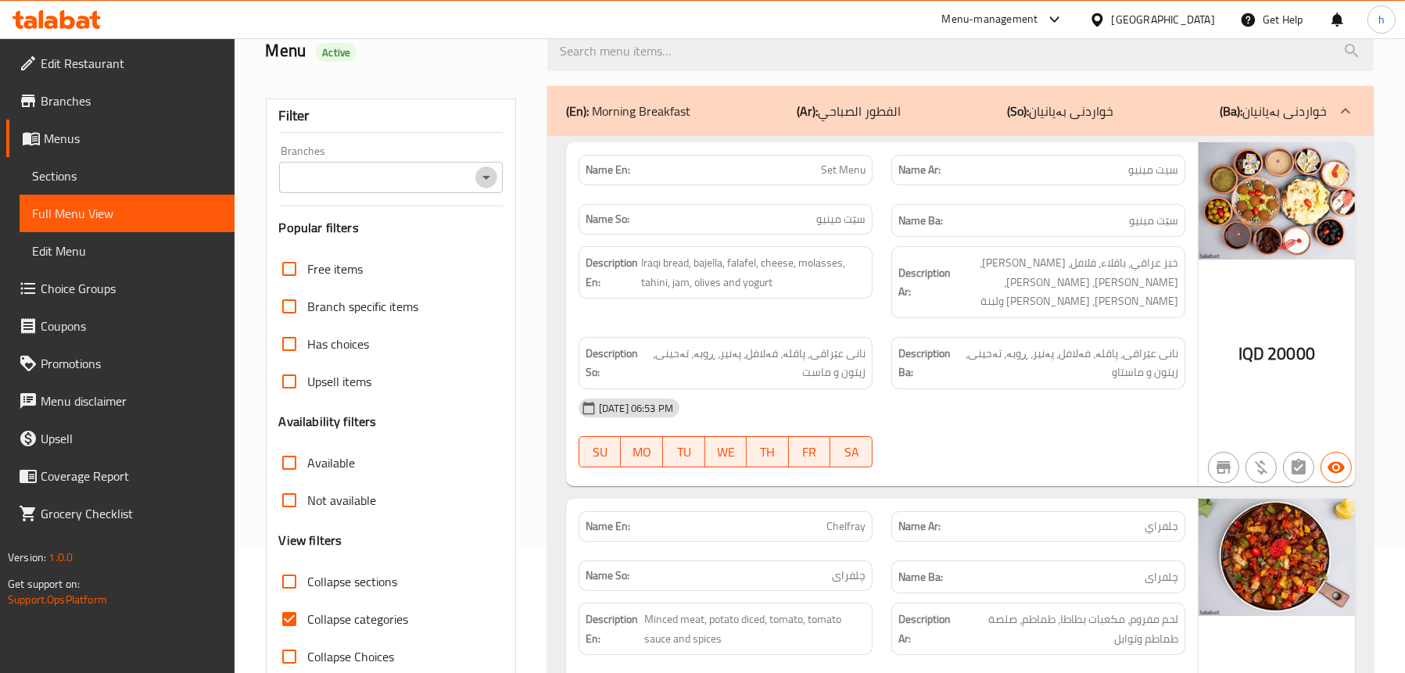
click at [487, 181] on icon "Open" at bounding box center [486, 177] width 19 height 19
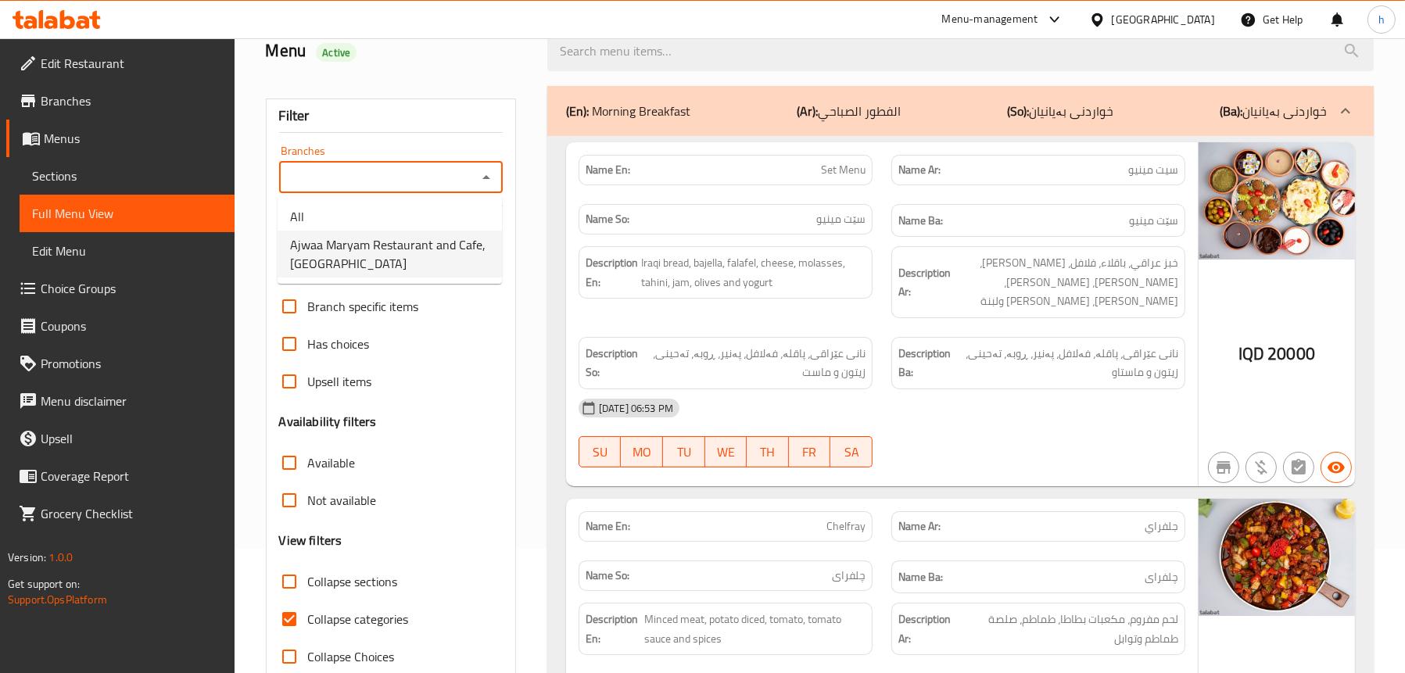
click at [352, 253] on span "Ajwaa Maryam Restaurant and Cafe,[GEOGRAPHIC_DATA]" at bounding box center [389, 254] width 199 height 38
type input "Ajwaa Maryam Restaurant and Cafe,[GEOGRAPHIC_DATA]"
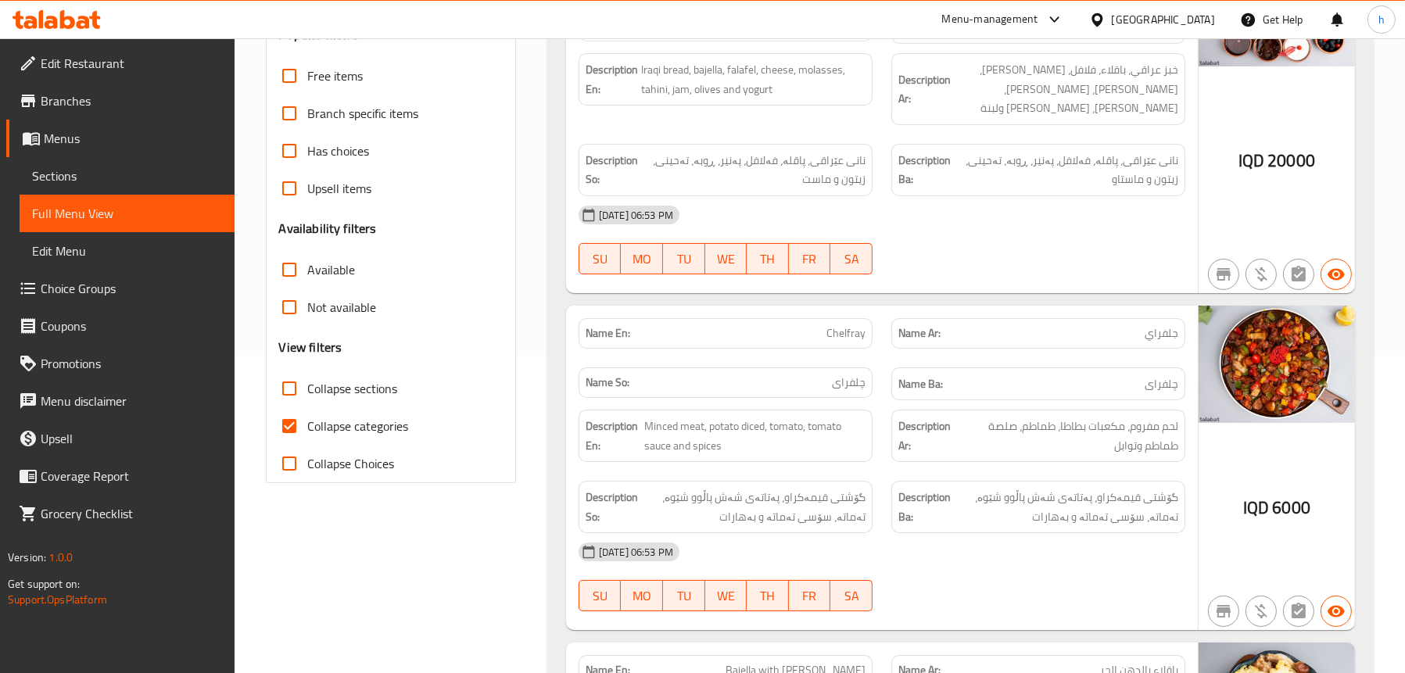
scroll to position [359, 0]
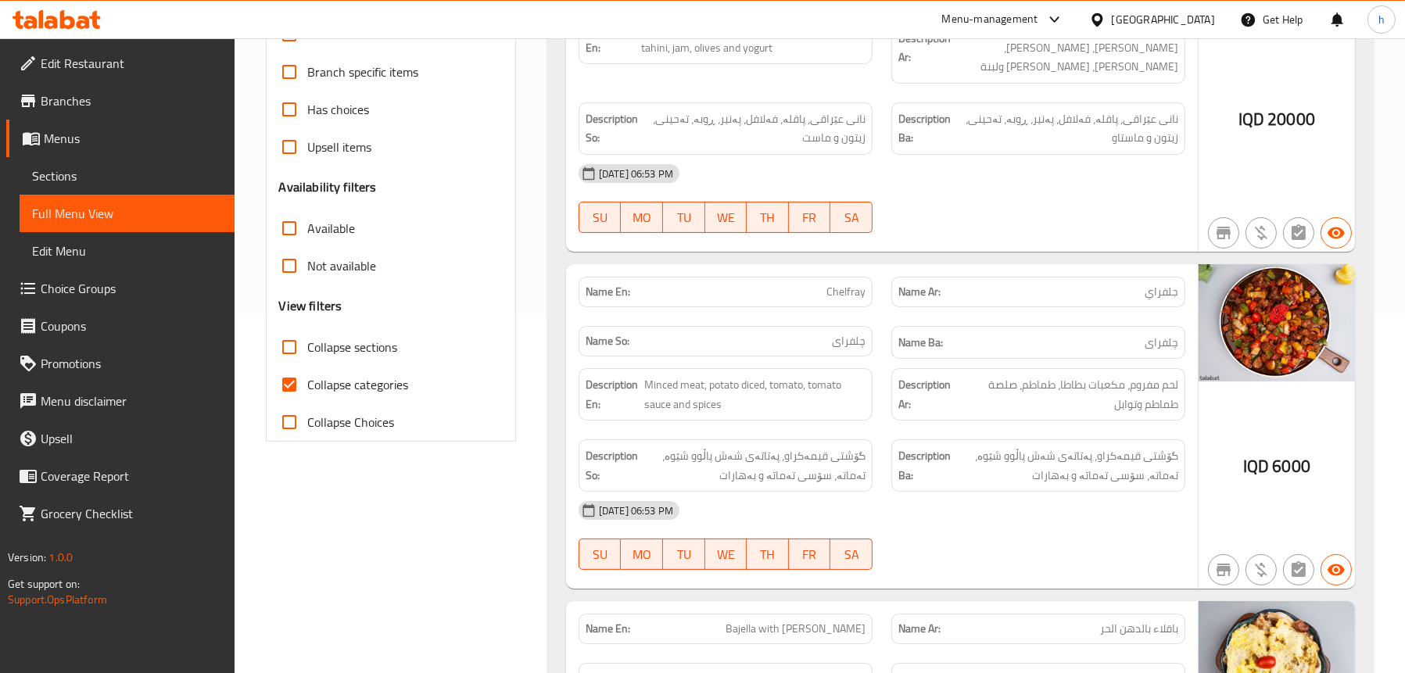
click at [343, 342] on span "Collapse sections" at bounding box center [353, 347] width 90 height 19
click at [308, 342] on input "Collapse sections" at bounding box center [290, 347] width 38 height 38
checkbox input "true"
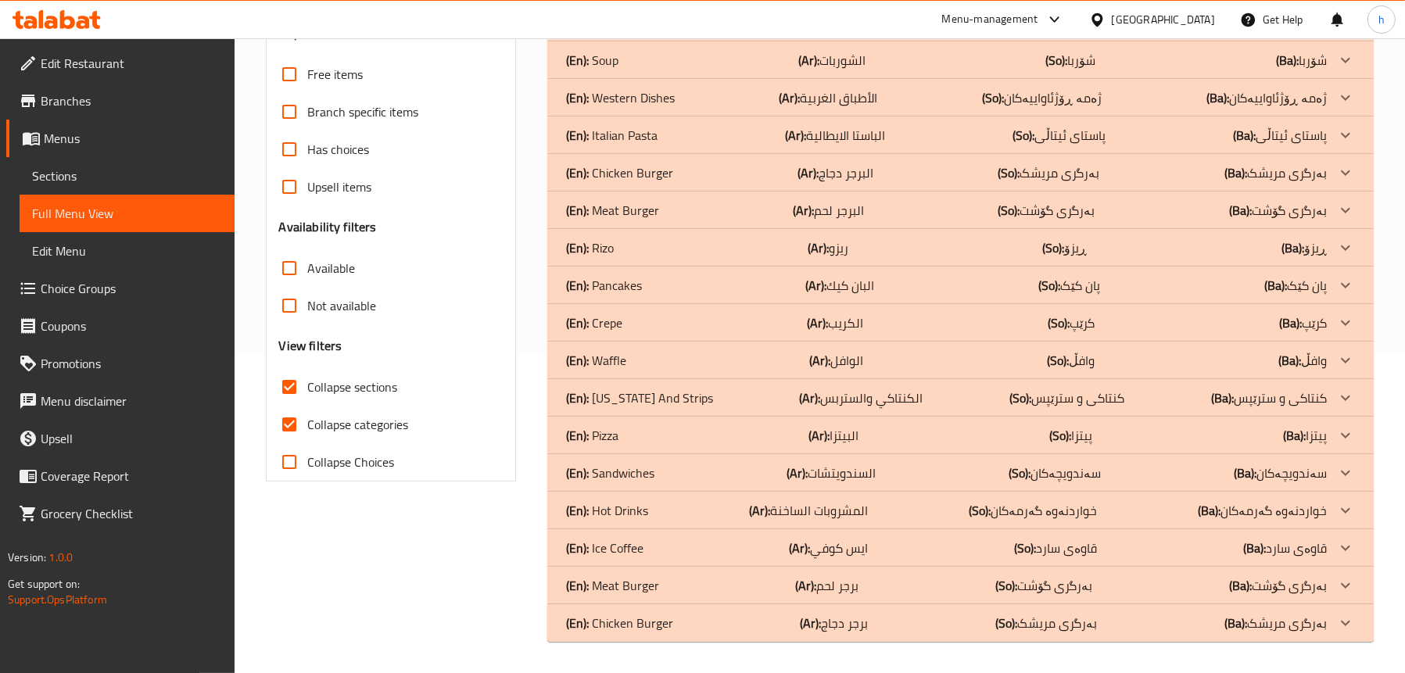
scroll to position [319, 0]
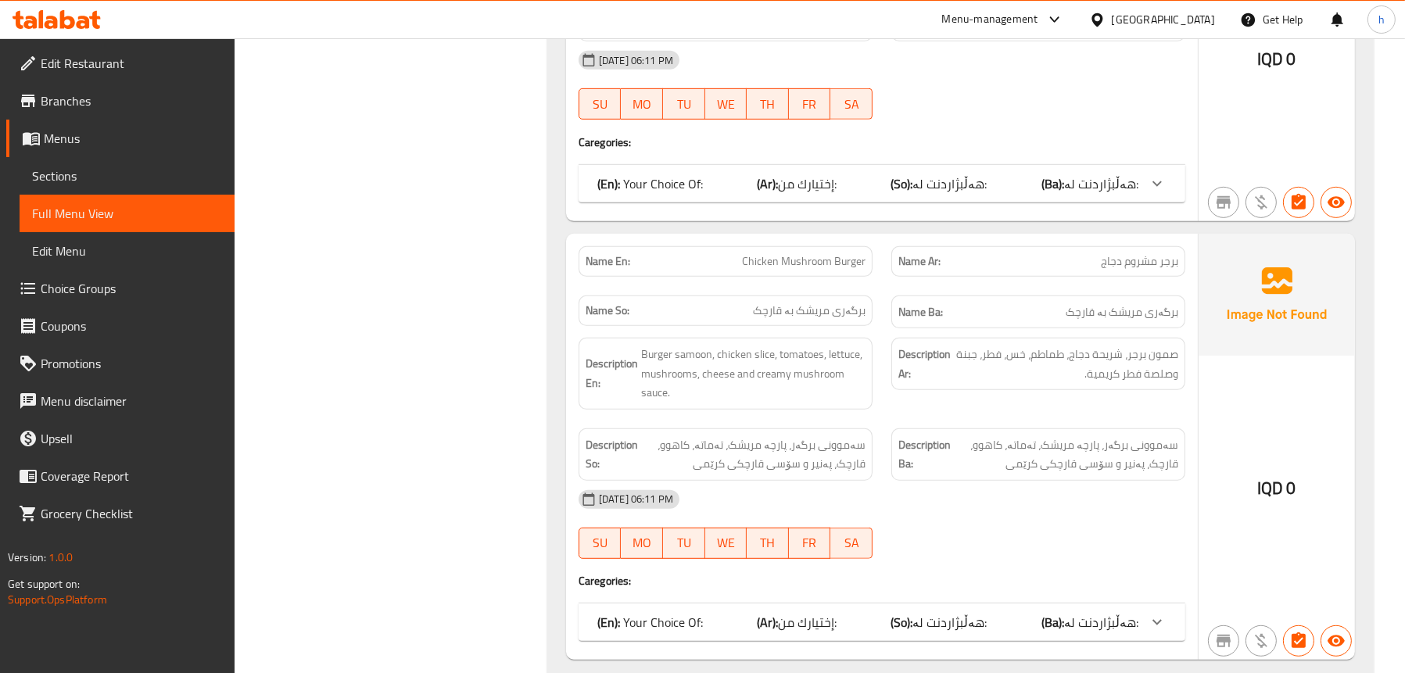
scroll to position [1179, 0]
click at [713, 171] on div "(En): Your Choice Of: (Ar): إختيارك من: (So): هەڵبژاردنت لە: (Ba): هەڵبژاردنت ل…" at bounding box center [882, 183] width 607 height 38
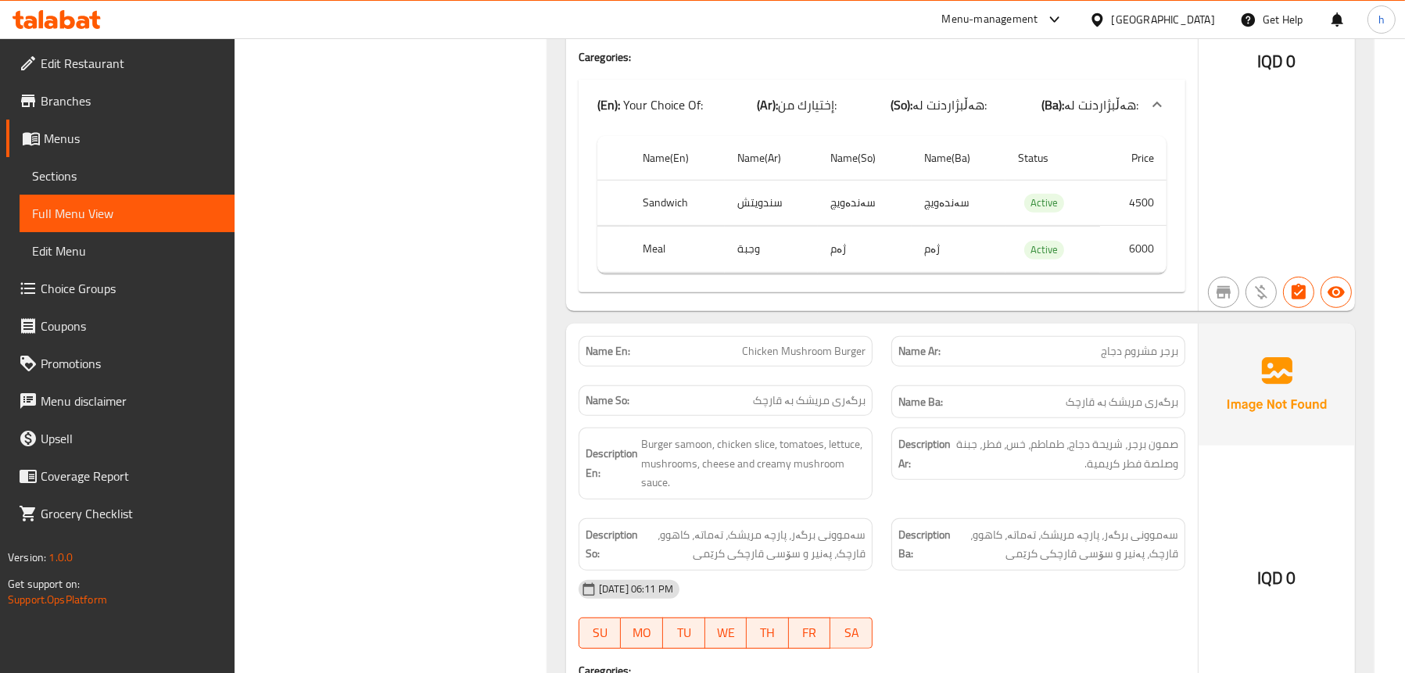
scroll to position [1402, 0]
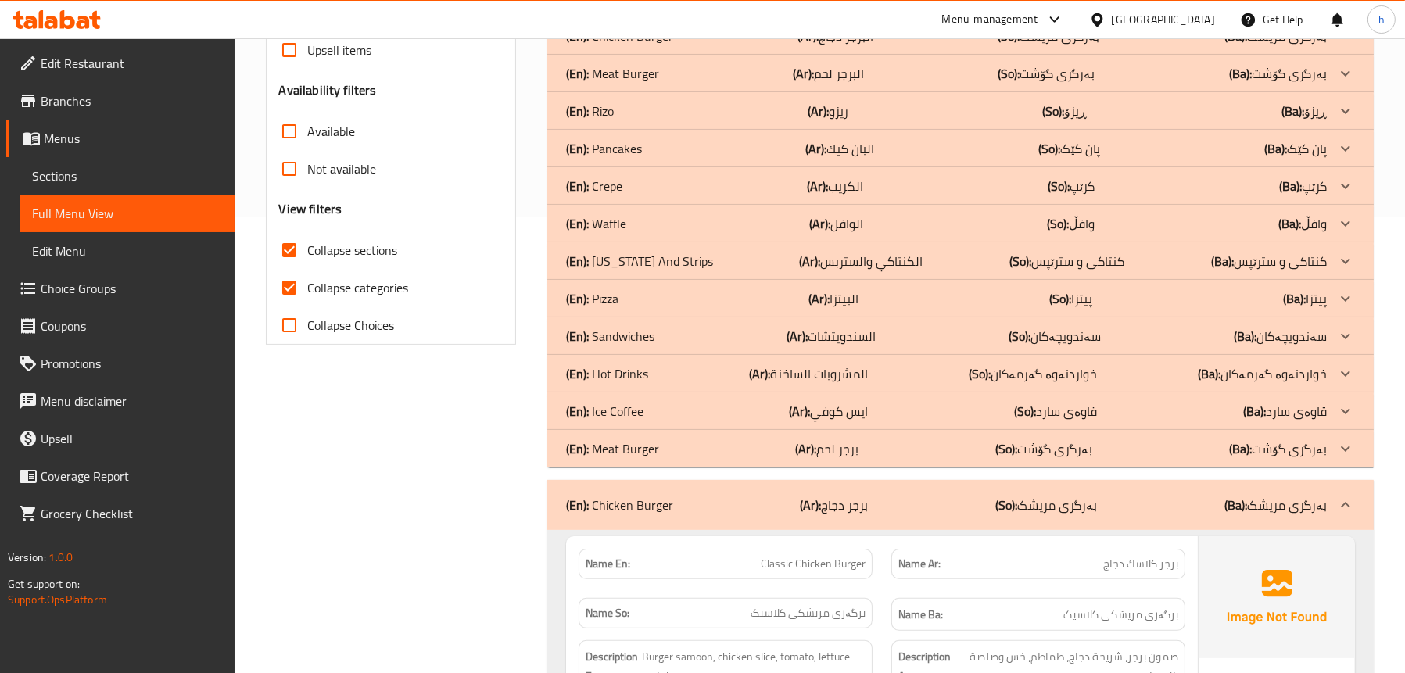
scroll to position [325, 0]
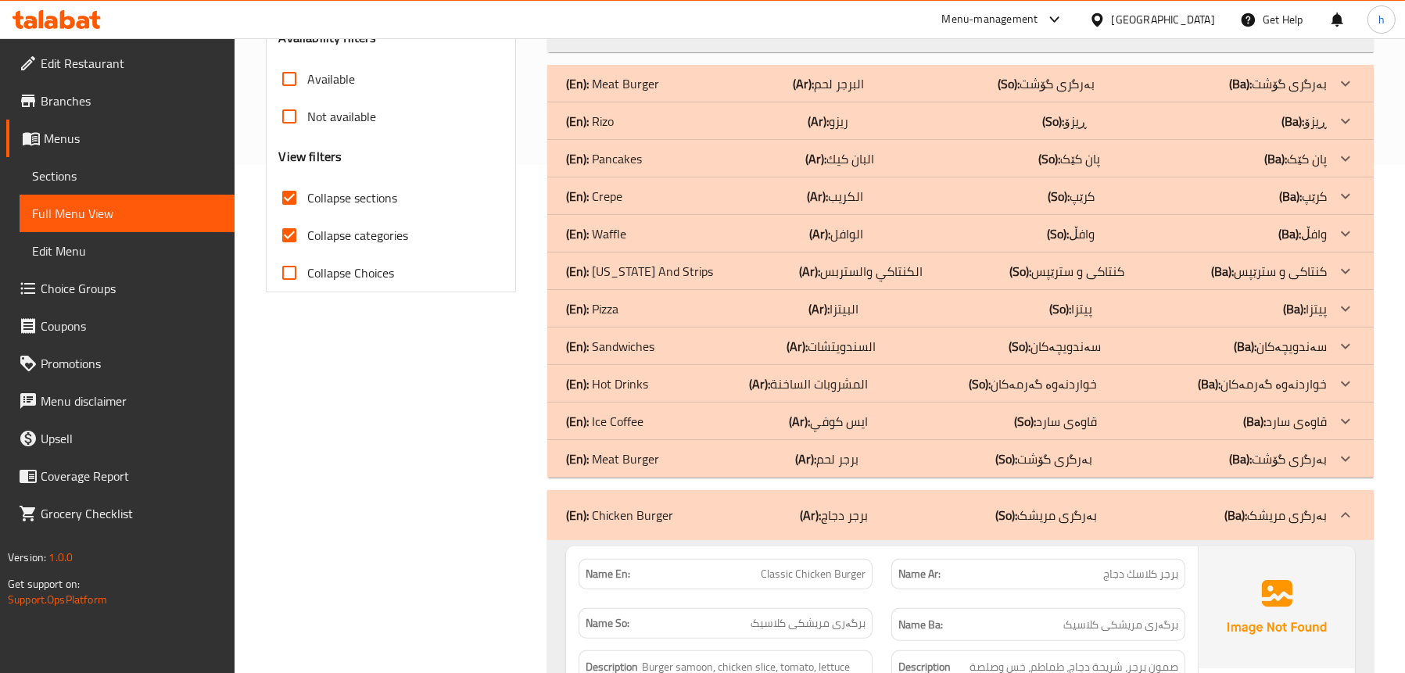
scroll to position [404, 0]
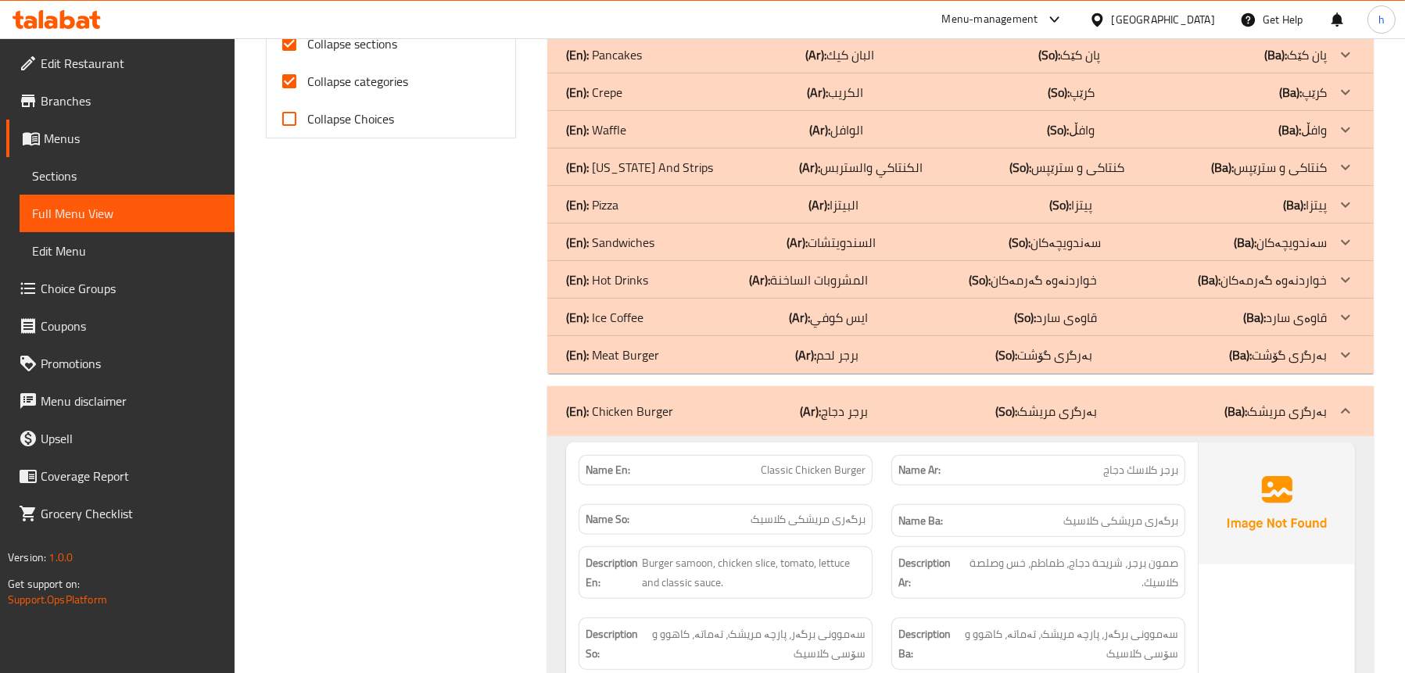
scroll to position [795, 0]
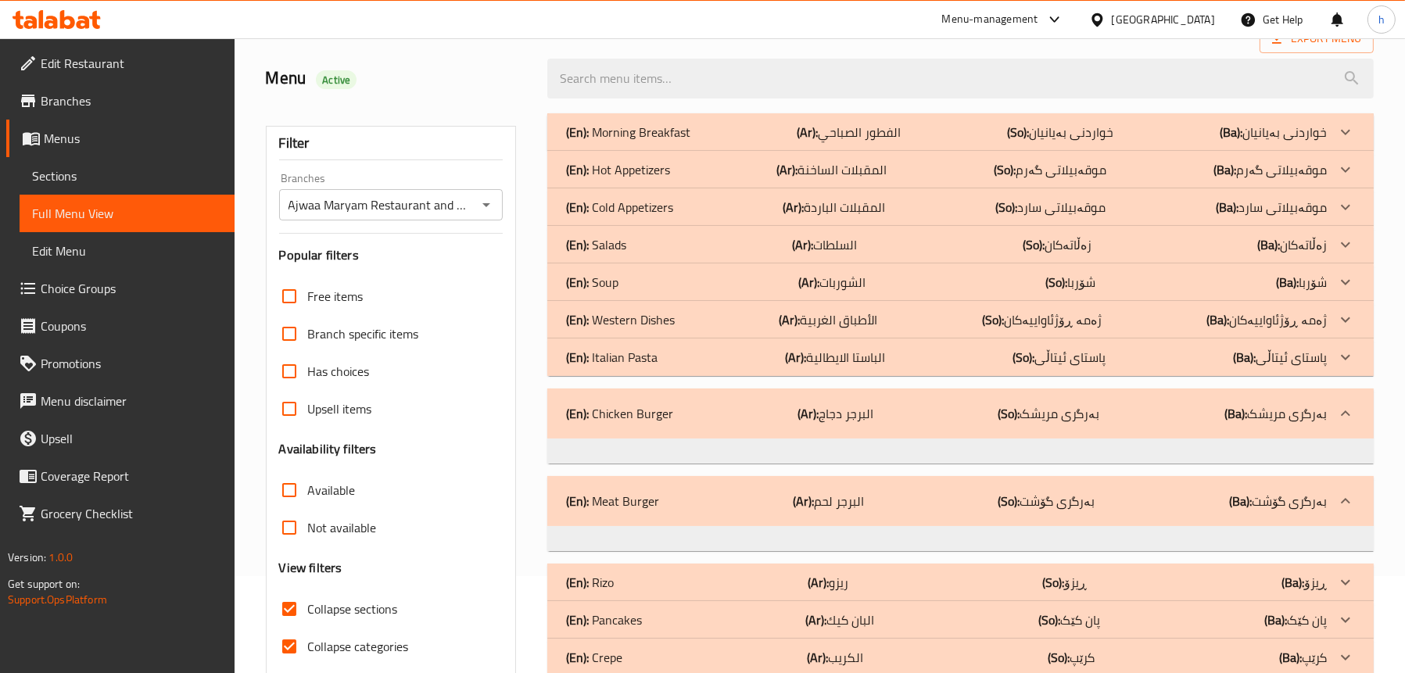
scroll to position [3, 0]
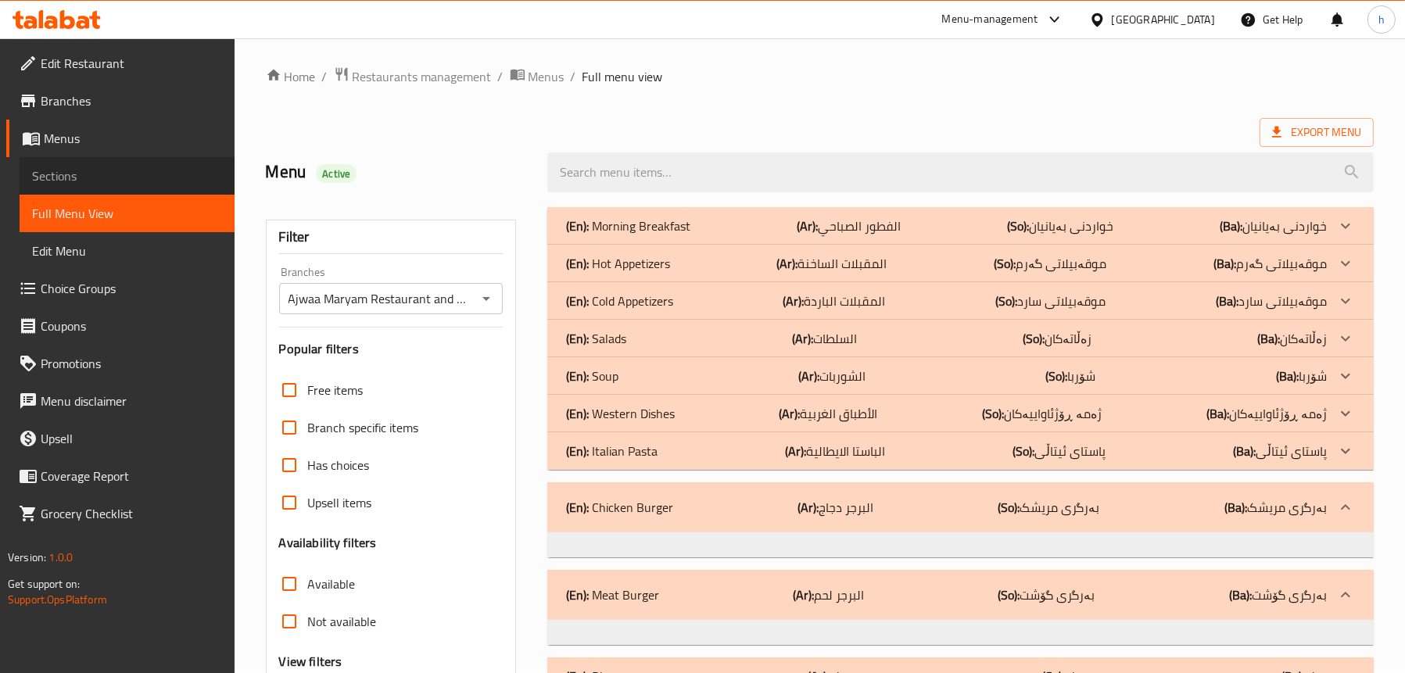
click at [64, 179] on span "Sections" at bounding box center [127, 176] width 190 height 19
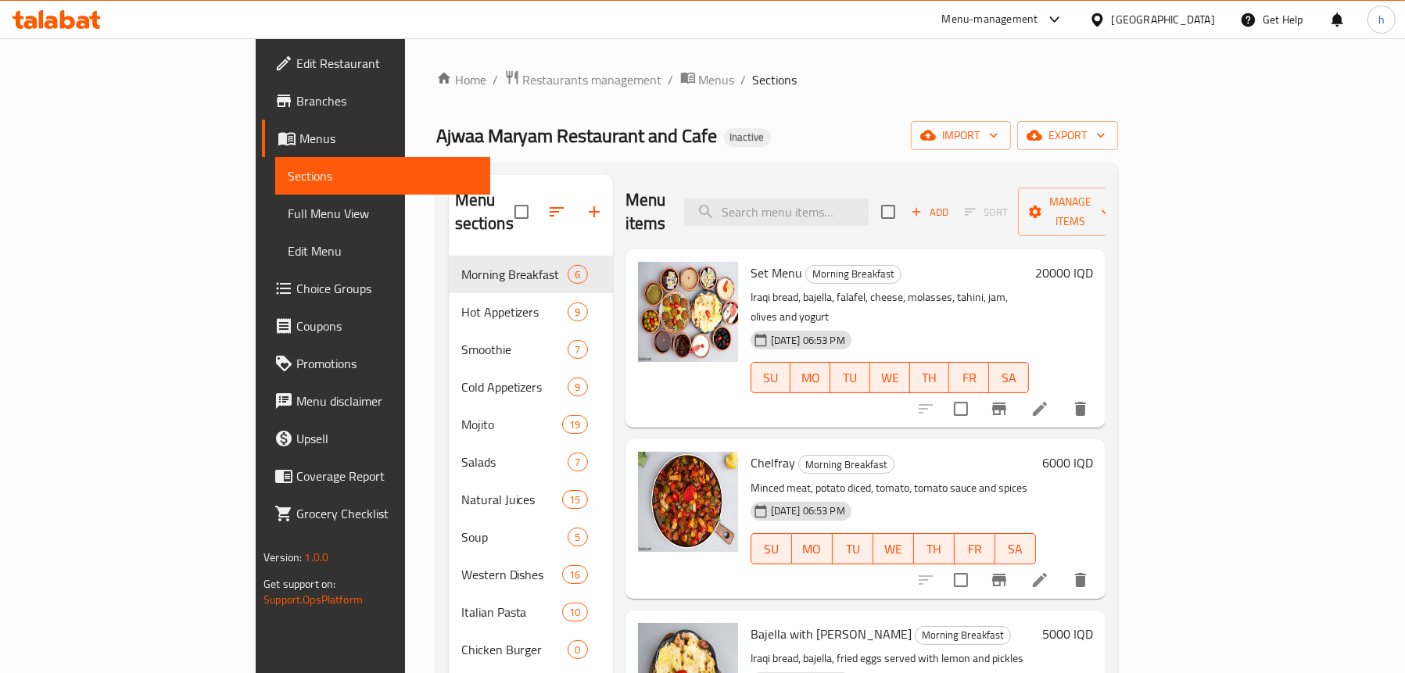
click at [288, 213] on span "Full Menu View" at bounding box center [383, 213] width 190 height 19
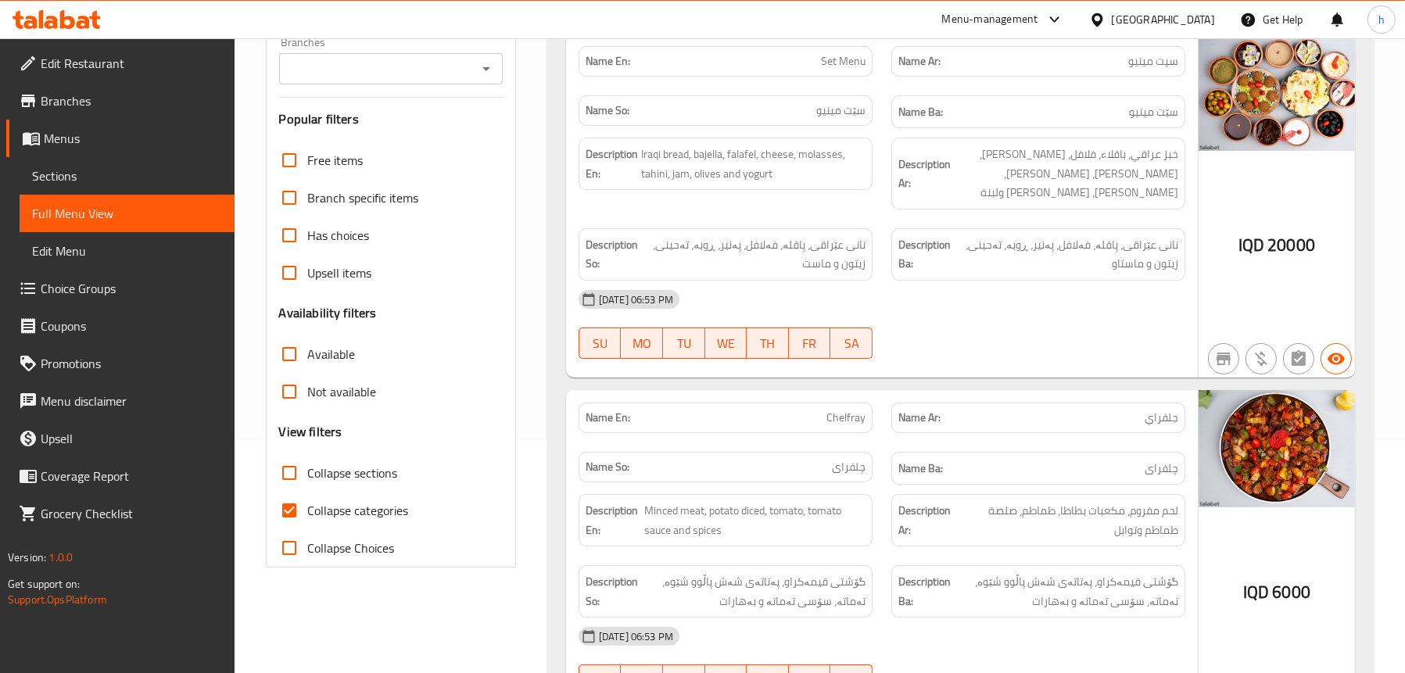
scroll to position [78, 0]
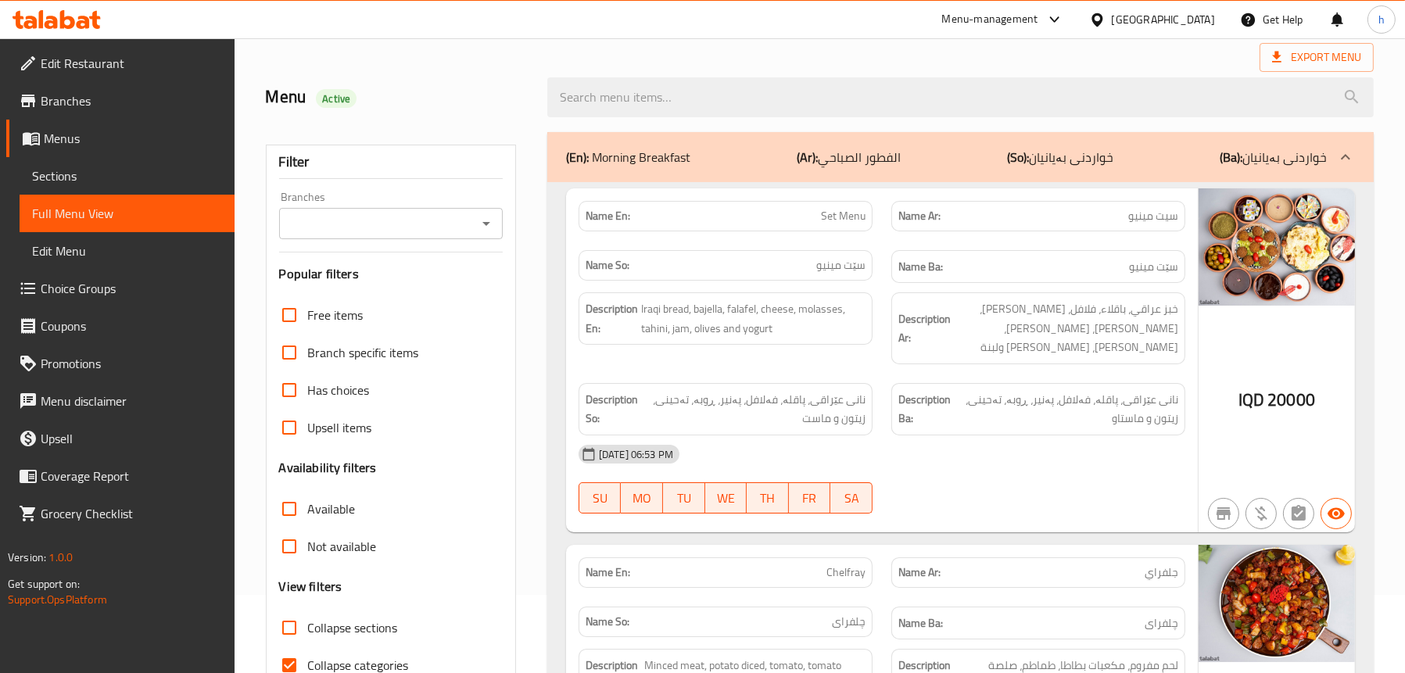
click at [486, 219] on icon "Open" at bounding box center [486, 223] width 19 height 19
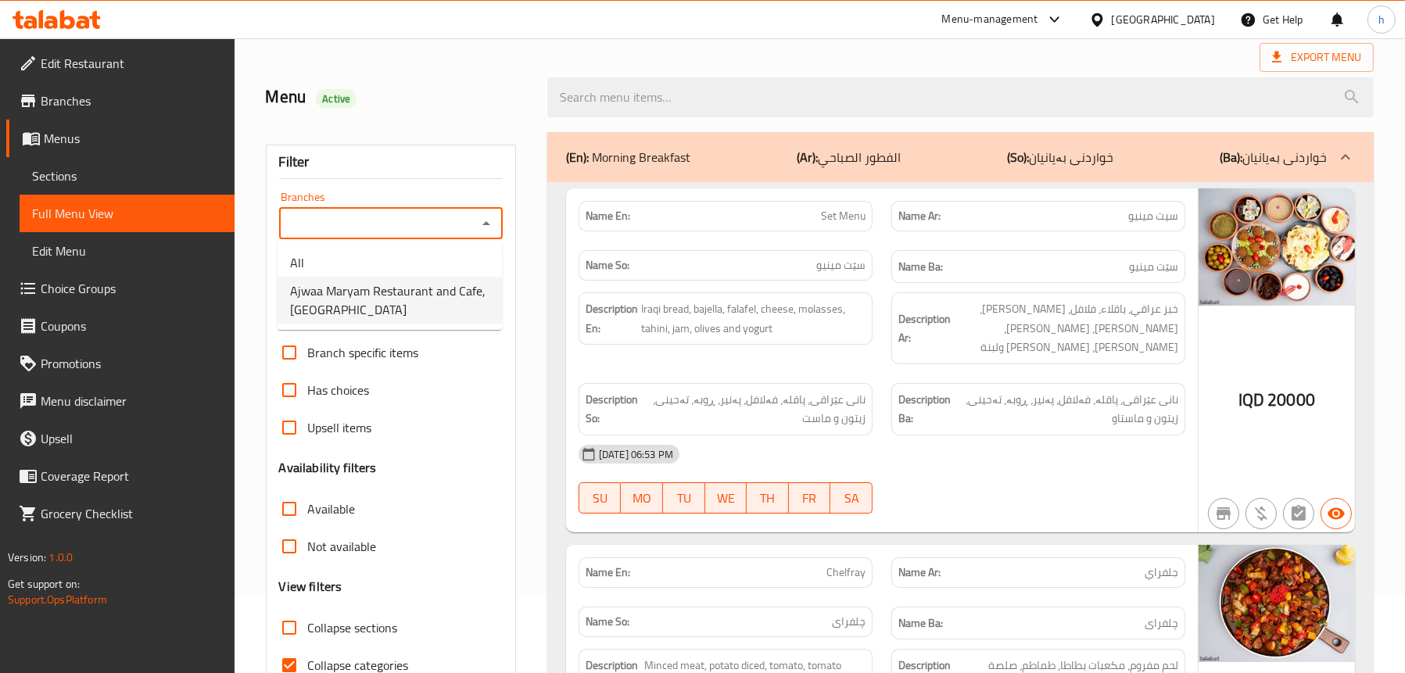
click at [357, 293] on span "Ajwaa Maryam Restaurant and Cafe,[GEOGRAPHIC_DATA]" at bounding box center [389, 301] width 199 height 38
type input "Ajwaa Maryam Restaurant and Cafe,[GEOGRAPHIC_DATA]"
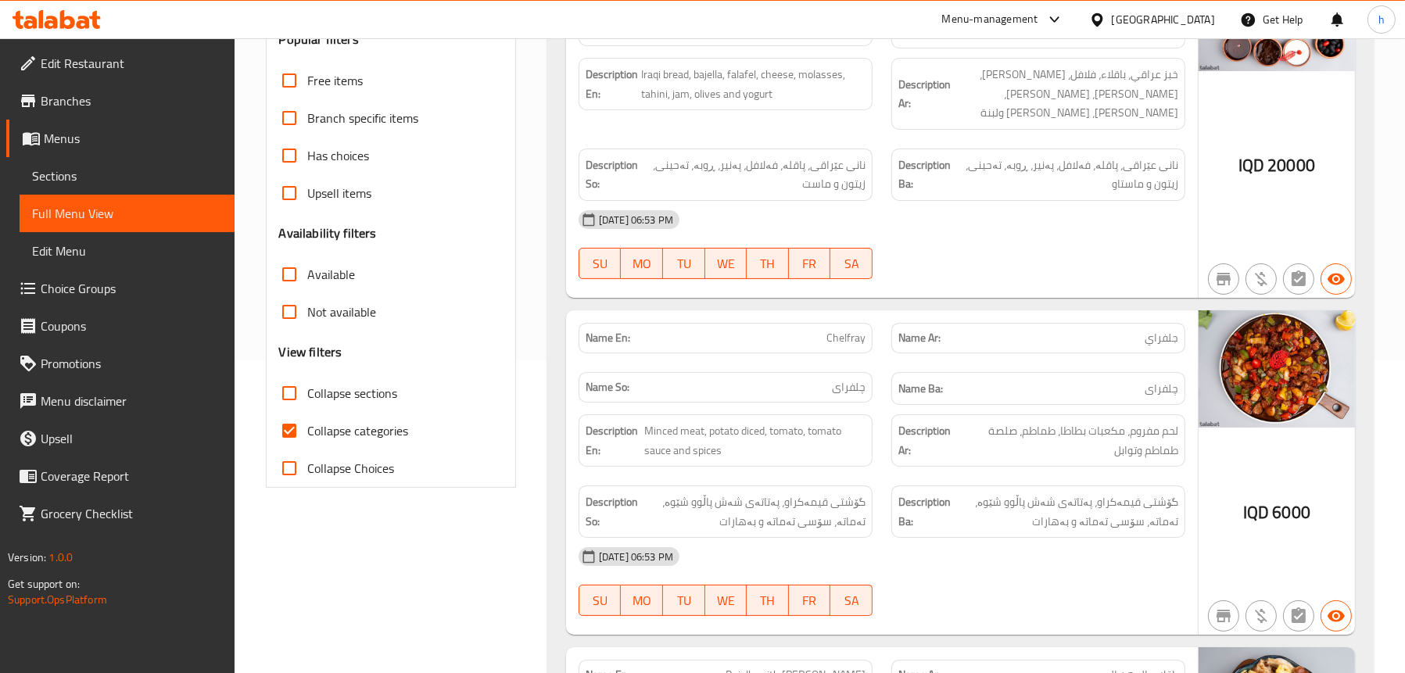
click at [379, 399] on span "Collapse sections" at bounding box center [353, 393] width 90 height 19
click at [308, 399] on input "Collapse sections" at bounding box center [290, 394] width 38 height 38
checkbox input "true"
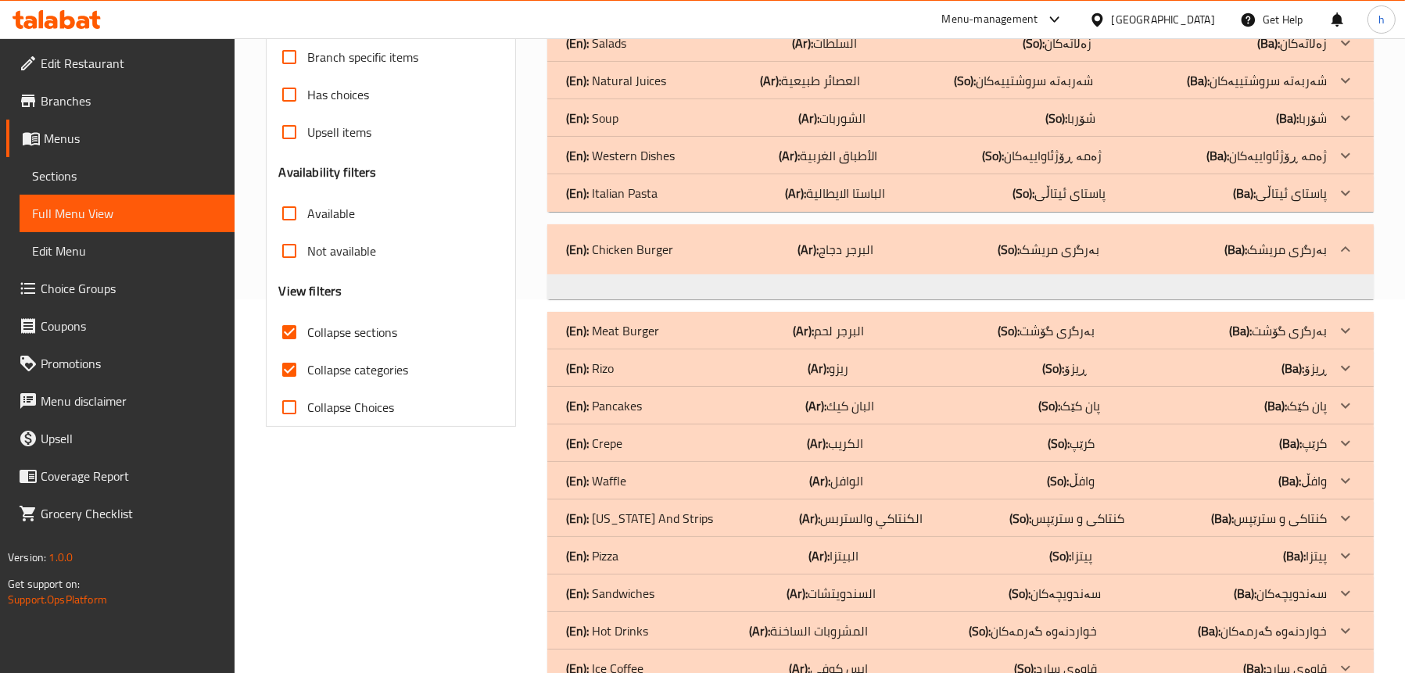
scroll to position [469, 0]
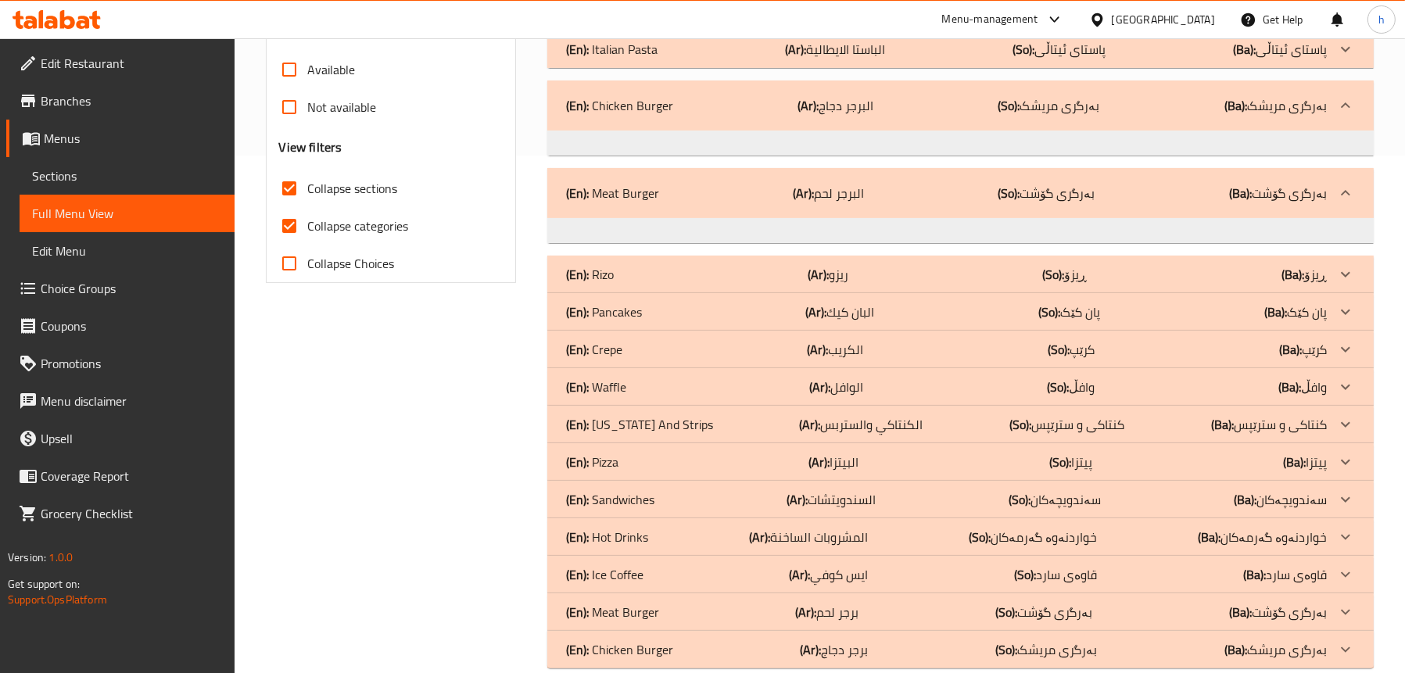
scroll to position [544, 0]
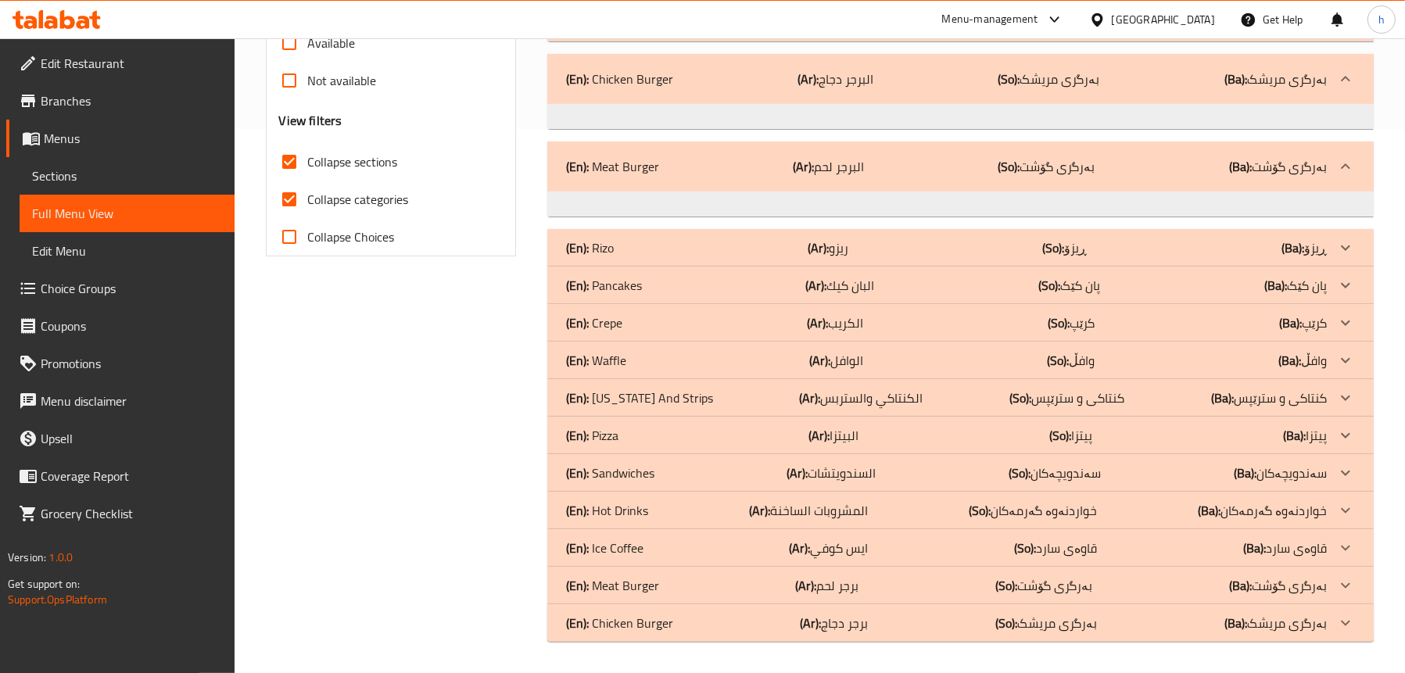
click at [68, 169] on span "Sections" at bounding box center [127, 176] width 190 height 19
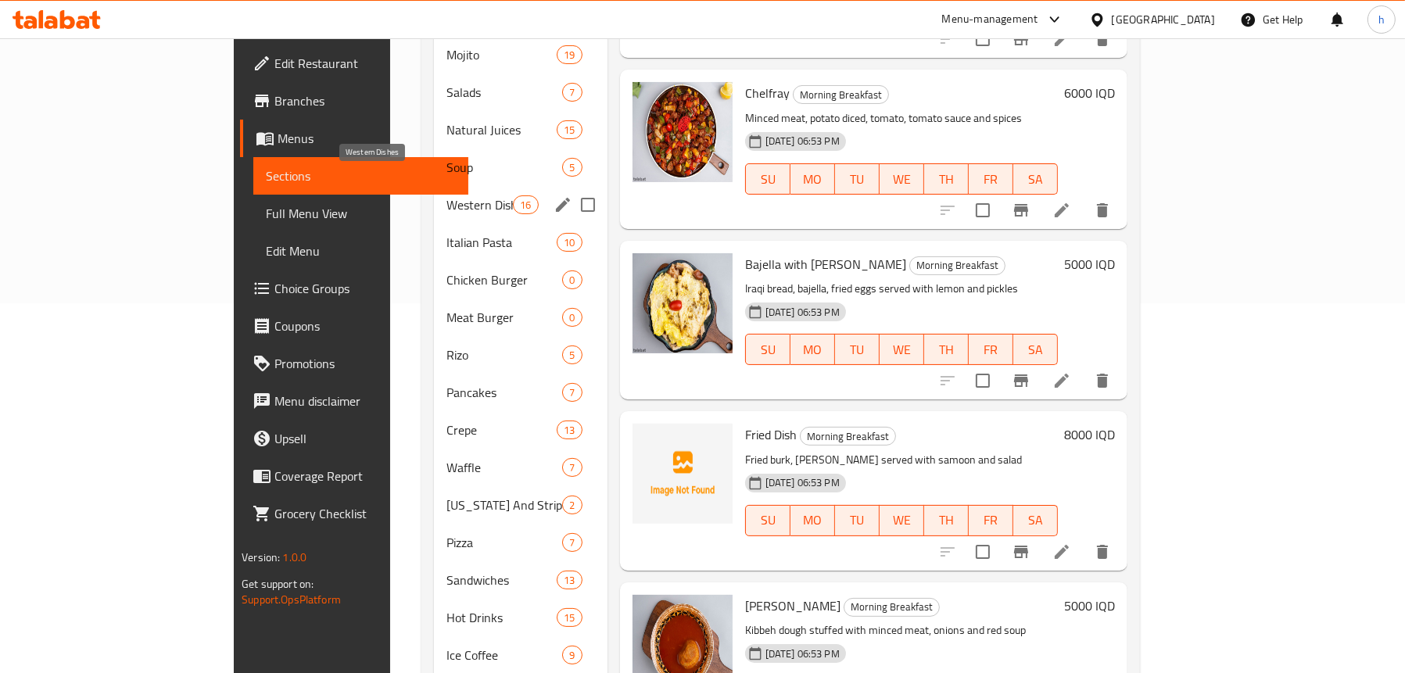
scroll to position [376, 0]
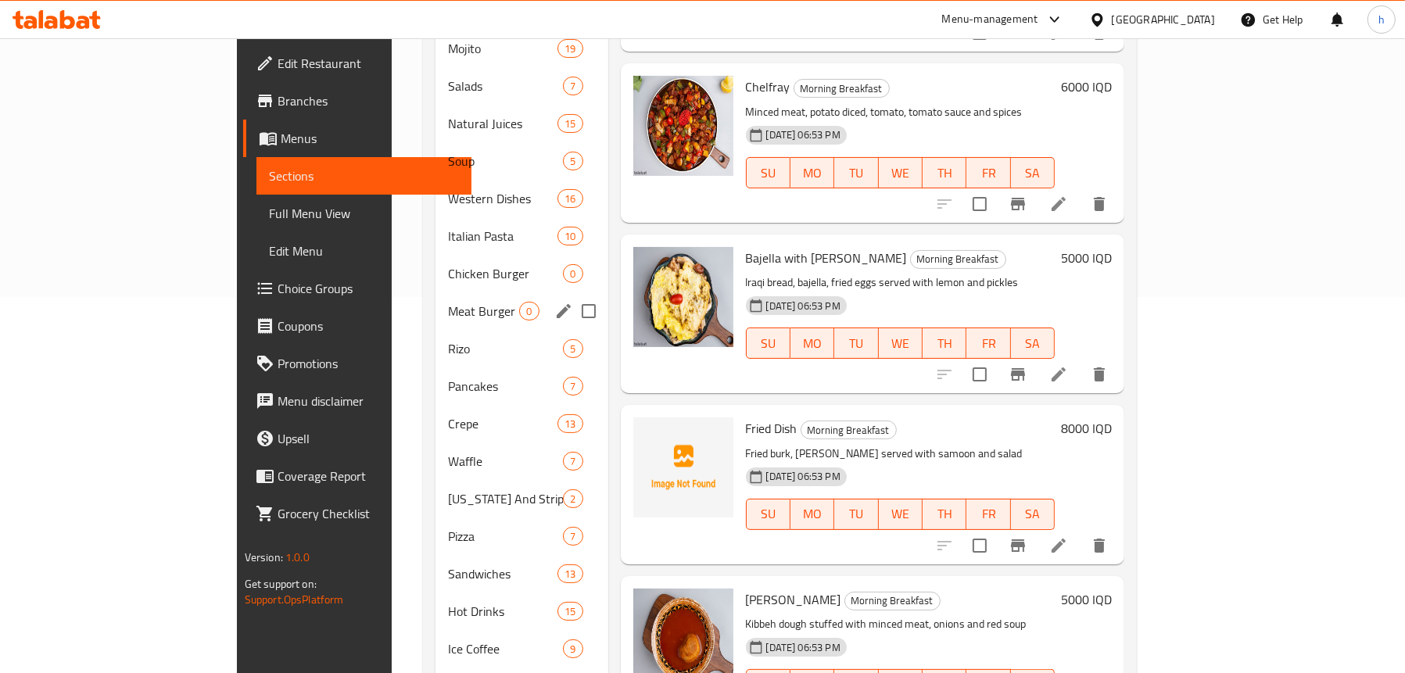
click at [572, 295] on input "Menu sections" at bounding box center [588, 311] width 33 height 33
checkbox input "true"
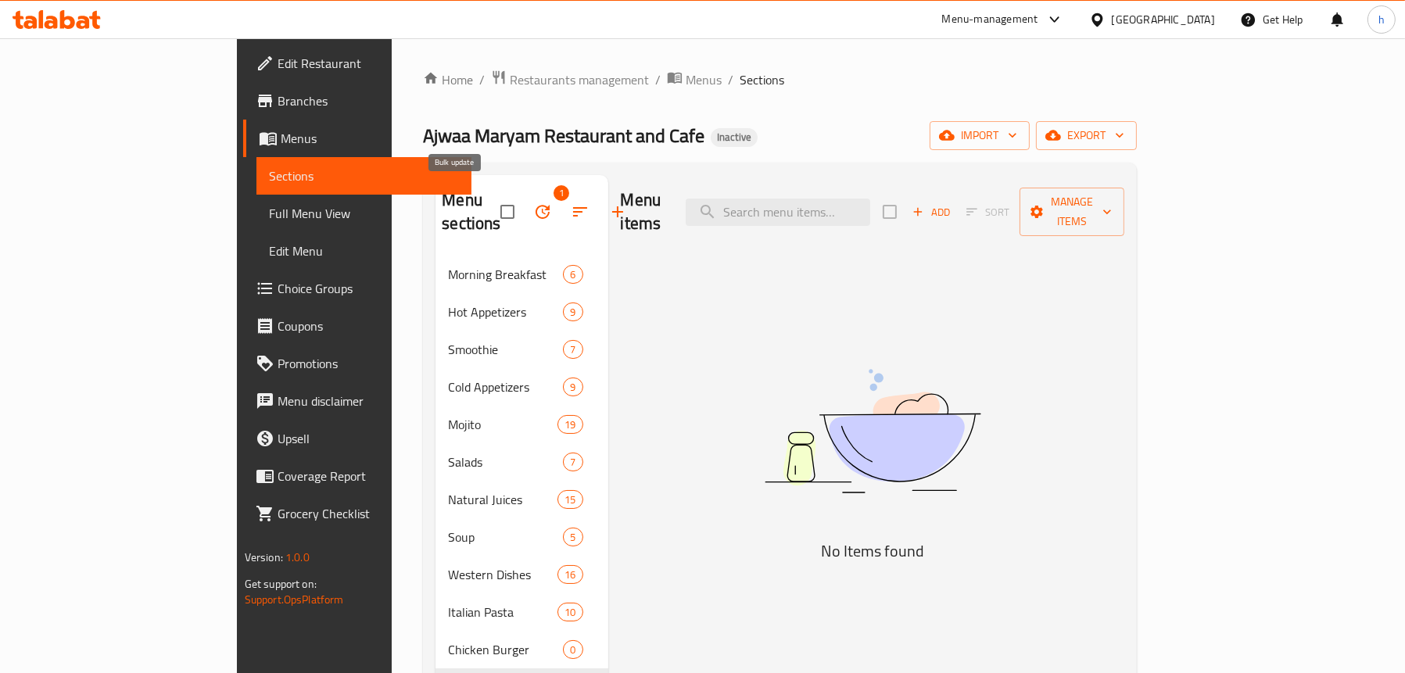
click at [536, 205] on icon "button" at bounding box center [543, 212] width 14 height 14
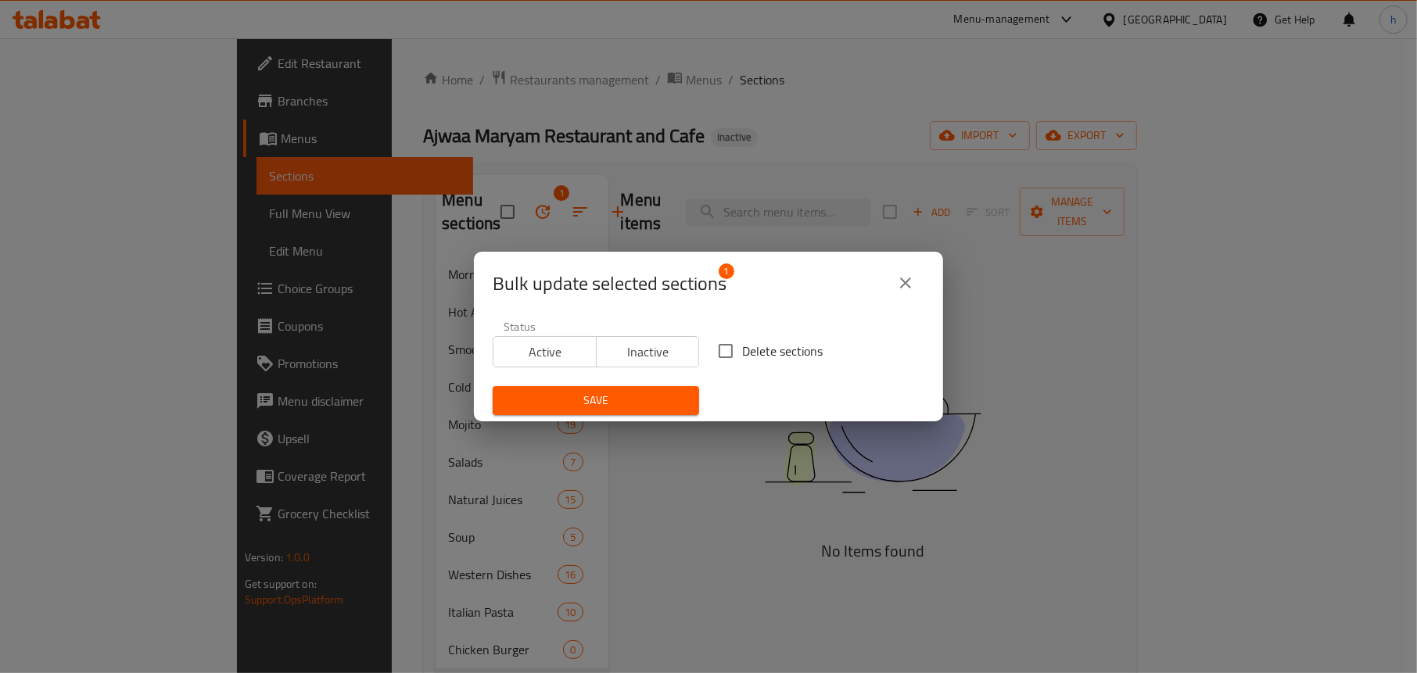
click at [723, 357] on input "Delete sections" at bounding box center [725, 351] width 33 height 33
checkbox input "true"
click at [631, 403] on span "Save" at bounding box center [595, 401] width 181 height 20
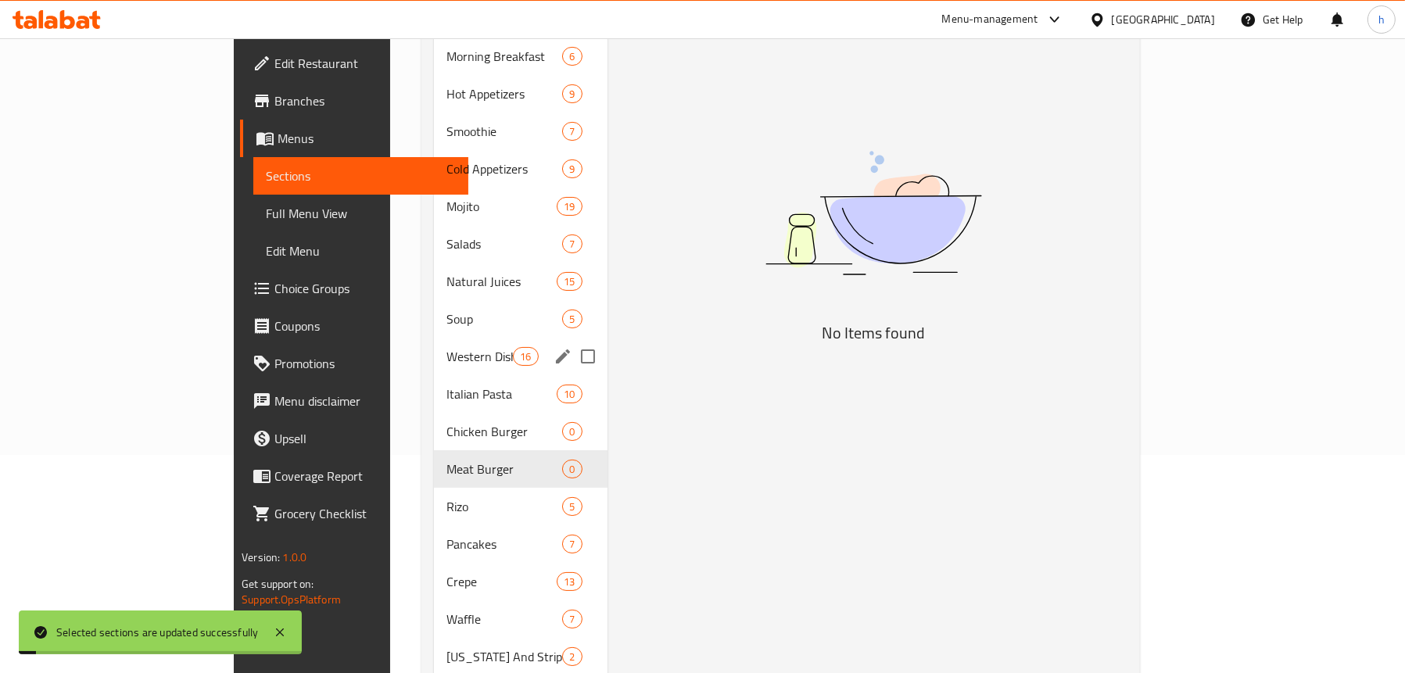
scroll to position [235, 0]
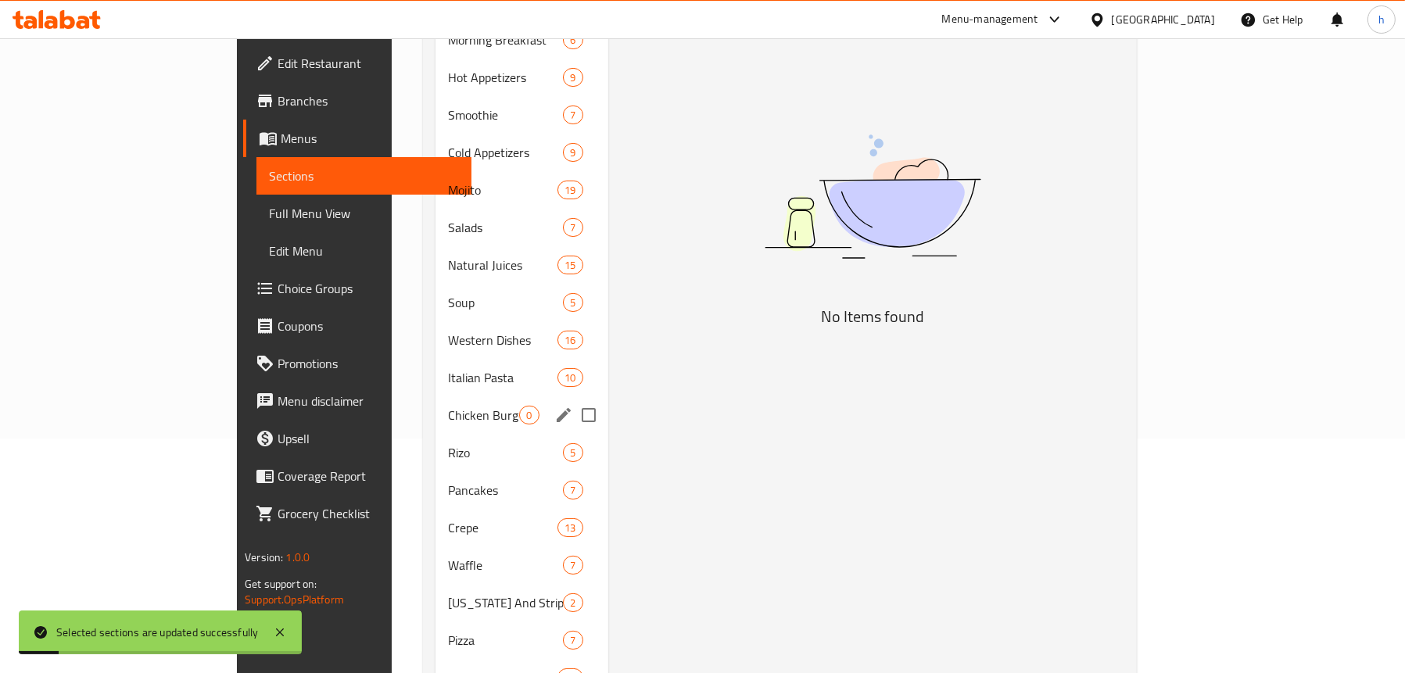
click at [448, 406] on span "Chicken Burger" at bounding box center [483, 415] width 71 height 19
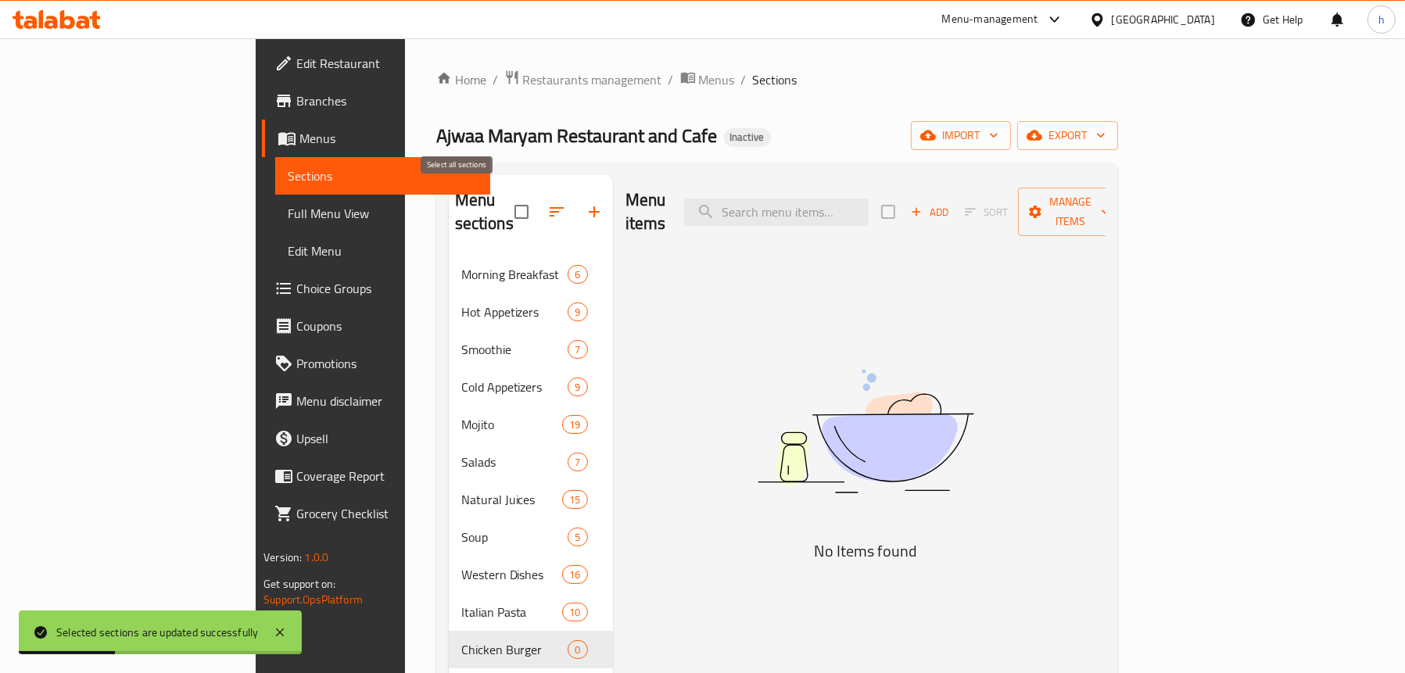
click at [505, 196] on input "checkbox" at bounding box center [521, 212] width 33 height 33
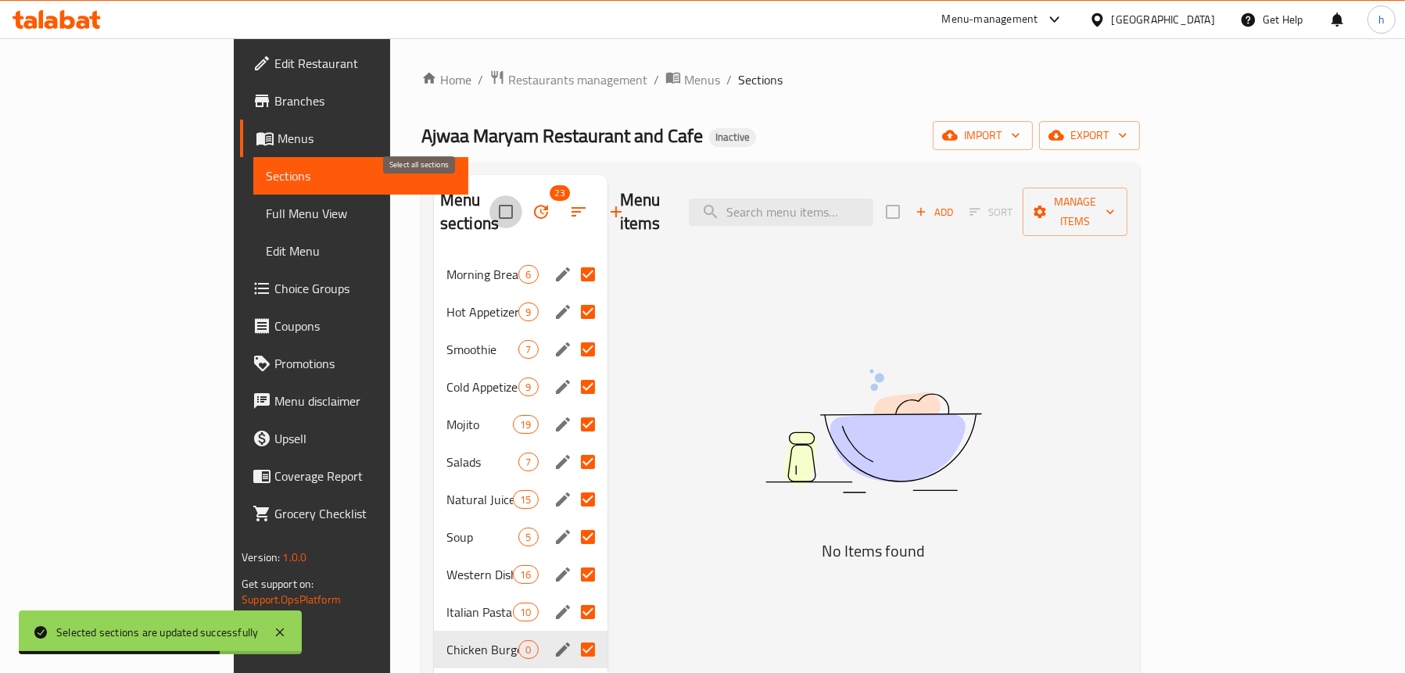
click at [490, 198] on input "checkbox" at bounding box center [506, 212] width 33 height 33
checkbox input "false"
click at [266, 205] on span "Full Menu View" at bounding box center [361, 213] width 190 height 19
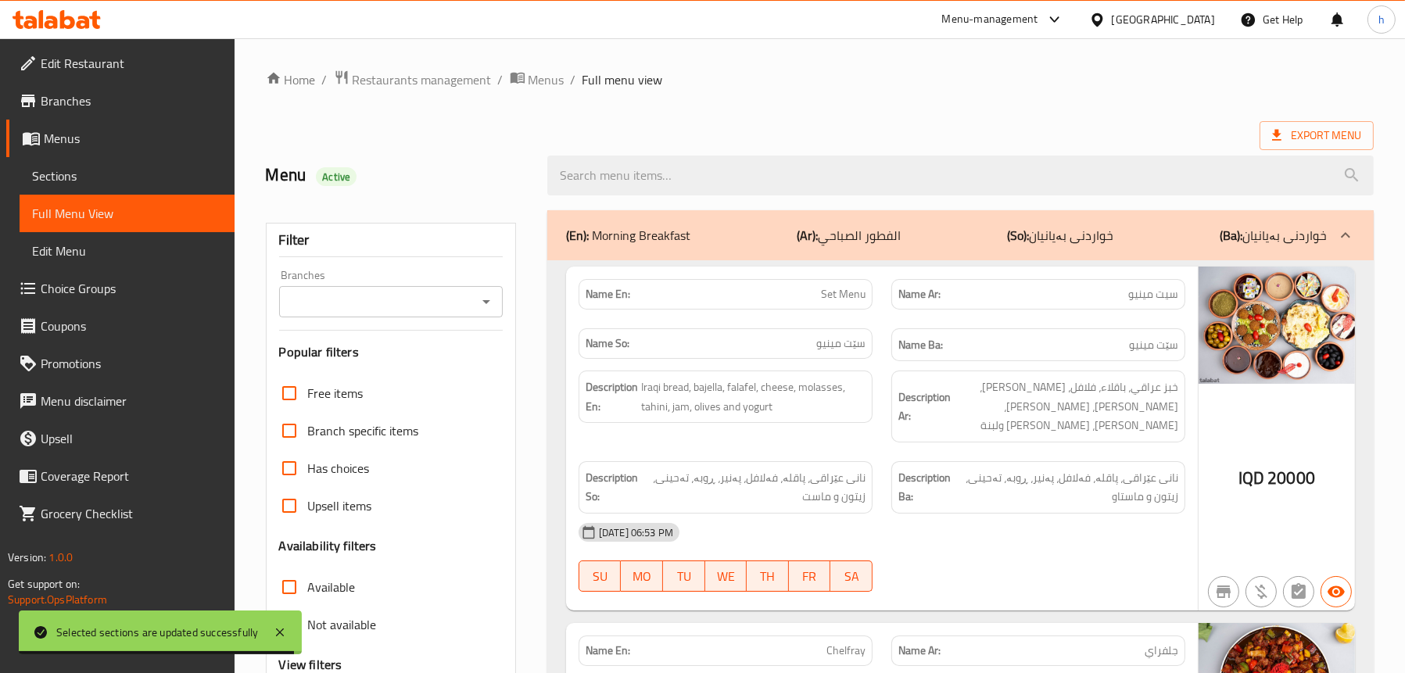
click at [80, 179] on span "Sections" at bounding box center [127, 176] width 190 height 19
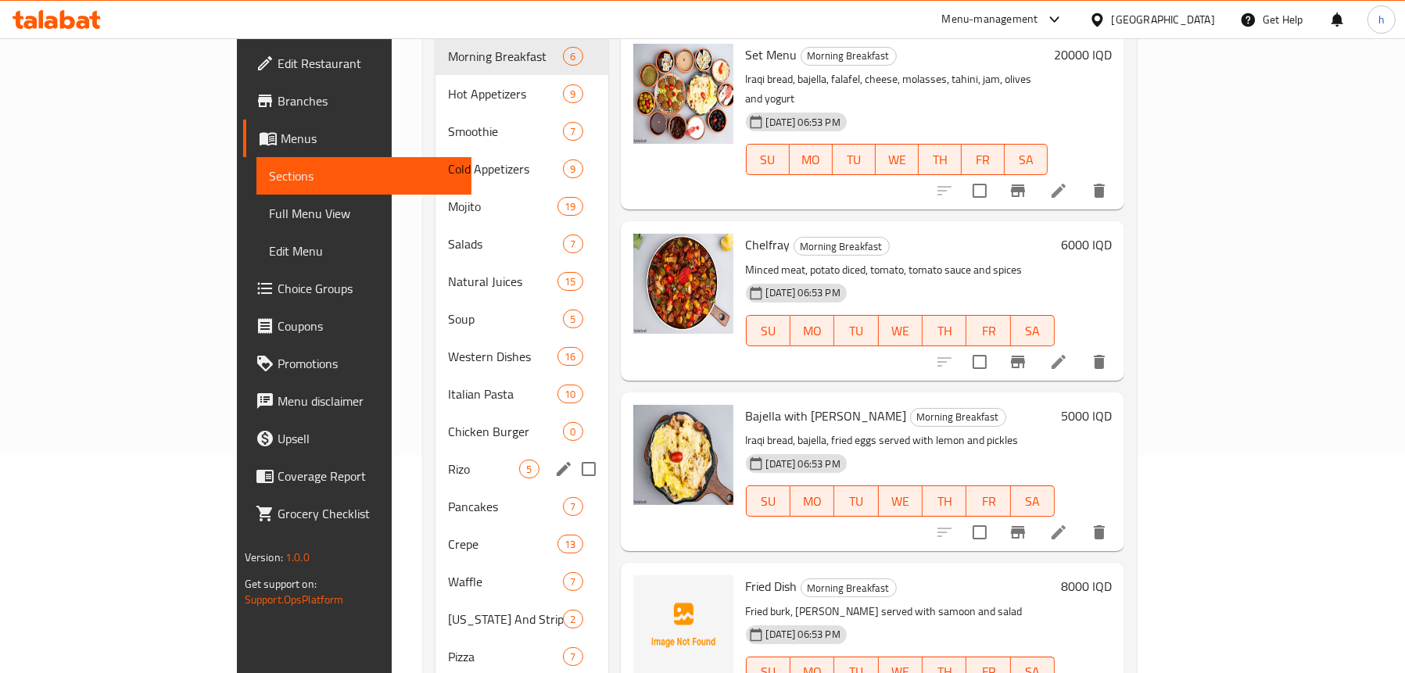
scroll to position [313, 0]
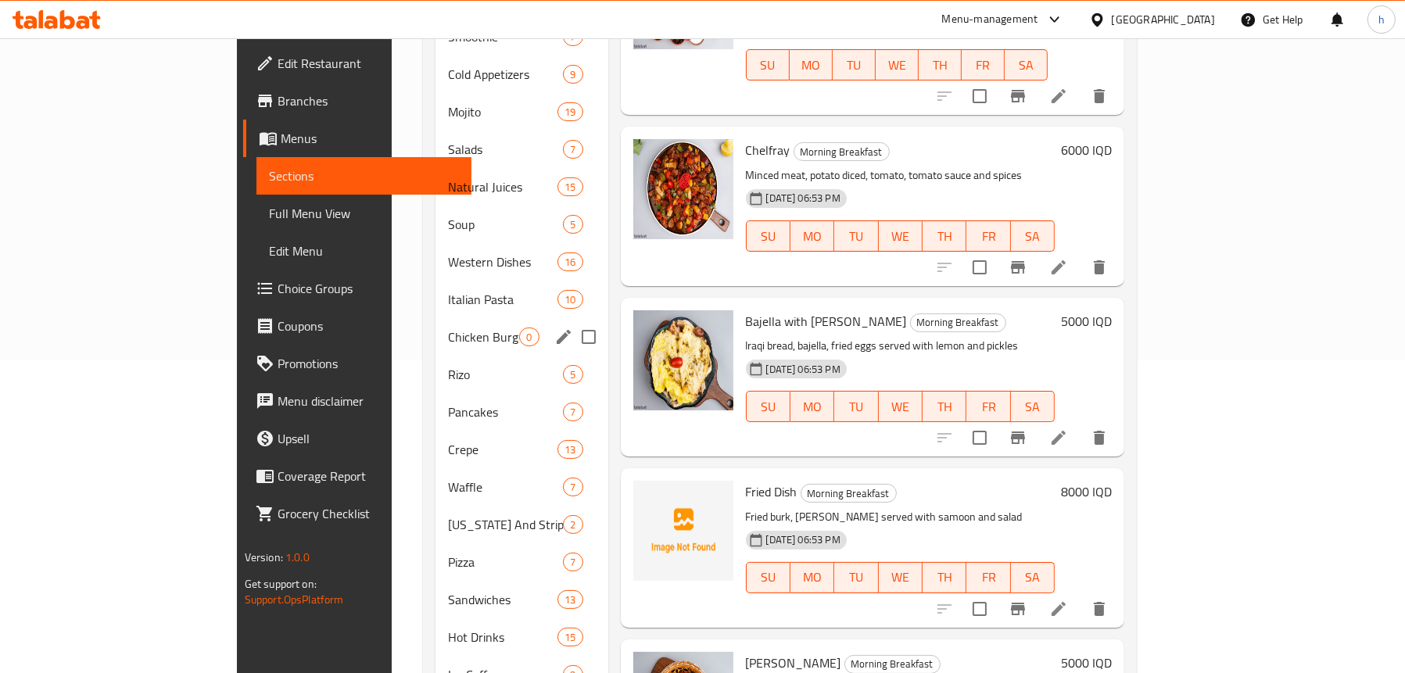
click at [572, 321] on input "Menu sections" at bounding box center [588, 337] width 33 height 33
checkbox input "true"
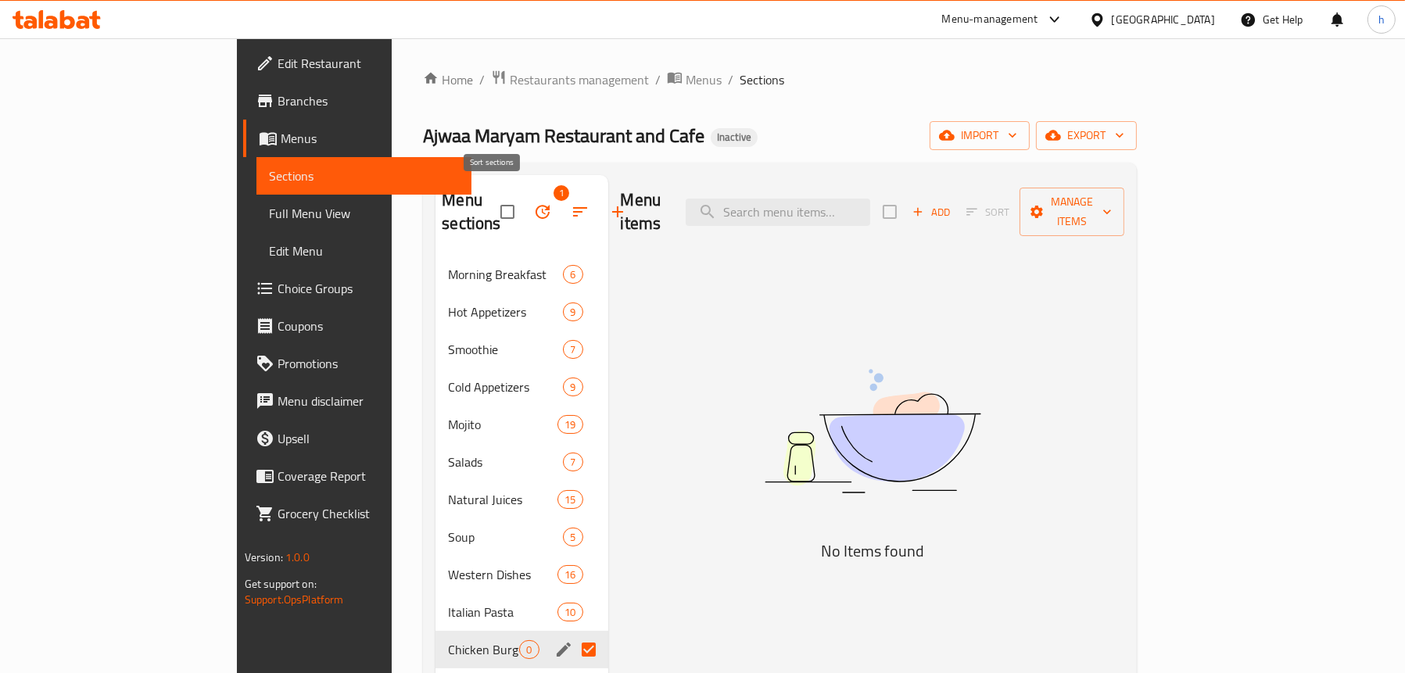
click at [533, 203] on icon "button" at bounding box center [542, 212] width 19 height 19
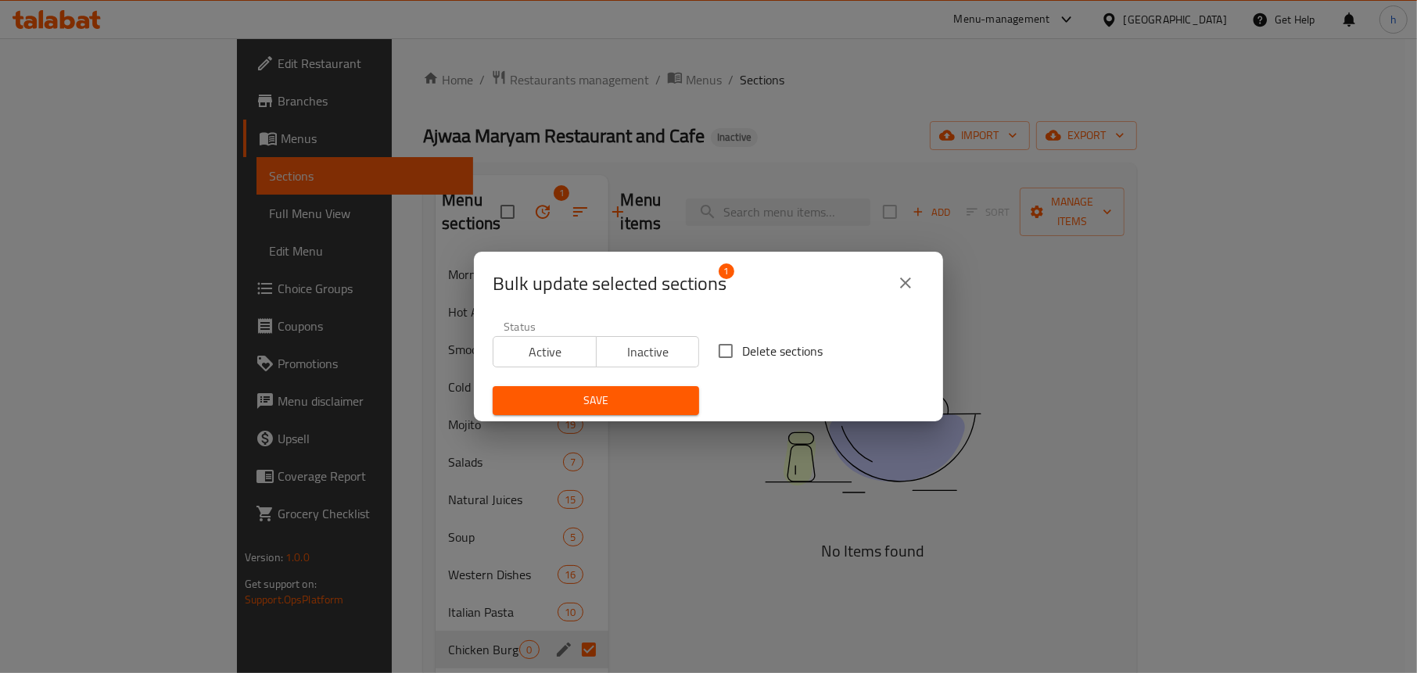
click at [729, 346] on input "Delete sections" at bounding box center [725, 351] width 33 height 33
checkbox input "true"
click at [631, 400] on span "Save" at bounding box center [595, 401] width 181 height 20
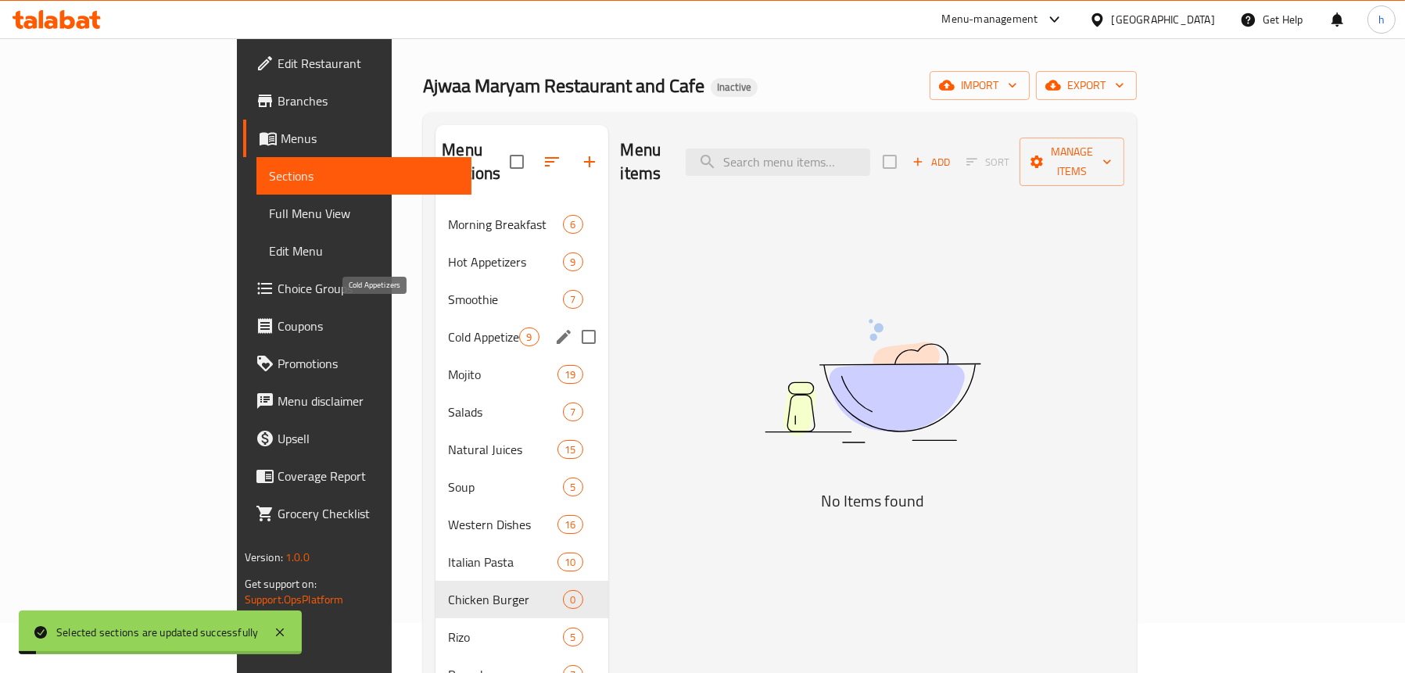
scroll to position [78, 0]
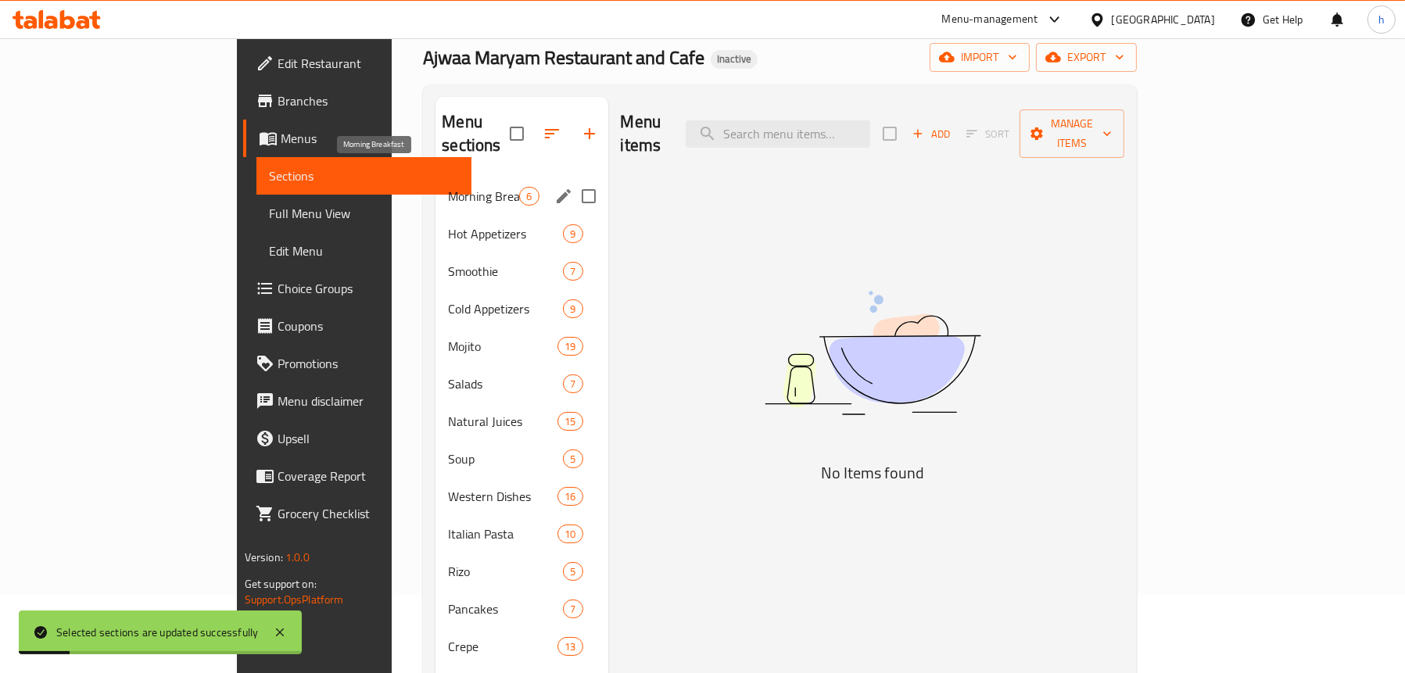
drag, startPoint x: 349, startPoint y: 205, endPoint x: 378, endPoint y: 214, distance: 30.4
click at [436, 187] on div "Morning Breakfast 6 Hot Appetizers 9 Smoothie 7 Cold Appetizers 9 Mojito 19 Sal…" at bounding box center [522, 572] width 172 height 788
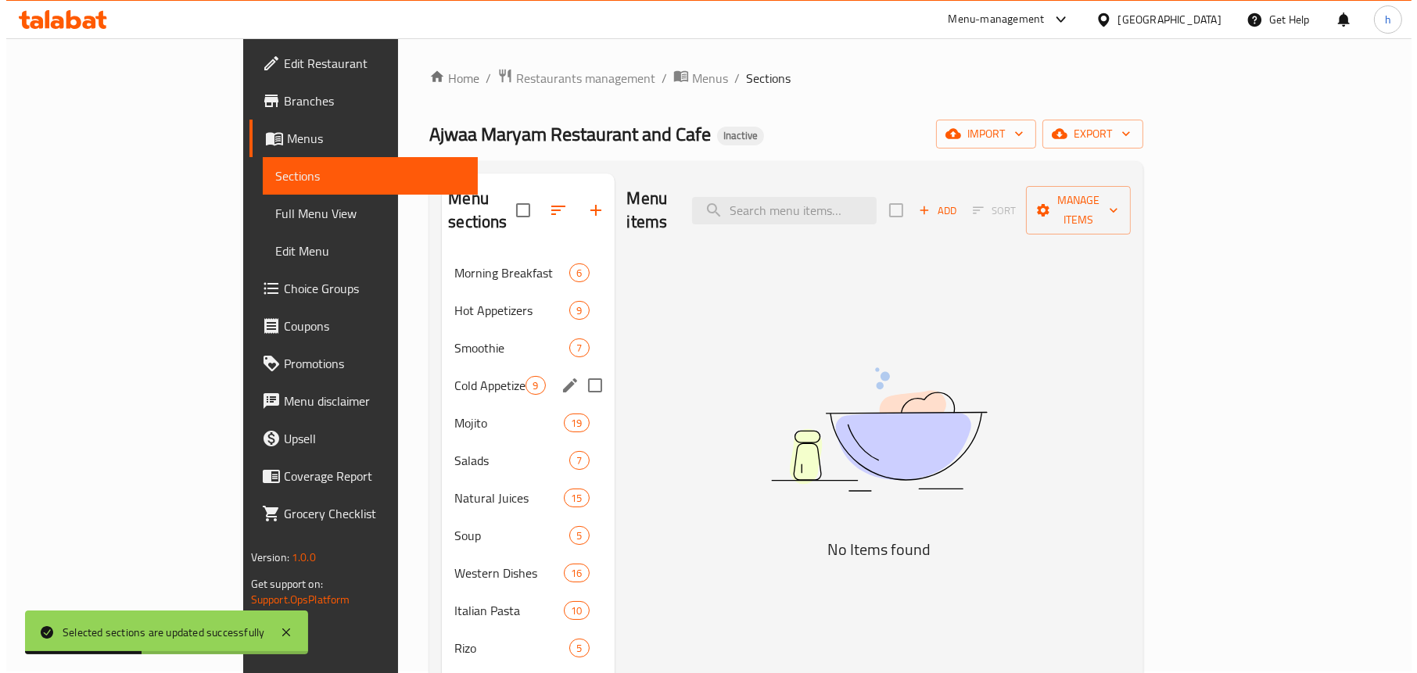
scroll to position [0, 0]
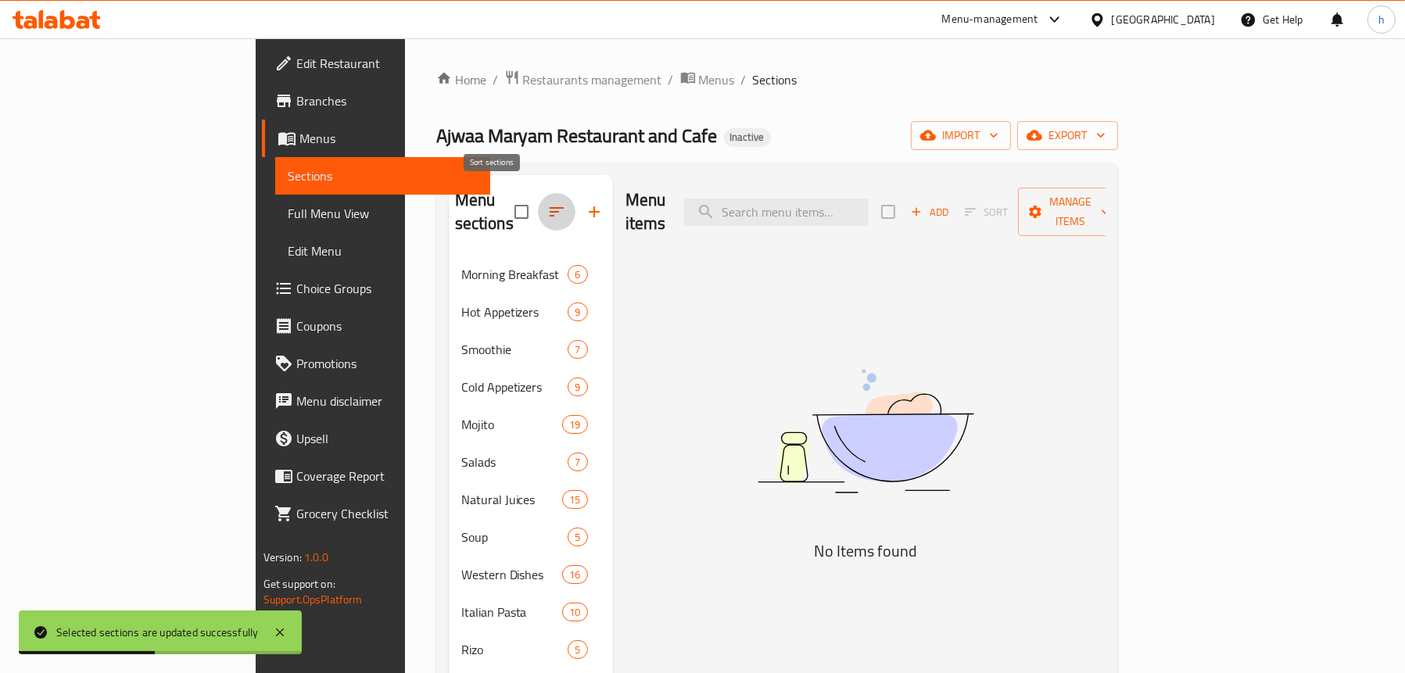
click at [547, 210] on icon "button" at bounding box center [556, 212] width 19 height 19
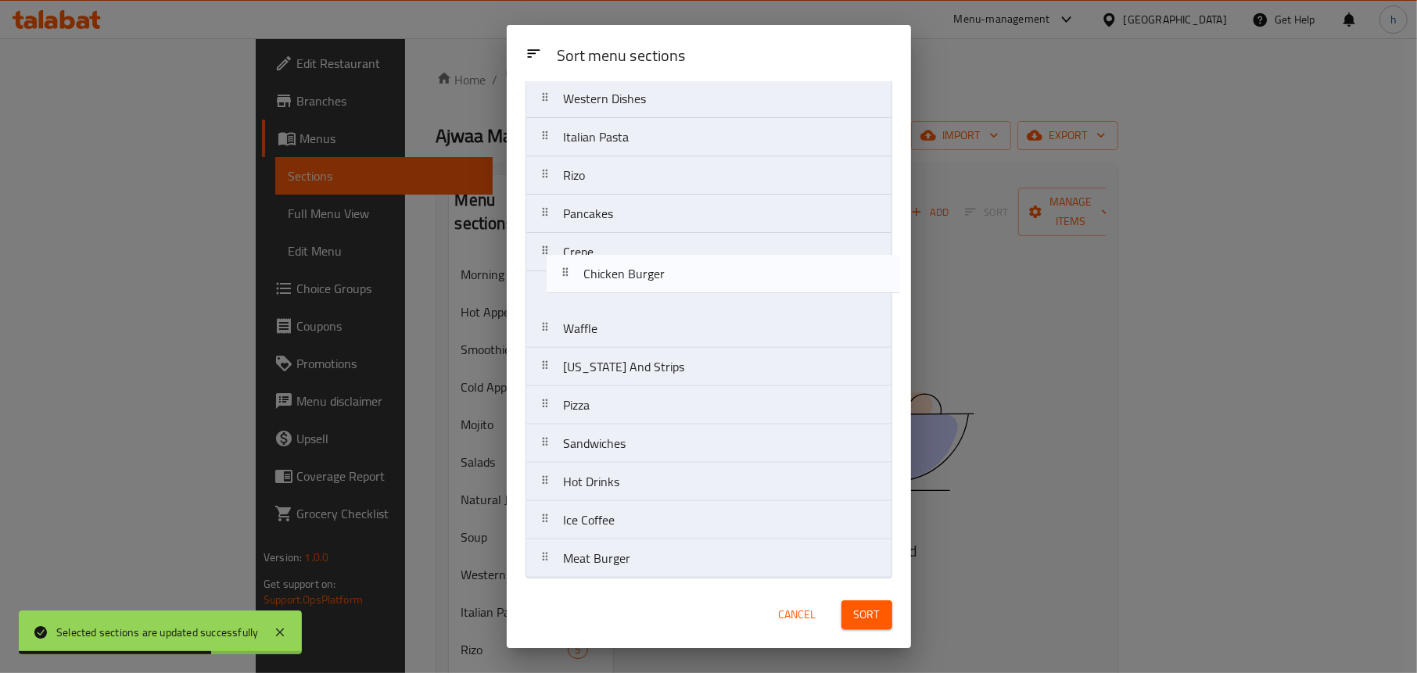
drag, startPoint x: 619, startPoint y: 485, endPoint x: 633, endPoint y: 208, distance: 277.2
click at [633, 199] on nav "Morning Breakfast Hot Appetizers Smoothie Cold Appetizers Mojito Salads Natural…" at bounding box center [709, 175] width 367 height 806
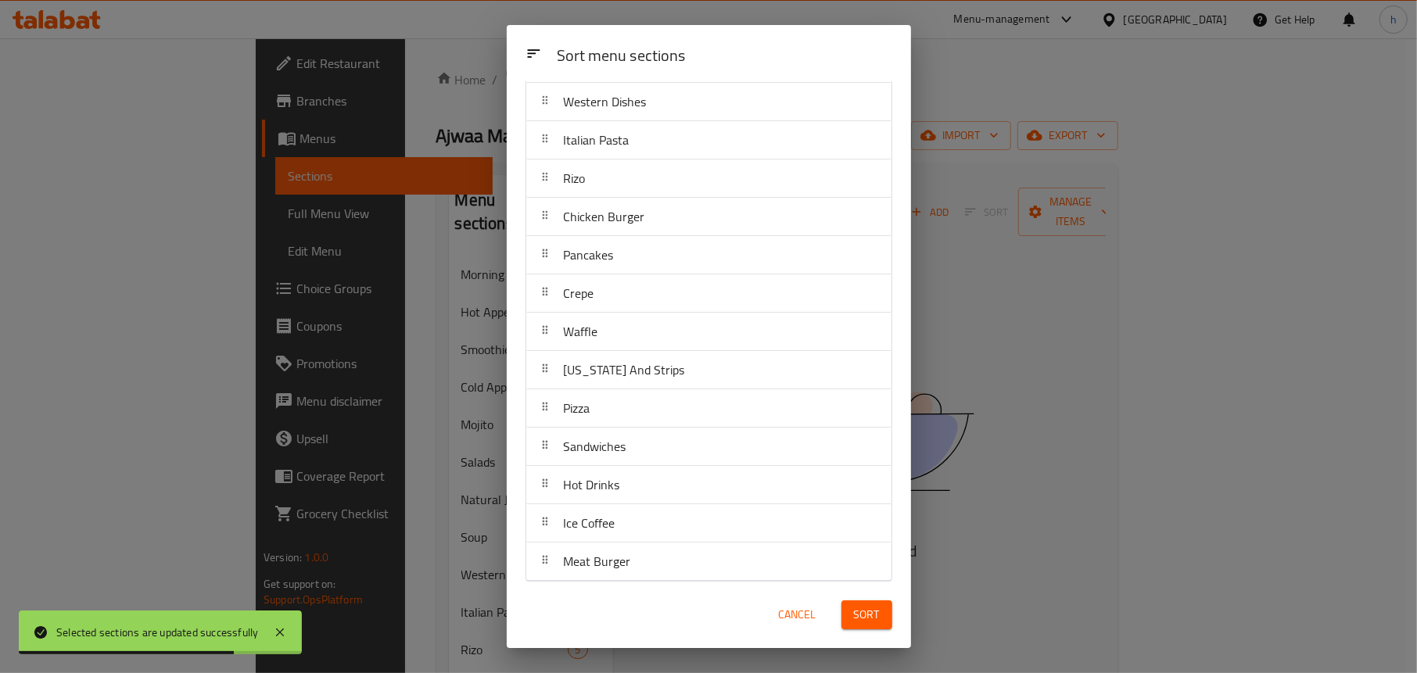
scroll to position [354, 0]
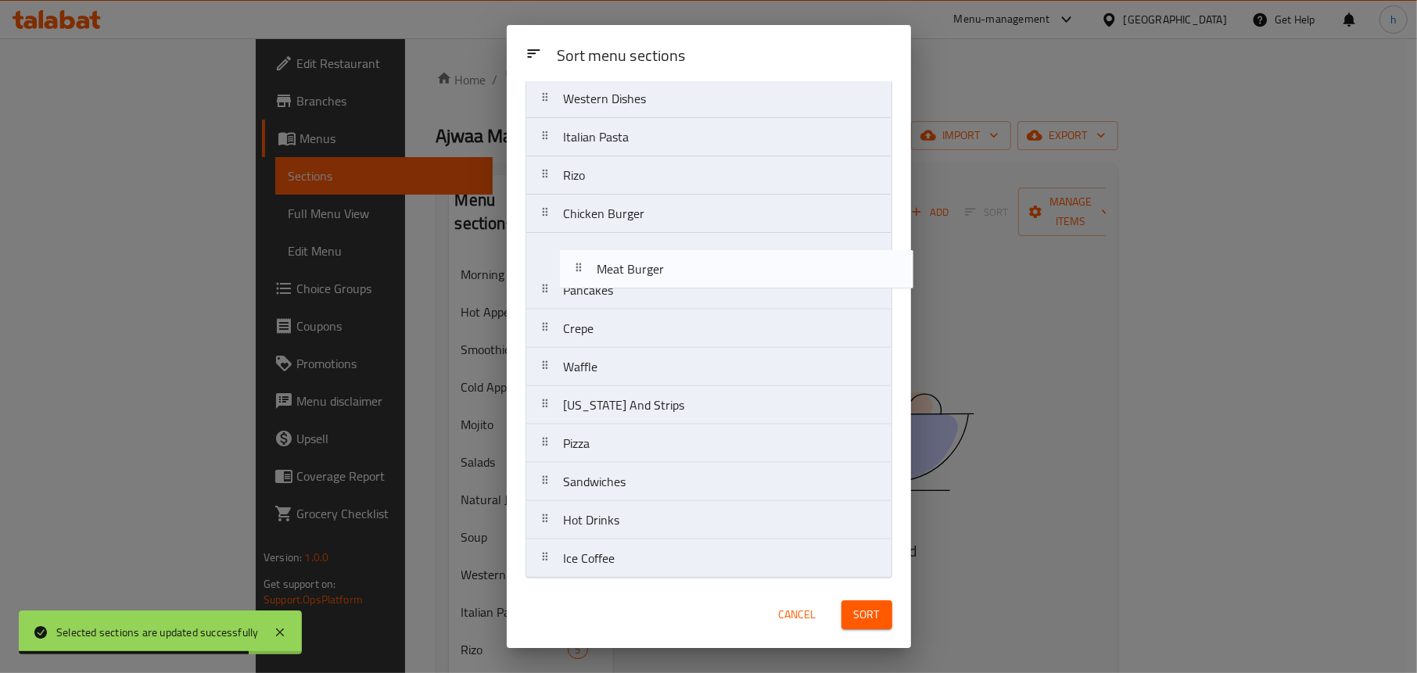
drag, startPoint x: 590, startPoint y: 583, endPoint x: 620, endPoint y: 264, distance: 320.5
click at [620, 264] on nav "Morning Breakfast Hot Appetizers Smoothie Cold Appetizers Mojito Salads Natural…" at bounding box center [709, 175] width 367 height 806
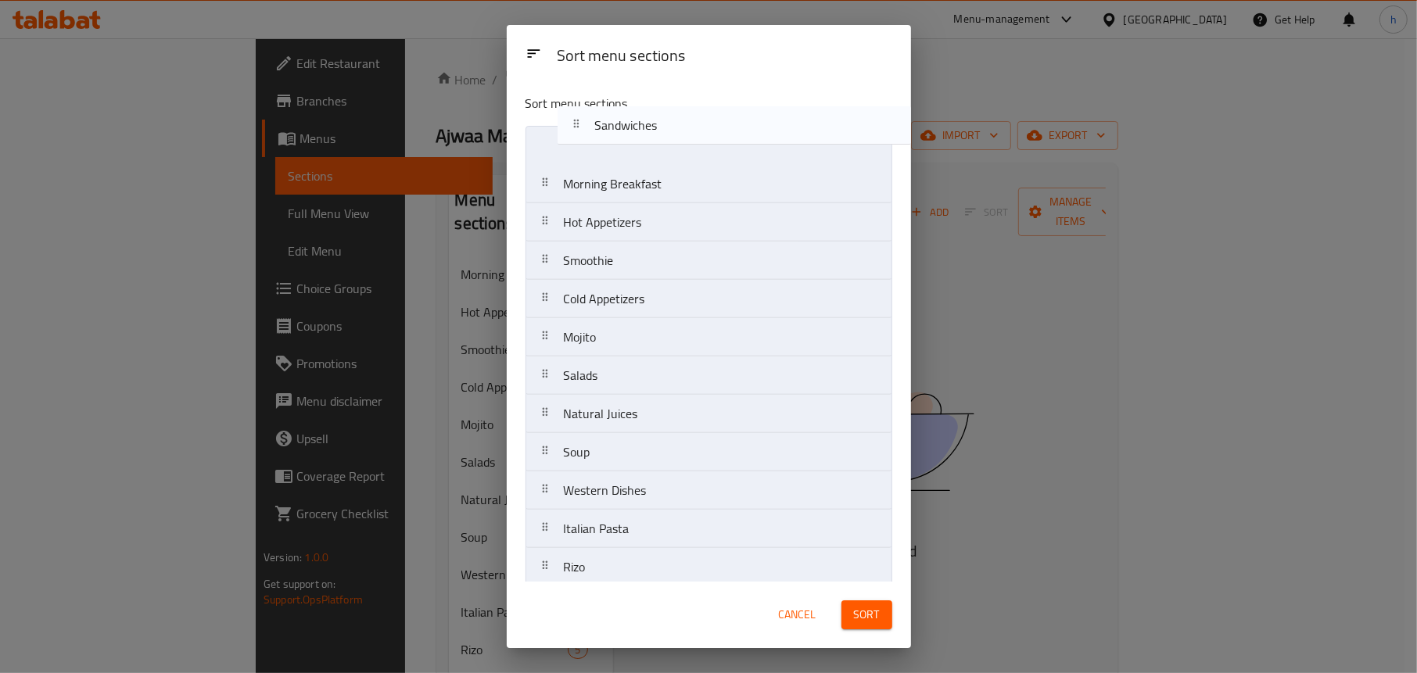
scroll to position [0, 0]
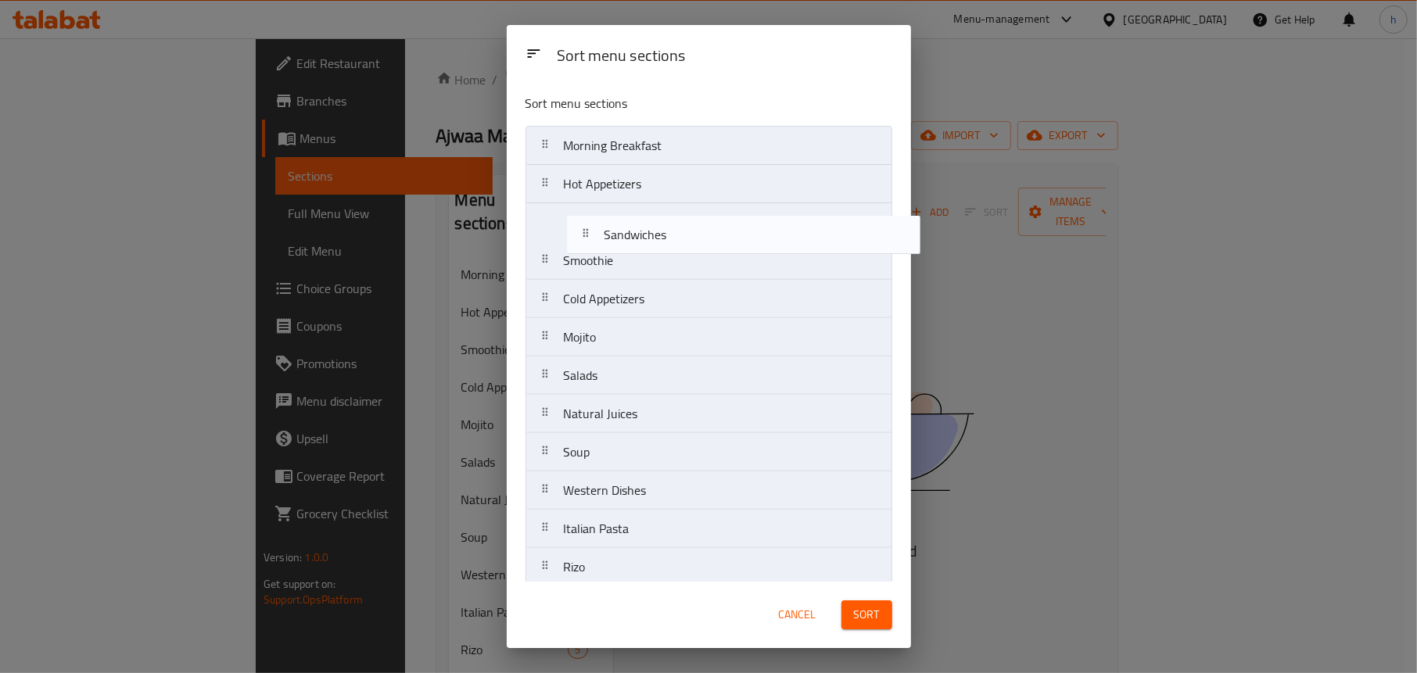
drag, startPoint x: 612, startPoint y: 476, endPoint x: 655, endPoint y: 238, distance: 242.2
click at [655, 238] on nav "Morning Breakfast Hot Appetizers Smoothie Cold Appetizers Mojito Salads Natural…" at bounding box center [709, 529] width 367 height 806
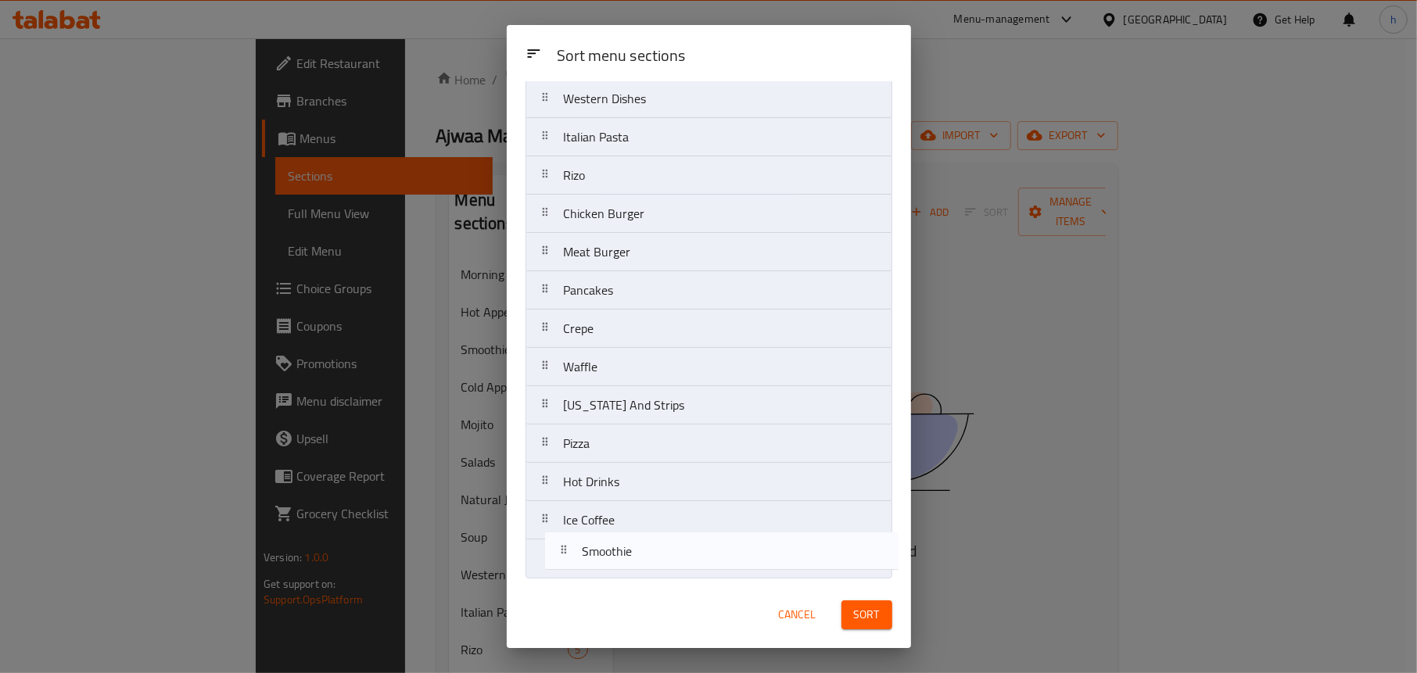
drag, startPoint x: 608, startPoint y: 271, endPoint x: 626, endPoint y: 569, distance: 299.4
click at [626, 569] on nav "Morning Breakfast Hot Appetizers Sandwiches Smoothie Cold Appetizers Mojito Sal…" at bounding box center [709, 175] width 367 height 806
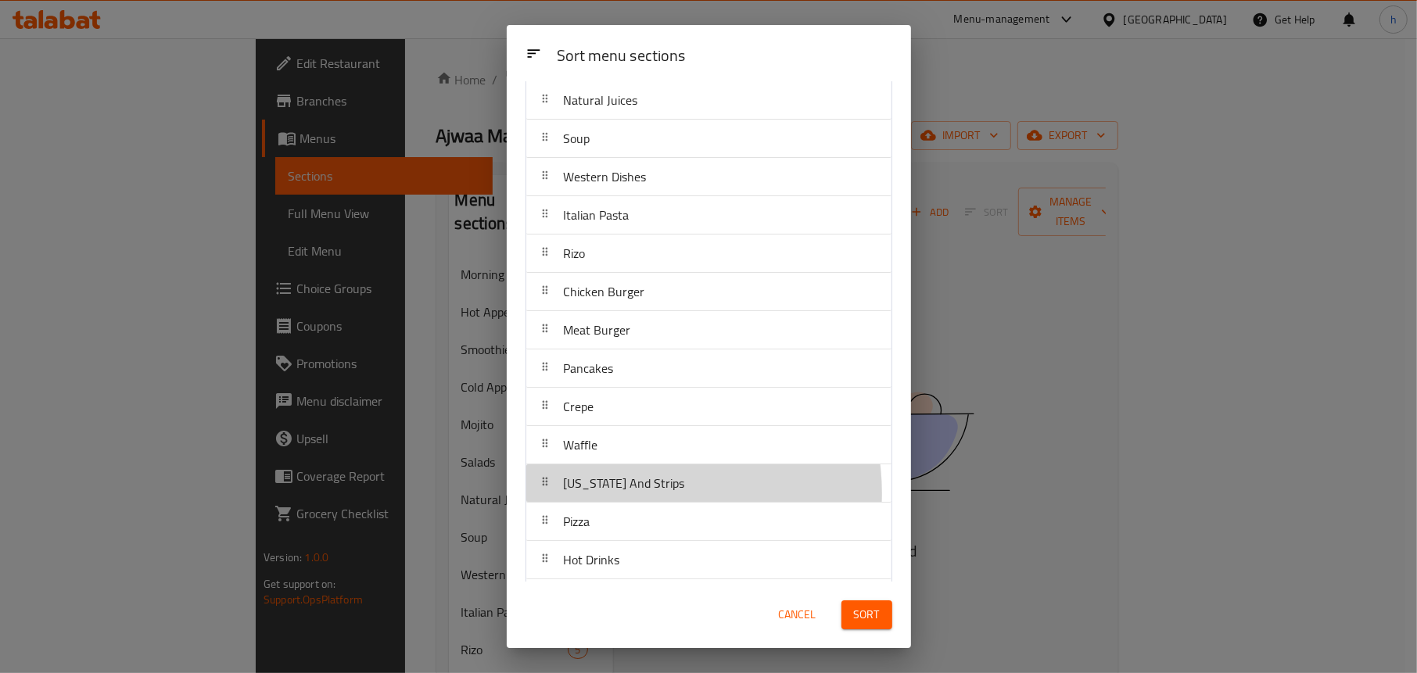
scroll to position [278, 0]
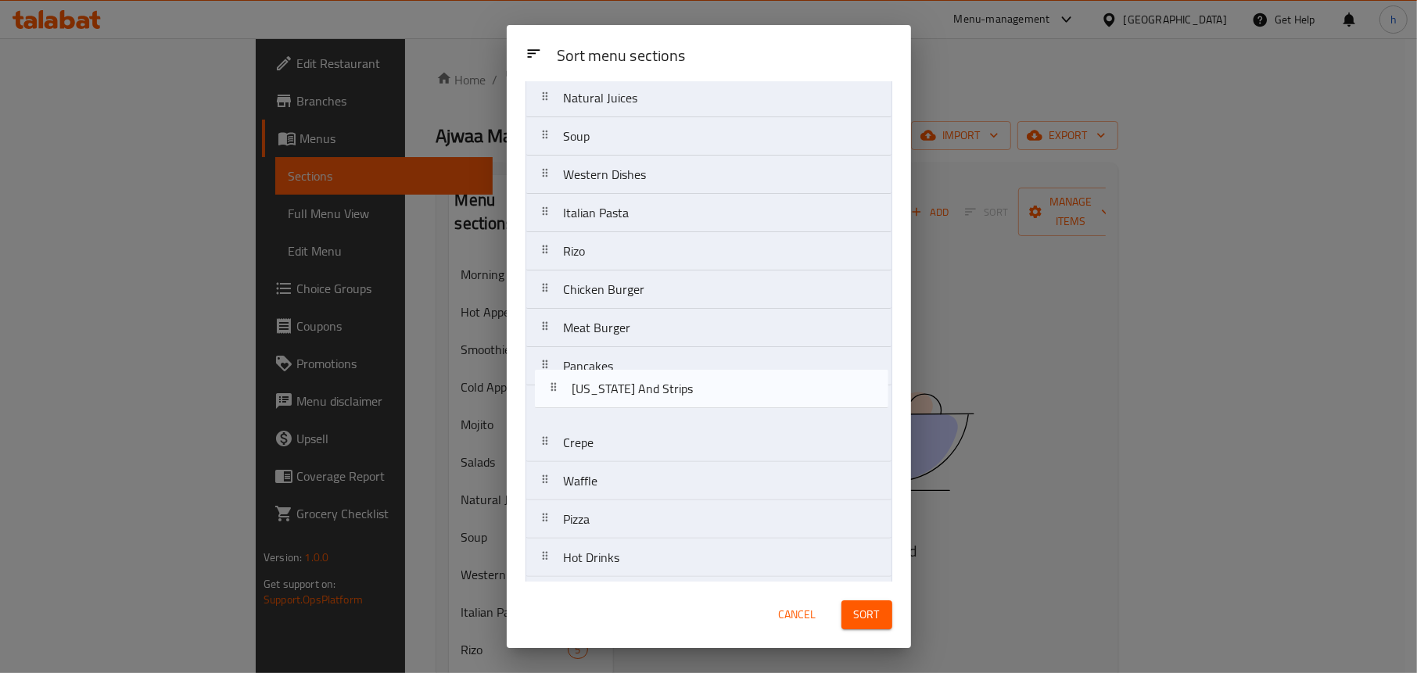
drag, startPoint x: 637, startPoint y: 491, endPoint x: 645, endPoint y: 407, distance: 84.9
click at [645, 407] on nav "Morning Breakfast Hot Appetizers Sandwiches Cold Appetizers Mojito Salads Natur…" at bounding box center [709, 251] width 367 height 806
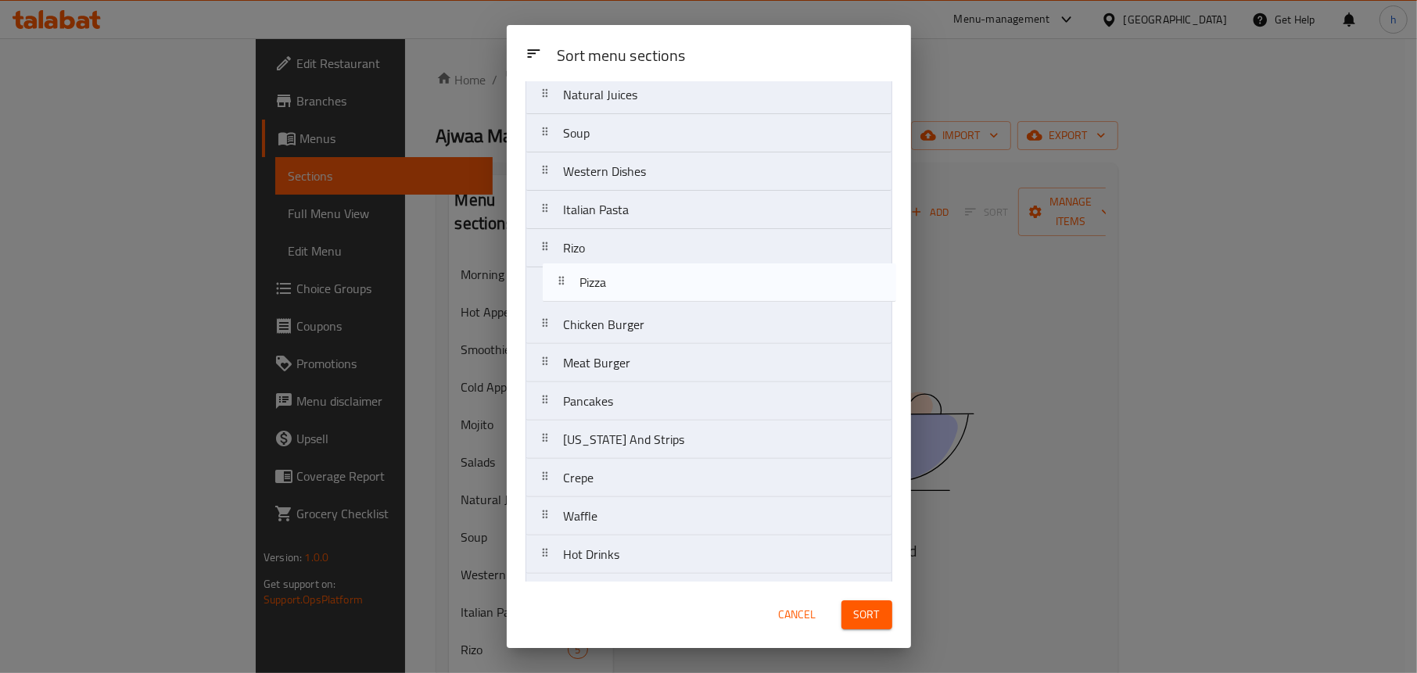
click at [612, 282] on nav "Morning Breakfast Hot Appetizers Sandwiches Cold Appetizers Mojito Salads Natur…" at bounding box center [709, 248] width 367 height 806
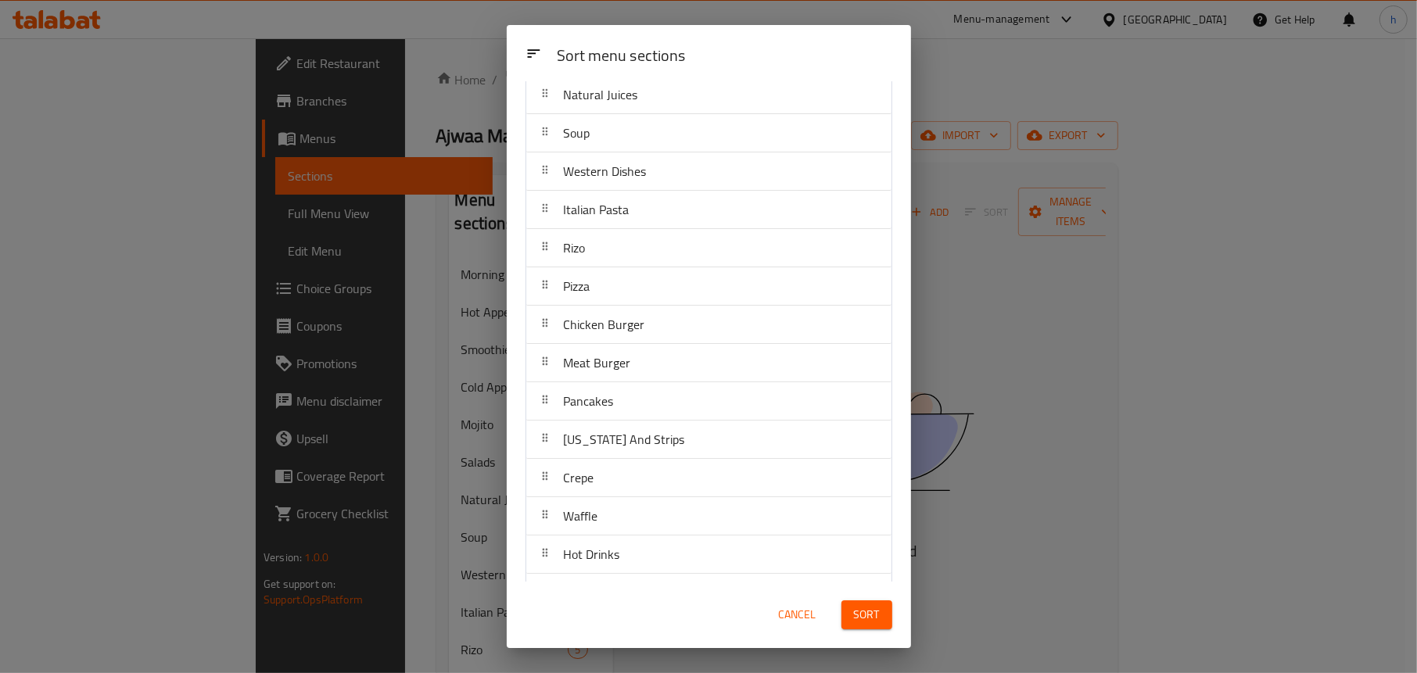
scroll to position [124, 0]
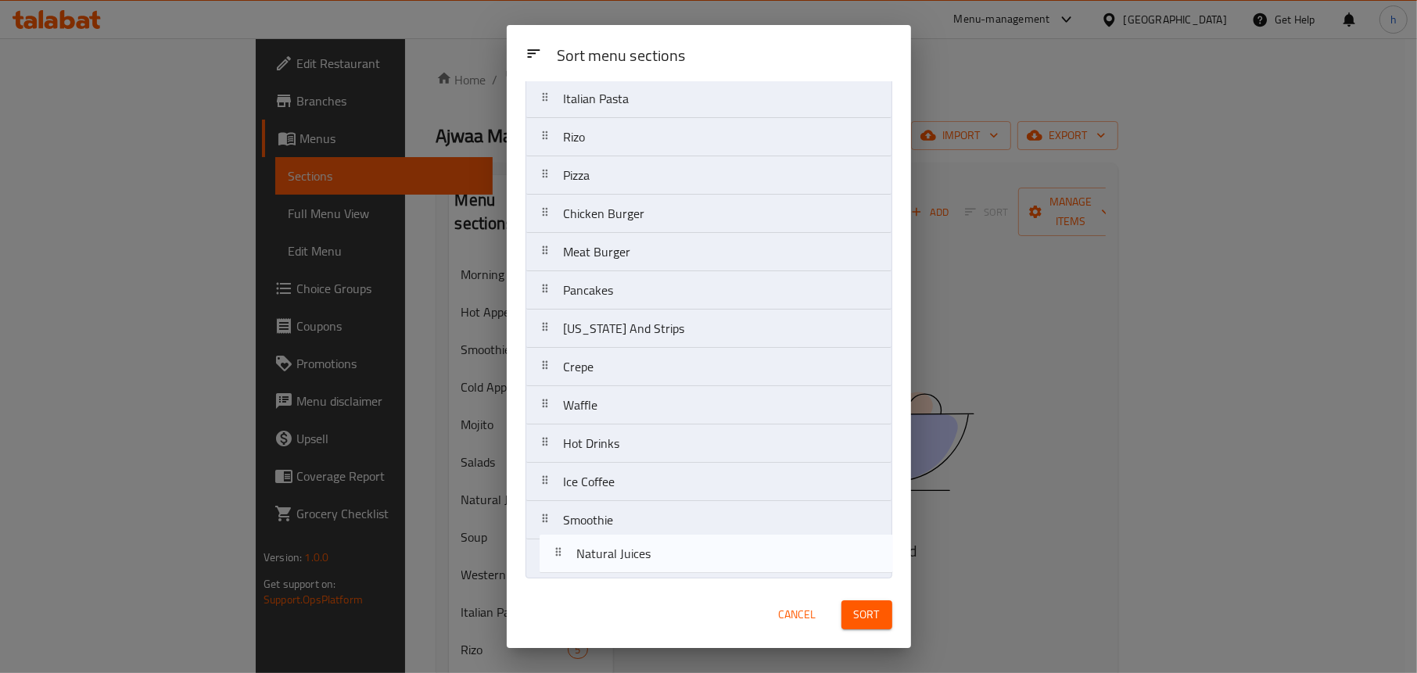
drag, startPoint x: 593, startPoint y: 249, endPoint x: 610, endPoint y: 562, distance: 313.3
click at [610, 562] on nav "Morning Breakfast Hot Appetizers Sandwiches Cold Appetizers Mojito Salads Natur…" at bounding box center [709, 175] width 367 height 806
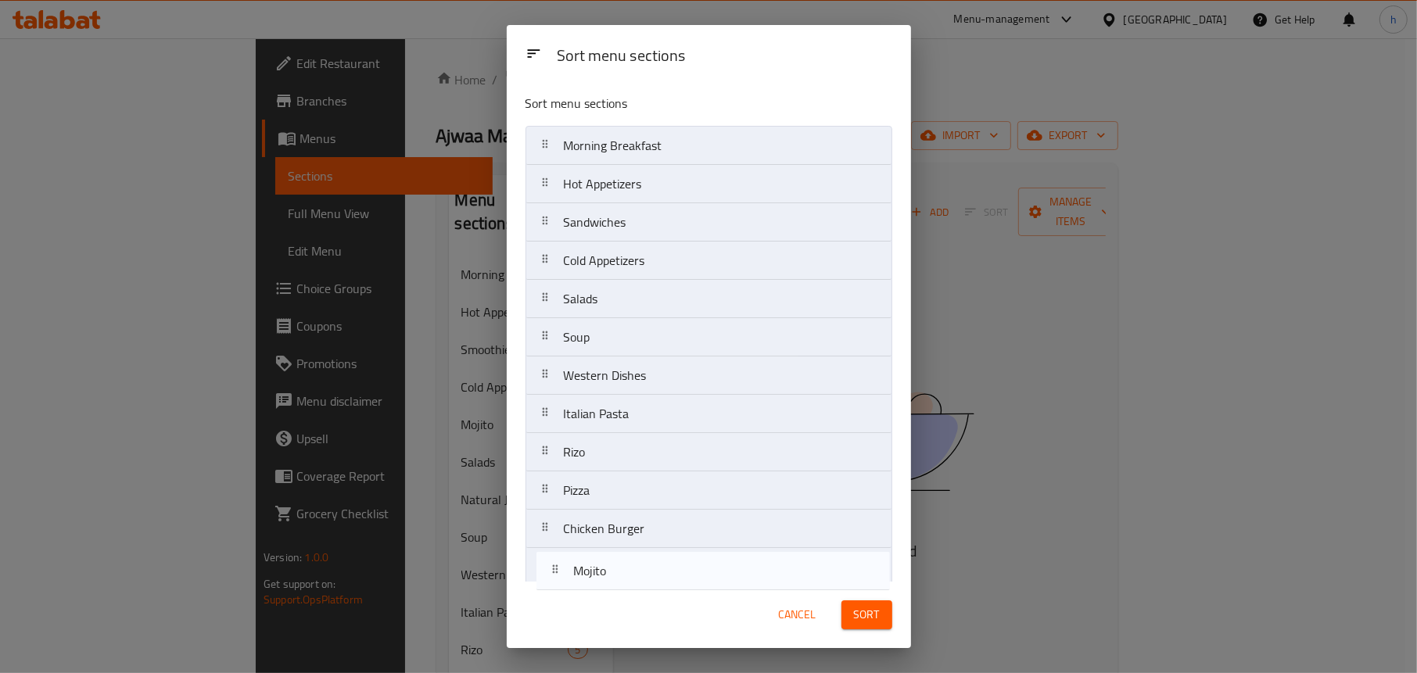
scroll to position [134, 0]
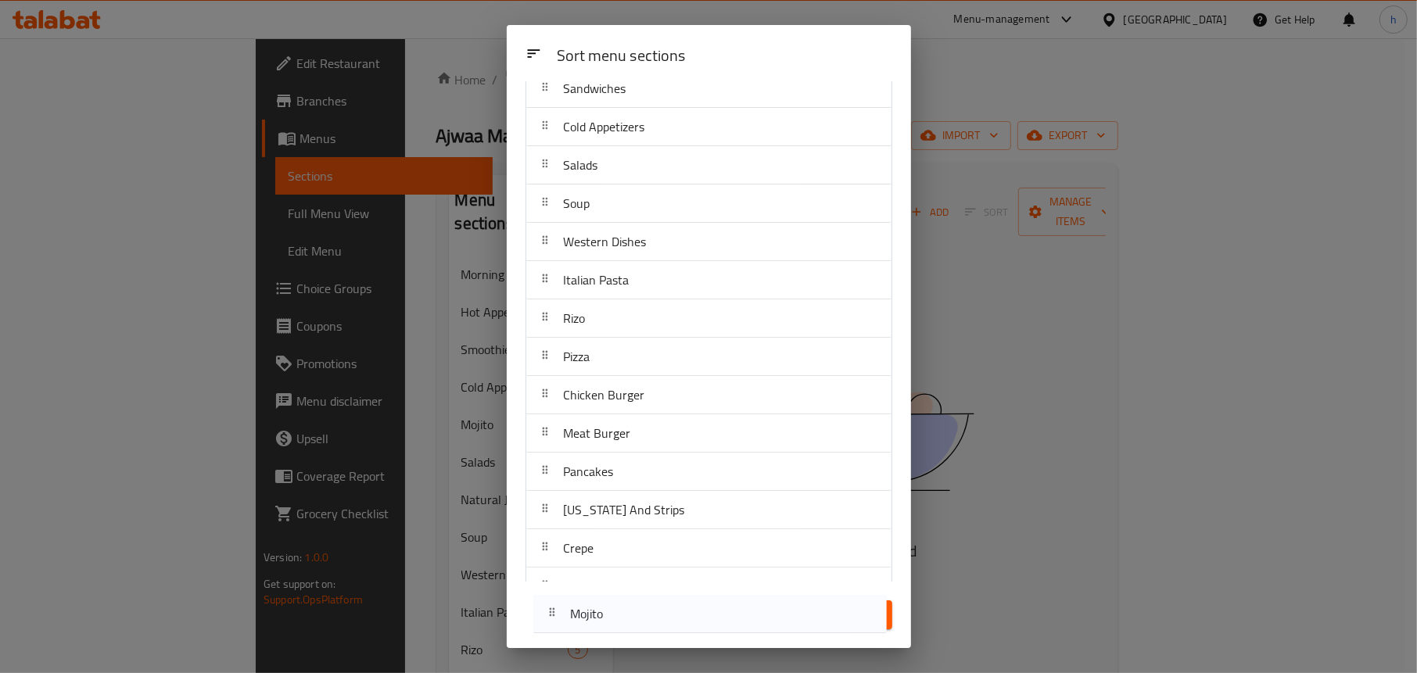
drag, startPoint x: 618, startPoint y: 300, endPoint x: 616, endPoint y: 561, distance: 261.2
click at [630, 609] on div "Sort menu sections Sort menu sections Morning Breakfast Hot Appetizers Sandwich…" at bounding box center [709, 336] width 404 height 623
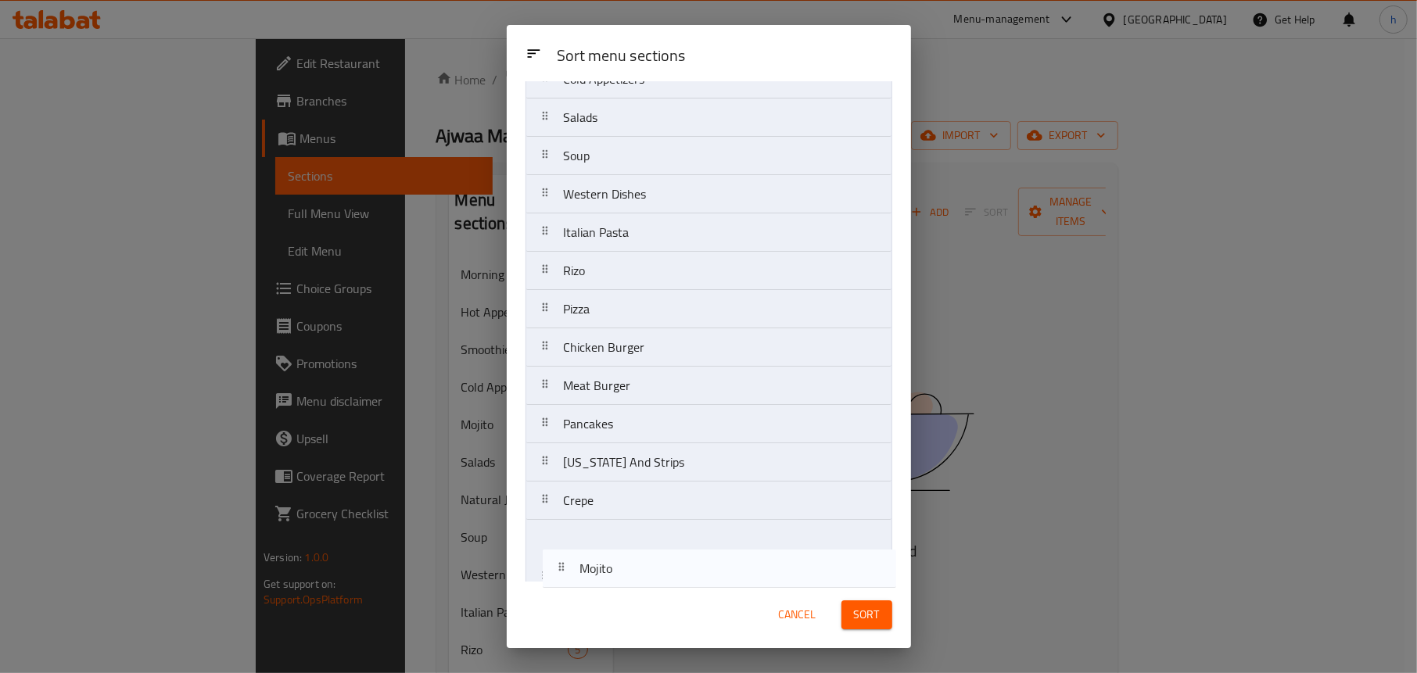
drag, startPoint x: 590, startPoint y: 236, endPoint x: 607, endPoint y: 595, distance: 359.4
click at [607, 595] on div "Sort menu sections Sort menu sections Morning Breakfast Hot Appetizers Sandwich…" at bounding box center [709, 336] width 404 height 623
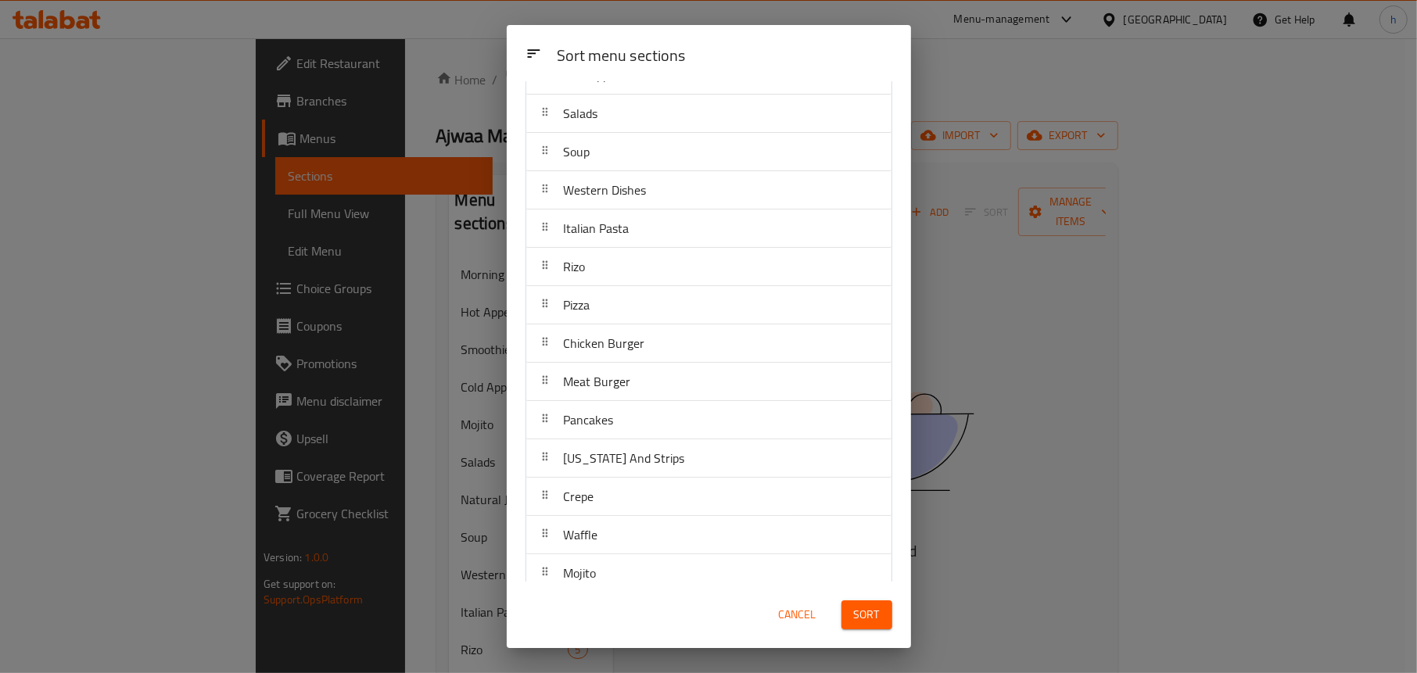
click at [861, 610] on span "Sort" at bounding box center [867, 615] width 26 height 20
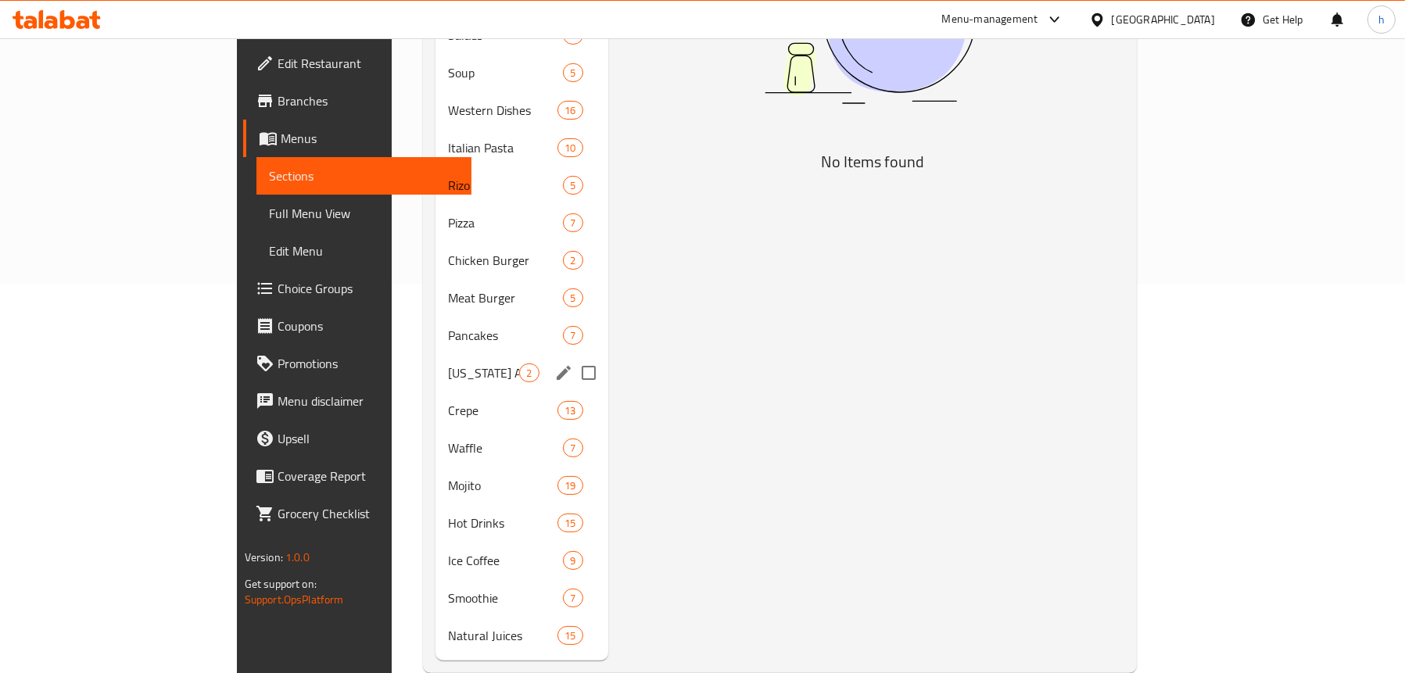
scroll to position [391, 0]
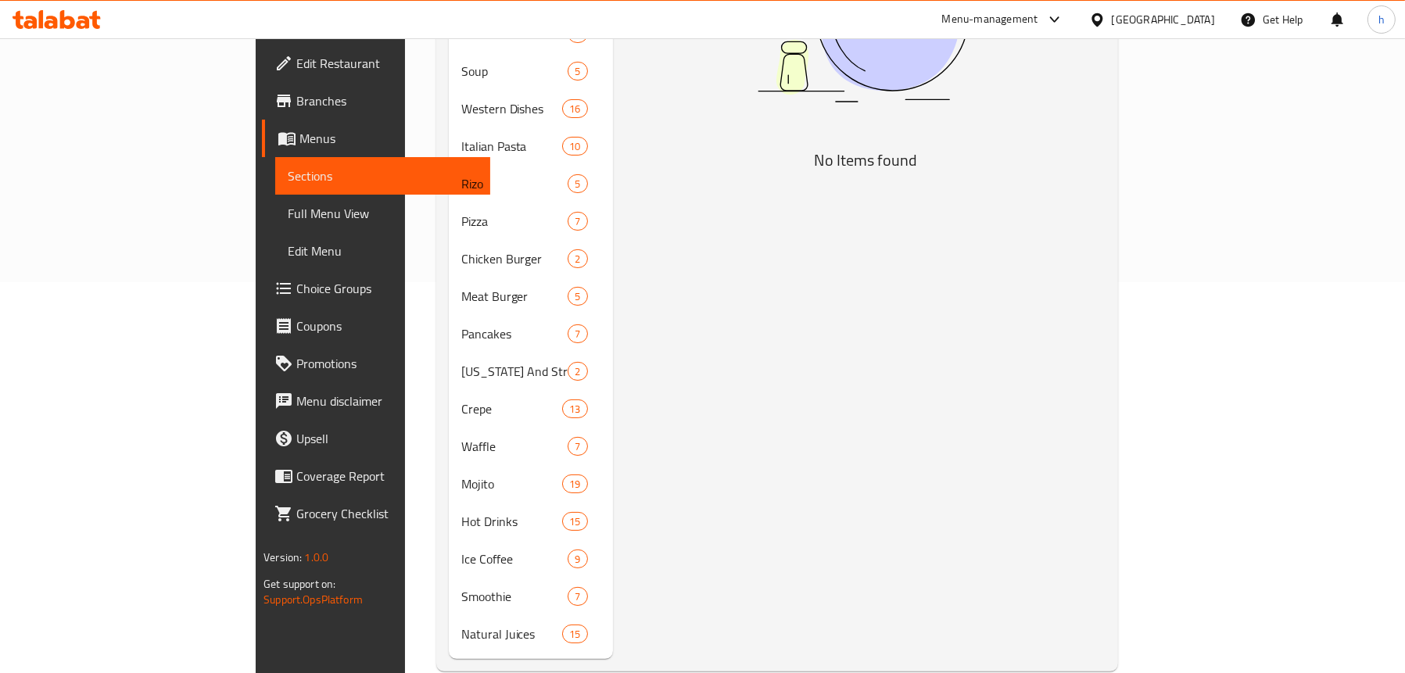
click at [89, 12] on icon at bounding box center [57, 19] width 88 height 19
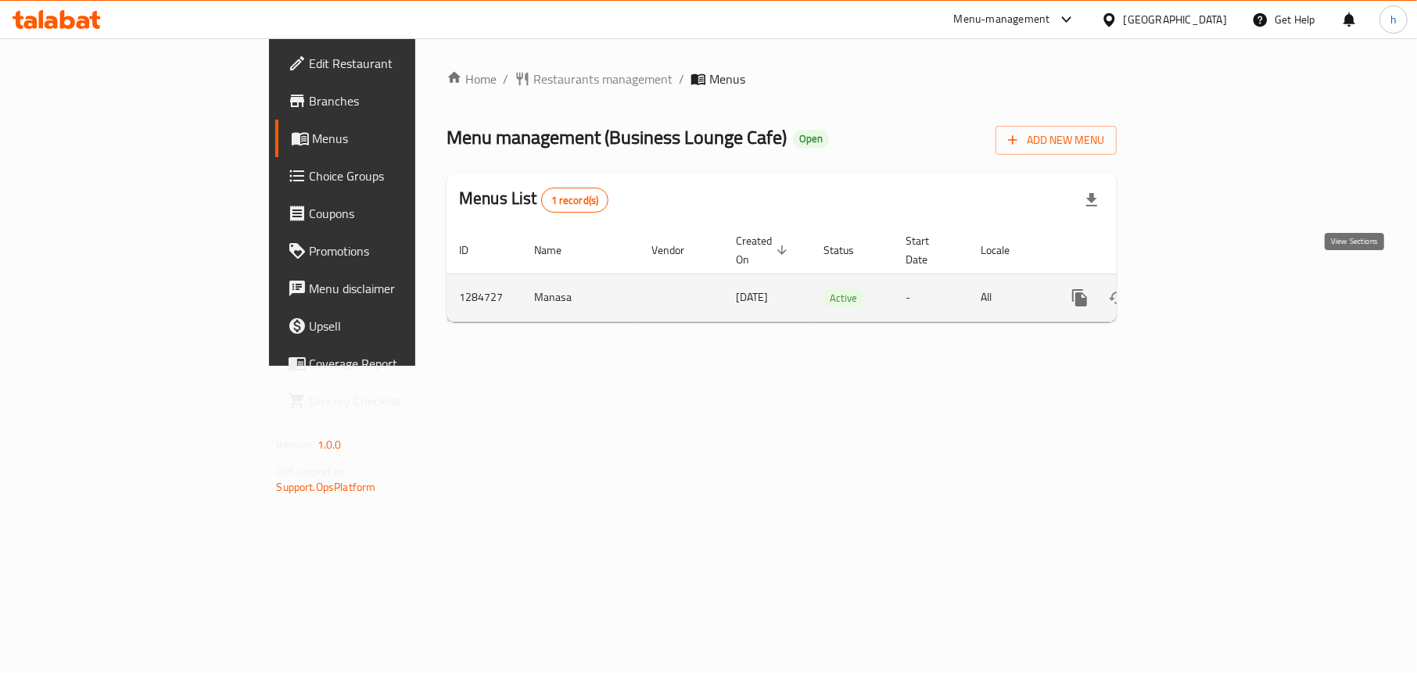
click at [1202, 289] on icon "enhanced table" at bounding box center [1192, 298] width 19 height 19
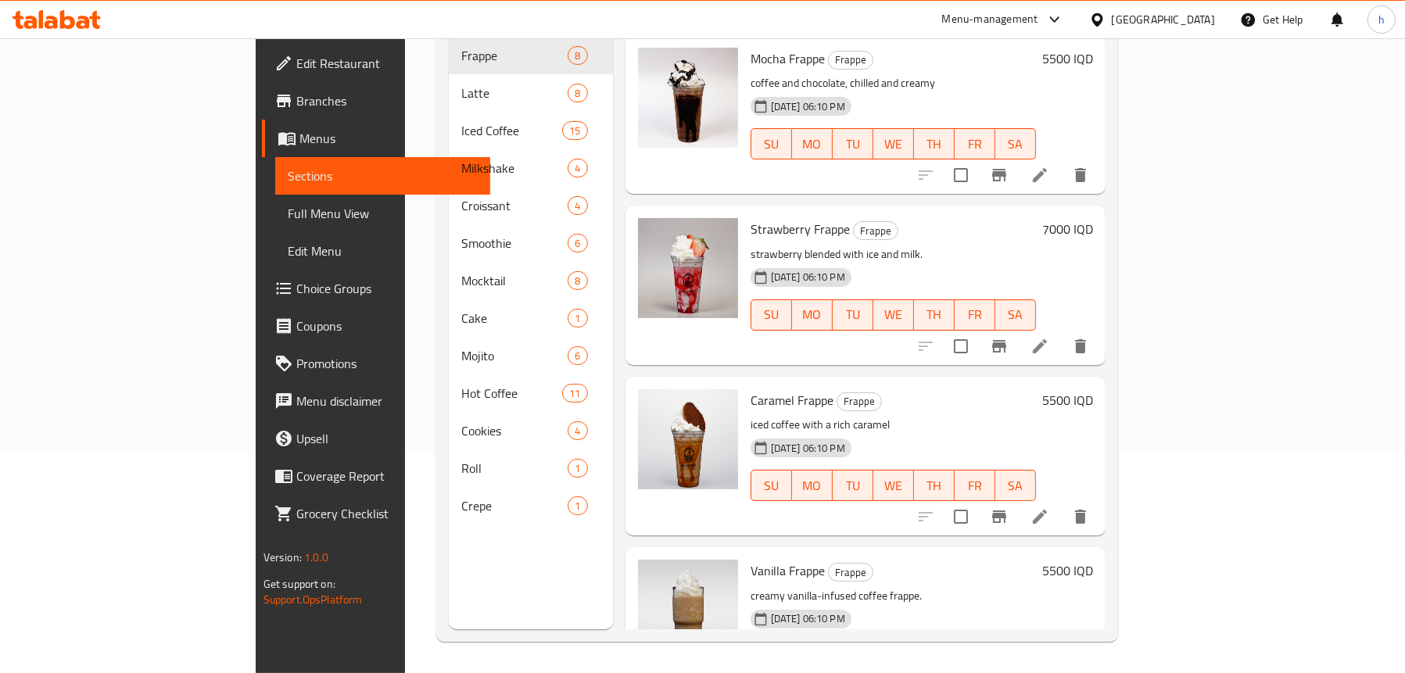
scroll to position [547, 0]
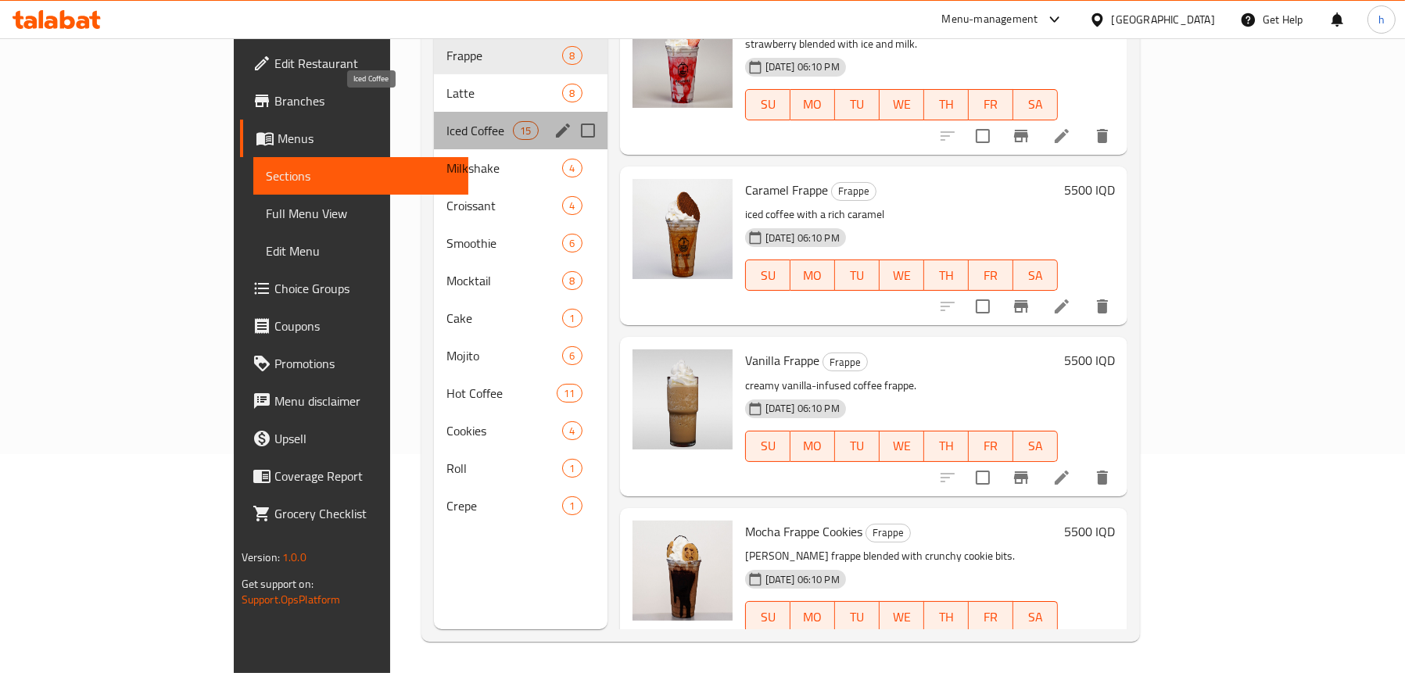
click at [447, 121] on span "Iced Coffee" at bounding box center [480, 130] width 66 height 19
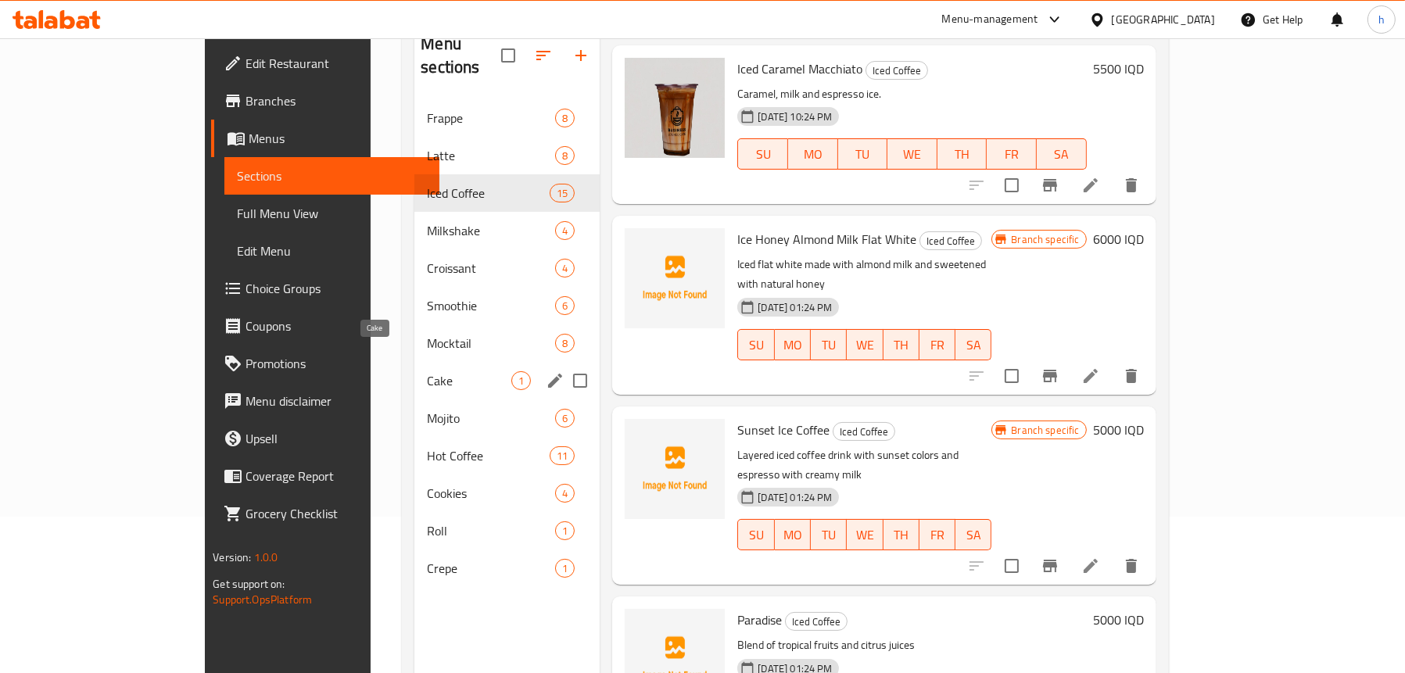
scroll to position [78, 0]
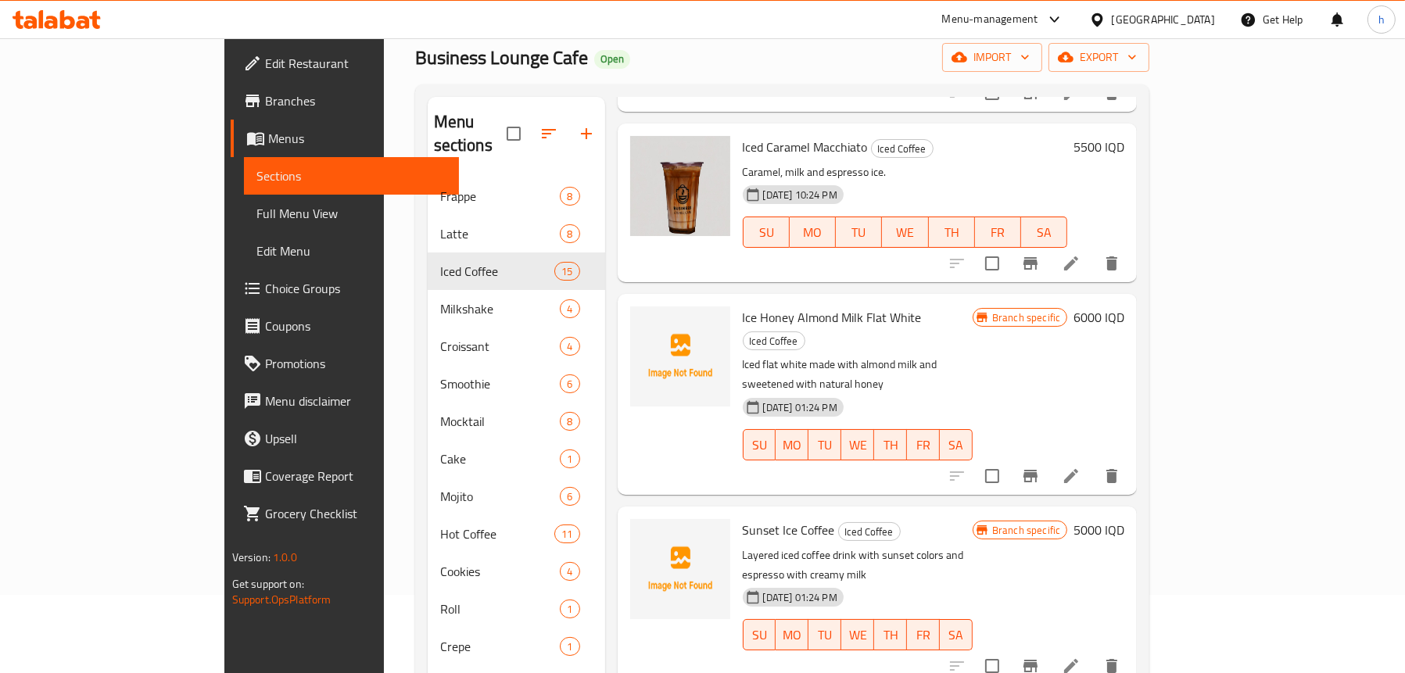
click at [244, 201] on link "Full Menu View" at bounding box center [351, 214] width 215 height 38
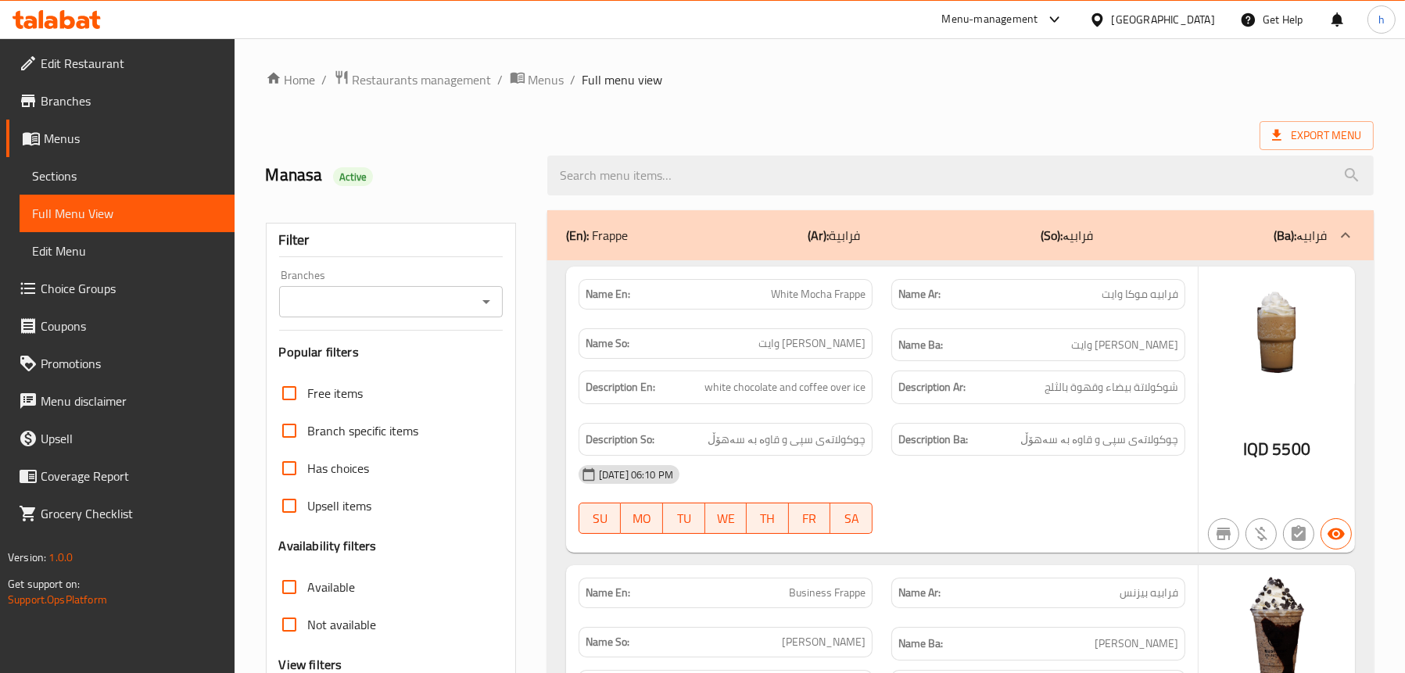
click at [486, 305] on icon "Open" at bounding box center [486, 302] width 19 height 19
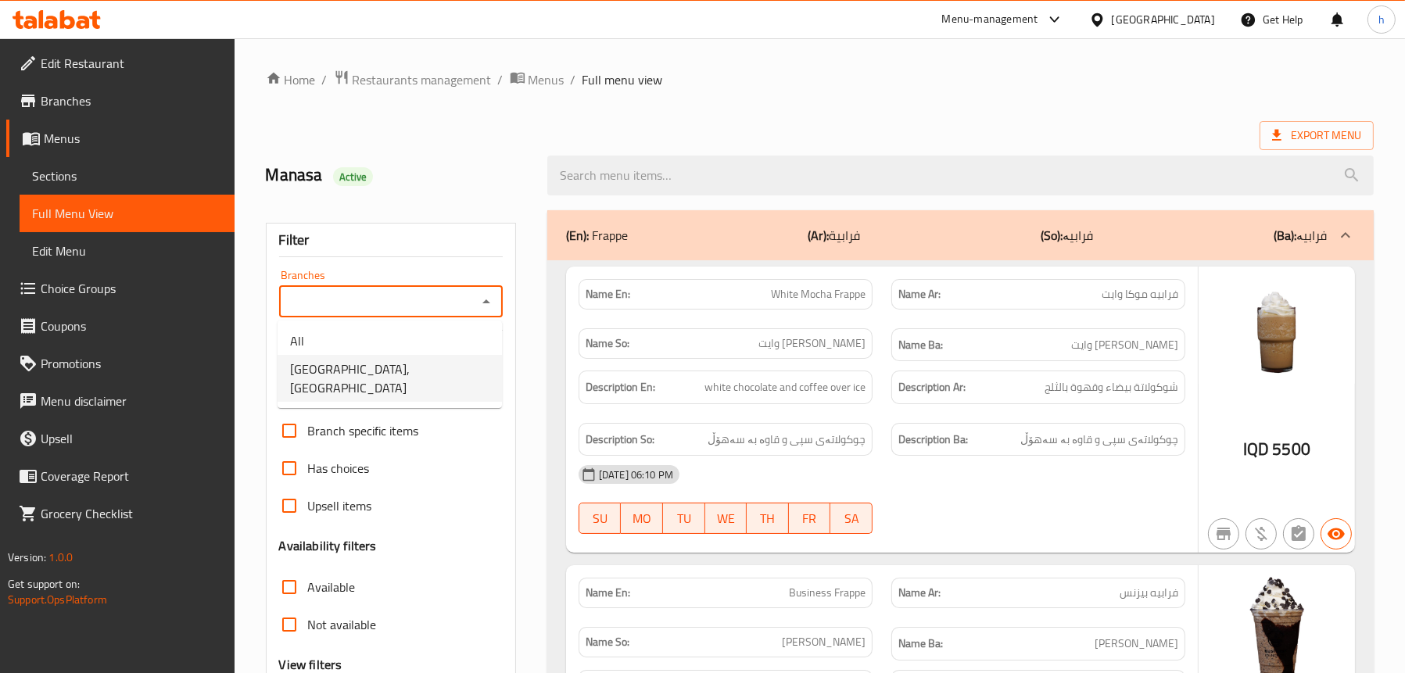
click at [391, 364] on span "Business Lounge Cafe, Malta Street" at bounding box center [389, 379] width 199 height 38
type input "Business Lounge Cafe, Malta Street"
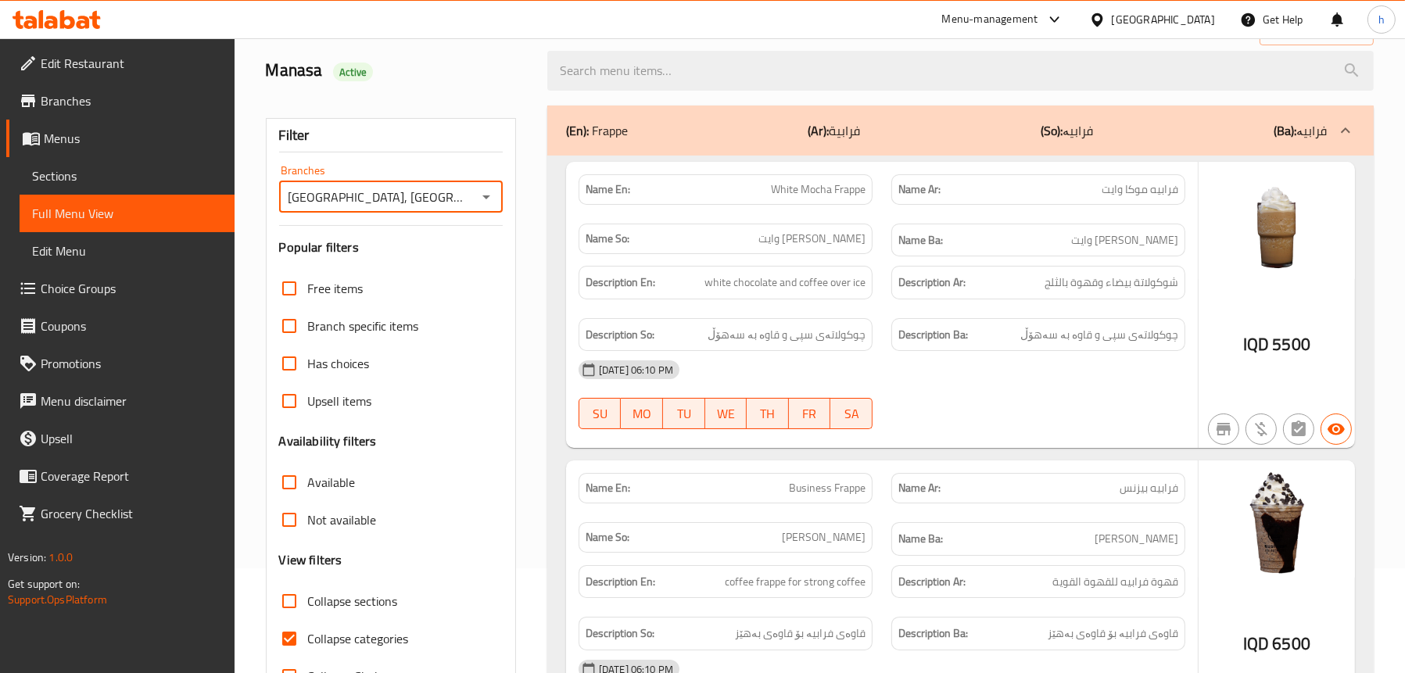
scroll to position [156, 0]
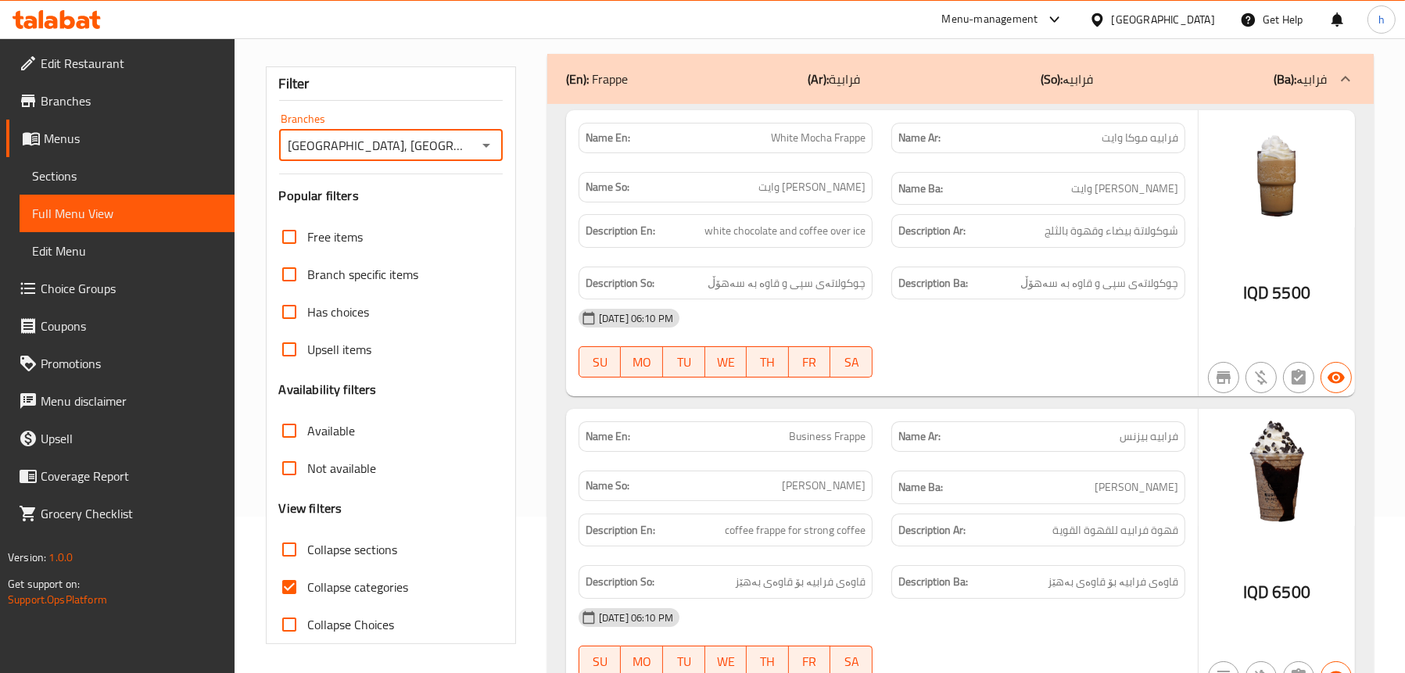
click at [738, 77] on div "(En): Frappe (Ar): فرابية (So): فرابیە (Ba): فرابیە" at bounding box center [946, 79] width 761 height 19
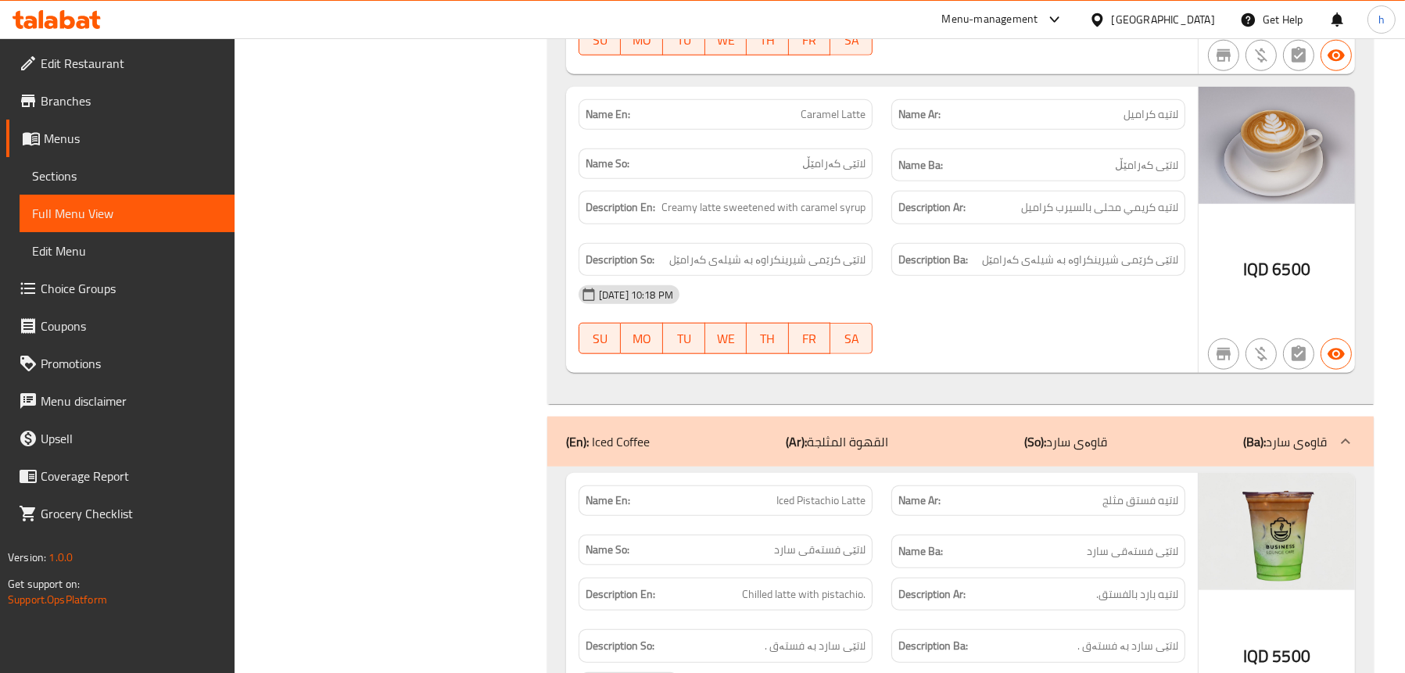
scroll to position [2346, 0]
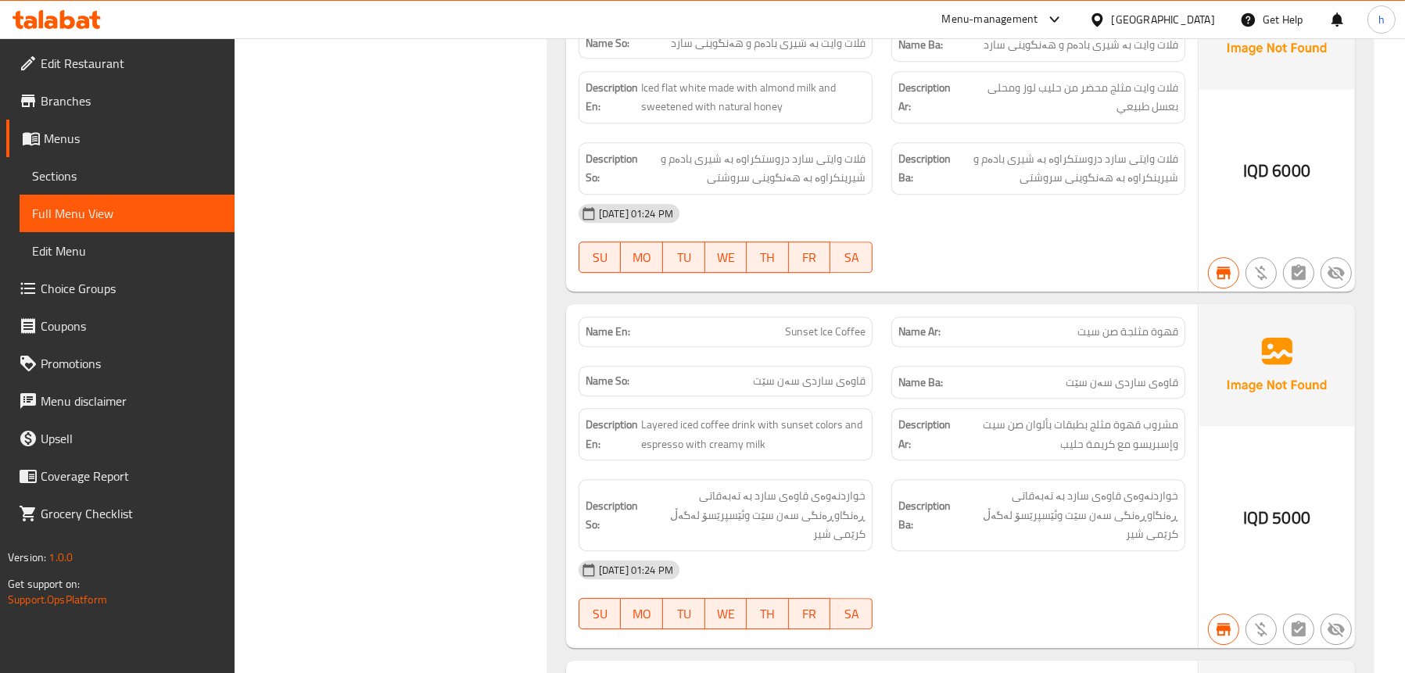
scroll to position [6335, 0]
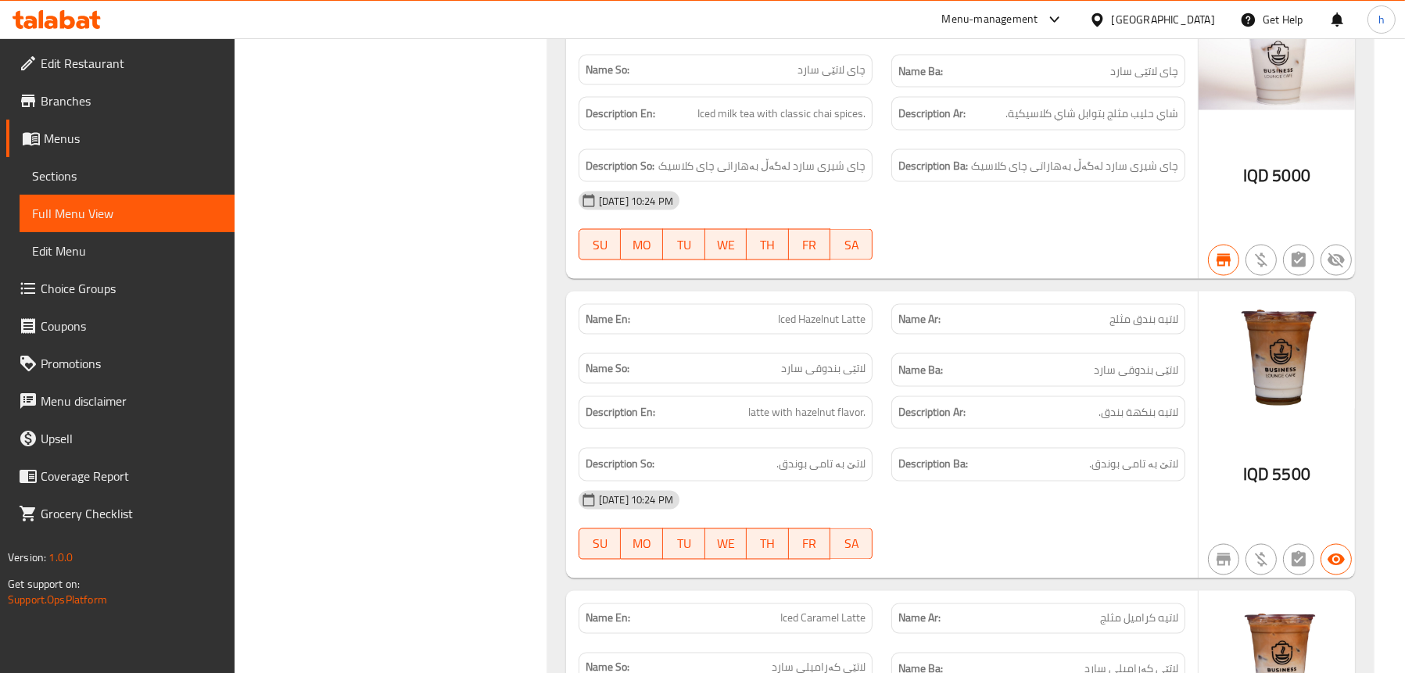
scroll to position [3676, 0]
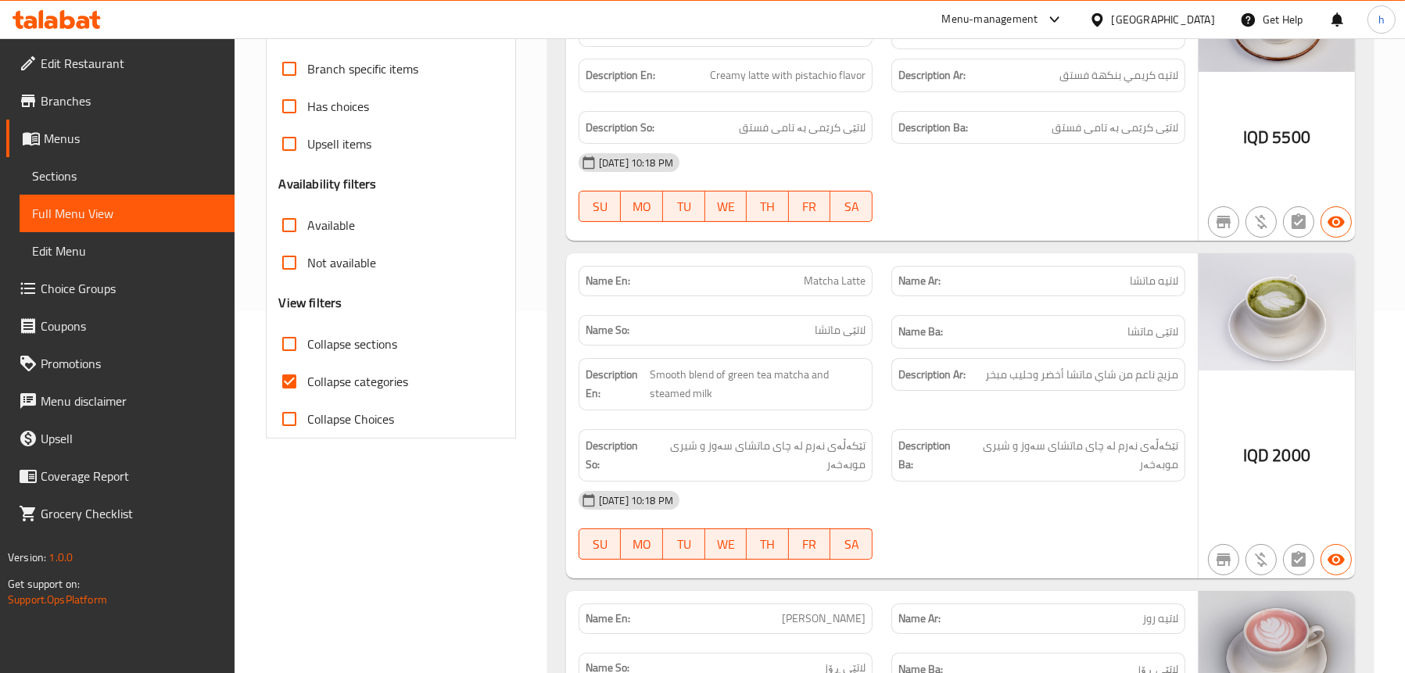
scroll to position [156, 0]
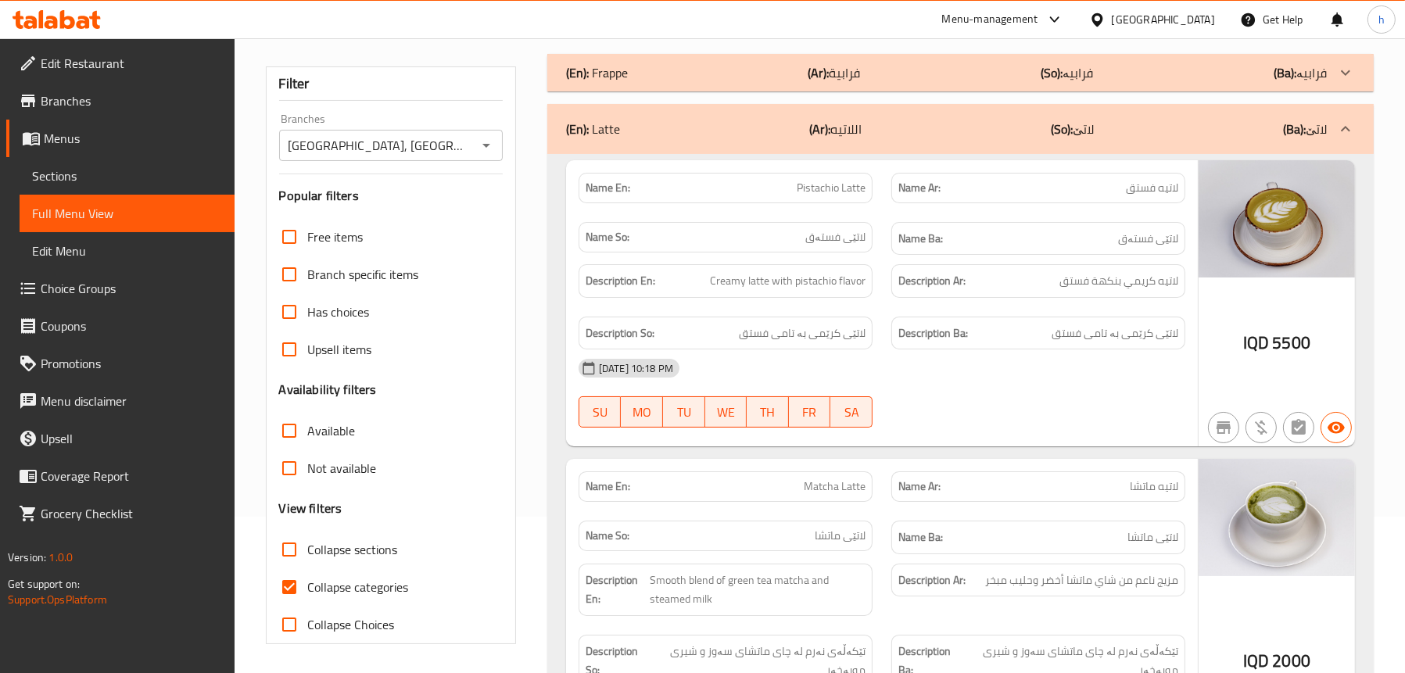
click at [744, 124] on div "(En): Latte (Ar): اللاتيه (So): لاتێ (Ba): لاتێ" at bounding box center [946, 129] width 761 height 19
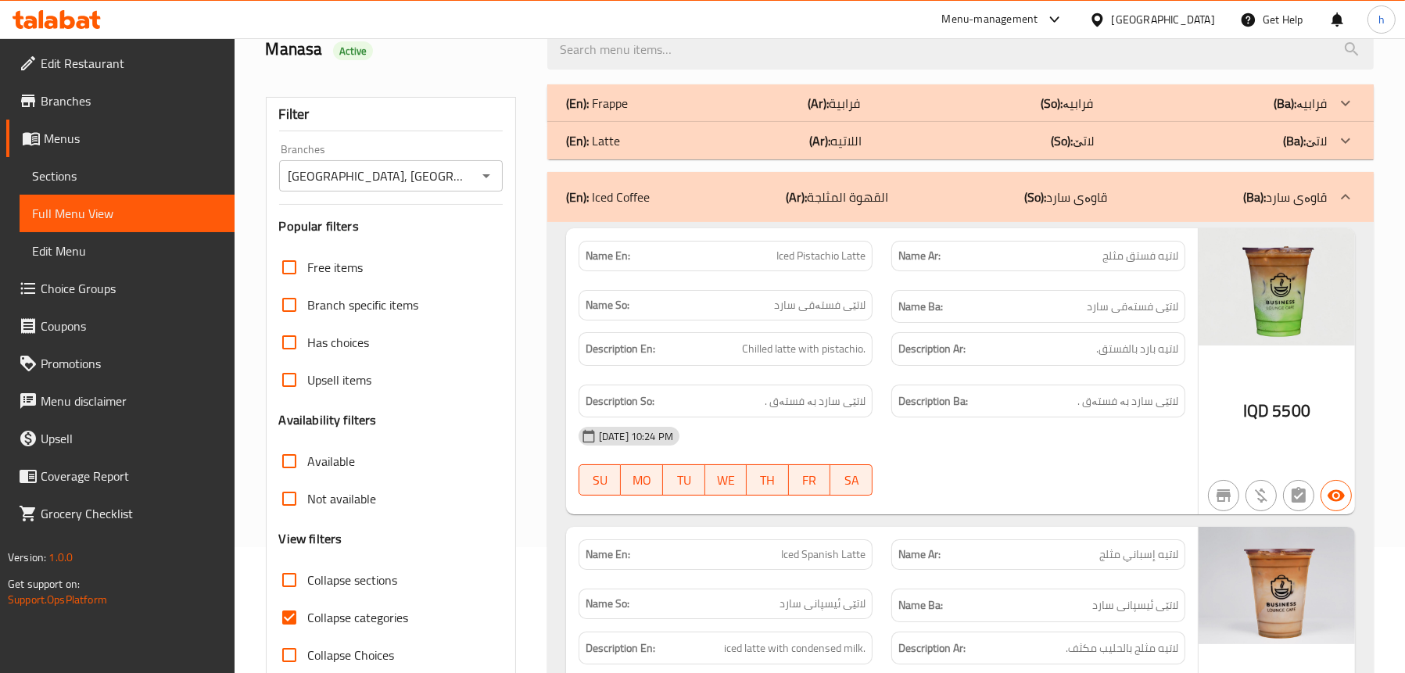
scroll to position [317, 0]
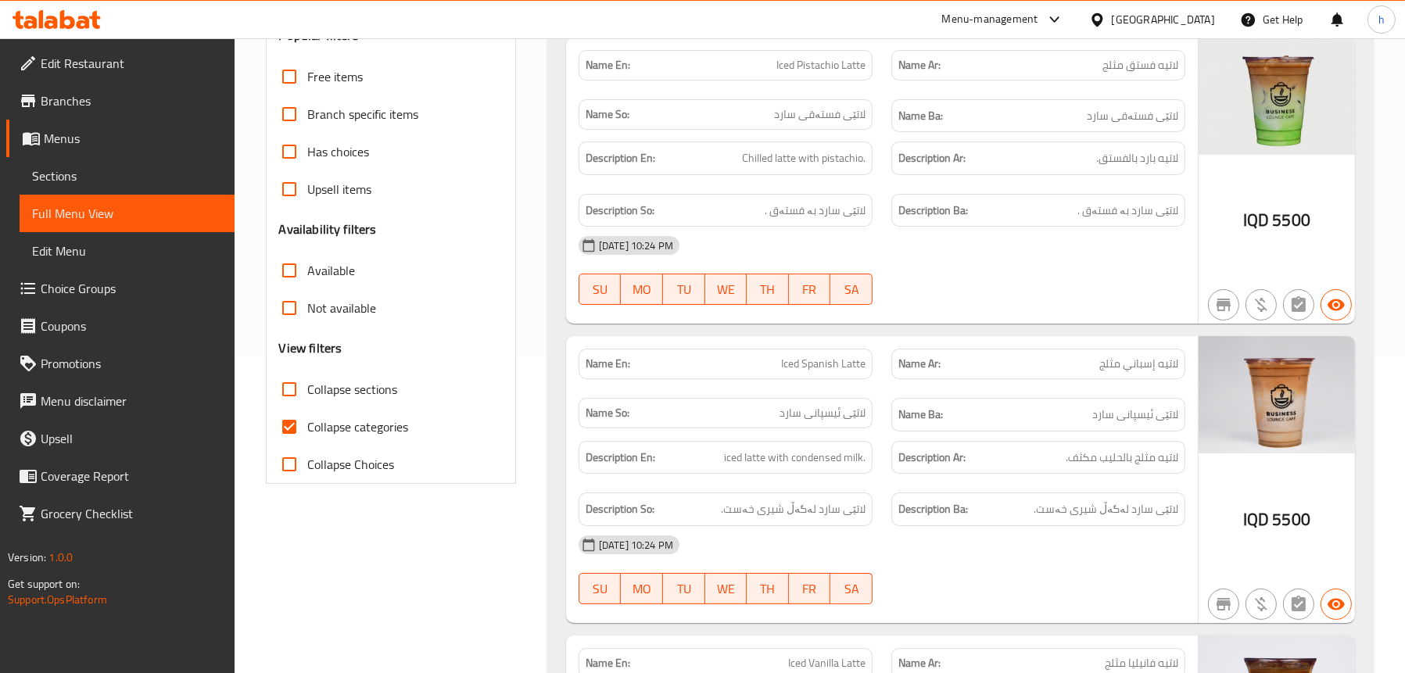
click at [356, 380] on span "Collapse sections" at bounding box center [353, 389] width 90 height 19
click at [308, 379] on input "Collapse sections" at bounding box center [290, 390] width 38 height 38
checkbox input "true"
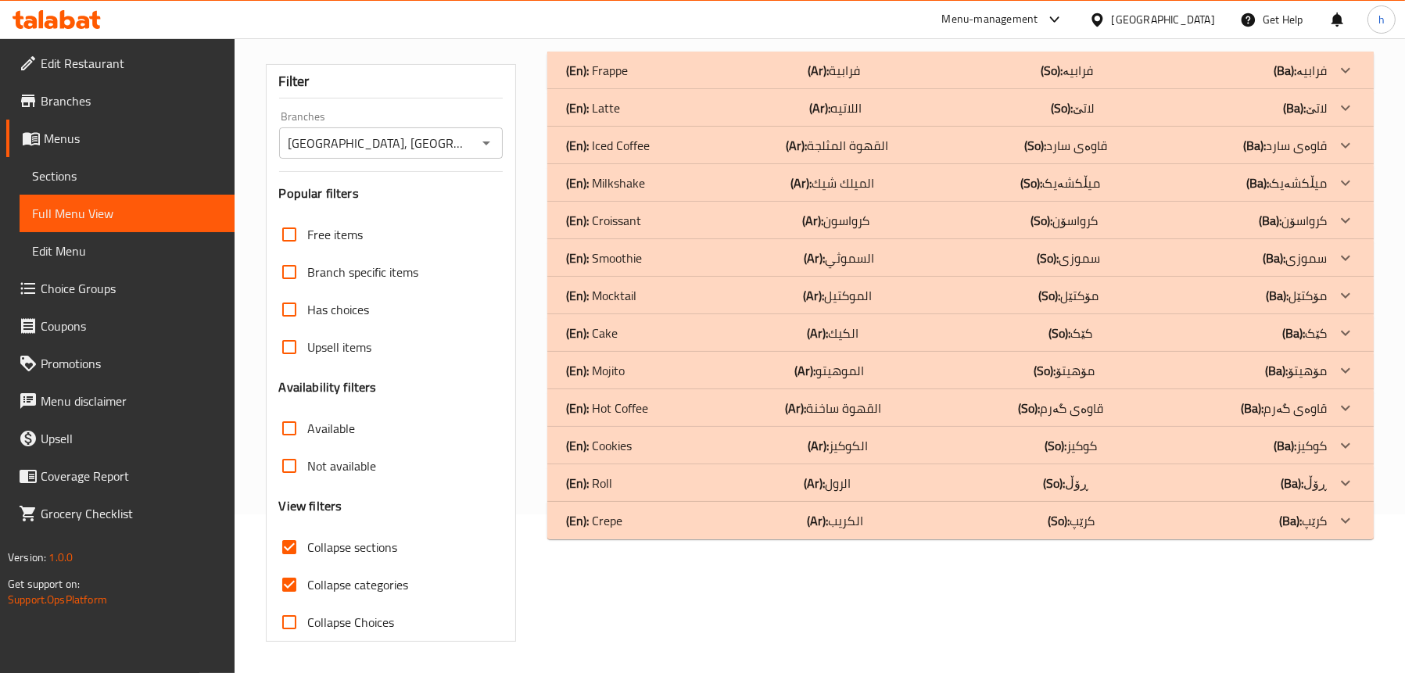
scroll to position [159, 0]
click at [628, 80] on p "(En): Mocktail" at bounding box center [597, 70] width 62 height 19
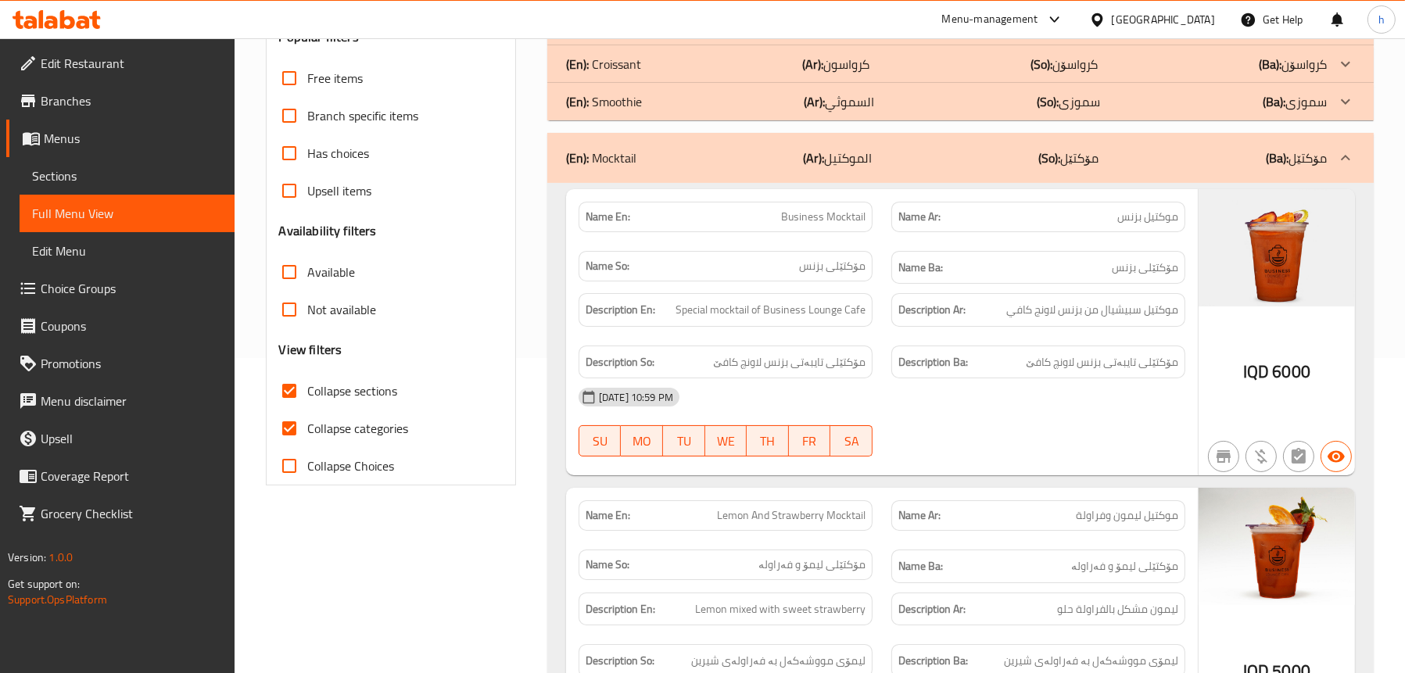
scroll to position [2, 0]
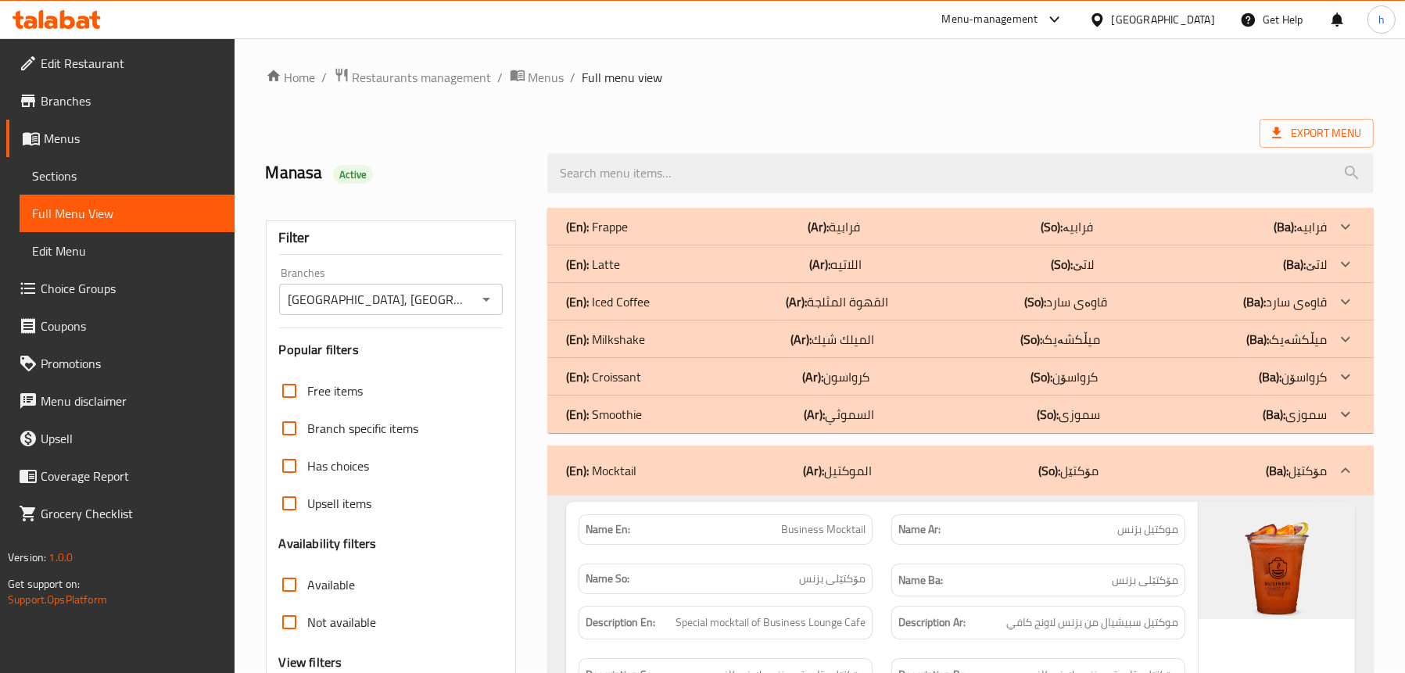
click at [628, 236] on p "(En): Smoothie" at bounding box center [597, 226] width 62 height 19
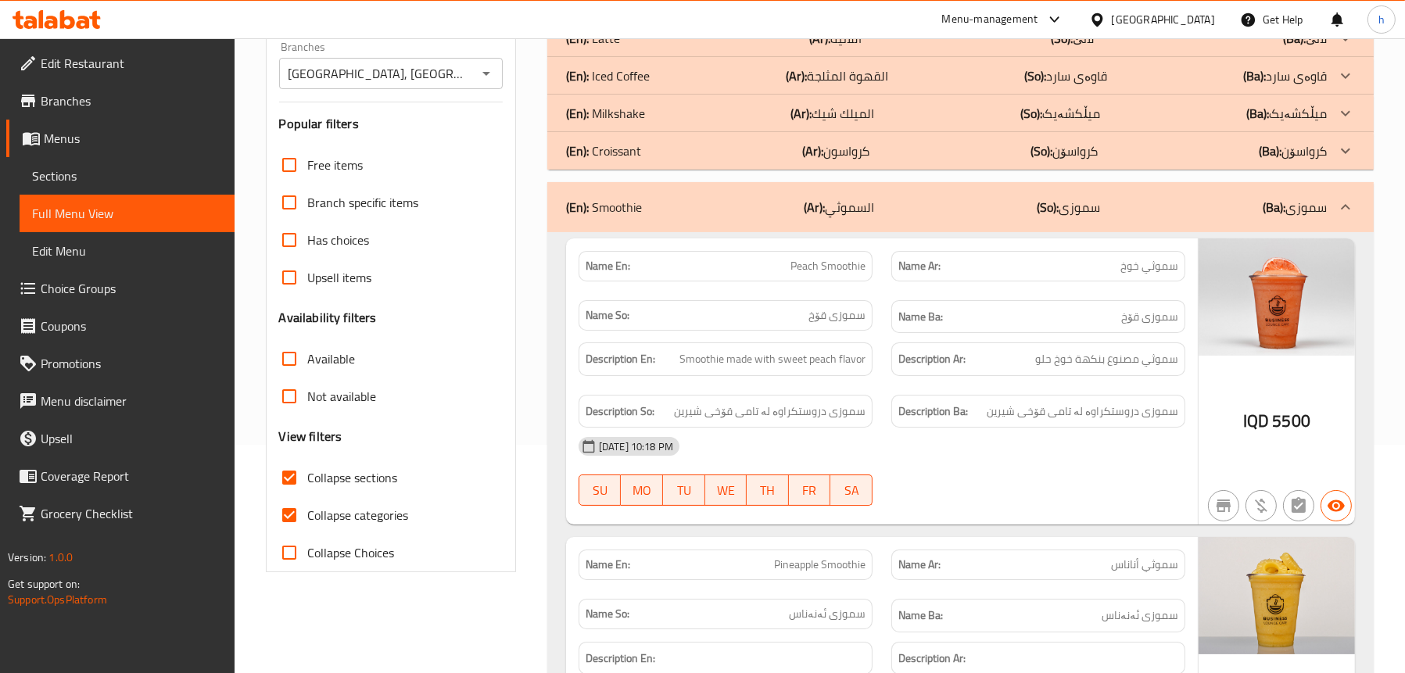
scroll to position [237, 0]
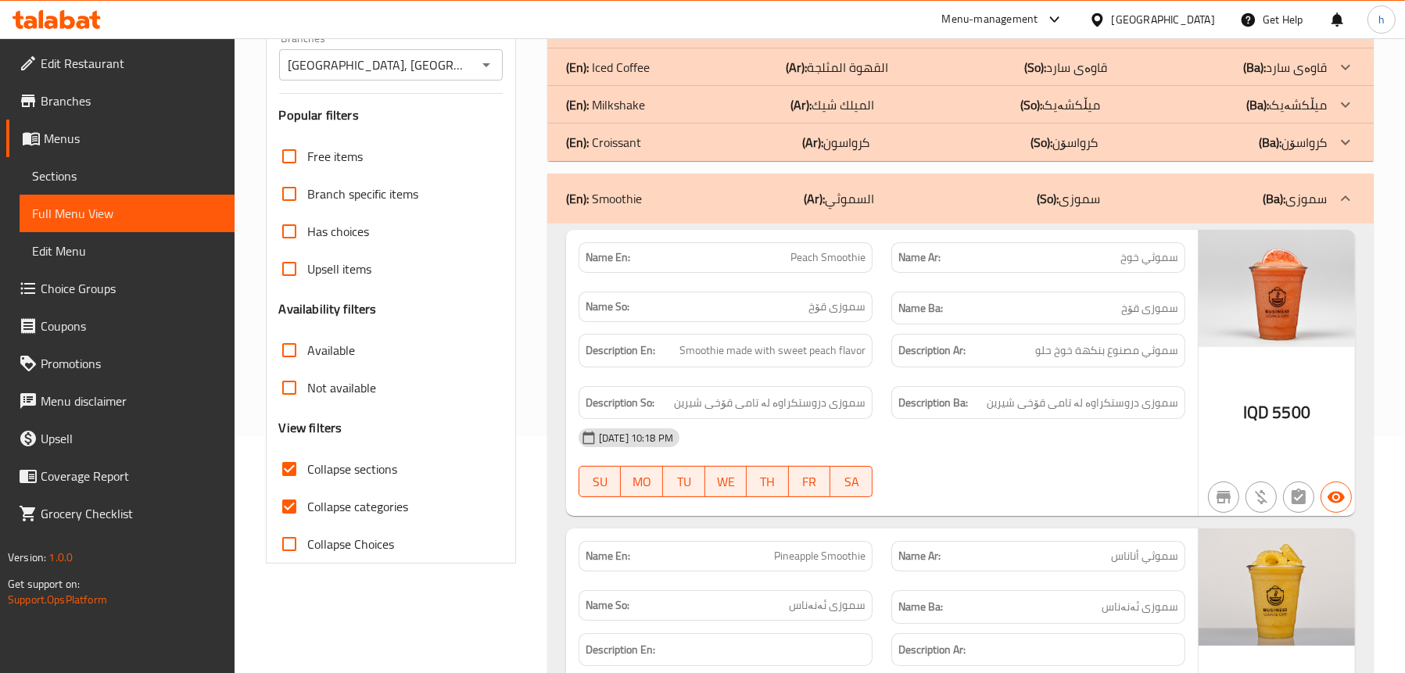
click at [101, 178] on span "Sections" at bounding box center [127, 176] width 190 height 19
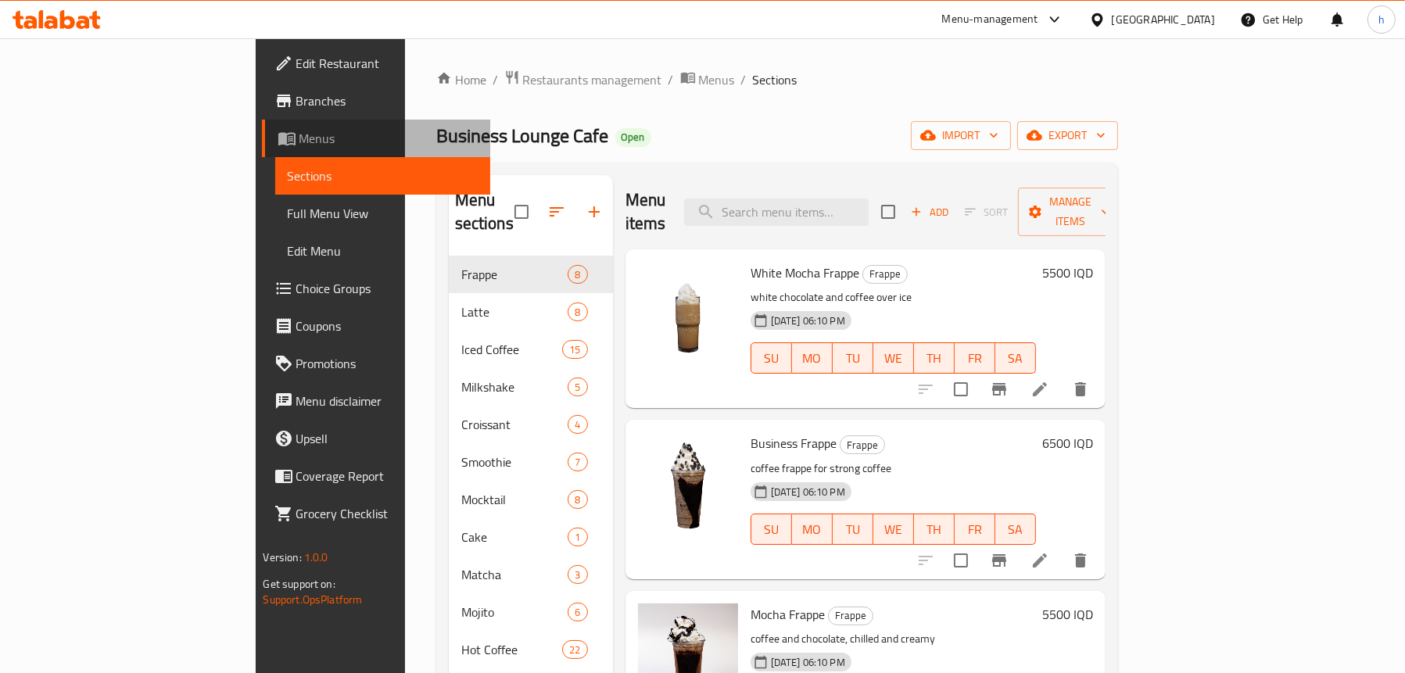
click at [300, 136] on span "Menus" at bounding box center [389, 138] width 178 height 19
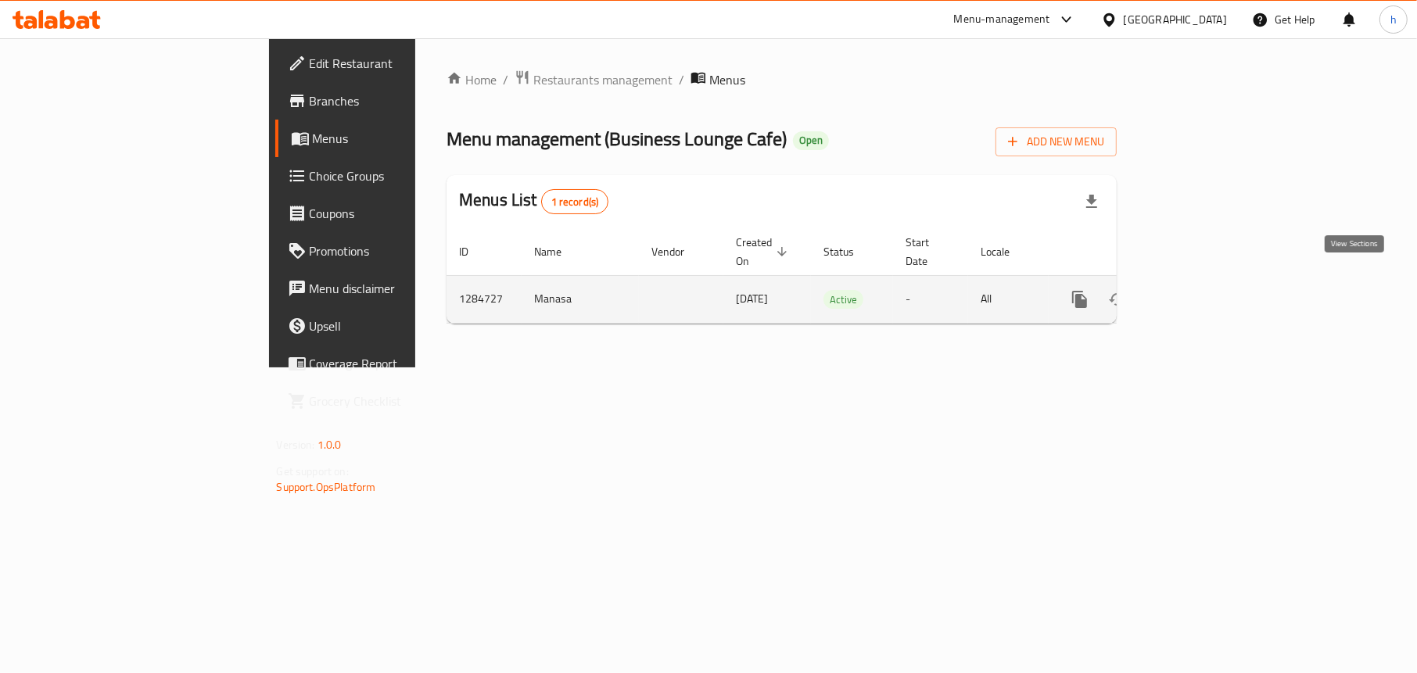
click at [1202, 290] on icon "enhanced table" at bounding box center [1192, 299] width 19 height 19
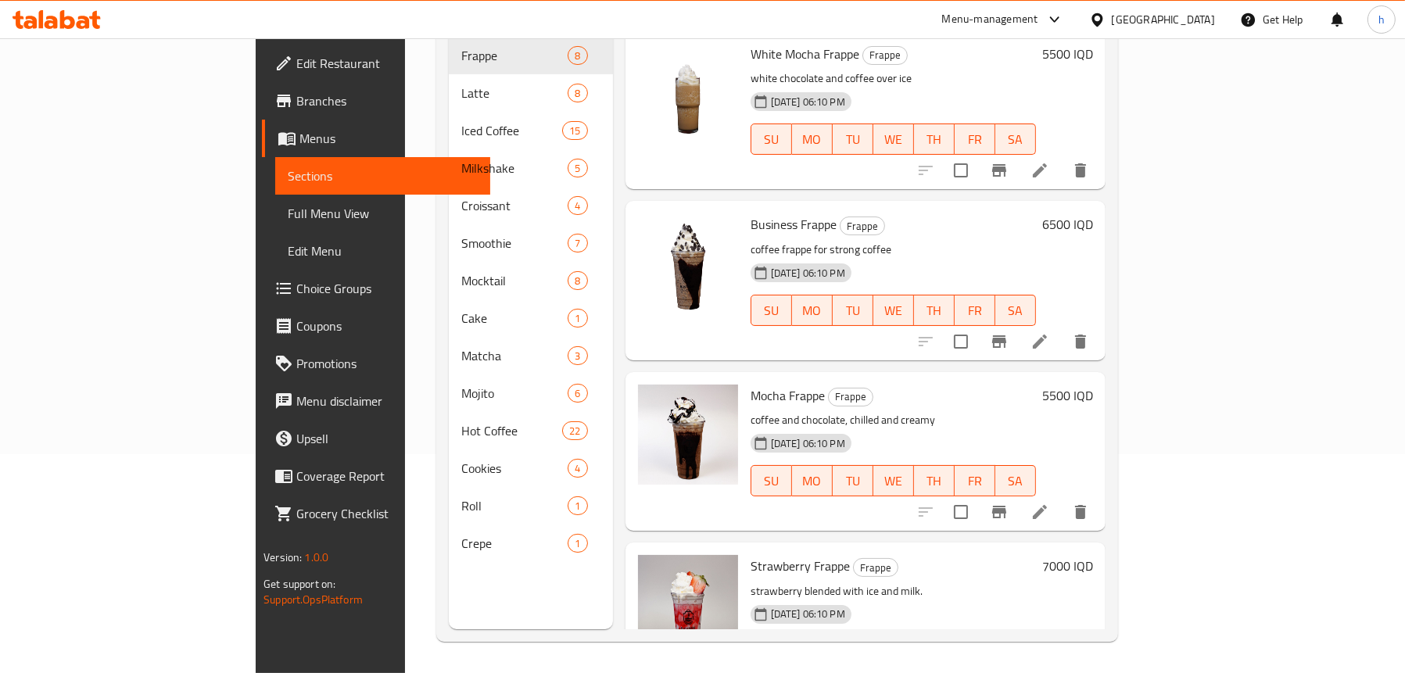
scroll to position [313, 0]
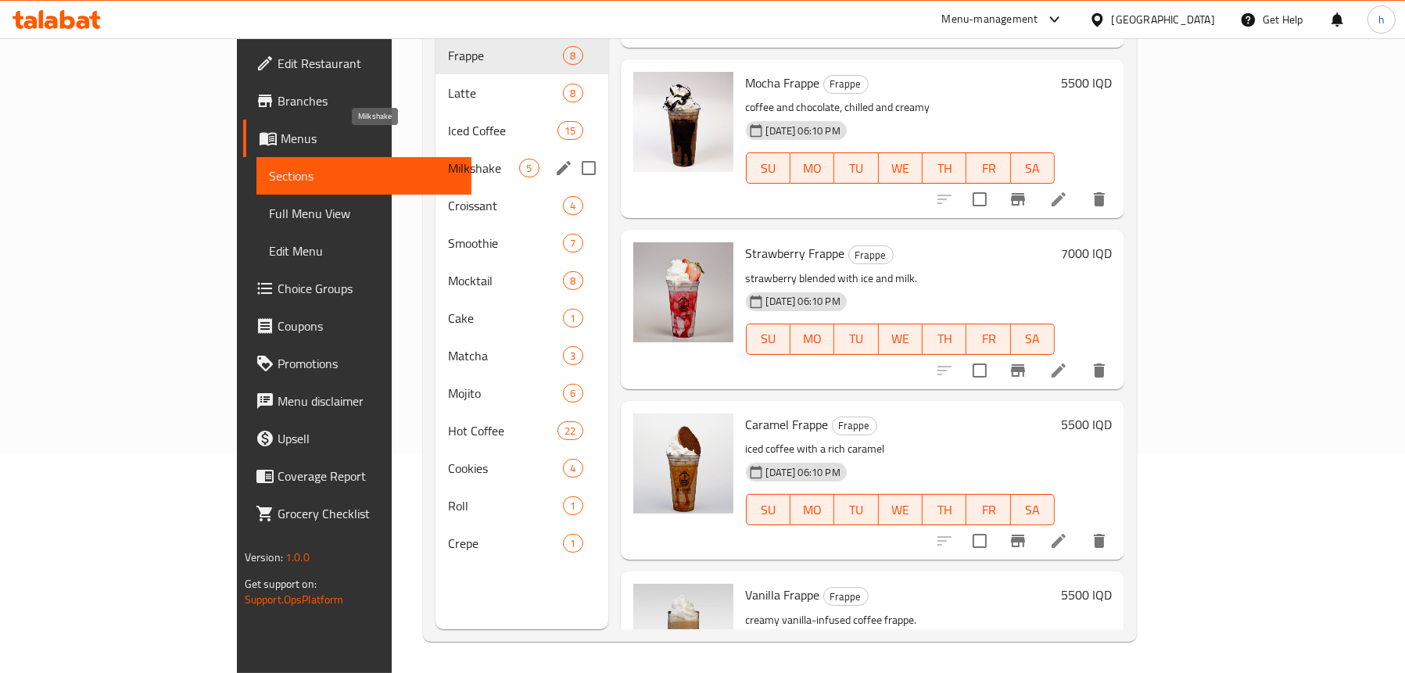
click at [448, 159] on span "Milkshake" at bounding box center [483, 168] width 71 height 19
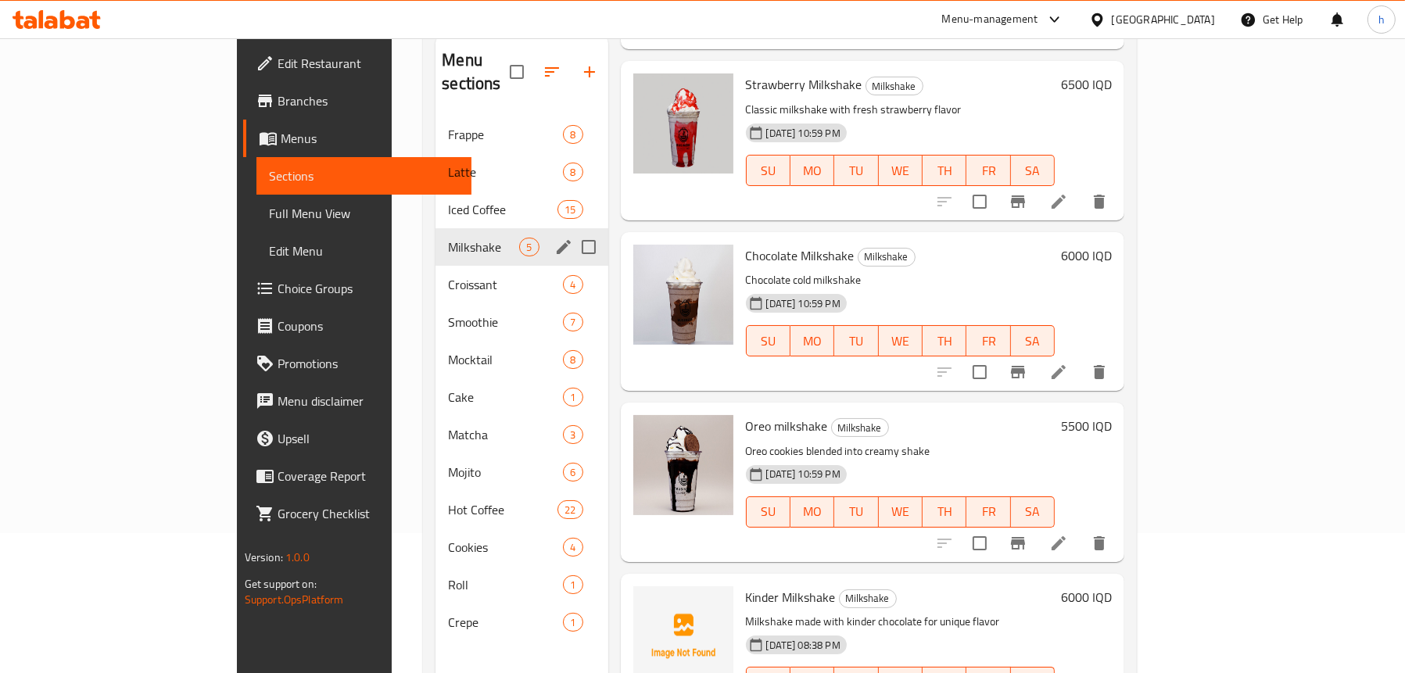
scroll to position [220, 0]
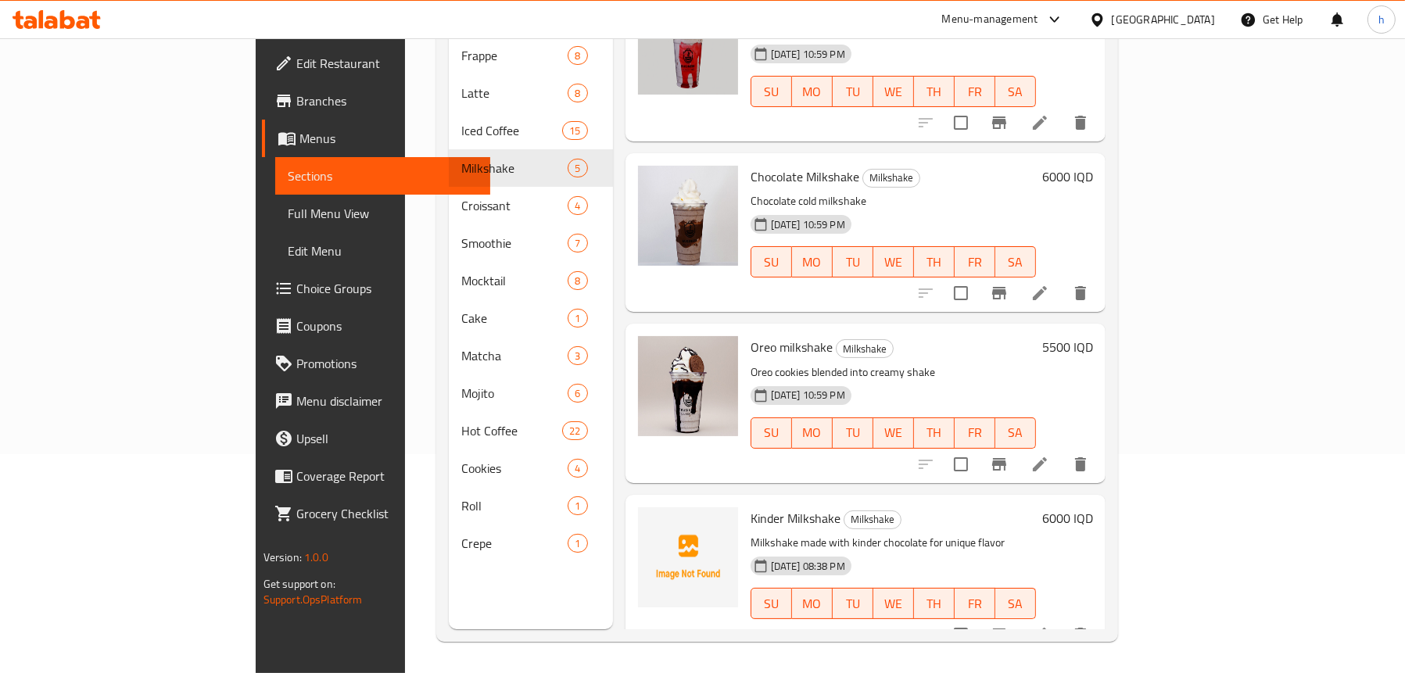
click at [449, 556] on div "Menu sections Frappe 8 Latte 8 Iced Coffee 15 Milkshake 5 Croissant 4 Smoothie …" at bounding box center [531, 292] width 164 height 673
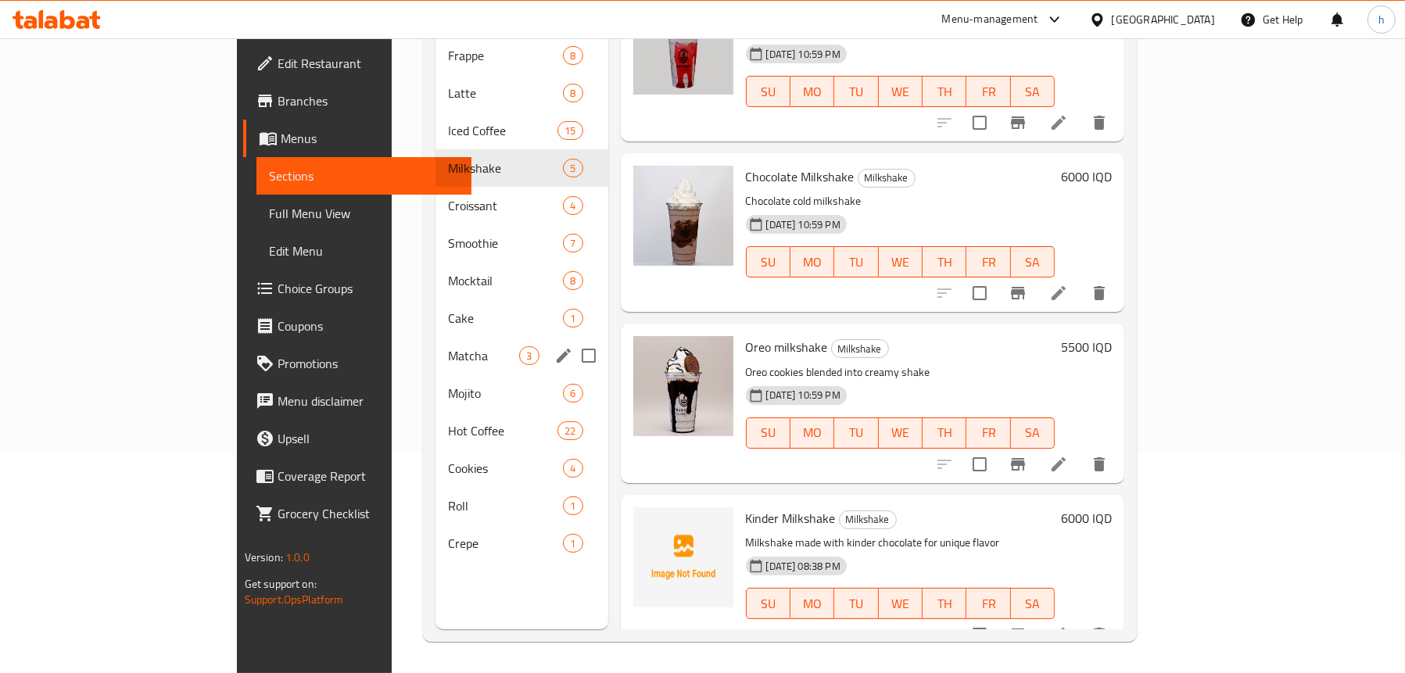
scroll to position [0, 0]
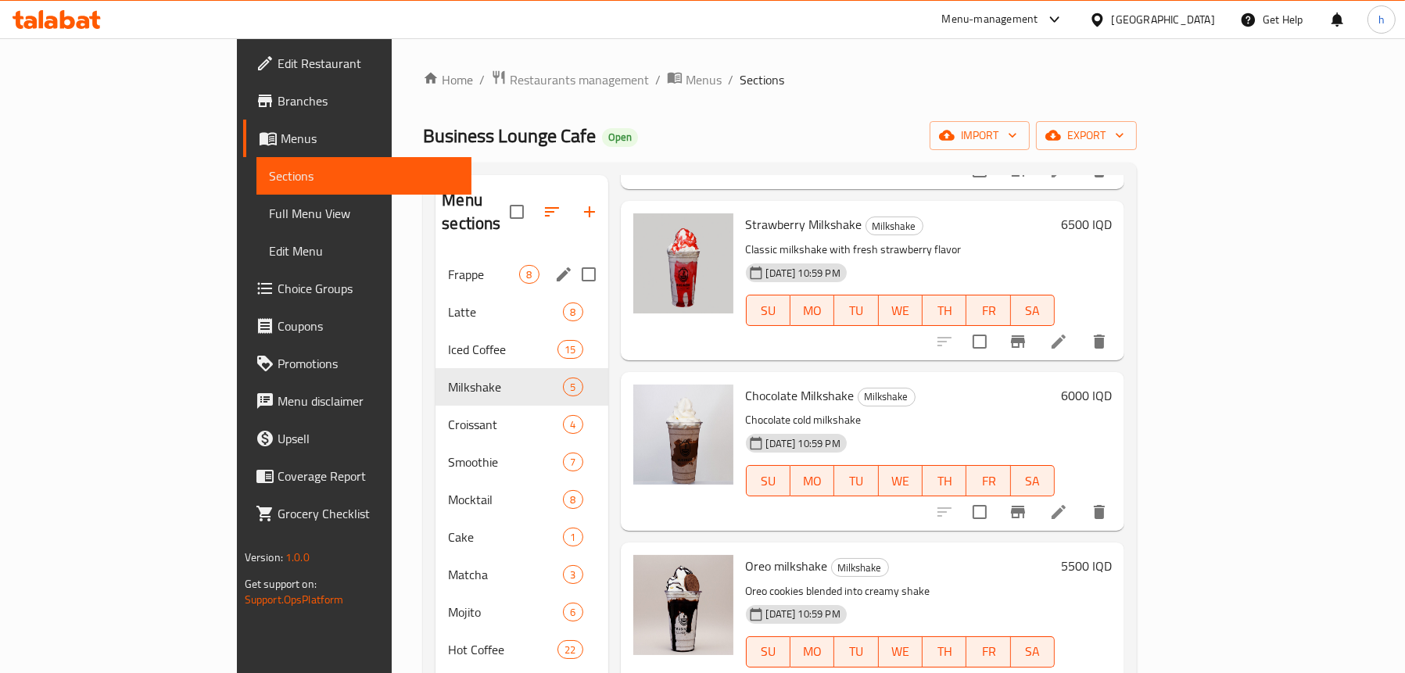
click at [448, 265] on span "Frappe" at bounding box center [483, 274] width 71 height 19
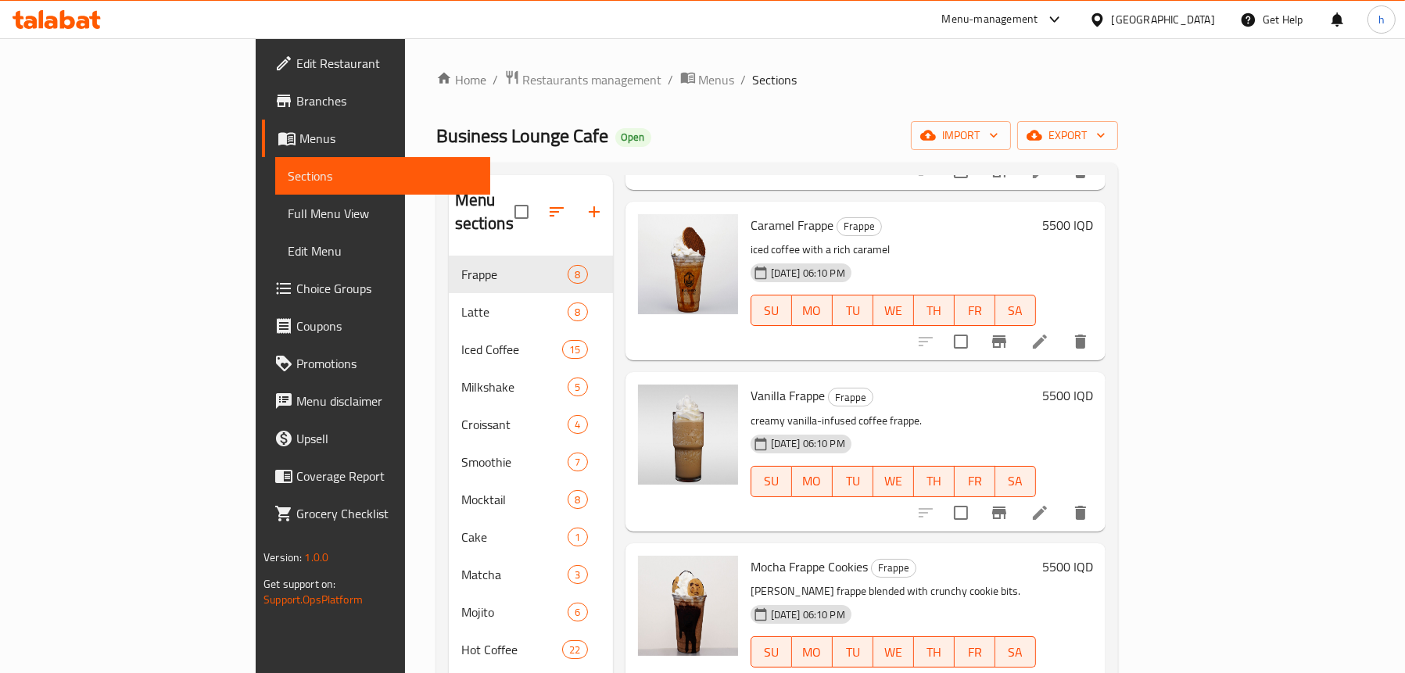
scroll to position [220, 0]
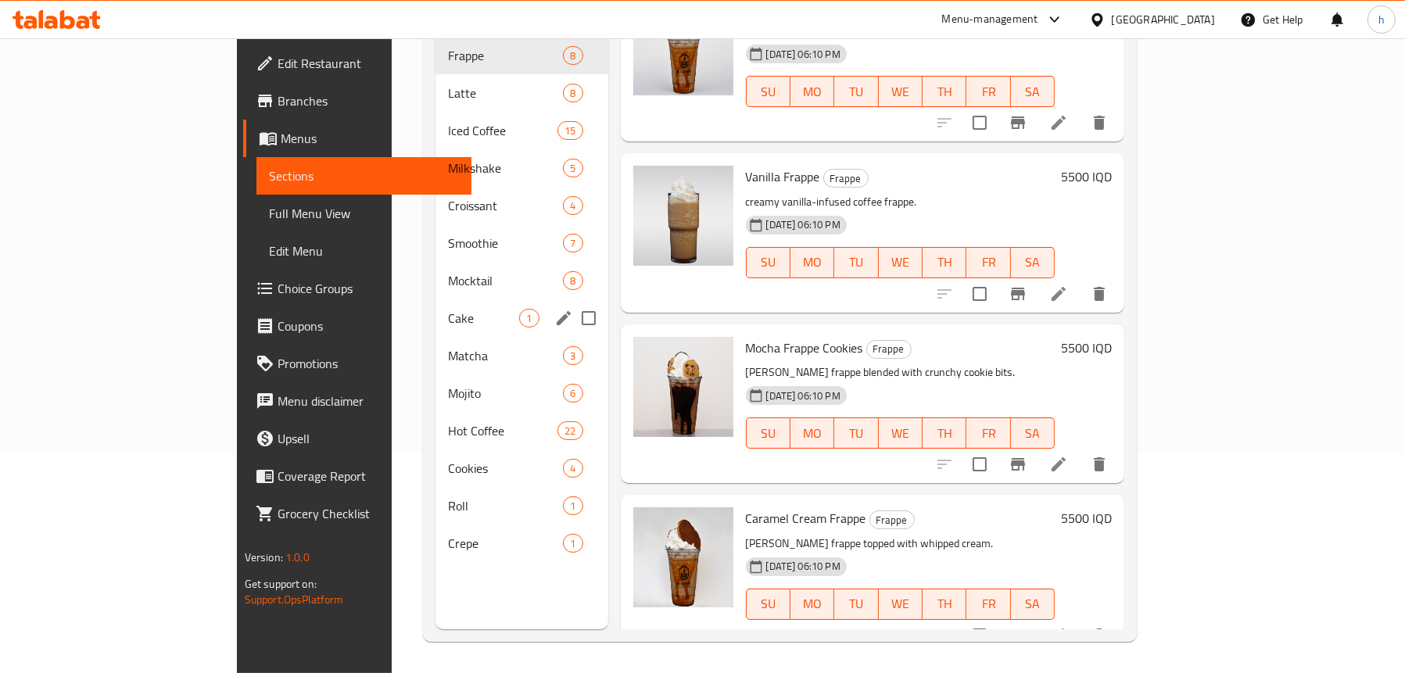
click at [436, 303] on div "Cake 1" at bounding box center [522, 319] width 172 height 38
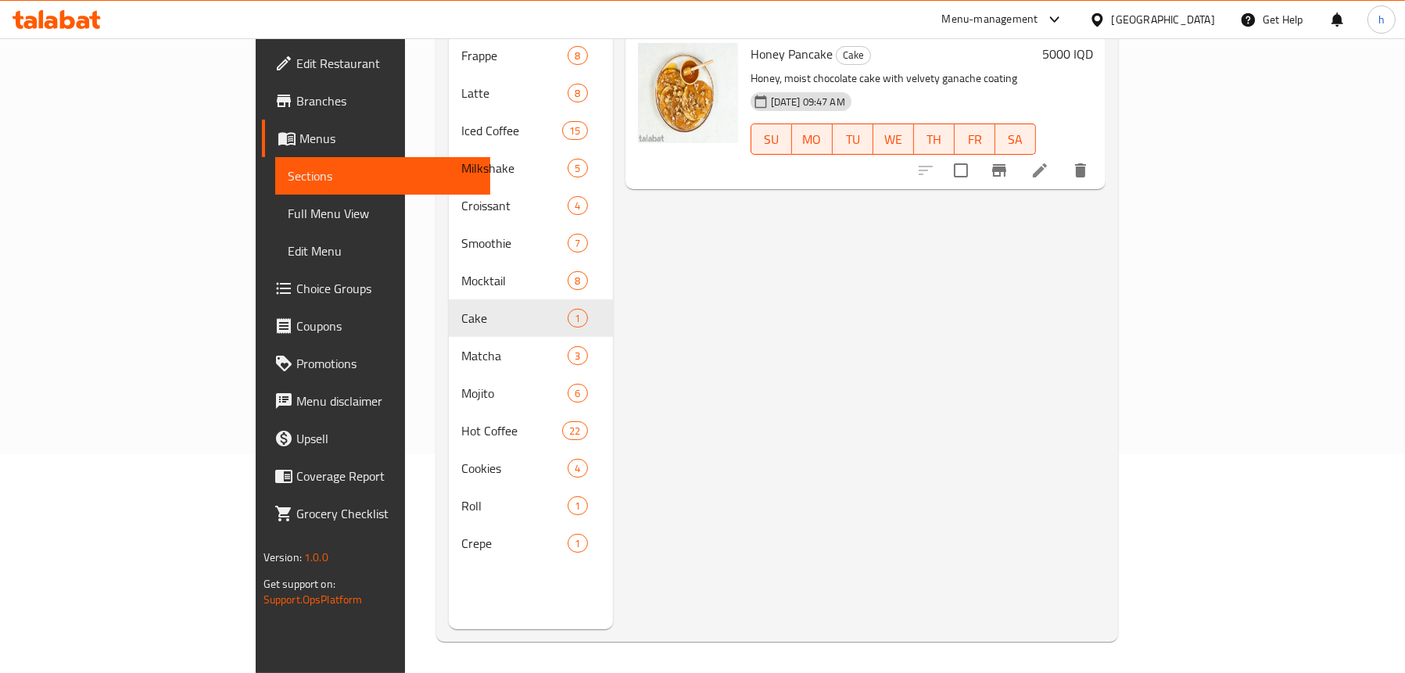
click at [288, 206] on span "Full Menu View" at bounding box center [383, 213] width 190 height 19
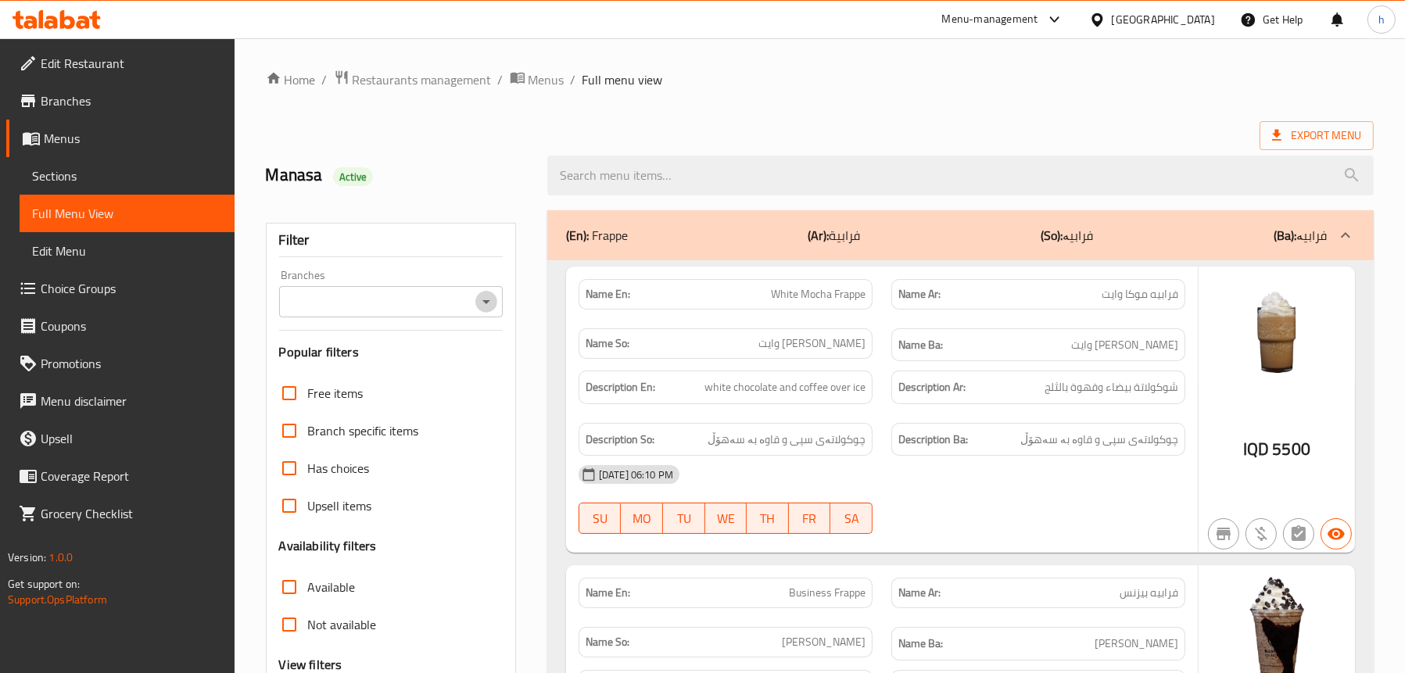
click at [485, 296] on icon "Open" at bounding box center [486, 302] width 19 height 19
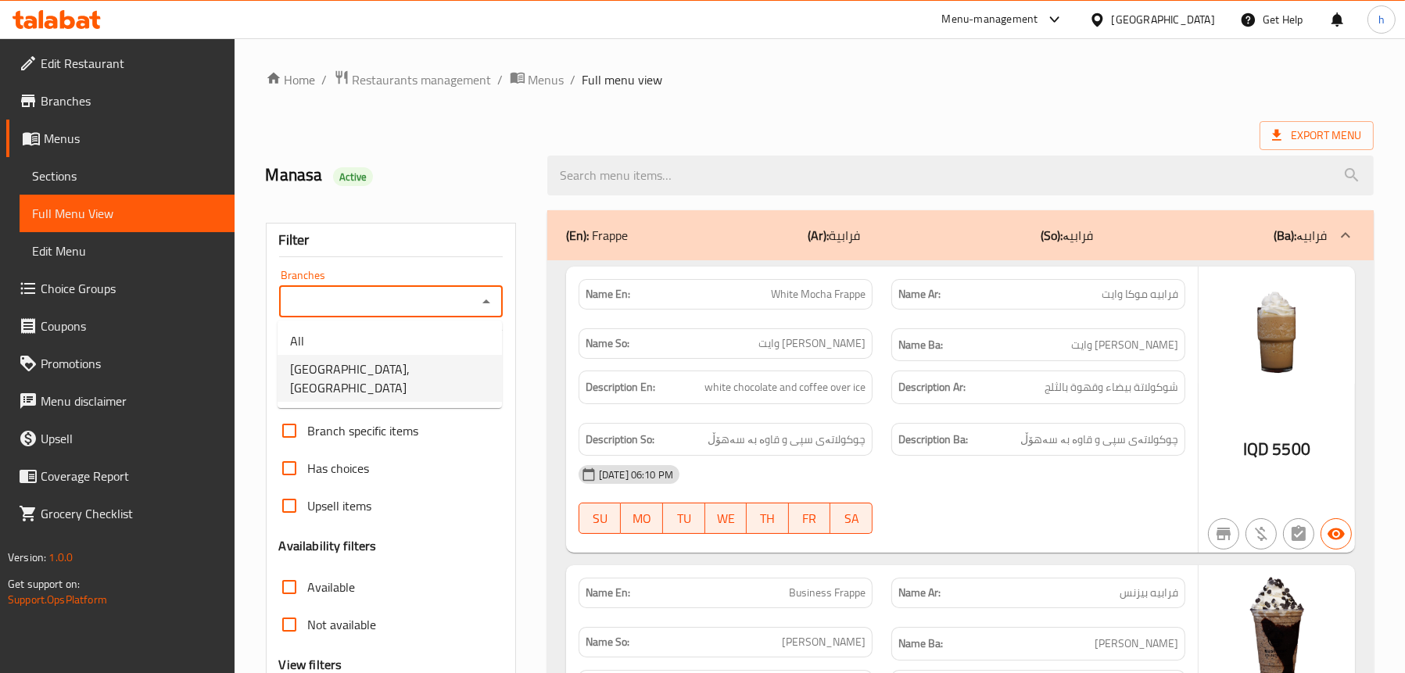
click at [431, 371] on span "Business Lounge Cafe, Malta Street" at bounding box center [389, 379] width 199 height 38
type input "Business Lounge Cafe, Malta Street"
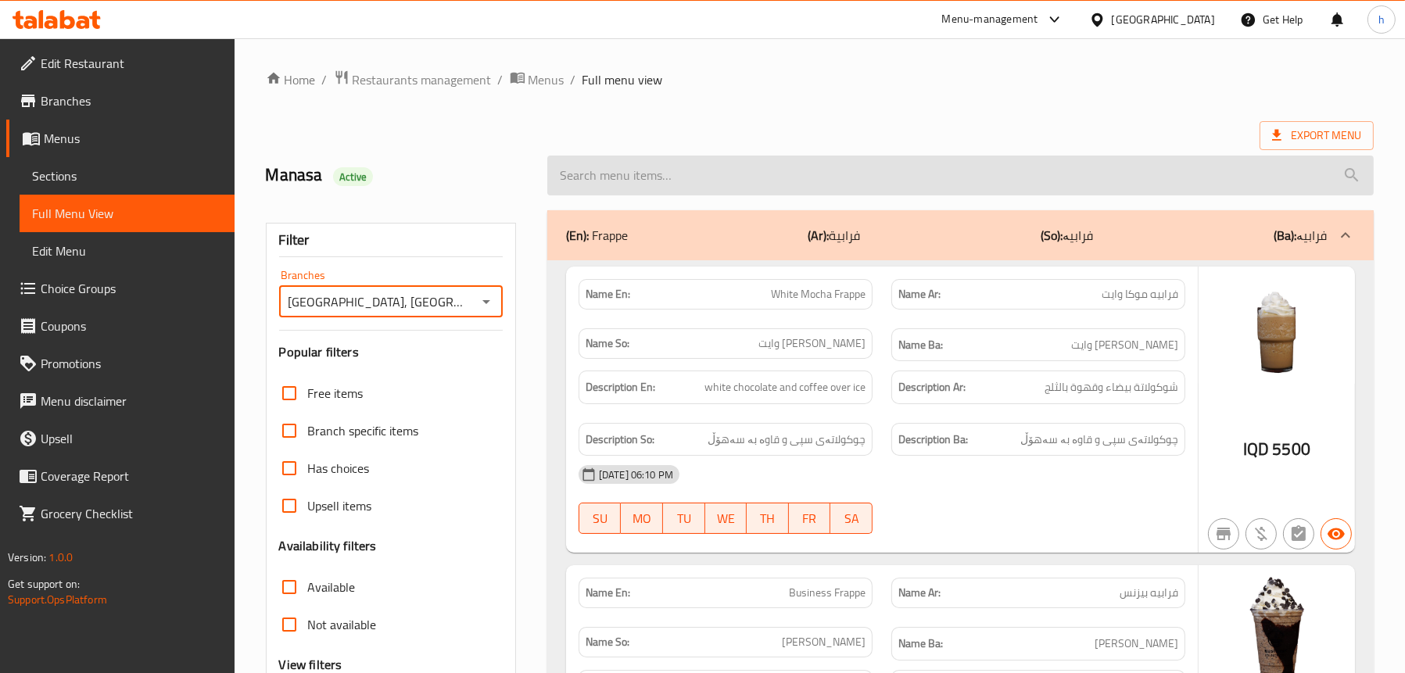
click at [694, 170] on input "search" at bounding box center [960, 176] width 827 height 40
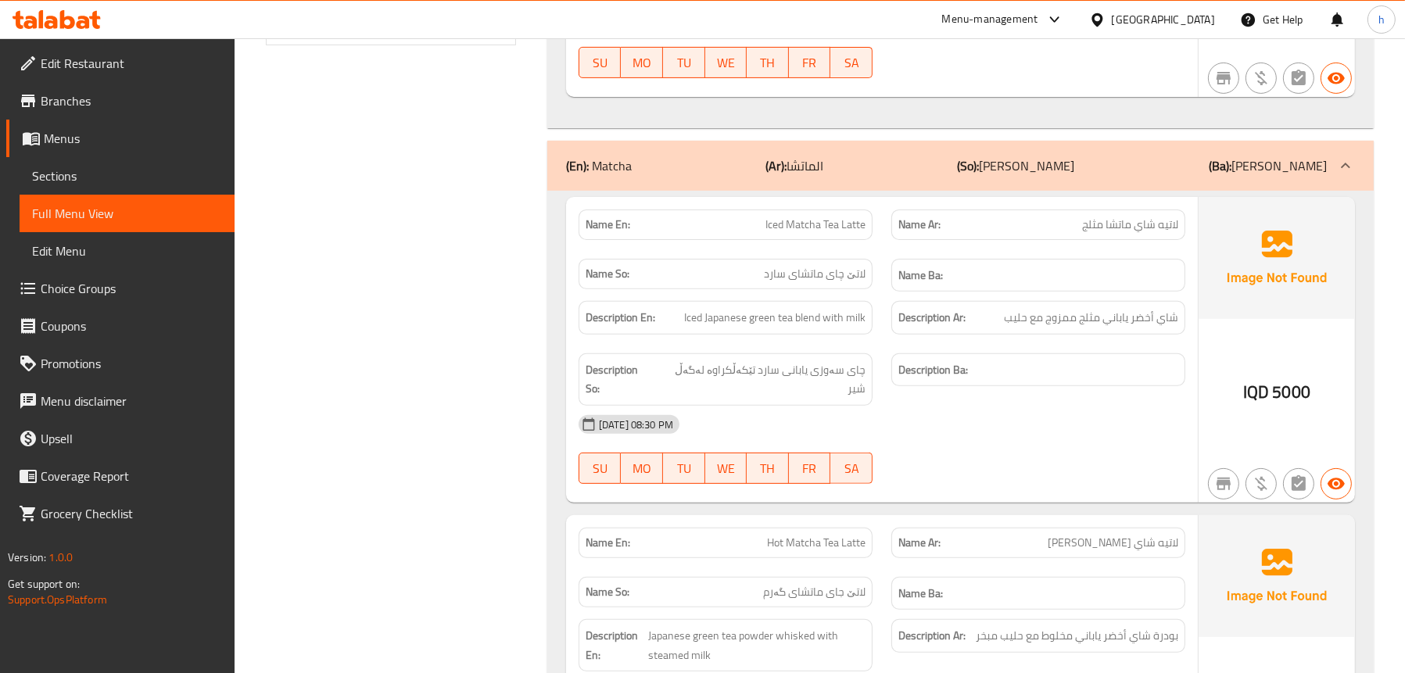
scroll to position [730, 0]
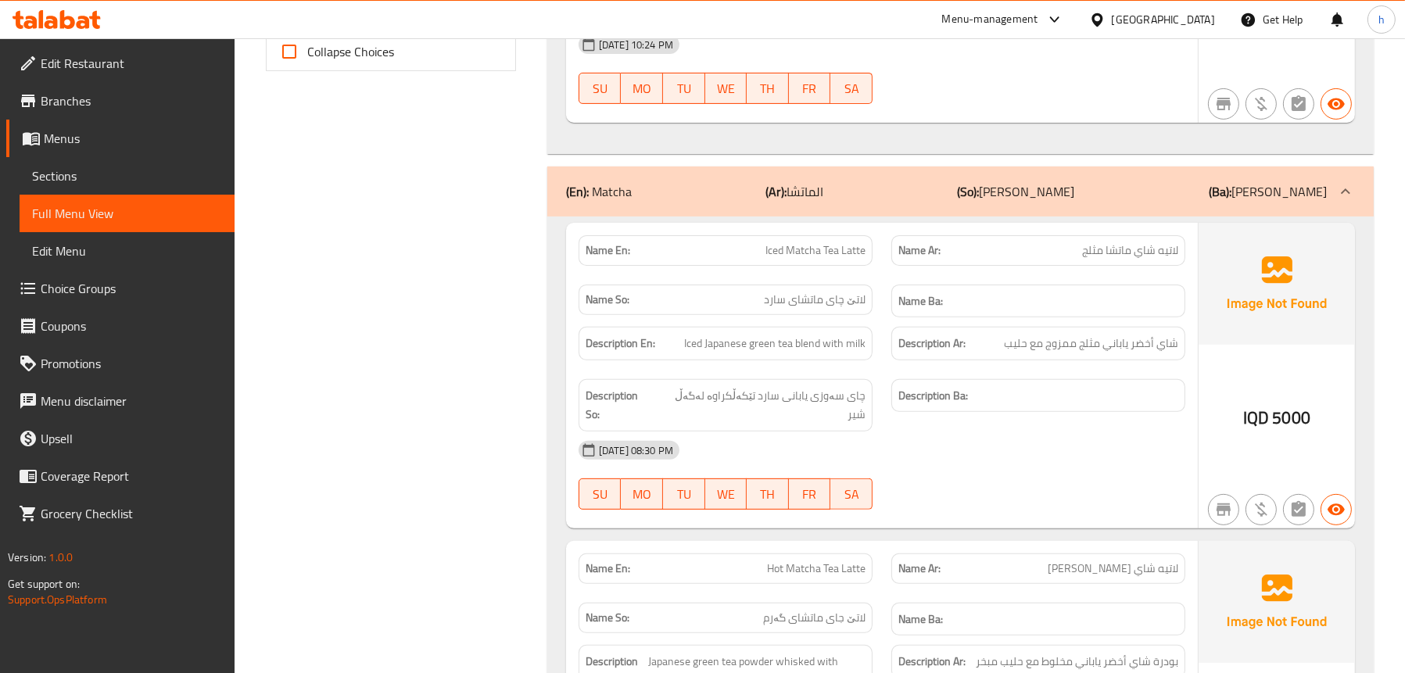
type input "tea"
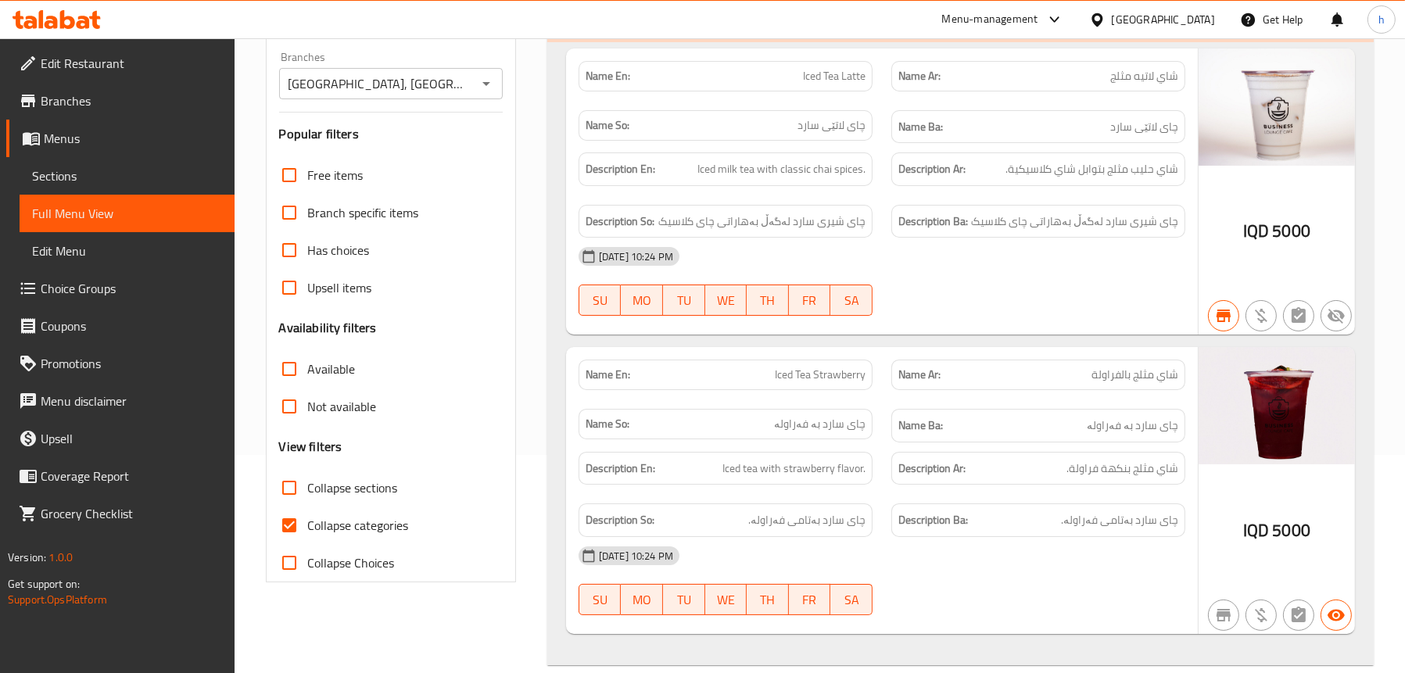
scroll to position [26, 0]
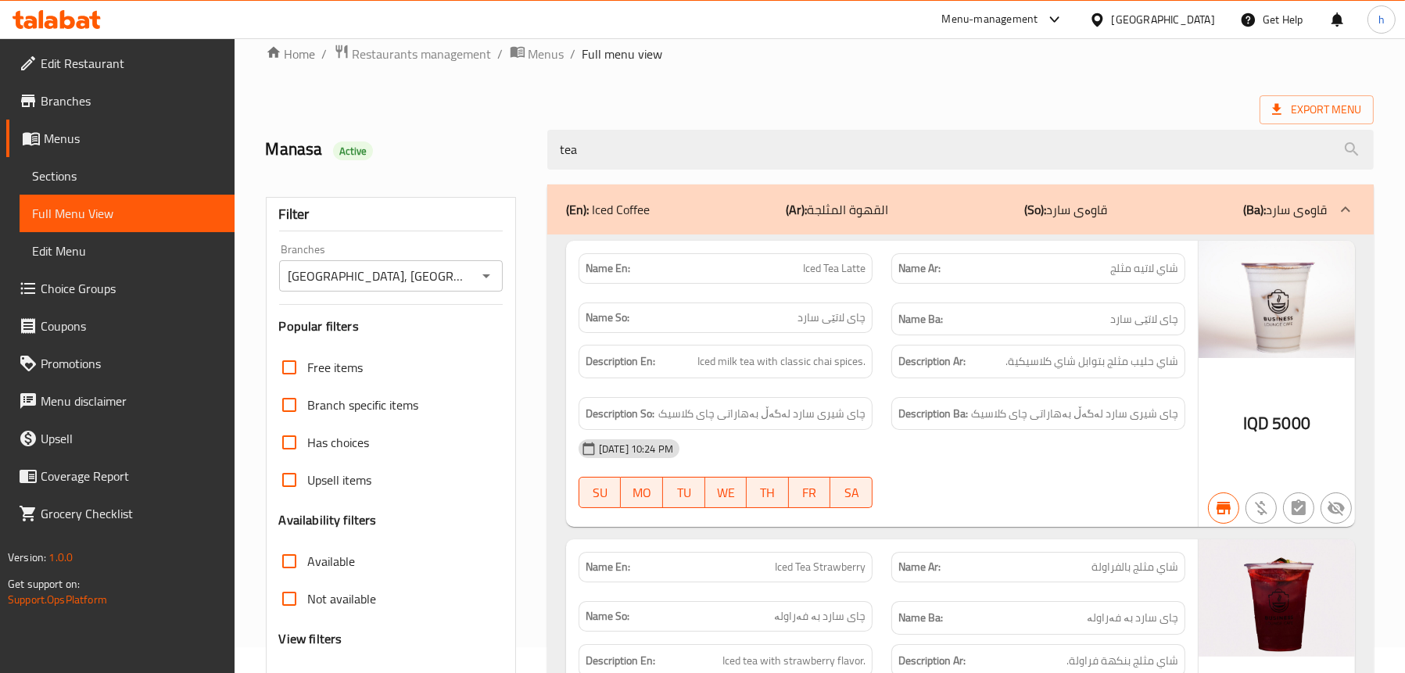
click at [491, 283] on icon "Open" at bounding box center [486, 276] width 19 height 19
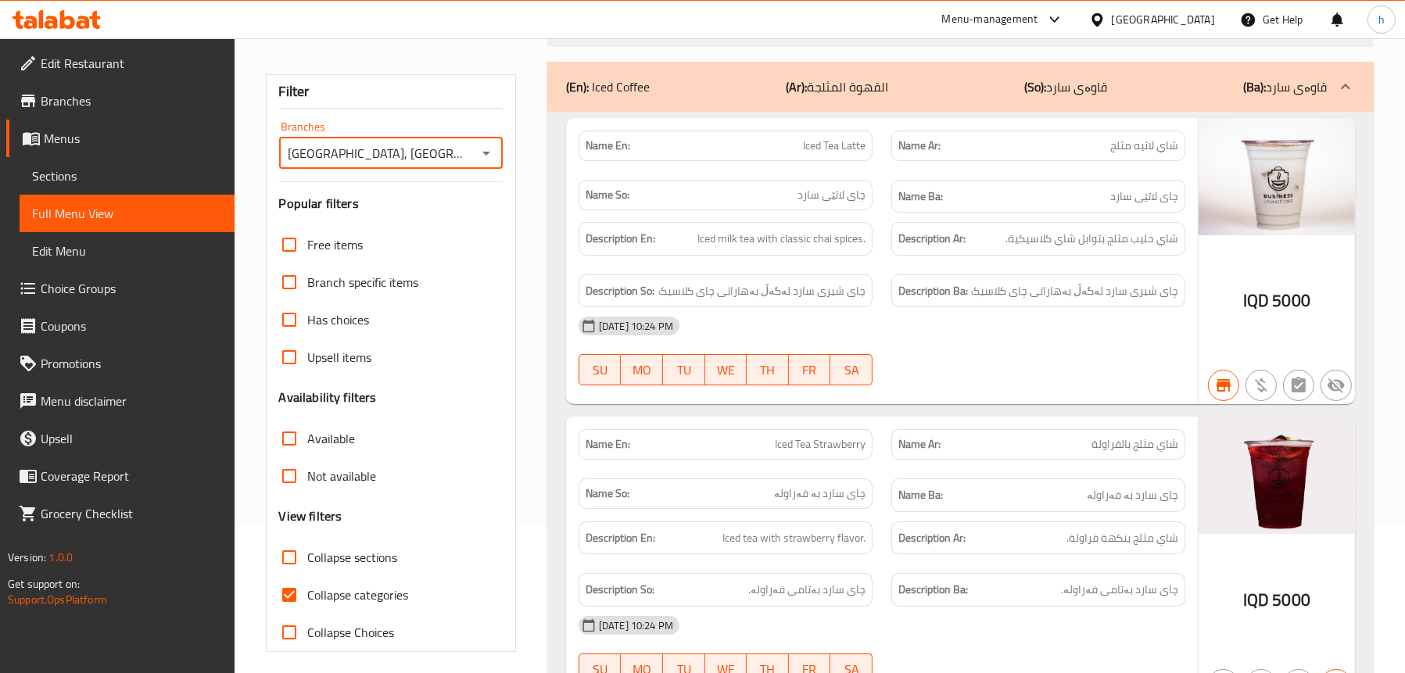
scroll to position [0, 0]
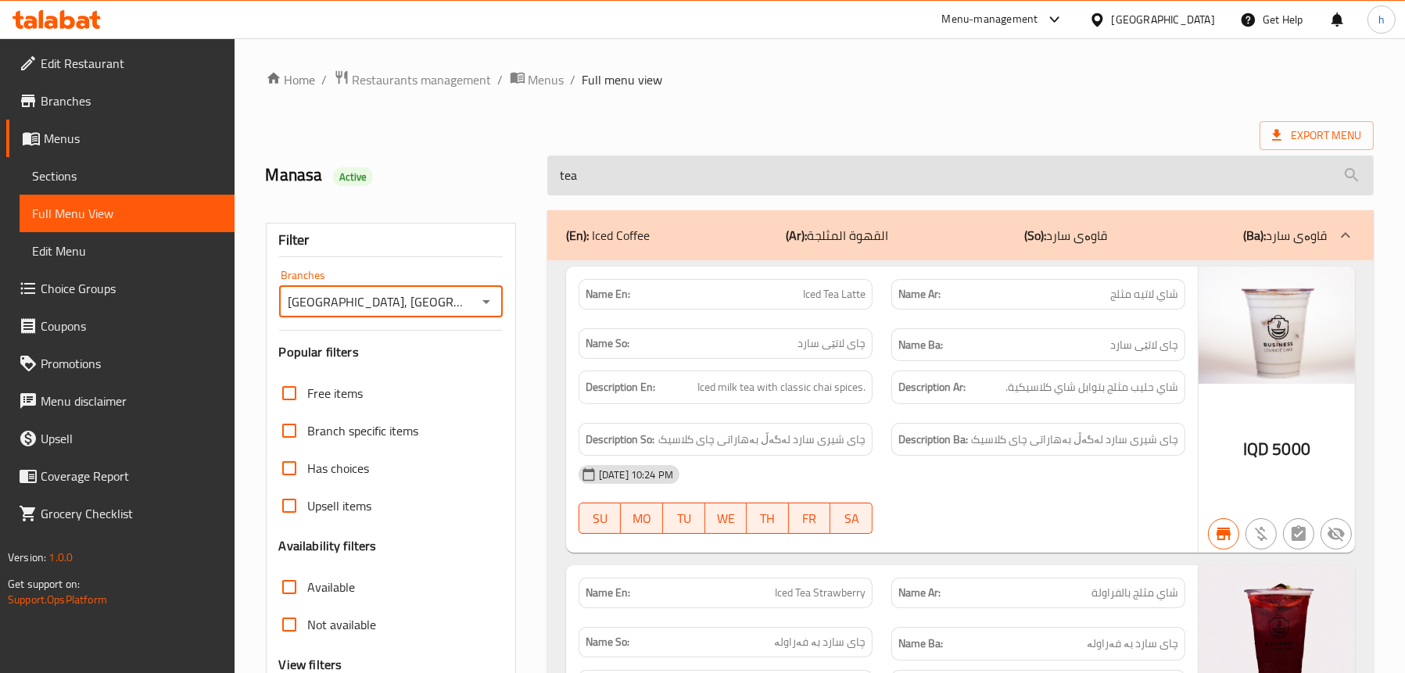
click at [648, 188] on input "tea" at bounding box center [960, 176] width 827 height 40
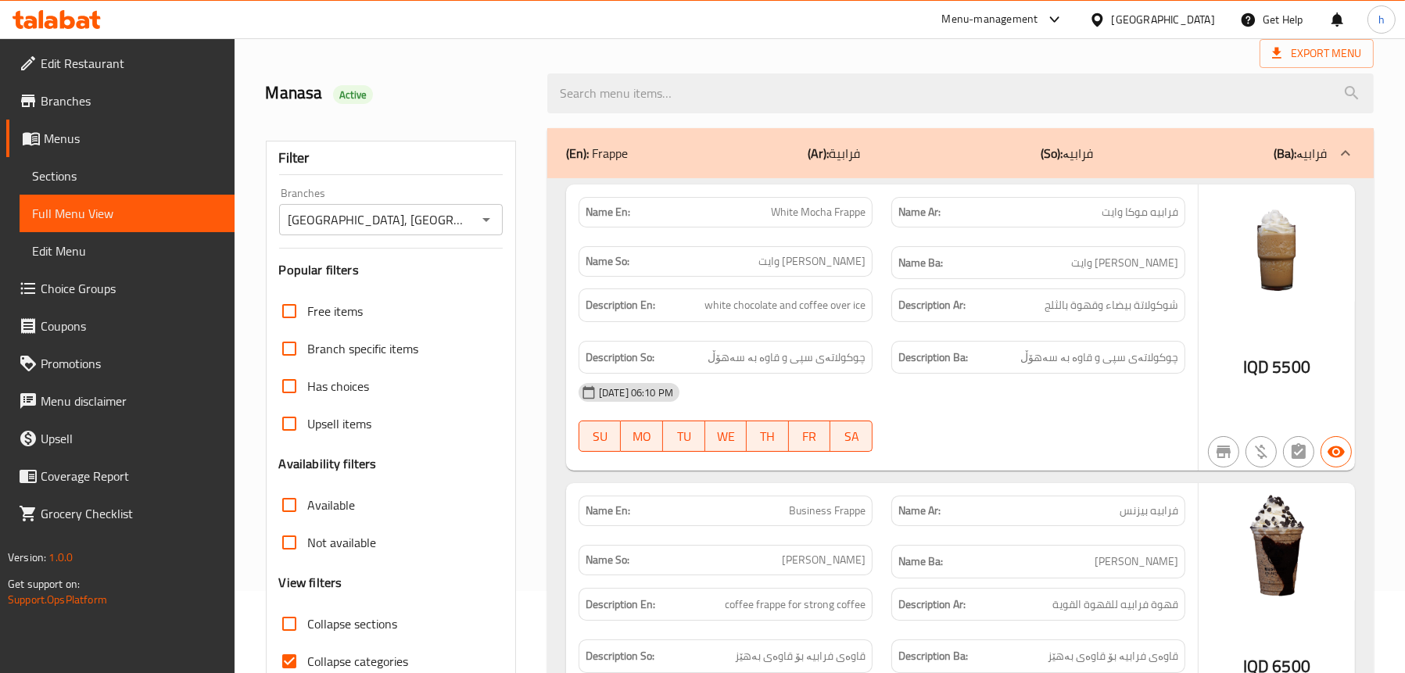
scroll to position [78, 0]
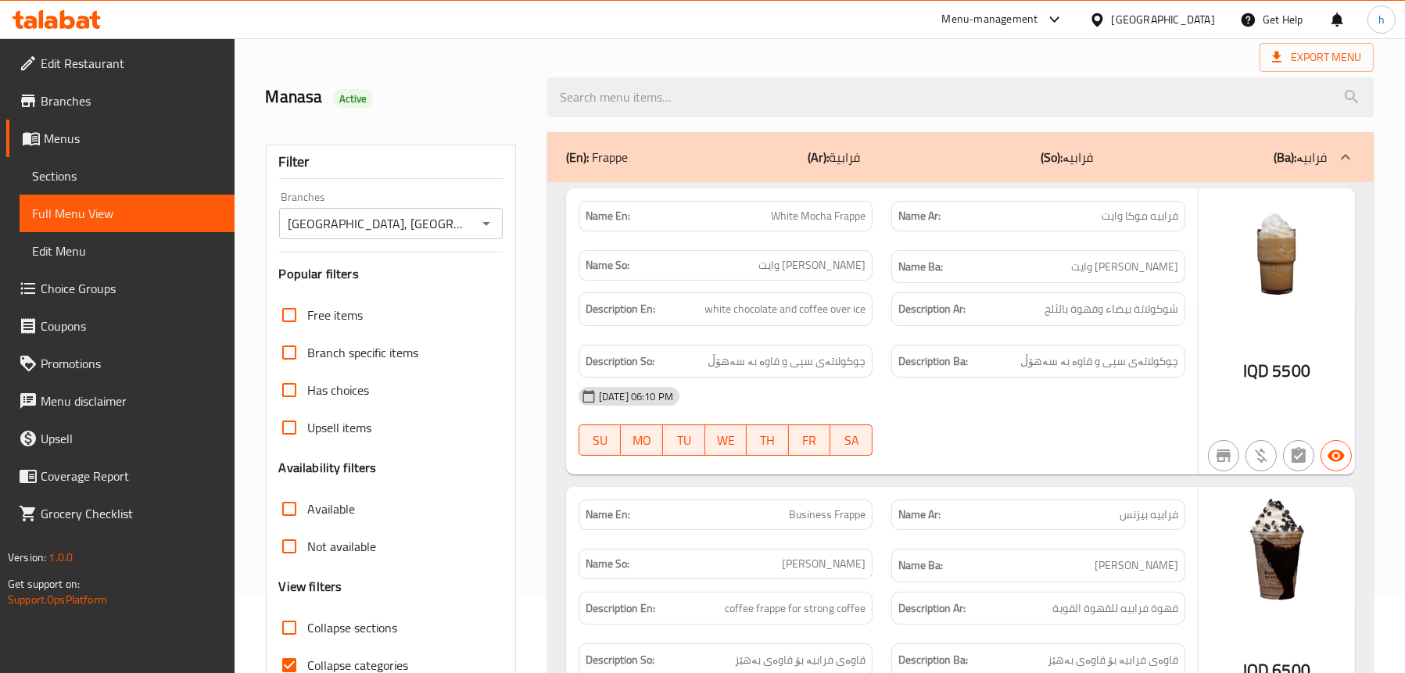
click at [820, 176] on div "(En): Frappe (Ar): فرابية (So): فرابیە (Ba): فرابیە" at bounding box center [960, 157] width 827 height 50
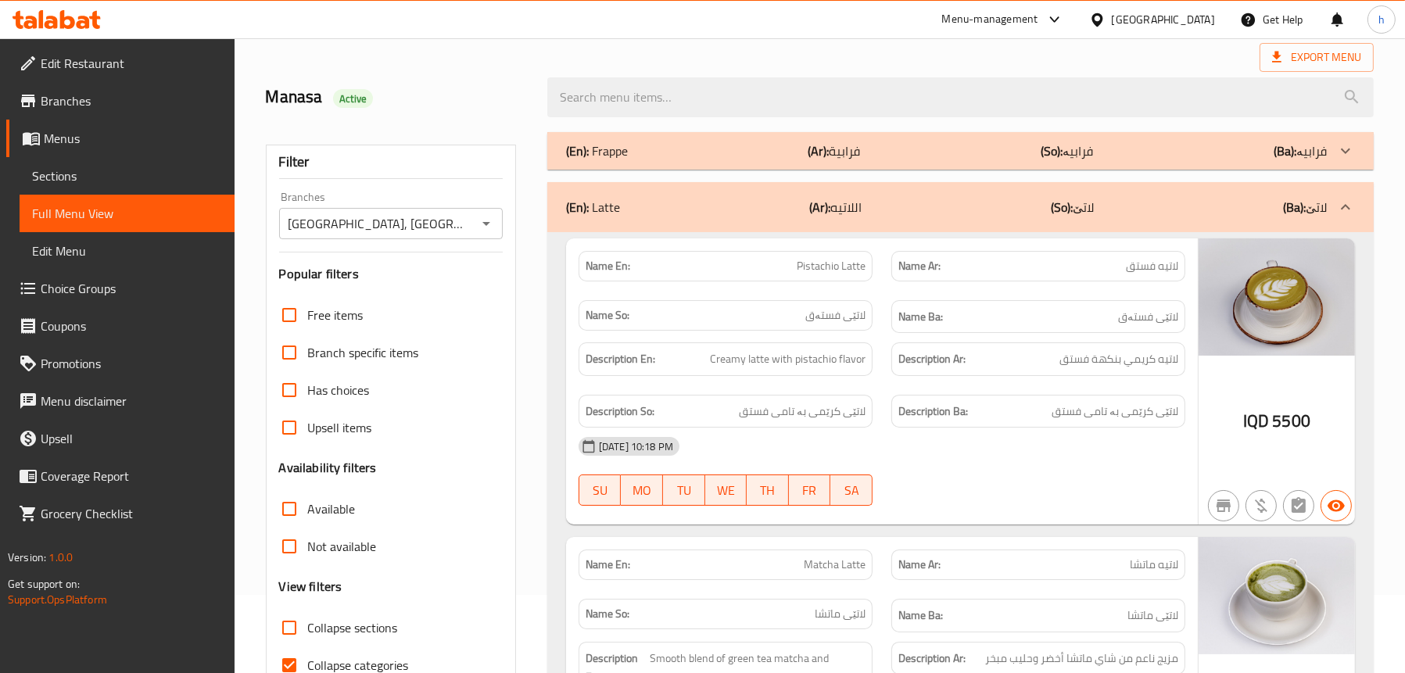
click at [724, 194] on div "(En): Latte (Ar): اللاتيه (So): لاتێ (Ba): لاتێ" at bounding box center [960, 207] width 827 height 50
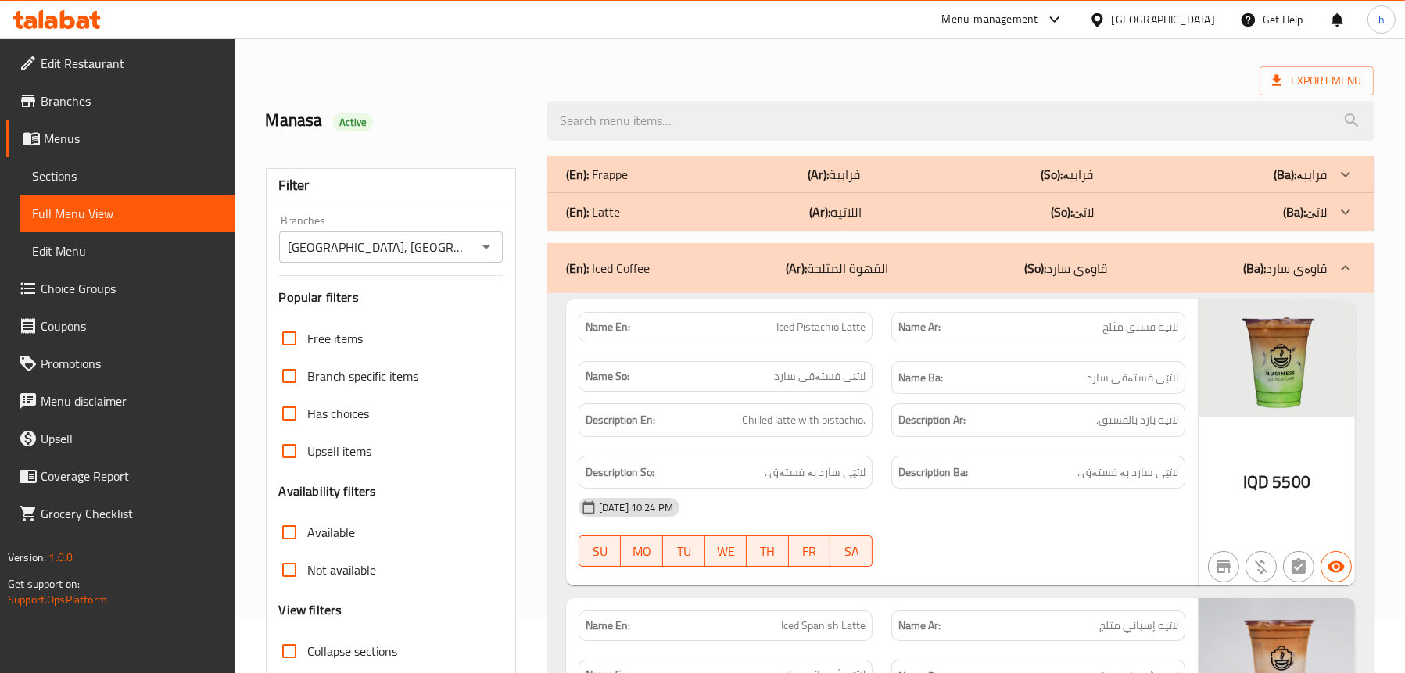
scroll to position [0, 0]
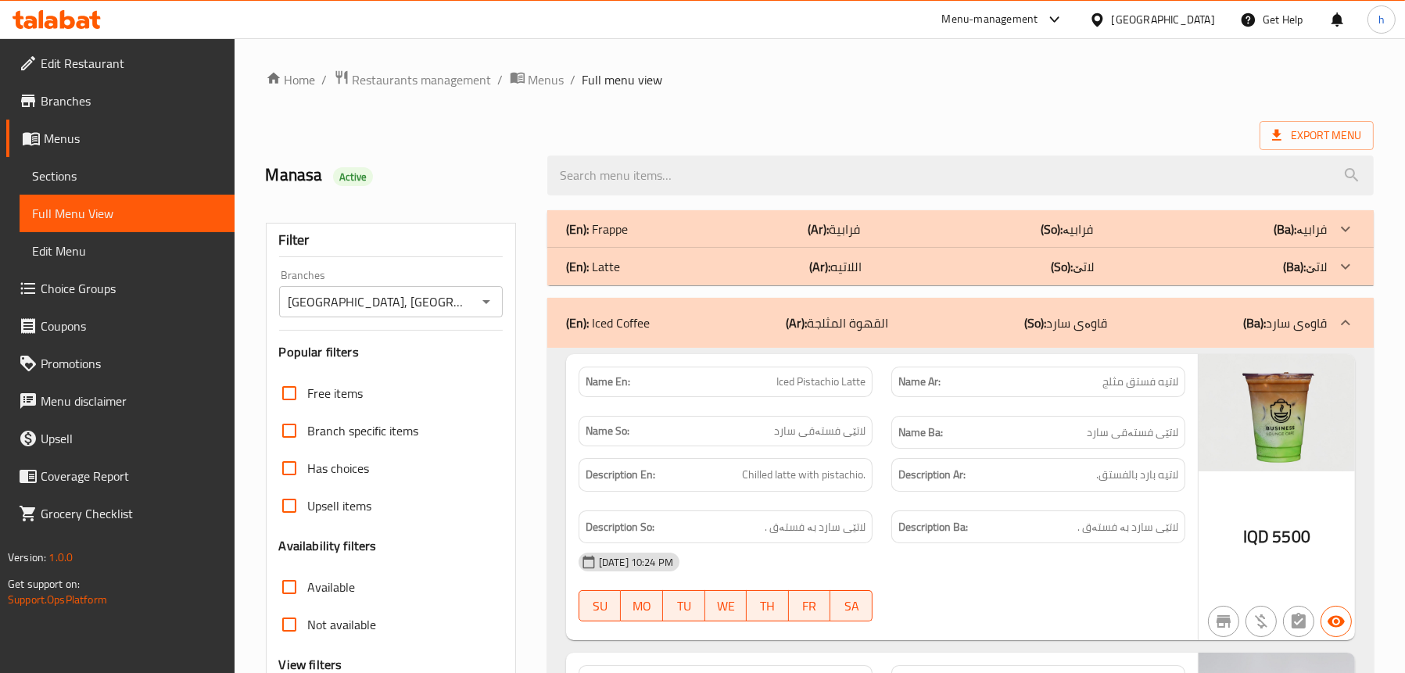
click at [619, 318] on p "(En): Iced Coffee" at bounding box center [608, 323] width 84 height 19
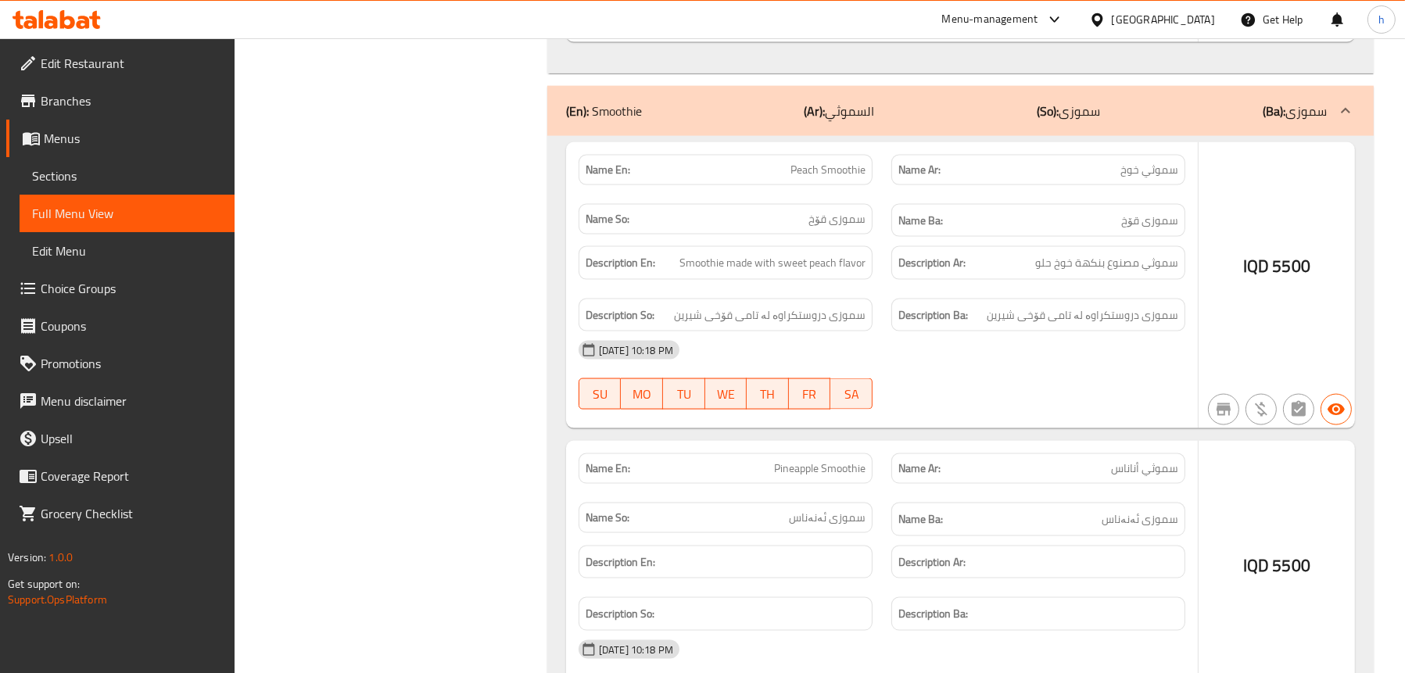
scroll to position [3050, 0]
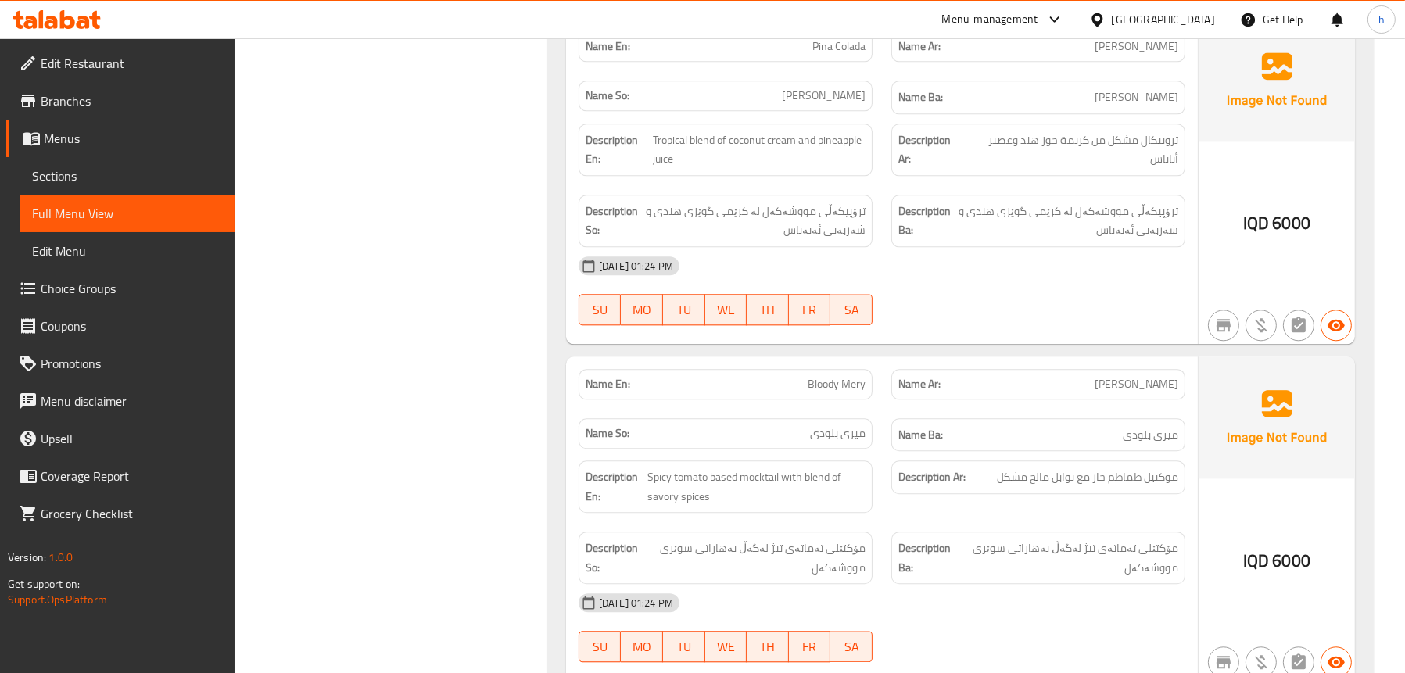
scroll to position [5318, 0]
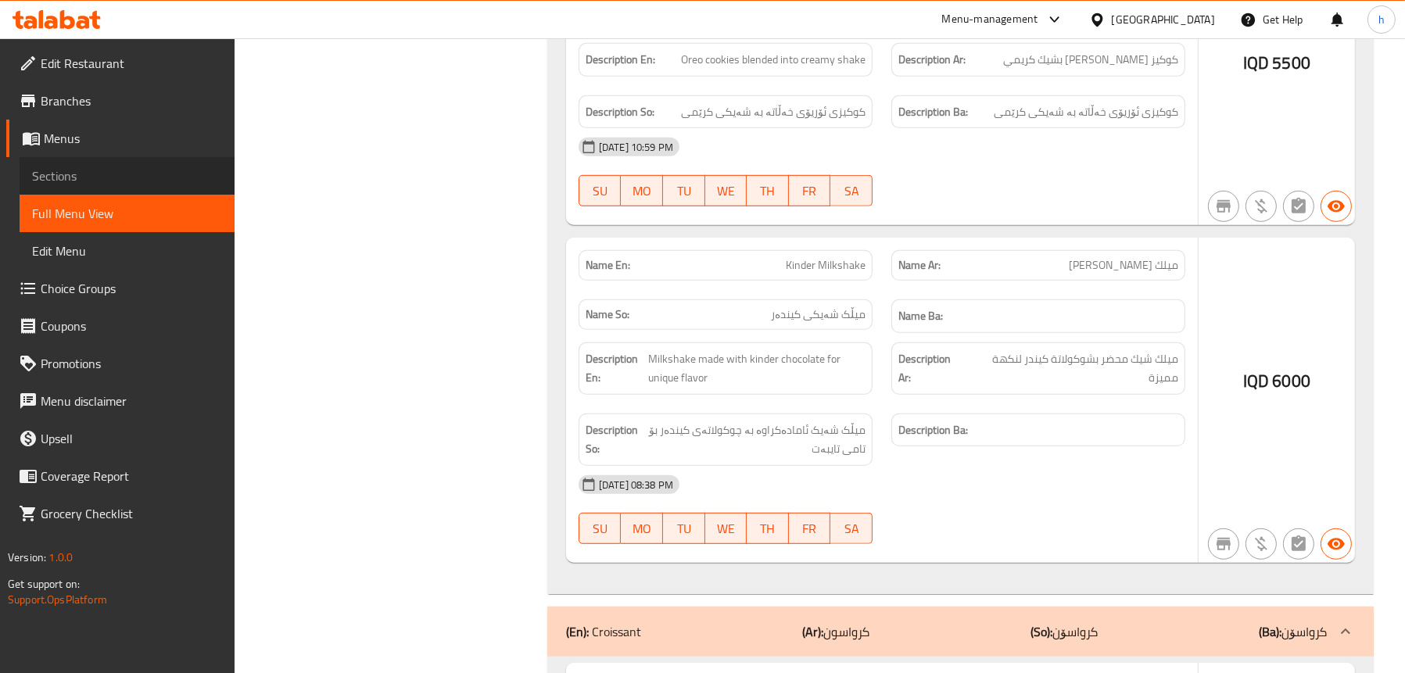
click at [143, 170] on span "Sections" at bounding box center [127, 176] width 190 height 19
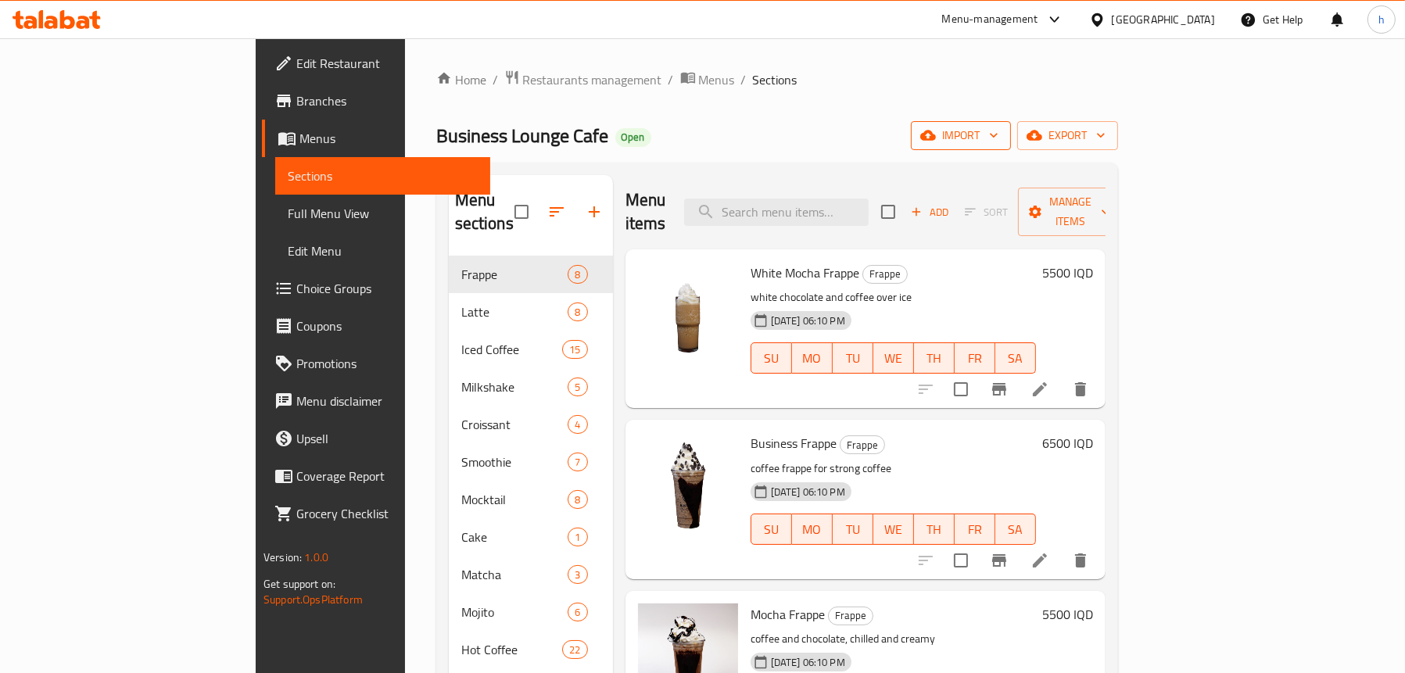
click at [999, 128] on span "import" at bounding box center [961, 136] width 75 height 20
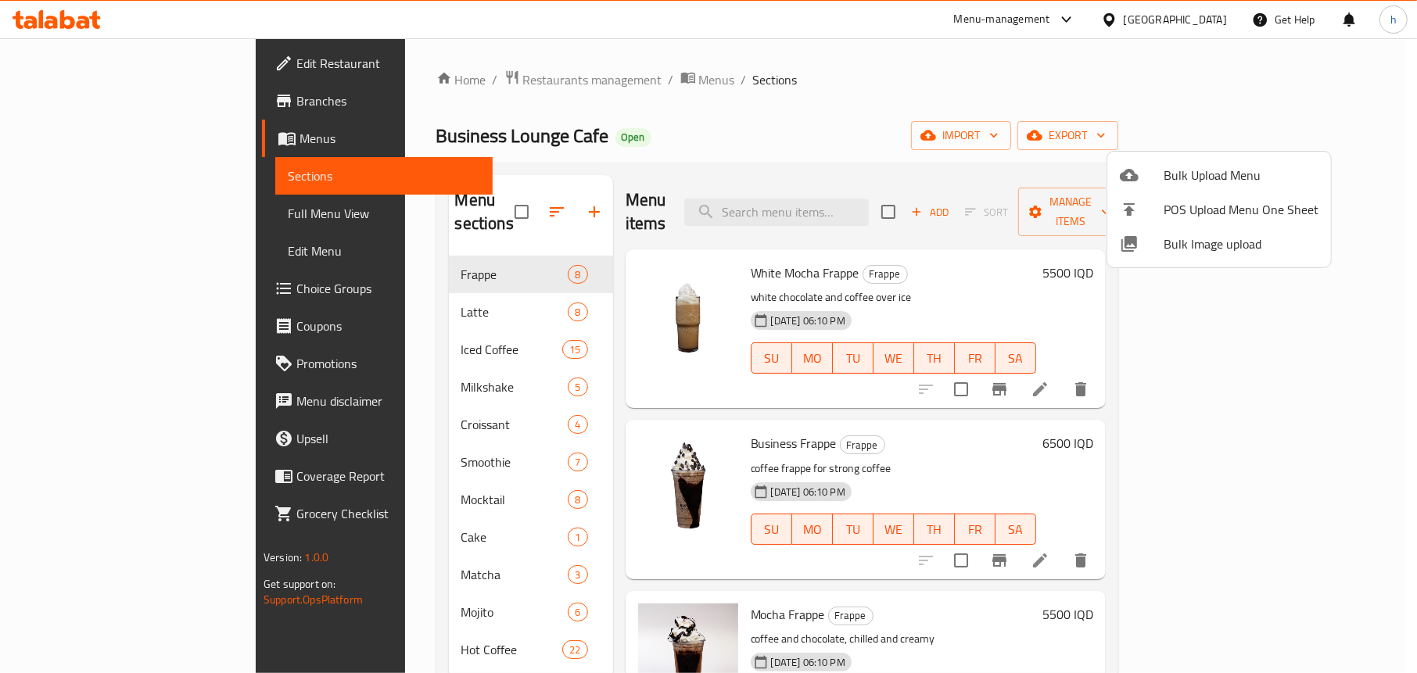
click at [1132, 170] on icon at bounding box center [1129, 175] width 19 height 13
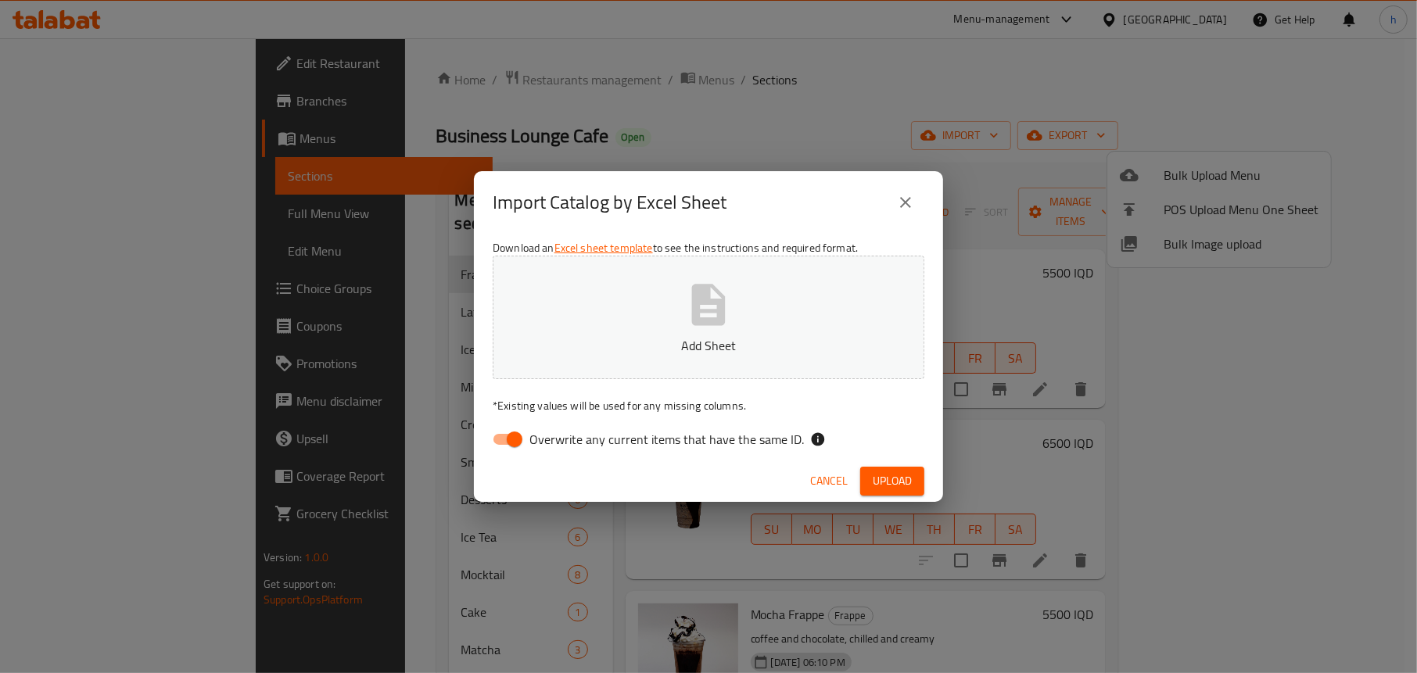
click at [514, 430] on input "Overwrite any current items that have the same ID." at bounding box center [514, 440] width 89 height 30
checkbox input "false"
click at [688, 325] on icon "button" at bounding box center [709, 305] width 50 height 50
click at [893, 476] on span "Upload" at bounding box center [892, 482] width 39 height 20
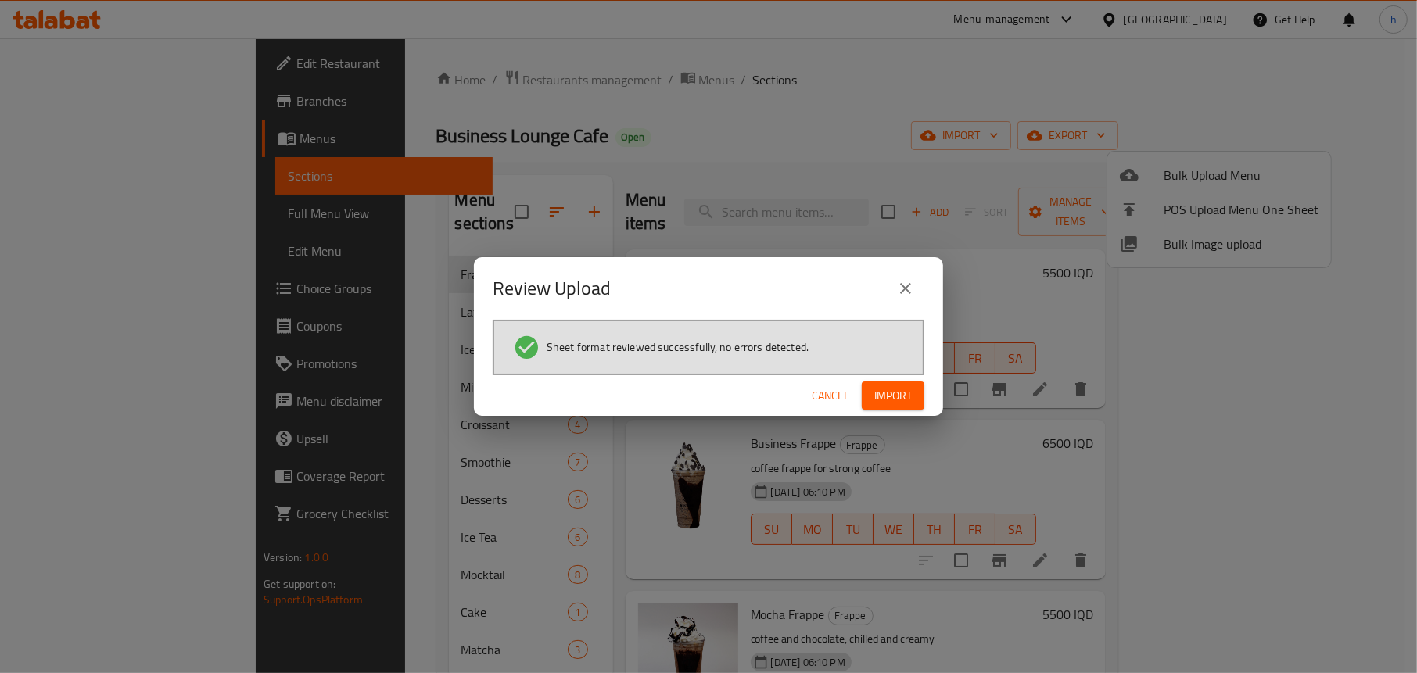
click at [903, 400] on span "Import" at bounding box center [893, 396] width 38 height 20
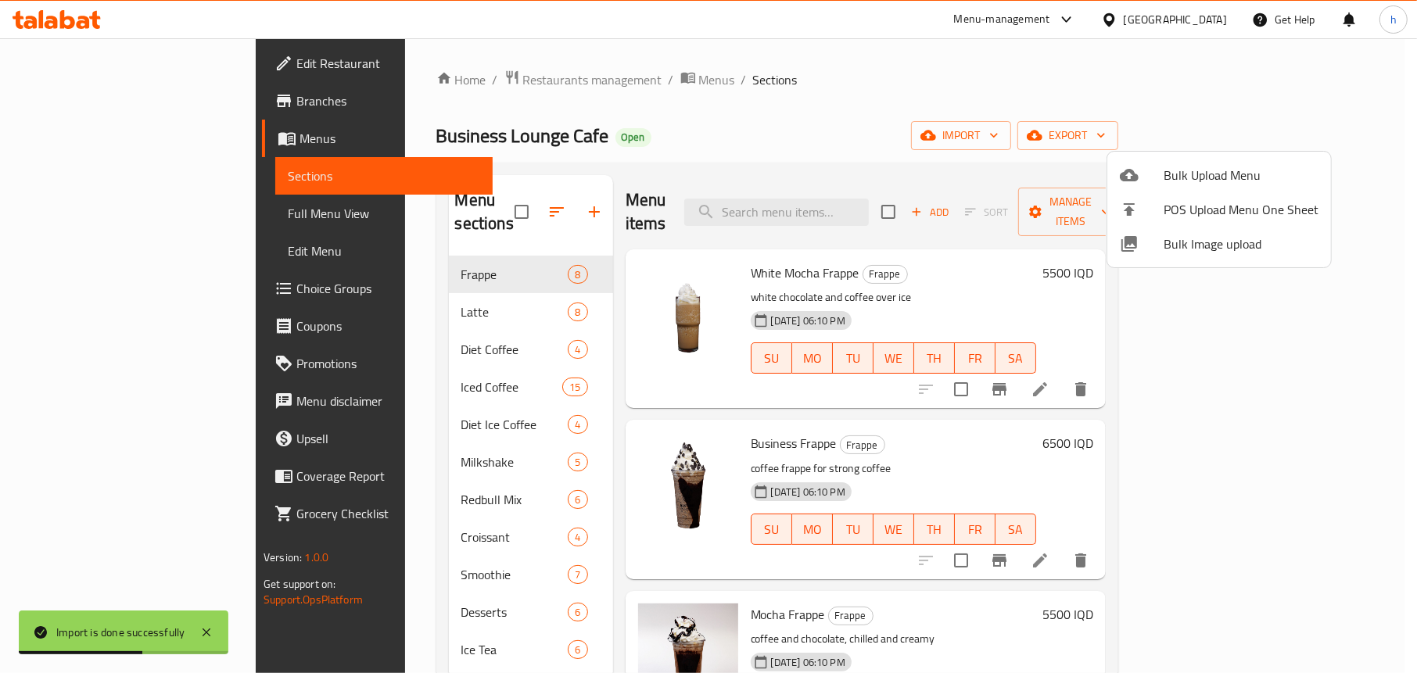
click at [245, 309] on div at bounding box center [708, 336] width 1417 height 673
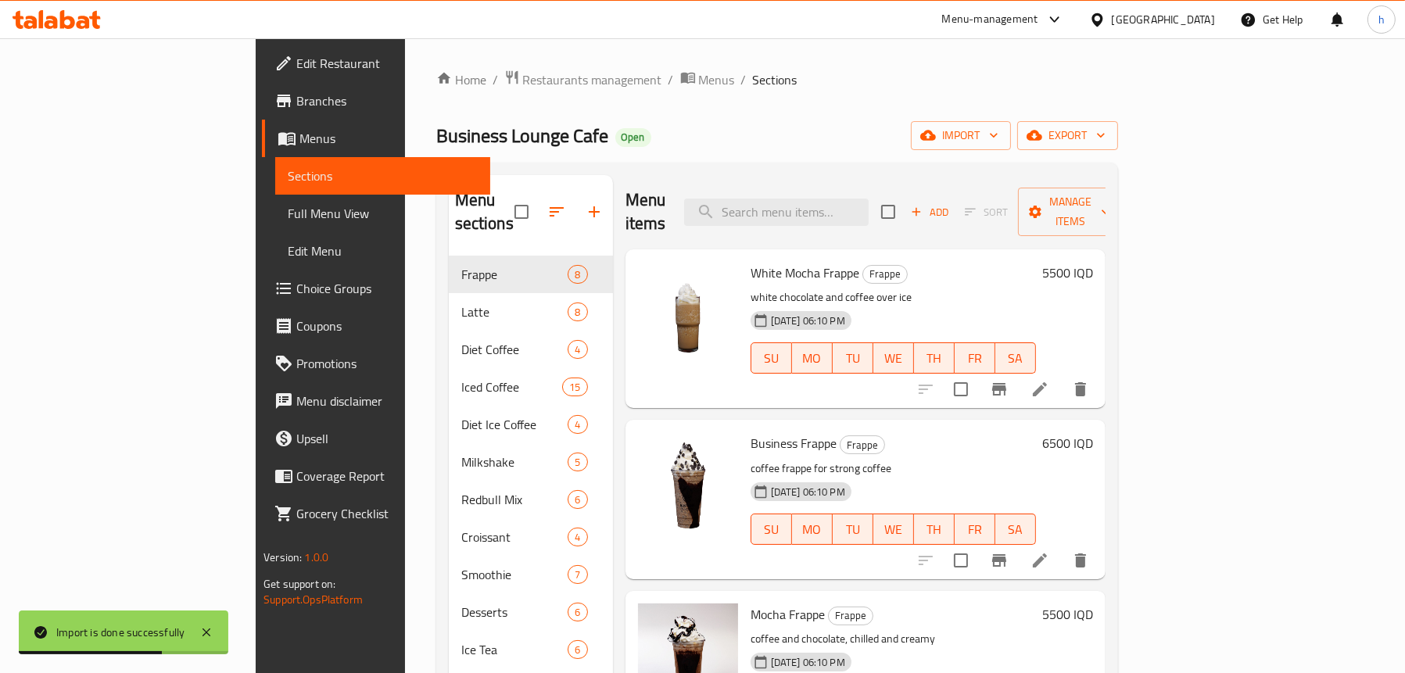
scroll to position [235, 0]
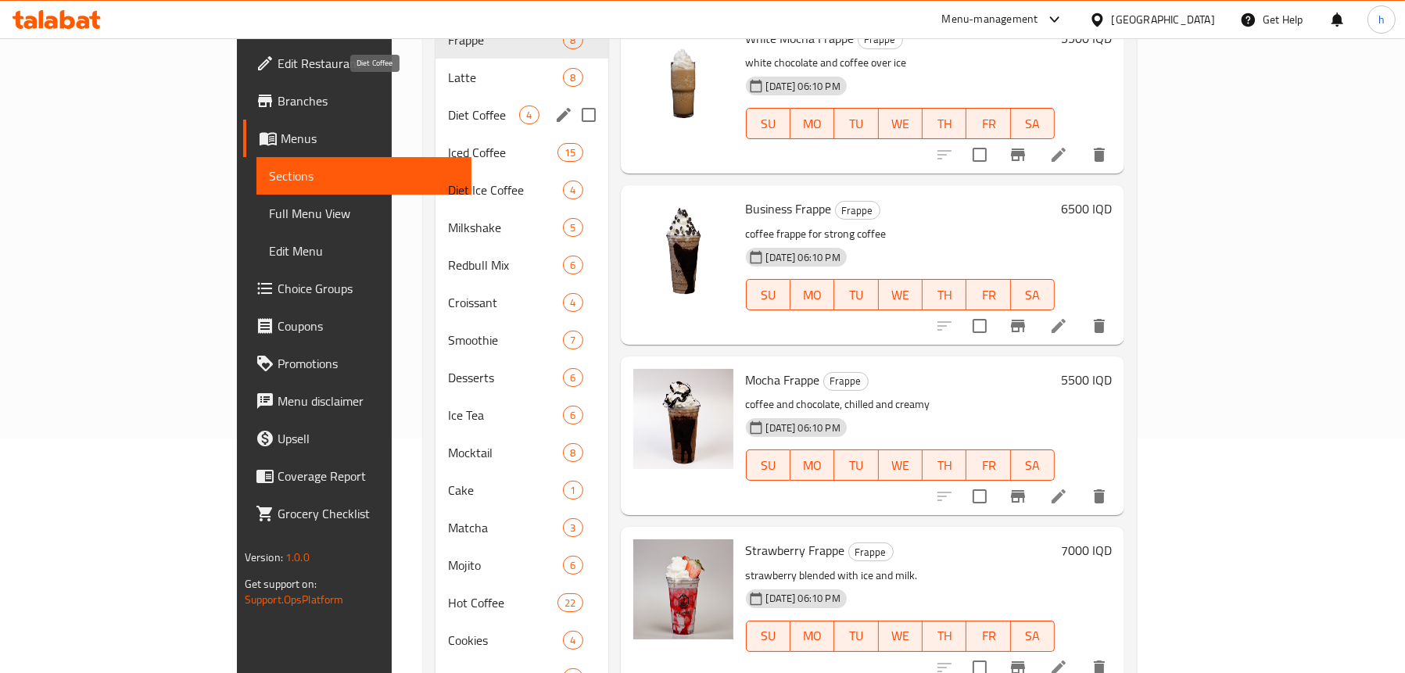
click at [448, 106] on span "Diet Coffee" at bounding box center [483, 115] width 71 height 19
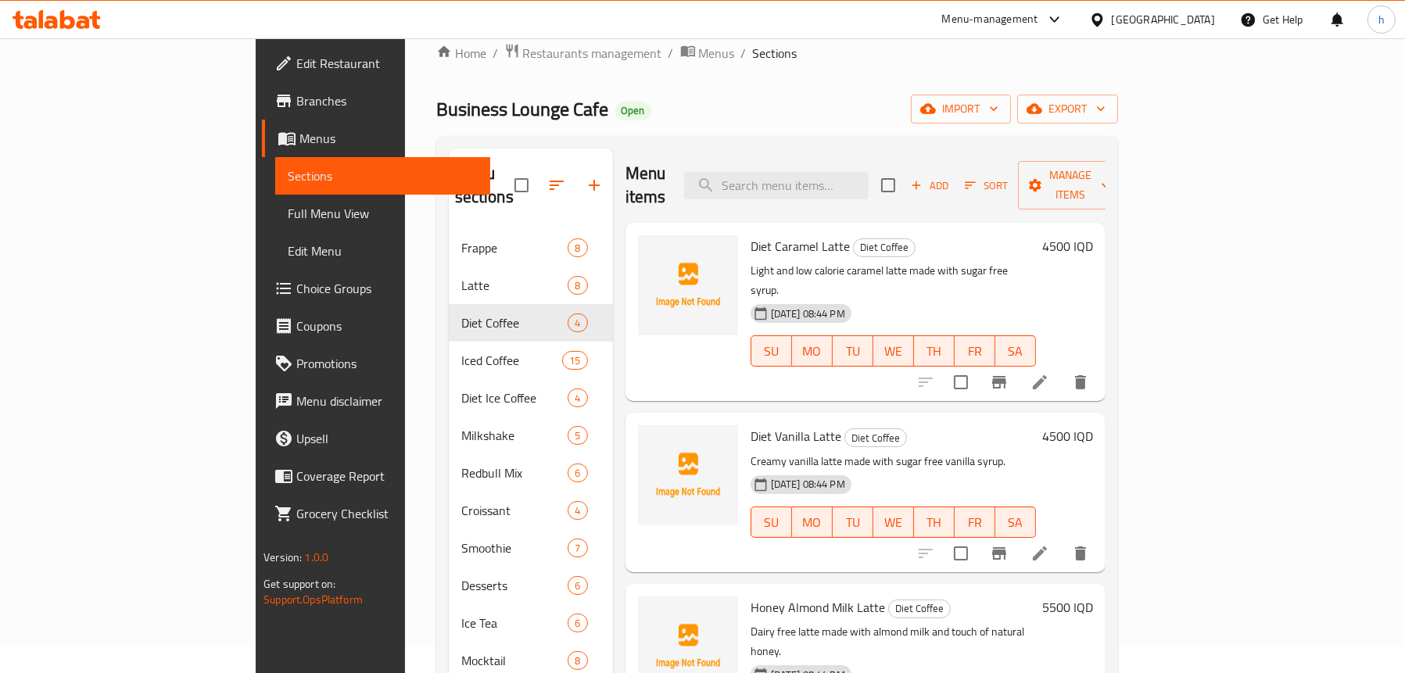
scroll to position [9, 0]
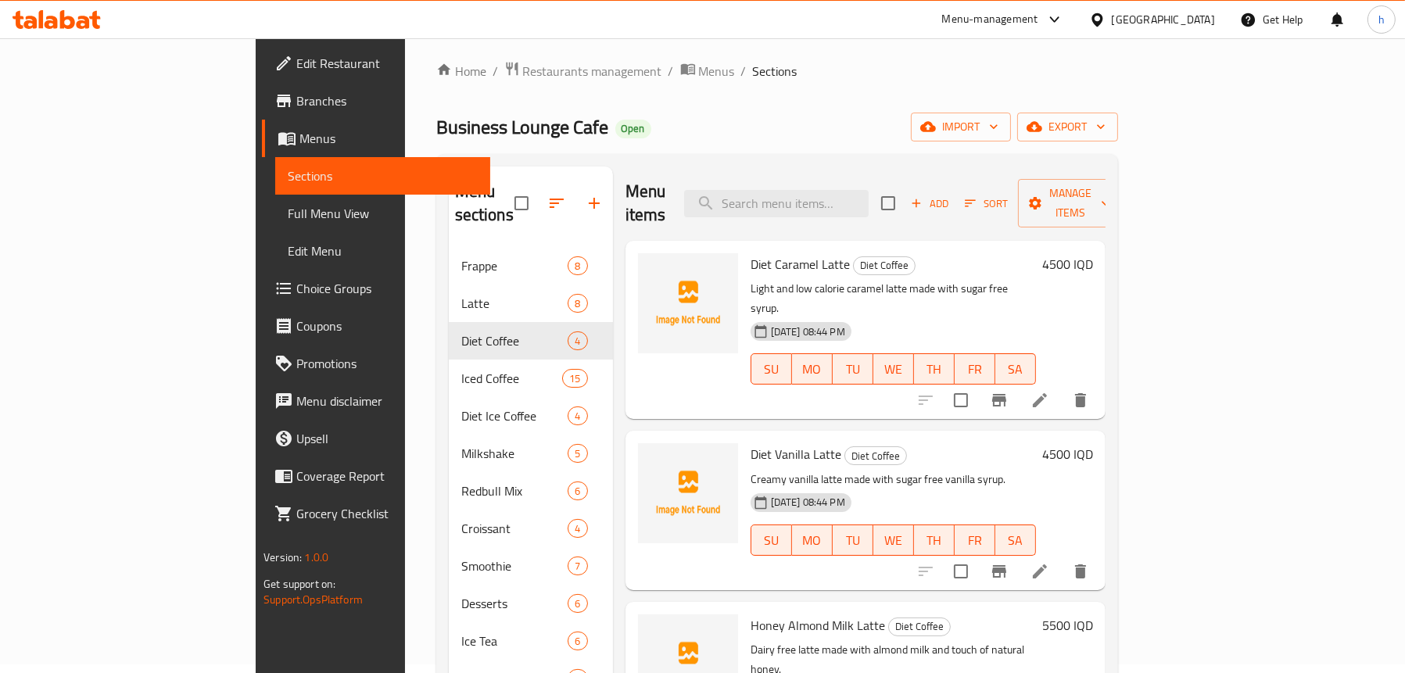
click at [288, 217] on span "Full Menu View" at bounding box center [383, 213] width 190 height 19
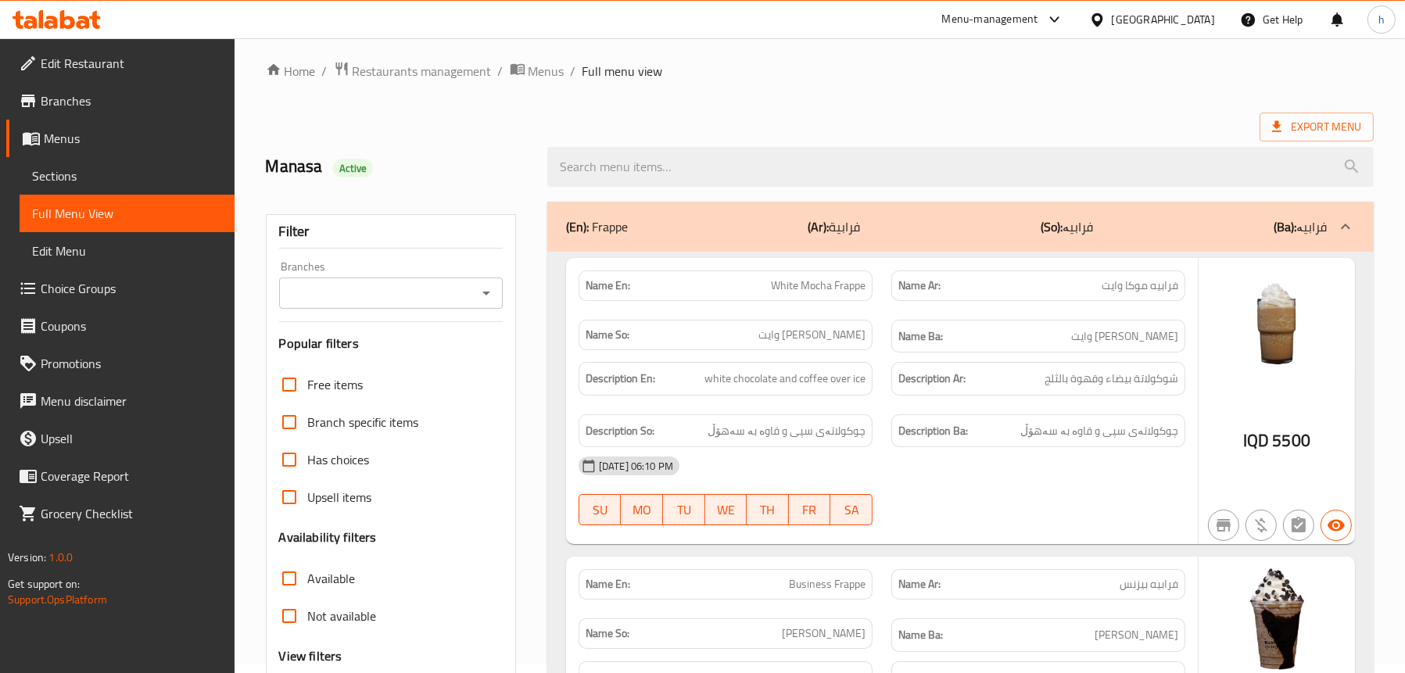
click at [492, 294] on icon "Open" at bounding box center [486, 293] width 19 height 19
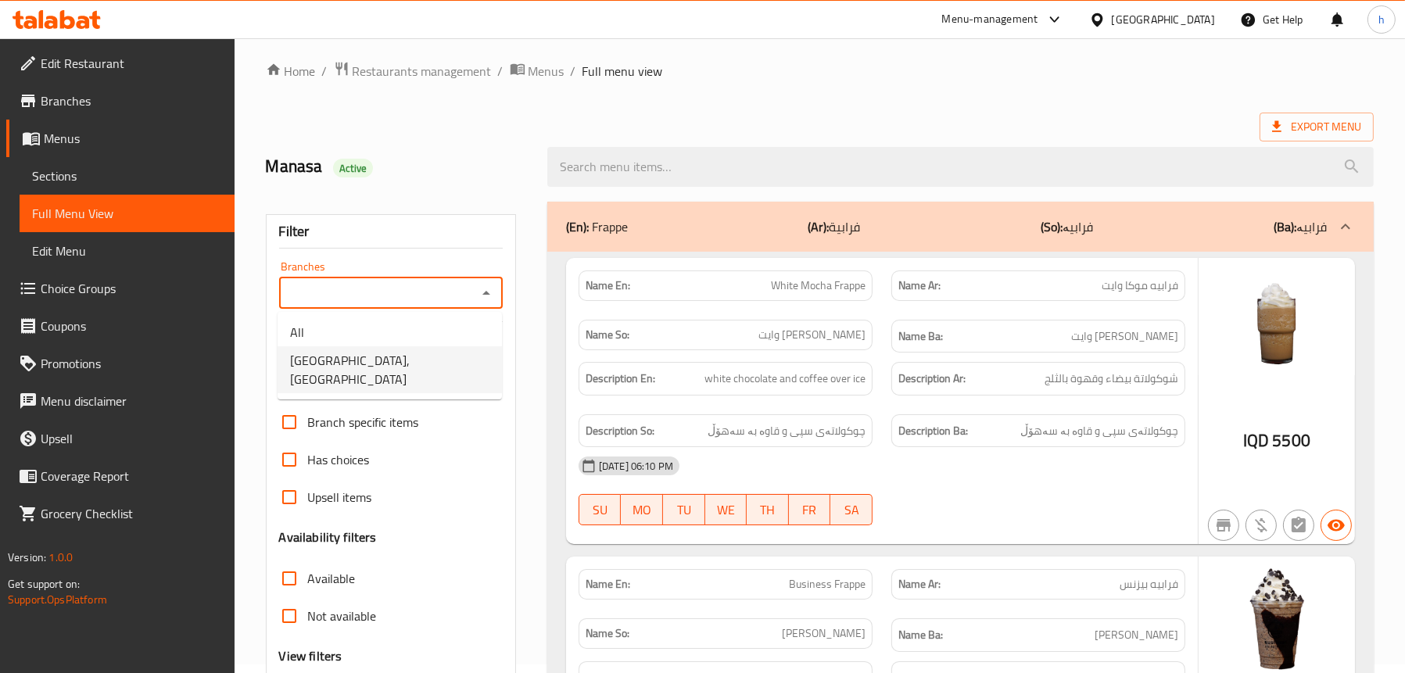
click at [381, 361] on span "Business Lounge Cafe, Malta Street" at bounding box center [389, 370] width 199 height 38
type input "Business Lounge Cafe, Malta Street"
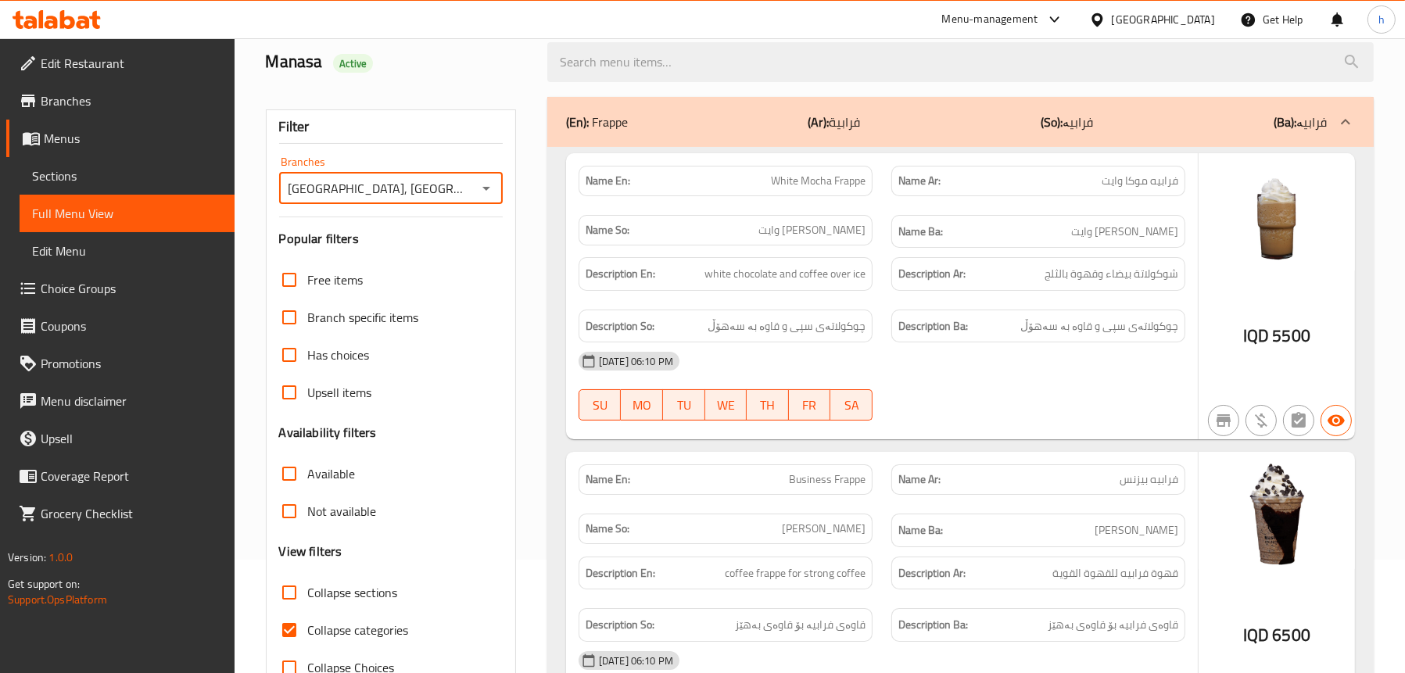
scroll to position [321, 0]
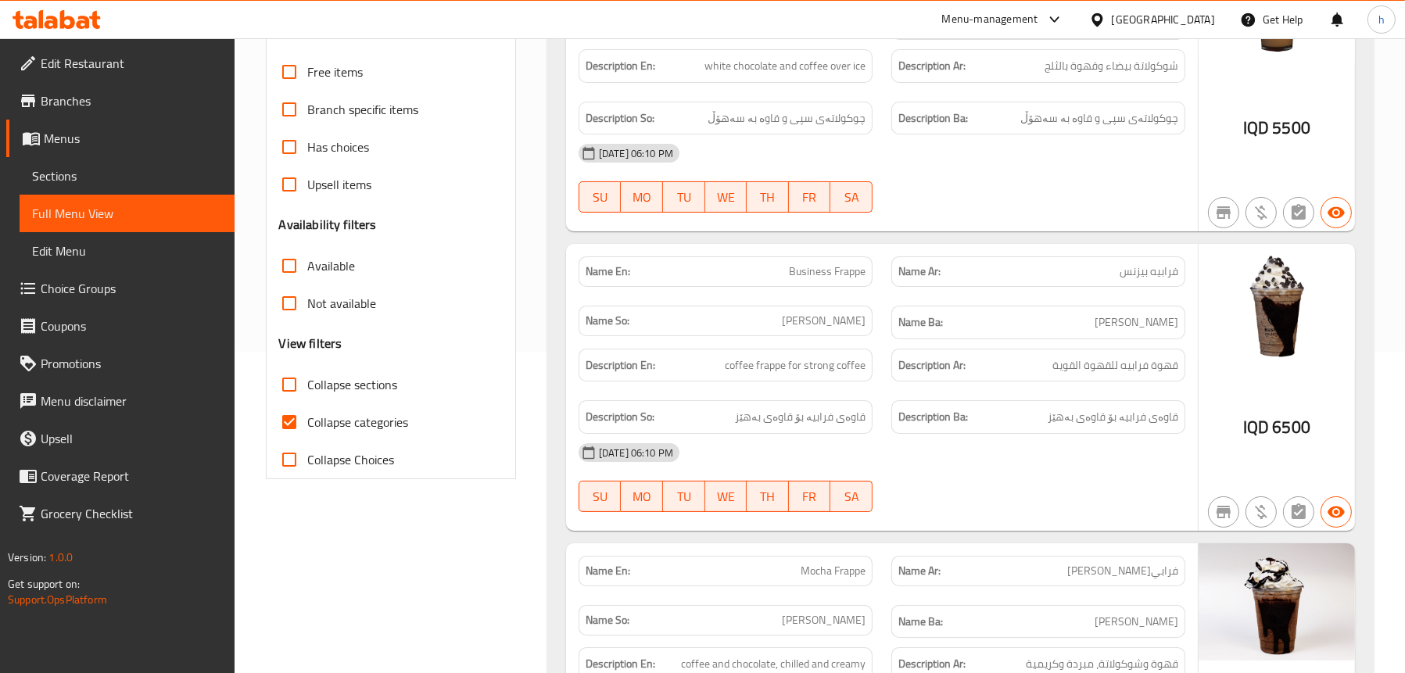
click at [357, 384] on span "Collapse sections" at bounding box center [353, 384] width 90 height 19
click at [308, 384] on input "Collapse sections" at bounding box center [290, 385] width 38 height 38
checkbox input "true"
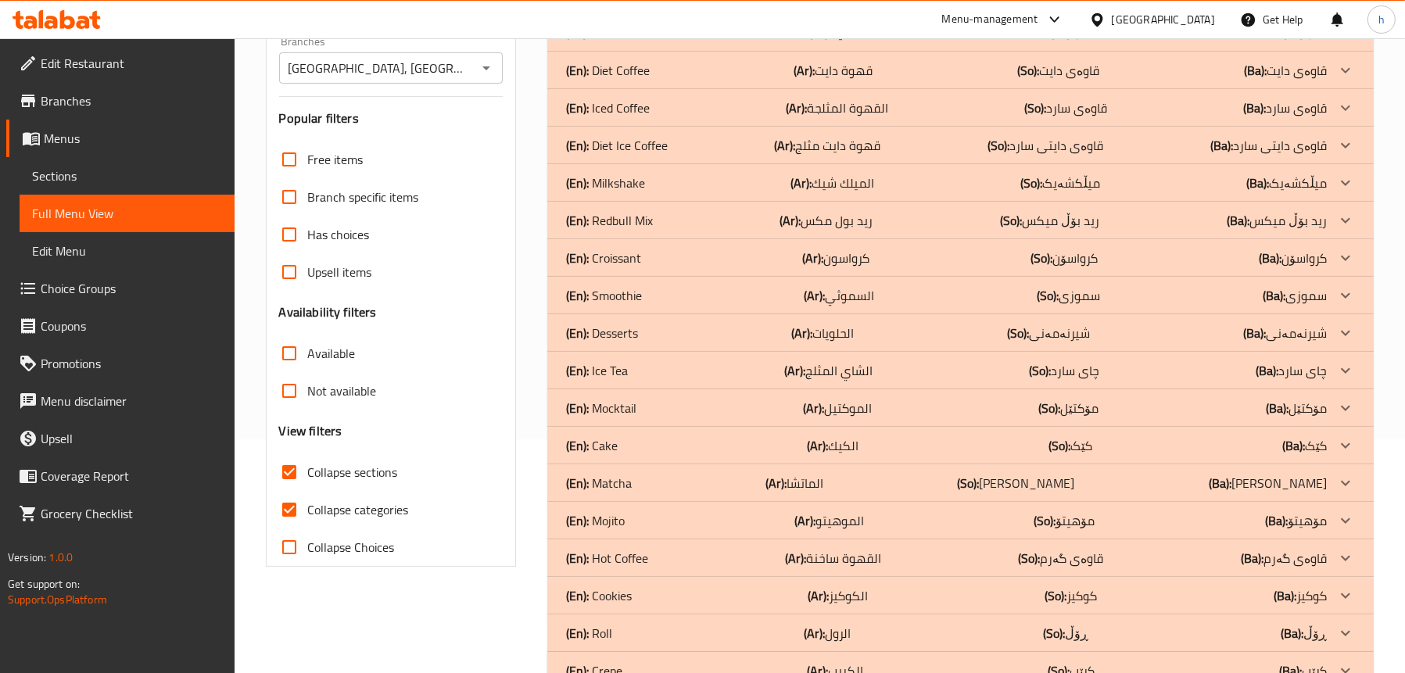
scroll to position [125, 0]
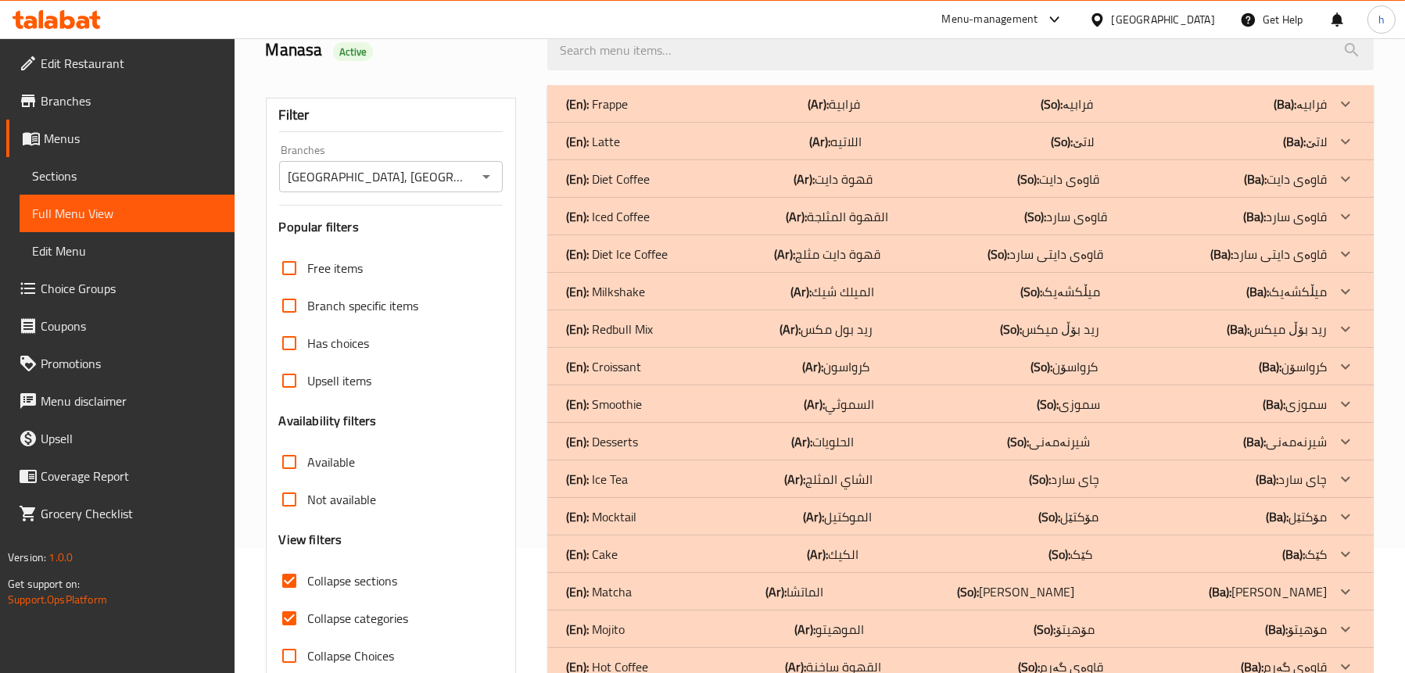
click at [651, 113] on div "(En): Diet Coffee (Ar): قهوة دايت (So): قاوەی دایت (Ba): قاوەی دایت" at bounding box center [946, 104] width 761 height 19
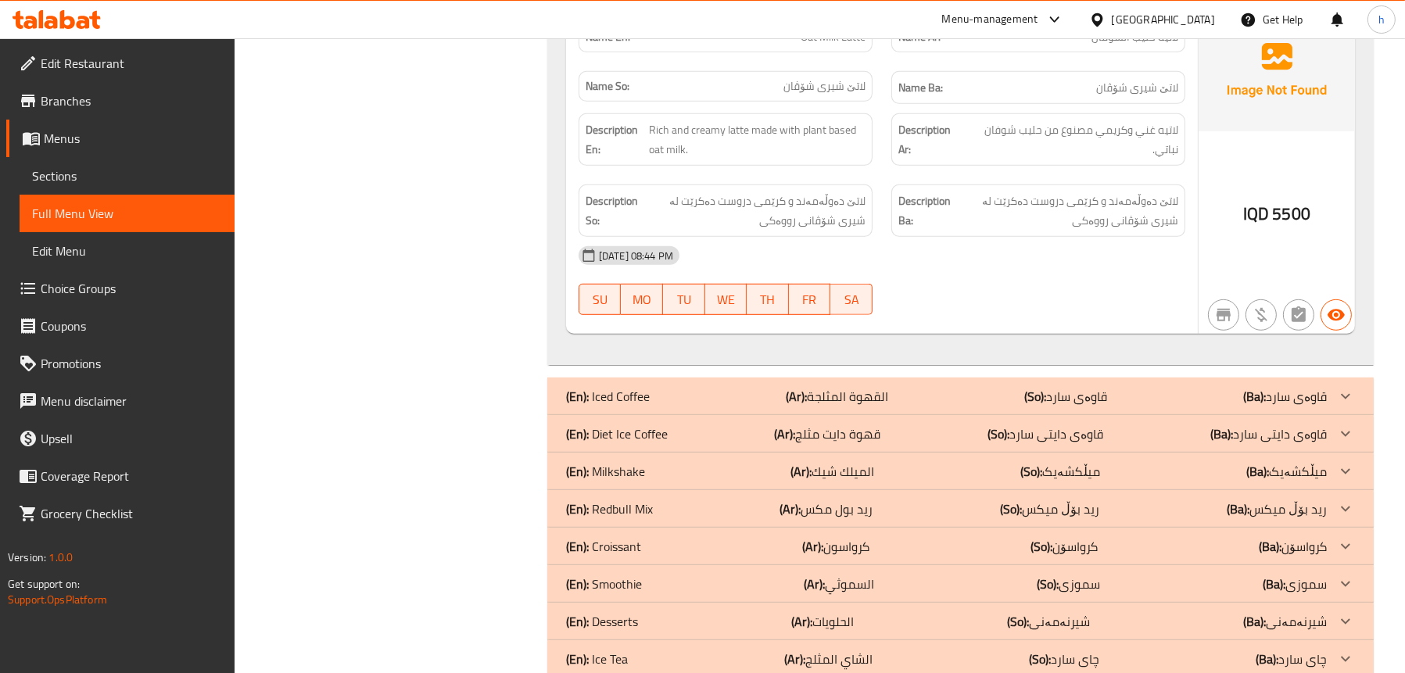
scroll to position [1533, 0]
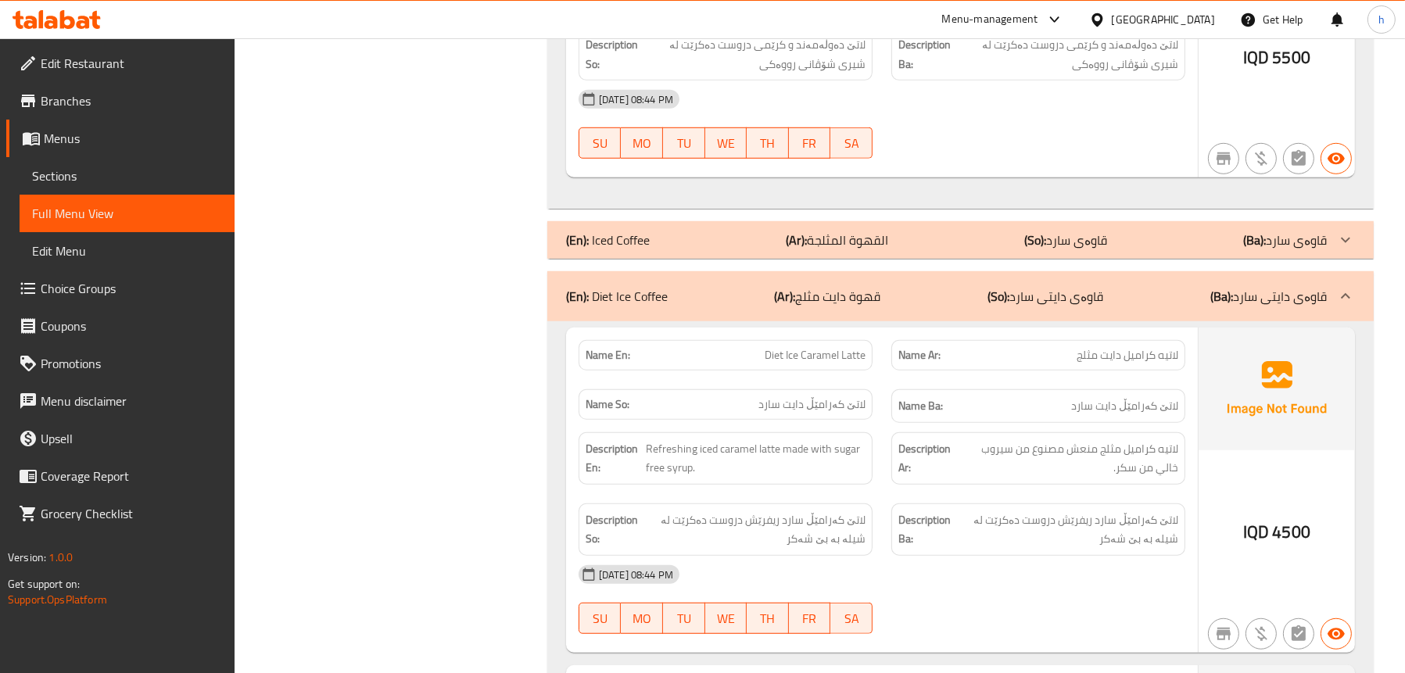
scroll to position [1611, 0]
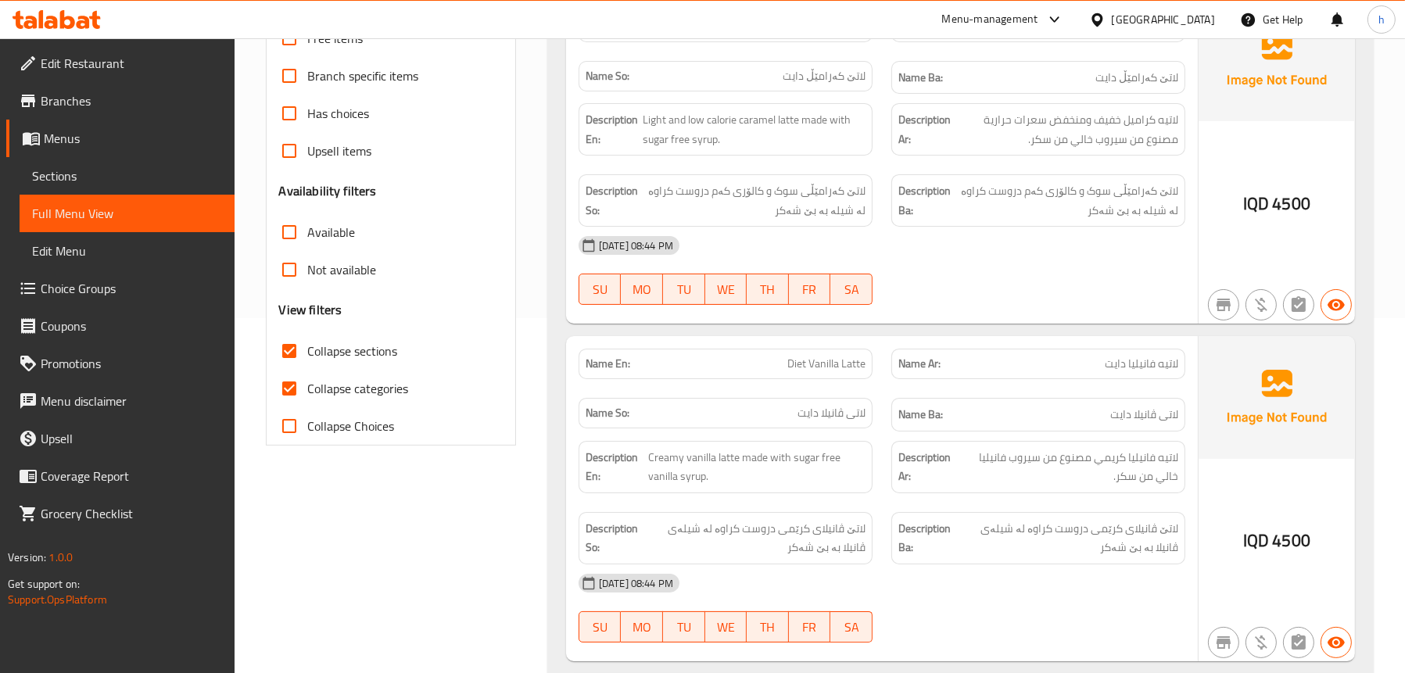
scroll to position [203, 0]
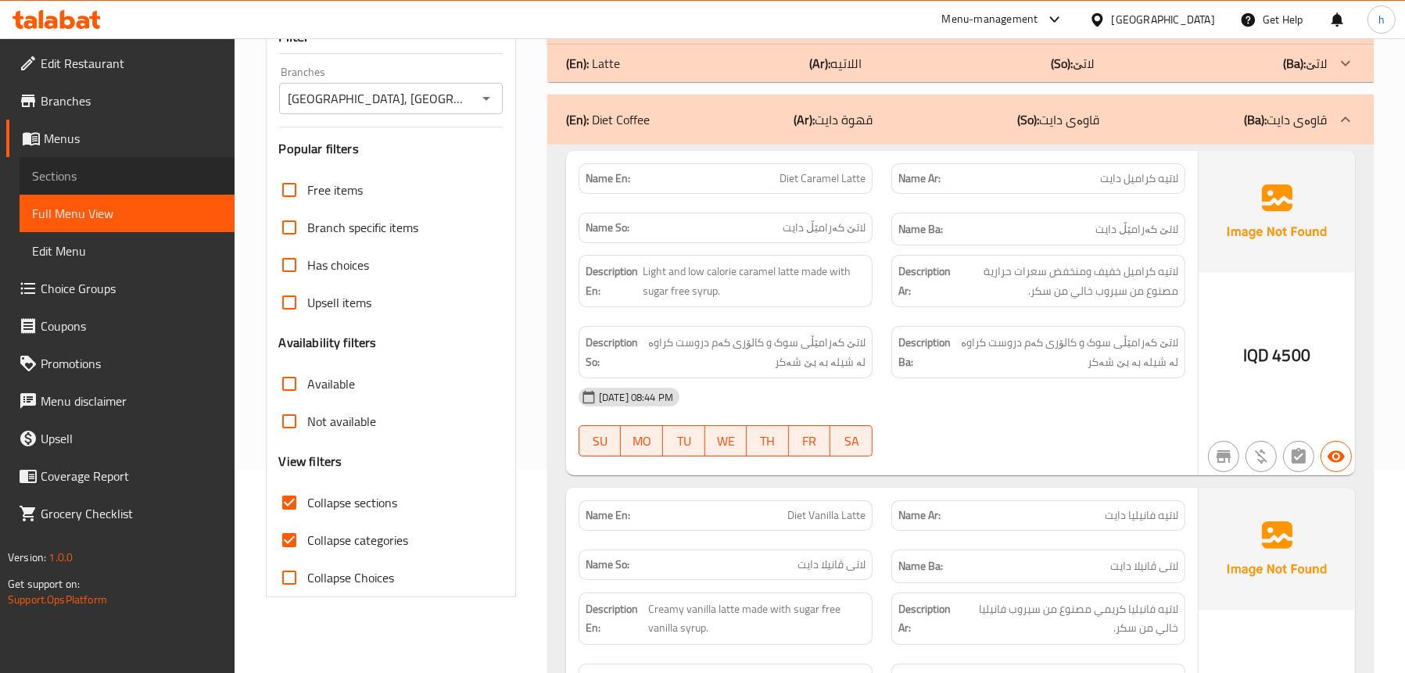
click at [104, 167] on span "Sections" at bounding box center [127, 176] width 190 height 19
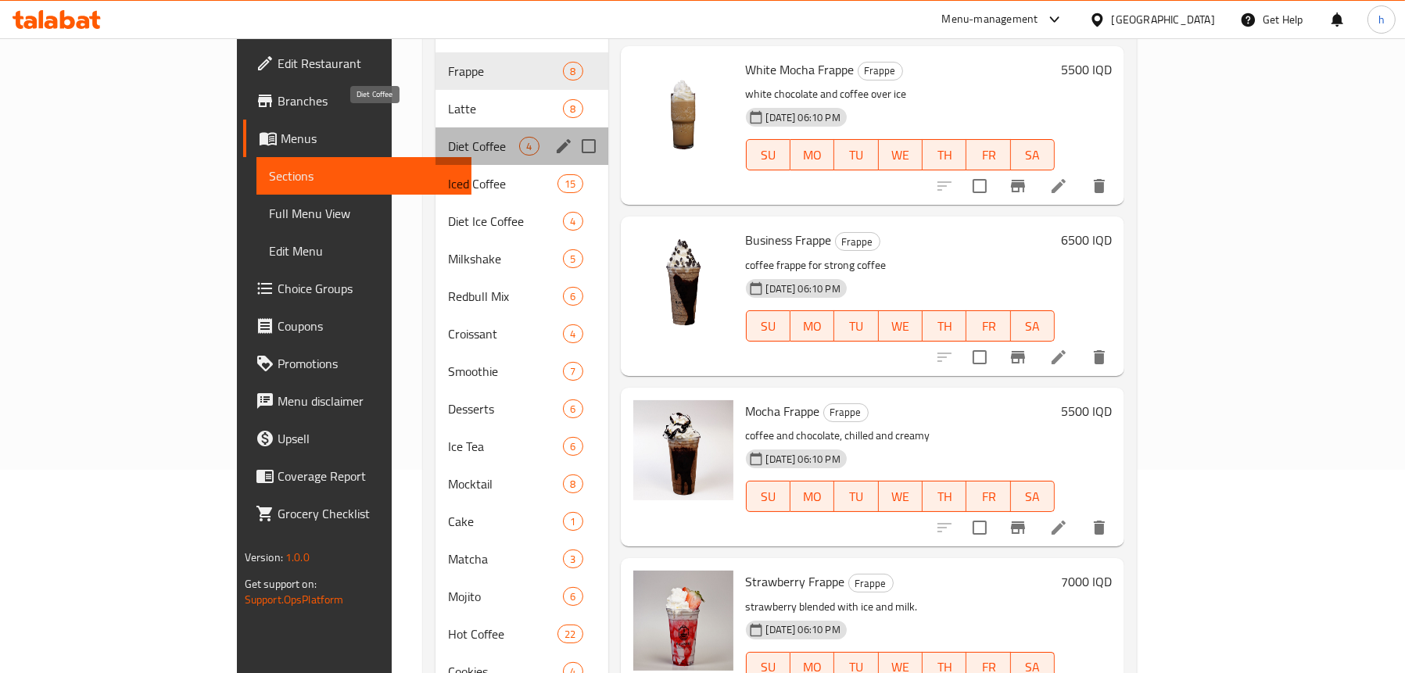
click at [448, 137] on span "Diet Coffee" at bounding box center [483, 146] width 71 height 19
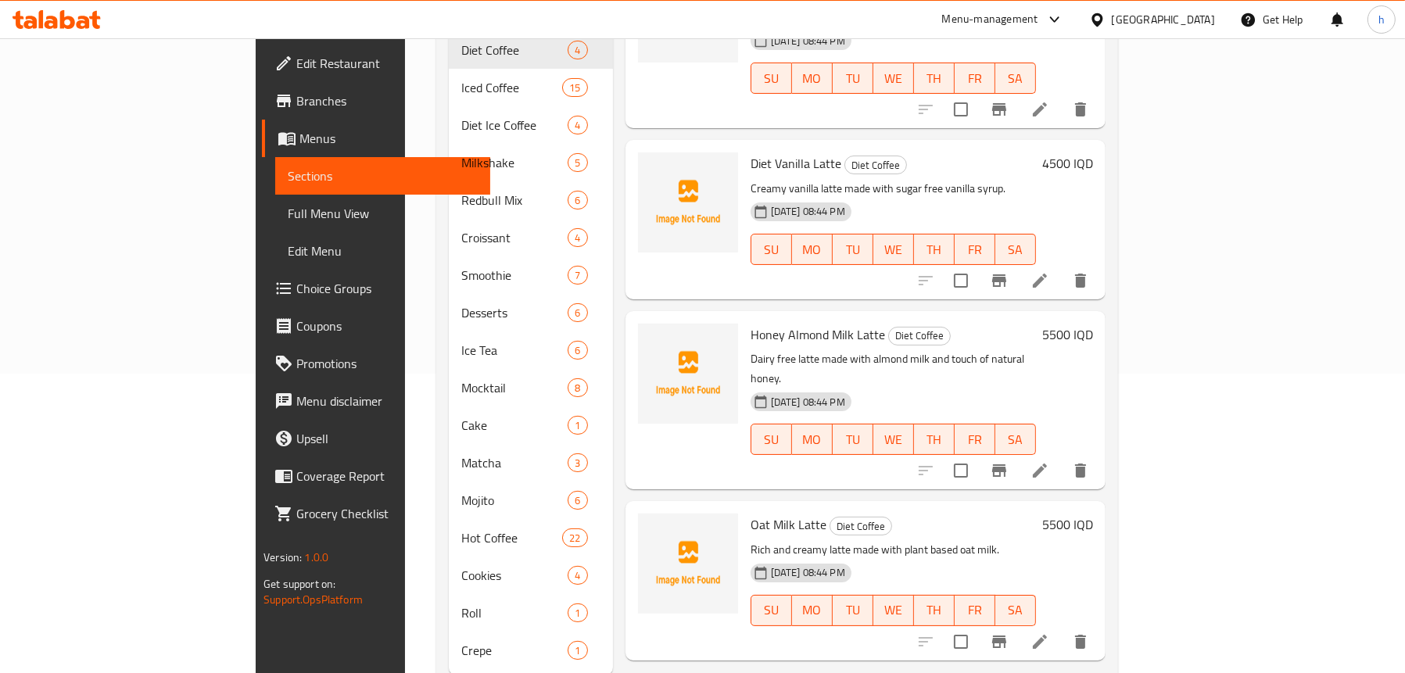
scroll to position [321, 0]
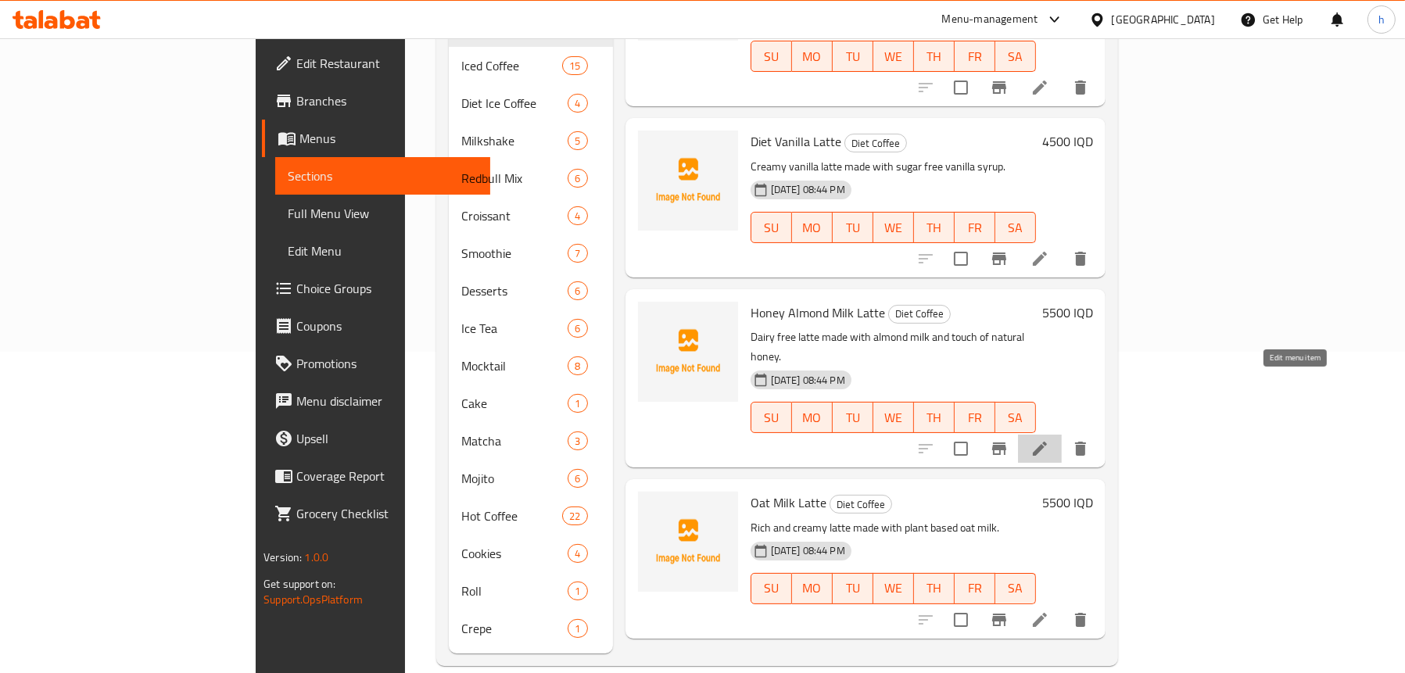
click at [1050, 440] on icon at bounding box center [1040, 449] width 19 height 19
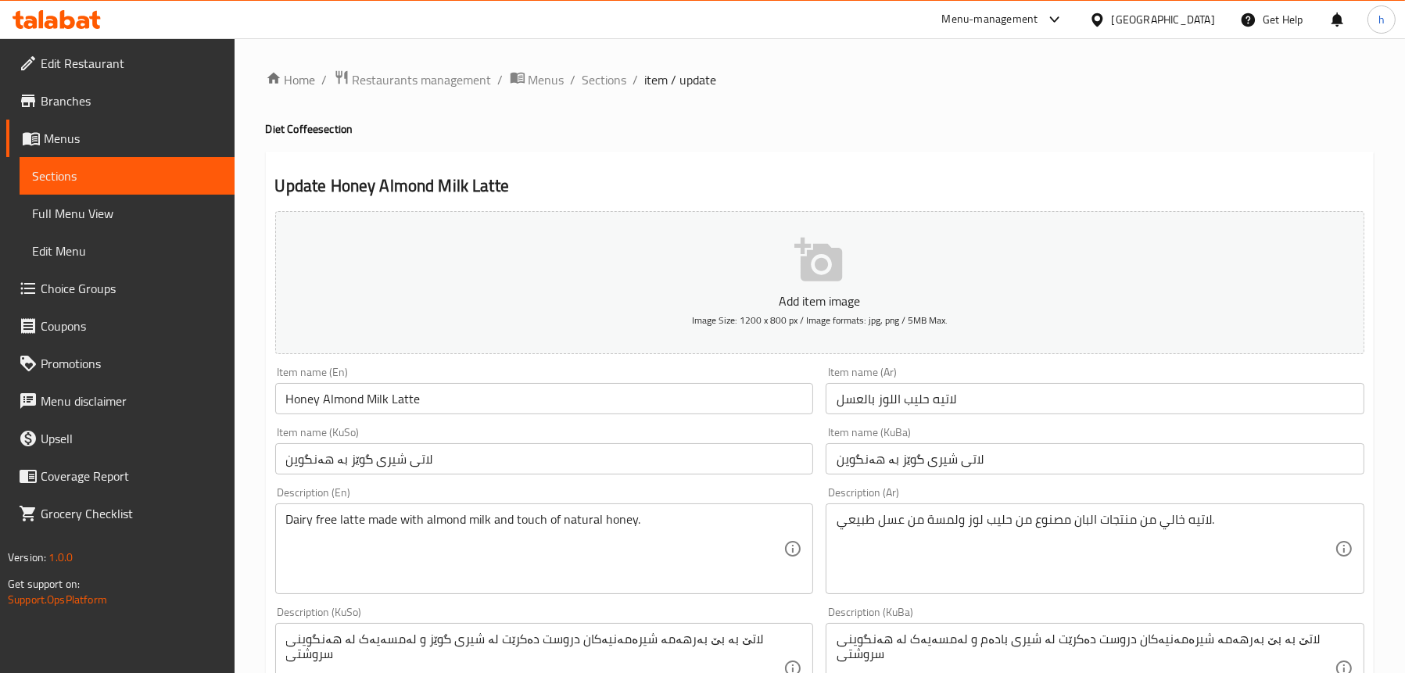
click at [283, 393] on input "Honey Almond Milk Latte" at bounding box center [544, 398] width 539 height 31
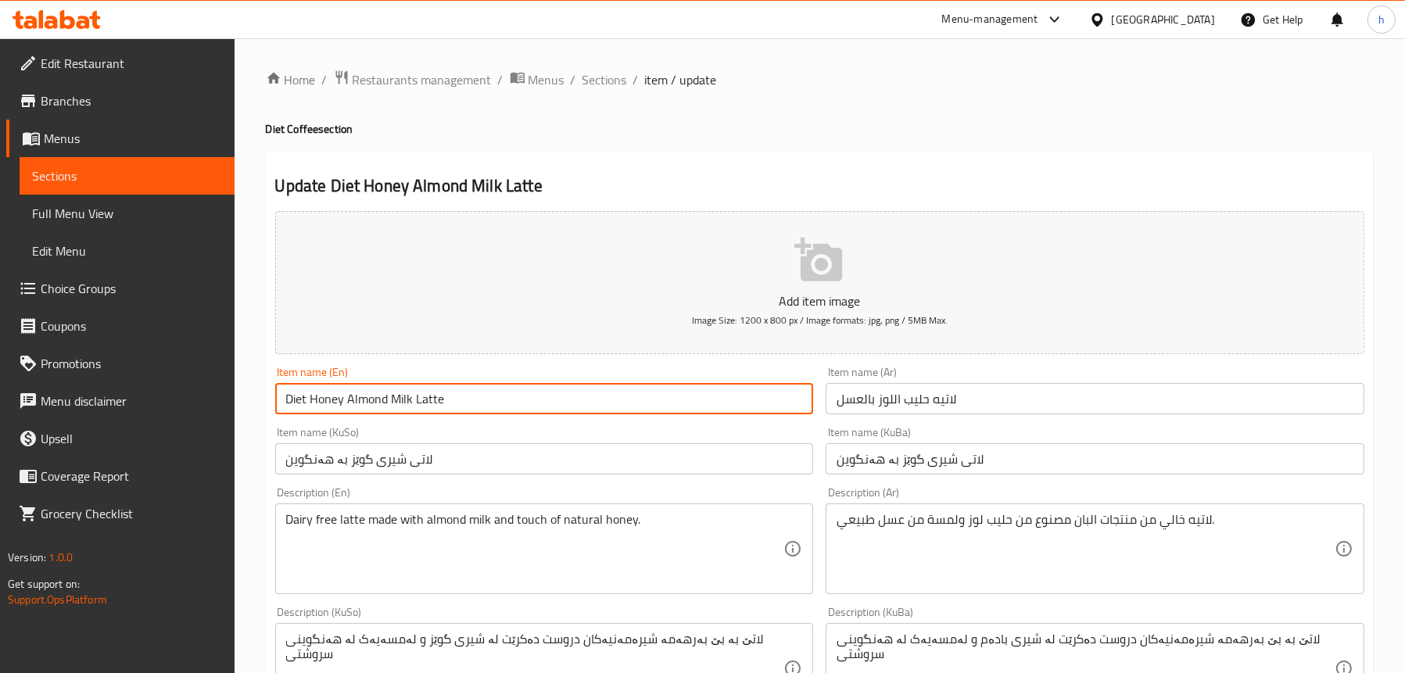
type input "Diet Honey Almond Milk Latte"
click at [964, 400] on input "لاتيه حليب اللوز بالعسل" at bounding box center [1095, 398] width 539 height 31
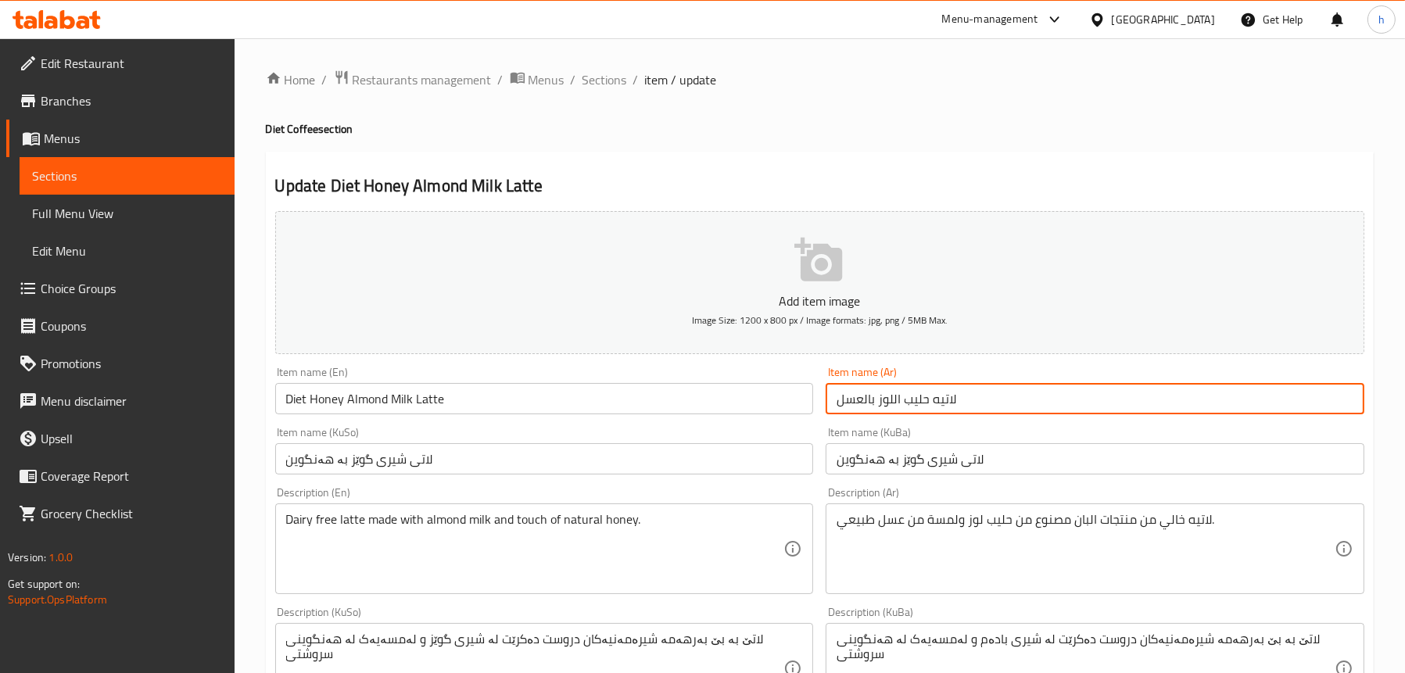
click at [838, 392] on input "لاتيه حليب اللوز بالعسل" at bounding box center [1095, 398] width 539 height 31
type input "دايت لاتيه حليب اللوز بالعسل"
click at [576, 464] on input "لاتی شیری گوێز بە هەنگوین" at bounding box center [544, 458] width 539 height 31
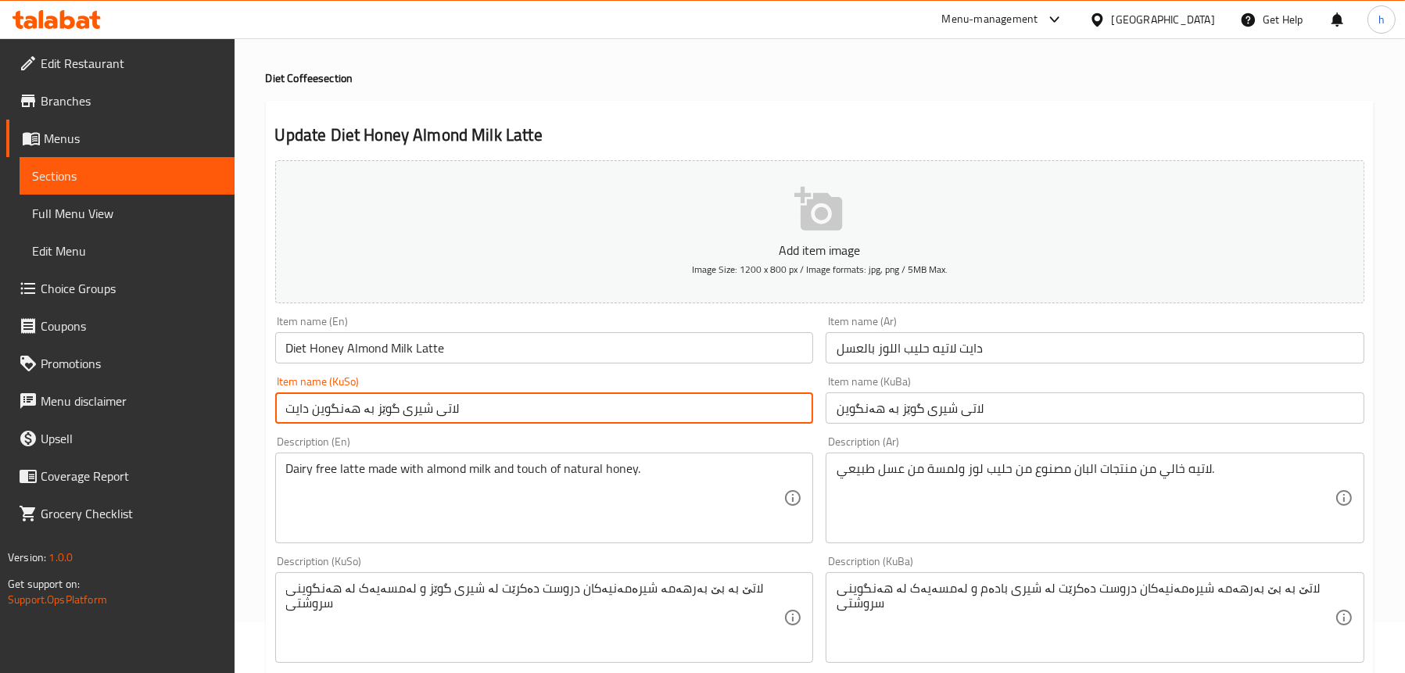
scroll to position [78, 0]
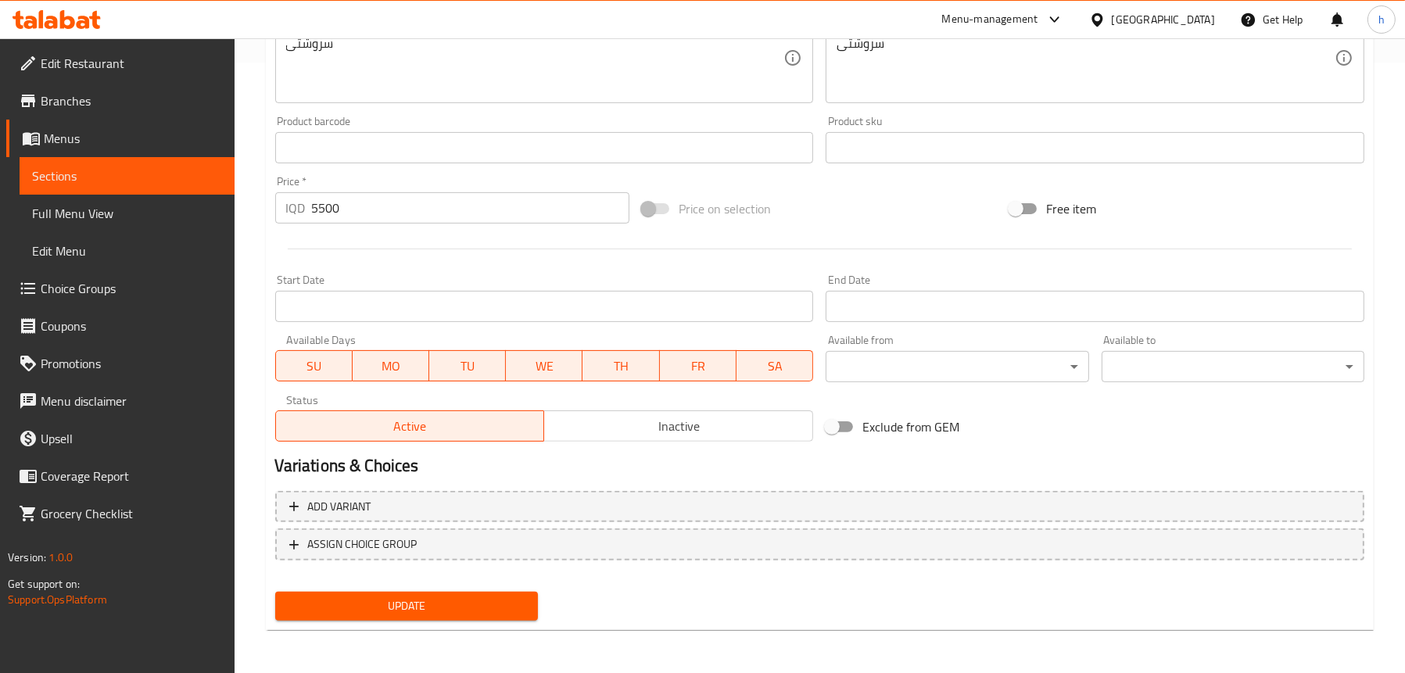
type input "لاتی شیری گوێز بە هەنگوین دایت"
click at [444, 602] on span "Update" at bounding box center [407, 607] width 238 height 20
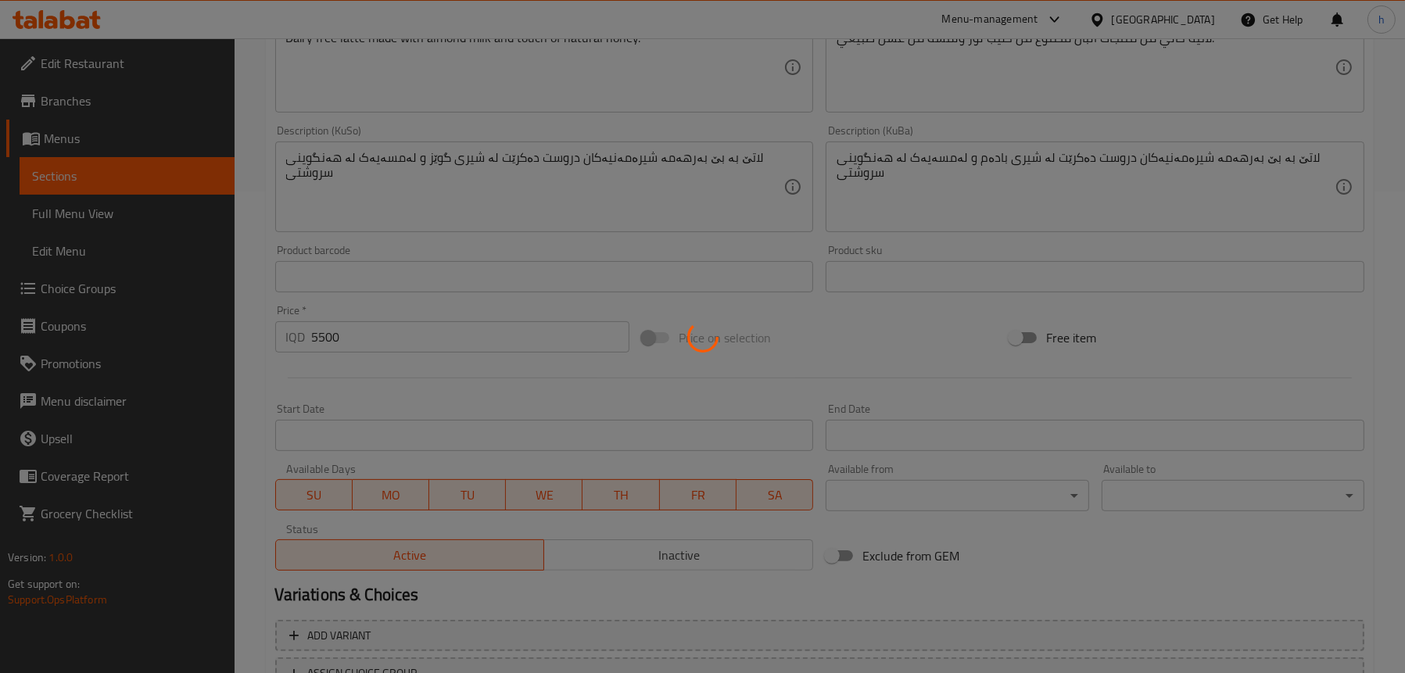
scroll to position [298, 0]
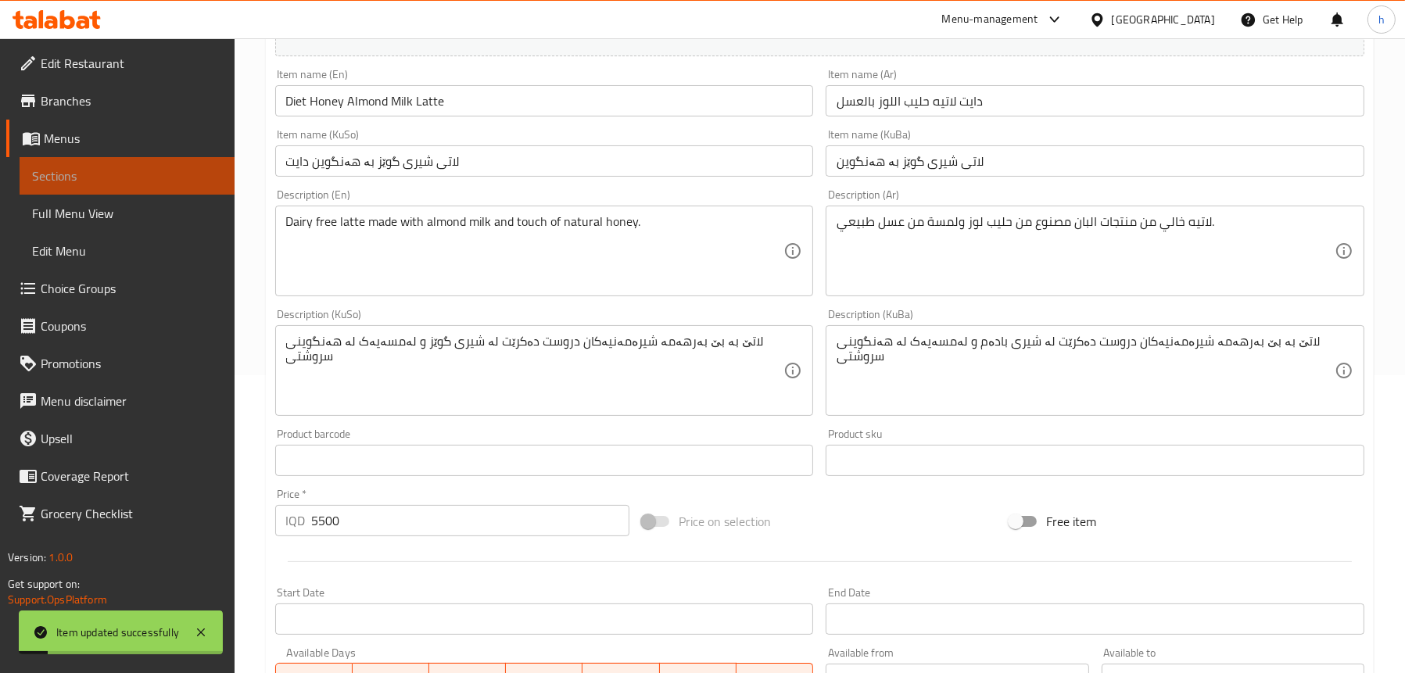
click at [124, 185] on link "Sections" at bounding box center [127, 176] width 215 height 38
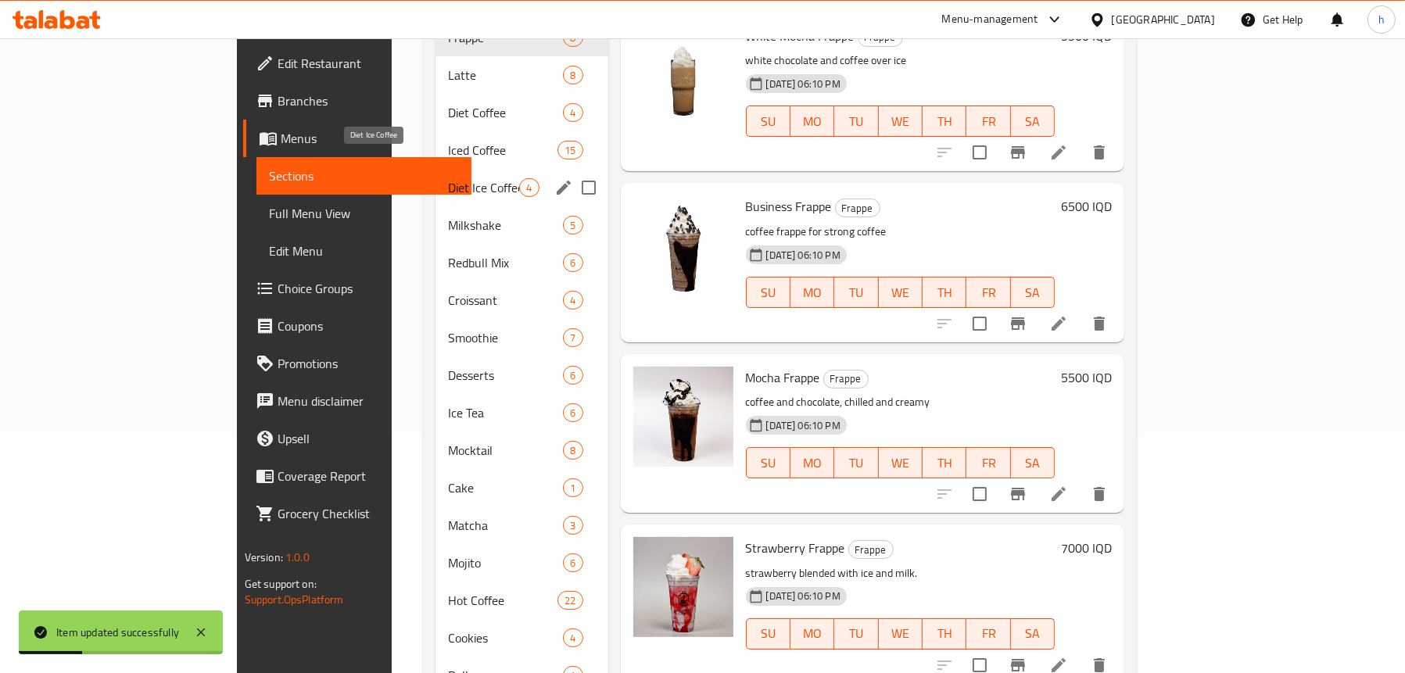
scroll to position [220, 0]
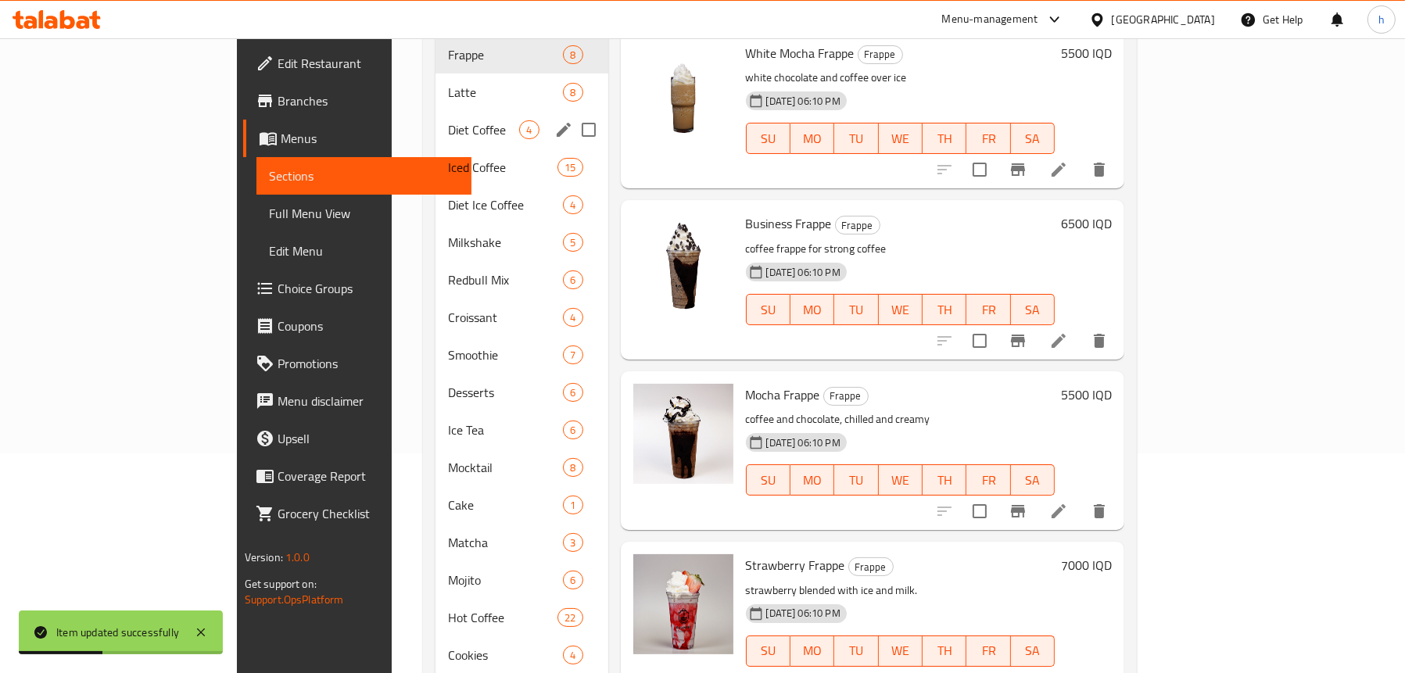
click at [448, 120] on span "Diet Coffee" at bounding box center [483, 129] width 71 height 19
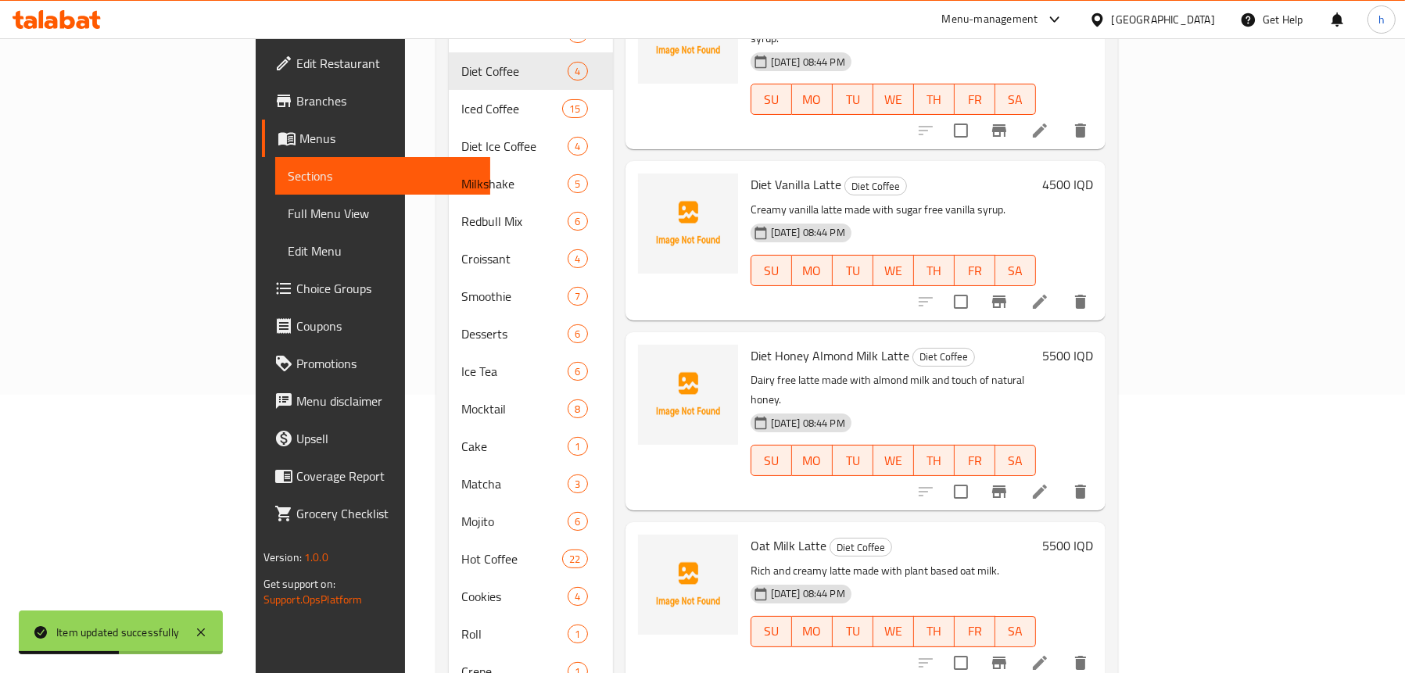
scroll to position [321, 0]
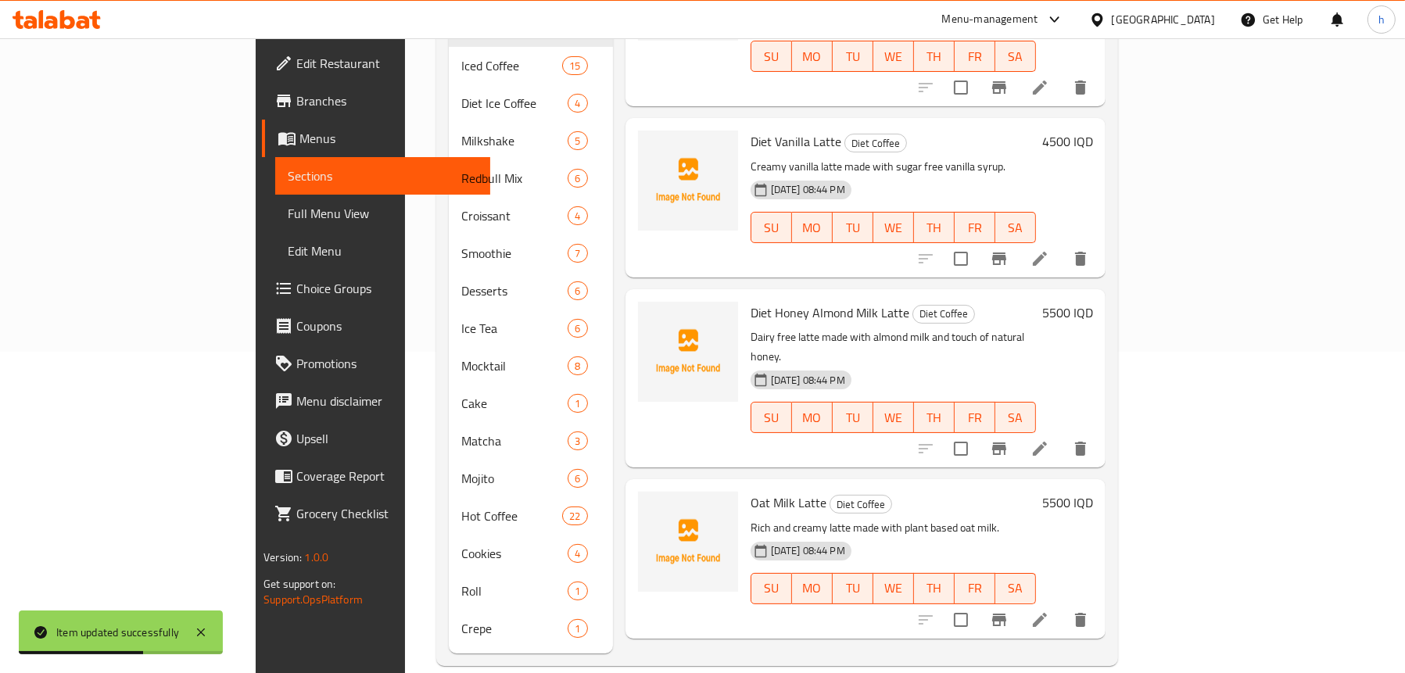
click at [1050, 611] on icon at bounding box center [1040, 620] width 19 height 19
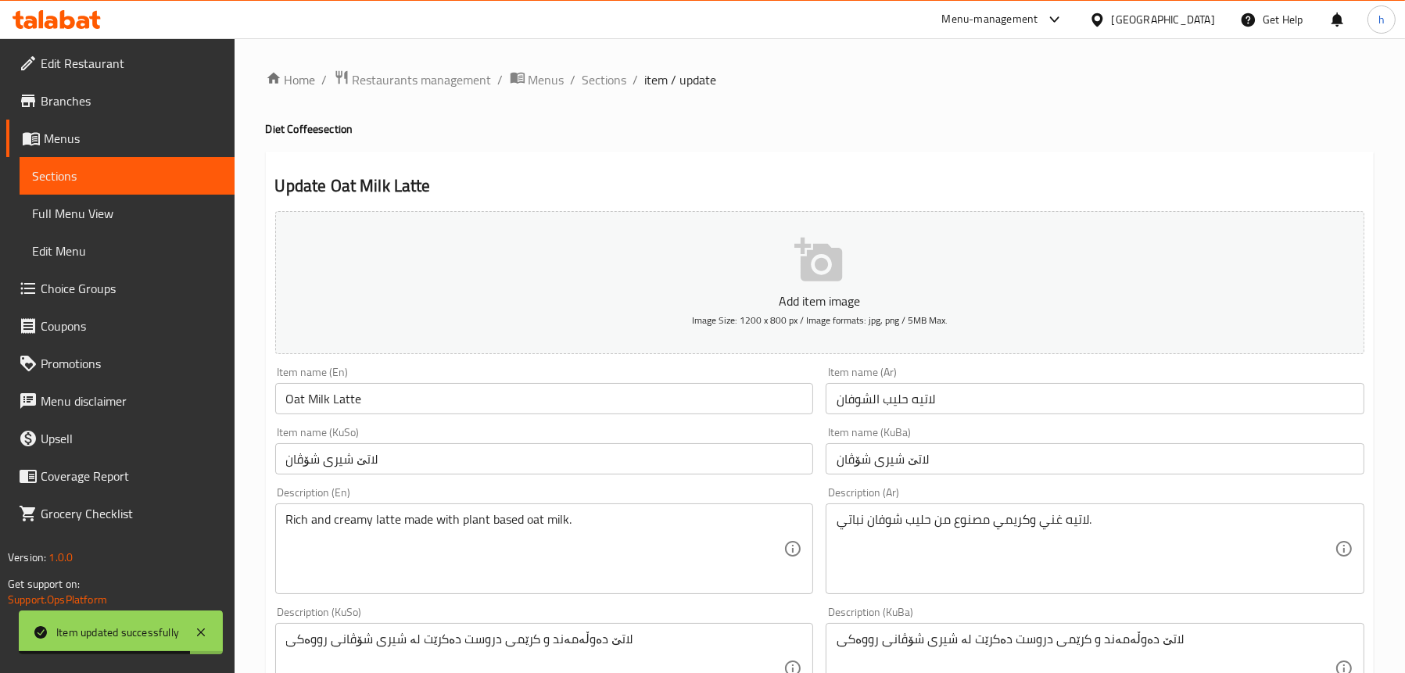
click at [286, 397] on input "Oat Milk Latte" at bounding box center [544, 398] width 539 height 31
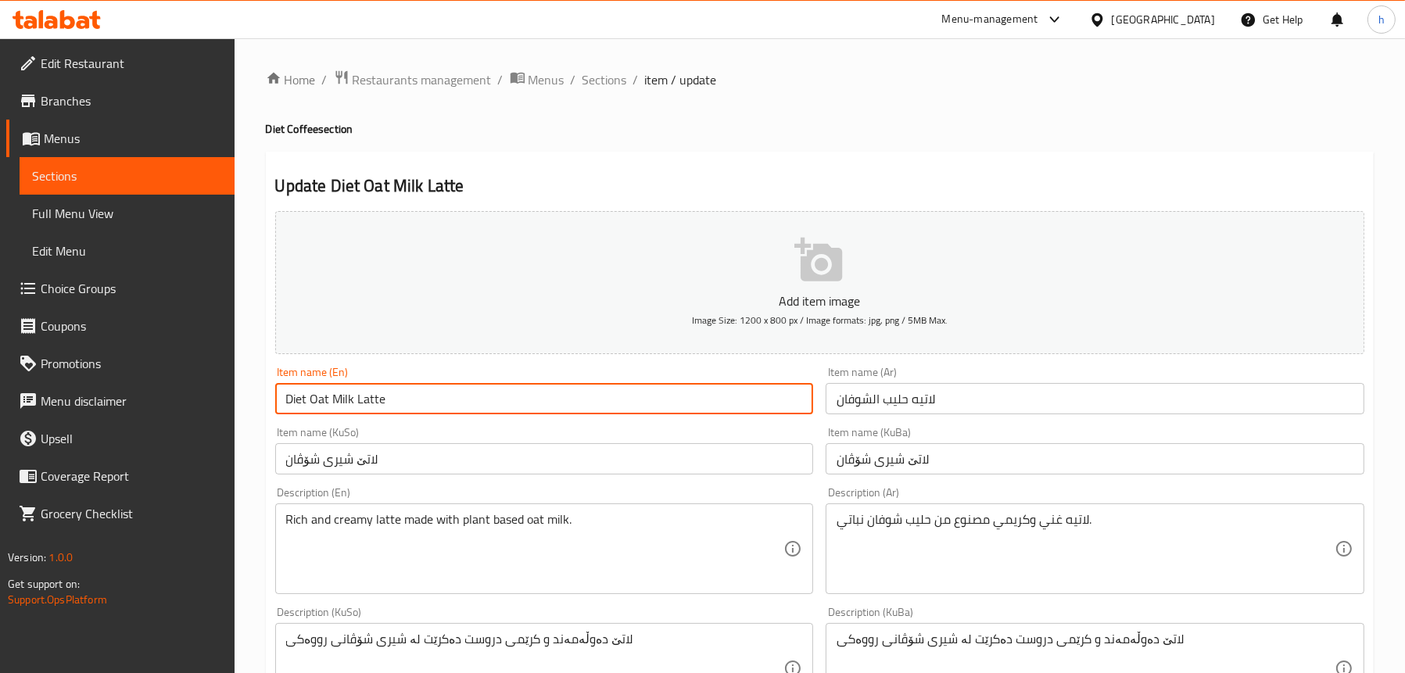
type input "Diet Oat Milk Latte"
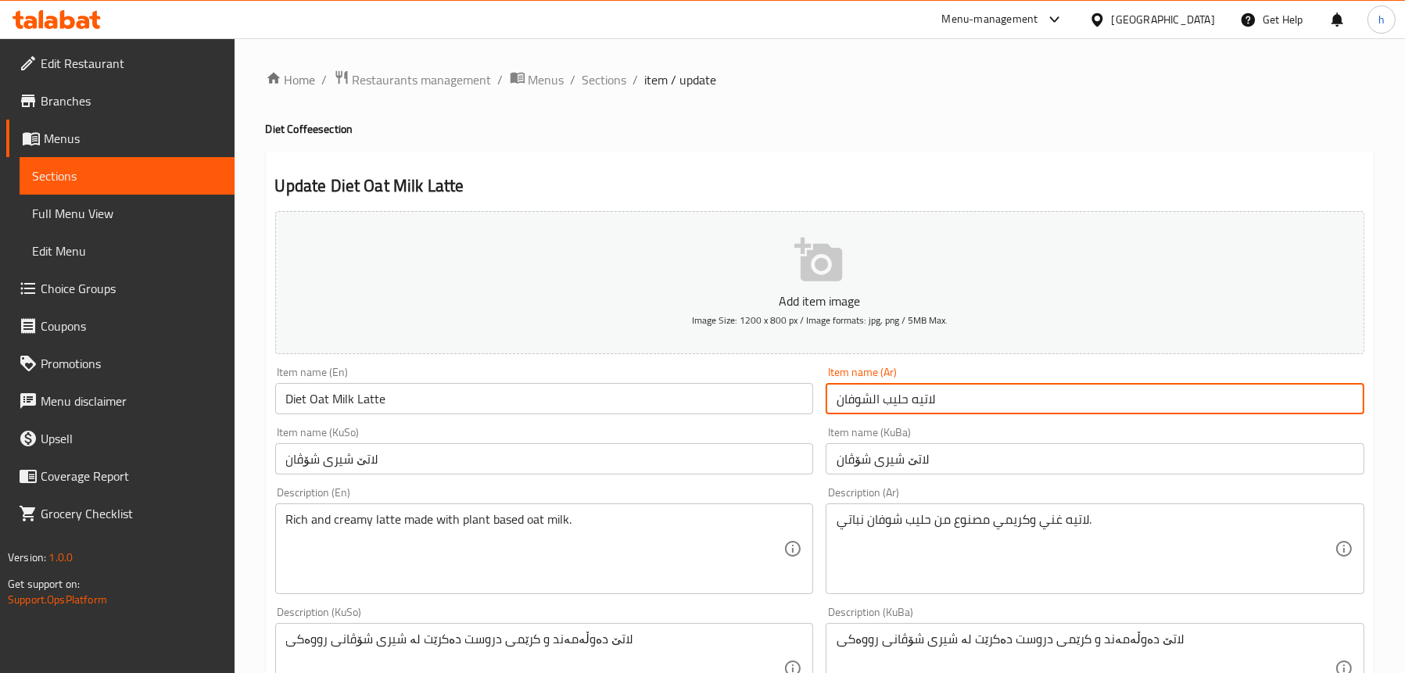
click at [1004, 391] on input "لاتيه حليب الشوفان" at bounding box center [1095, 398] width 539 height 31
type input "لاتيه حليب الشوفان دايت"
click at [438, 462] on input "لاتێ شیری شۆڤان" at bounding box center [544, 458] width 539 height 31
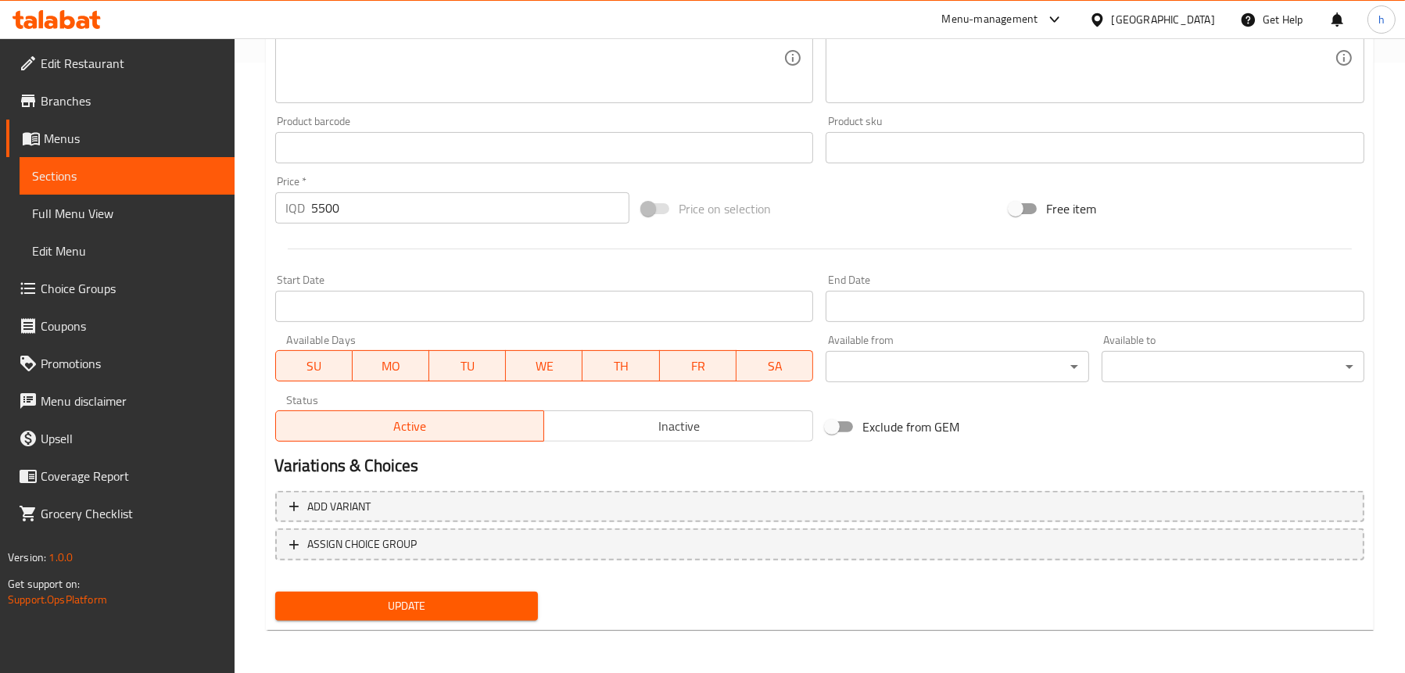
type input "لاتێ شیری شۆڤان دایت"
click at [365, 580] on div "Add variant ASSIGN CHOICE GROUP" at bounding box center [820, 536] width 1102 height 102
click at [364, 606] on span "Update" at bounding box center [407, 607] width 238 height 20
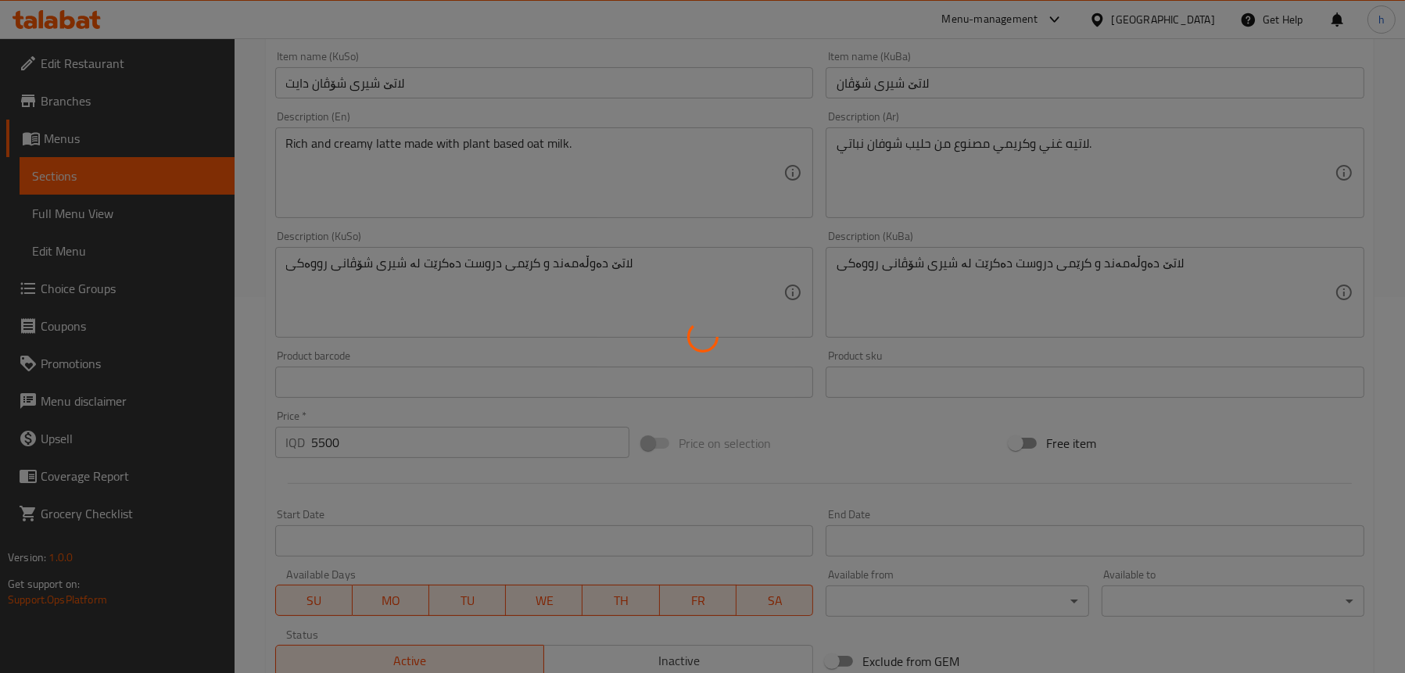
scroll to position [220, 0]
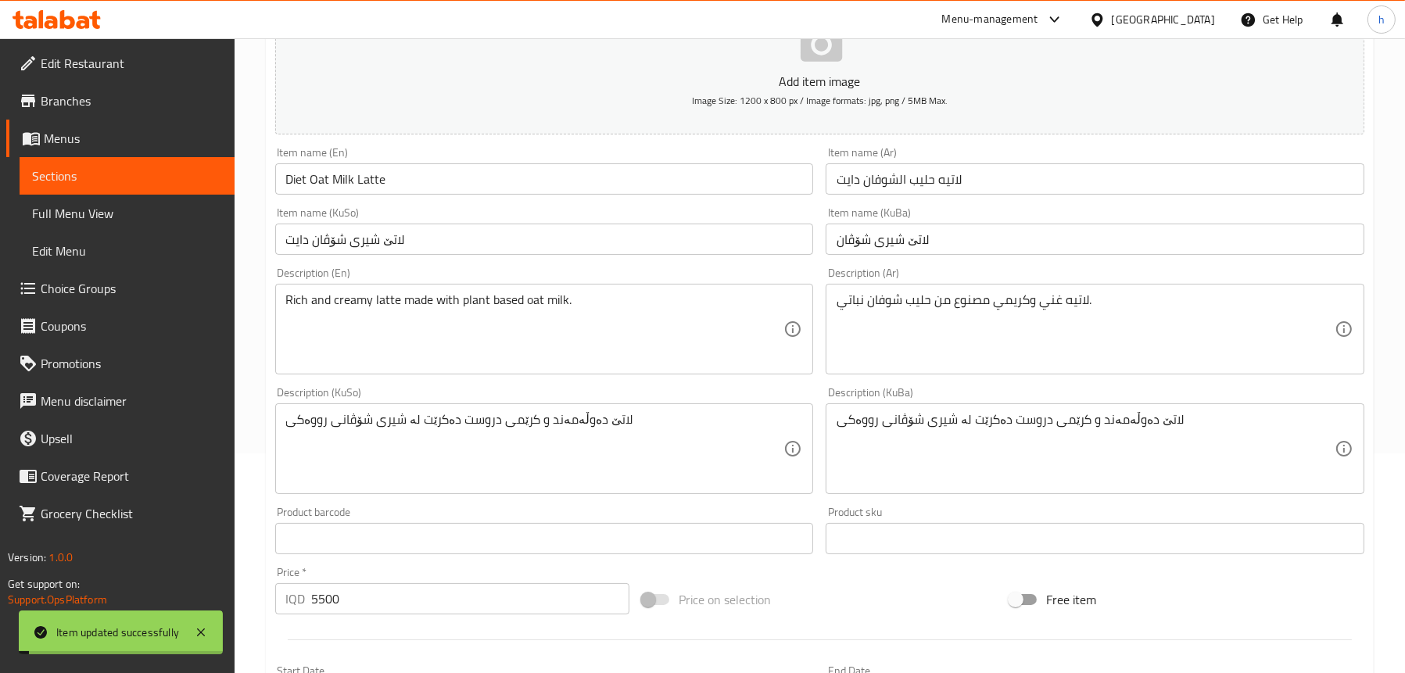
click at [156, 165] on link "Sections" at bounding box center [127, 176] width 215 height 38
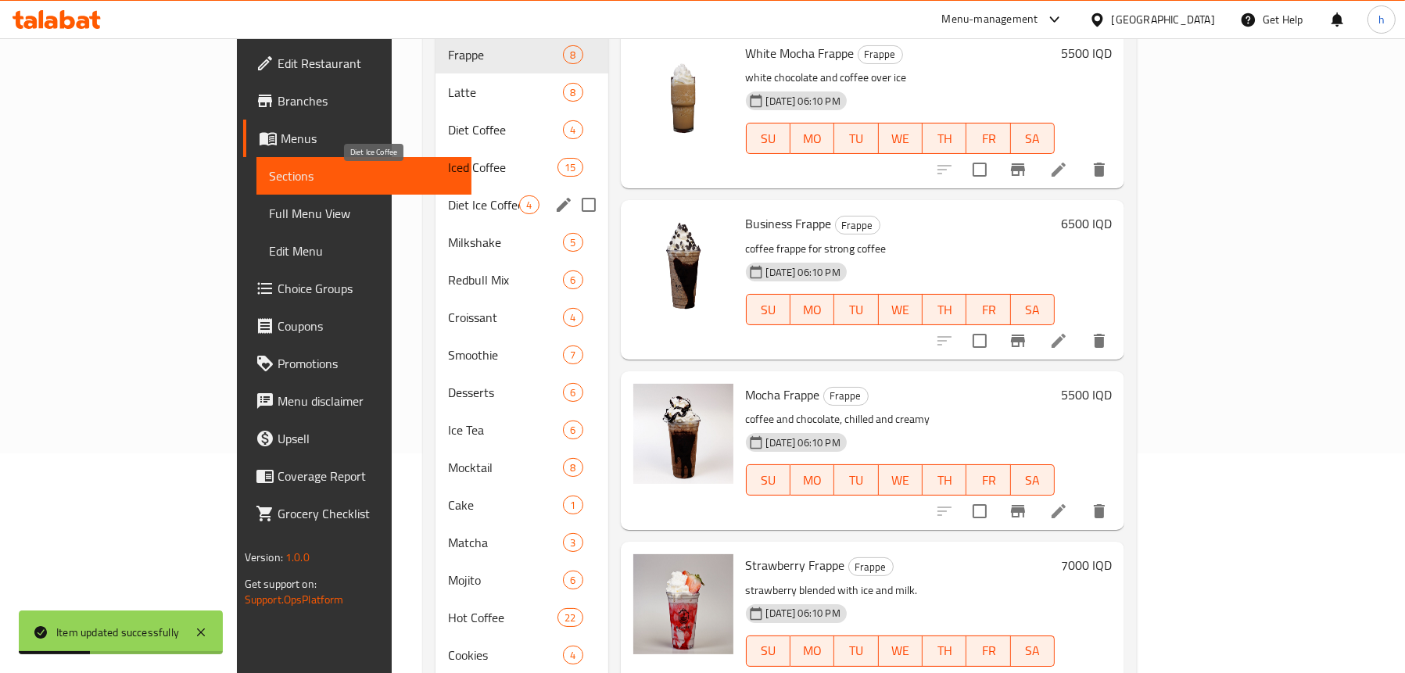
click at [448, 196] on span "Diet Ice Coffee" at bounding box center [483, 205] width 71 height 19
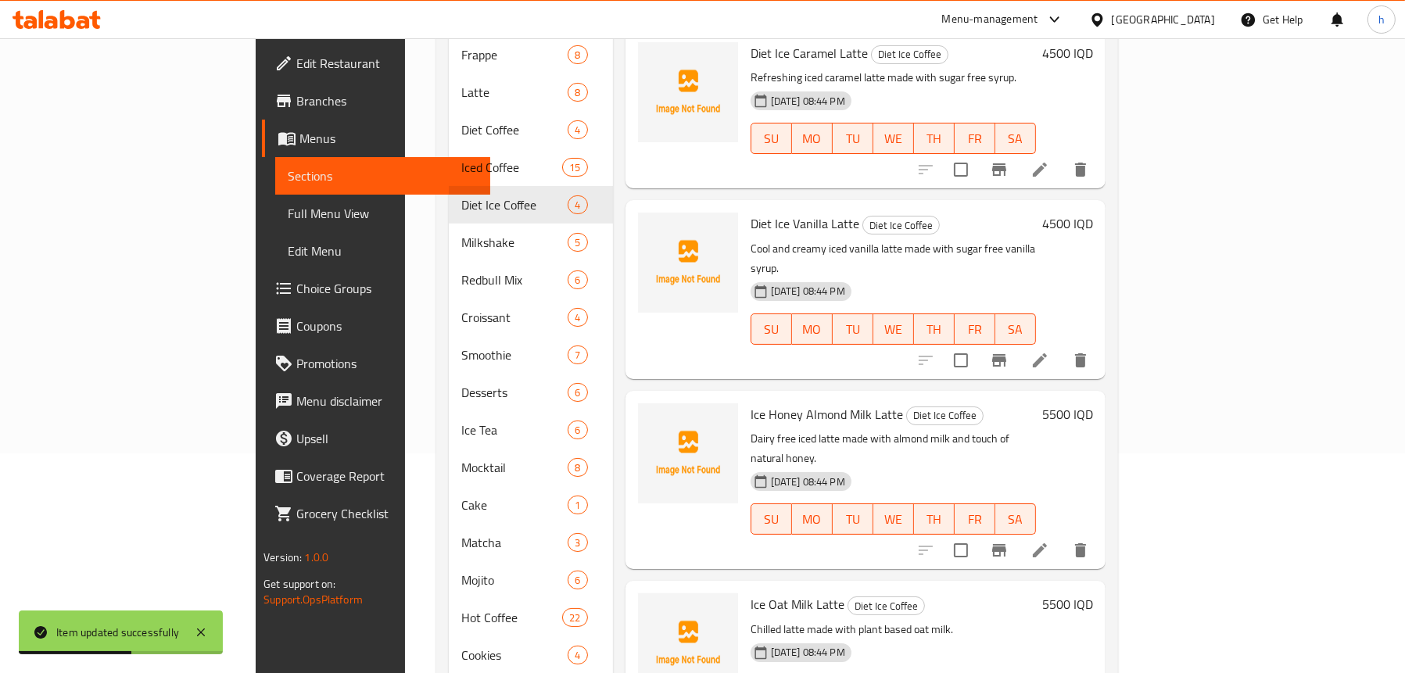
scroll to position [298, 0]
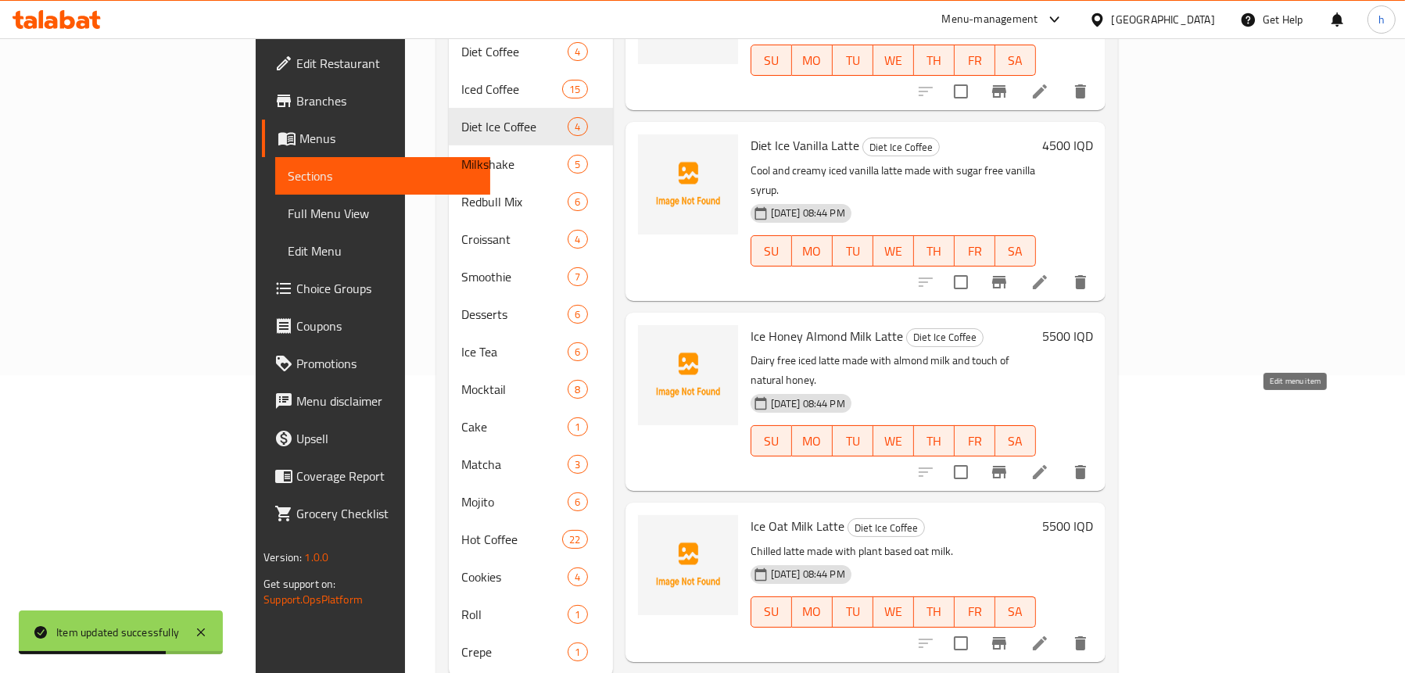
click at [1047, 465] on icon at bounding box center [1040, 472] width 14 height 14
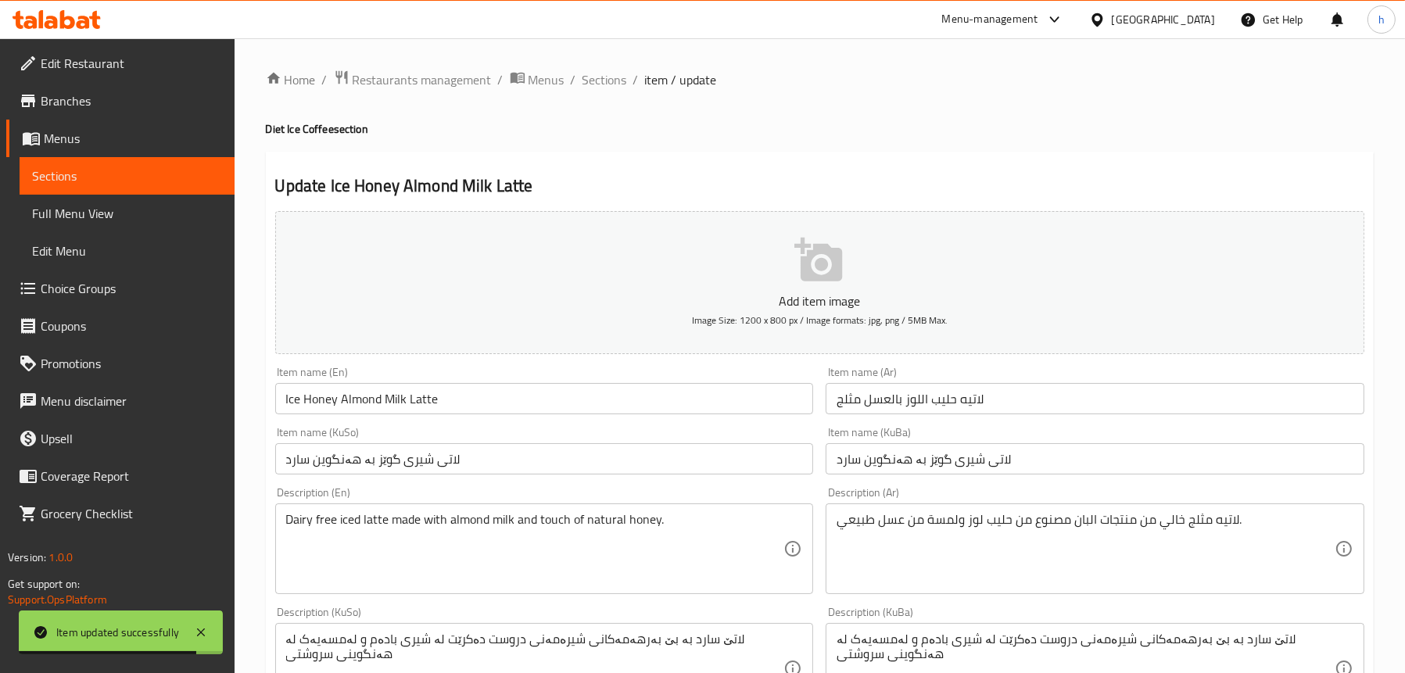
click at [465, 390] on input "Ice Honey Almond Milk Latte" at bounding box center [544, 398] width 539 height 31
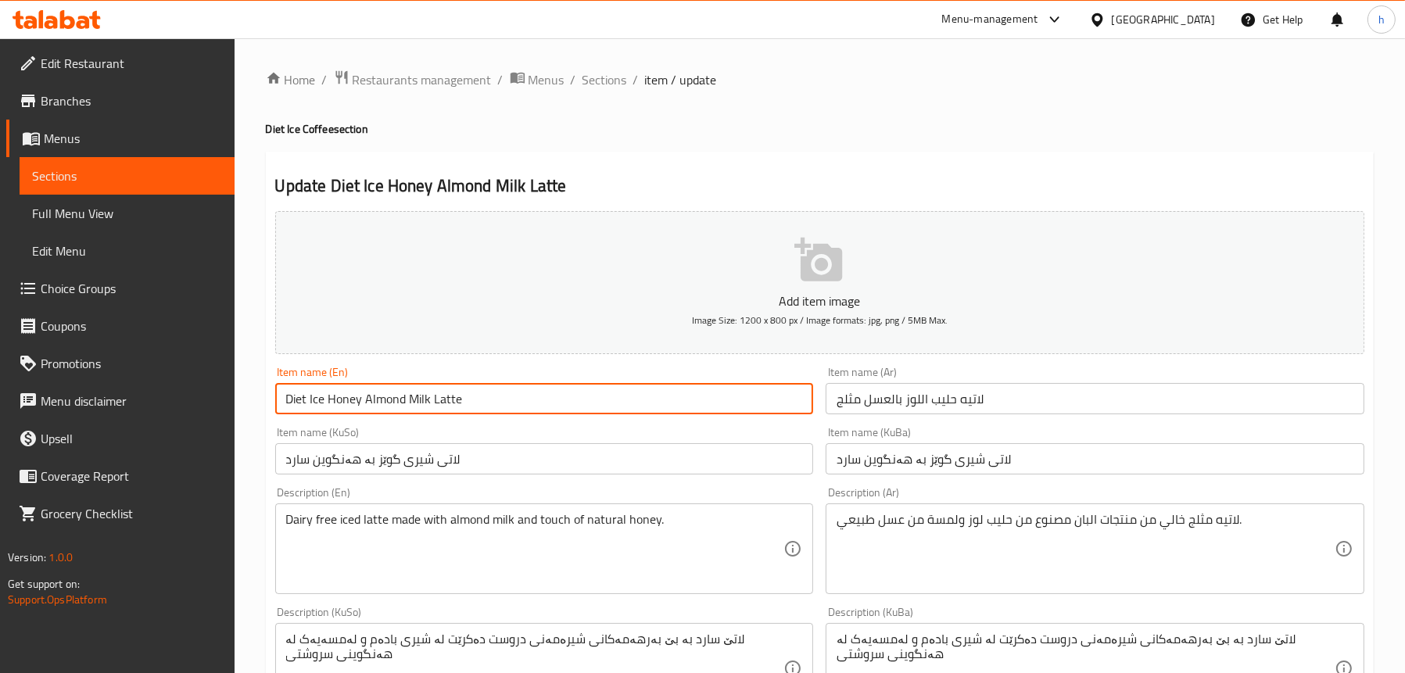
type input "Diet Ice Honey Almond Milk Latte"
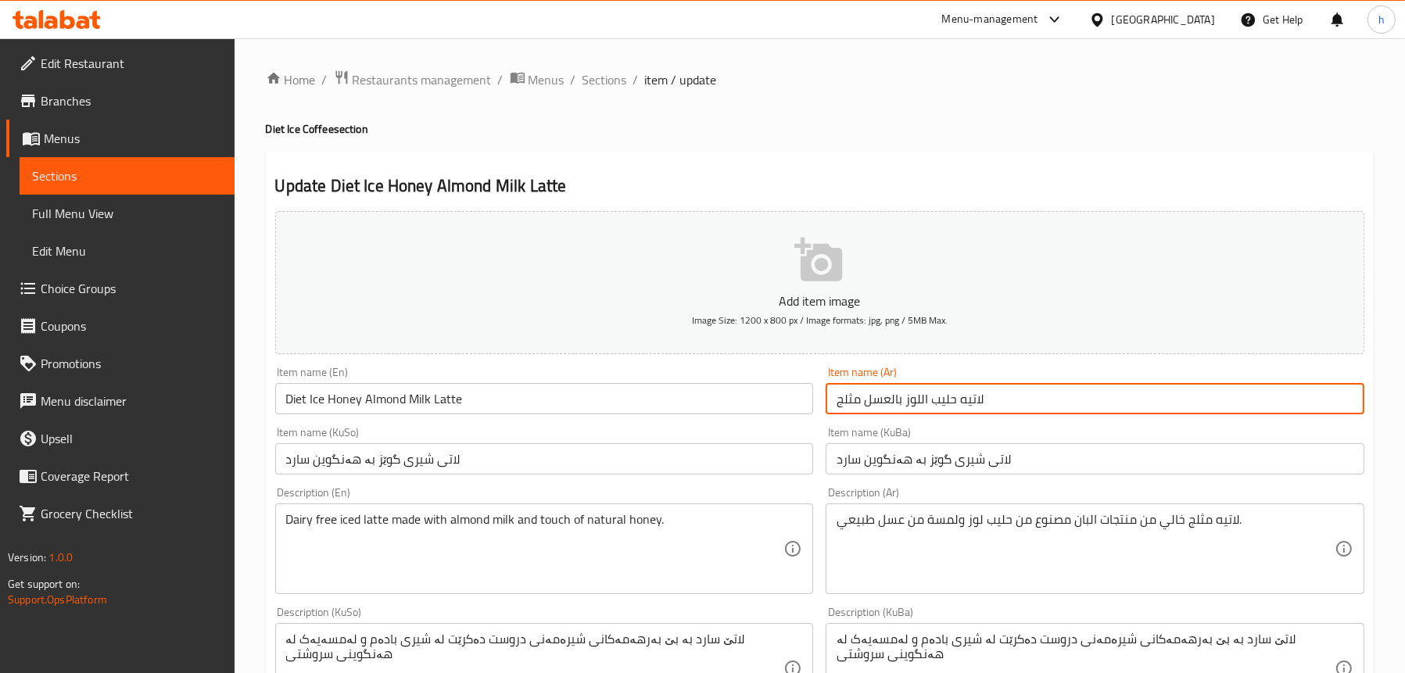
click at [1014, 395] on input "لاتيه حليب اللوز بالعسل مثلج" at bounding box center [1095, 398] width 539 height 31
type input "لاتيه حليب اللوز بالعسل مثلج دايت"
click at [611, 452] on input "لاتی شیری گوێز بە هەنگوین سارد" at bounding box center [544, 458] width 539 height 31
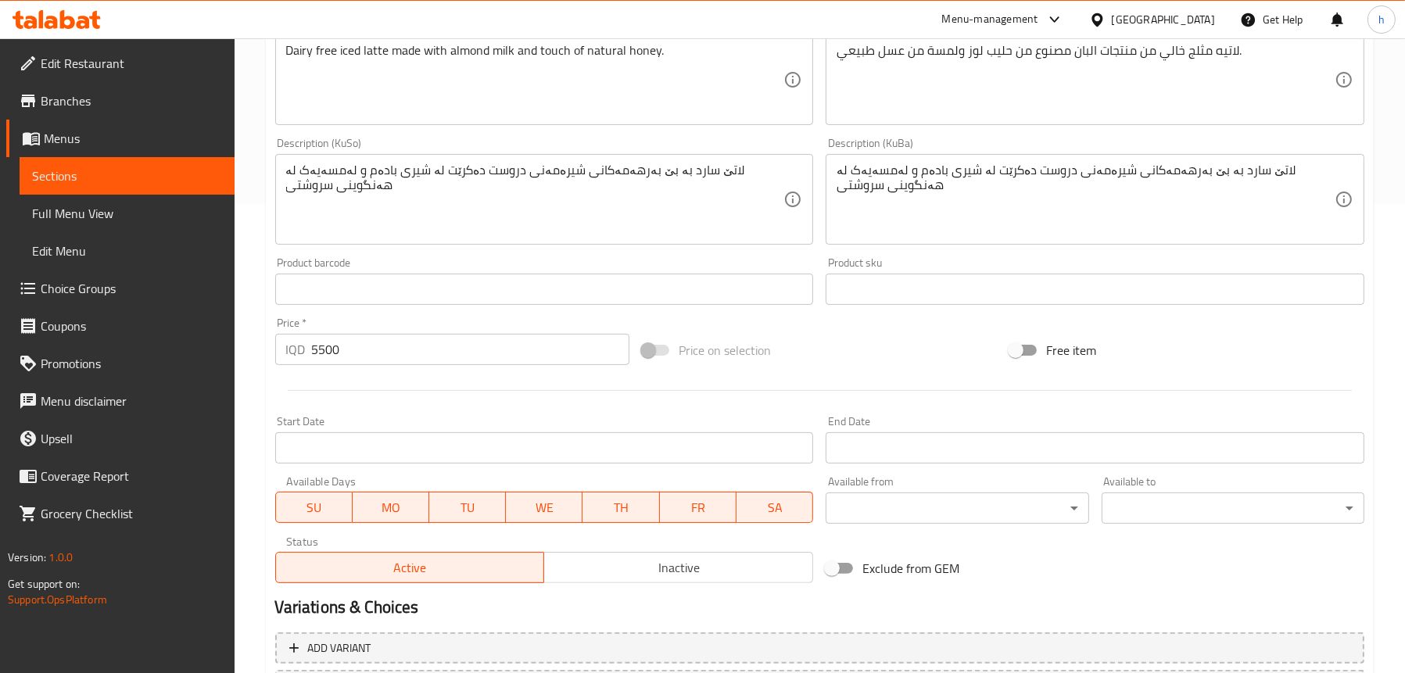
scroll to position [611, 0]
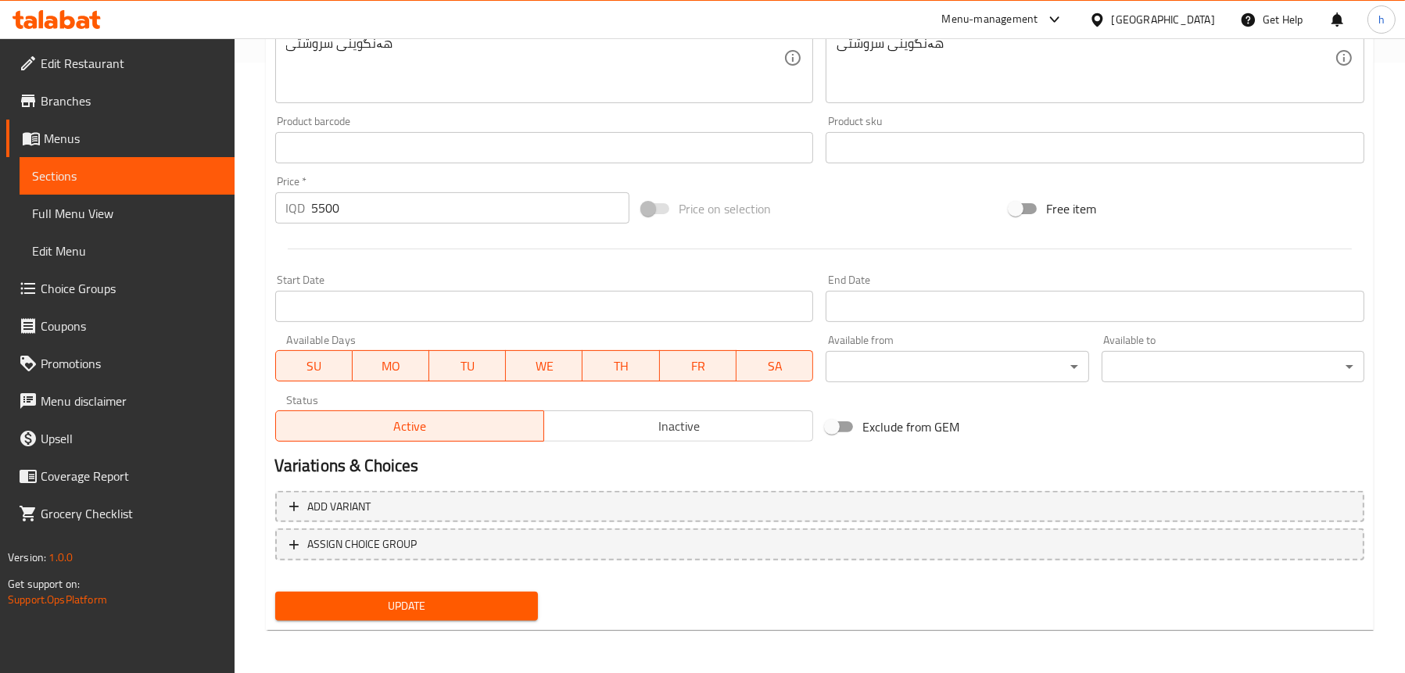
type input "لاتی شیری گوێز بە هەنگوین سارد دایت"
click at [400, 600] on span "Update" at bounding box center [407, 607] width 238 height 20
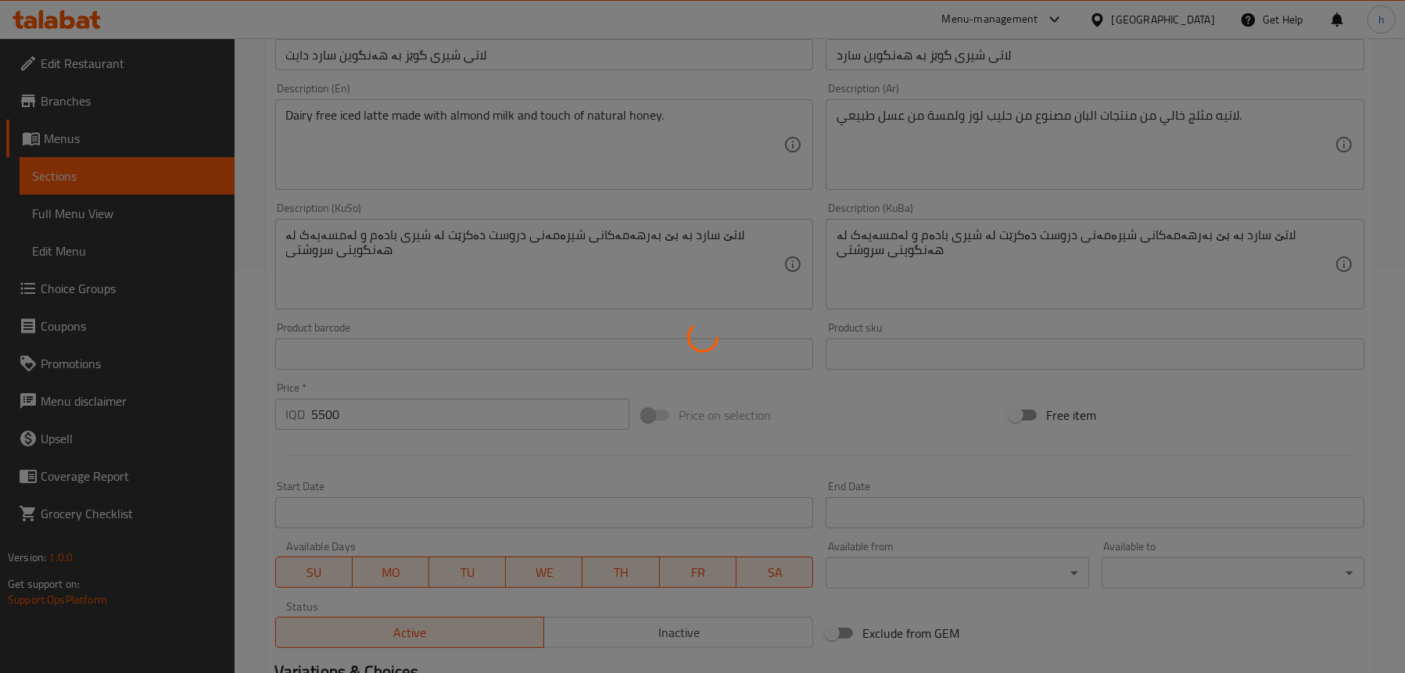
scroll to position [298, 0]
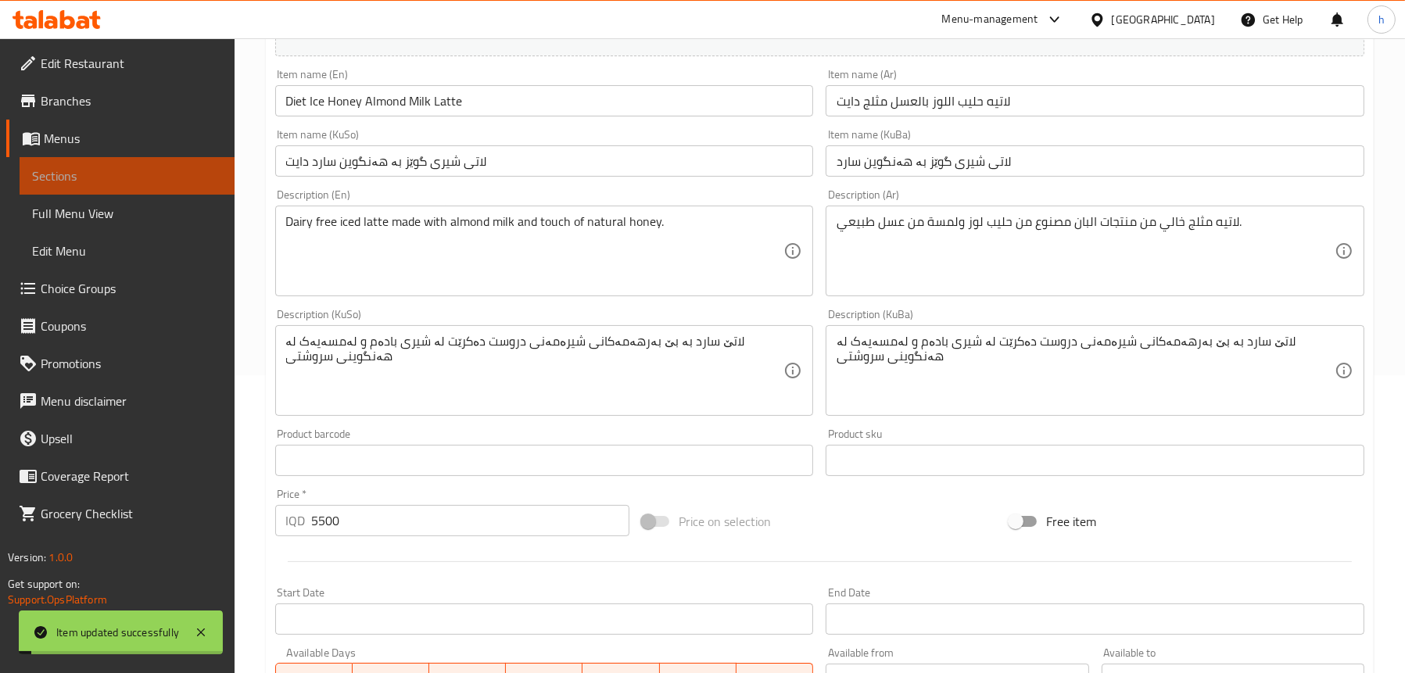
click at [142, 175] on span "Sections" at bounding box center [127, 176] width 190 height 19
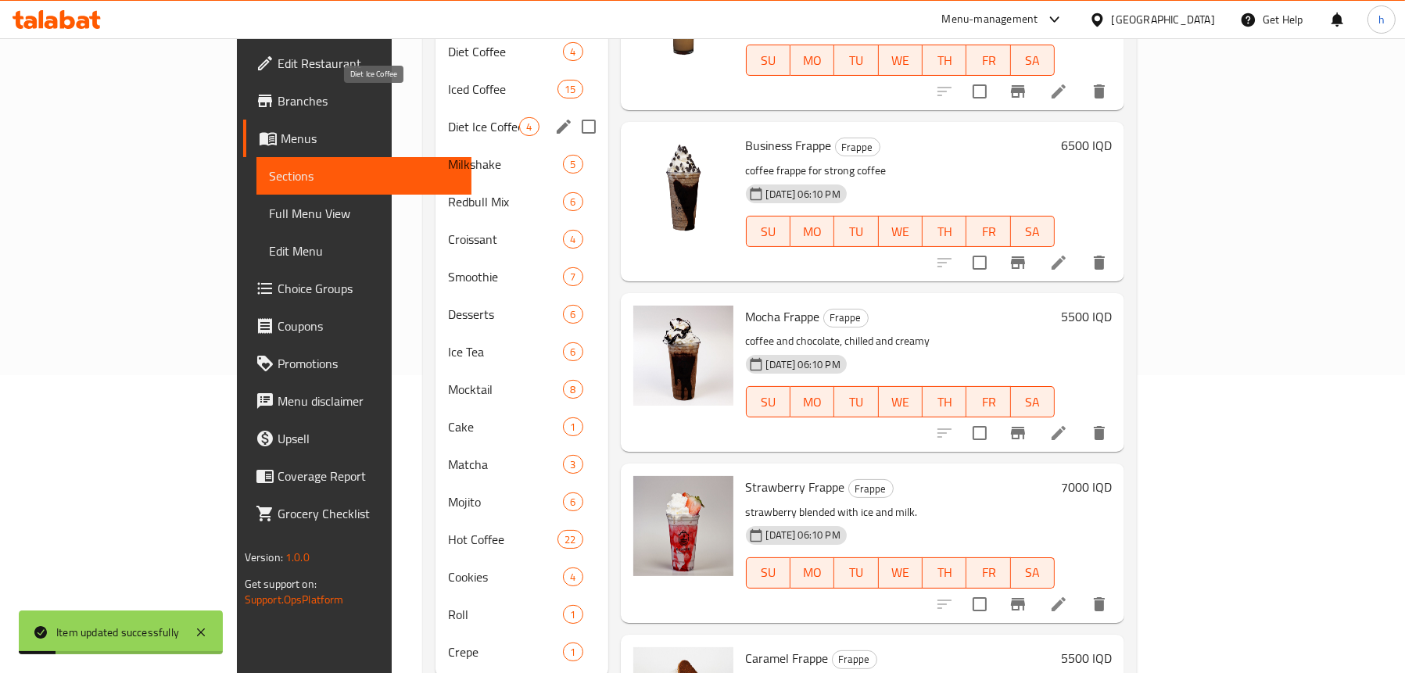
click at [448, 117] on span "Diet Ice Coffee" at bounding box center [483, 126] width 71 height 19
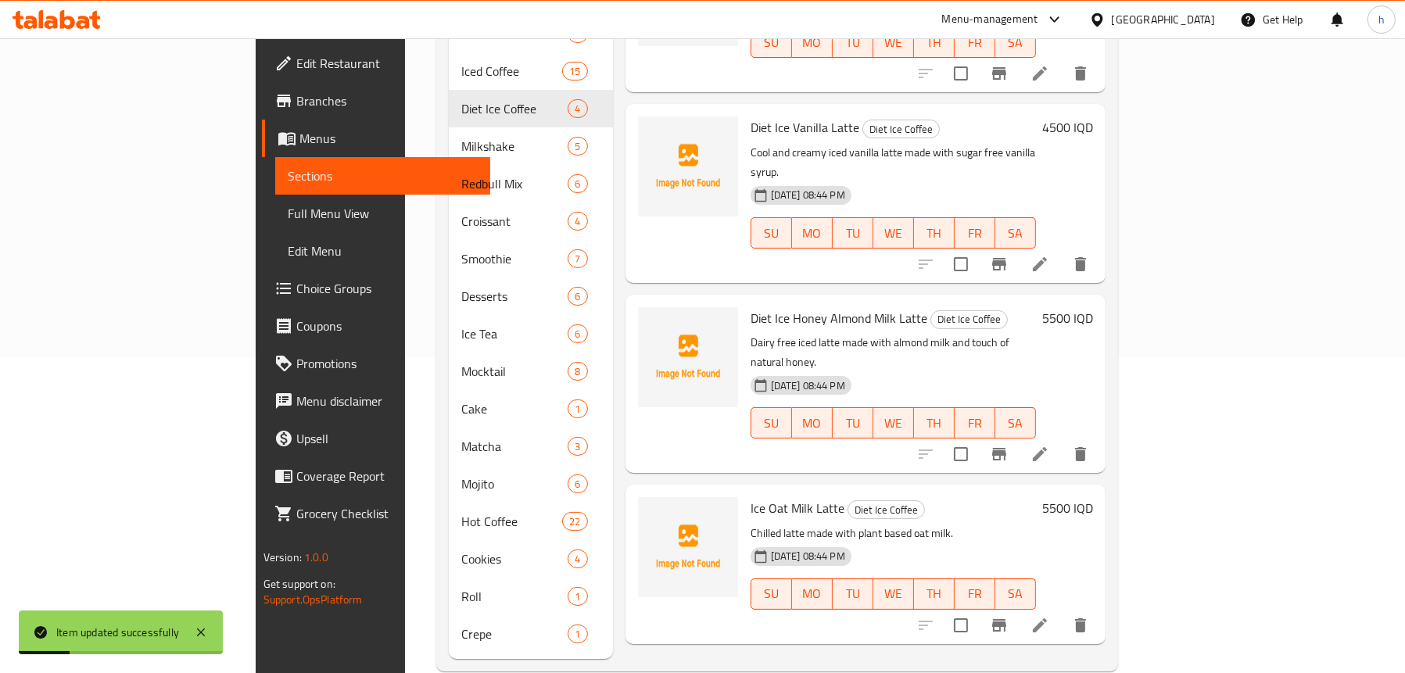
scroll to position [321, 0]
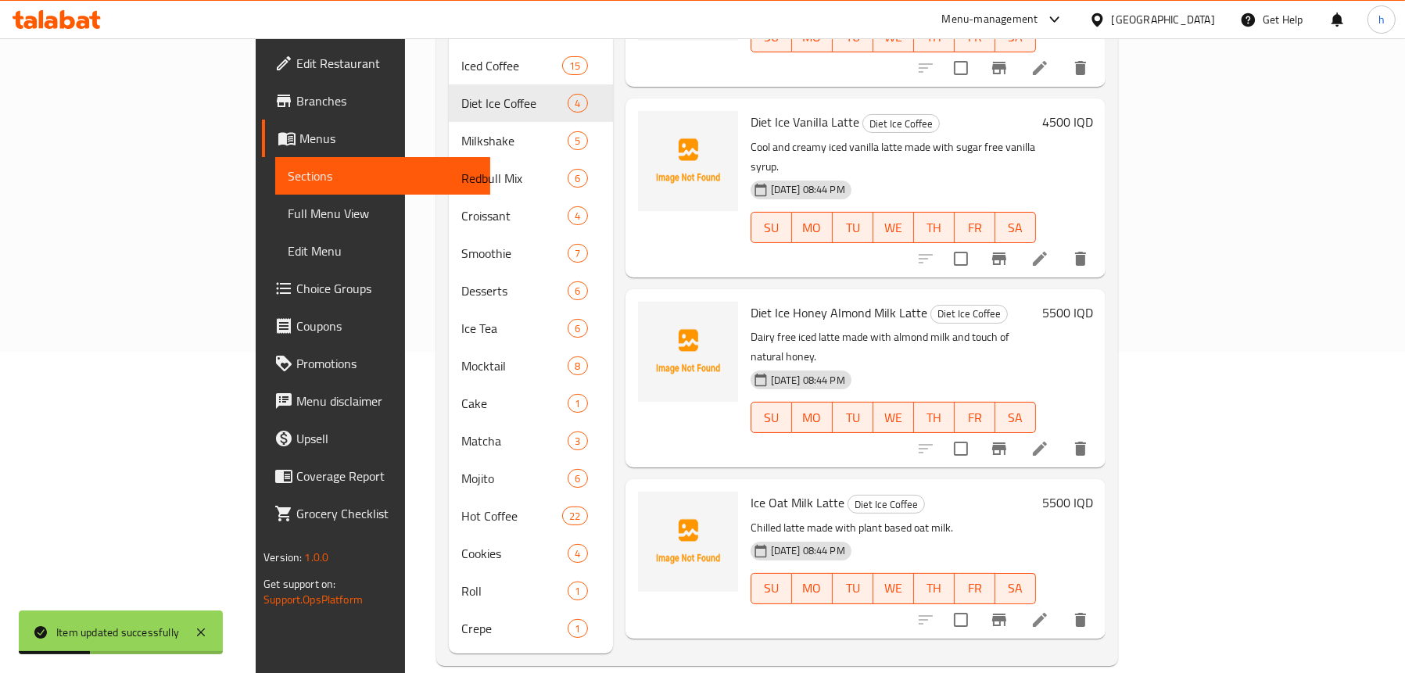
click at [1050, 611] on icon at bounding box center [1040, 620] width 19 height 19
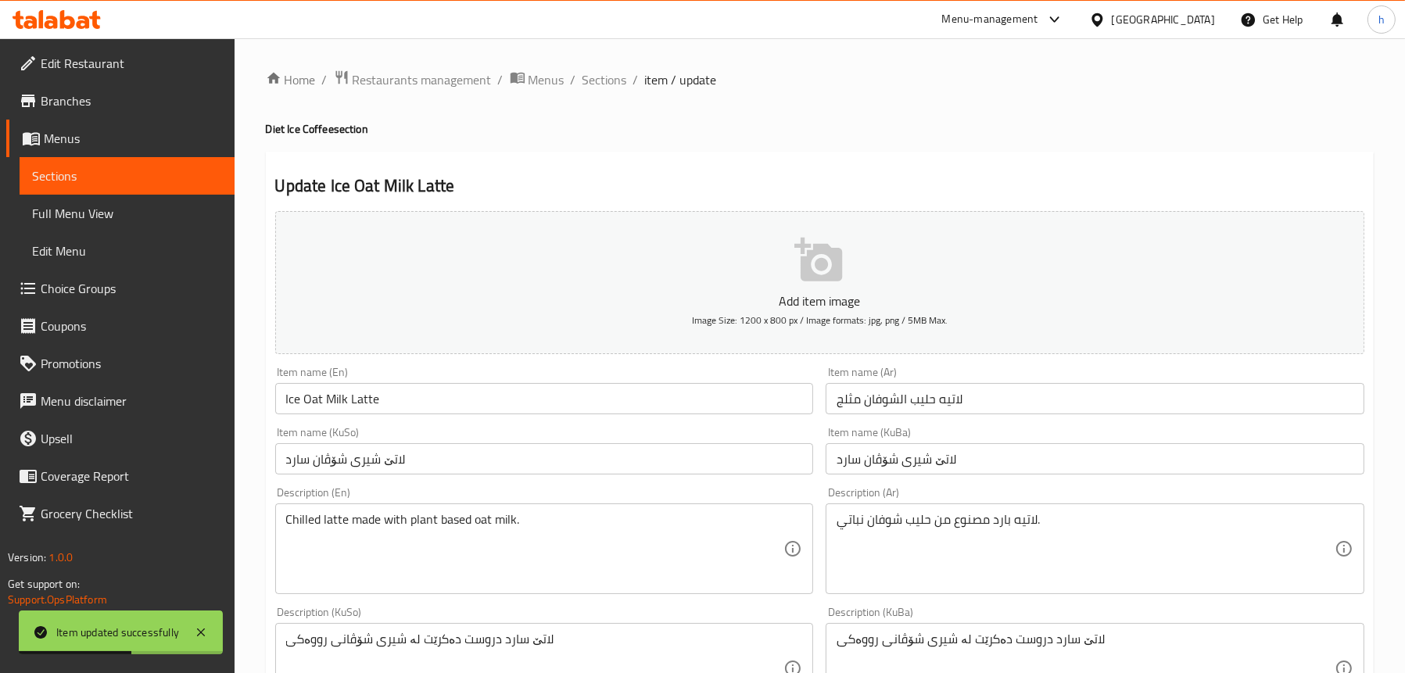
click at [417, 388] on input "Ice Oat Milk Latte" at bounding box center [544, 398] width 539 height 31
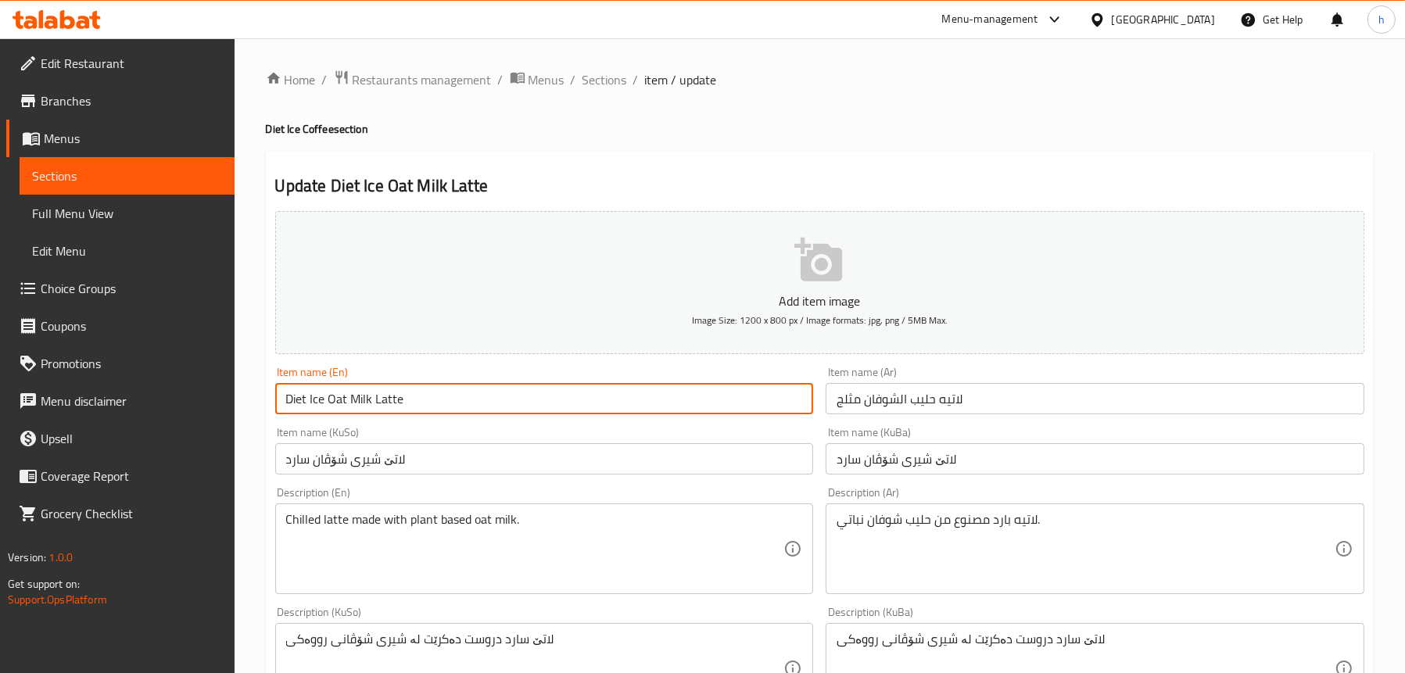
type input "Diet Ice Oat Milk Latte"
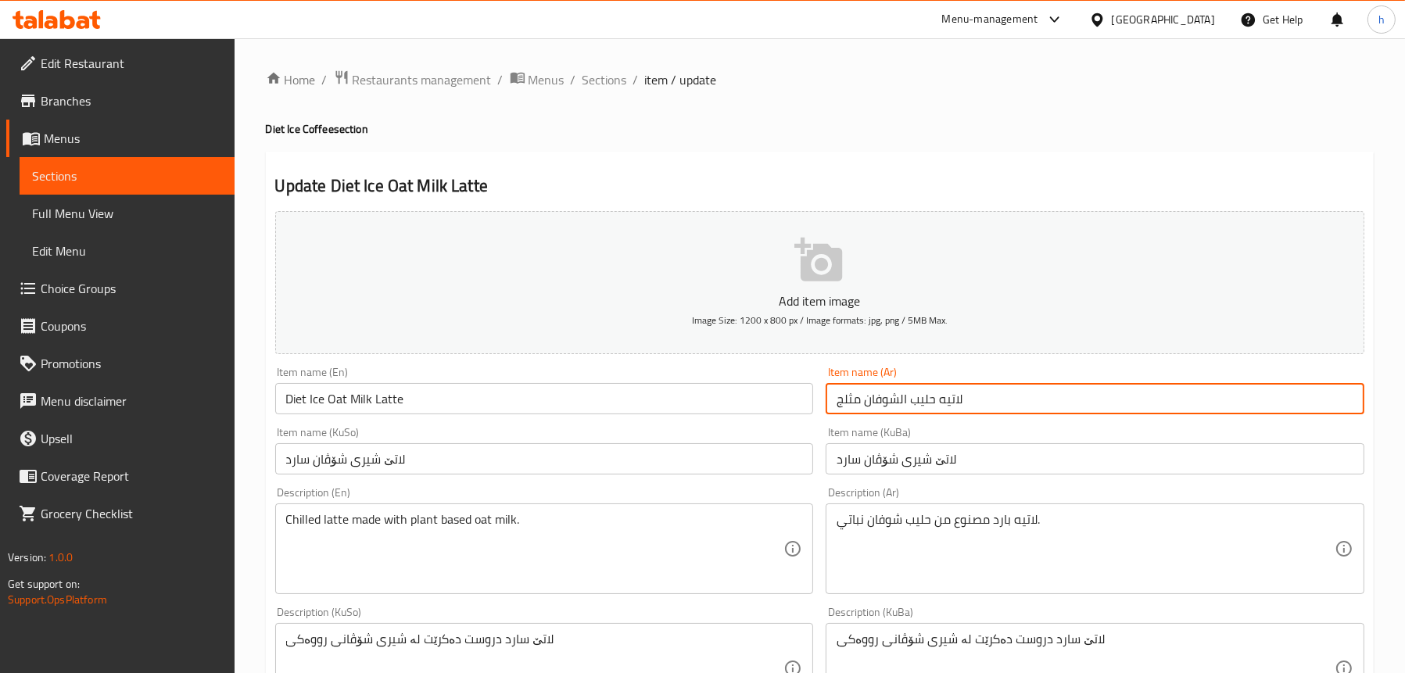
click at [1050, 394] on input "لاتيه حليب الشوفان مثلج" at bounding box center [1095, 398] width 539 height 31
type input "لاتيه حليب الشوفان مثلج دايت"
click at [514, 436] on div "Item name (KuSo) لاتێ شیری شۆڤان سارد Item name (KuSo)" at bounding box center [544, 451] width 539 height 48
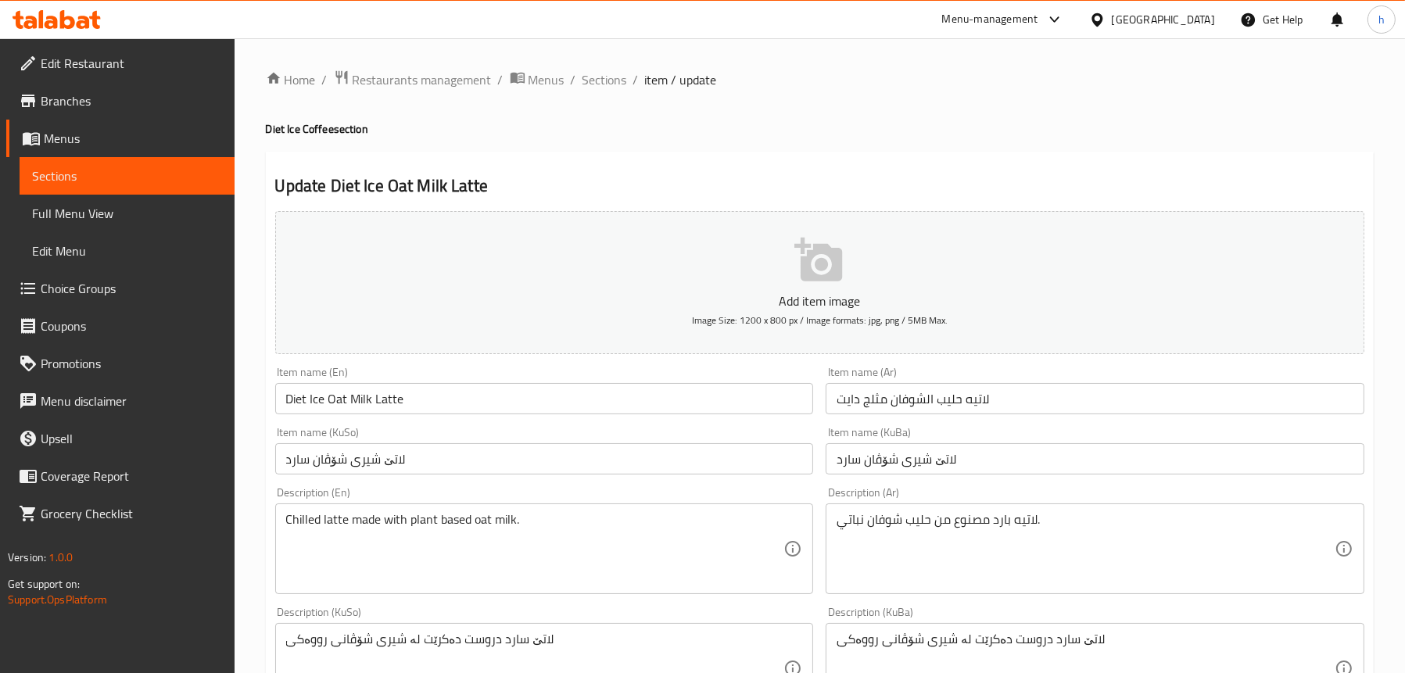
click at [508, 461] on input "لاتێ شیری شۆڤان سارد" at bounding box center [544, 458] width 539 height 31
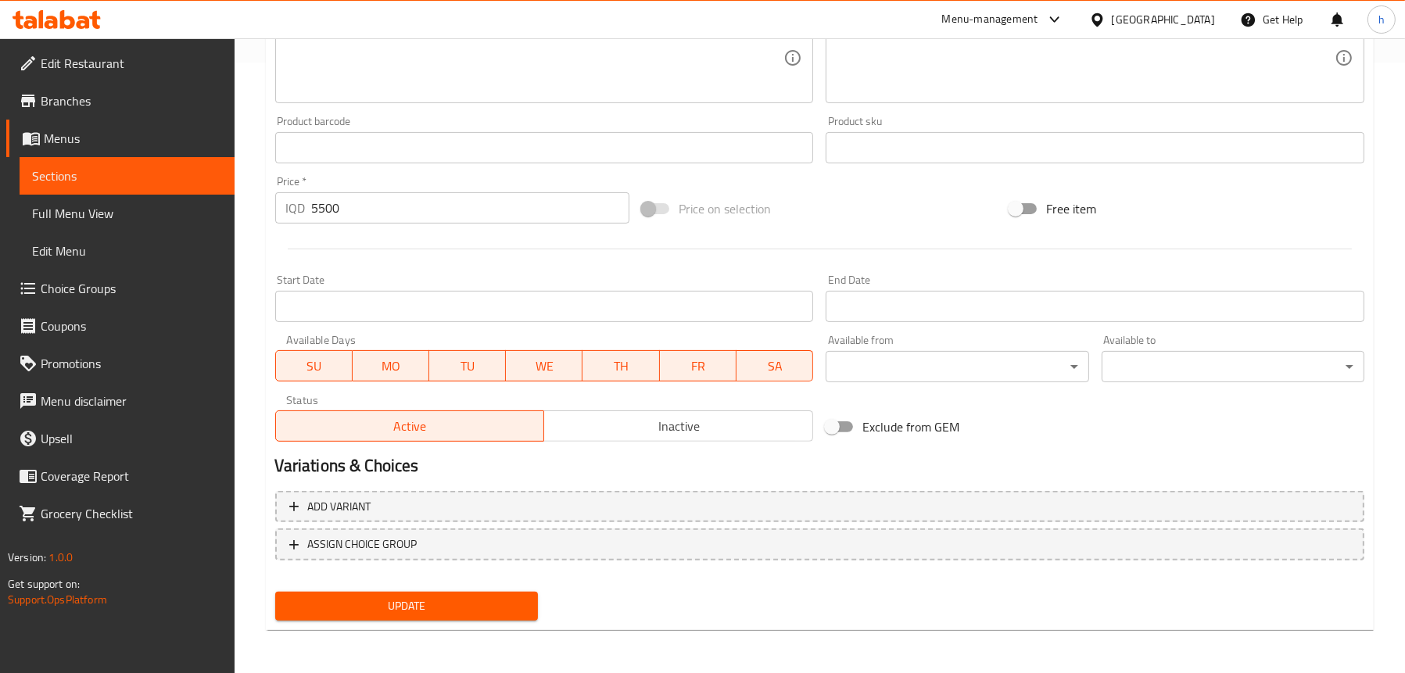
type input "لاتێ شیری شۆڤان سارد دایت"
click at [397, 610] on span "Update" at bounding box center [407, 607] width 238 height 20
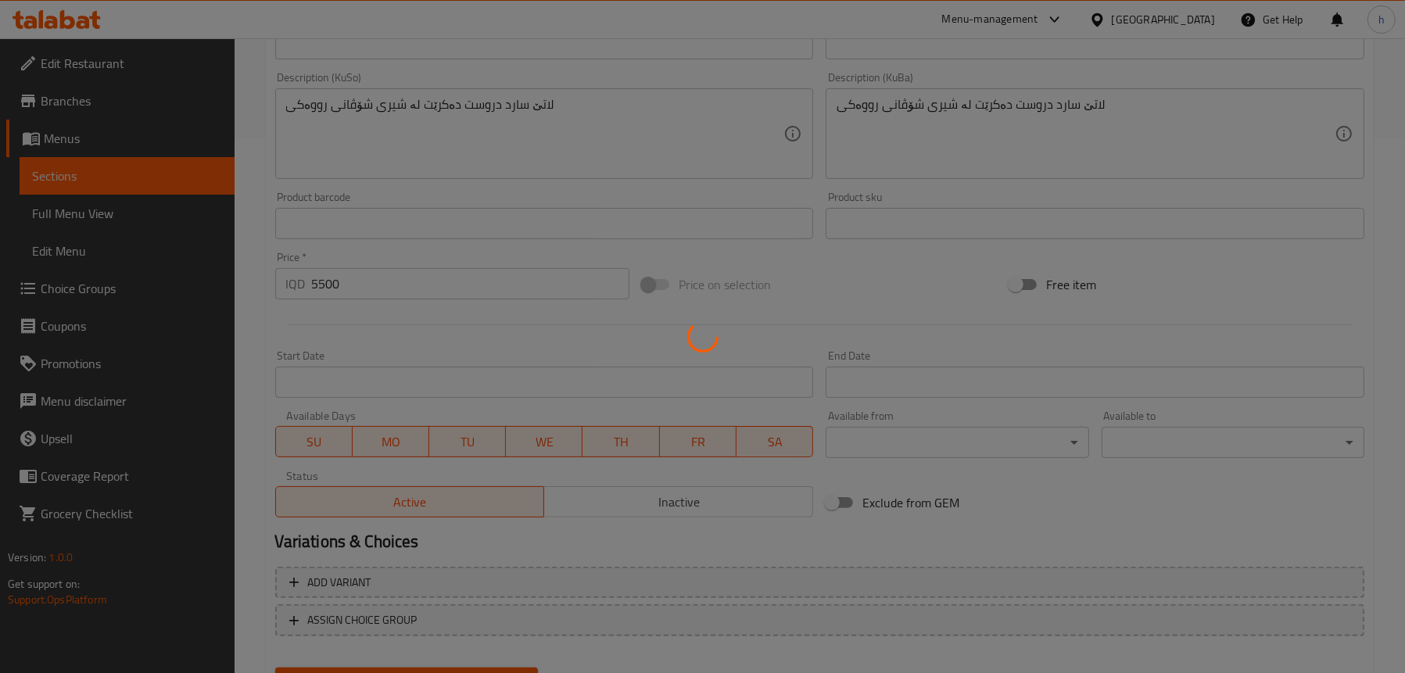
scroll to position [298, 0]
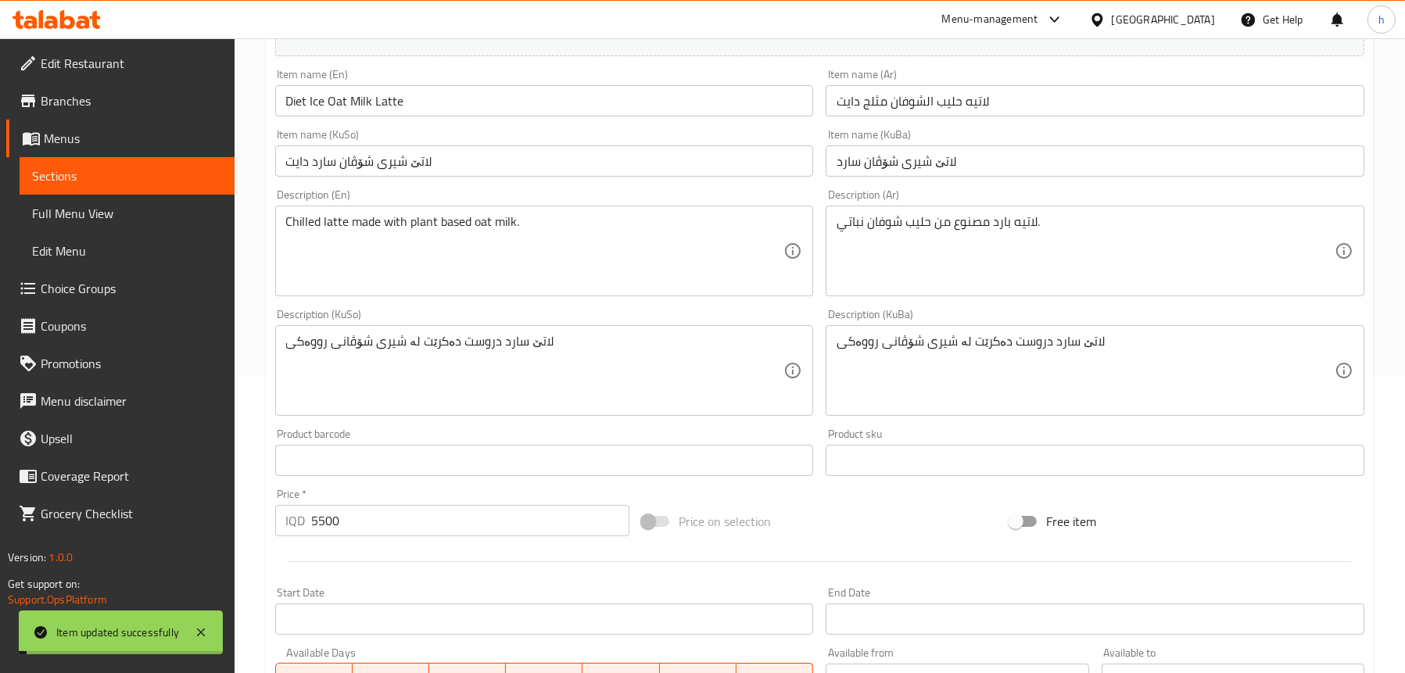
click at [88, 206] on span "Full Menu View" at bounding box center [127, 213] width 190 height 19
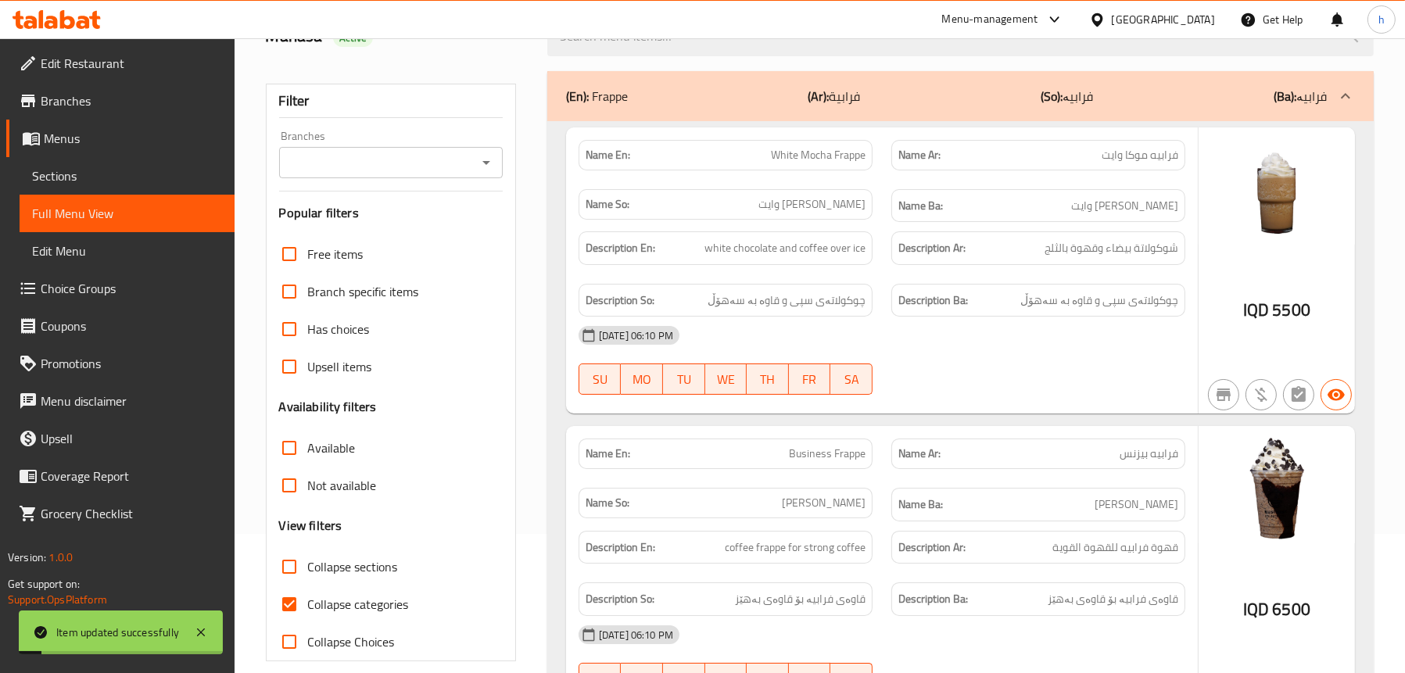
scroll to position [63, 0]
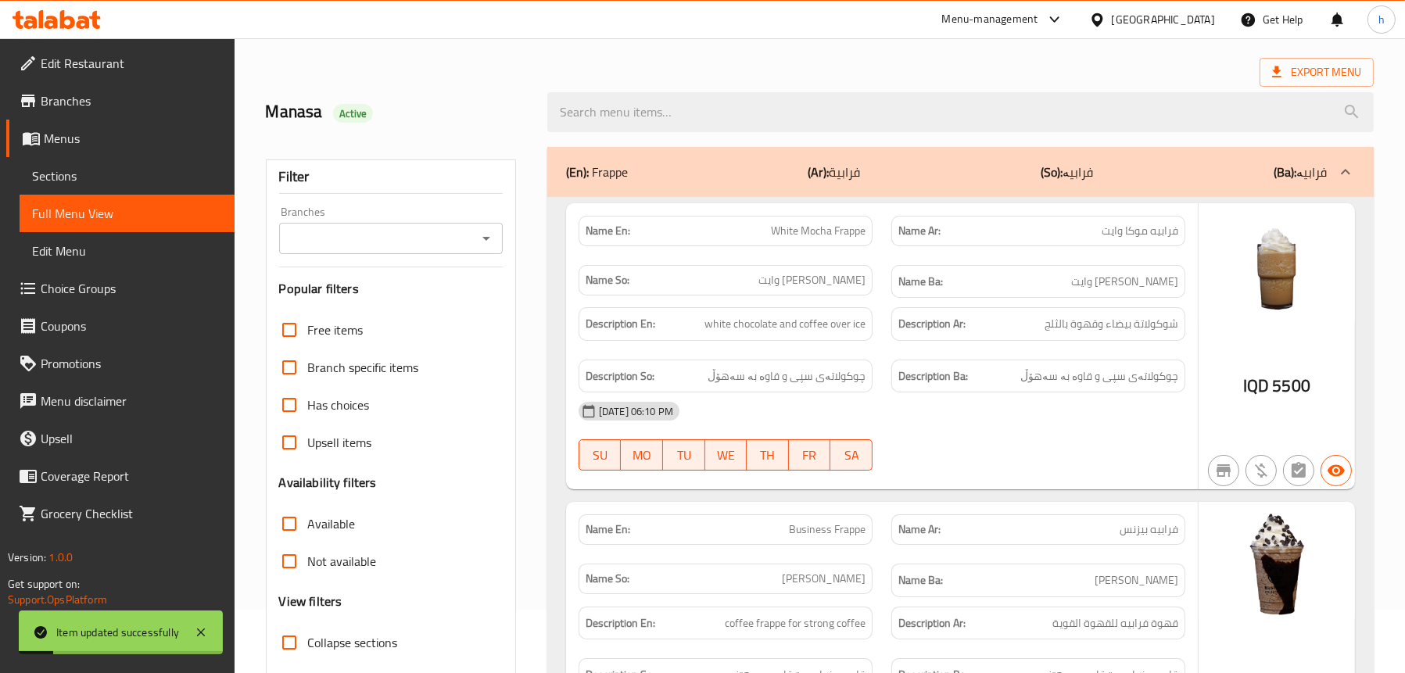
click at [486, 243] on icon "Open" at bounding box center [486, 238] width 19 height 19
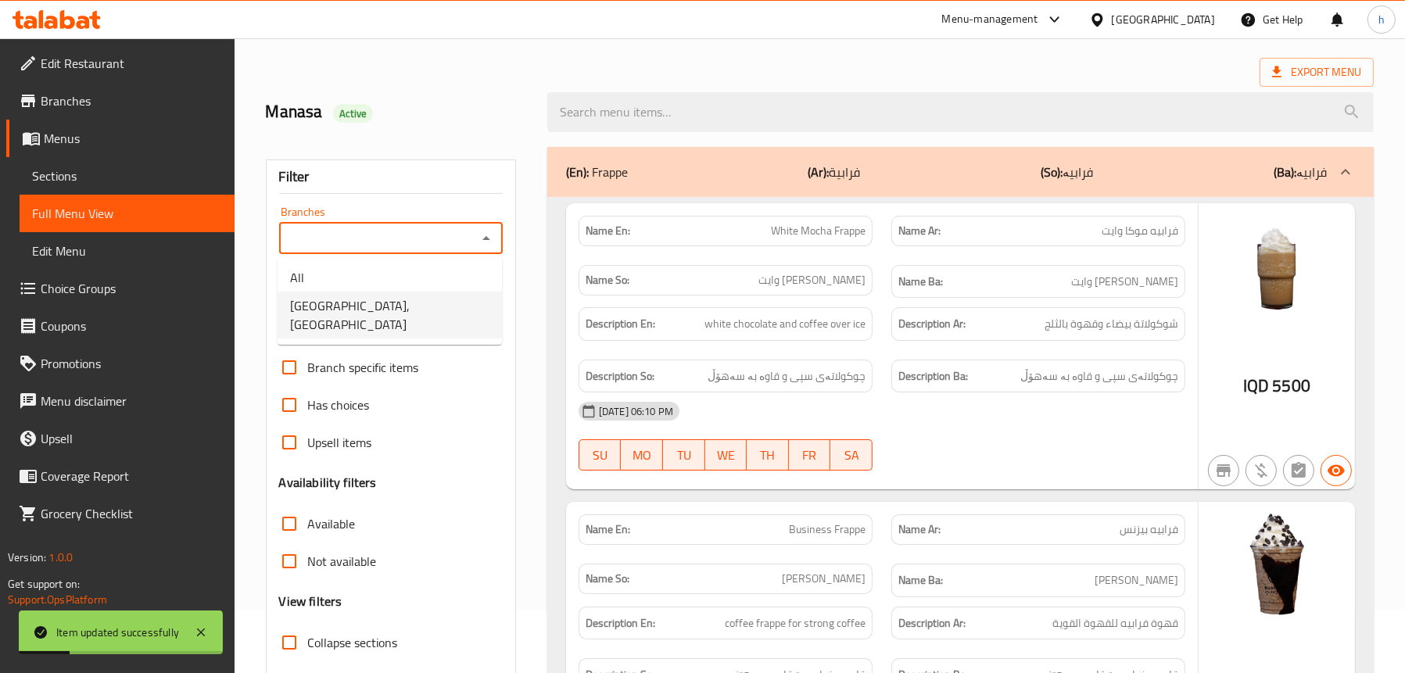
click at [379, 303] on span "Business Lounge Cafe, Malta Street" at bounding box center [389, 315] width 199 height 38
type input "Business Lounge Cafe, Malta Street"
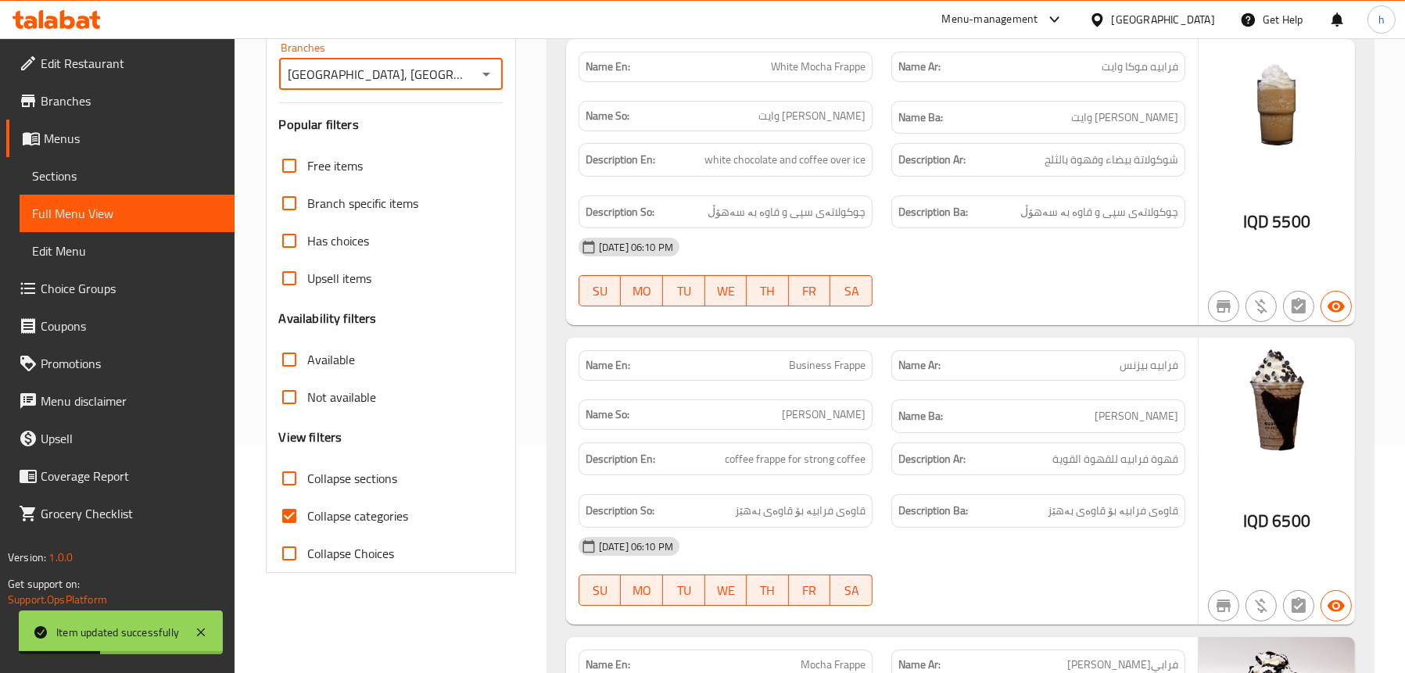
scroll to position [376, 0]
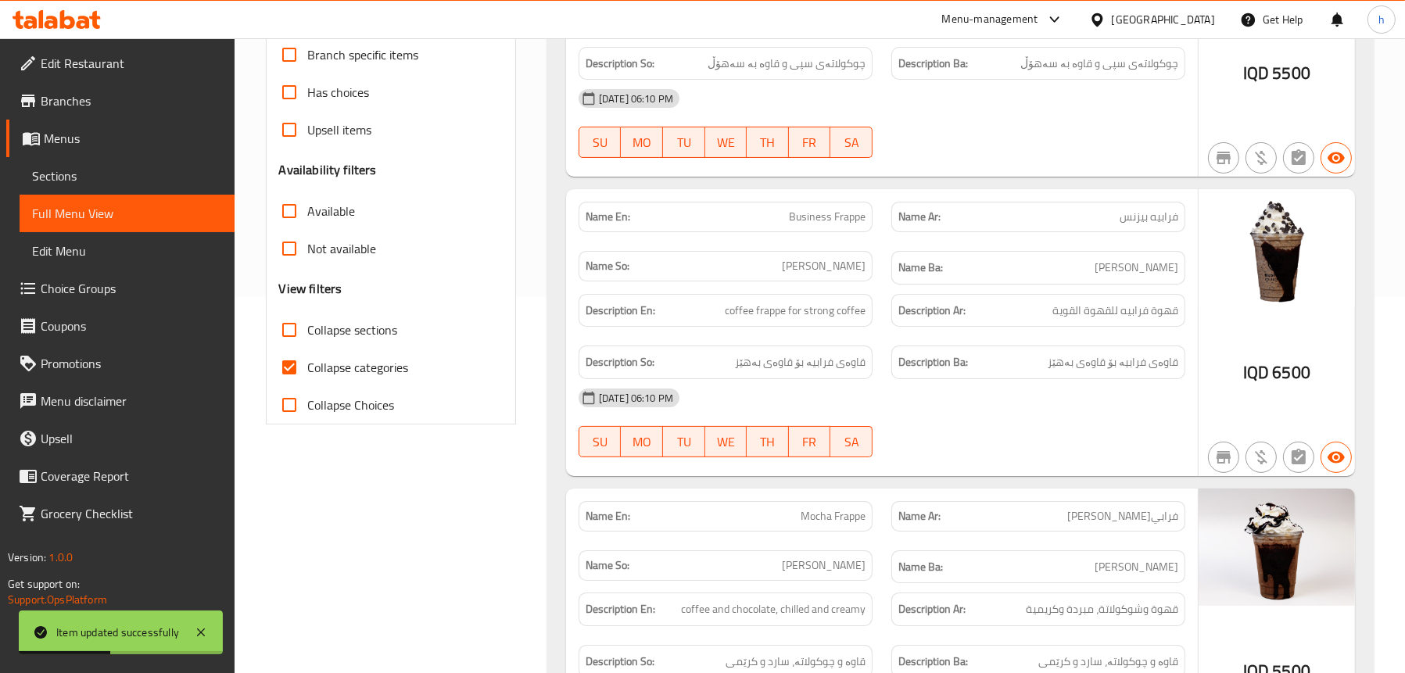
click at [341, 316] on label "Collapse sections" at bounding box center [334, 330] width 127 height 38
click at [308, 316] on input "Collapse sections" at bounding box center [290, 330] width 38 height 38
checkbox input "true"
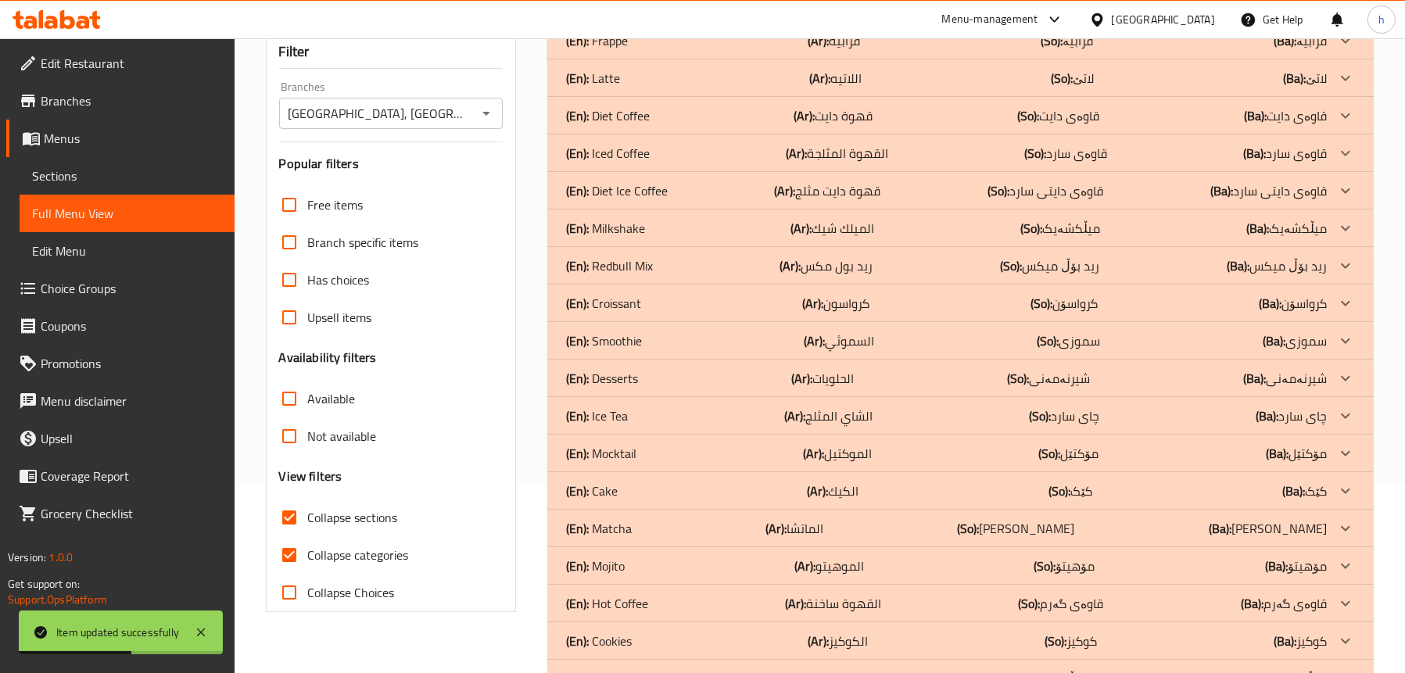
scroll to position [125, 0]
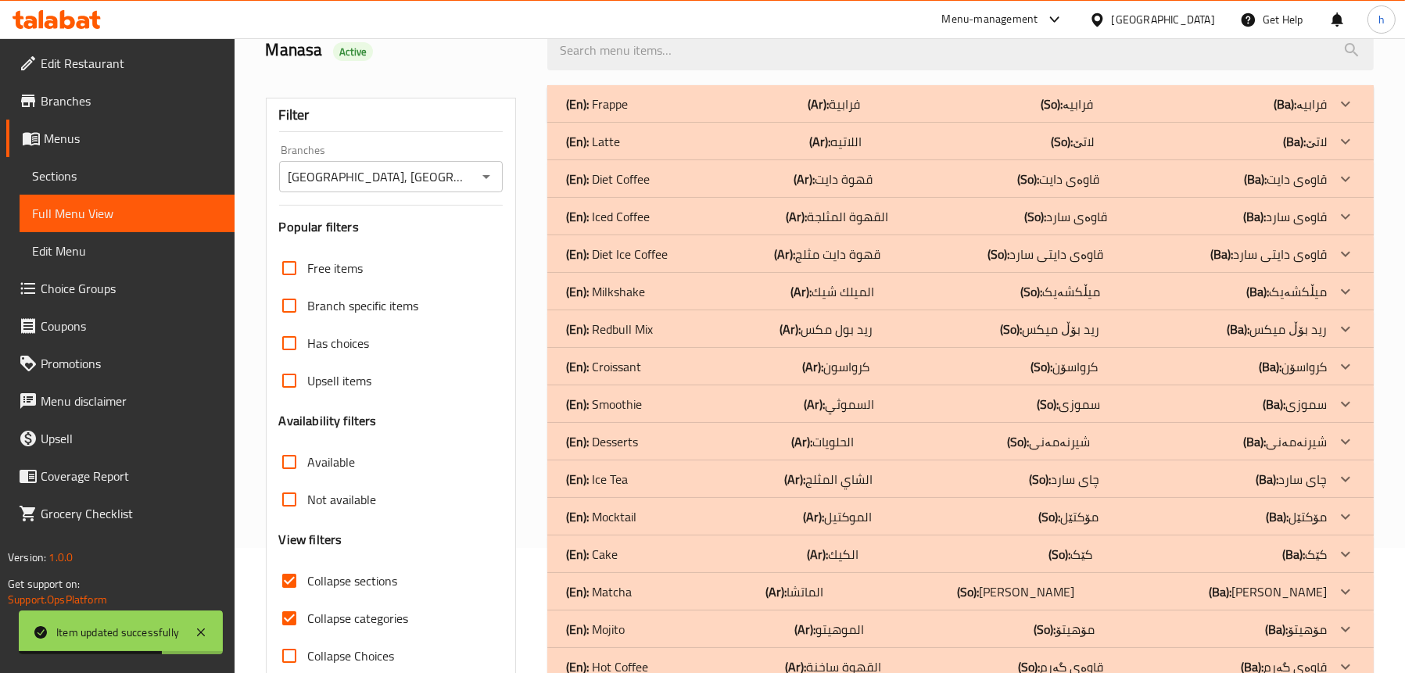
click at [628, 113] on p "(En): Diet Coffee" at bounding box center [597, 104] width 62 height 19
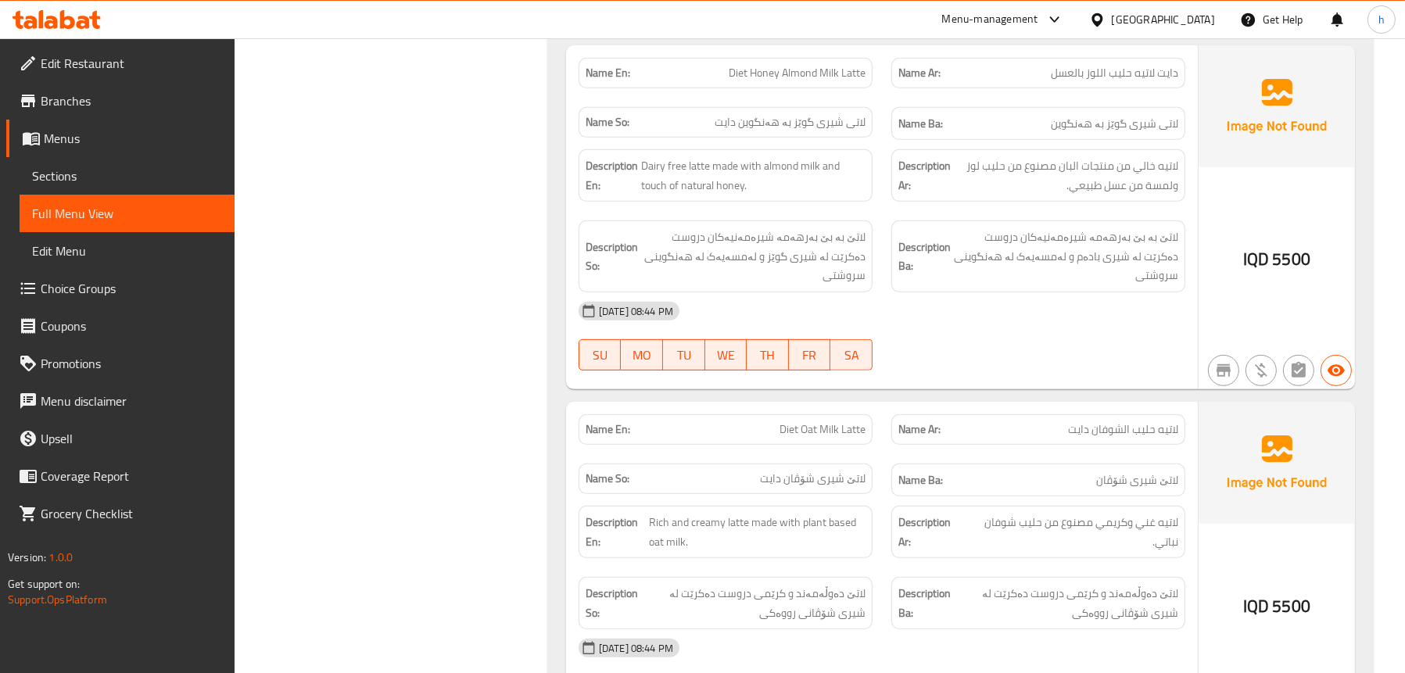
scroll to position [985, 0]
click at [94, 172] on span "Sections" at bounding box center [127, 176] width 190 height 19
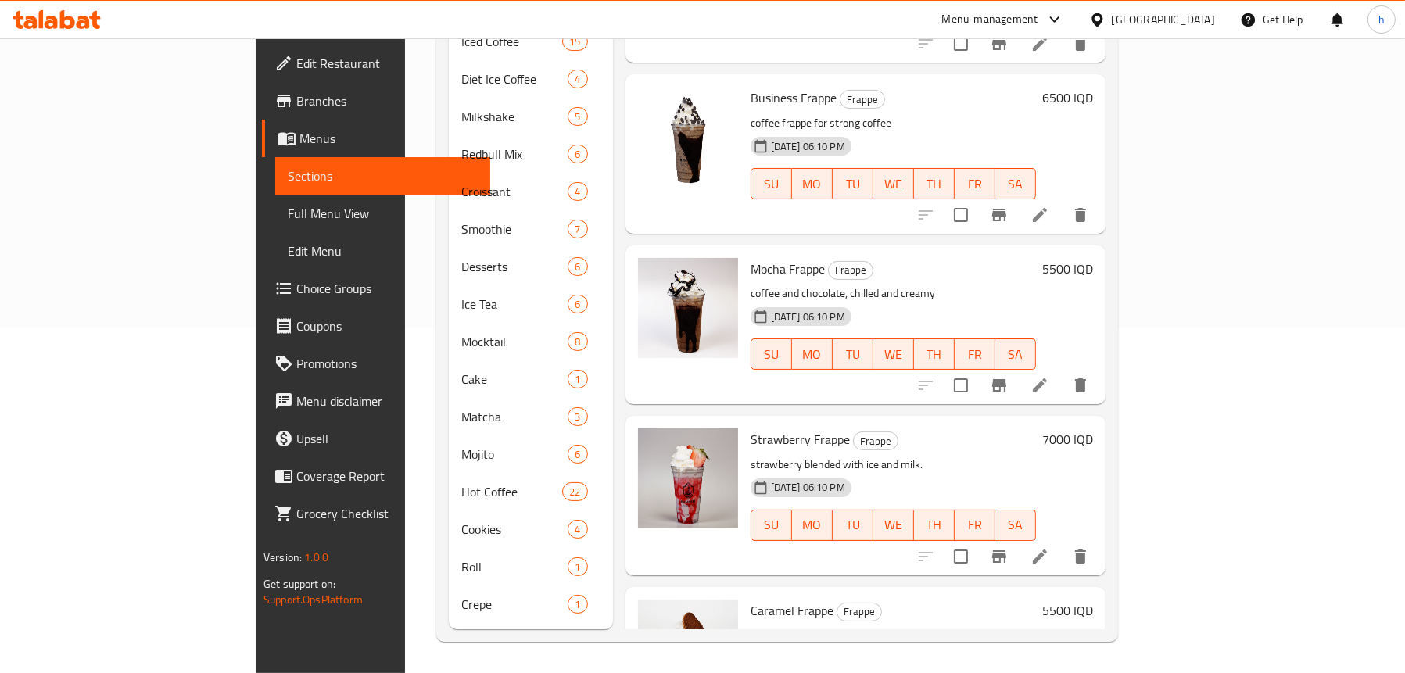
scroll to position [220, 0]
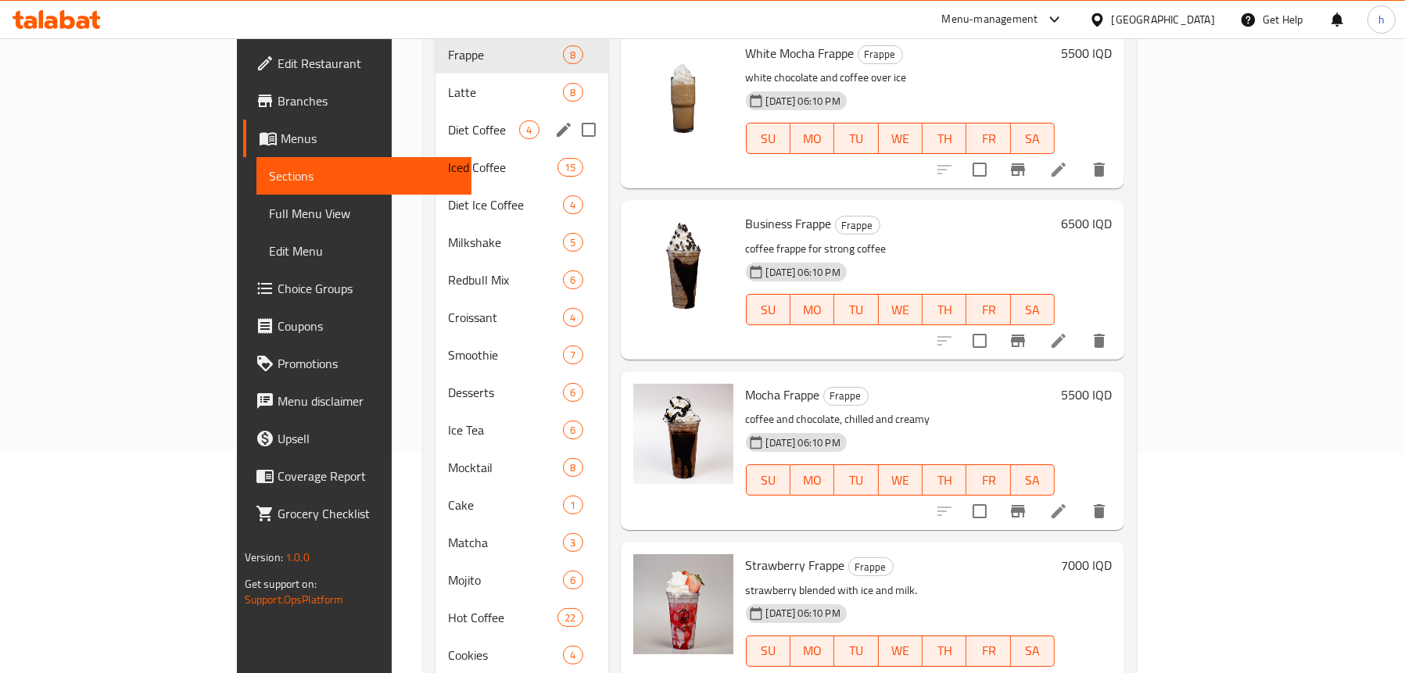
click at [448, 120] on span "Diet Coffee" at bounding box center [483, 129] width 71 height 19
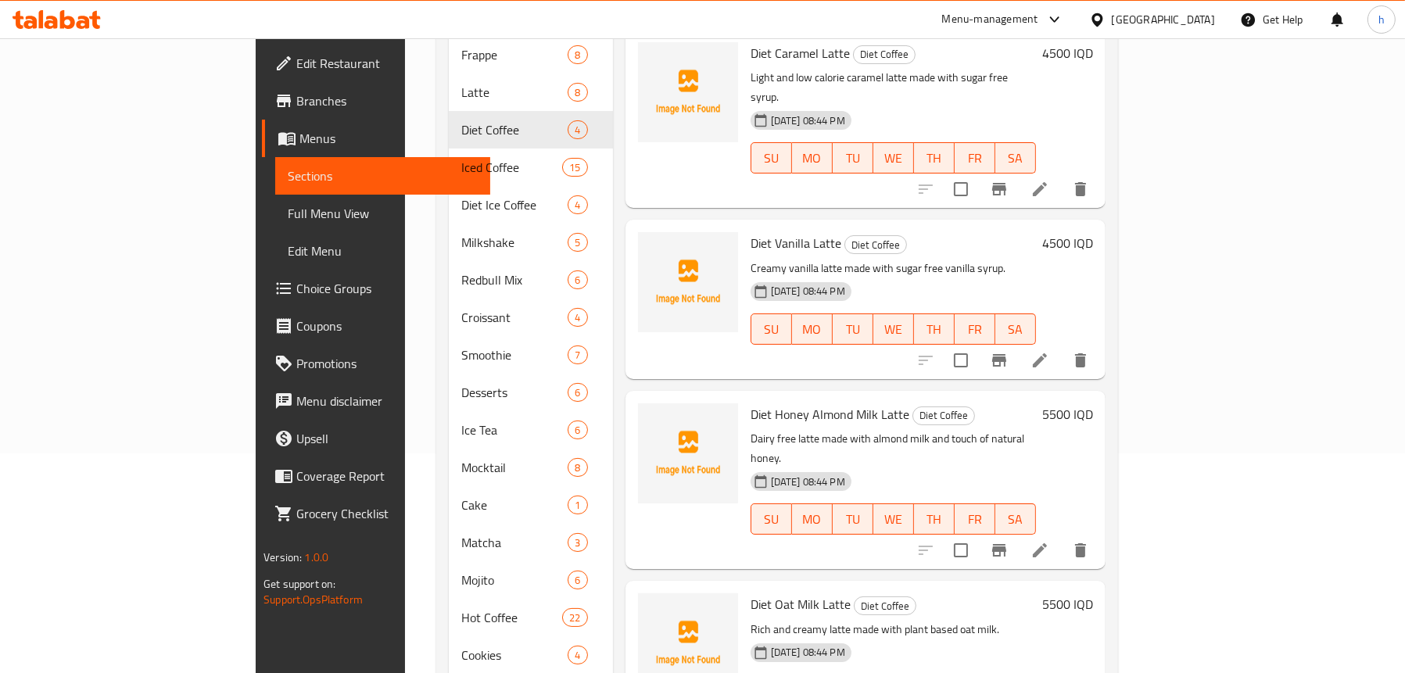
click at [1050, 541] on icon at bounding box center [1040, 550] width 19 height 19
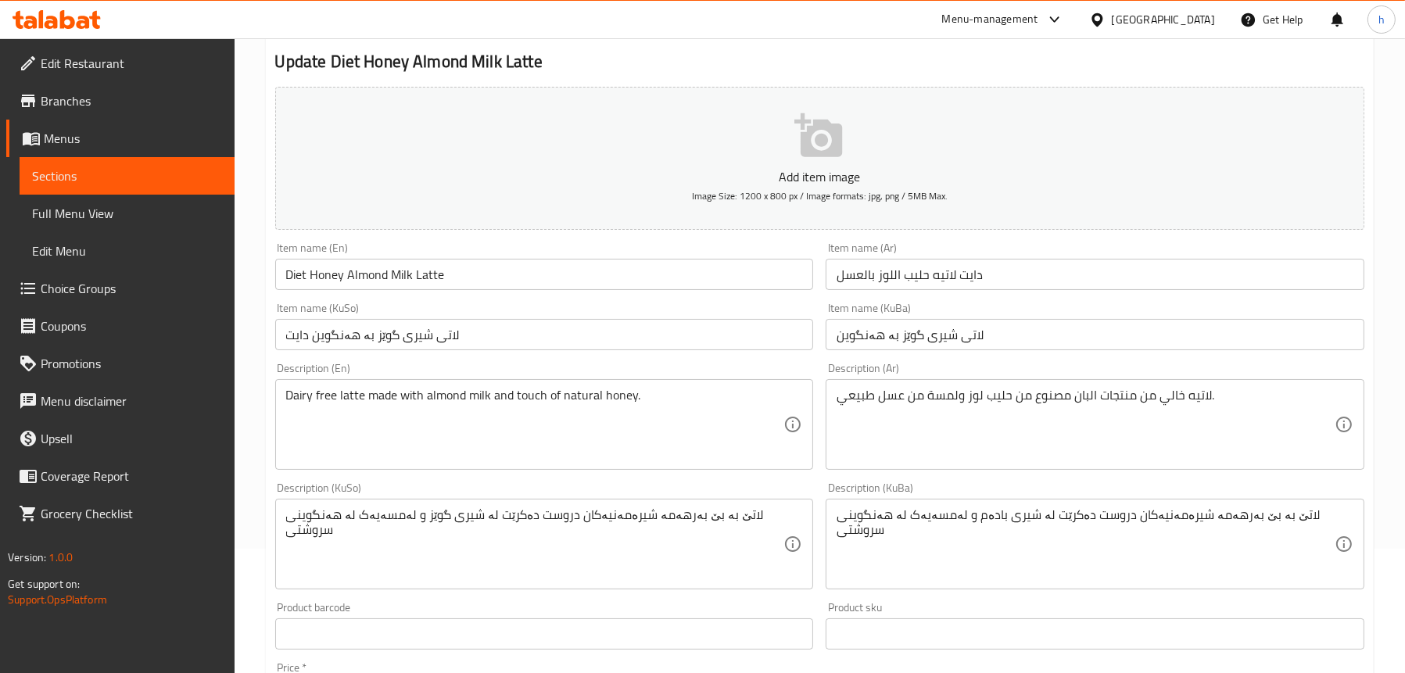
scroll to position [235, 0]
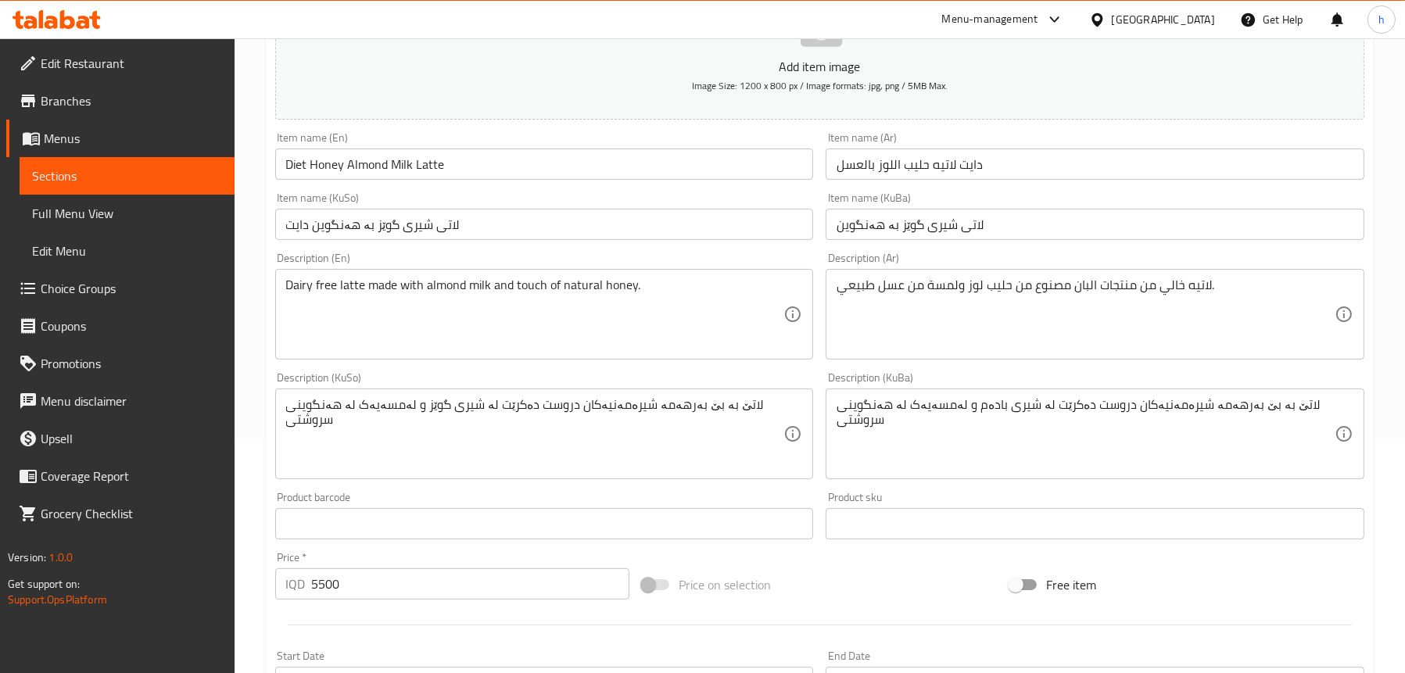
click at [1031, 409] on textarea "لاتێ بە بێ بەرهەمە شیرەمەنیەکان دروست دەکرێت لە شیری بادەم و لەمسەیەک لە هەنگوی…" at bounding box center [1086, 434] width 498 height 74
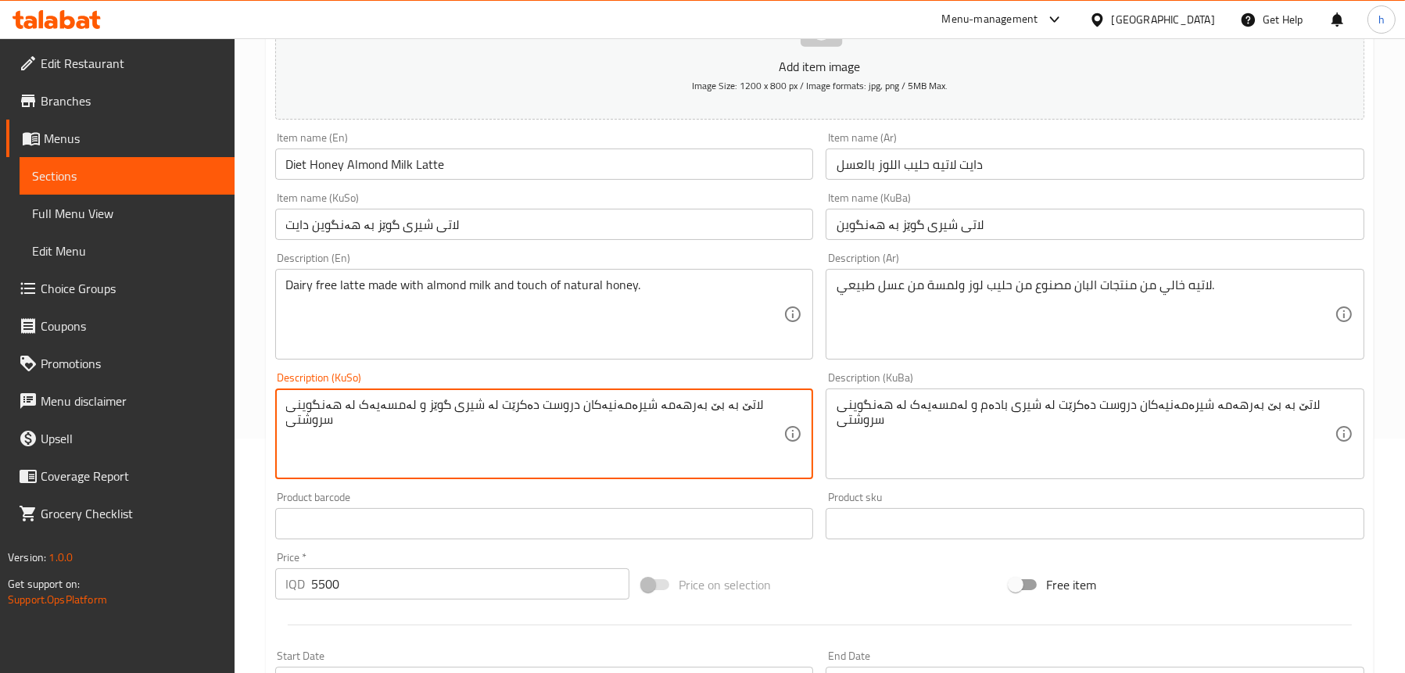
click at [476, 407] on textarea "لاتێ بە بێ بەرهەمە شیرەمەنیەکان دروست دەکرێت لە شیری گوێز و لەمسەیەک لە هەنگوین…" at bounding box center [535, 434] width 498 height 74
paste textarea "بادەم"
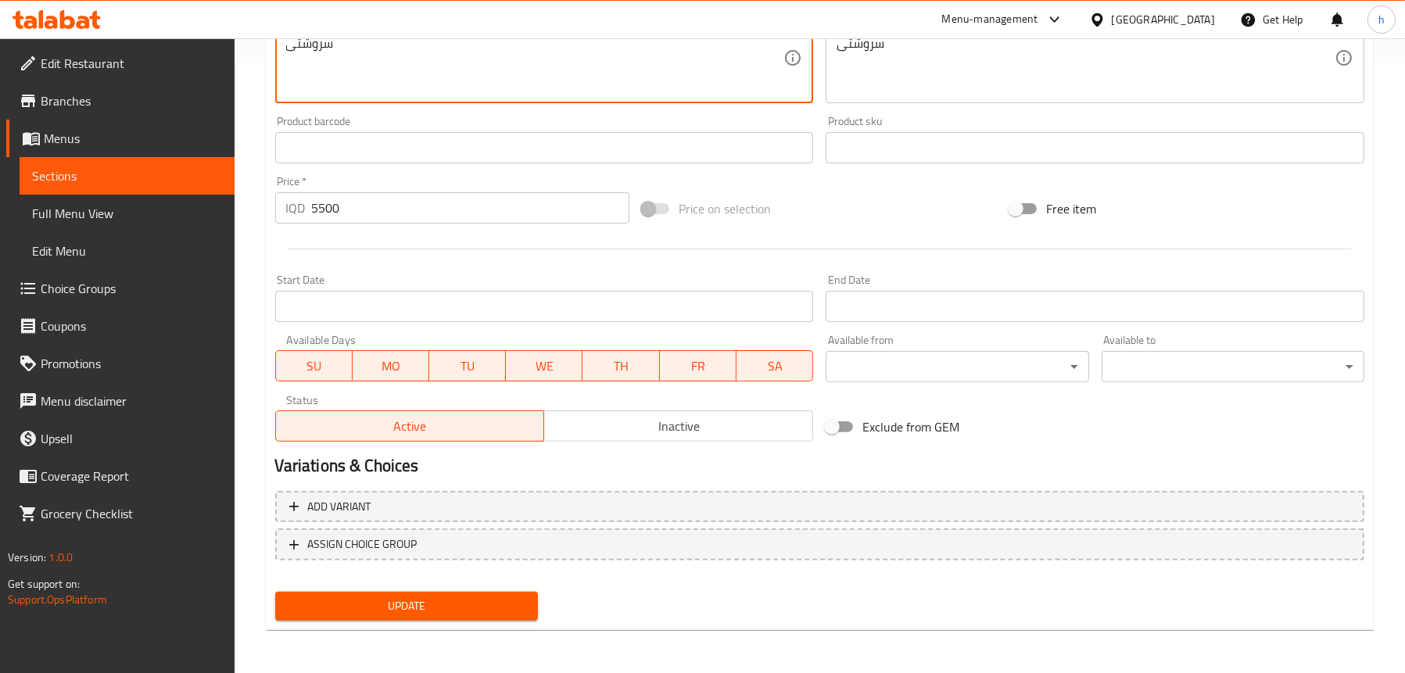
type textarea "لاتێ بە بێ بەرهەمە شیرەمەنیەکان دروست دەکرێت لە شیری بادەم و لەمسەیەک لە هەنگوی…"
click at [393, 613] on span "Update" at bounding box center [407, 607] width 238 height 20
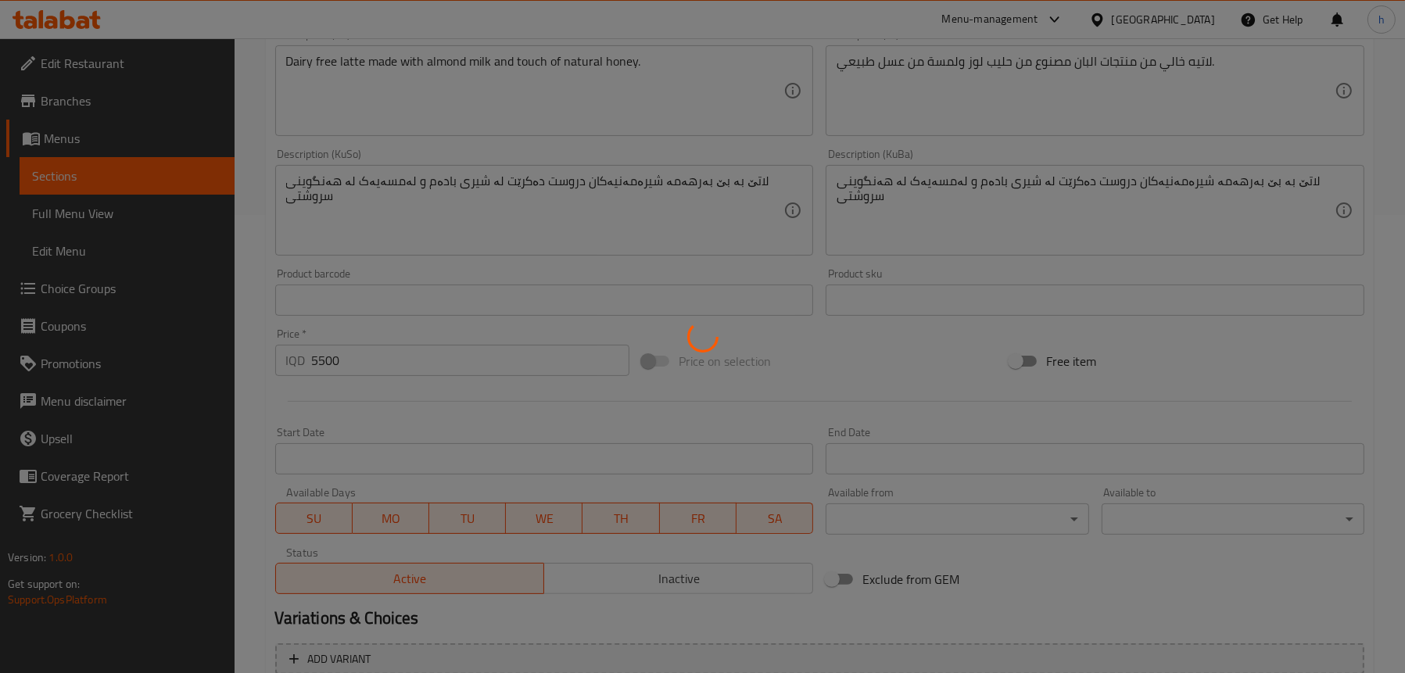
scroll to position [298, 0]
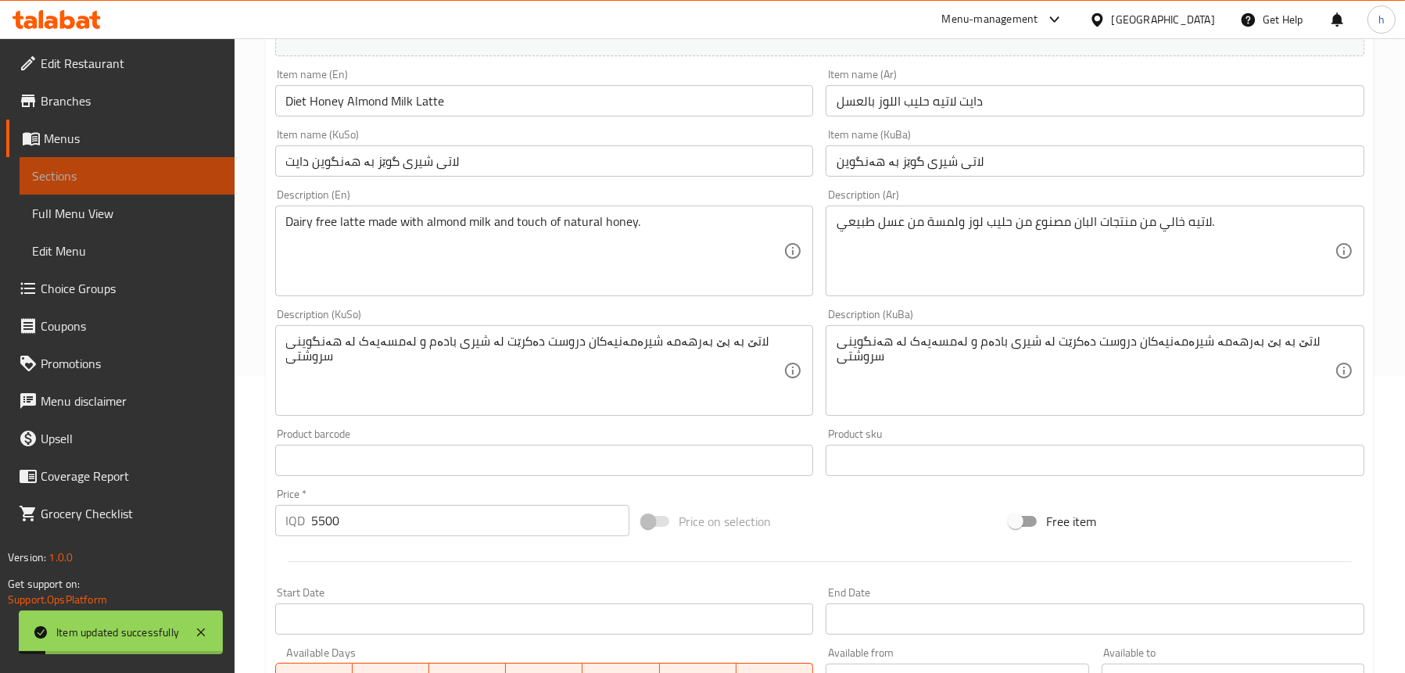
click at [98, 178] on span "Sections" at bounding box center [127, 176] width 190 height 19
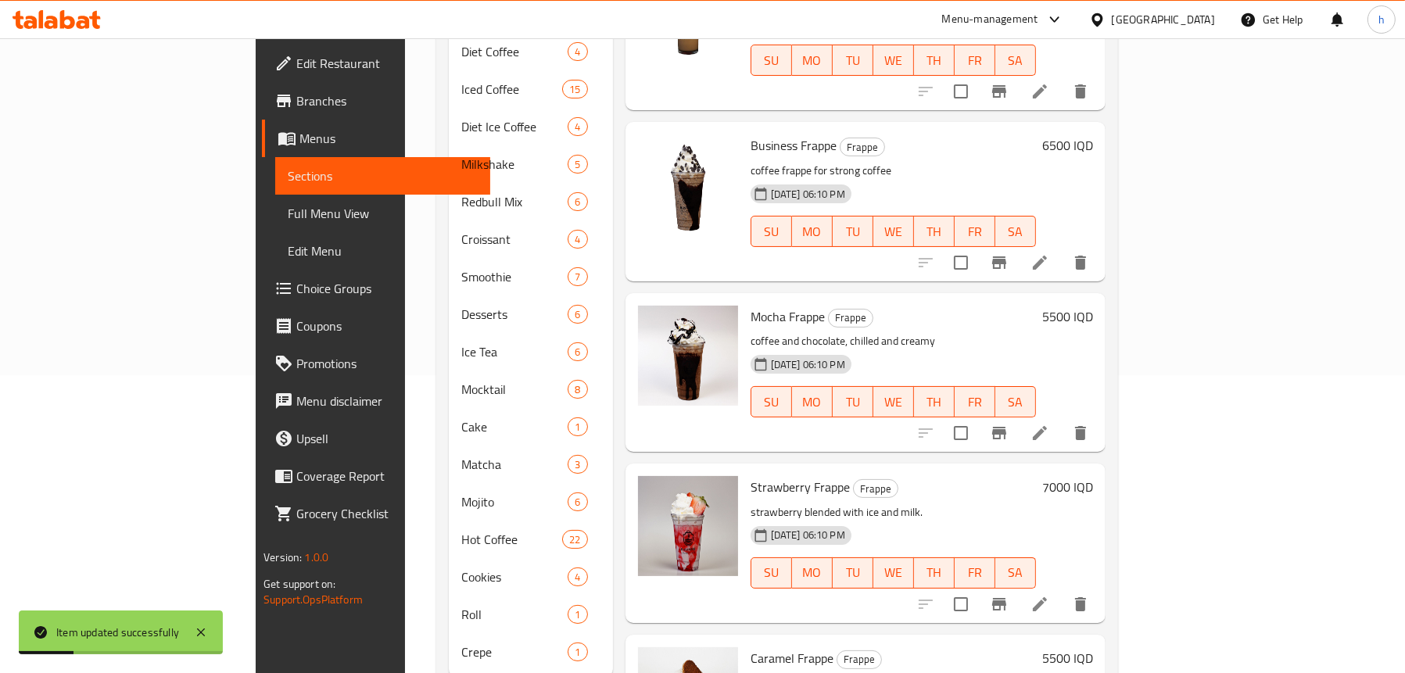
click at [288, 205] on span "Full Menu View" at bounding box center [383, 213] width 190 height 19
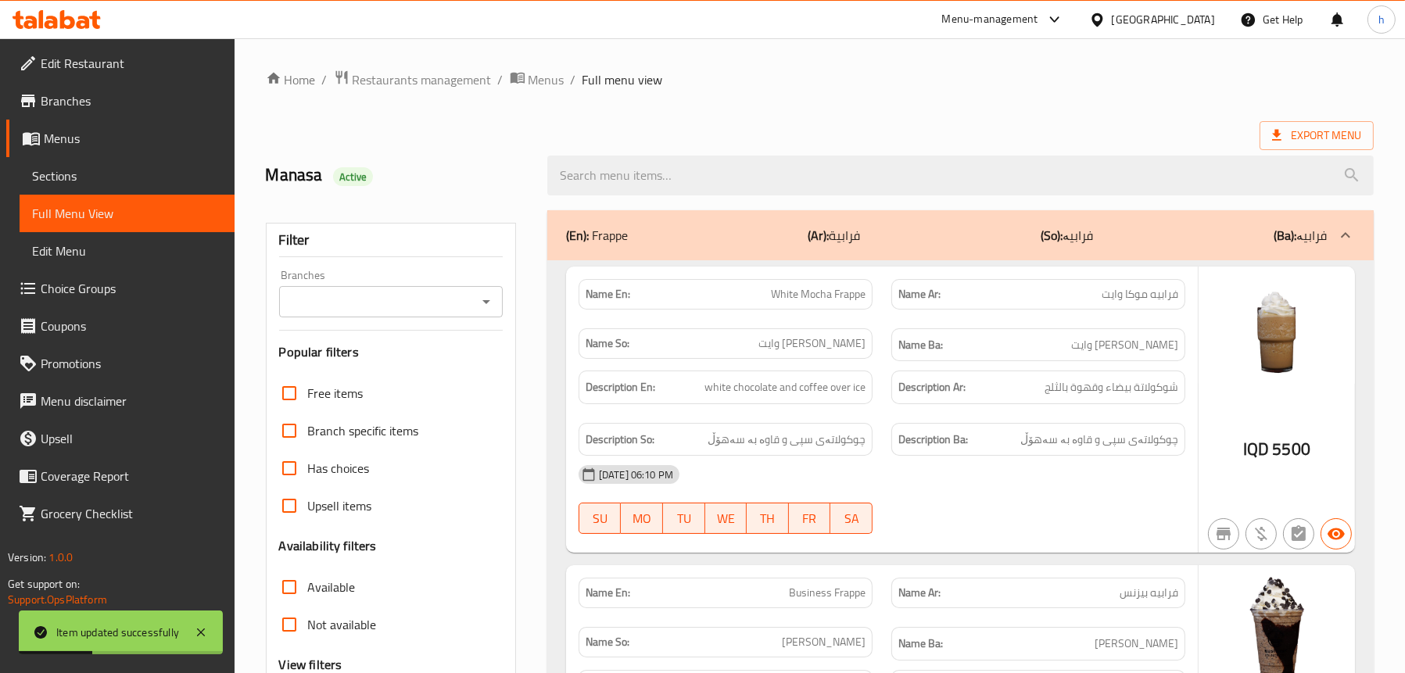
click at [468, 304] on input "Branches" at bounding box center [378, 302] width 188 height 22
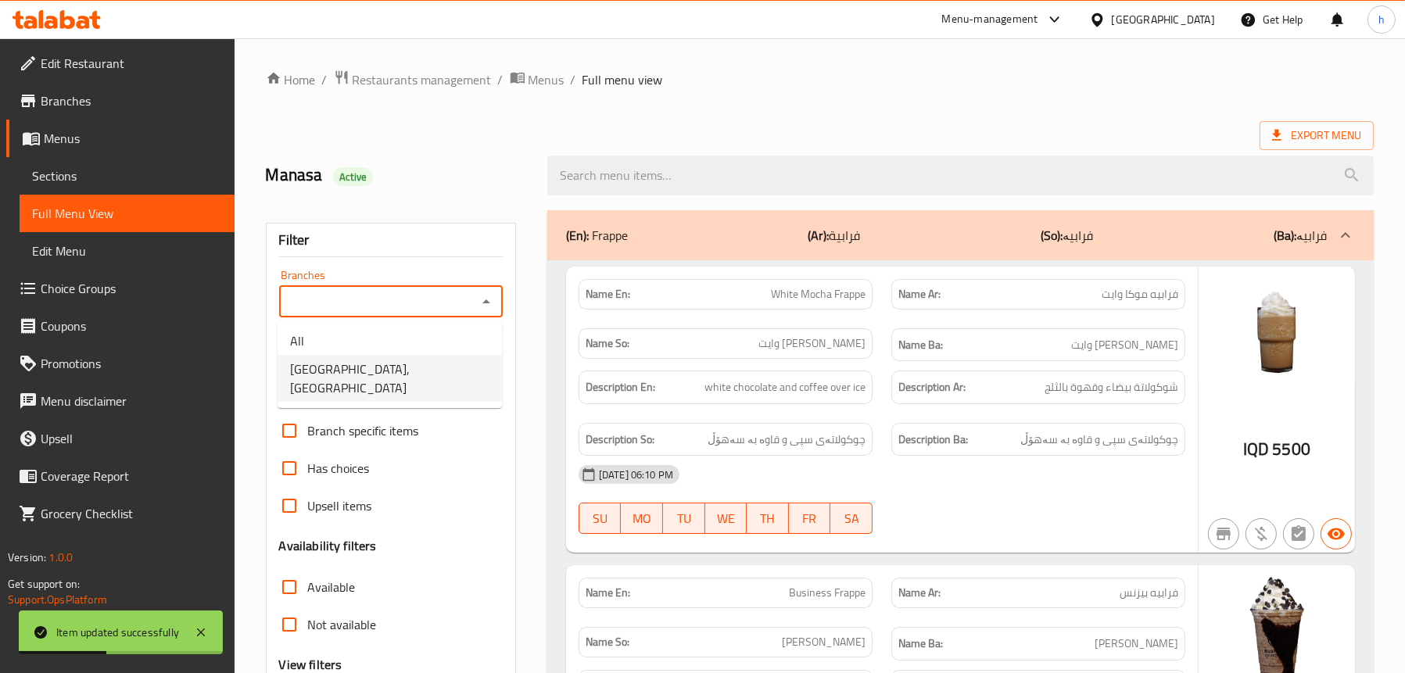
click at [425, 378] on span "Business Lounge Cafe, Malta Street" at bounding box center [389, 379] width 199 height 38
type input "Business Lounge Cafe, Malta Street"
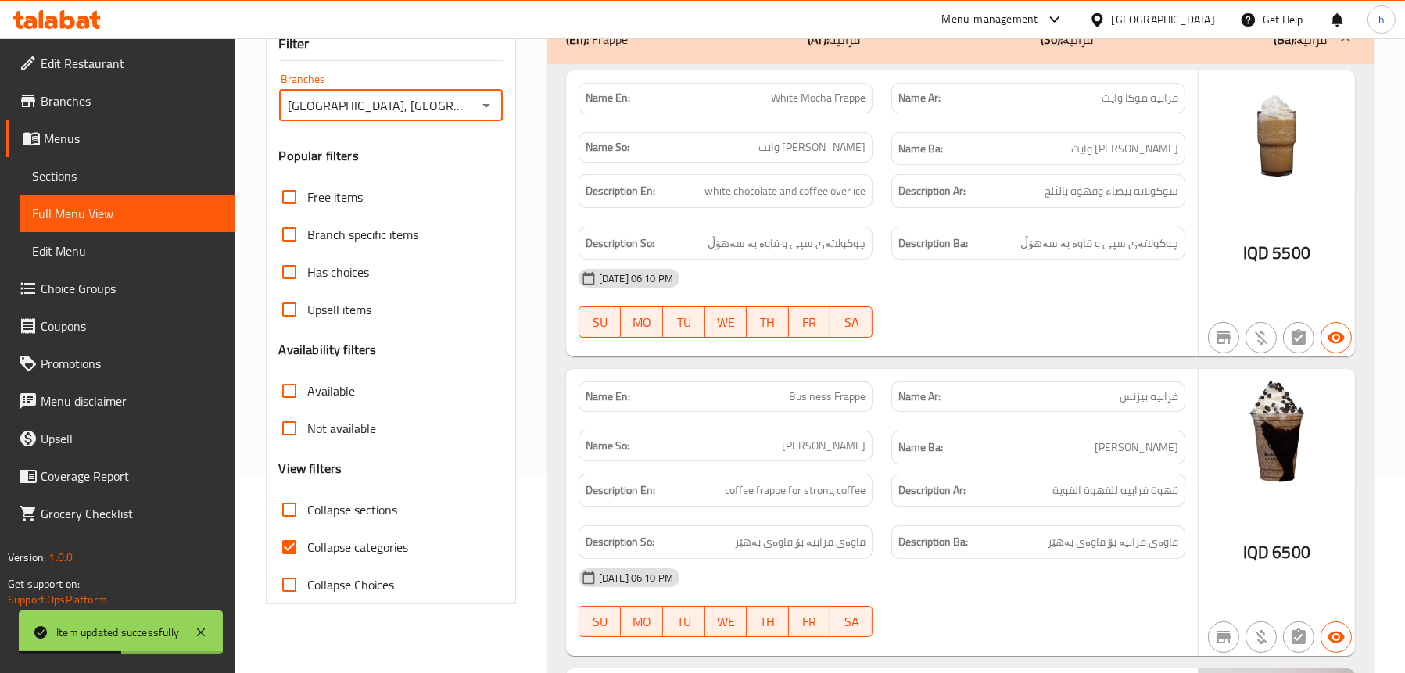
scroll to position [313, 0]
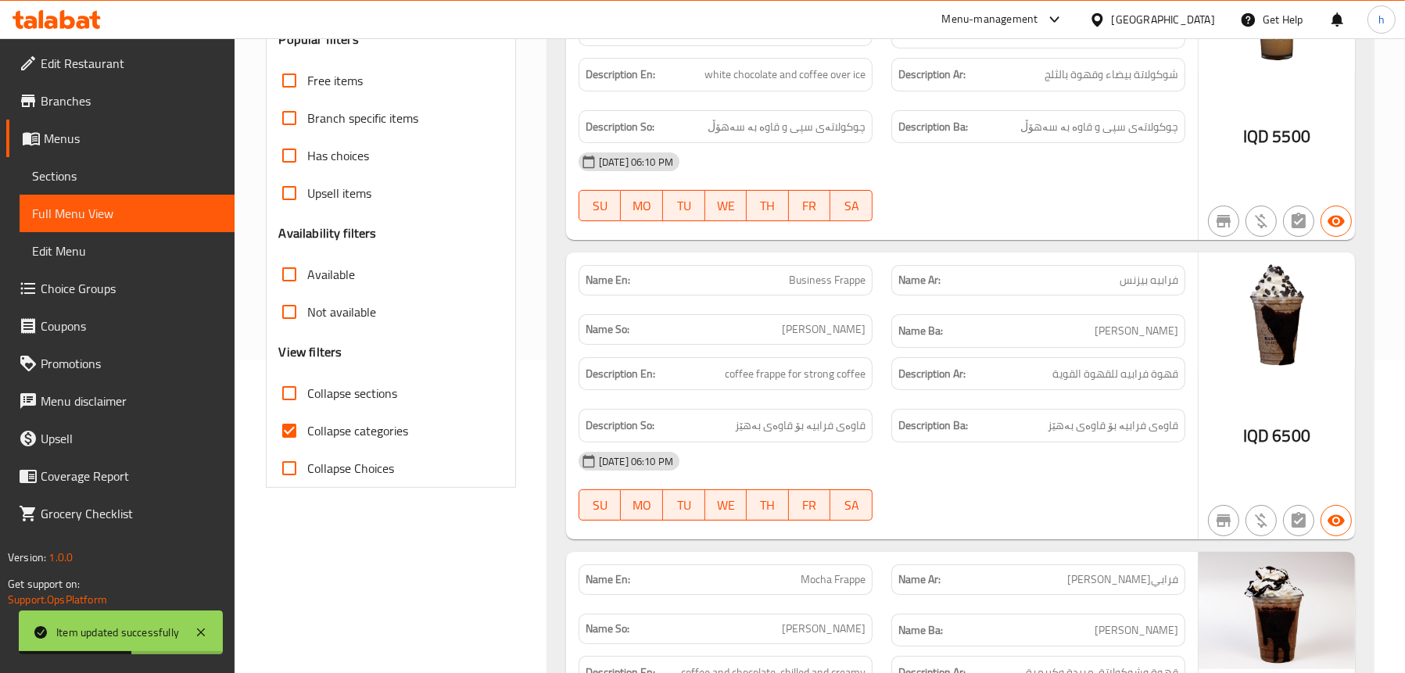
click at [378, 390] on span "Collapse sections" at bounding box center [353, 393] width 90 height 19
click at [308, 390] on input "Collapse sections" at bounding box center [290, 394] width 38 height 38
checkbox input "true"
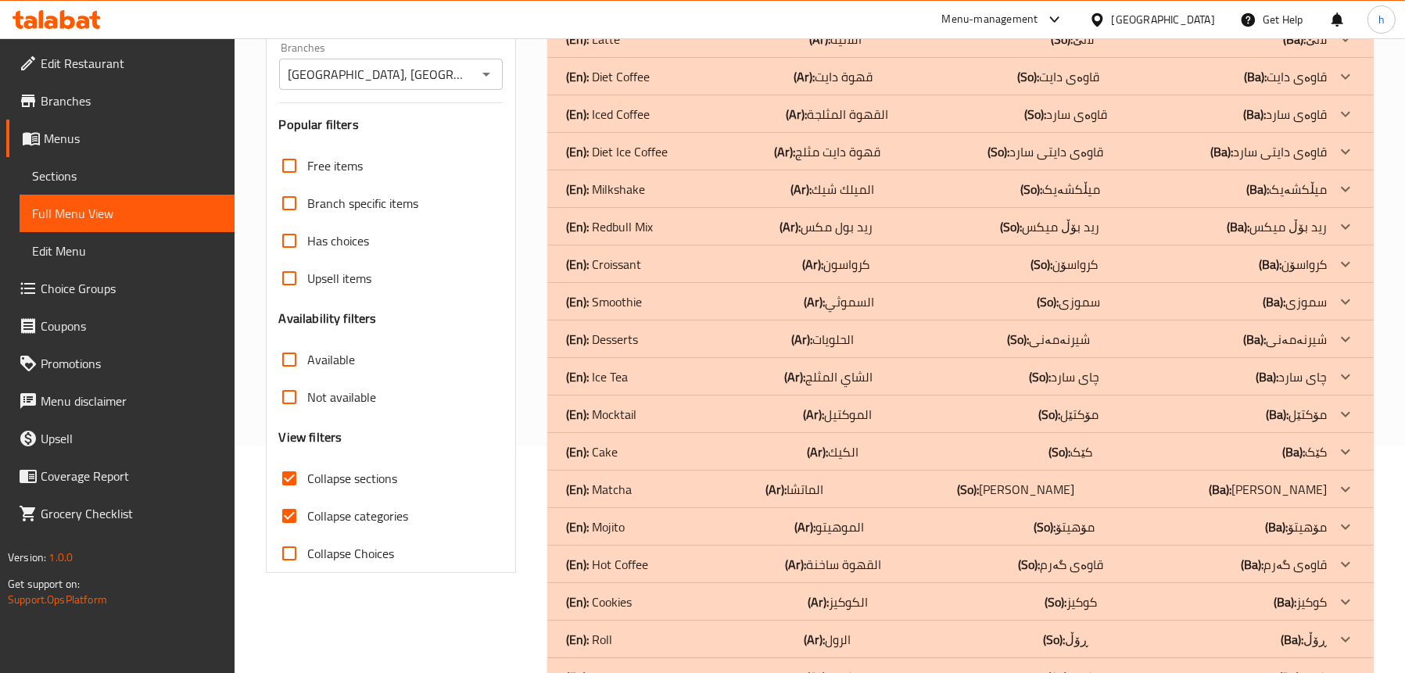
scroll to position [235, 0]
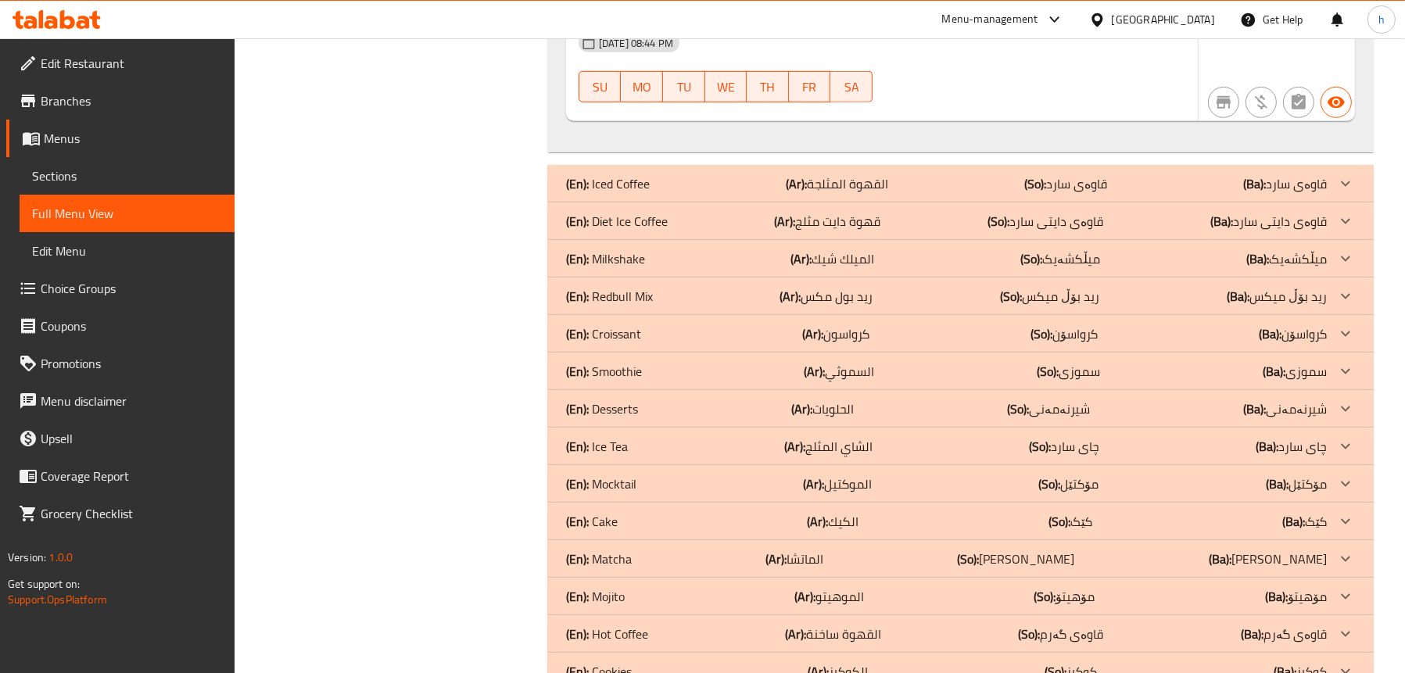
scroll to position [1408, 0]
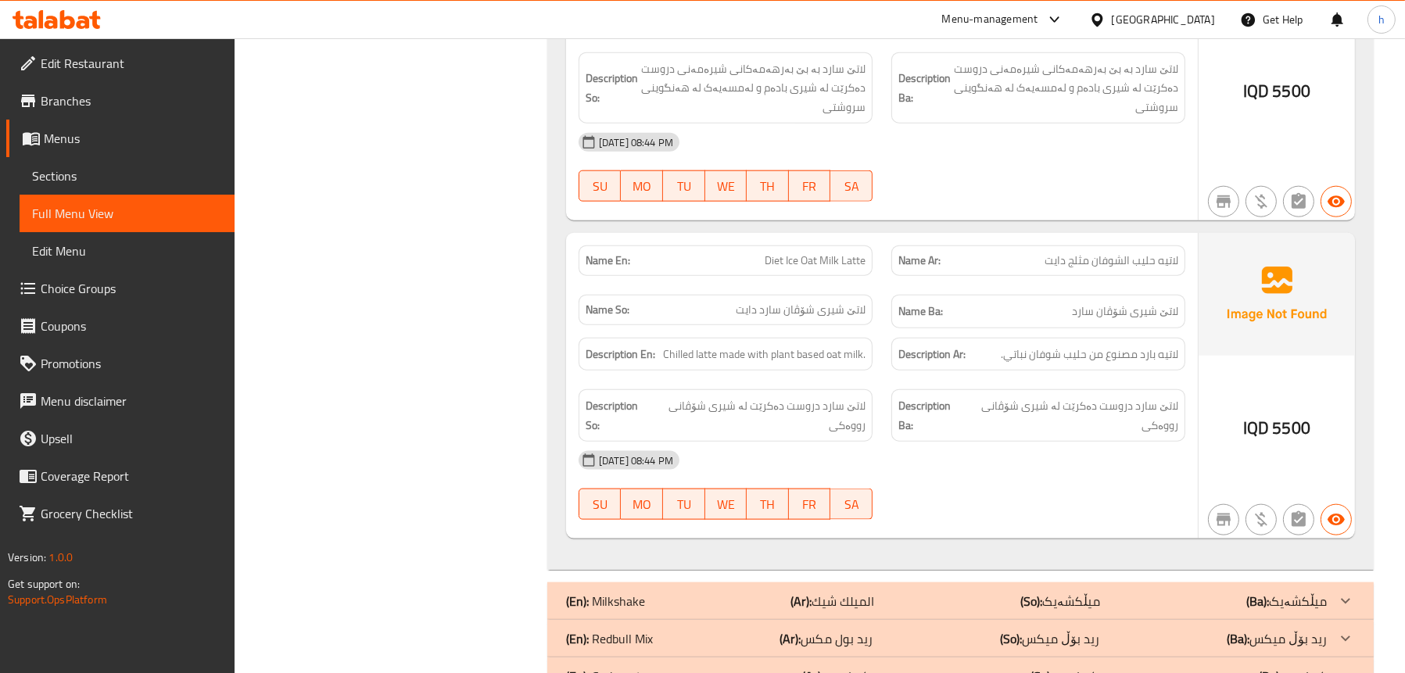
scroll to position [3050, 0]
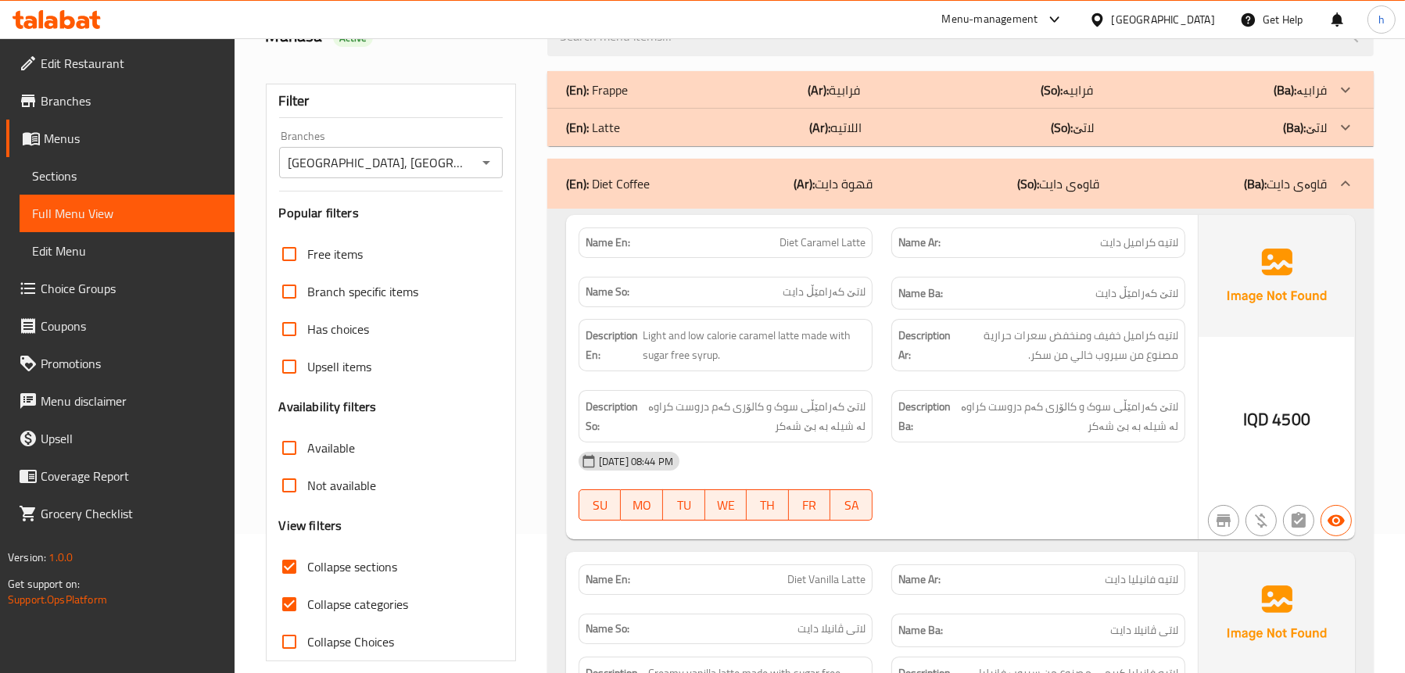
scroll to position [0, 0]
